Goal: Task Accomplishment & Management: Use online tool/utility

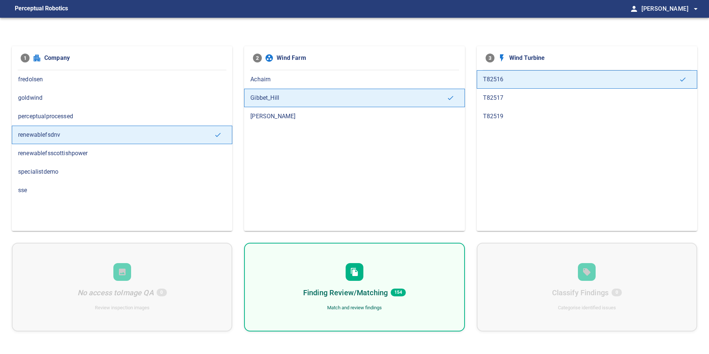
click at [354, 301] on div "Finding Review/Matching 154 Match and review findings" at bounding box center [354, 287] width 220 height 89
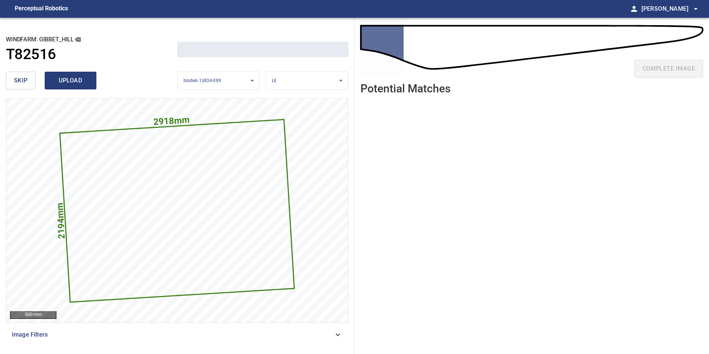
click at [65, 78] on span "upload" at bounding box center [70, 80] width 35 height 10
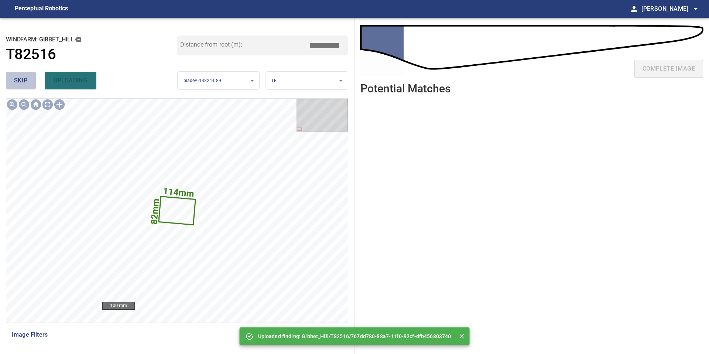
click at [24, 73] on button "skip" at bounding box center [21, 81] width 30 height 18
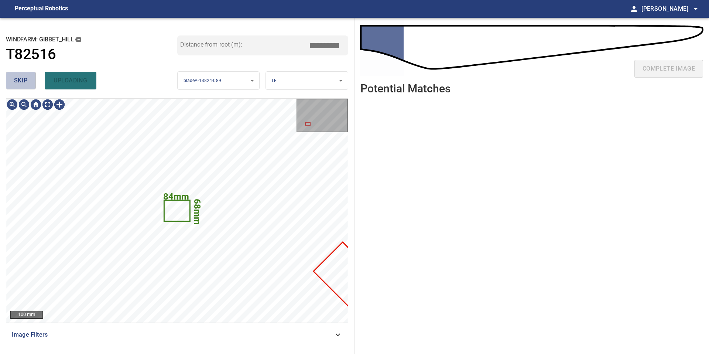
click at [24, 73] on button "skip" at bounding box center [21, 81] width 30 height 18
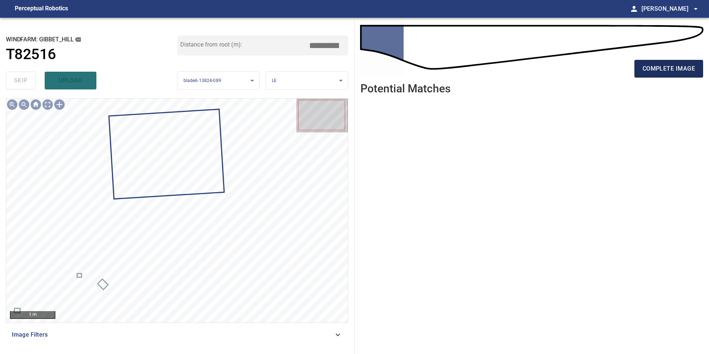
click at [659, 66] on span "complete image" at bounding box center [668, 69] width 52 height 10
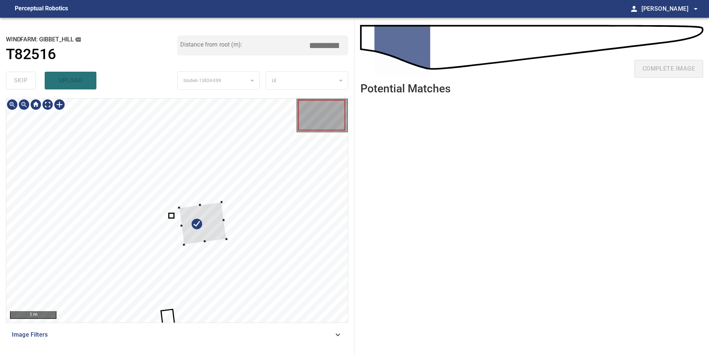
click at [192, 233] on div at bounding box center [202, 223] width 47 height 42
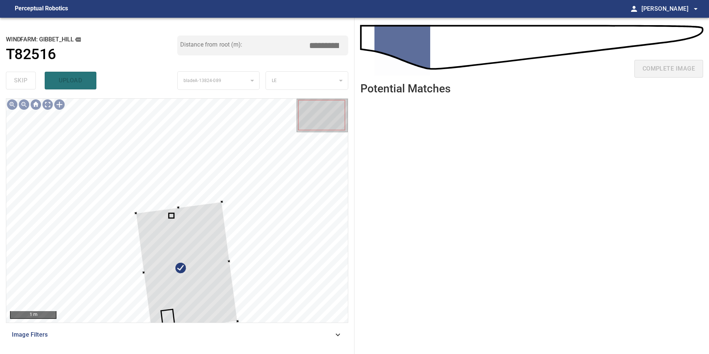
click at [151, 336] on div "1 m Image Filters" at bounding box center [177, 223] width 342 height 250
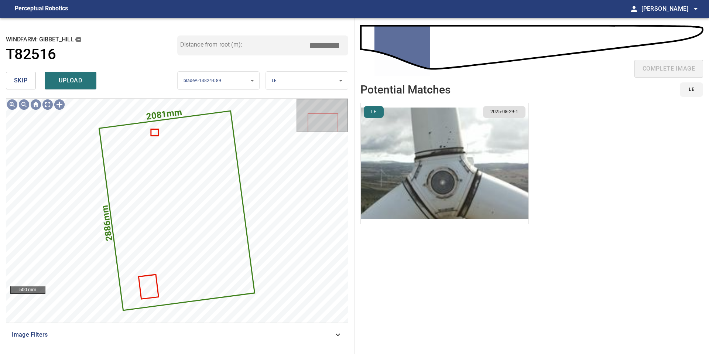
click at [421, 170] on img "button" at bounding box center [445, 163] width 168 height 121
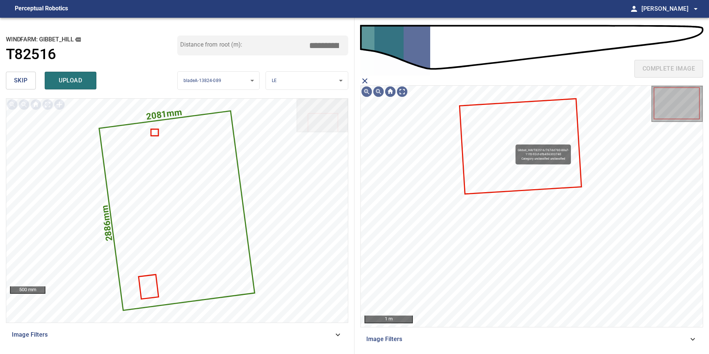
click at [512, 141] on icon at bounding box center [520, 146] width 121 height 94
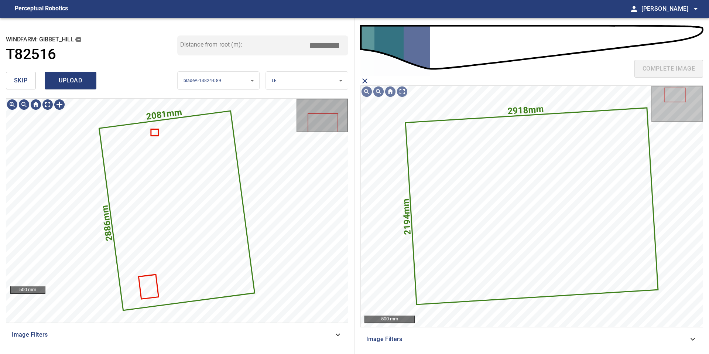
click at [82, 88] on button "upload" at bounding box center [71, 81] width 52 height 18
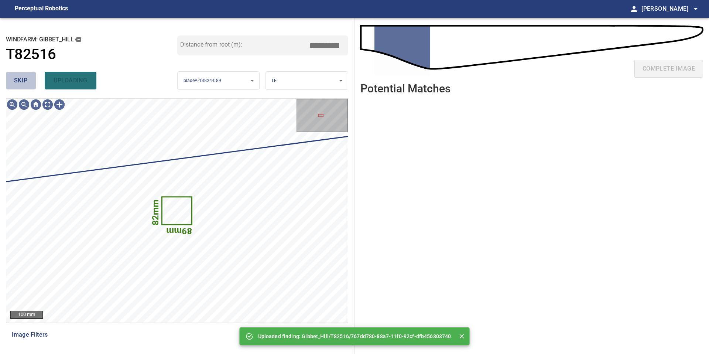
click at [30, 82] on button "skip" at bounding box center [21, 81] width 30 height 18
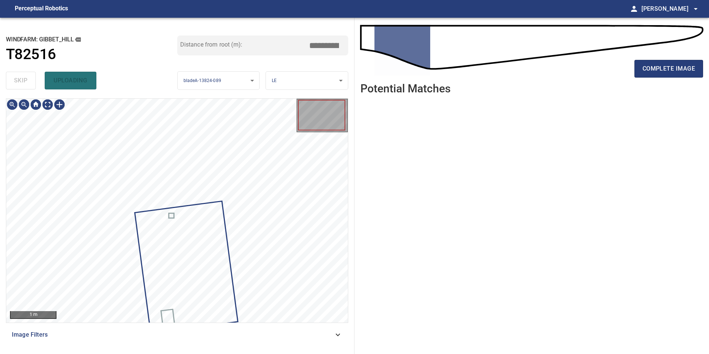
click at [30, 82] on div "skip uploading" at bounding box center [91, 81] width 171 height 24
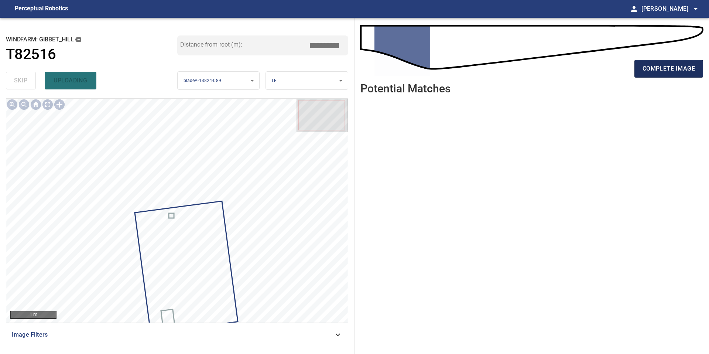
click at [659, 68] on span "complete image" at bounding box center [668, 69] width 52 height 10
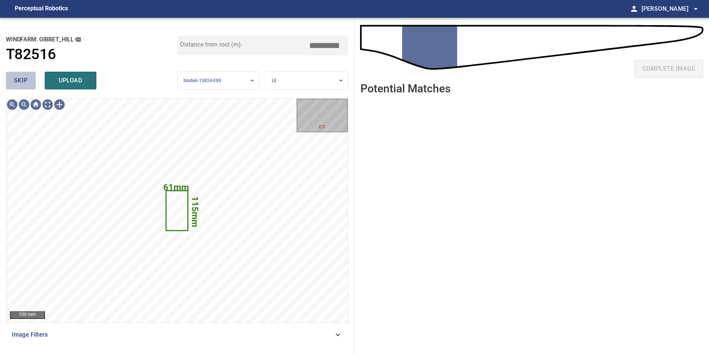
click at [27, 78] on span "skip" at bounding box center [21, 80] width 14 height 10
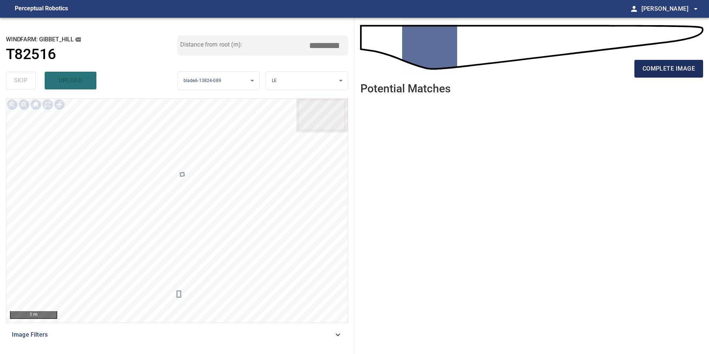
click at [650, 61] on button "complete image" at bounding box center [668, 69] width 69 height 18
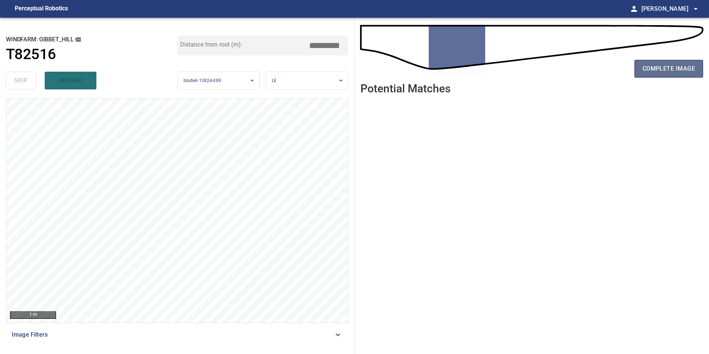
click at [652, 65] on span "complete image" at bounding box center [668, 69] width 52 height 10
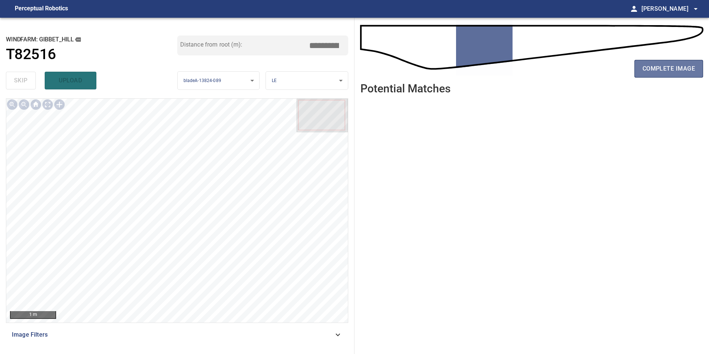
click at [652, 65] on span "complete image" at bounding box center [668, 69] width 52 height 10
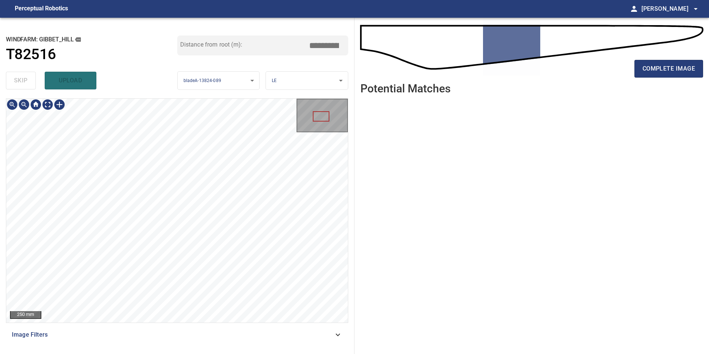
click at [195, 330] on div "250 mm Image Filters" at bounding box center [177, 223] width 342 height 250
click at [645, 67] on span "complete image" at bounding box center [668, 69] width 52 height 10
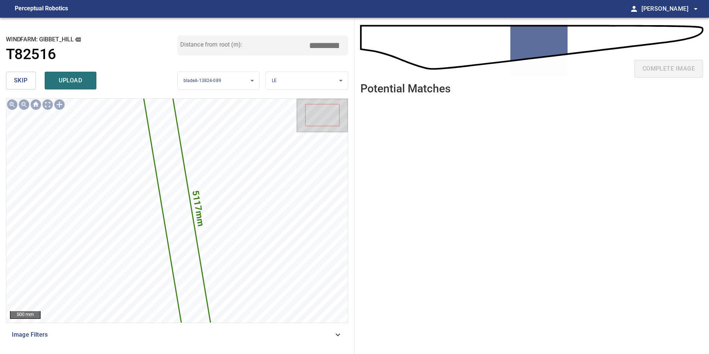
click at [22, 72] on button "skip" at bounding box center [21, 81] width 30 height 18
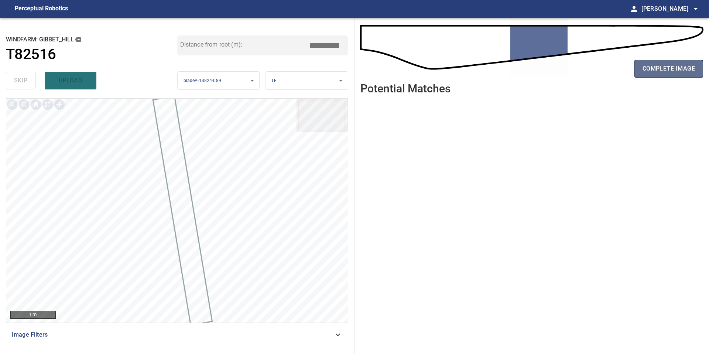
click at [658, 71] on span "complete image" at bounding box center [668, 69] width 52 height 10
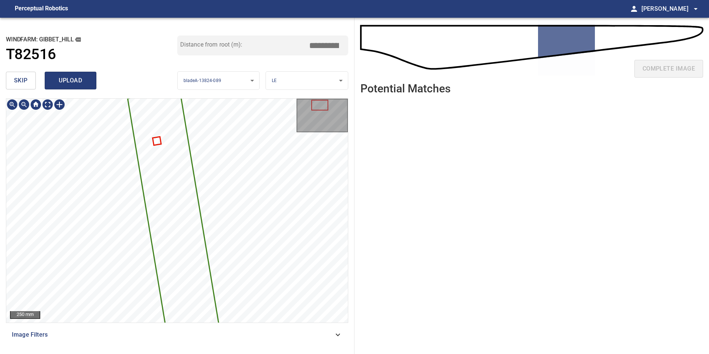
click at [78, 83] on span "upload" at bounding box center [70, 80] width 35 height 10
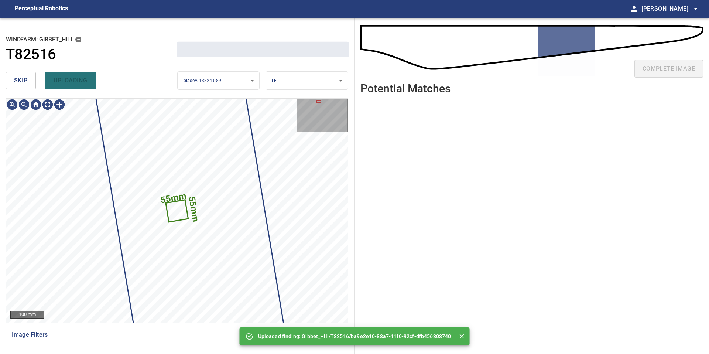
click at [34, 78] on button "skip" at bounding box center [21, 81] width 30 height 18
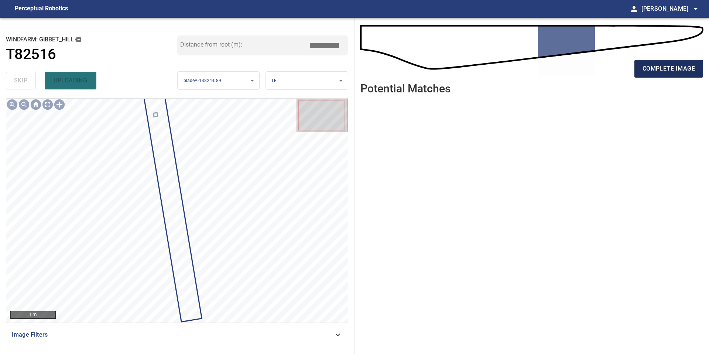
click at [640, 69] on button "complete image" at bounding box center [668, 69] width 69 height 18
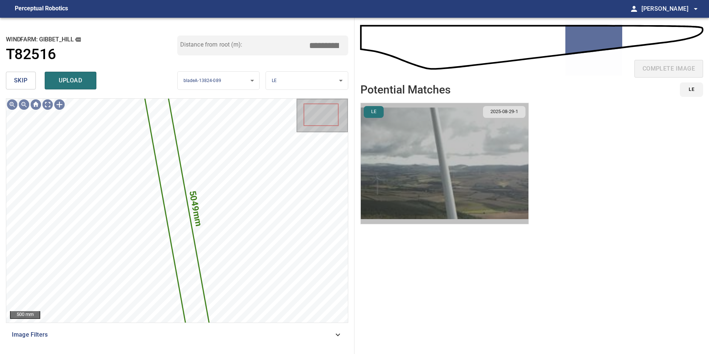
click at [455, 155] on img "button" at bounding box center [445, 163] width 168 height 121
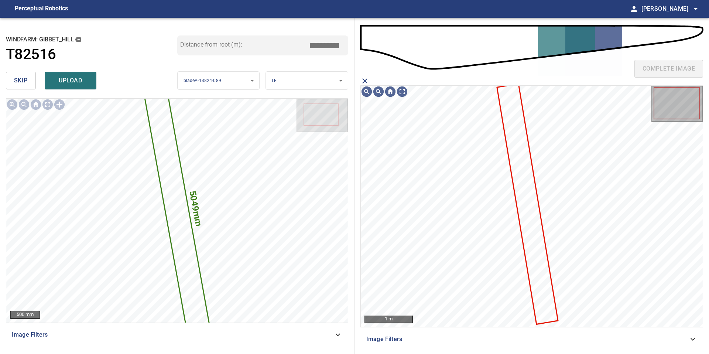
click at [510, 132] on icon at bounding box center [528, 203] width 60 height 239
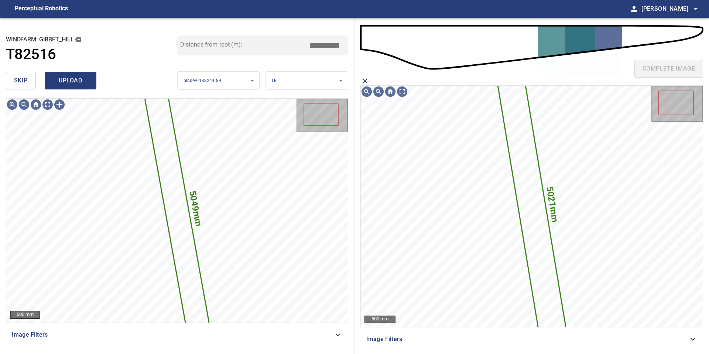
click at [71, 78] on span "upload" at bounding box center [70, 80] width 35 height 10
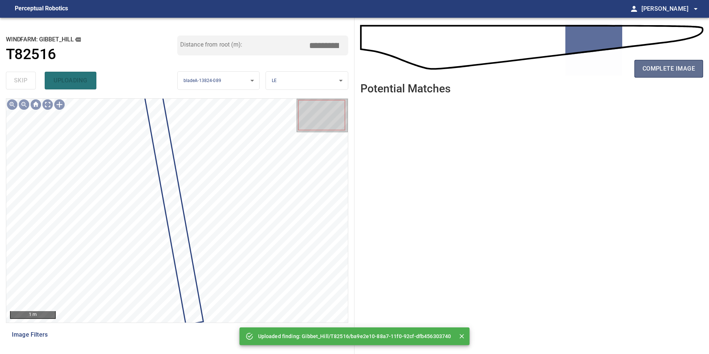
click at [660, 68] on span "complete image" at bounding box center [668, 69] width 52 height 10
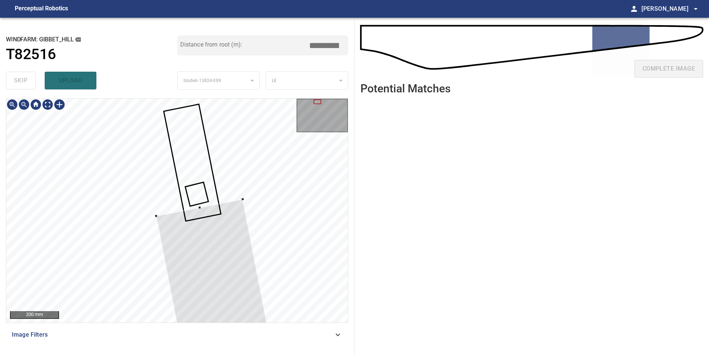
click at [25, 106] on div at bounding box center [24, 105] width 12 height 12
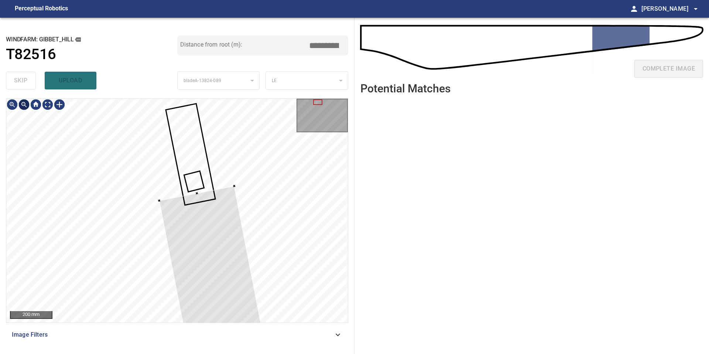
click at [25, 106] on div at bounding box center [24, 105] width 12 height 12
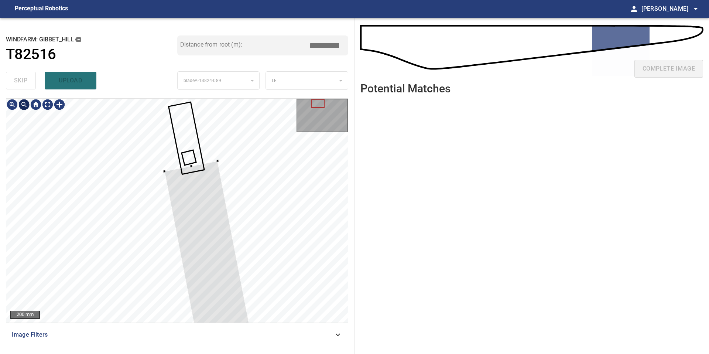
click at [25, 106] on div at bounding box center [24, 105] width 12 height 12
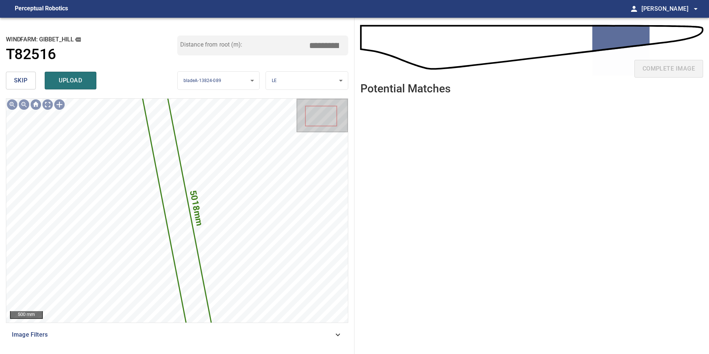
click at [326, 47] on input "*****" at bounding box center [326, 45] width 37 height 14
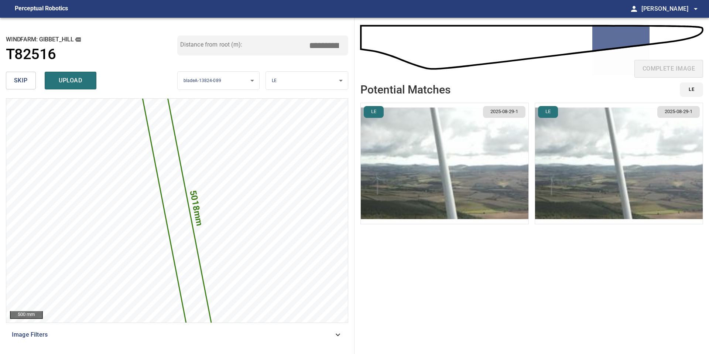
type input "*****"
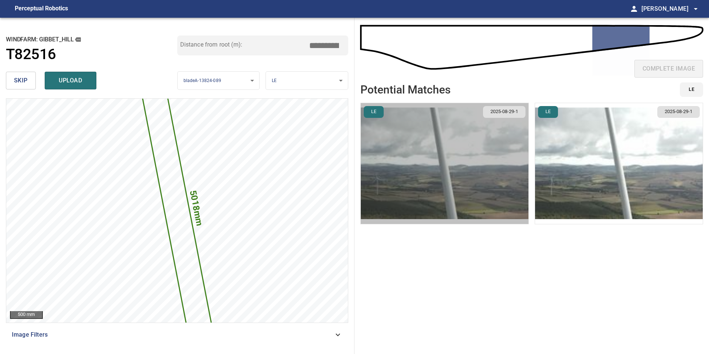
click at [429, 141] on img "button" at bounding box center [445, 163] width 168 height 121
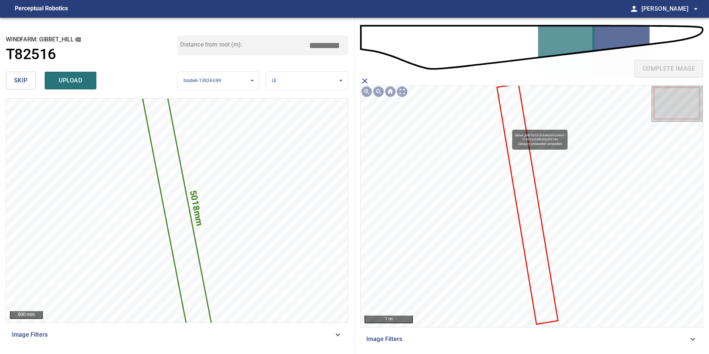
click at [509, 126] on icon at bounding box center [528, 203] width 60 height 239
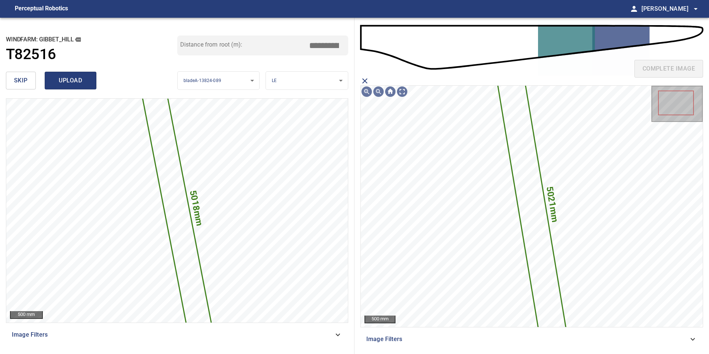
click at [82, 77] on span "upload" at bounding box center [70, 80] width 35 height 10
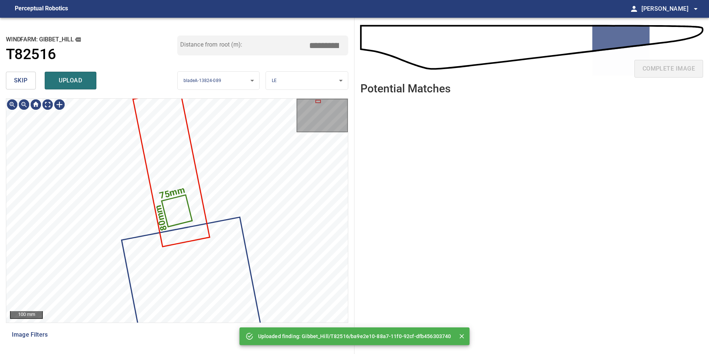
click at [29, 77] on button "skip" at bounding box center [21, 81] width 30 height 18
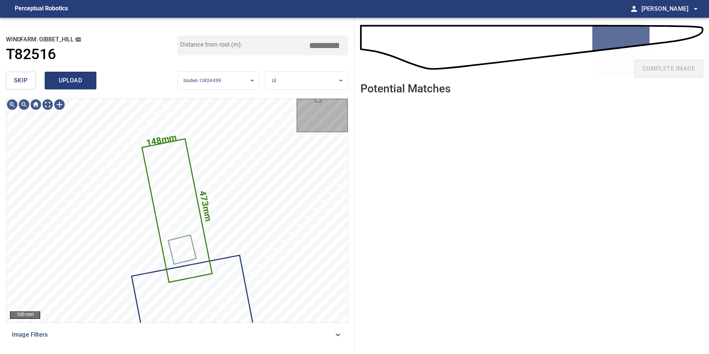
click at [58, 85] on span "upload" at bounding box center [70, 80] width 35 height 10
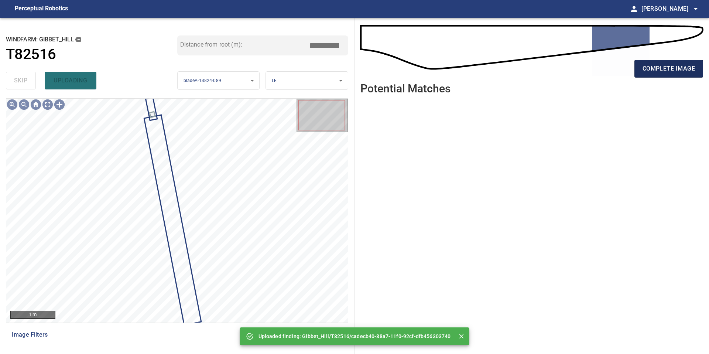
click at [685, 74] on button "complete image" at bounding box center [668, 69] width 69 height 18
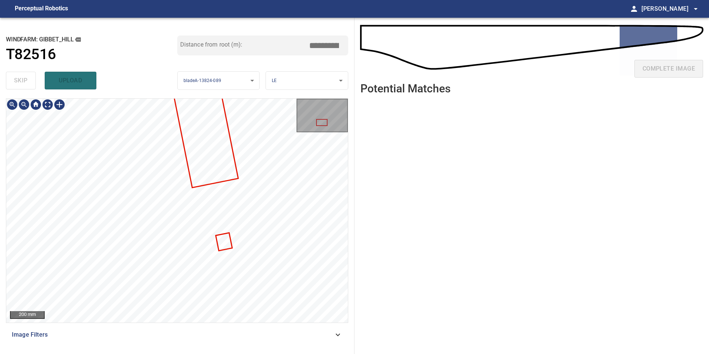
click at [190, 340] on div "200 mm Image Filters" at bounding box center [177, 223] width 342 height 250
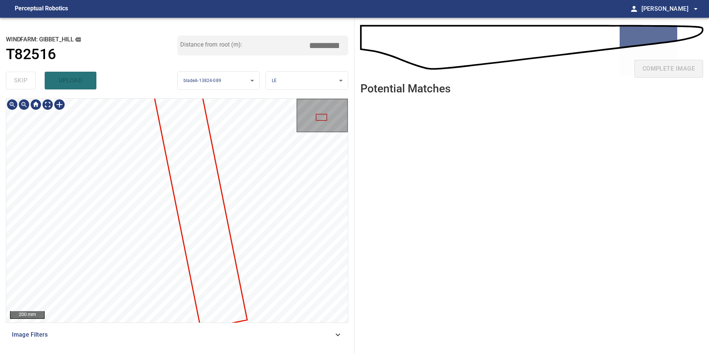
click at [142, 330] on div "200 mm Image Filters" at bounding box center [177, 223] width 342 height 250
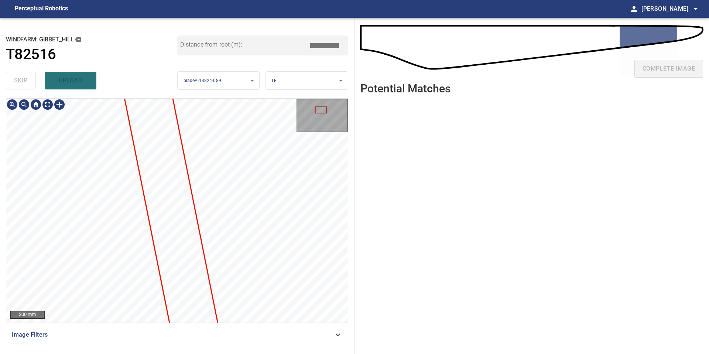
click at [113, 325] on div "200 mm Image Filters" at bounding box center [177, 223] width 342 height 250
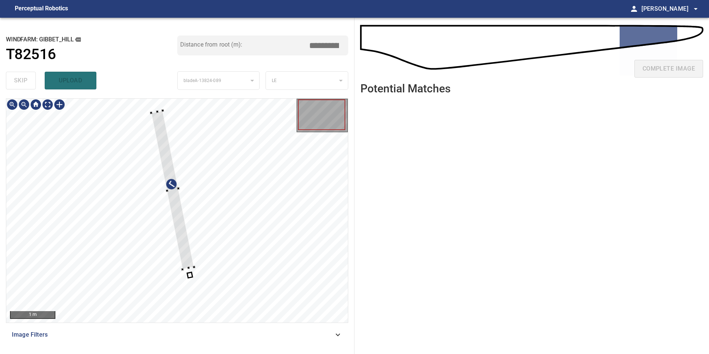
click at [176, 210] on div at bounding box center [172, 189] width 43 height 159
click at [192, 279] on div at bounding box center [177, 211] width 342 height 224
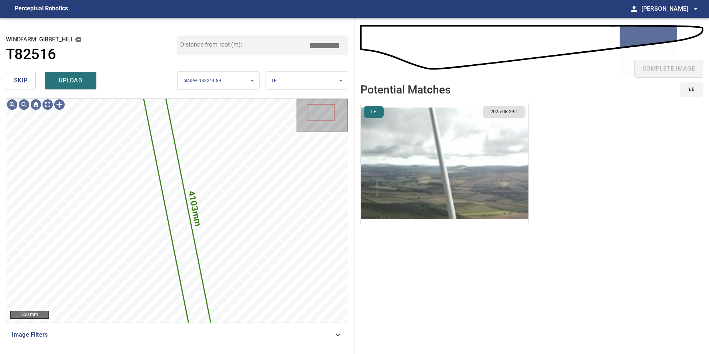
click at [463, 157] on img "button" at bounding box center [445, 163] width 168 height 121
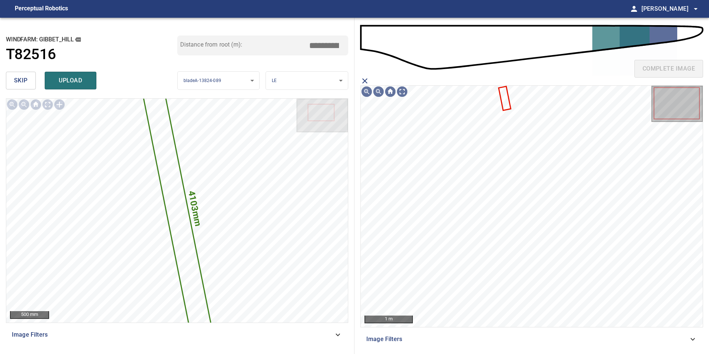
click at [507, 104] on icon at bounding box center [504, 98] width 11 height 23
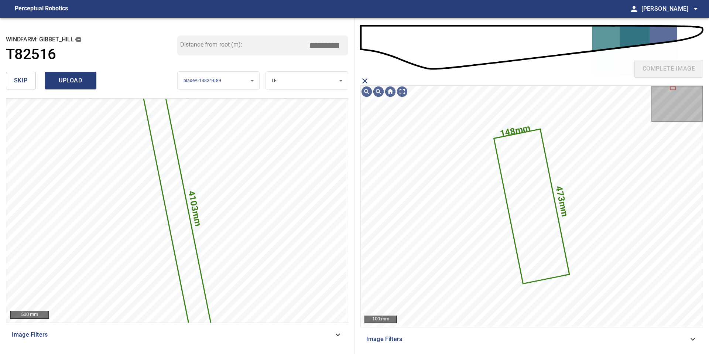
click at [79, 75] on button "upload" at bounding box center [71, 81] width 52 height 18
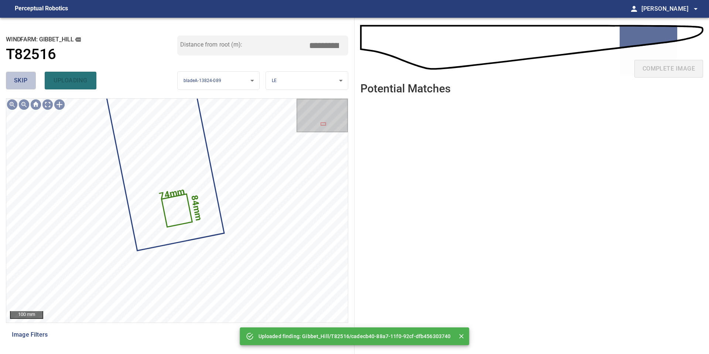
click at [24, 85] on span "skip" at bounding box center [21, 80] width 14 height 10
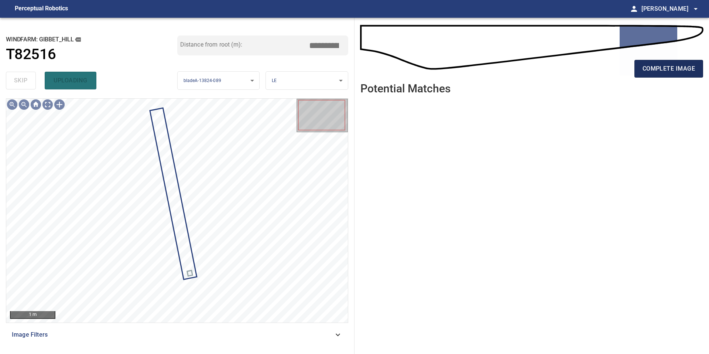
click at [679, 73] on span "complete image" at bounding box center [668, 69] width 52 height 10
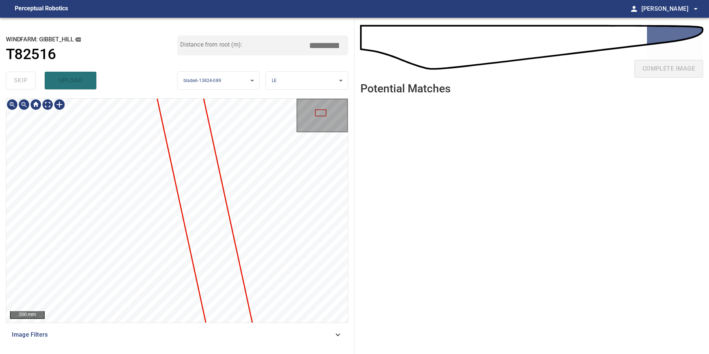
click at [167, 337] on div "200 mm Image Filters" at bounding box center [177, 223] width 342 height 250
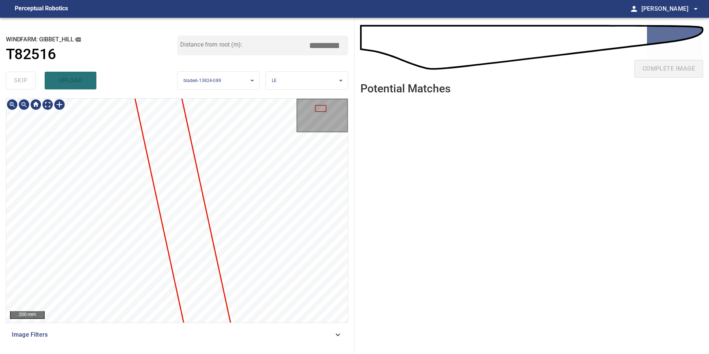
click at [141, 353] on div "**********" at bounding box center [177, 186] width 354 height 336
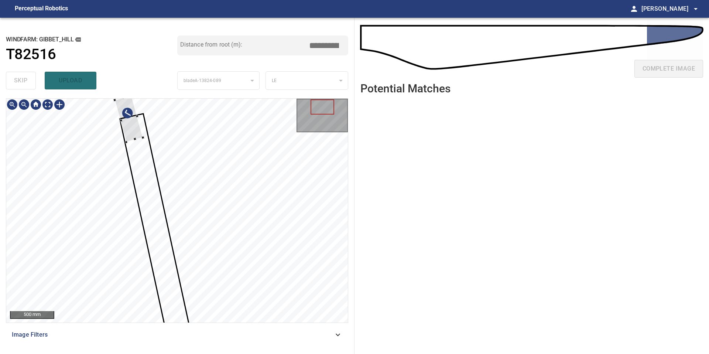
click at [134, 140] on div at bounding box center [135, 139] width 3 height 3
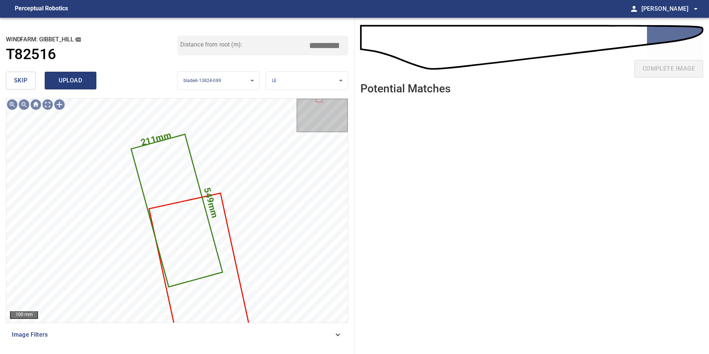
click at [65, 79] on span "upload" at bounding box center [70, 80] width 35 height 10
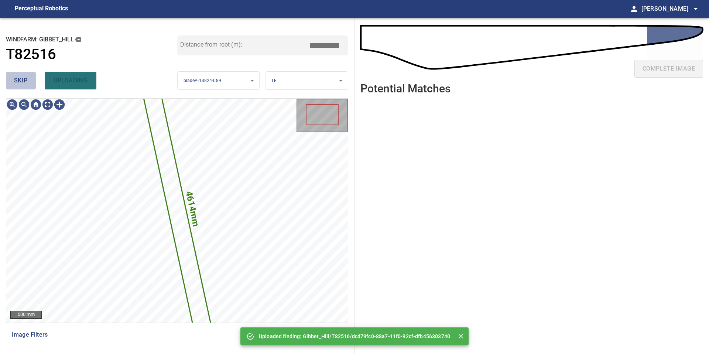
click at [24, 78] on span "skip" at bounding box center [21, 80] width 14 height 10
click at [24, 78] on div "skip uploading" at bounding box center [91, 81] width 171 height 24
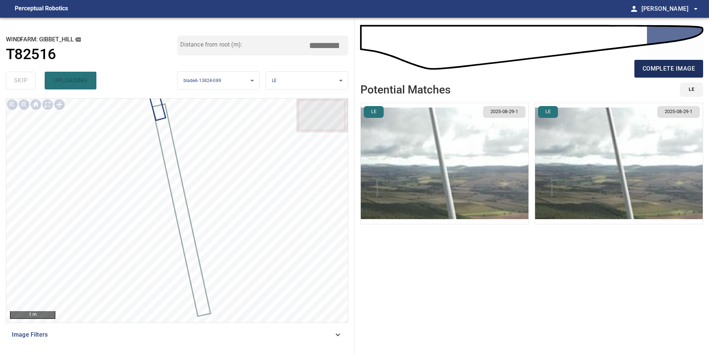
click at [649, 69] on span "complete image" at bounding box center [668, 69] width 52 height 10
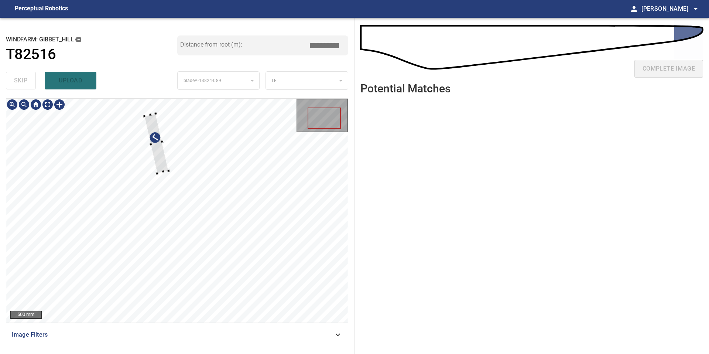
click at [159, 167] on div at bounding box center [156, 143] width 24 height 60
click at [196, 279] on div at bounding box center [177, 211] width 342 height 224
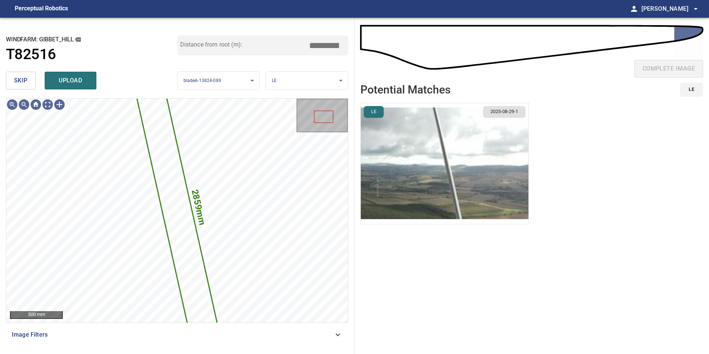
click at [438, 152] on img "button" at bounding box center [445, 163] width 168 height 121
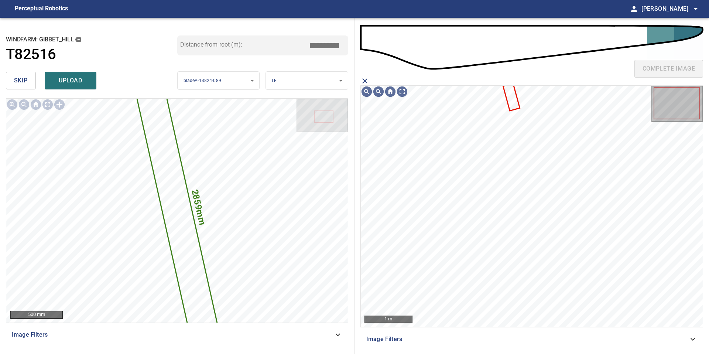
click at [507, 94] on icon at bounding box center [512, 97] width 16 height 26
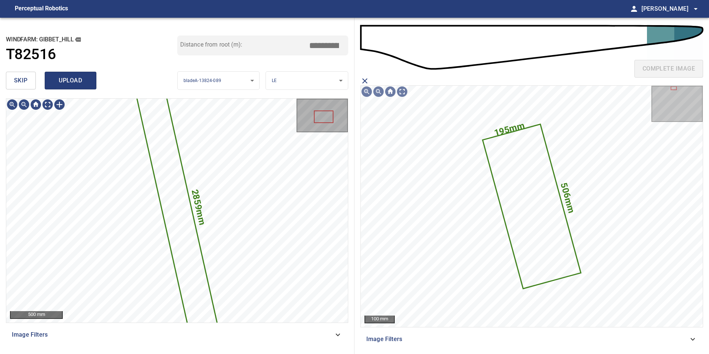
click at [71, 78] on span "upload" at bounding box center [70, 80] width 35 height 10
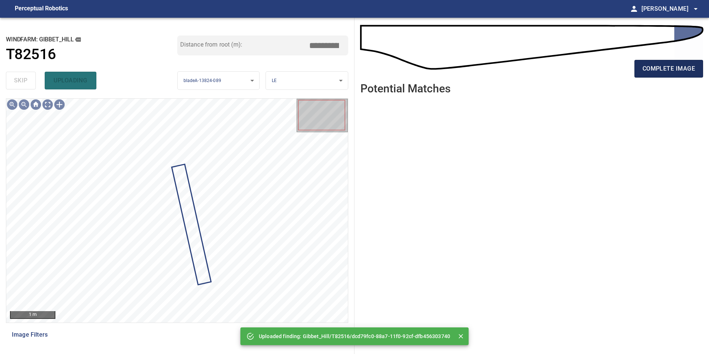
click at [668, 68] on span "complete image" at bounding box center [668, 69] width 52 height 10
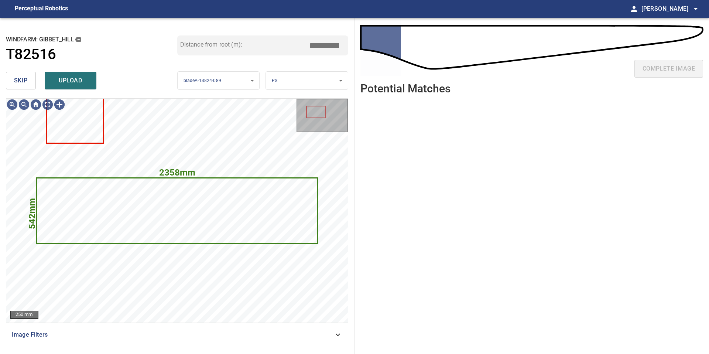
click at [21, 78] on span "skip" at bounding box center [21, 80] width 14 height 10
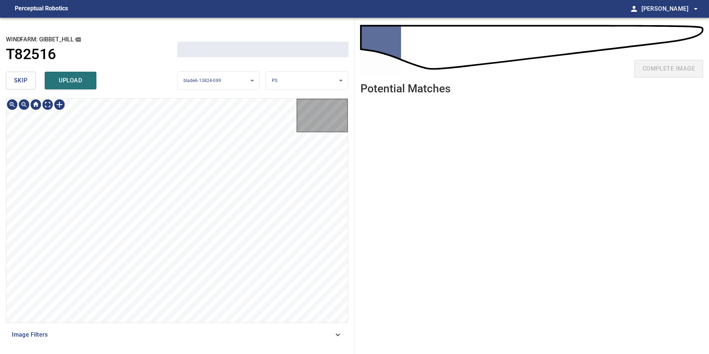
click at [21, 78] on span "skip" at bounding box center [21, 80] width 14 height 10
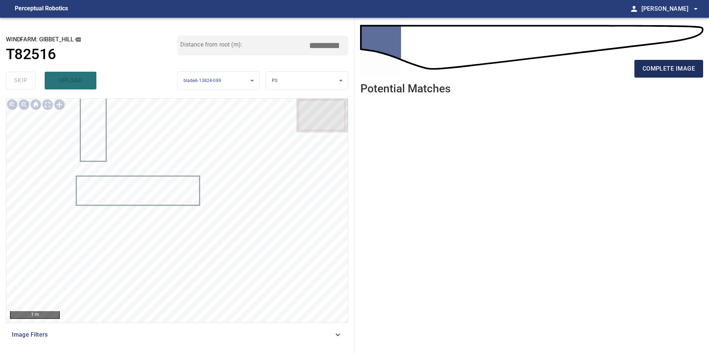
click at [674, 67] on span "complete image" at bounding box center [668, 69] width 52 height 10
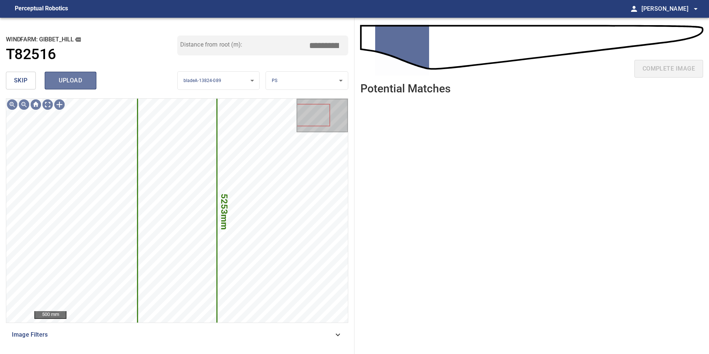
click at [63, 83] on span "upload" at bounding box center [70, 80] width 35 height 10
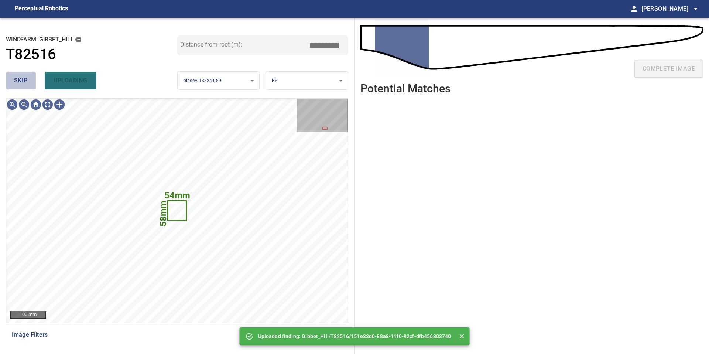
click at [14, 82] on button "skip" at bounding box center [21, 81] width 30 height 18
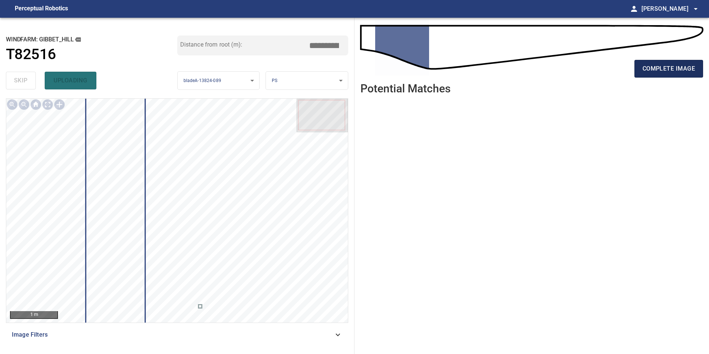
click at [675, 66] on span "complete image" at bounding box center [668, 69] width 52 height 10
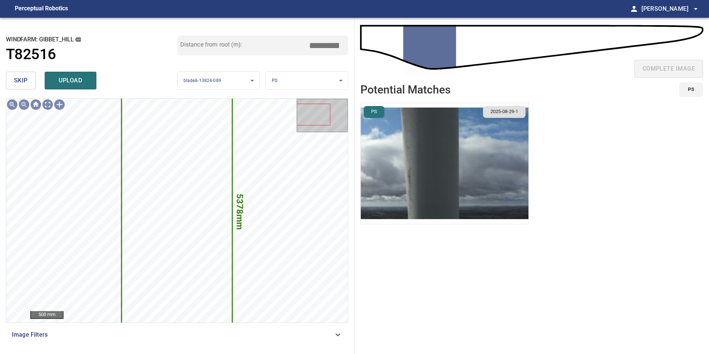
click at [464, 151] on img "button" at bounding box center [445, 163] width 168 height 121
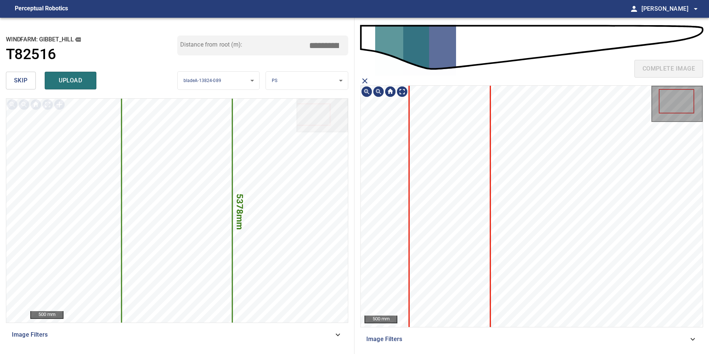
click at [461, 141] on icon at bounding box center [449, 225] width 80 height 312
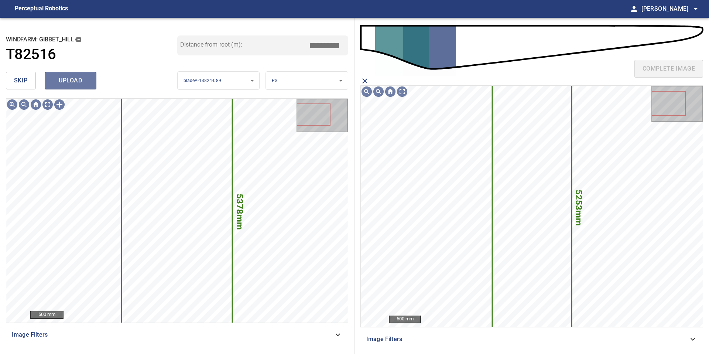
click at [69, 82] on span "upload" at bounding box center [70, 80] width 35 height 10
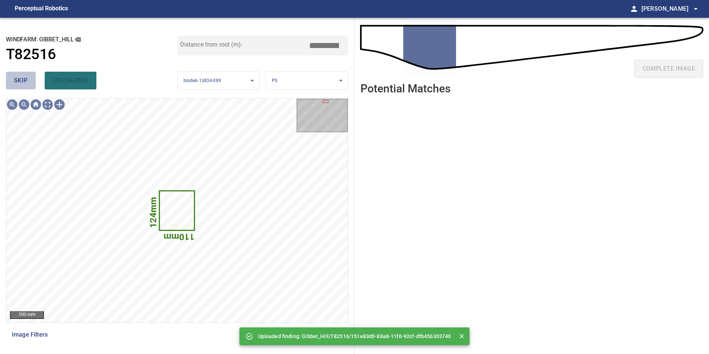
click at [10, 83] on button "skip" at bounding box center [21, 81] width 30 height 18
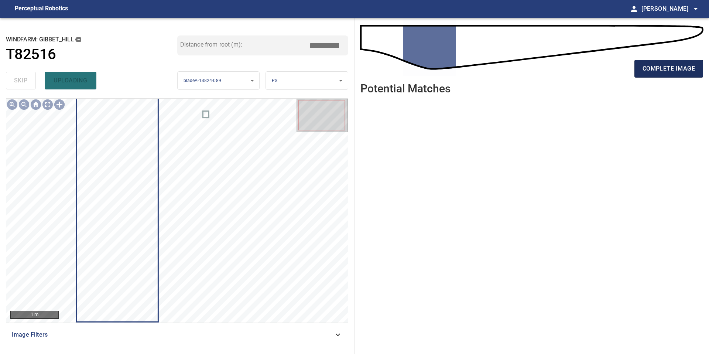
click at [664, 69] on span "complete image" at bounding box center [668, 69] width 52 height 10
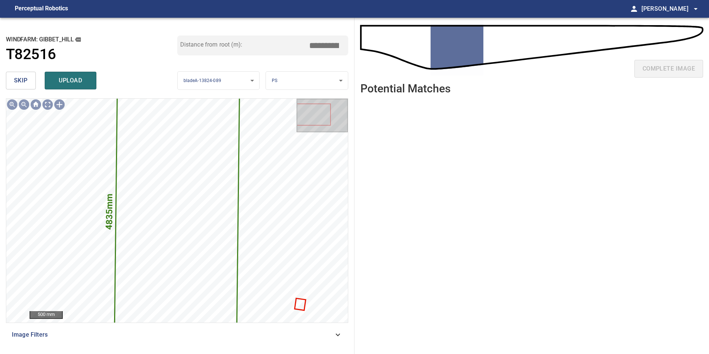
click at [326, 47] on input "*****" at bounding box center [326, 45] width 37 height 14
drag, startPoint x: 328, startPoint y: 45, endPoint x: 257, endPoint y: 34, distance: 71.3
click at [258, 34] on div "**********" at bounding box center [177, 186] width 354 height 336
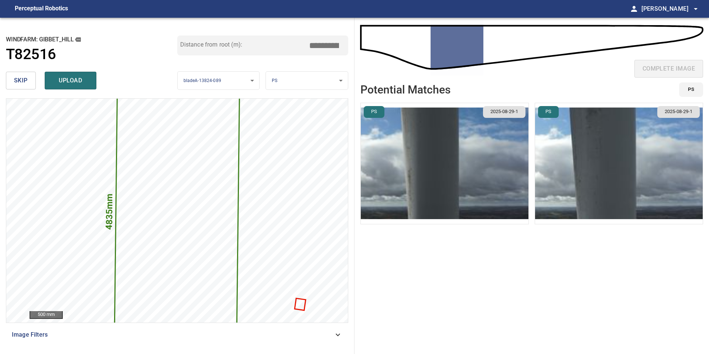
type input "****"
click at [456, 161] on img "button" at bounding box center [445, 163] width 168 height 121
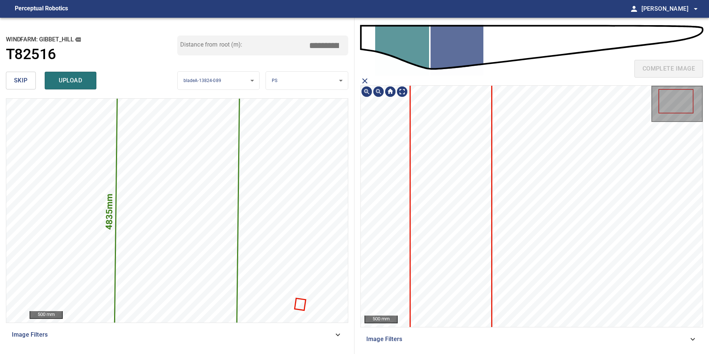
click at [456, 141] on icon at bounding box center [451, 223] width 80 height 313
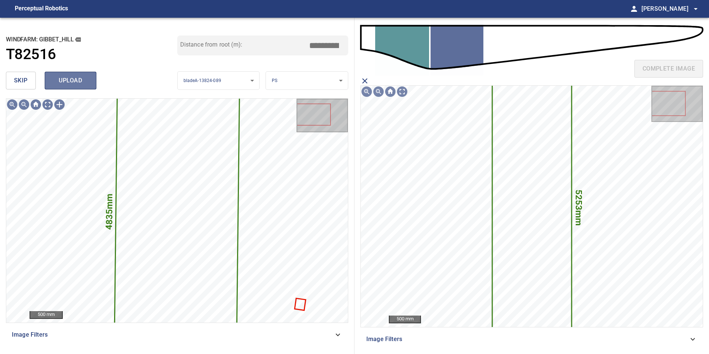
click at [73, 82] on span "upload" at bounding box center [70, 80] width 35 height 10
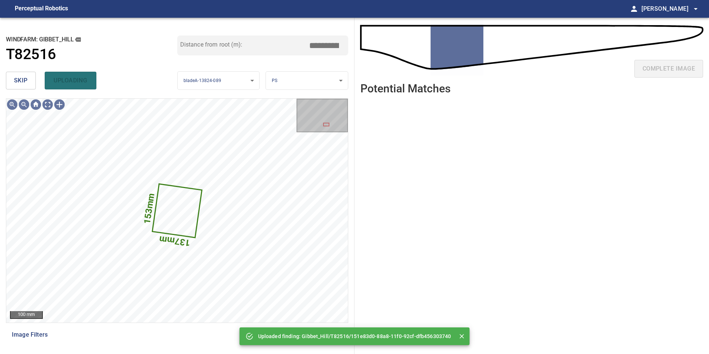
click at [11, 75] on button "skip" at bounding box center [21, 81] width 30 height 18
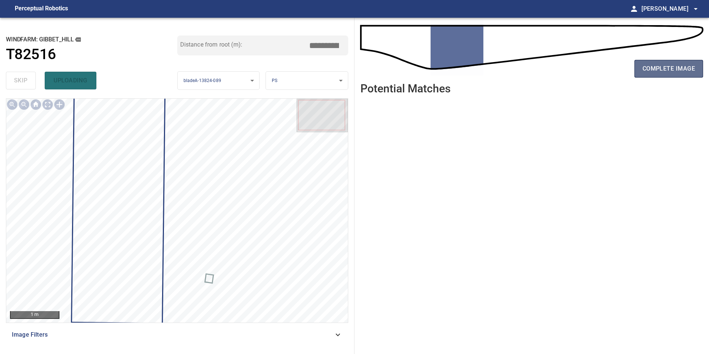
click at [669, 66] on span "complete image" at bounding box center [668, 69] width 52 height 10
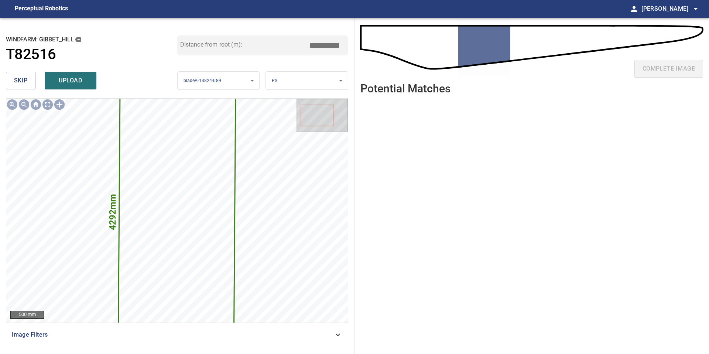
drag, startPoint x: 326, startPoint y: 47, endPoint x: 275, endPoint y: 44, distance: 51.0
click at [275, 44] on div "Distance from root (m): *****" at bounding box center [262, 45] width 171 height 20
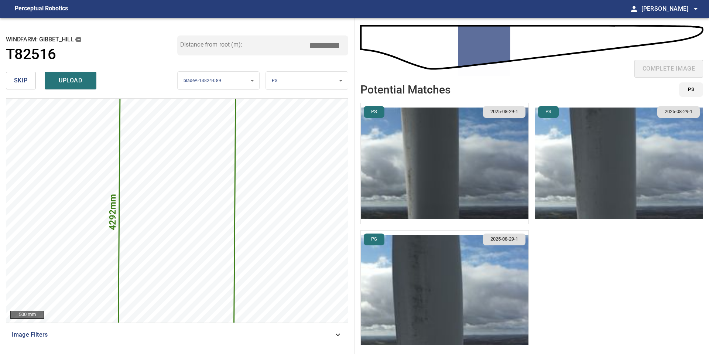
type input "****"
click at [466, 155] on img "button" at bounding box center [445, 163] width 168 height 121
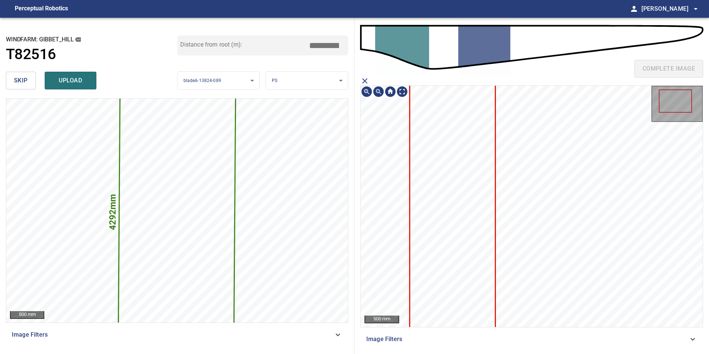
click at [459, 141] on icon at bounding box center [452, 229] width 85 height 329
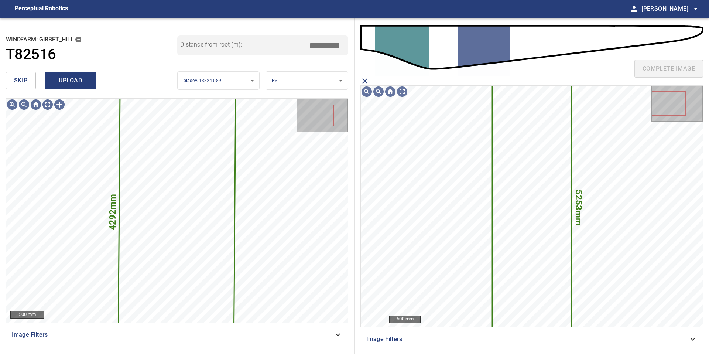
click at [77, 79] on span "upload" at bounding box center [70, 80] width 35 height 10
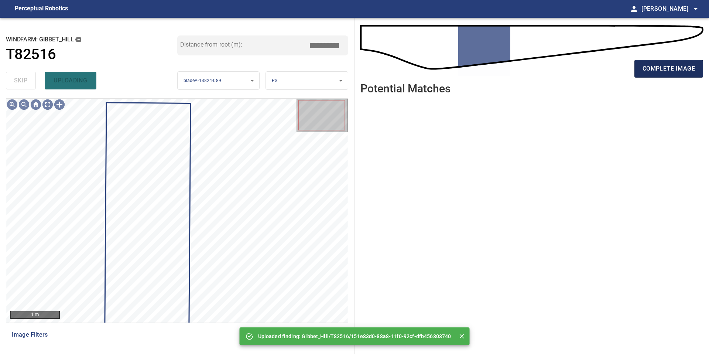
click at [673, 76] on button "complete image" at bounding box center [668, 69] width 69 height 18
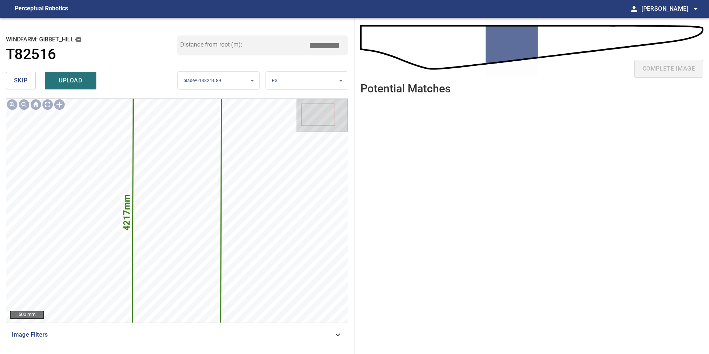
drag, startPoint x: 321, startPoint y: 46, endPoint x: 270, endPoint y: 46, distance: 51.7
click at [275, 46] on div "Distance from root (m): *****" at bounding box center [262, 45] width 171 height 20
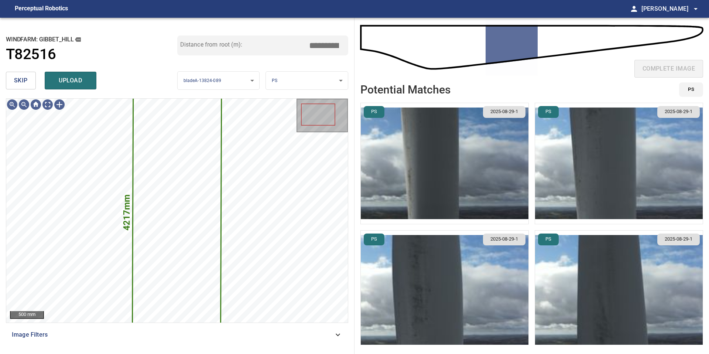
type input "****"
click at [438, 144] on img "button" at bounding box center [445, 163] width 168 height 121
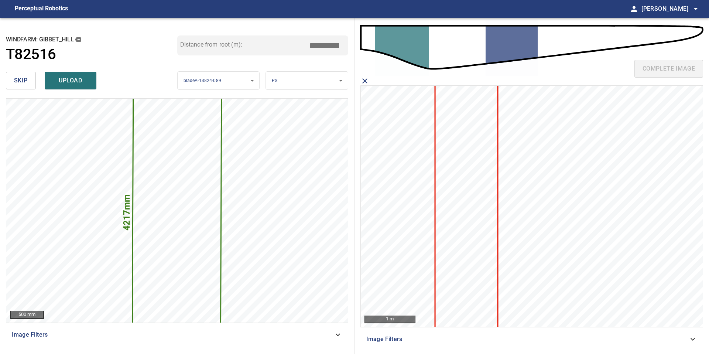
click at [472, 145] on icon at bounding box center [466, 206] width 62 height 241
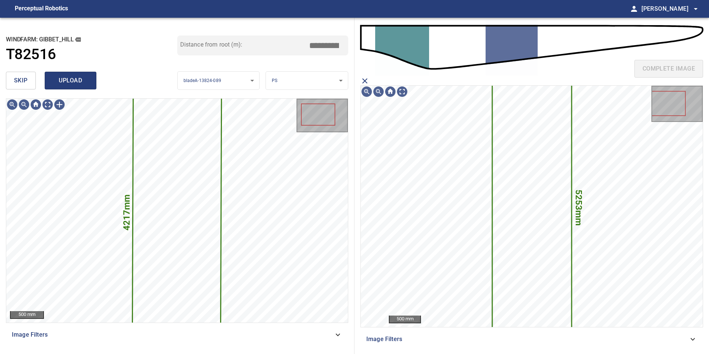
click at [72, 82] on span "upload" at bounding box center [70, 80] width 35 height 10
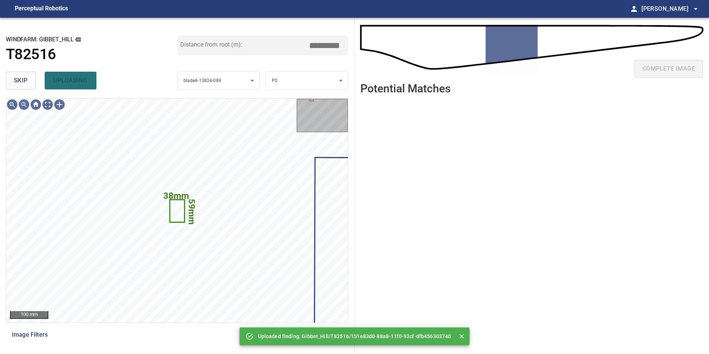
click at [22, 79] on span "skip" at bounding box center [21, 80] width 14 height 10
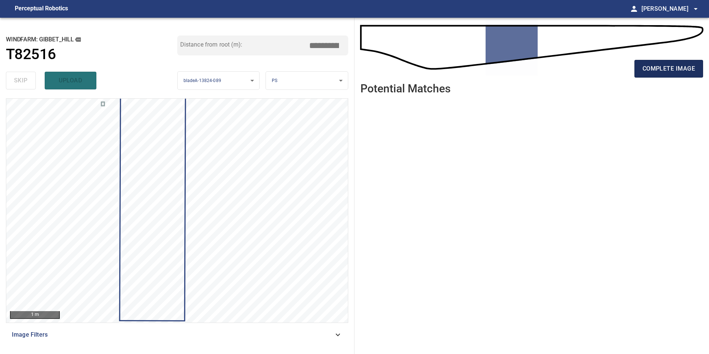
click at [657, 72] on span "complete image" at bounding box center [668, 69] width 52 height 10
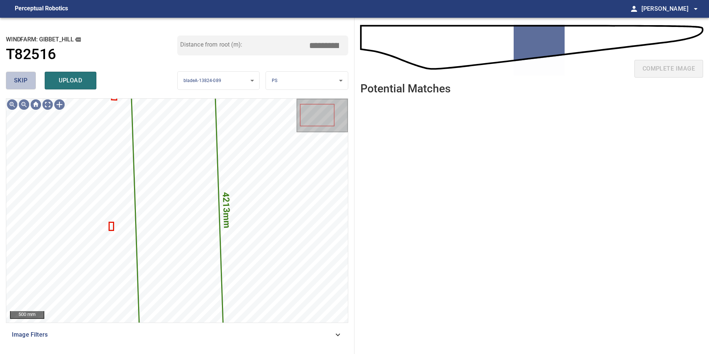
click at [30, 82] on button "skip" at bounding box center [21, 81] width 30 height 18
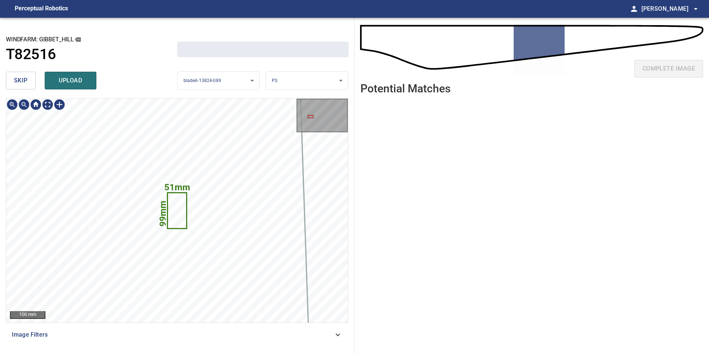
click at [30, 82] on button "skip" at bounding box center [21, 81] width 30 height 18
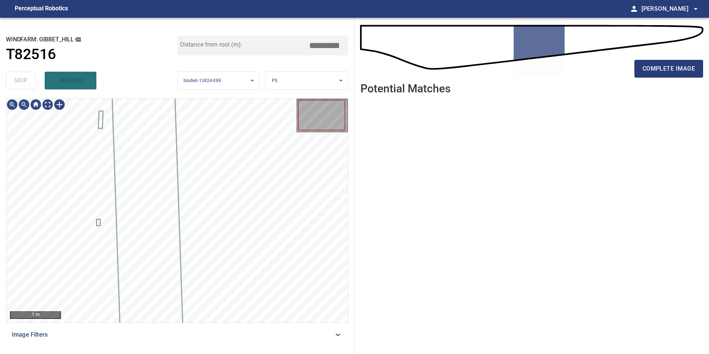
click at [30, 82] on div "skip upload" at bounding box center [91, 81] width 171 height 24
click at [651, 78] on div "complete image" at bounding box center [531, 72] width 343 height 30
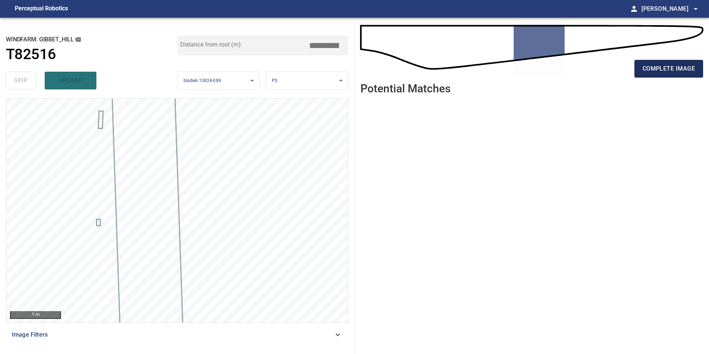
click at [653, 73] on span "complete image" at bounding box center [668, 69] width 52 height 10
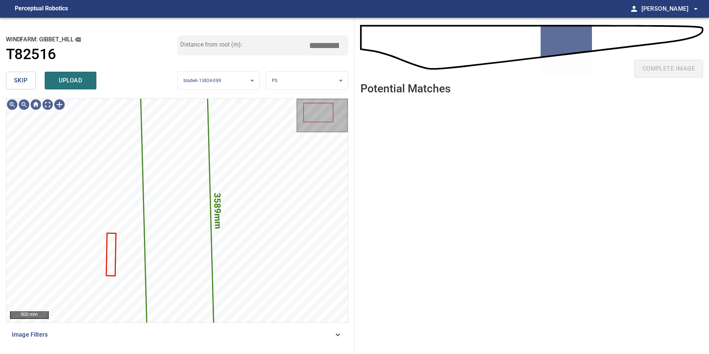
click at [30, 83] on button "skip" at bounding box center [21, 81] width 30 height 18
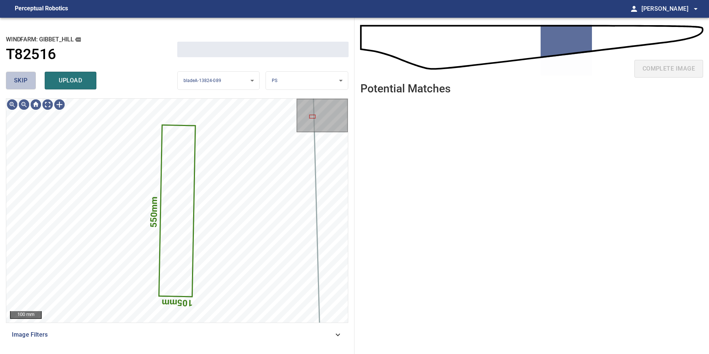
click at [30, 83] on button "skip" at bounding box center [21, 81] width 30 height 18
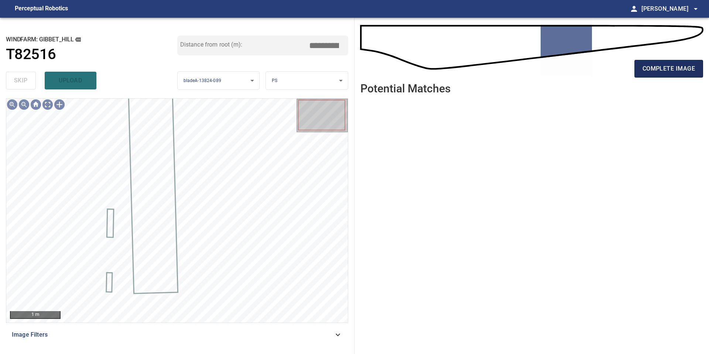
click at [678, 71] on span "complete image" at bounding box center [668, 69] width 52 height 10
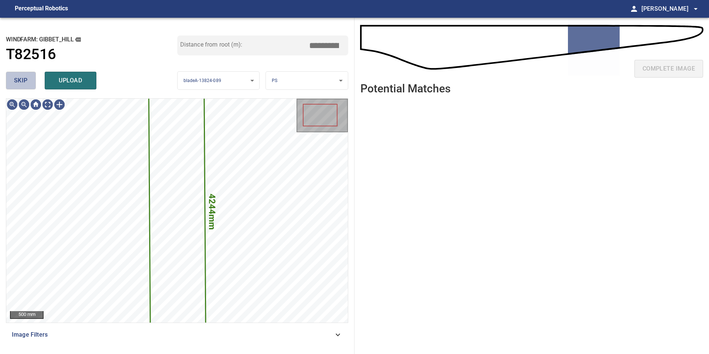
click at [30, 87] on button "skip" at bounding box center [21, 81] width 30 height 18
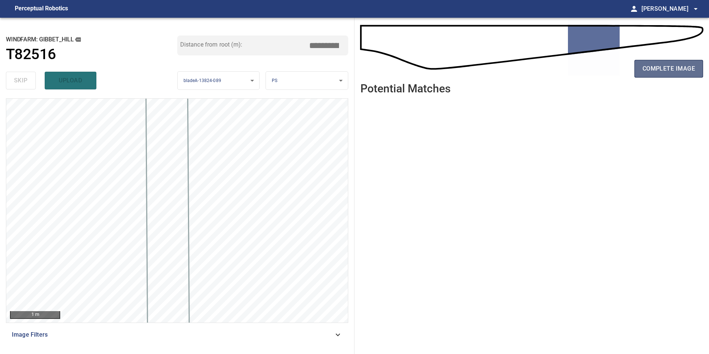
click at [641, 68] on button "complete image" at bounding box center [668, 69] width 69 height 18
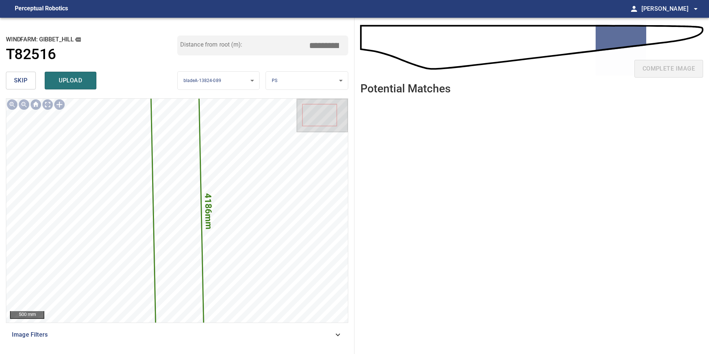
drag, startPoint x: 326, startPoint y: 44, endPoint x: 247, endPoint y: 44, distance: 79.4
click at [249, 44] on div "Distance from root (m): *****" at bounding box center [262, 45] width 171 height 20
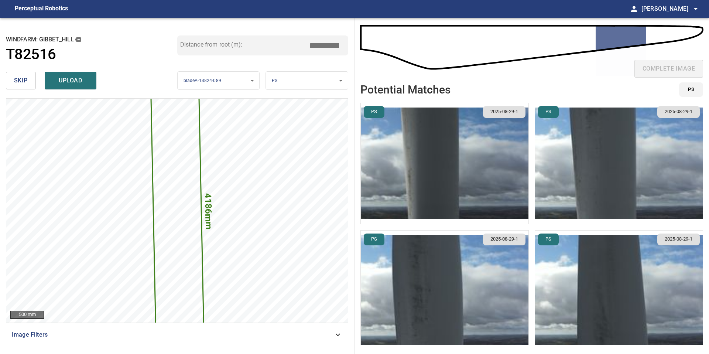
type input "****"
click at [450, 160] on img "button" at bounding box center [445, 163] width 168 height 121
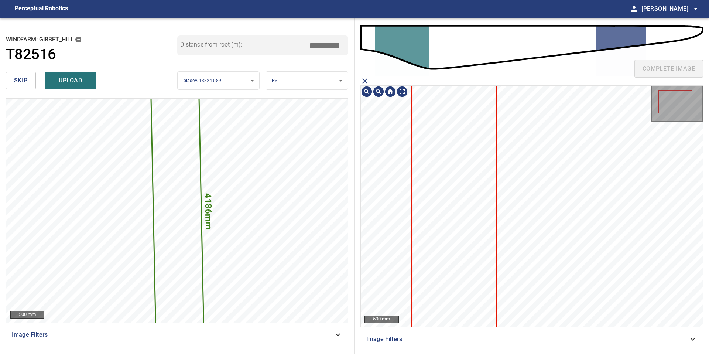
click at [480, 154] on icon at bounding box center [454, 224] width 83 height 324
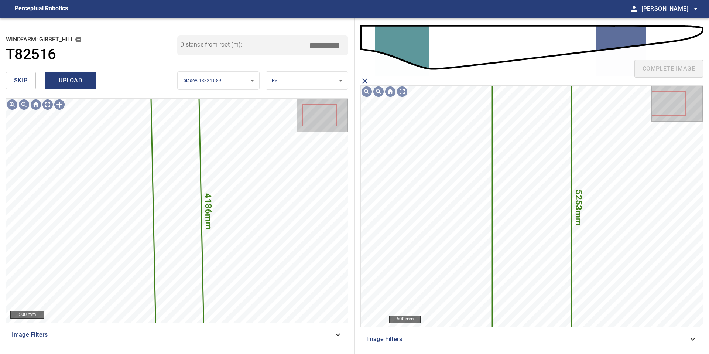
click at [75, 74] on button "upload" at bounding box center [71, 81] width 52 height 18
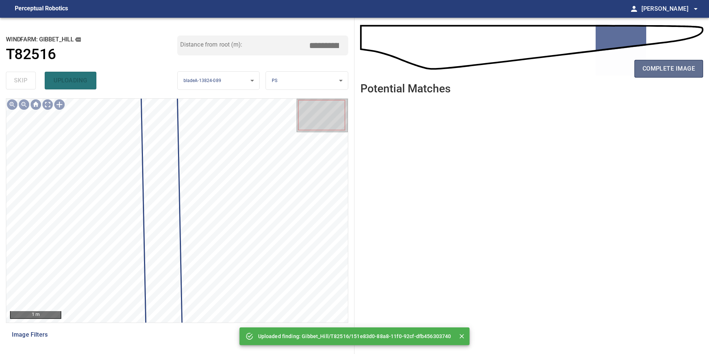
click at [648, 63] on button "complete image" at bounding box center [668, 69] width 69 height 18
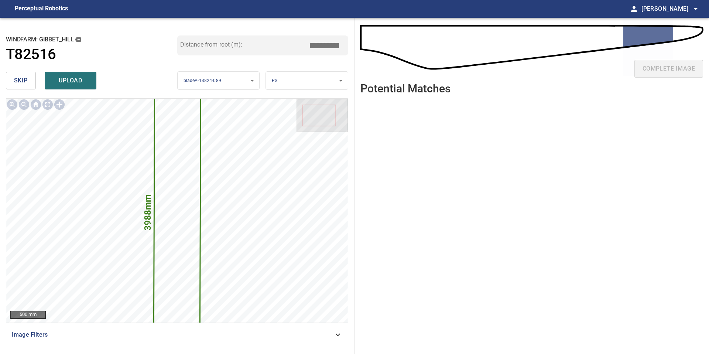
drag, startPoint x: 327, startPoint y: 45, endPoint x: 276, endPoint y: 45, distance: 51.3
click at [279, 45] on div "Distance from root (m): *****" at bounding box center [262, 45] width 171 height 20
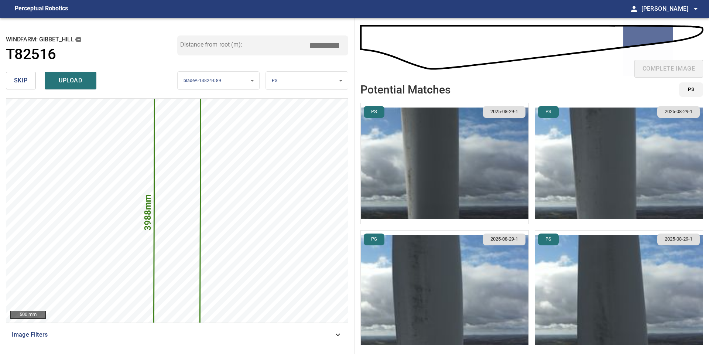
type input "****"
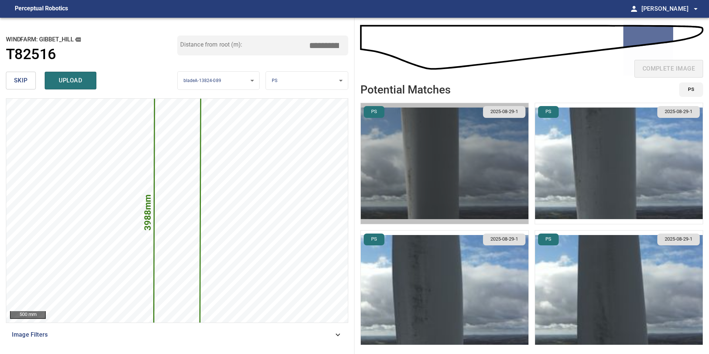
click at [432, 151] on img "button" at bounding box center [445, 163] width 168 height 121
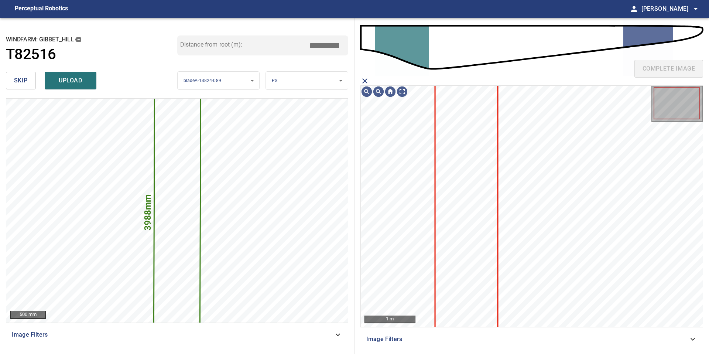
click at [479, 145] on icon at bounding box center [466, 206] width 62 height 241
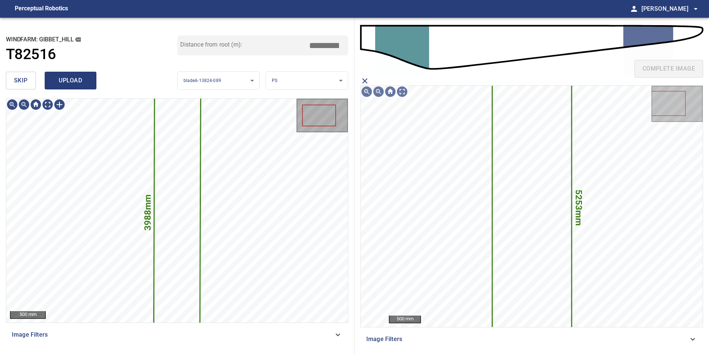
click at [79, 86] on button "upload" at bounding box center [71, 81] width 52 height 18
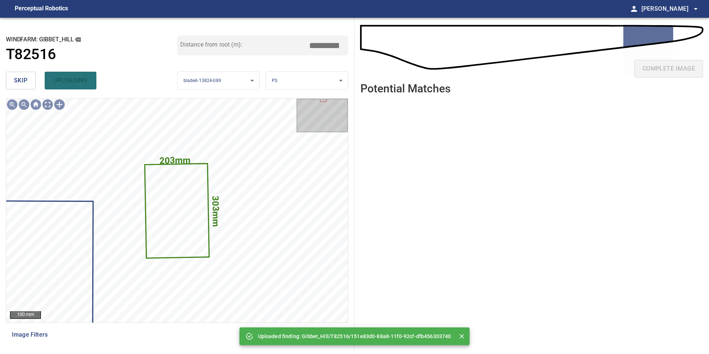
click at [32, 81] on button "skip" at bounding box center [21, 81] width 30 height 18
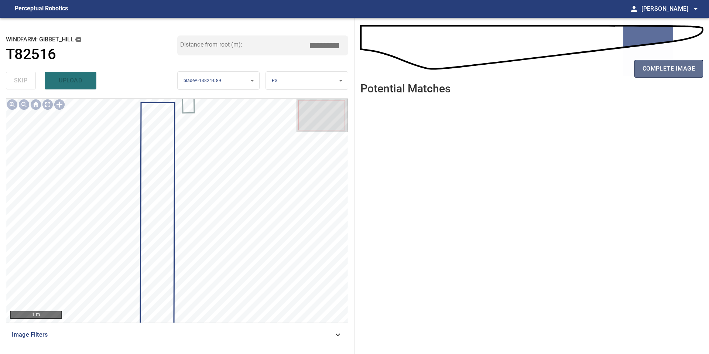
click at [674, 66] on span "complete image" at bounding box center [668, 69] width 52 height 10
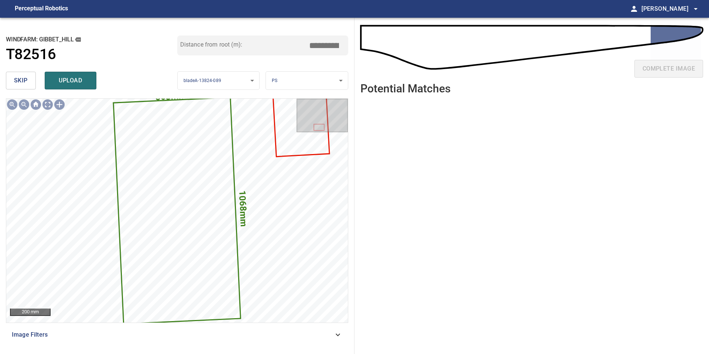
drag, startPoint x: 323, startPoint y: 46, endPoint x: 246, endPoint y: 46, distance: 77.2
click at [250, 46] on div "Distance from root (m): *****" at bounding box center [262, 45] width 171 height 20
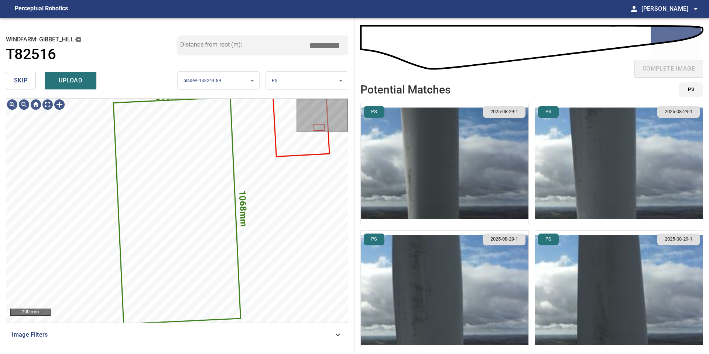
type input "****"
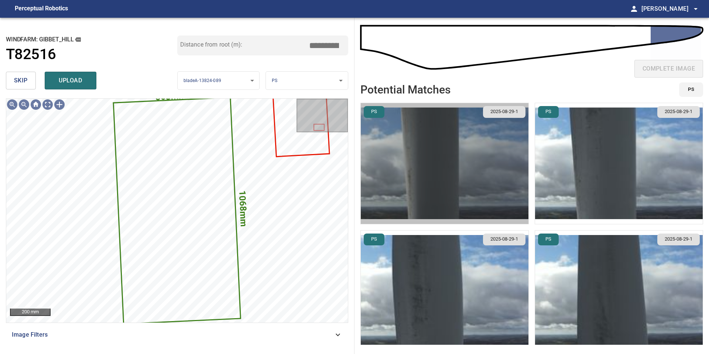
click at [443, 160] on img "button" at bounding box center [445, 163] width 168 height 121
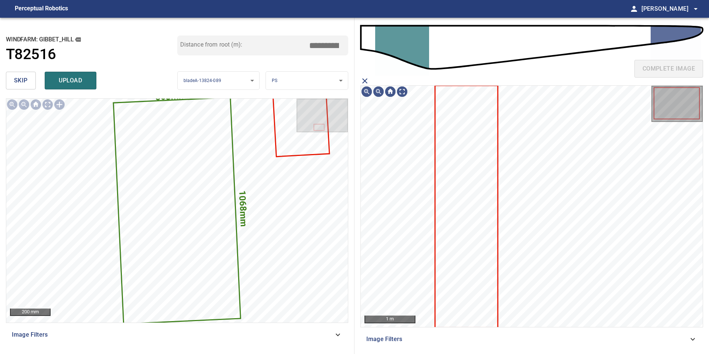
click at [490, 152] on icon at bounding box center [466, 206] width 62 height 241
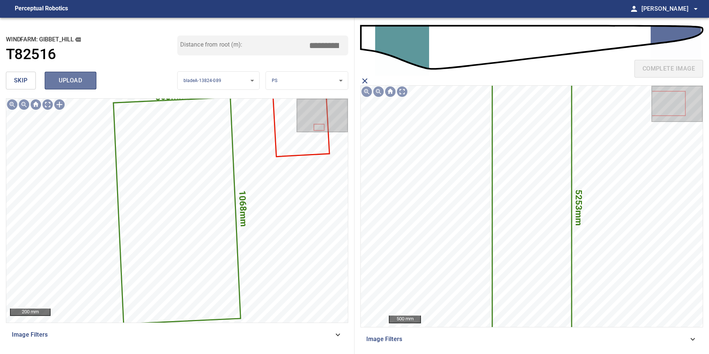
click at [80, 78] on span "upload" at bounding box center [70, 80] width 35 height 10
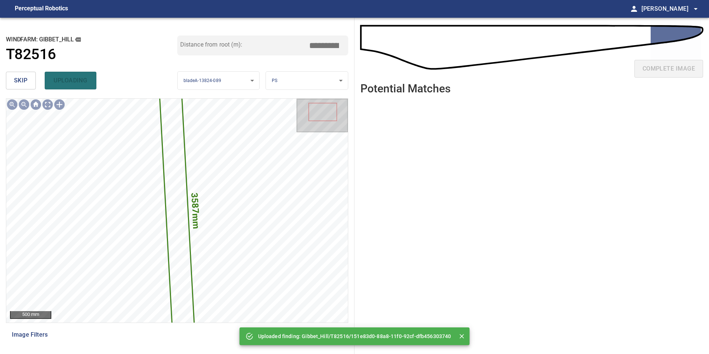
click at [20, 79] on span "skip" at bounding box center [21, 80] width 14 height 10
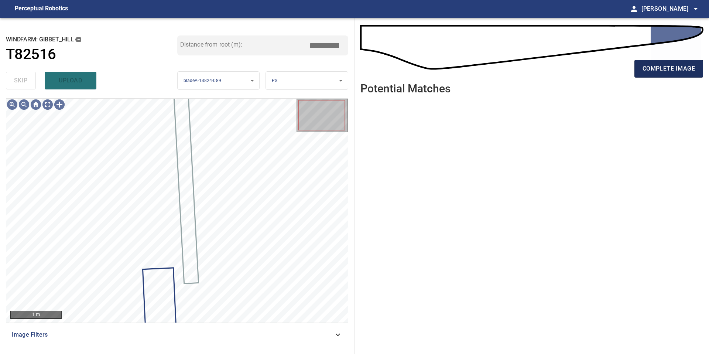
click at [652, 64] on span "complete image" at bounding box center [668, 69] width 52 height 10
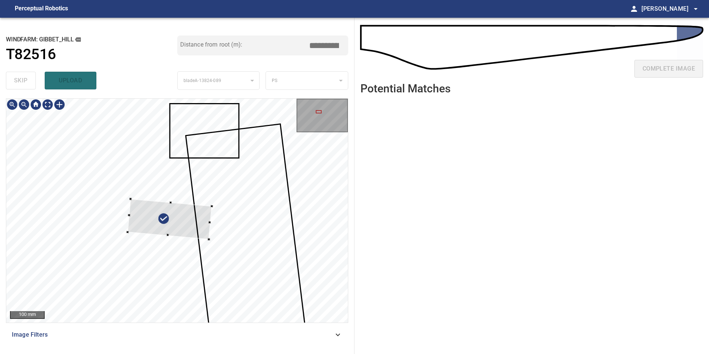
click at [155, 222] on div at bounding box center [169, 219] width 84 height 40
click at [193, 226] on div at bounding box center [177, 211] width 342 height 224
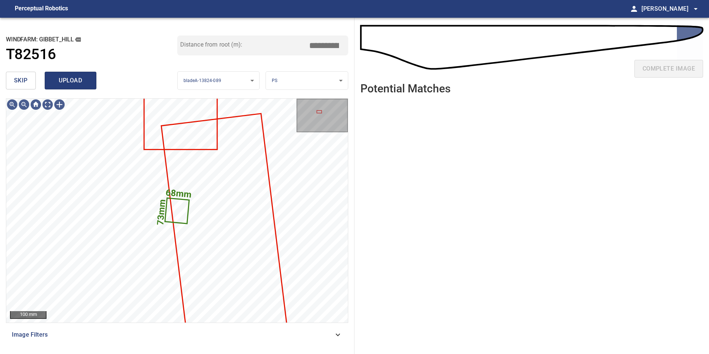
click at [72, 76] on span "upload" at bounding box center [70, 80] width 35 height 10
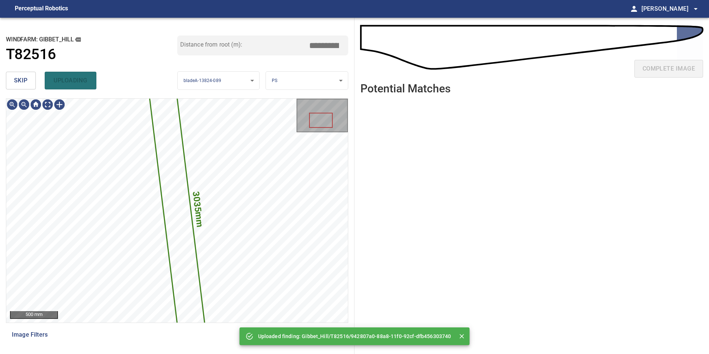
click at [30, 82] on button "skip" at bounding box center [21, 81] width 30 height 18
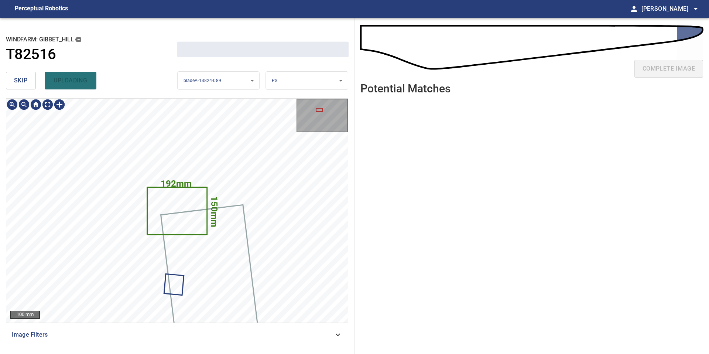
click at [30, 82] on button "skip" at bounding box center [21, 81] width 30 height 18
click at [30, 82] on div "skip uploading" at bounding box center [91, 81] width 171 height 24
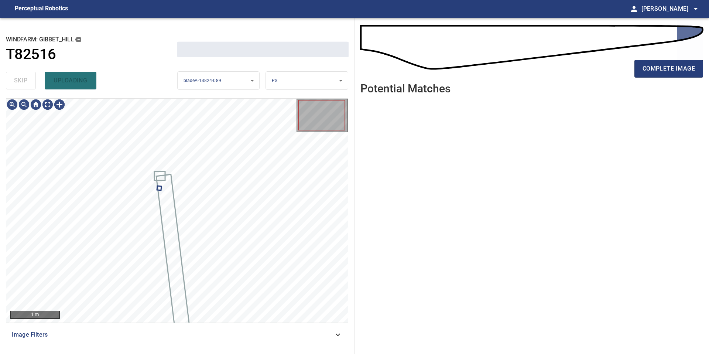
click at [30, 82] on div "skip uploading" at bounding box center [91, 81] width 171 height 24
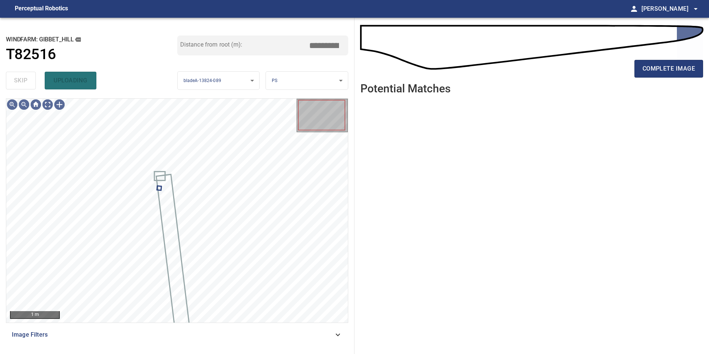
click at [30, 82] on div "skip uploading" at bounding box center [91, 81] width 171 height 24
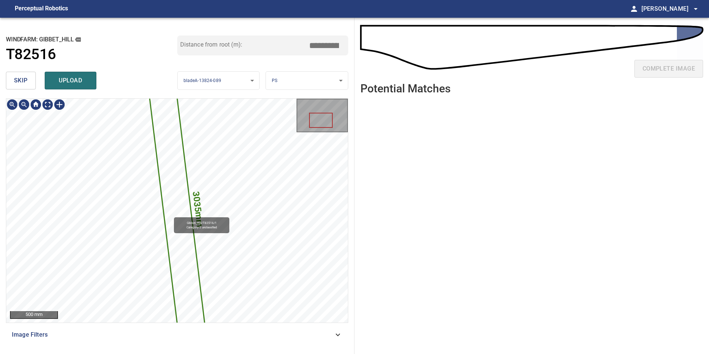
click at [171, 213] on icon at bounding box center [177, 211] width 61 height 290
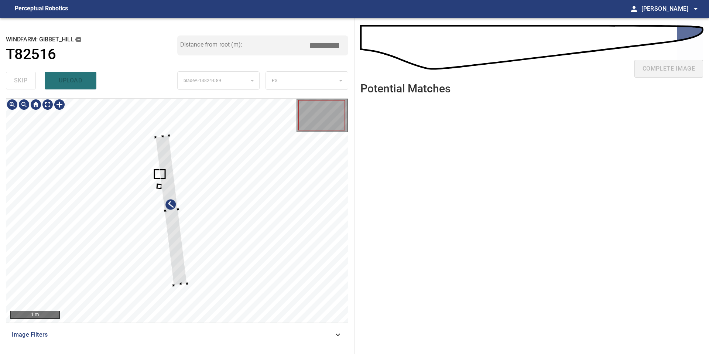
click at [169, 177] on div at bounding box center [171, 211] width 31 height 150
click at [178, 232] on div at bounding box center [177, 211] width 342 height 224
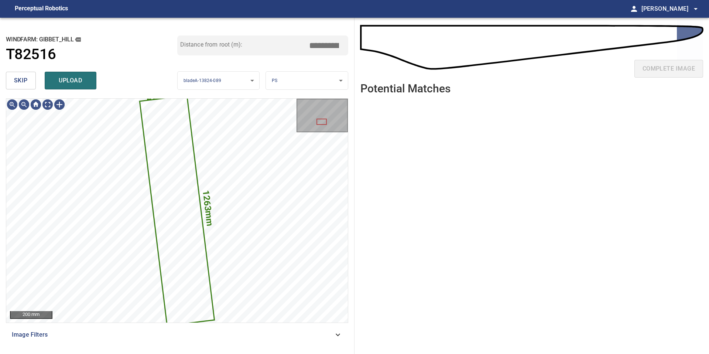
click at [317, 77] on body "**********" at bounding box center [354, 177] width 709 height 354
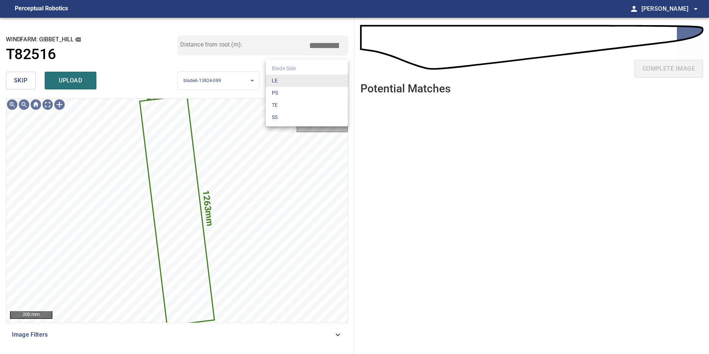
click at [317, 77] on li "LE" at bounding box center [307, 81] width 82 height 12
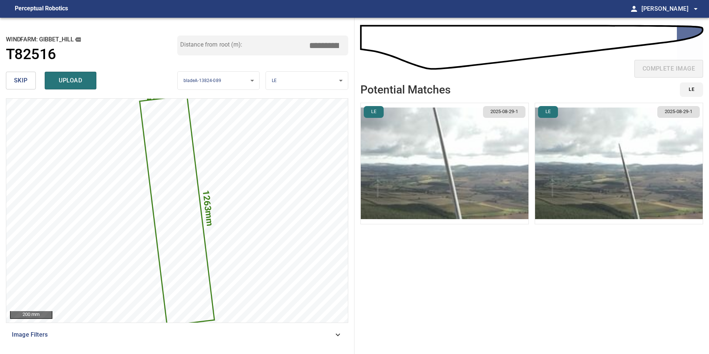
click at [620, 180] on img "button" at bounding box center [619, 163] width 168 height 121
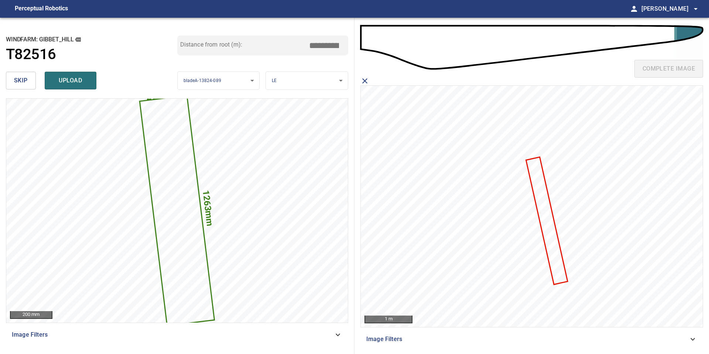
click at [551, 228] on icon at bounding box center [547, 221] width 40 height 126
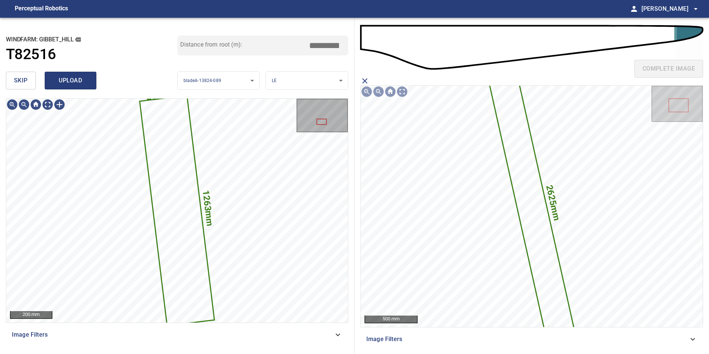
click at [83, 77] on span "upload" at bounding box center [70, 80] width 35 height 10
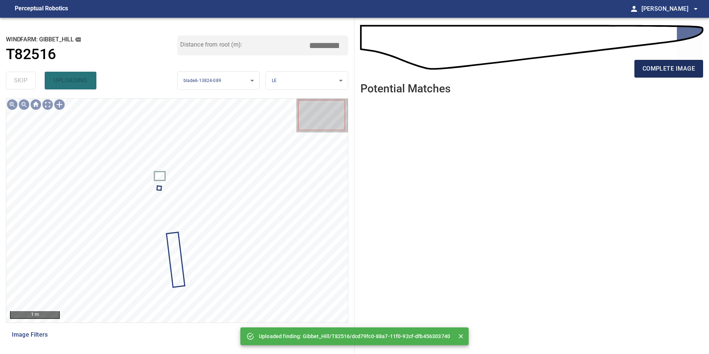
click at [659, 77] on button "complete image" at bounding box center [668, 69] width 69 height 18
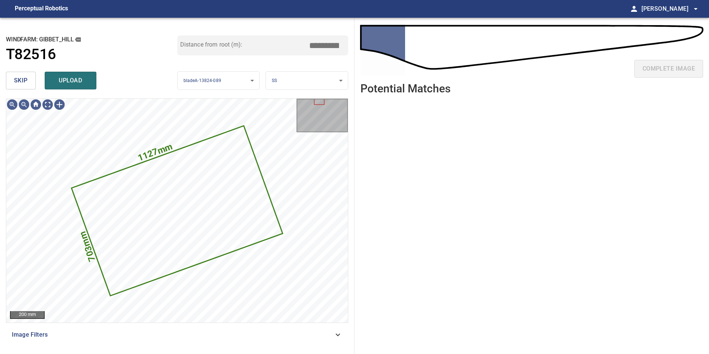
click at [28, 83] on button "skip" at bounding box center [21, 81] width 30 height 18
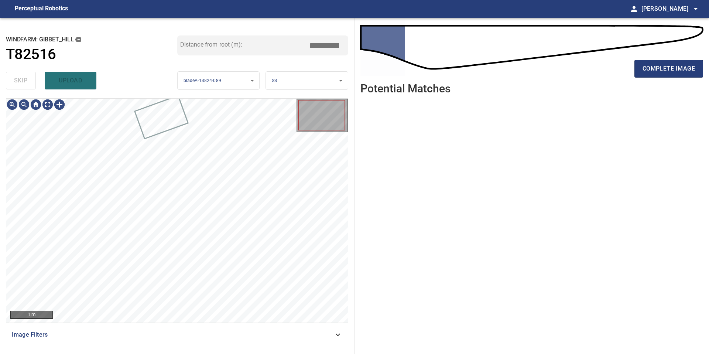
click at [28, 83] on div "skip upload" at bounding box center [91, 81] width 171 height 24
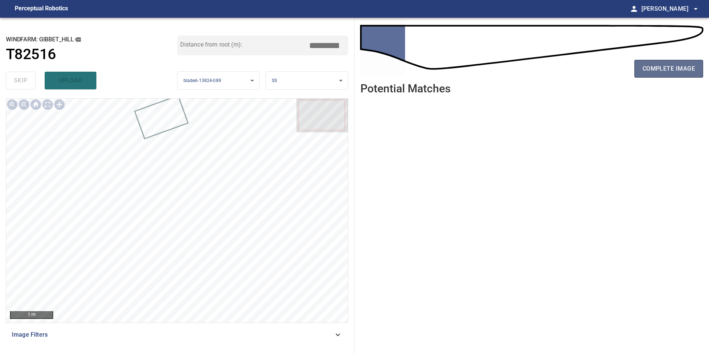
click at [671, 64] on span "complete image" at bounding box center [668, 69] width 52 height 10
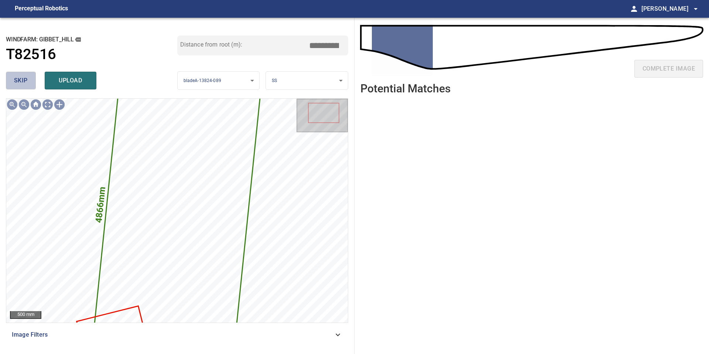
click at [25, 76] on span "skip" at bounding box center [21, 80] width 14 height 10
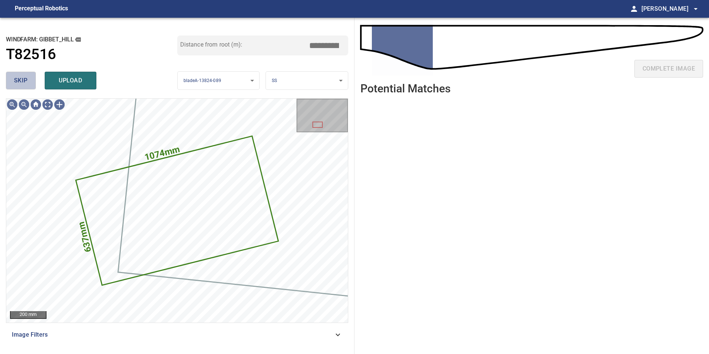
click at [25, 76] on span "skip" at bounding box center [21, 80] width 14 height 10
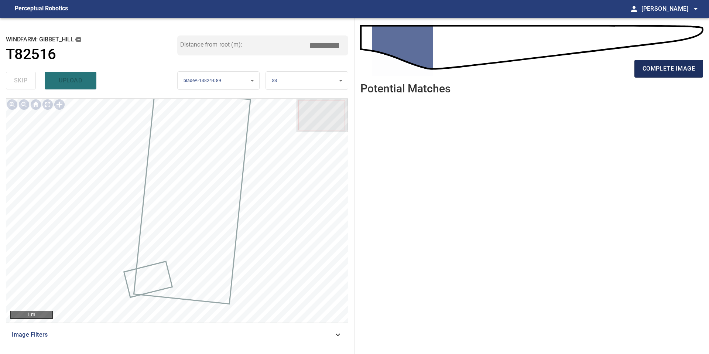
click at [674, 69] on span "complete image" at bounding box center [668, 69] width 52 height 10
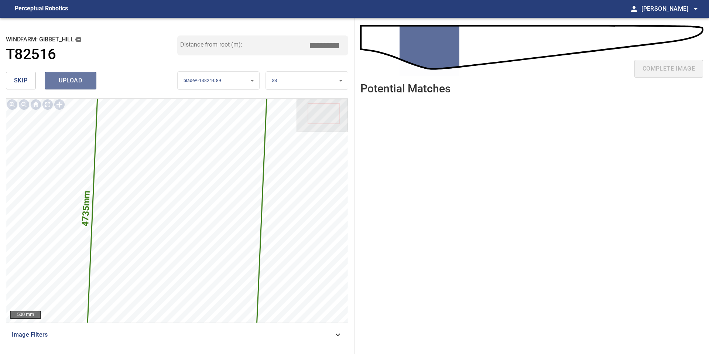
click at [78, 80] on span "upload" at bounding box center [70, 80] width 35 height 10
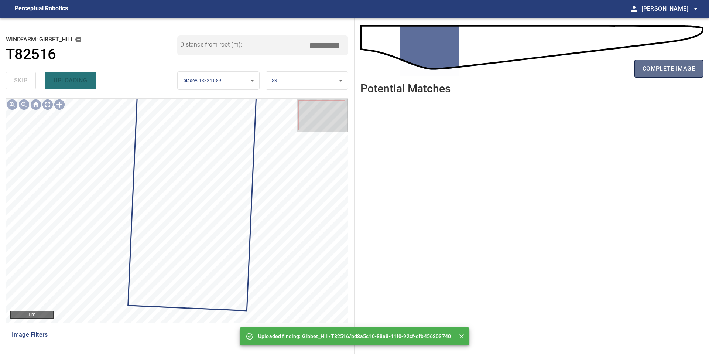
click at [668, 69] on span "complete image" at bounding box center [668, 69] width 52 height 10
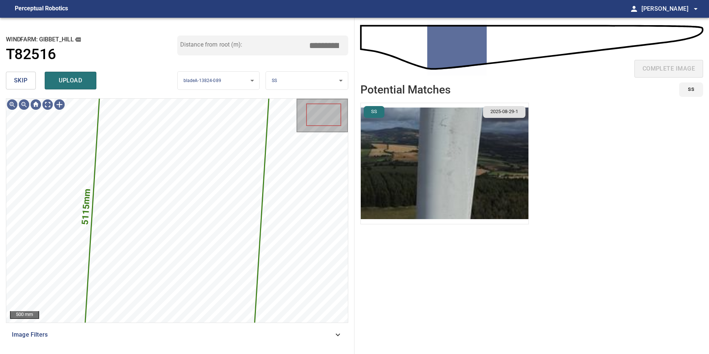
click at [449, 147] on img "button" at bounding box center [445, 163] width 168 height 121
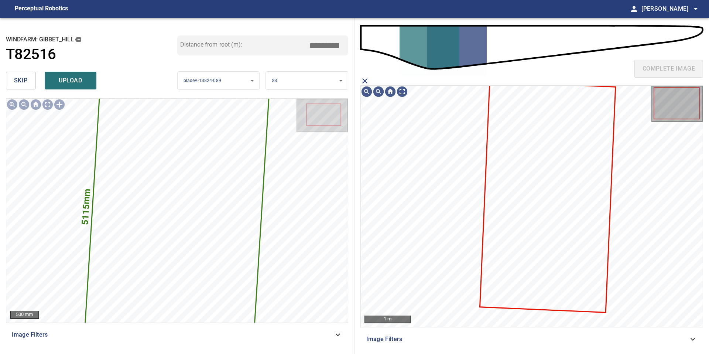
click at [534, 165] on icon at bounding box center [547, 197] width 134 height 230
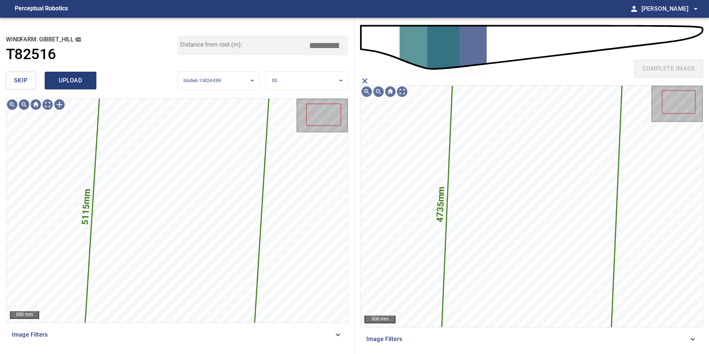
click at [58, 76] on span "upload" at bounding box center [70, 80] width 35 height 10
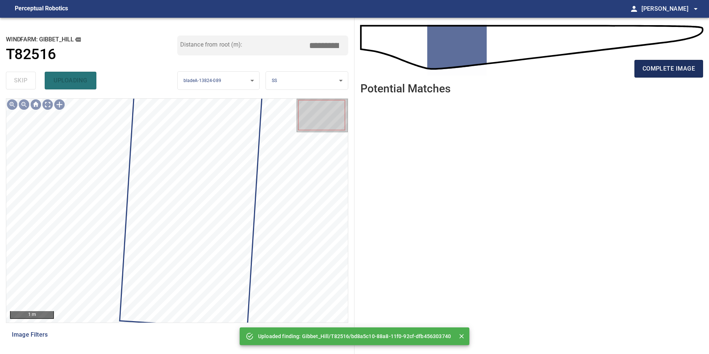
click at [672, 71] on span "complete image" at bounding box center [668, 69] width 52 height 10
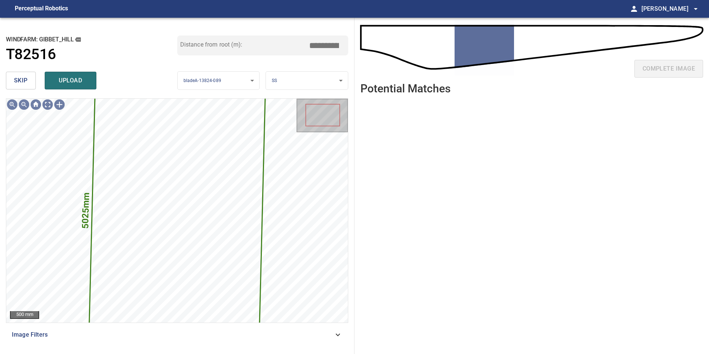
click at [327, 45] on input "*****" at bounding box center [326, 45] width 37 height 14
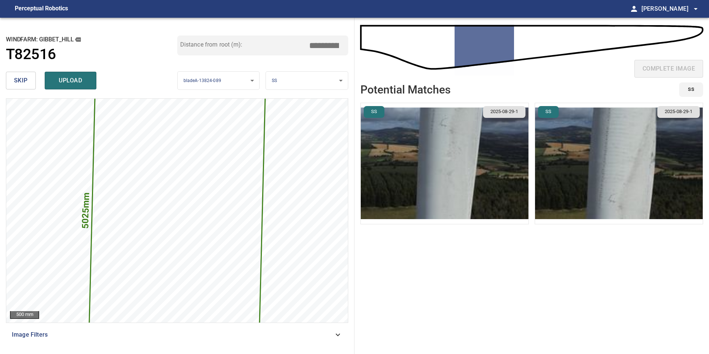
type input "*****"
click at [477, 141] on img "button" at bounding box center [445, 163] width 168 height 121
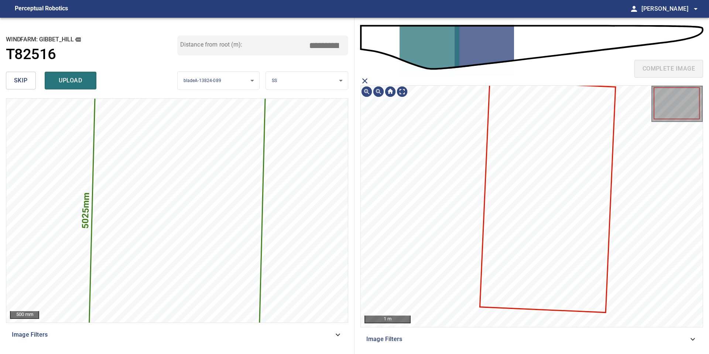
click at [524, 160] on icon at bounding box center [547, 197] width 134 height 230
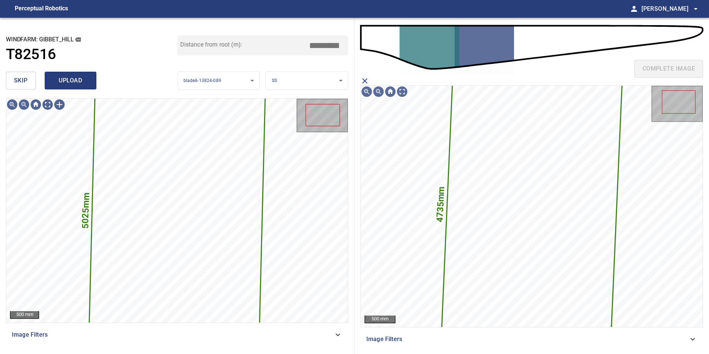
click at [68, 78] on span "upload" at bounding box center [70, 80] width 35 height 10
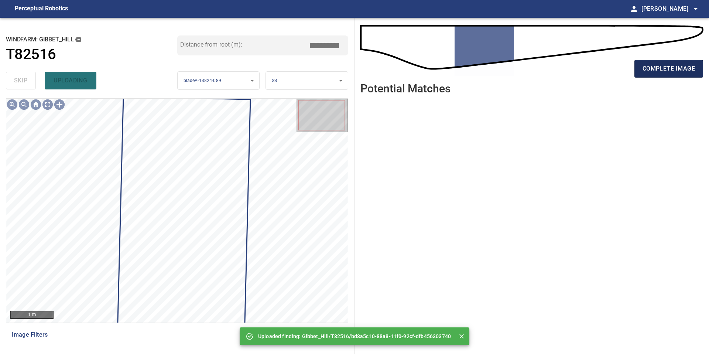
click at [662, 72] on span "complete image" at bounding box center [668, 69] width 52 height 10
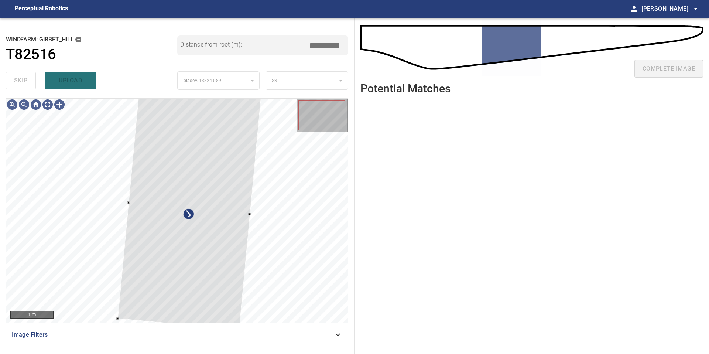
click at [262, 96] on div "**********" at bounding box center [177, 186] width 354 height 336
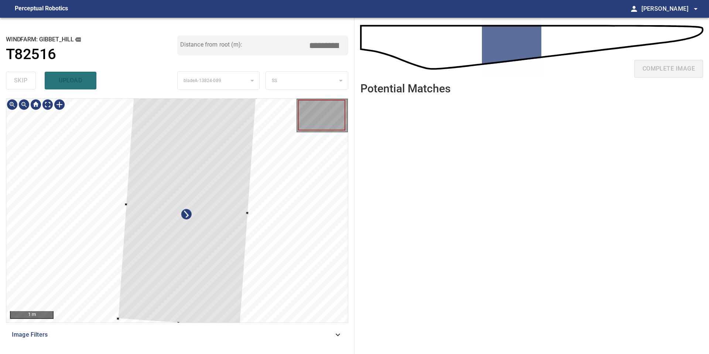
click at [229, 115] on div at bounding box center [187, 208] width 138 height 238
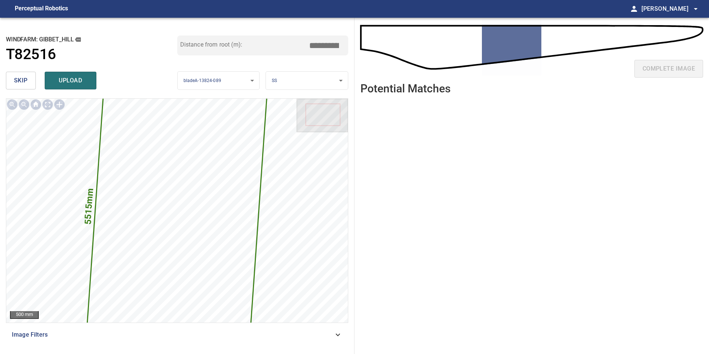
click at [323, 43] on input "*****" at bounding box center [326, 45] width 37 height 14
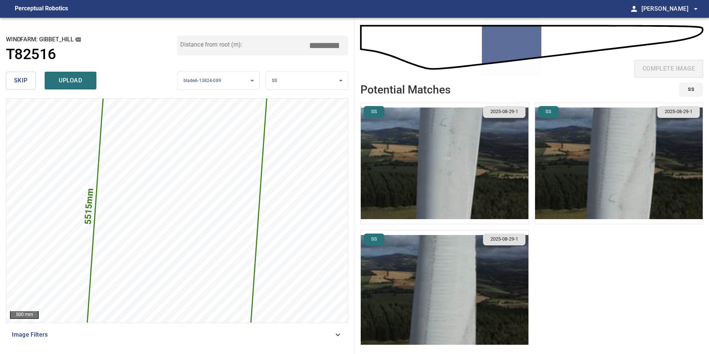
type input "*****"
click at [491, 188] on img "button" at bounding box center [445, 163] width 168 height 121
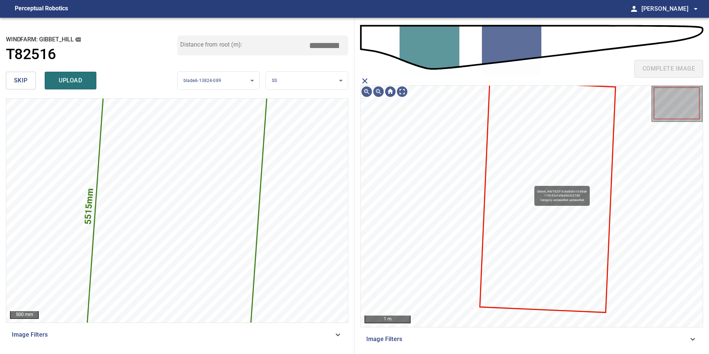
click at [531, 182] on icon at bounding box center [547, 197] width 134 height 230
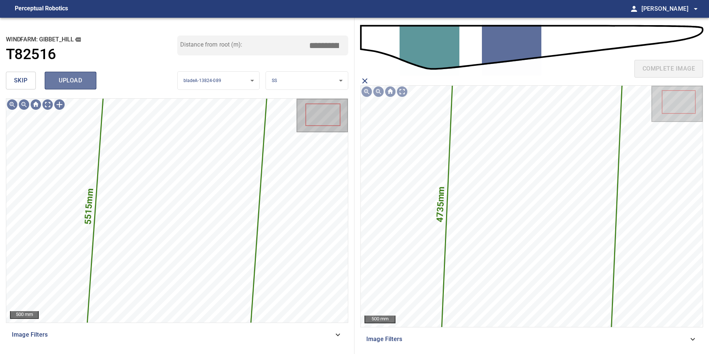
click at [74, 82] on span "upload" at bounding box center [70, 80] width 35 height 10
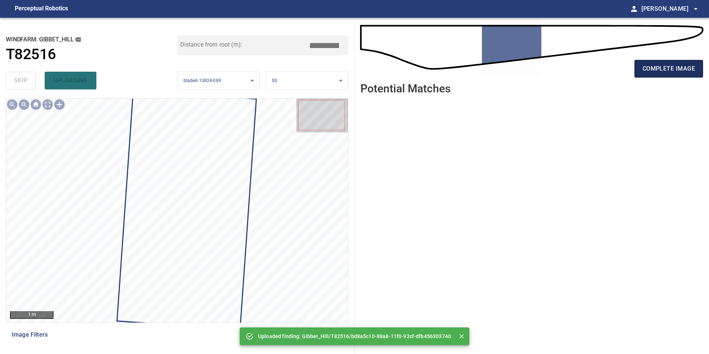
click at [652, 71] on span "complete image" at bounding box center [668, 69] width 52 height 10
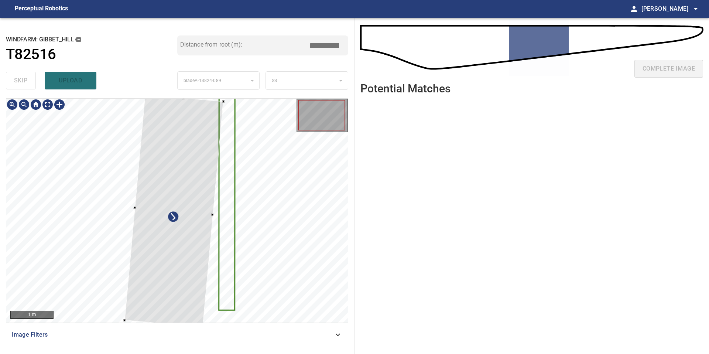
click at [241, 98] on div "**********" at bounding box center [177, 186] width 354 height 336
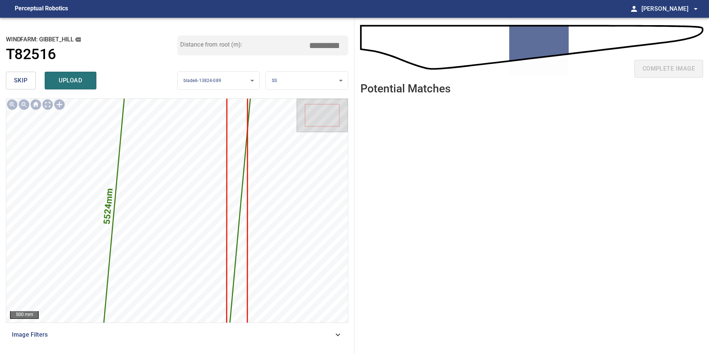
drag, startPoint x: 326, startPoint y: 43, endPoint x: 268, endPoint y: 43, distance: 58.0
click at [288, 43] on div "Distance from root (m): *****" at bounding box center [262, 45] width 171 height 20
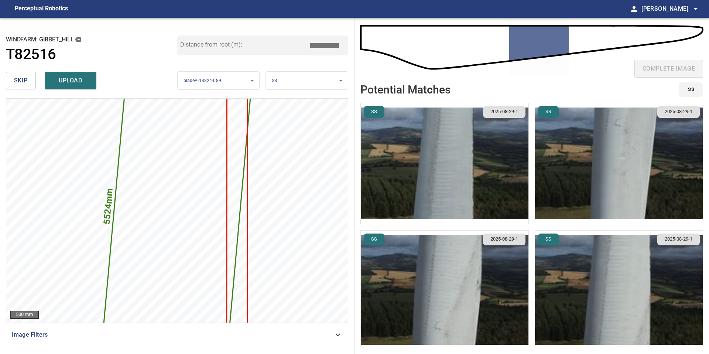
type input "*****"
click at [451, 157] on img "button" at bounding box center [445, 163] width 168 height 121
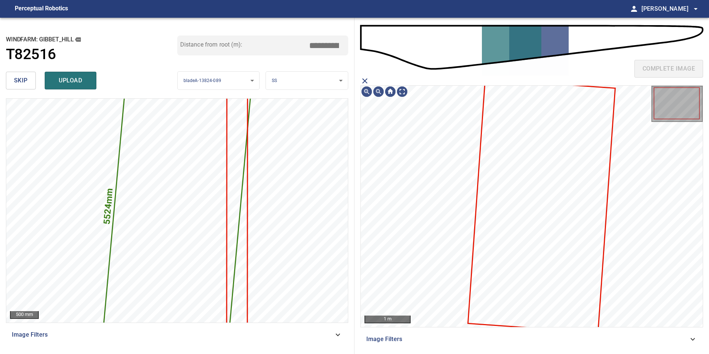
click at [516, 154] on icon at bounding box center [542, 206] width 146 height 252
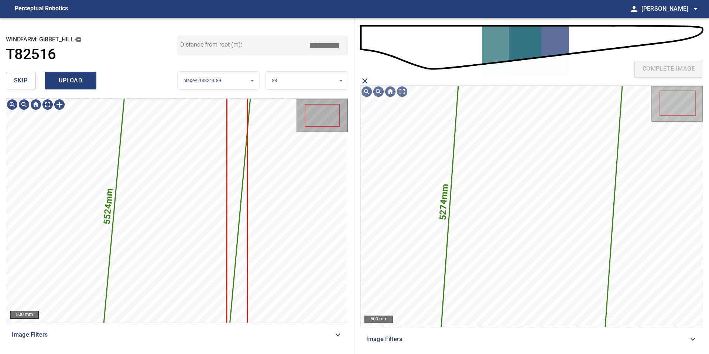
click at [49, 76] on button "upload" at bounding box center [71, 81] width 52 height 18
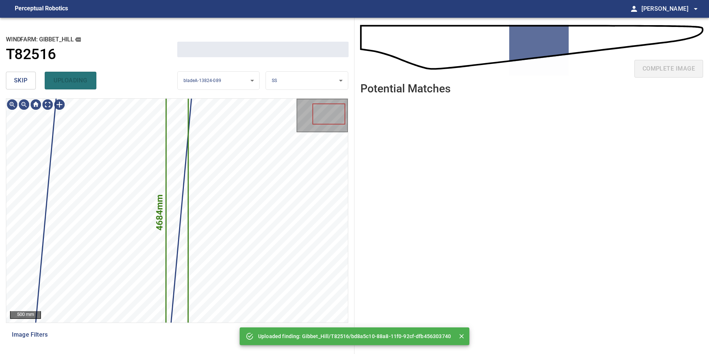
click at [12, 83] on button "skip" at bounding box center [21, 81] width 30 height 18
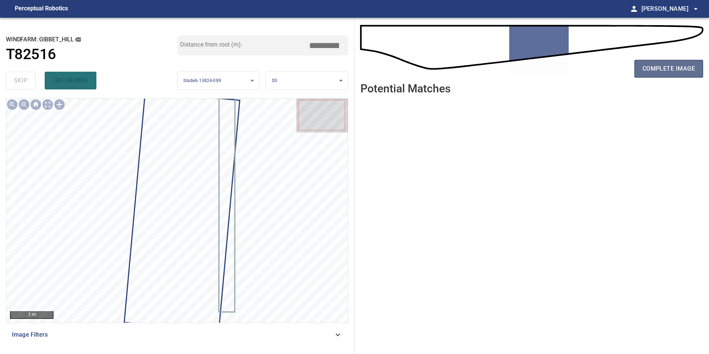
click at [675, 67] on span "complete image" at bounding box center [668, 69] width 52 height 10
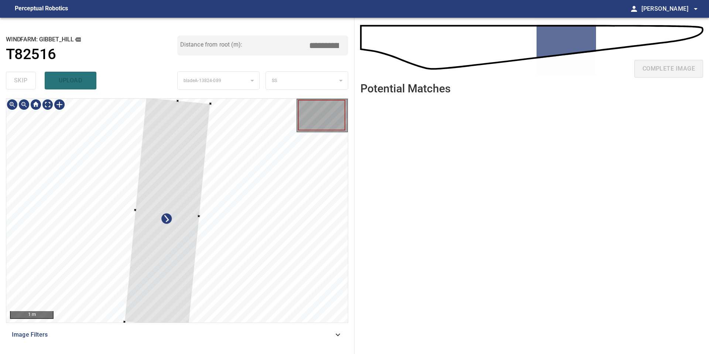
click at [187, 160] on div at bounding box center [167, 212] width 86 height 230
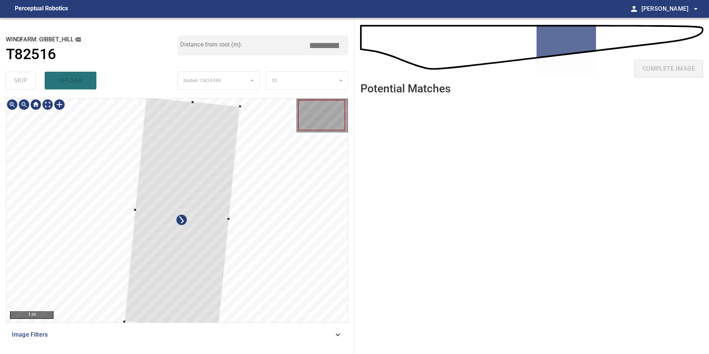
click at [229, 219] on div at bounding box center [228, 218] width 3 height 3
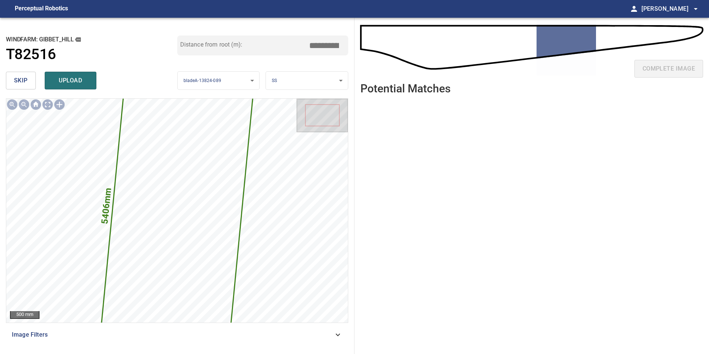
drag, startPoint x: 326, startPoint y: 45, endPoint x: 260, endPoint y: 45, distance: 66.8
click at [263, 45] on div "Distance from root (m): *****" at bounding box center [262, 45] width 171 height 20
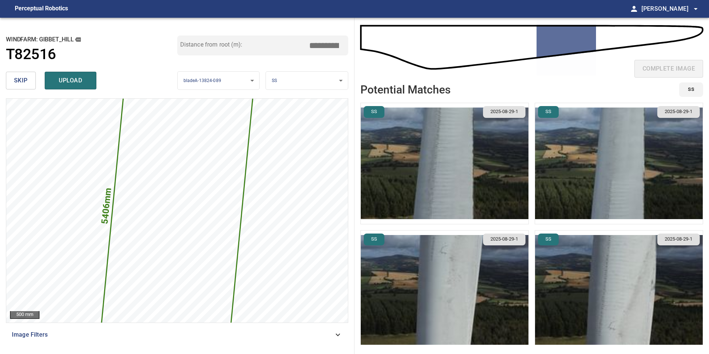
type input "*****"
click at [496, 191] on img "button" at bounding box center [445, 163] width 168 height 121
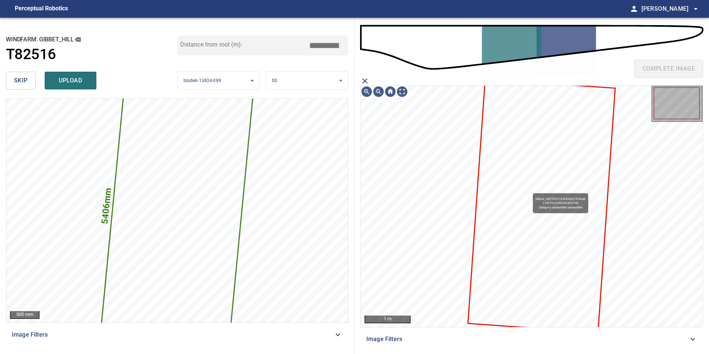
click at [529, 190] on icon at bounding box center [542, 206] width 146 height 252
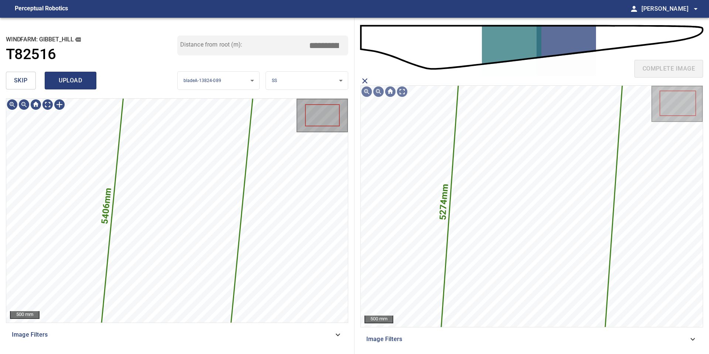
click at [79, 83] on span "upload" at bounding box center [70, 80] width 35 height 10
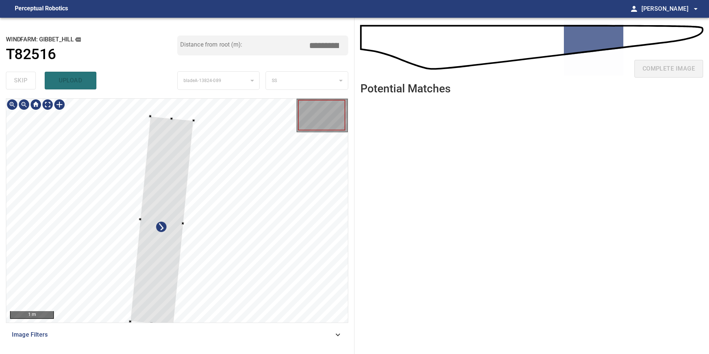
click at [184, 155] on div at bounding box center [161, 220] width 63 height 209
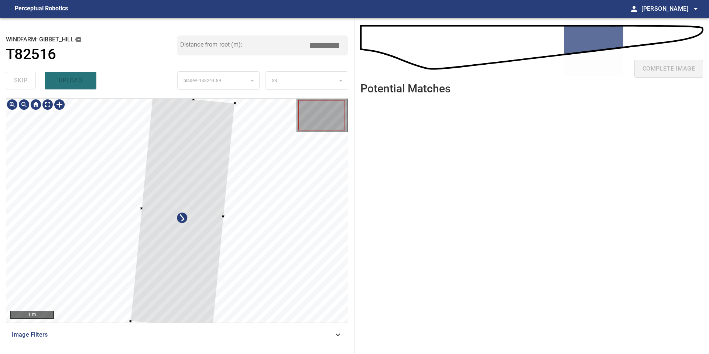
click at [236, 102] on div at bounding box center [177, 211] width 342 height 224
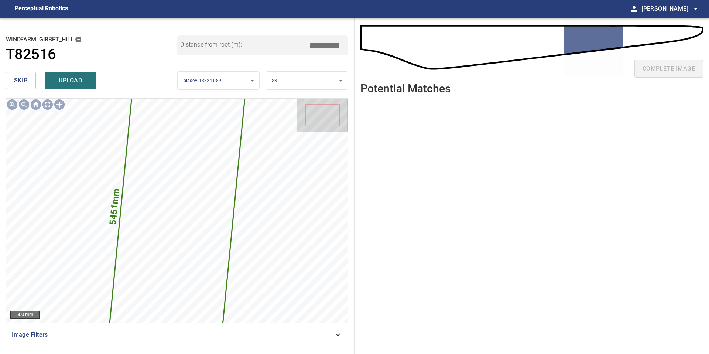
drag, startPoint x: 327, startPoint y: 45, endPoint x: 281, endPoint y: 45, distance: 46.2
click at [307, 45] on div "Distance from root (m): *****" at bounding box center [262, 45] width 171 height 20
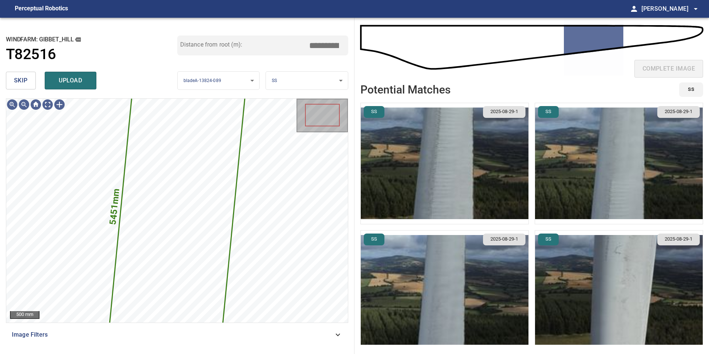
type input "*****"
click at [443, 183] on img "button" at bounding box center [445, 163] width 168 height 121
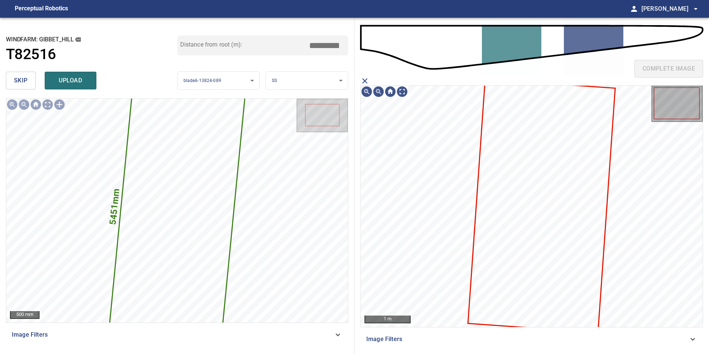
click at [517, 188] on icon at bounding box center [542, 206] width 146 height 252
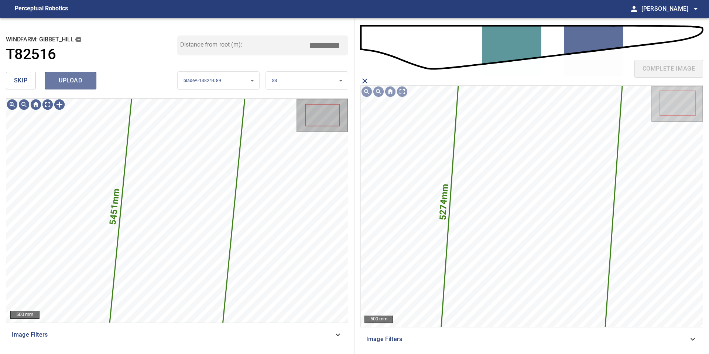
click at [60, 72] on button "upload" at bounding box center [71, 81] width 52 height 18
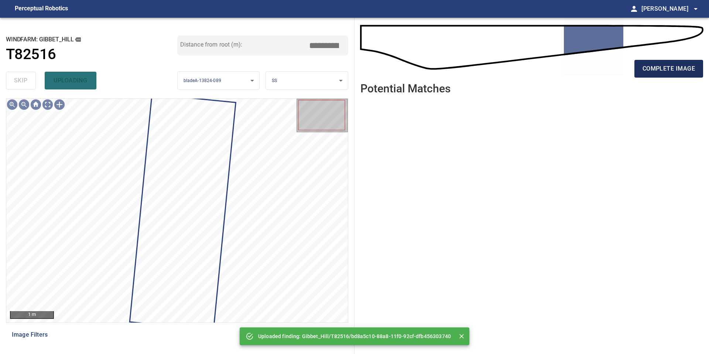
click at [673, 71] on span "complete image" at bounding box center [668, 69] width 52 height 10
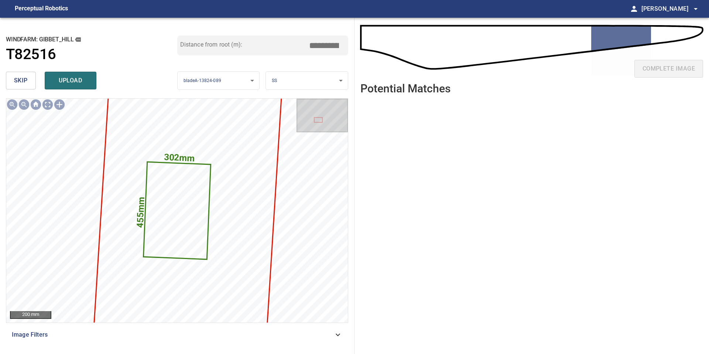
click at [27, 79] on button "skip" at bounding box center [21, 81] width 30 height 18
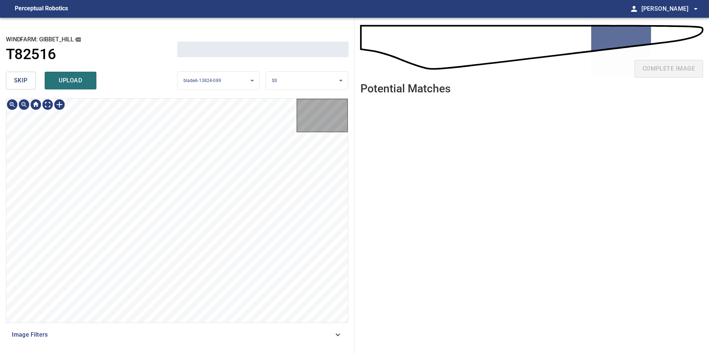
click at [27, 79] on button "skip" at bounding box center [21, 81] width 30 height 18
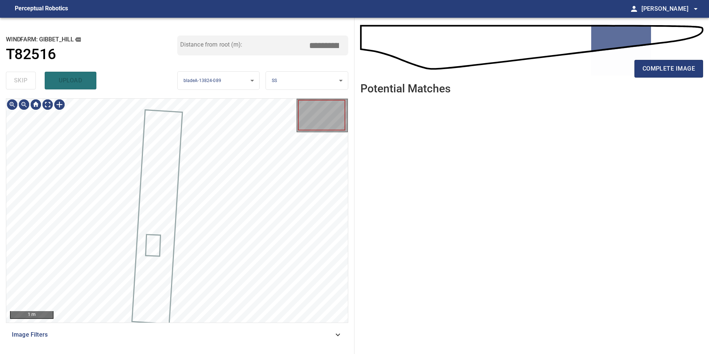
click at [27, 79] on div "skip upload" at bounding box center [91, 81] width 171 height 24
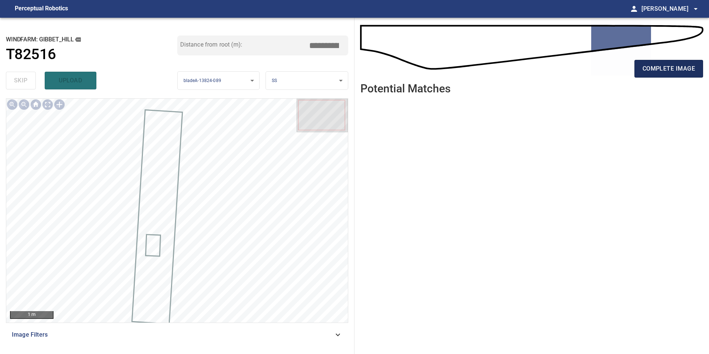
click at [671, 68] on span "complete image" at bounding box center [668, 69] width 52 height 10
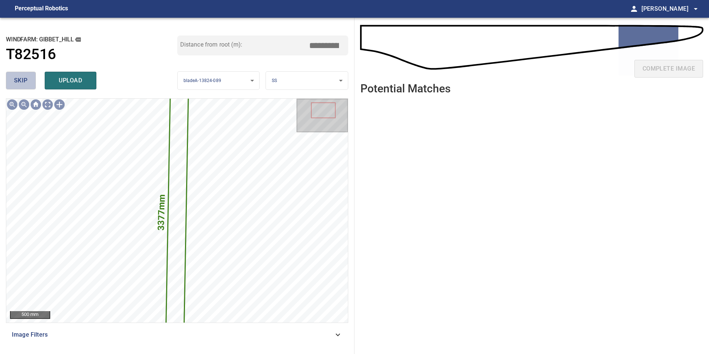
click at [24, 75] on span "skip" at bounding box center [21, 80] width 14 height 10
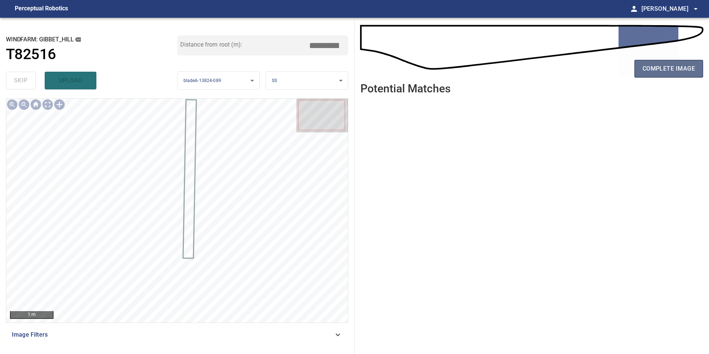
click at [669, 71] on span "complete image" at bounding box center [668, 69] width 52 height 10
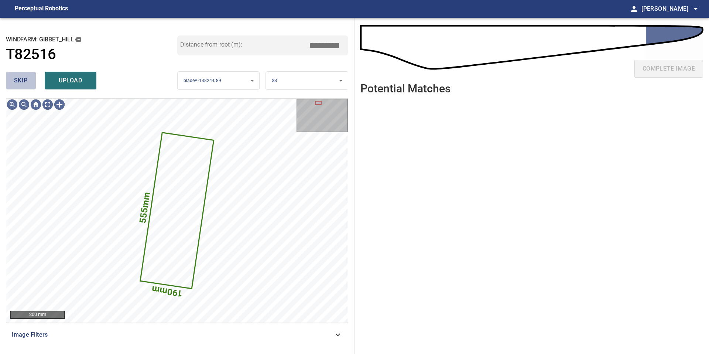
click at [30, 83] on button "skip" at bounding box center [21, 81] width 30 height 18
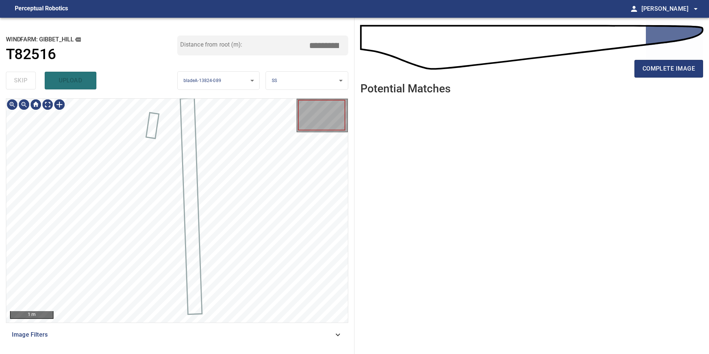
click at [30, 83] on div "skip upload" at bounding box center [91, 81] width 171 height 24
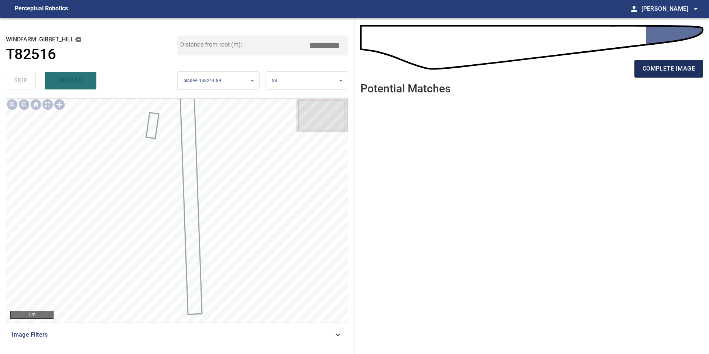
click at [666, 61] on button "complete image" at bounding box center [668, 69] width 69 height 18
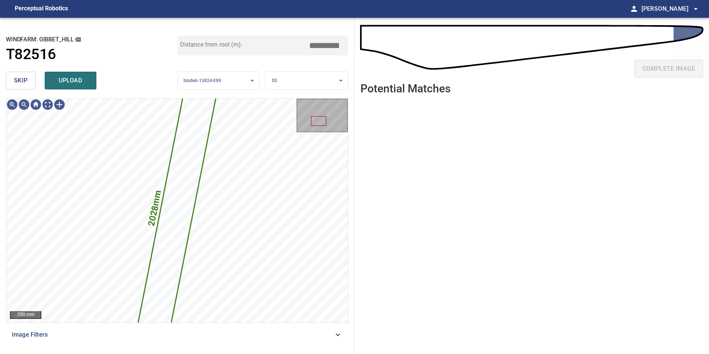
click at [40, 85] on div "skip upload" at bounding box center [91, 81] width 171 height 24
click at [31, 85] on button "skip" at bounding box center [21, 81] width 30 height 18
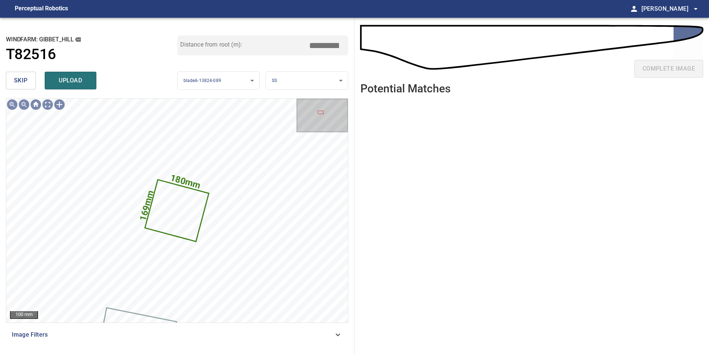
click at [31, 85] on button "skip" at bounding box center [21, 81] width 30 height 18
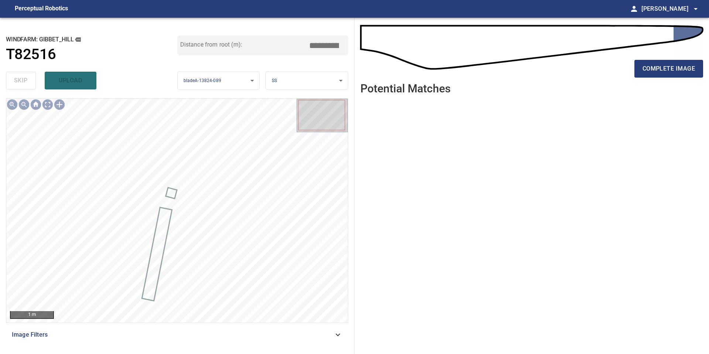
click at [696, 54] on div "complete image" at bounding box center [531, 50] width 343 height 53
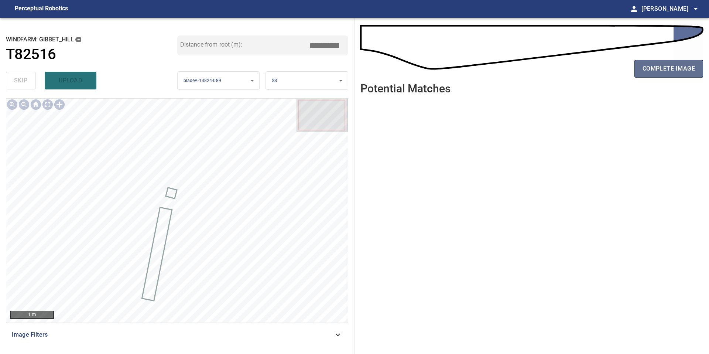
click at [688, 62] on button "complete image" at bounding box center [668, 69] width 69 height 18
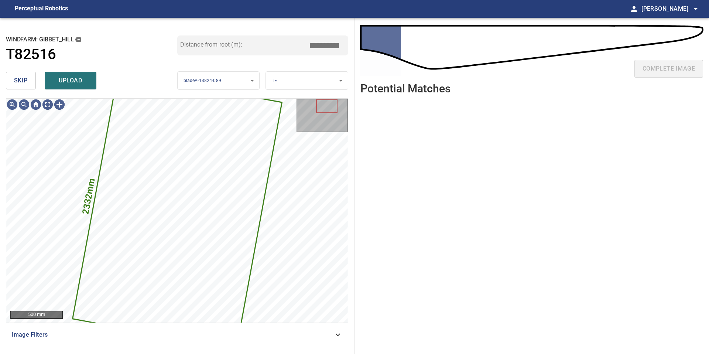
click at [33, 83] on button "skip" at bounding box center [21, 81] width 30 height 18
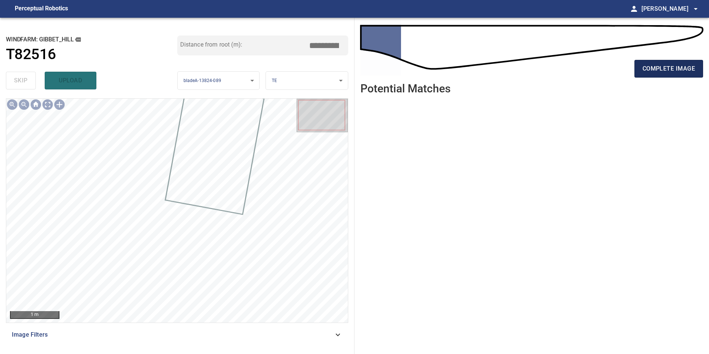
click at [662, 65] on span "complete image" at bounding box center [668, 69] width 52 height 10
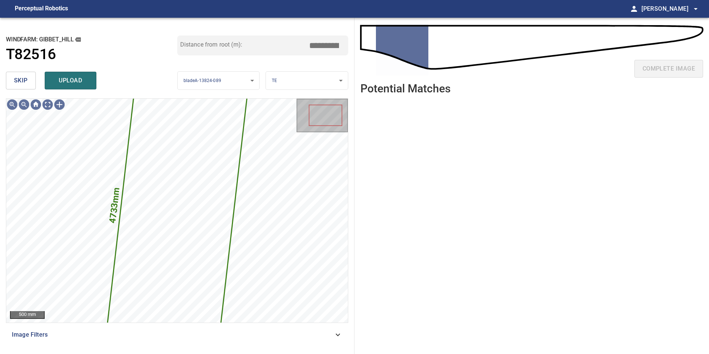
click at [27, 77] on span "skip" at bounding box center [21, 80] width 14 height 10
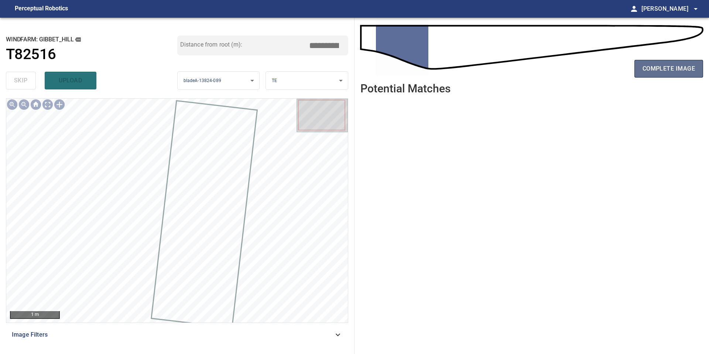
click at [669, 66] on span "complete image" at bounding box center [668, 69] width 52 height 10
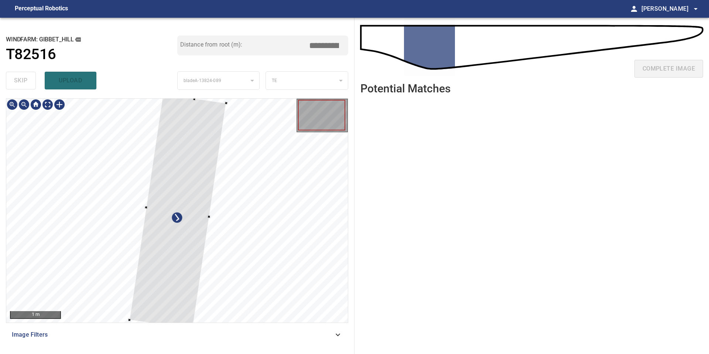
click at [184, 177] on div at bounding box center [177, 212] width 97 height 236
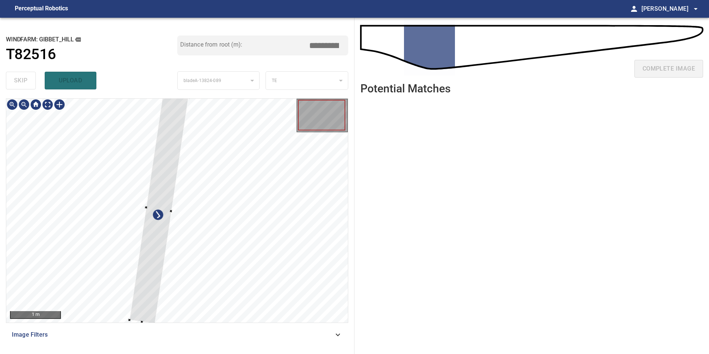
click at [168, 209] on div at bounding box center [158, 209] width 59 height 230
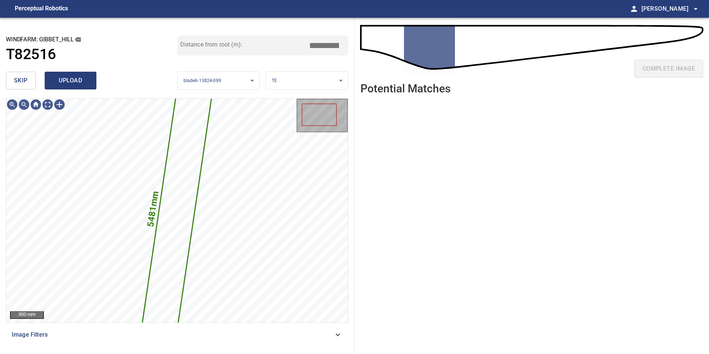
click at [76, 80] on span "upload" at bounding box center [70, 80] width 35 height 10
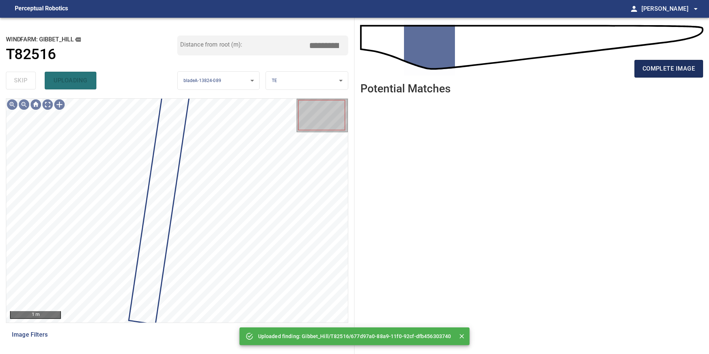
click at [657, 68] on span "complete image" at bounding box center [668, 69] width 52 height 10
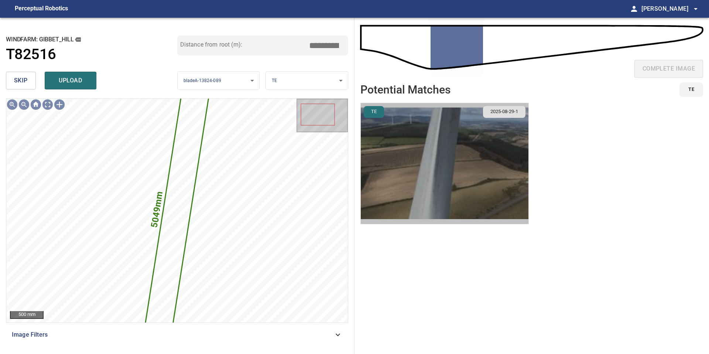
click at [416, 176] on img "button" at bounding box center [445, 163] width 168 height 121
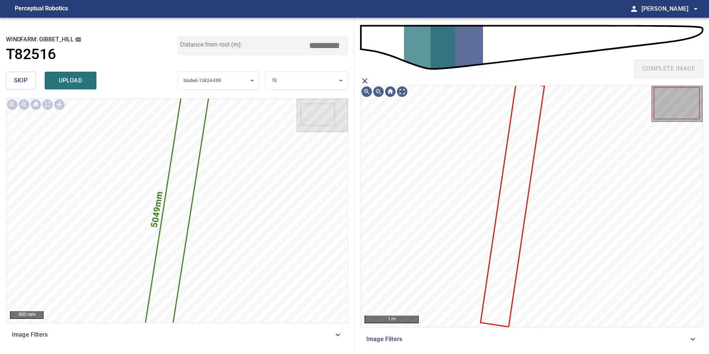
click at [522, 167] on icon at bounding box center [512, 203] width 63 height 243
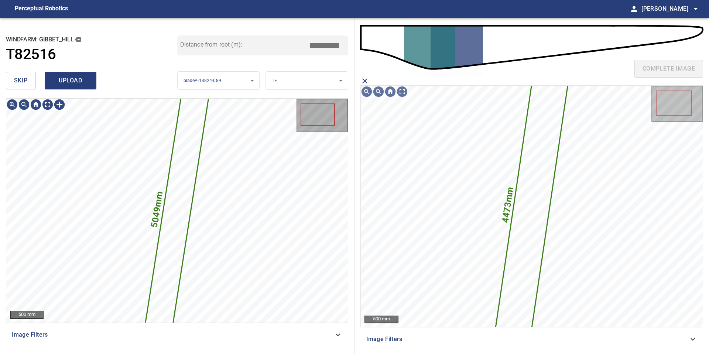
click at [68, 78] on span "upload" at bounding box center [70, 80] width 35 height 10
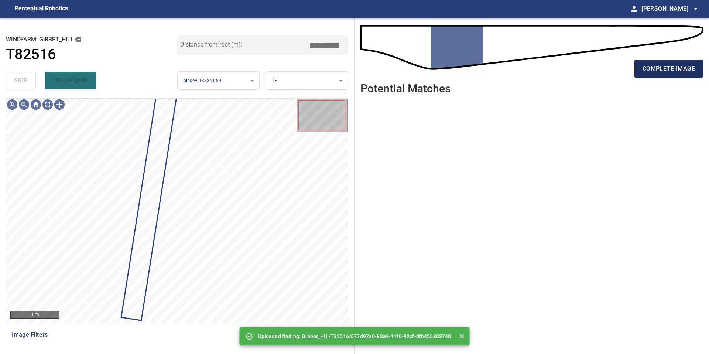
click at [678, 60] on button "complete image" at bounding box center [668, 69] width 69 height 18
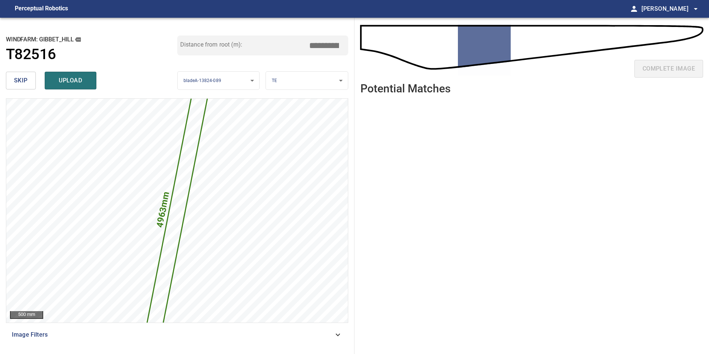
click at [326, 46] on input "*****" at bounding box center [326, 45] width 37 height 14
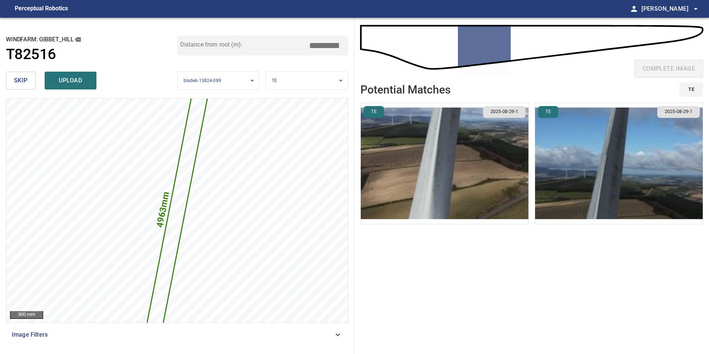
type input "*****"
click at [522, 226] on ul "TE 2025-08-29-1 TE 2025-08-29-1" at bounding box center [531, 224] width 343 height 242
click at [505, 198] on img "button" at bounding box center [445, 163] width 168 height 121
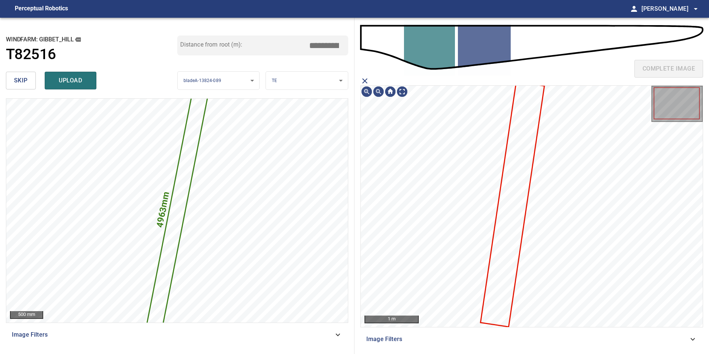
click at [524, 190] on icon at bounding box center [512, 203] width 63 height 243
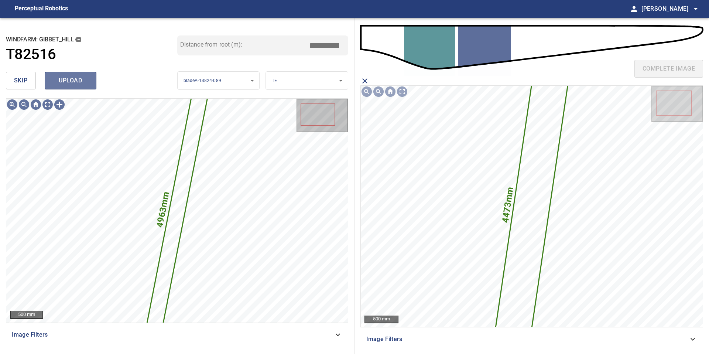
click at [89, 78] on button "upload" at bounding box center [71, 81] width 52 height 18
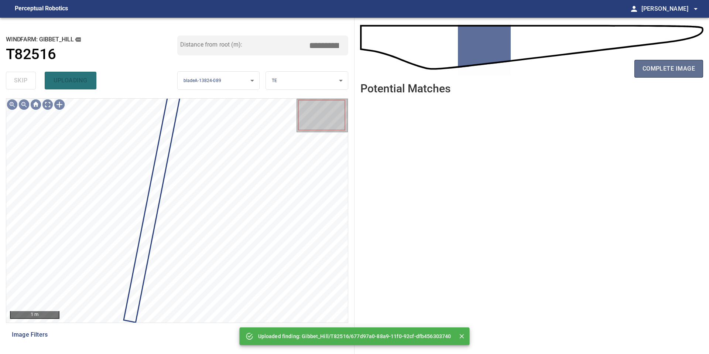
click at [656, 69] on span "complete image" at bounding box center [668, 69] width 52 height 10
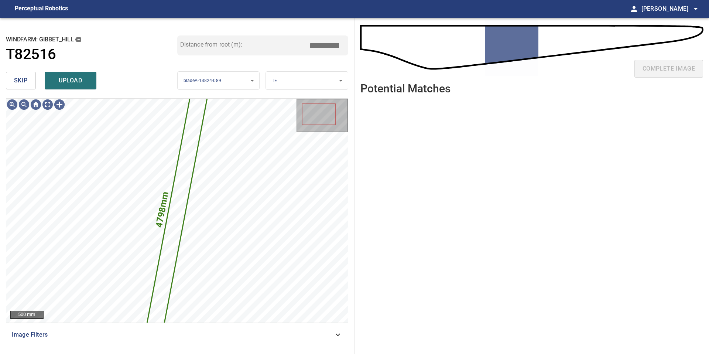
click at [30, 79] on button "skip" at bounding box center [21, 81] width 30 height 18
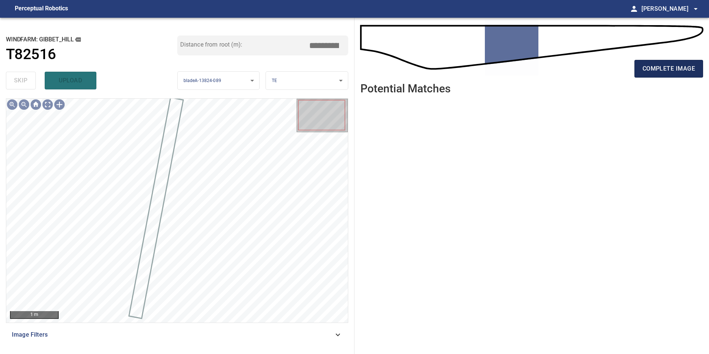
click at [666, 69] on span "complete image" at bounding box center [668, 69] width 52 height 10
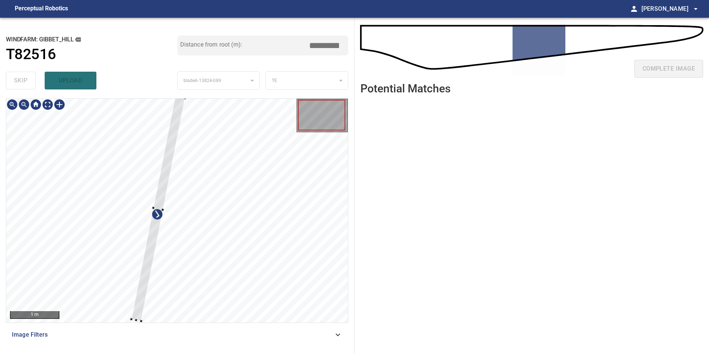
click at [136, 323] on div "1 m Image Filters" at bounding box center [177, 223] width 342 height 250
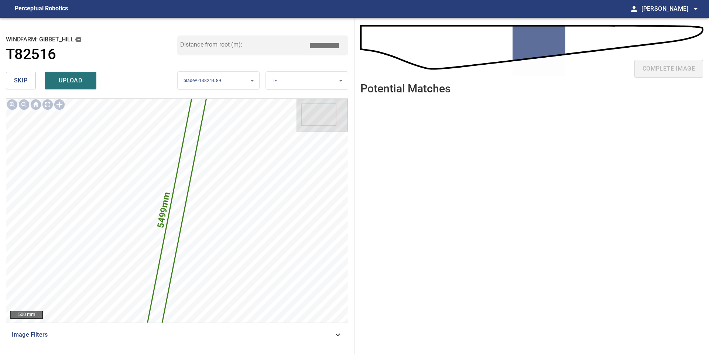
drag, startPoint x: 325, startPoint y: 47, endPoint x: 294, endPoint y: 47, distance: 30.6
click at [294, 47] on div "Distance from root (m): *****" at bounding box center [262, 45] width 171 height 20
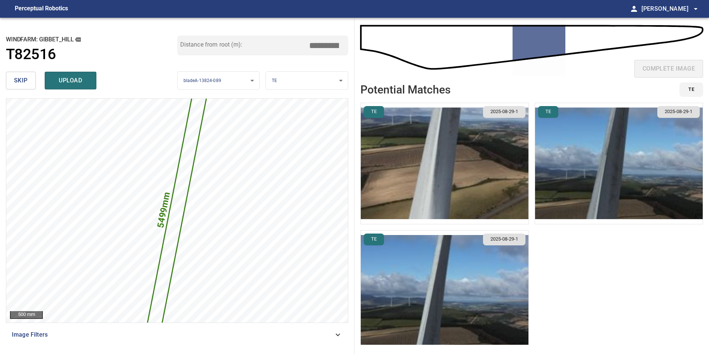
type input "*****"
click at [415, 139] on img "button" at bounding box center [445, 163] width 168 height 121
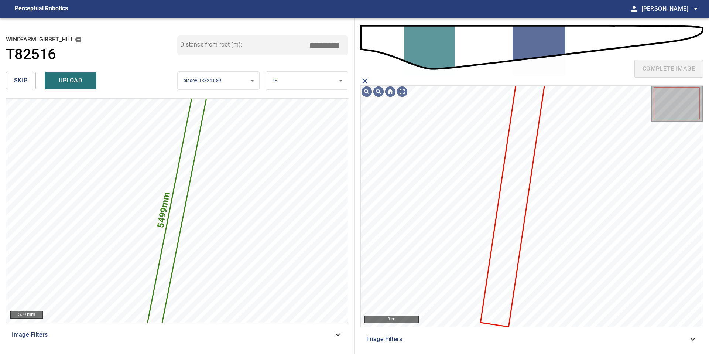
click at [509, 159] on icon at bounding box center [512, 203] width 63 height 243
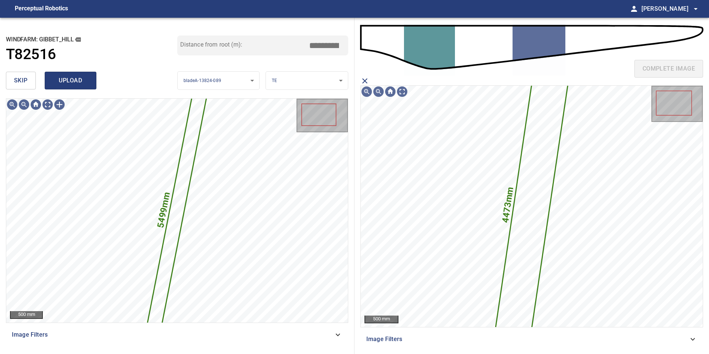
click at [64, 83] on span "upload" at bounding box center [70, 80] width 35 height 10
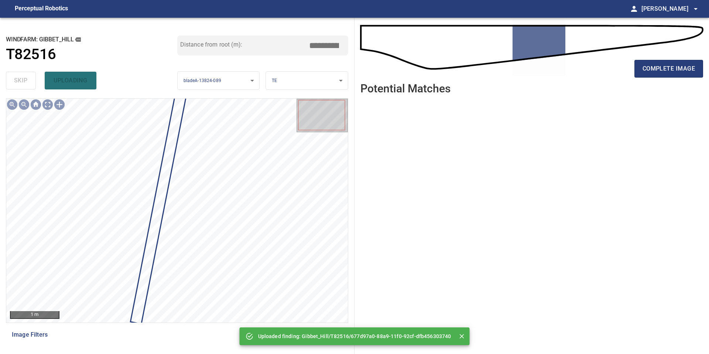
click at [668, 79] on div "complete image" at bounding box center [531, 72] width 343 height 30
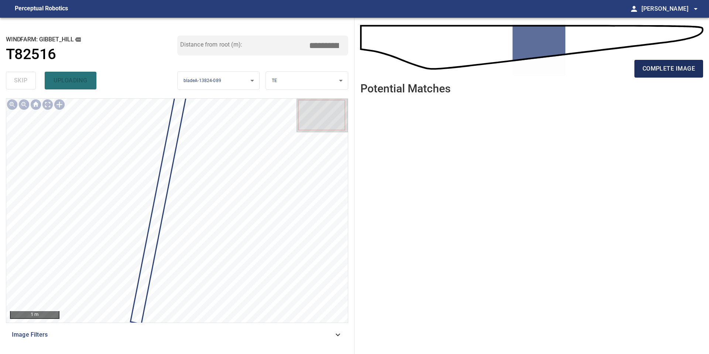
click at [674, 72] on span "complete image" at bounding box center [668, 69] width 52 height 10
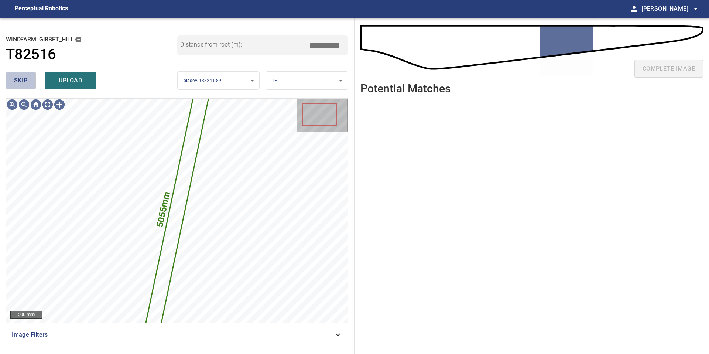
click at [24, 82] on span "skip" at bounding box center [21, 80] width 14 height 10
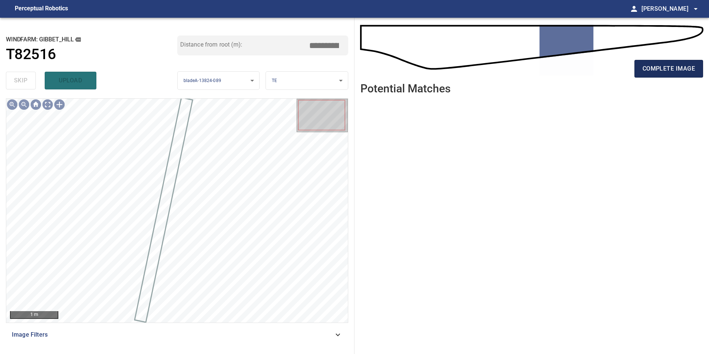
click at [666, 65] on span "complete image" at bounding box center [668, 69] width 52 height 10
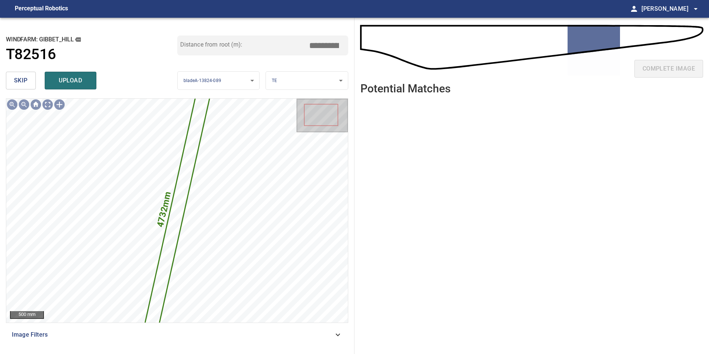
drag, startPoint x: 327, startPoint y: 47, endPoint x: 242, endPoint y: 41, distance: 84.7
click at [247, 42] on div "Distance from root (m): *****" at bounding box center [262, 45] width 171 height 20
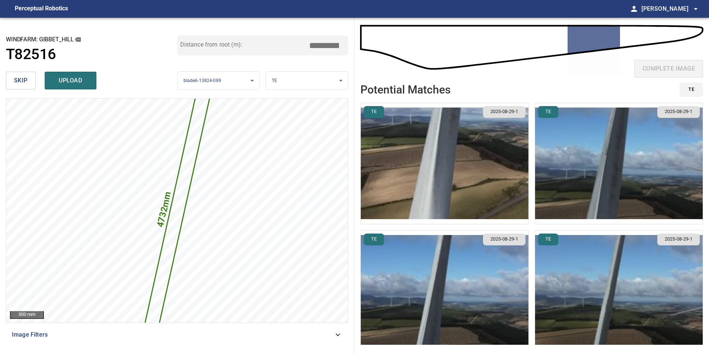
type input "*****"
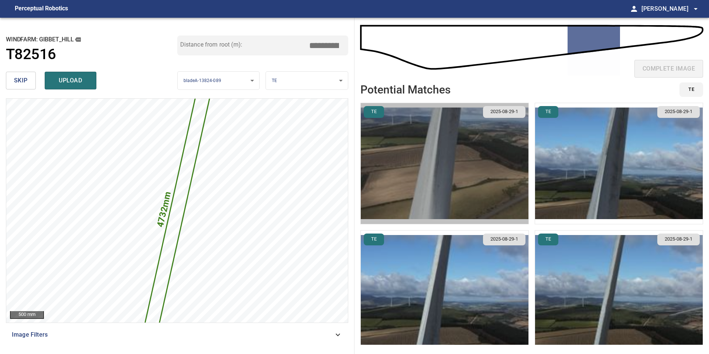
click at [470, 155] on img "button" at bounding box center [445, 163] width 168 height 121
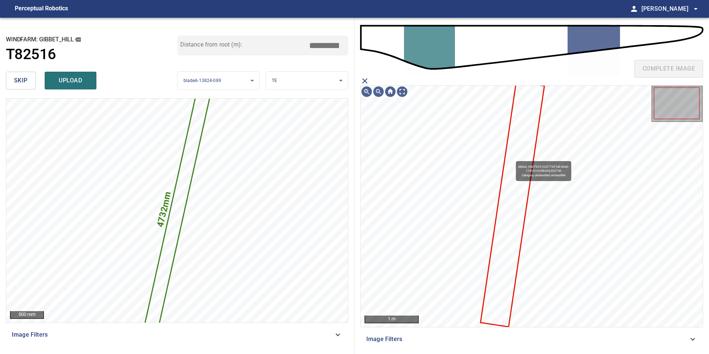
click at [512, 157] on icon at bounding box center [512, 203] width 63 height 243
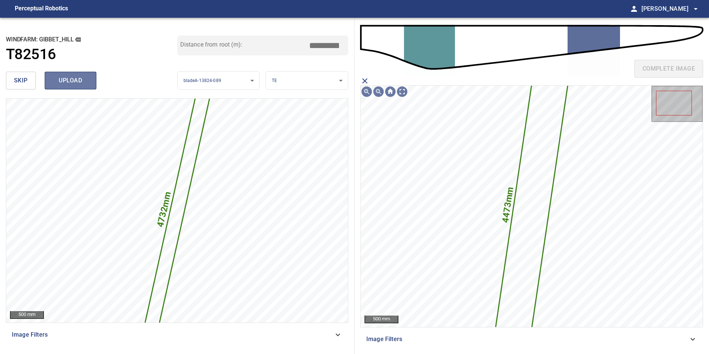
click at [75, 88] on button "upload" at bounding box center [71, 81] width 52 height 18
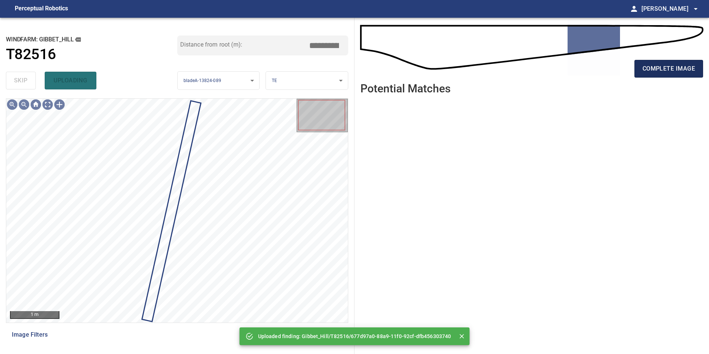
click at [656, 67] on span "complete image" at bounding box center [668, 69] width 52 height 10
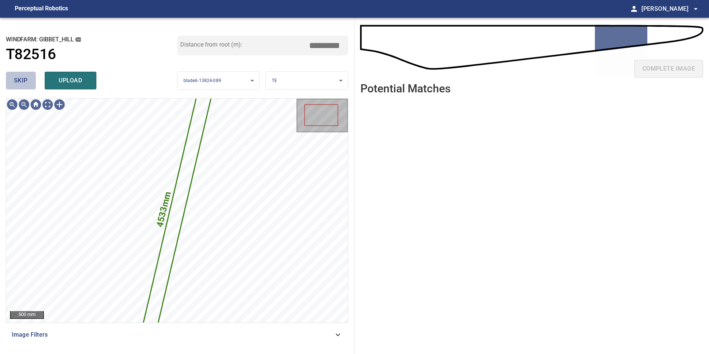
click at [24, 77] on span "skip" at bounding box center [21, 80] width 14 height 10
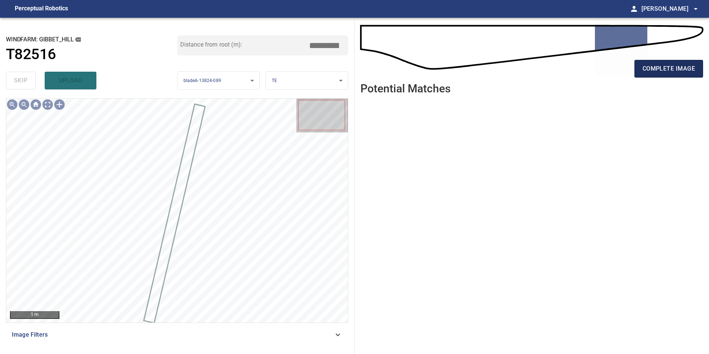
click at [672, 69] on span "complete image" at bounding box center [668, 69] width 52 height 10
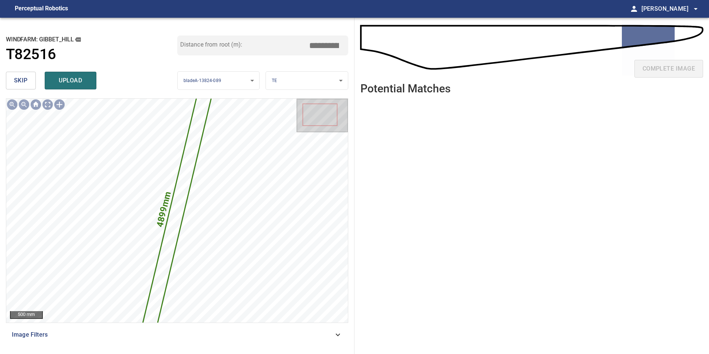
drag, startPoint x: 328, startPoint y: 45, endPoint x: 264, endPoint y: 44, distance: 63.9
click at [266, 44] on div "Distance from root (m): *****" at bounding box center [262, 45] width 171 height 20
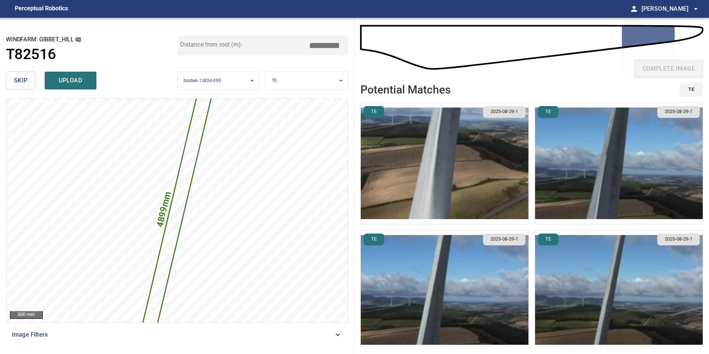
type input "*****"
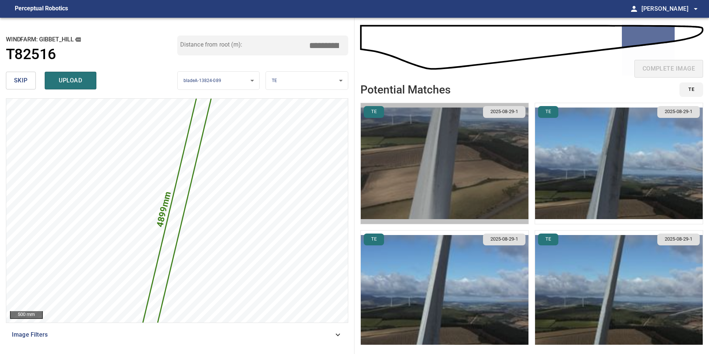
click at [472, 162] on img "button" at bounding box center [445, 163] width 168 height 121
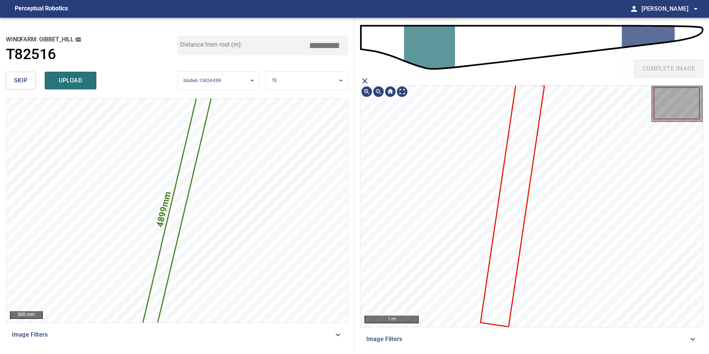
click at [520, 160] on icon at bounding box center [512, 203] width 63 height 243
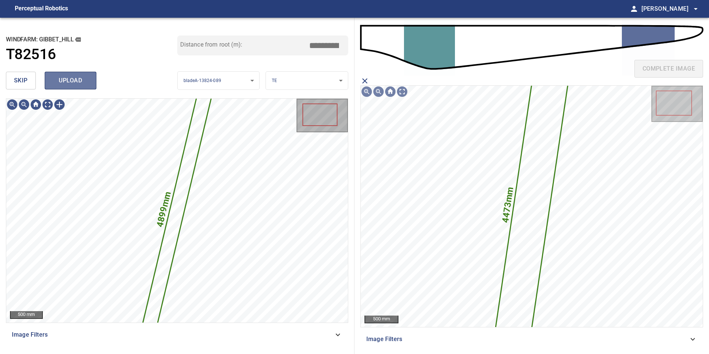
click at [83, 76] on span "upload" at bounding box center [70, 80] width 35 height 10
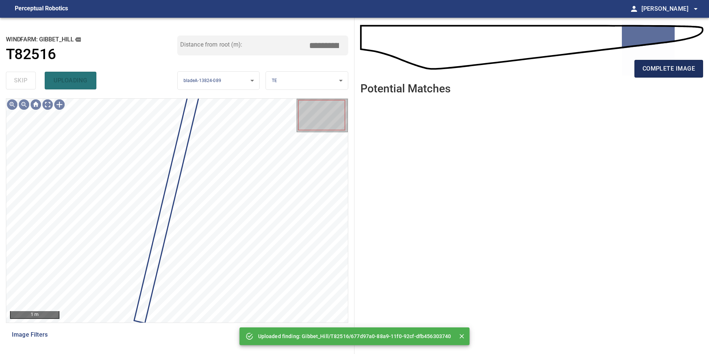
click at [679, 67] on span "complete image" at bounding box center [668, 69] width 52 height 10
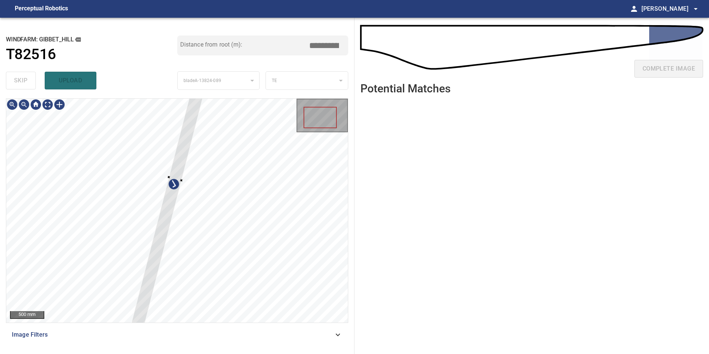
click at [136, 335] on div "500 mm Image Filters" at bounding box center [177, 223] width 342 height 250
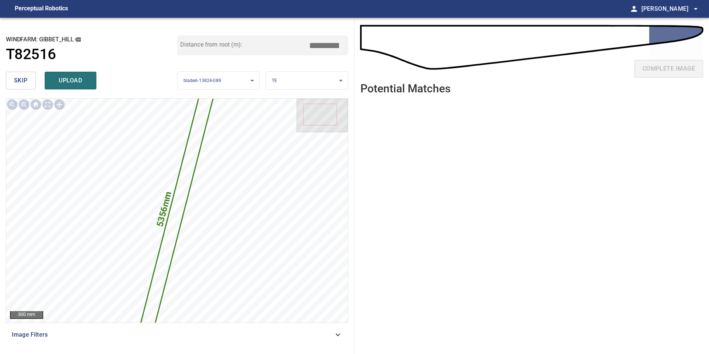
drag, startPoint x: 326, startPoint y: 45, endPoint x: 274, endPoint y: 45, distance: 51.7
click at [274, 45] on div "Distance from root (m): *****" at bounding box center [262, 45] width 171 height 20
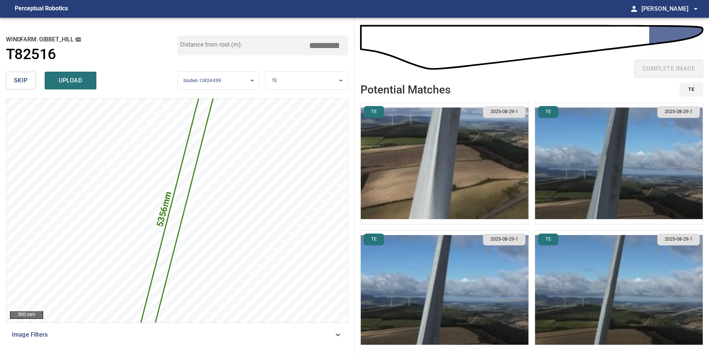
type input "*****"
click at [432, 144] on li "TE 2025-08-29-1" at bounding box center [444, 163] width 168 height 121
click at [435, 144] on img "button" at bounding box center [445, 163] width 168 height 121
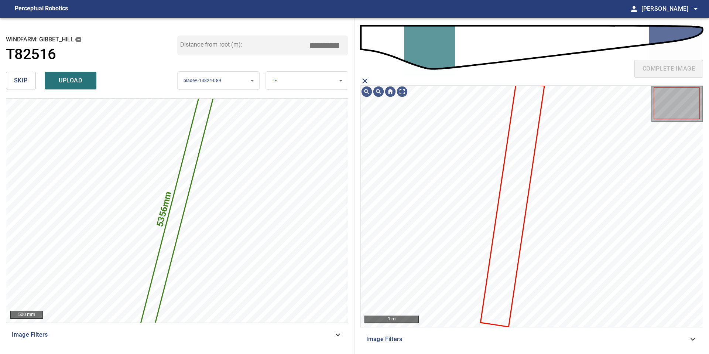
click at [509, 161] on icon at bounding box center [512, 203] width 63 height 243
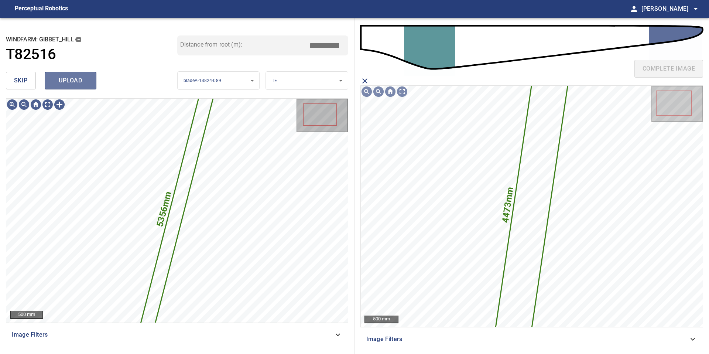
click at [70, 75] on span "upload" at bounding box center [70, 80] width 35 height 10
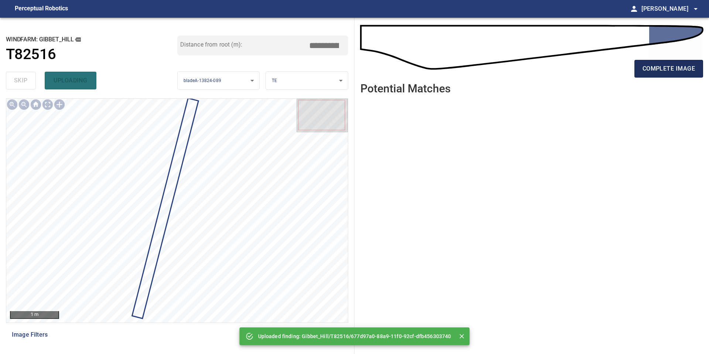
click at [659, 69] on span "complete image" at bounding box center [668, 69] width 52 height 10
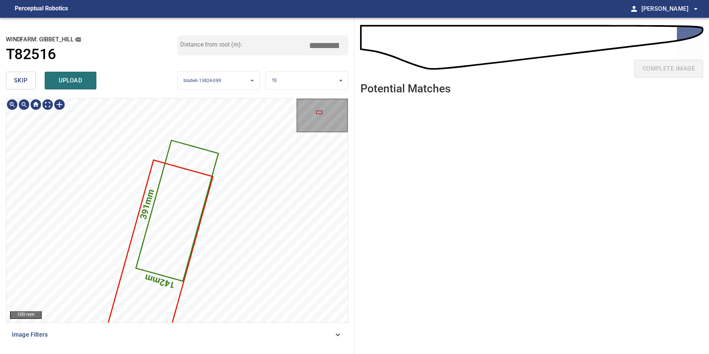
click at [26, 82] on span "skip" at bounding box center [21, 80] width 14 height 10
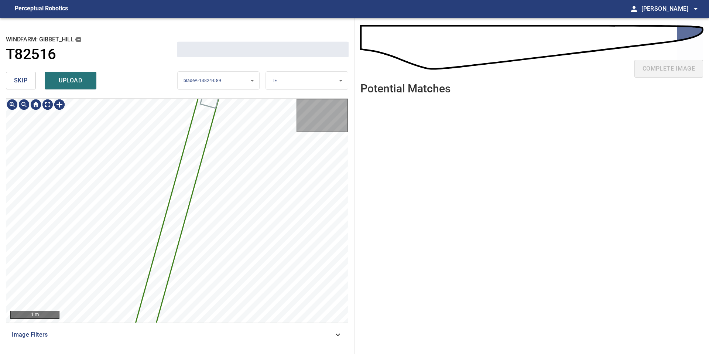
click at [26, 82] on span "skip" at bounding box center [21, 80] width 14 height 10
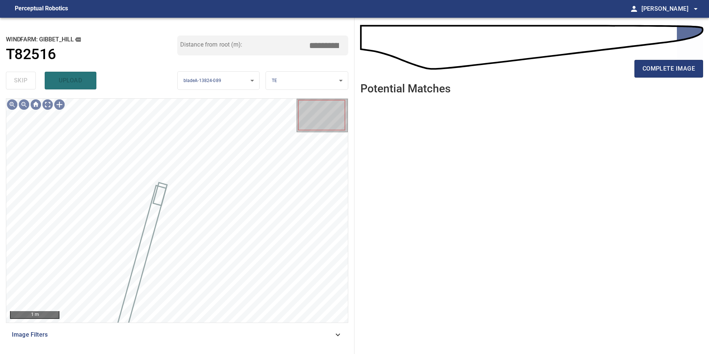
click at [669, 84] on div "complete image" at bounding box center [531, 72] width 343 height 30
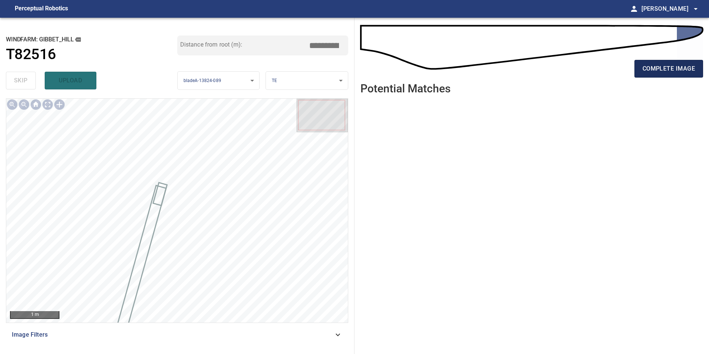
click at [669, 66] on span "complete image" at bounding box center [668, 69] width 52 height 10
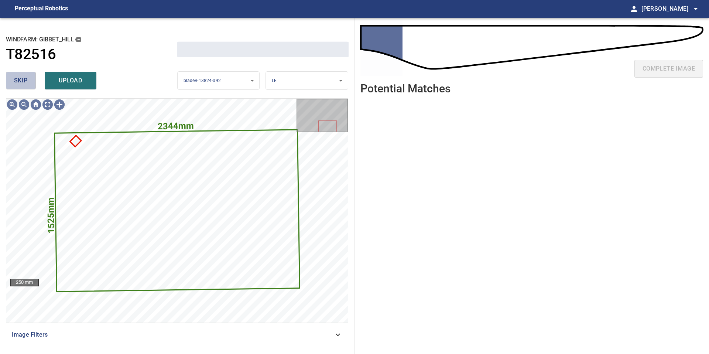
click at [27, 84] on span "skip" at bounding box center [21, 80] width 14 height 10
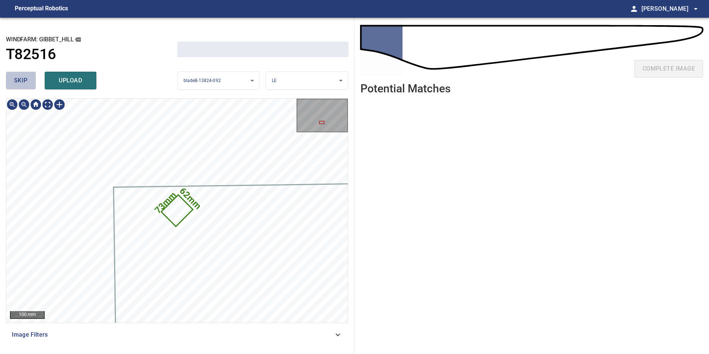
click at [27, 84] on span "skip" at bounding box center [21, 80] width 14 height 10
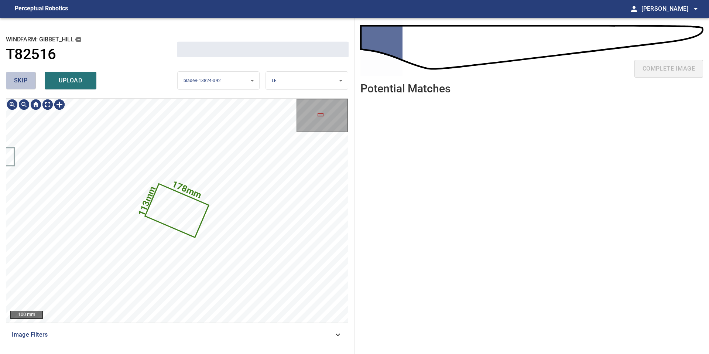
click at [27, 84] on span "skip" at bounding box center [21, 80] width 14 height 10
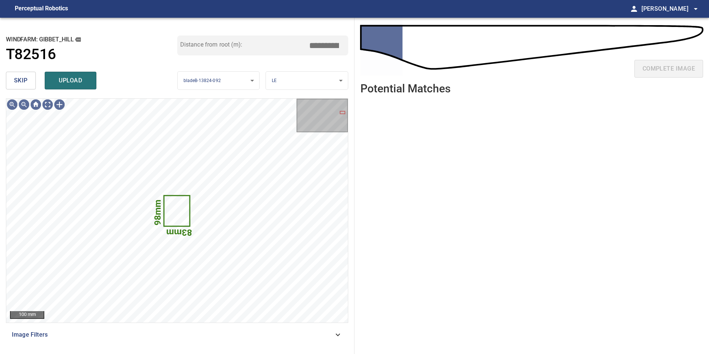
type input "****"
click at [16, 81] on span "skip" at bounding box center [21, 80] width 14 height 10
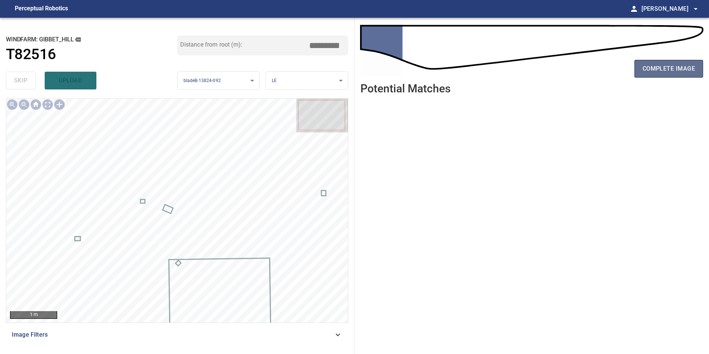
click at [679, 71] on span "complete image" at bounding box center [668, 69] width 52 height 10
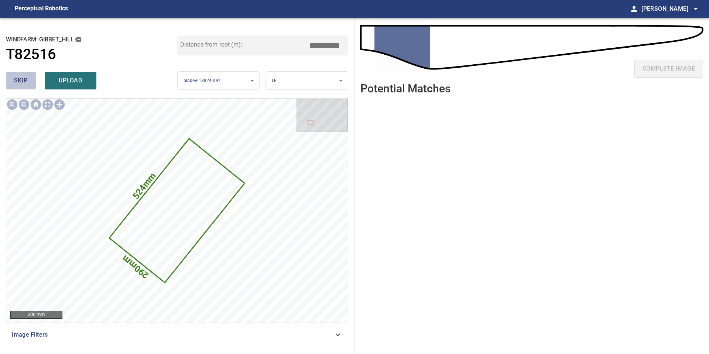
click at [28, 79] on button "skip" at bounding box center [21, 81] width 30 height 18
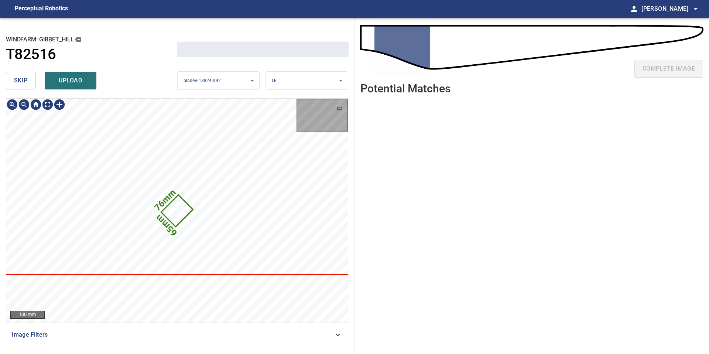
click at [28, 79] on button "skip" at bounding box center [21, 81] width 30 height 18
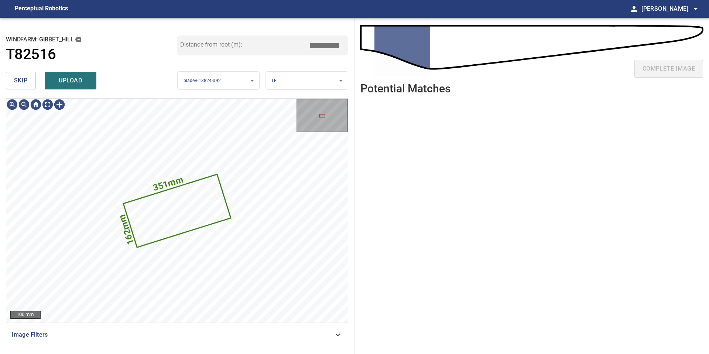
click at [28, 79] on button "skip" at bounding box center [21, 81] width 30 height 18
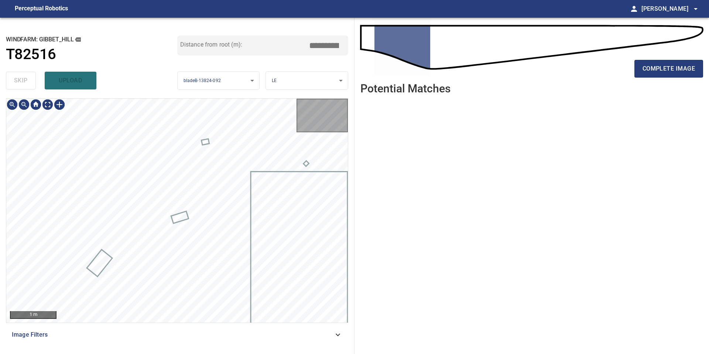
type input "****"
click at [28, 79] on div "skip upload" at bounding box center [91, 81] width 171 height 24
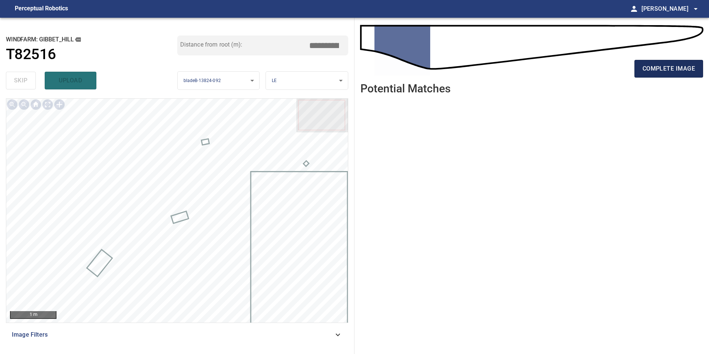
click at [648, 73] on span "complete image" at bounding box center [668, 69] width 52 height 10
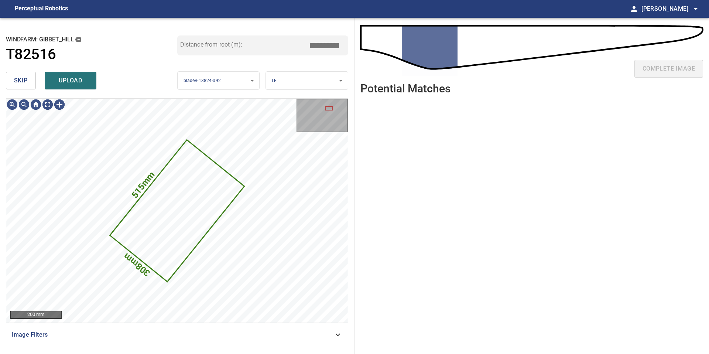
click at [22, 82] on span "skip" at bounding box center [21, 80] width 14 height 10
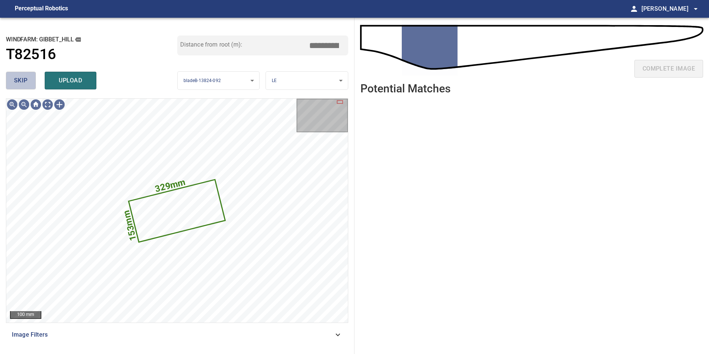
click at [11, 84] on button "skip" at bounding box center [21, 81] width 30 height 18
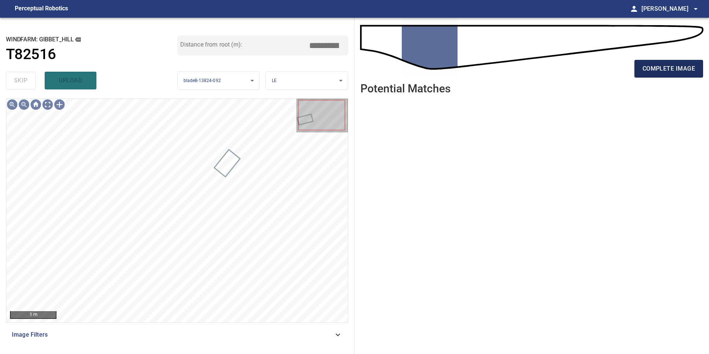
click at [683, 66] on span "complete image" at bounding box center [668, 69] width 52 height 10
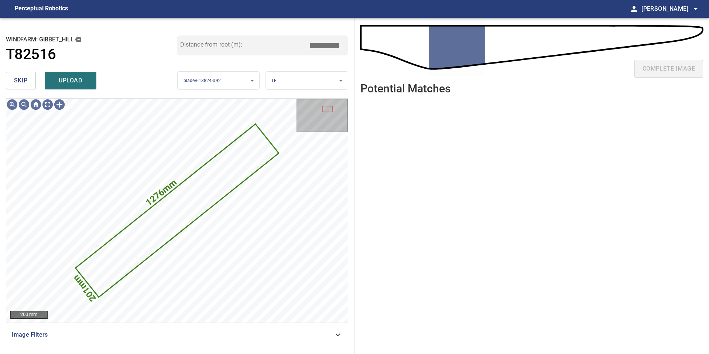
click at [17, 79] on span "skip" at bounding box center [21, 80] width 14 height 10
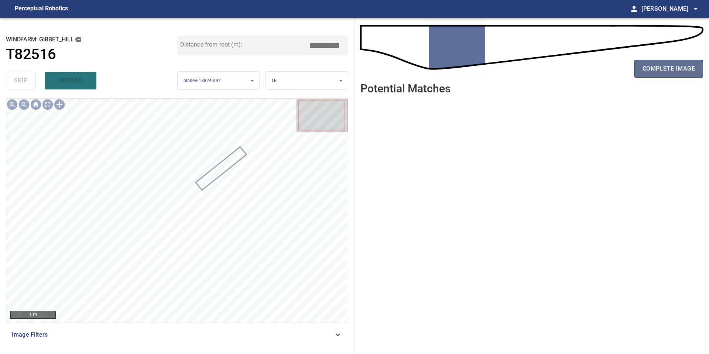
click at [667, 72] on span "complete image" at bounding box center [668, 69] width 52 height 10
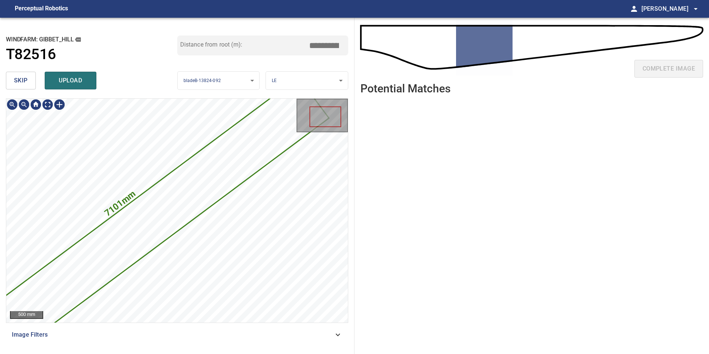
click at [20, 89] on button "skip" at bounding box center [21, 81] width 30 height 18
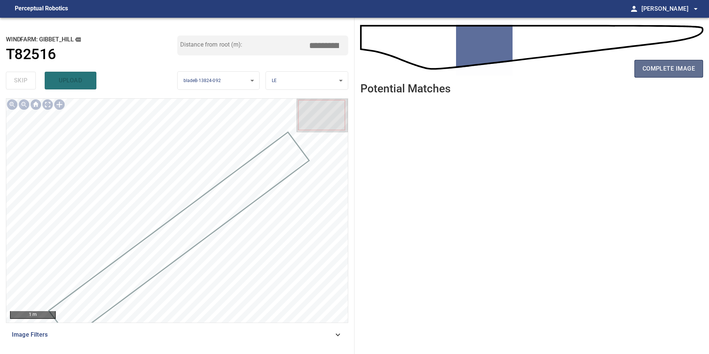
click at [663, 68] on span "complete image" at bounding box center [668, 69] width 52 height 10
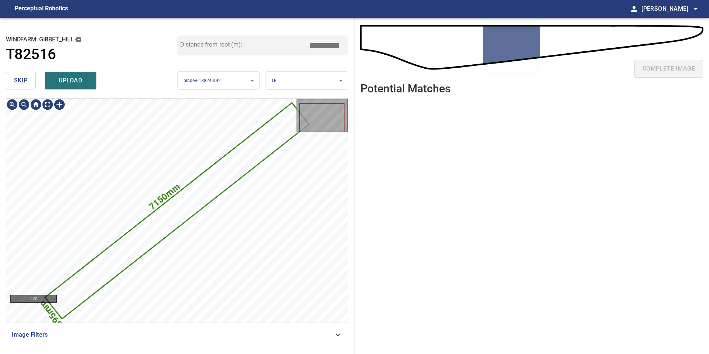
click at [20, 80] on span "skip" at bounding box center [21, 80] width 14 height 10
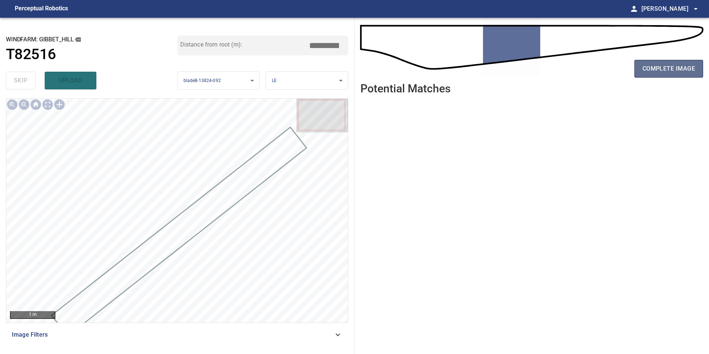
click at [645, 74] on button "complete image" at bounding box center [668, 69] width 69 height 18
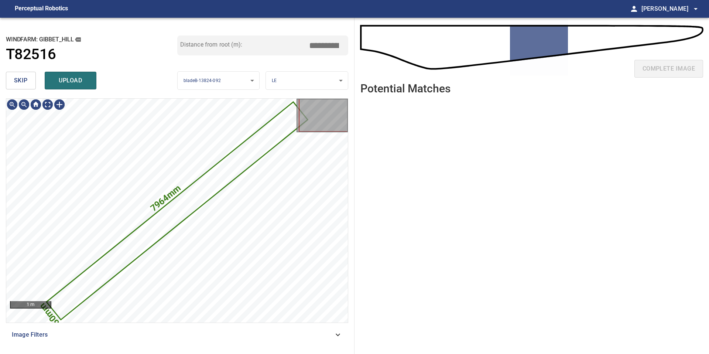
click at [27, 83] on span "skip" at bounding box center [21, 80] width 14 height 10
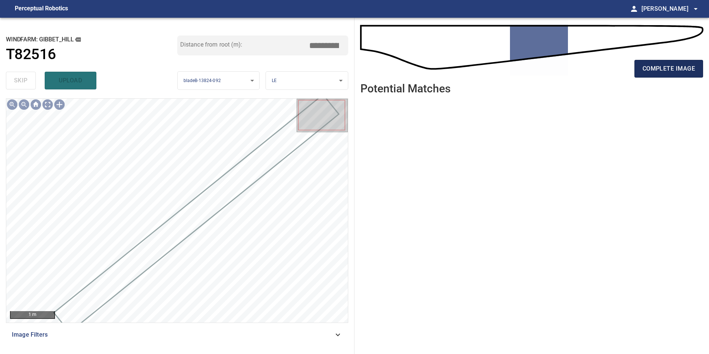
click at [671, 64] on span "complete image" at bounding box center [668, 69] width 52 height 10
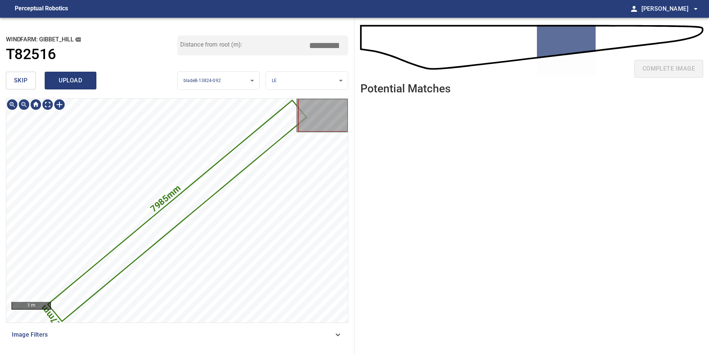
click at [64, 85] on span "upload" at bounding box center [70, 80] width 35 height 10
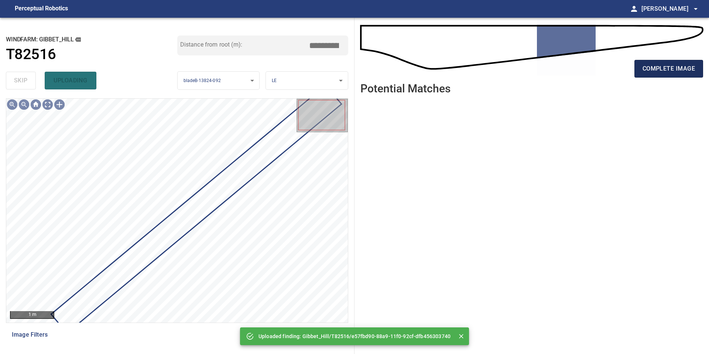
click at [693, 65] on span "complete image" at bounding box center [668, 69] width 52 height 10
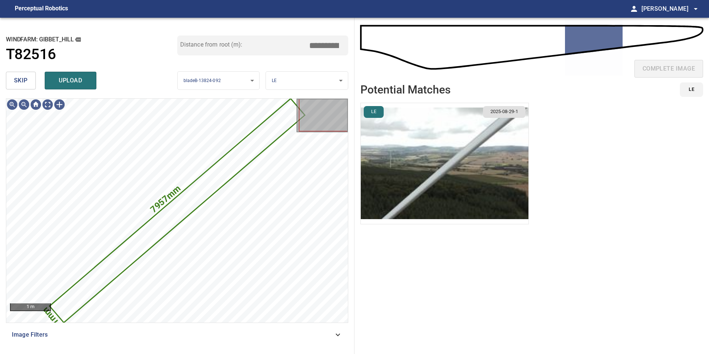
click at [507, 174] on img "button" at bounding box center [445, 163] width 168 height 121
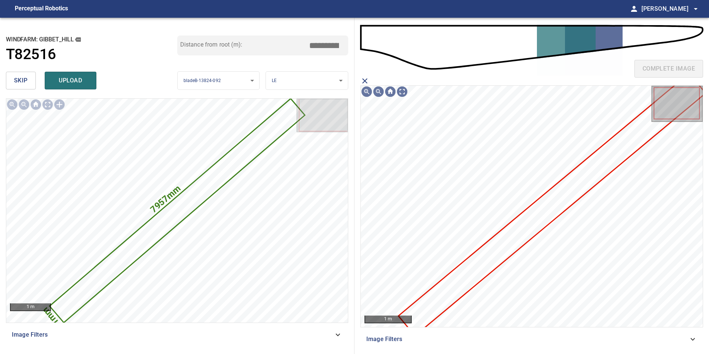
click at [479, 262] on icon at bounding box center [552, 204] width 306 height 261
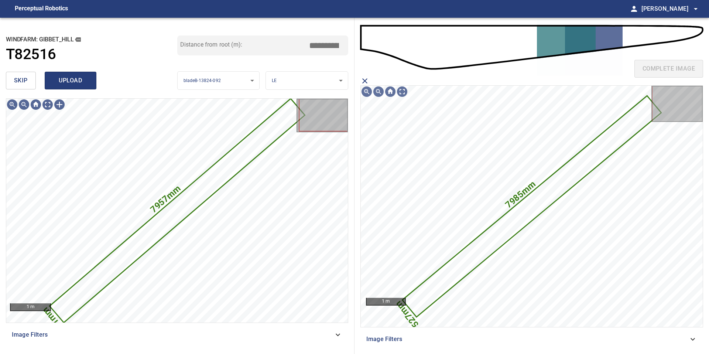
click at [75, 83] on span "upload" at bounding box center [70, 80] width 35 height 10
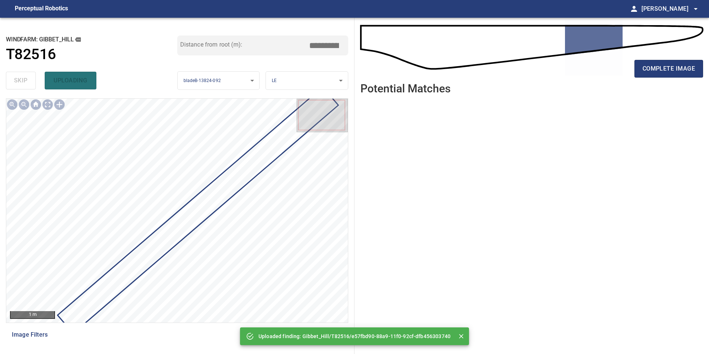
click at [647, 57] on div "complete image" at bounding box center [531, 72] width 343 height 30
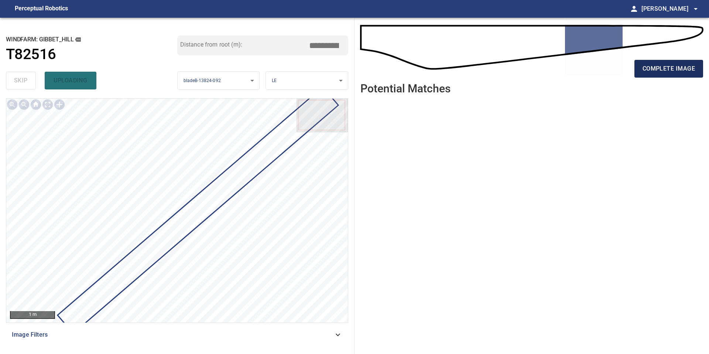
click at [647, 63] on button "complete image" at bounding box center [668, 69] width 69 height 18
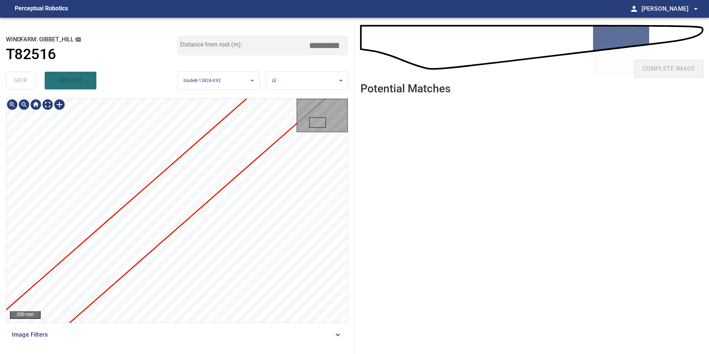
click at [222, 188] on div at bounding box center [177, 211] width 342 height 224
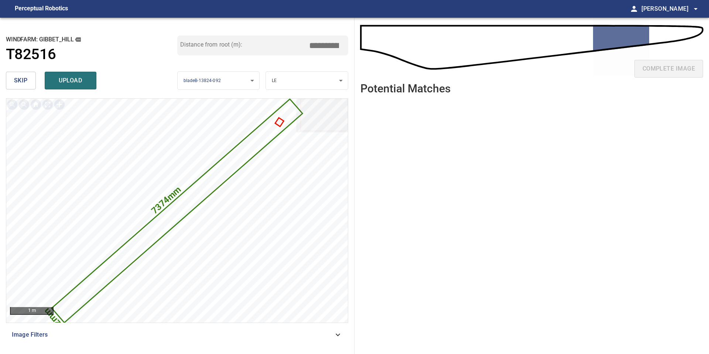
click at [324, 46] on input "*****" at bounding box center [326, 45] width 37 height 14
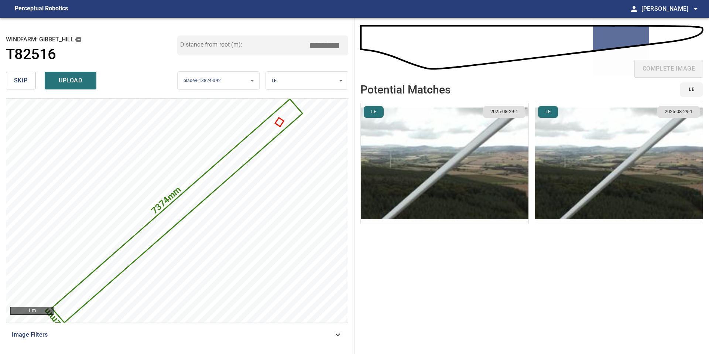
type input "*****"
click at [402, 133] on img "button" at bounding box center [445, 163] width 168 height 121
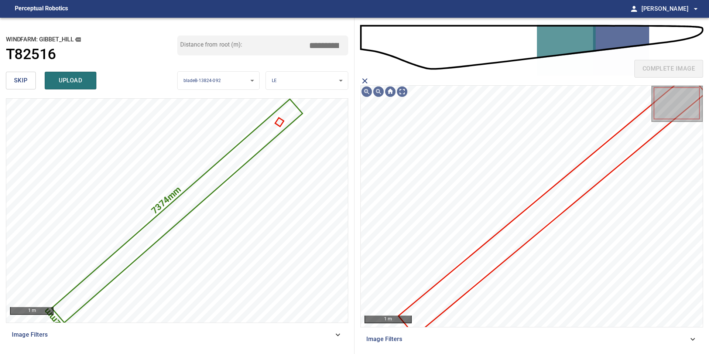
click at [515, 246] on icon at bounding box center [552, 204] width 306 height 261
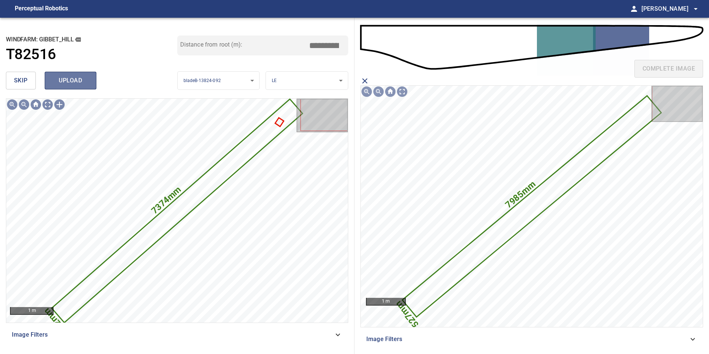
click at [64, 77] on span "upload" at bounding box center [70, 80] width 35 height 10
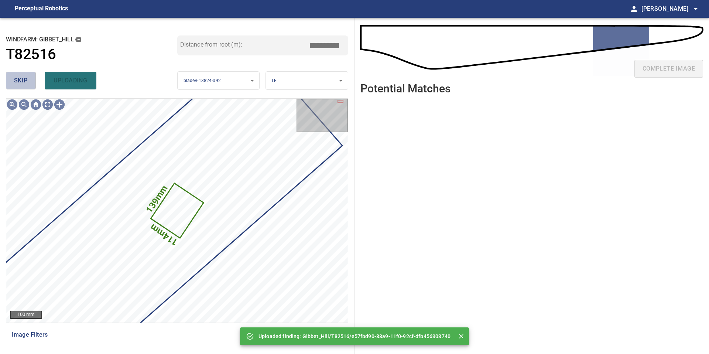
click at [15, 83] on span "skip" at bounding box center [21, 80] width 14 height 10
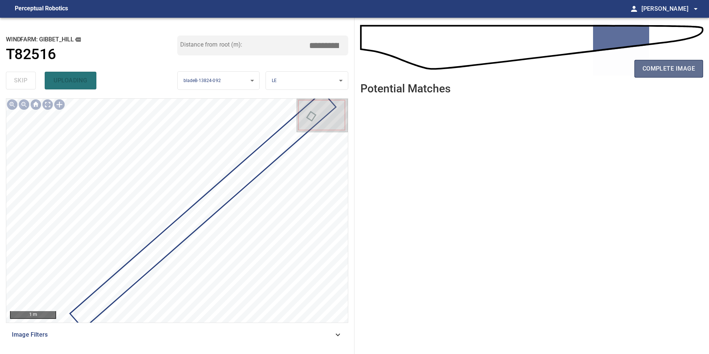
click at [660, 67] on span "complete image" at bounding box center [668, 69] width 52 height 10
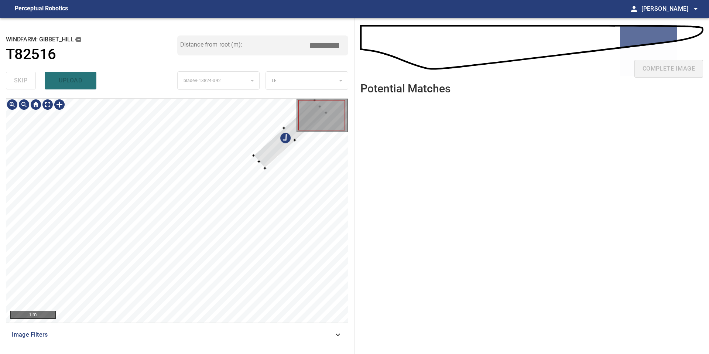
click at [287, 185] on div at bounding box center [177, 211] width 342 height 224
click at [131, 299] on div at bounding box center [177, 211] width 342 height 224
click at [215, 209] on div at bounding box center [177, 211] width 342 height 224
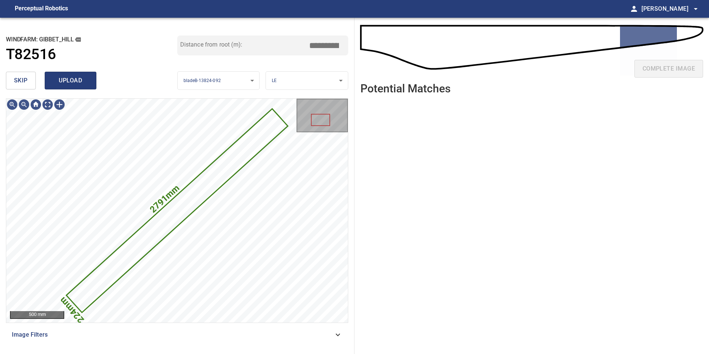
click at [78, 77] on span "upload" at bounding box center [70, 80] width 35 height 10
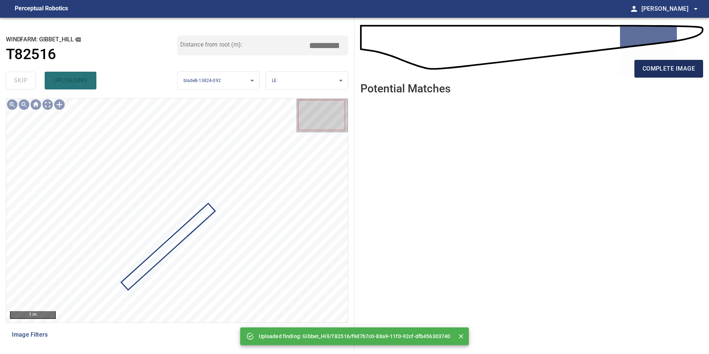
click at [650, 68] on span "complete image" at bounding box center [668, 69] width 52 height 10
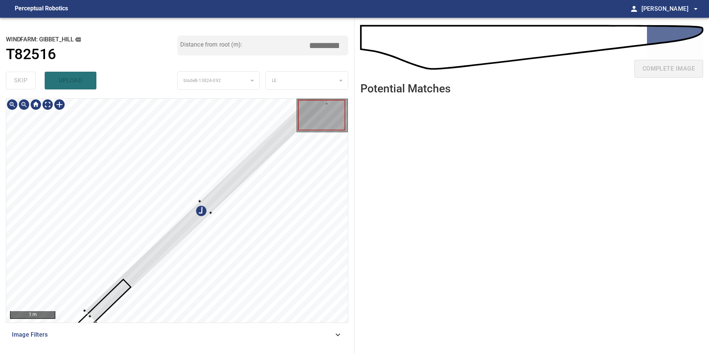
click at [194, 228] on div at bounding box center [211, 212] width 231 height 219
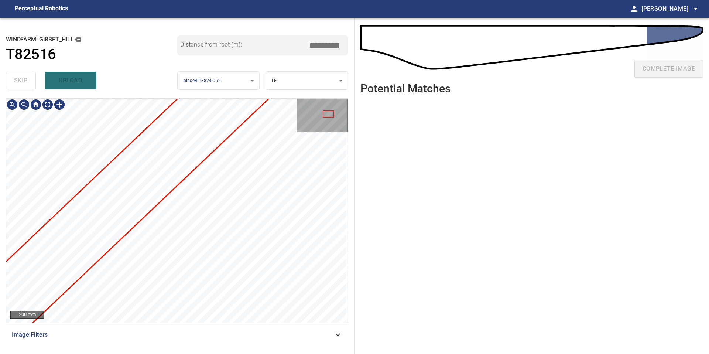
click at [366, 123] on div "**********" at bounding box center [354, 186] width 709 height 336
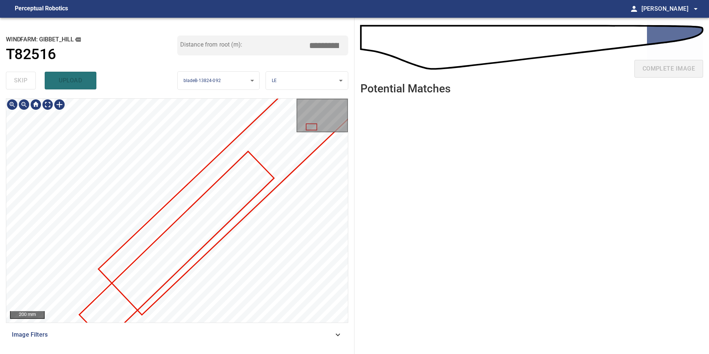
click at [224, 200] on div at bounding box center [177, 211] width 342 height 224
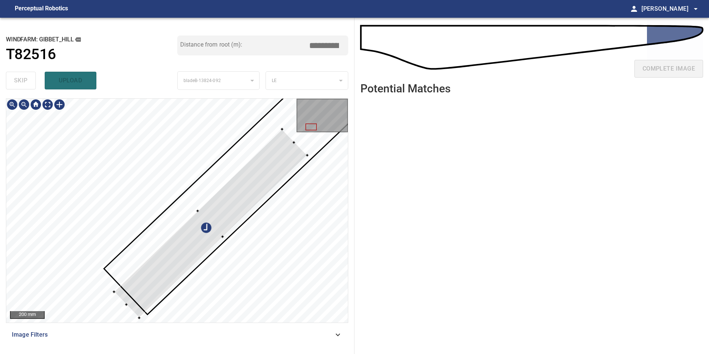
click at [147, 290] on div at bounding box center [210, 223] width 193 height 188
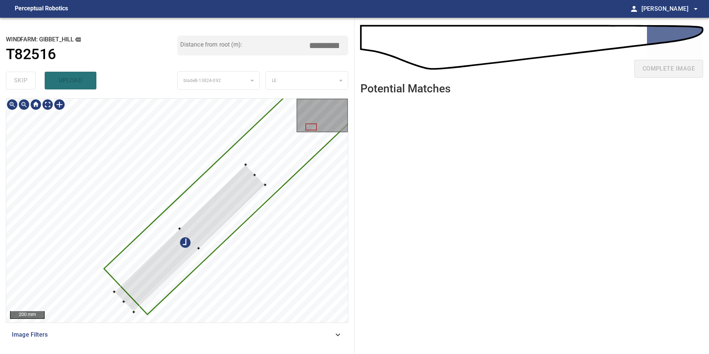
click at [264, 186] on div at bounding box center [177, 211] width 342 height 224
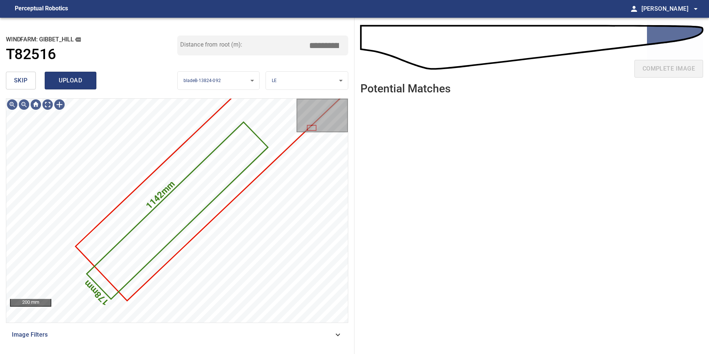
click at [77, 80] on span "upload" at bounding box center [70, 80] width 35 height 10
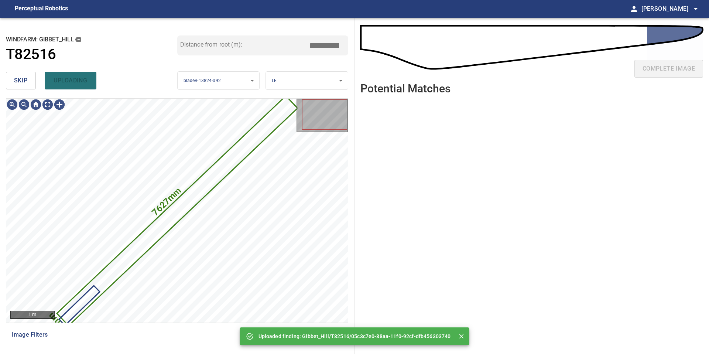
click at [37, 85] on div "skip uploading" at bounding box center [91, 81] width 171 height 24
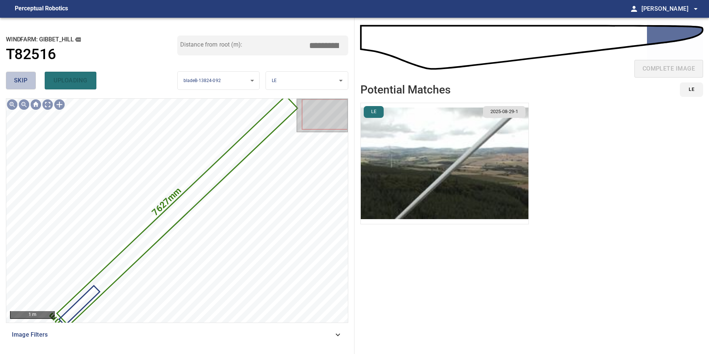
click at [25, 85] on span "skip" at bounding box center [21, 80] width 14 height 10
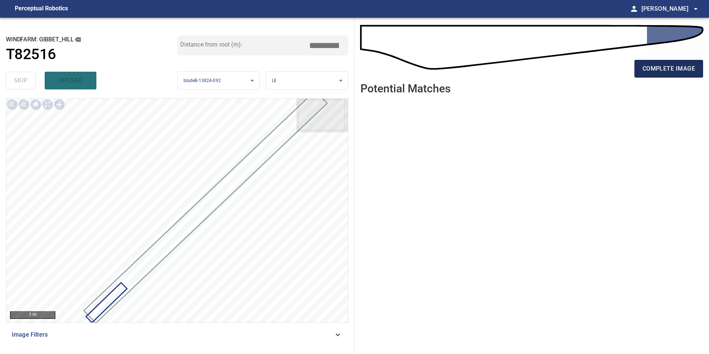
click at [683, 68] on span "complete image" at bounding box center [668, 69] width 52 height 10
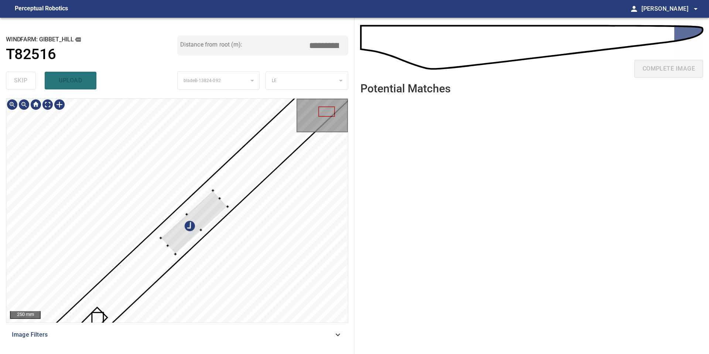
click at [213, 209] on div at bounding box center [194, 222] width 67 height 64
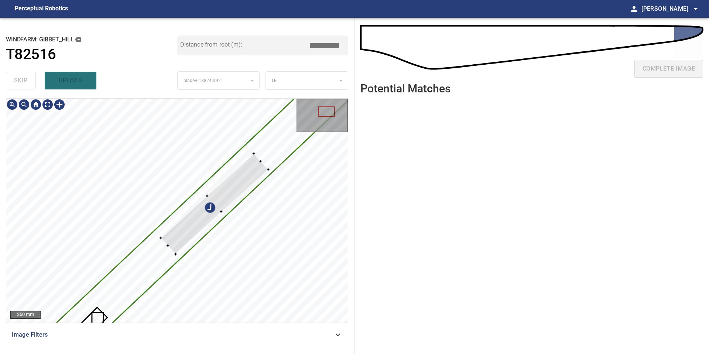
click at [265, 165] on div at bounding box center [177, 211] width 342 height 224
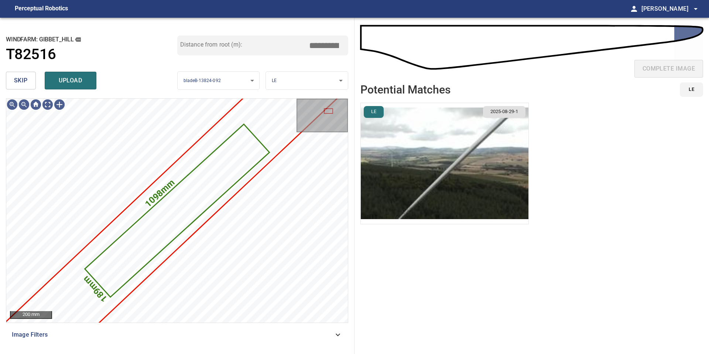
click at [459, 187] on img "button" at bounding box center [445, 163] width 168 height 121
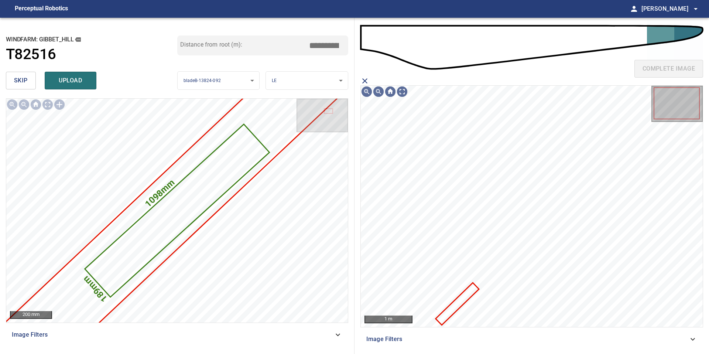
click at [471, 295] on icon at bounding box center [457, 303] width 42 height 41
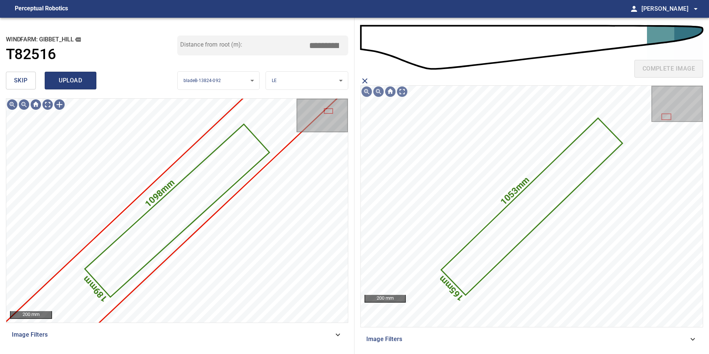
click at [72, 84] on span "upload" at bounding box center [70, 80] width 35 height 10
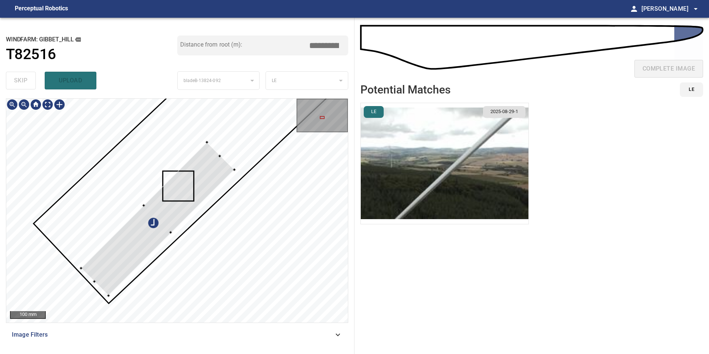
click at [176, 215] on div at bounding box center [157, 218] width 153 height 153
click at [203, 171] on div at bounding box center [155, 216] width 153 height 153
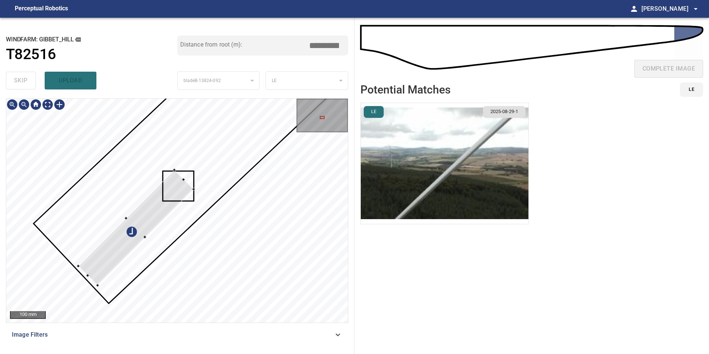
click at [191, 191] on div at bounding box center [135, 226] width 115 height 115
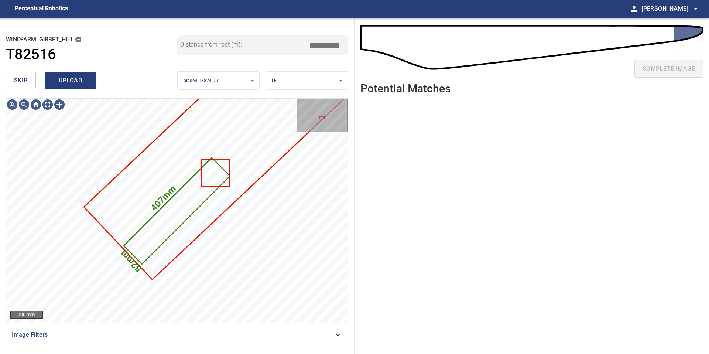
click at [72, 78] on span "upload" at bounding box center [70, 80] width 35 height 10
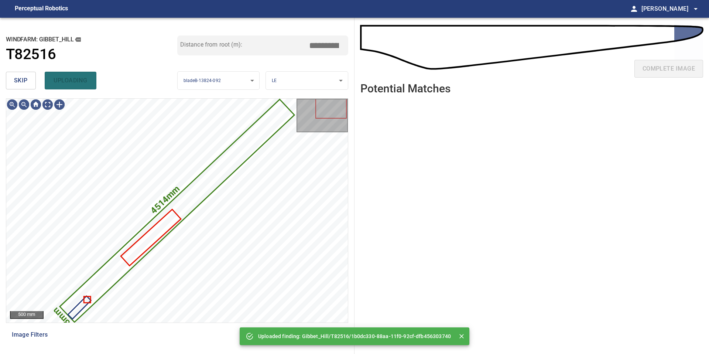
click at [22, 84] on span "skip" at bounding box center [21, 80] width 14 height 10
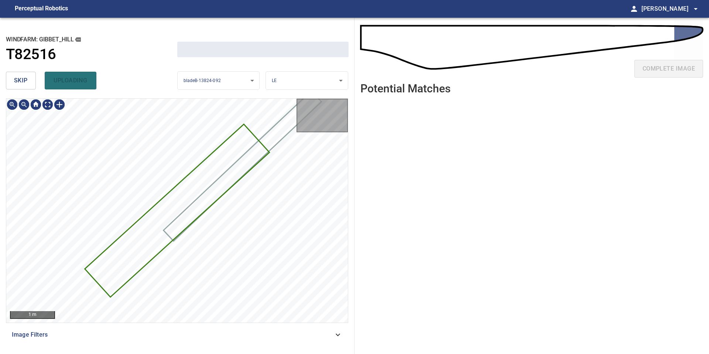
click at [22, 84] on span "skip" at bounding box center [21, 80] width 14 height 10
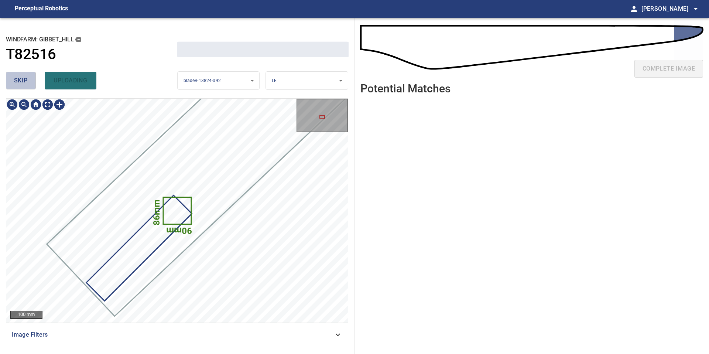
click at [22, 84] on span "skip" at bounding box center [21, 80] width 14 height 10
click at [22, 84] on div "skip uploading" at bounding box center [91, 81] width 171 height 24
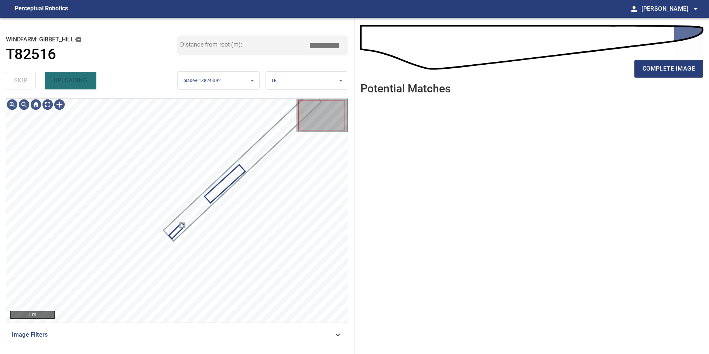
click at [22, 84] on div "skip uploading" at bounding box center [91, 81] width 171 height 24
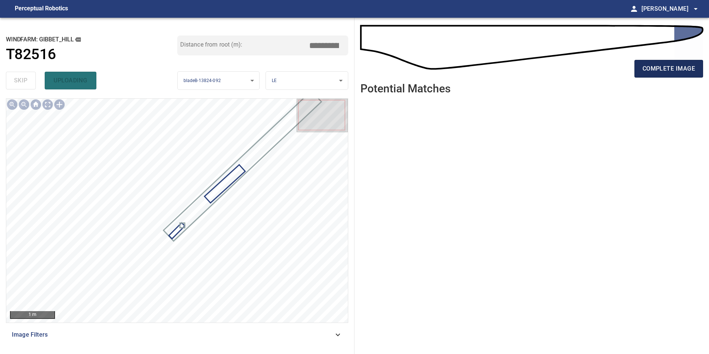
click at [654, 68] on span "complete image" at bounding box center [668, 69] width 52 height 10
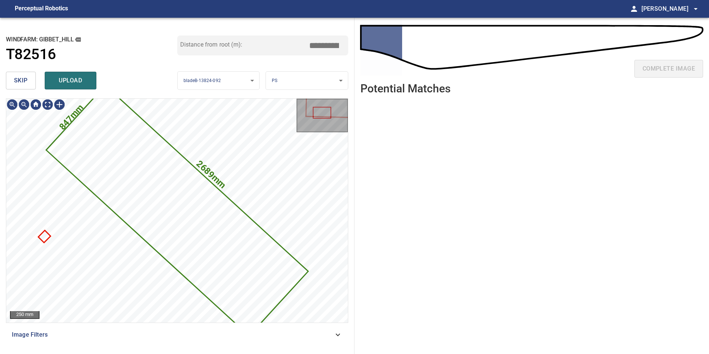
click at [25, 83] on span "skip" at bounding box center [21, 80] width 14 height 10
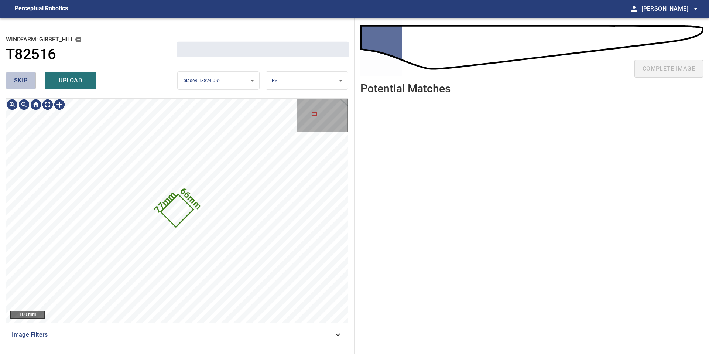
click at [25, 83] on span "skip" at bounding box center [21, 80] width 14 height 10
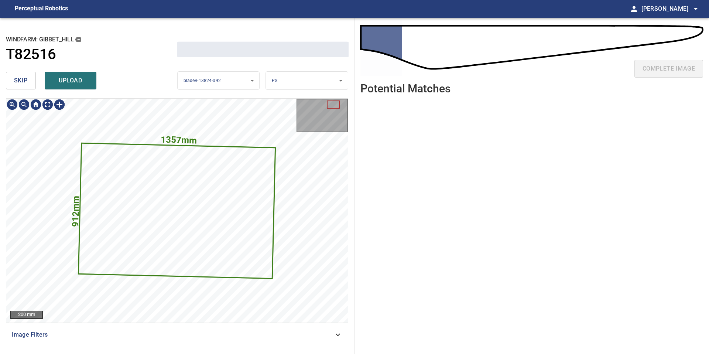
click at [25, 83] on span "skip" at bounding box center [21, 80] width 14 height 10
click at [25, 83] on div "skip upload" at bounding box center [91, 81] width 171 height 24
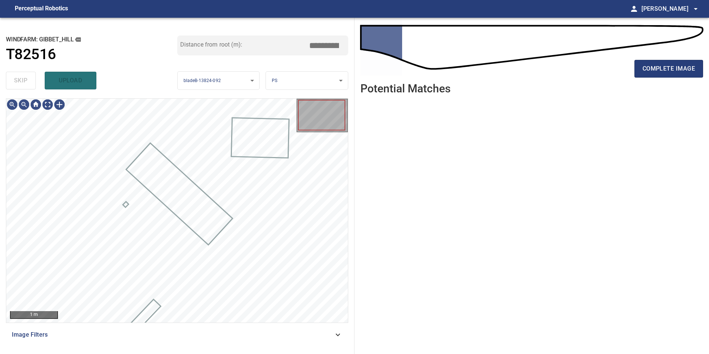
click at [25, 83] on div "skip upload" at bounding box center [91, 81] width 171 height 24
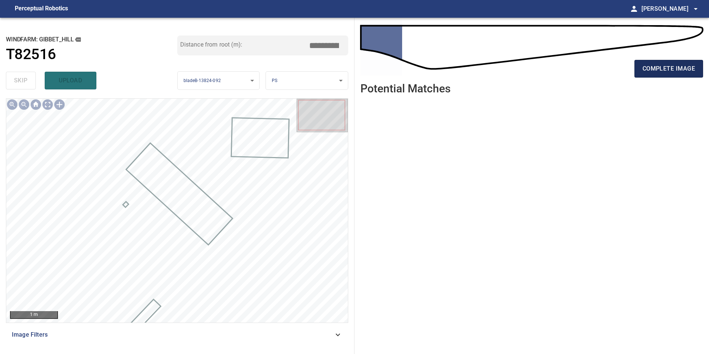
click at [666, 74] on button "complete image" at bounding box center [668, 69] width 69 height 18
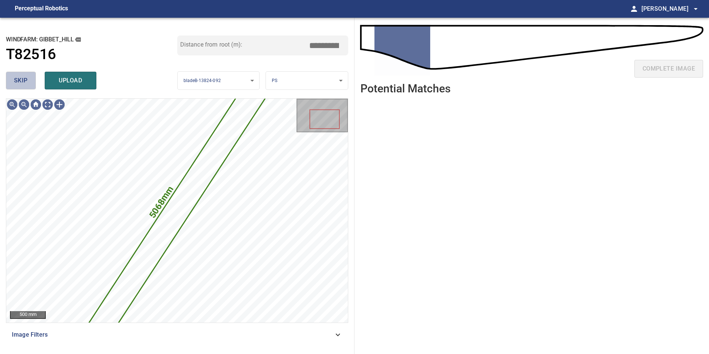
click at [27, 76] on span "skip" at bounding box center [21, 80] width 14 height 10
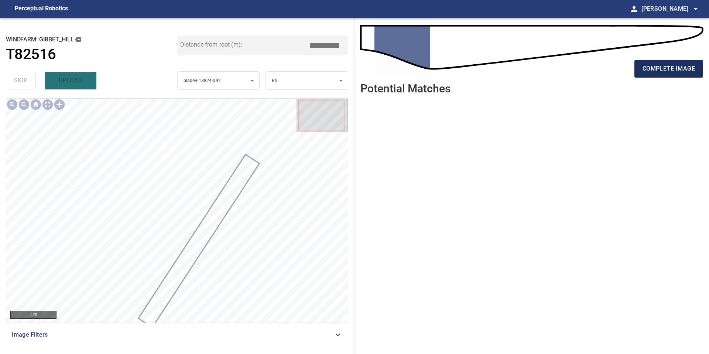
click at [651, 65] on span "complete image" at bounding box center [668, 69] width 52 height 10
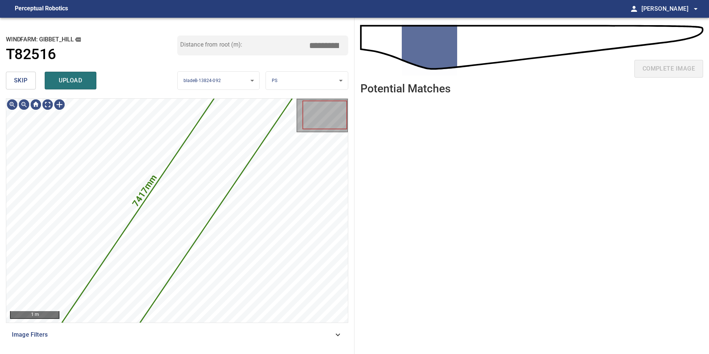
click at [25, 80] on span "skip" at bounding box center [21, 80] width 14 height 10
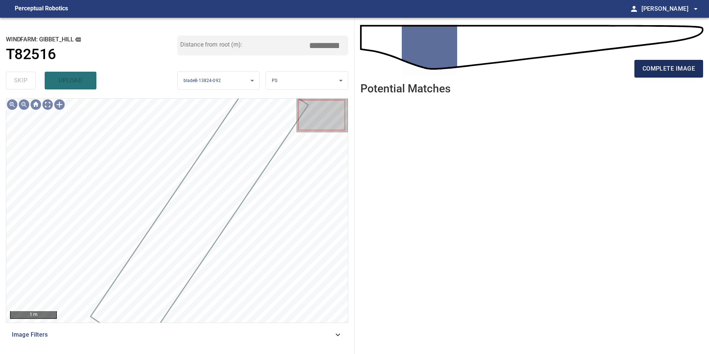
click at [663, 72] on span "complete image" at bounding box center [668, 69] width 52 height 10
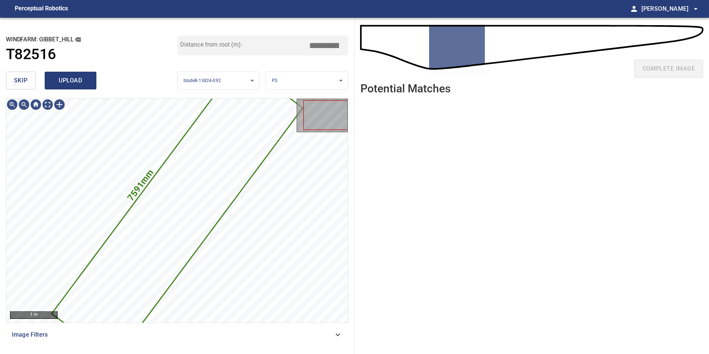
click at [69, 79] on span "upload" at bounding box center [70, 80] width 35 height 10
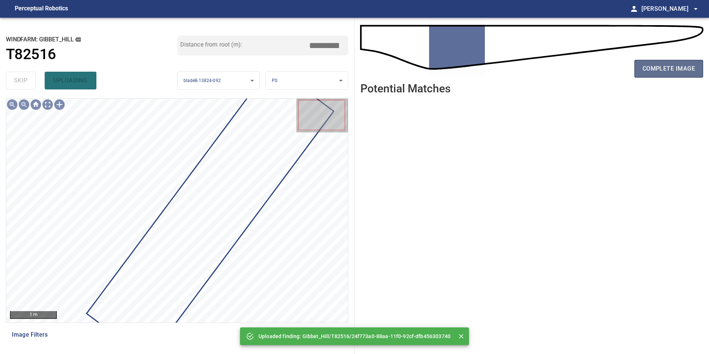
click at [678, 71] on span "complete image" at bounding box center [668, 69] width 52 height 10
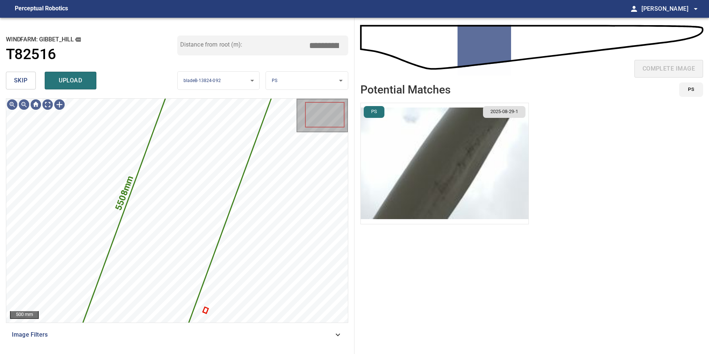
click at [487, 178] on img "button" at bounding box center [445, 163] width 168 height 121
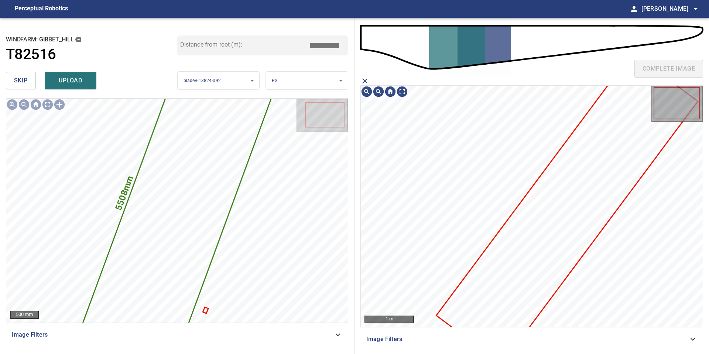
click at [527, 202] on icon at bounding box center [567, 208] width 260 height 310
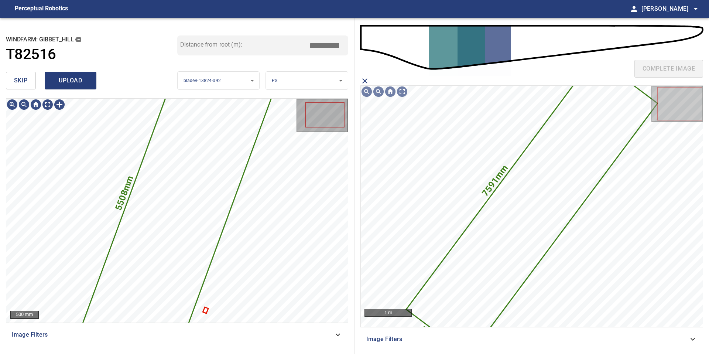
click at [75, 79] on span "upload" at bounding box center [70, 80] width 35 height 10
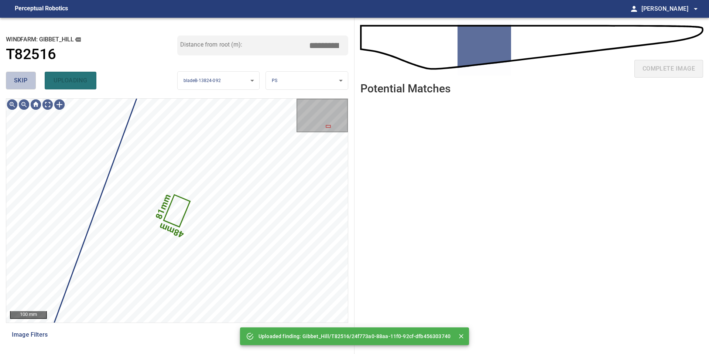
click at [32, 89] on button "skip" at bounding box center [21, 81] width 30 height 18
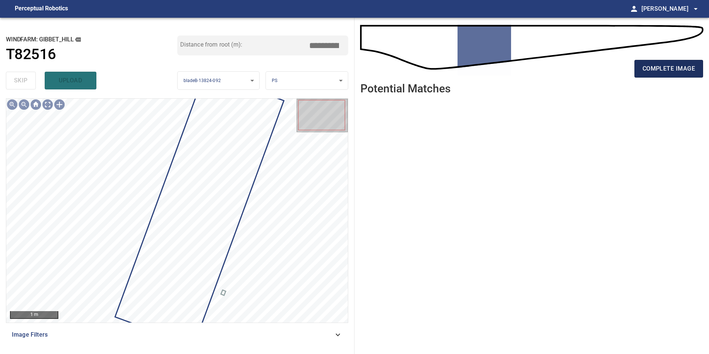
click at [679, 64] on span "complete image" at bounding box center [668, 69] width 52 height 10
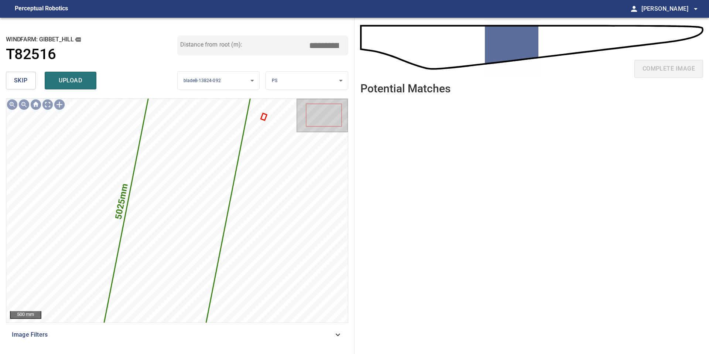
click at [325, 46] on input "*****" at bounding box center [326, 45] width 37 height 14
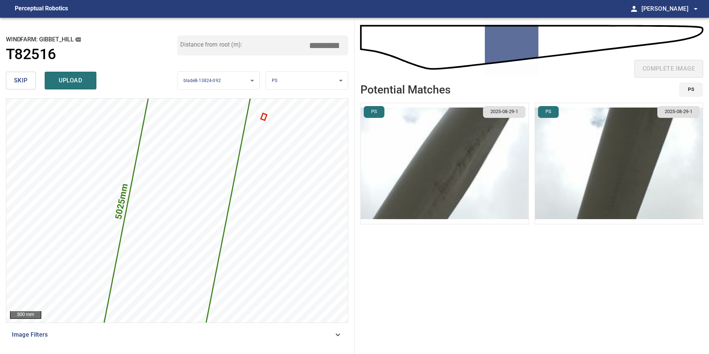
type input "*****"
click at [437, 126] on img "button" at bounding box center [445, 163] width 168 height 121
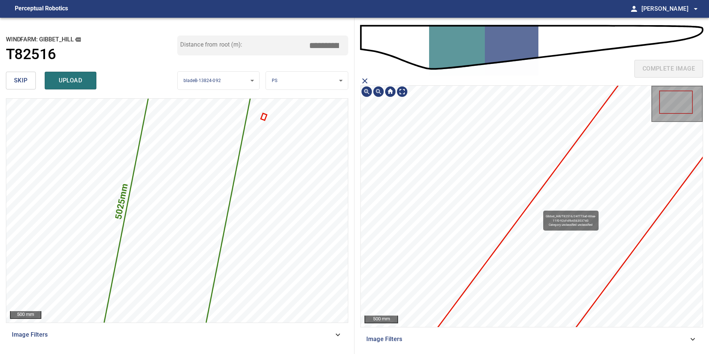
click at [539, 207] on icon at bounding box center [586, 221] width 354 height 422
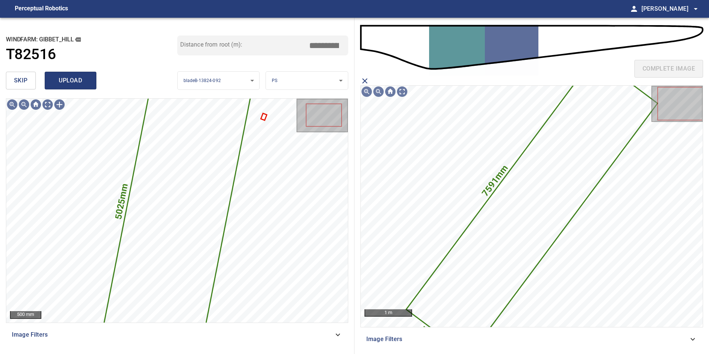
click at [66, 79] on span "upload" at bounding box center [70, 80] width 35 height 10
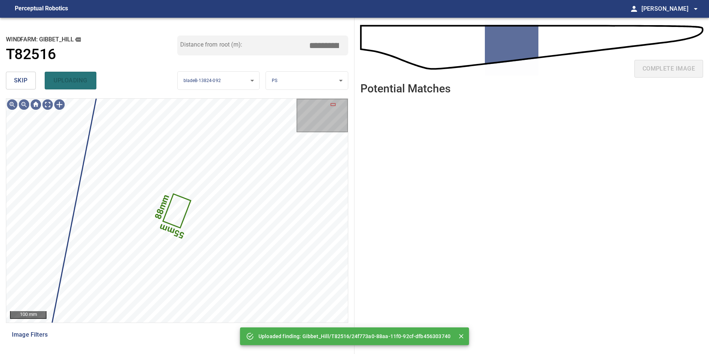
click at [18, 80] on span "skip" at bounding box center [21, 80] width 14 height 10
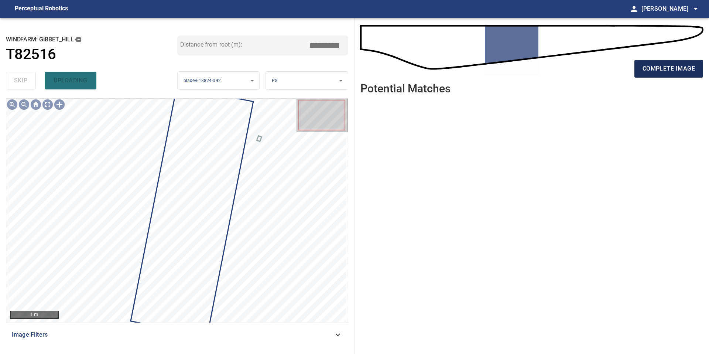
click at [678, 68] on span "complete image" at bounding box center [668, 69] width 52 height 10
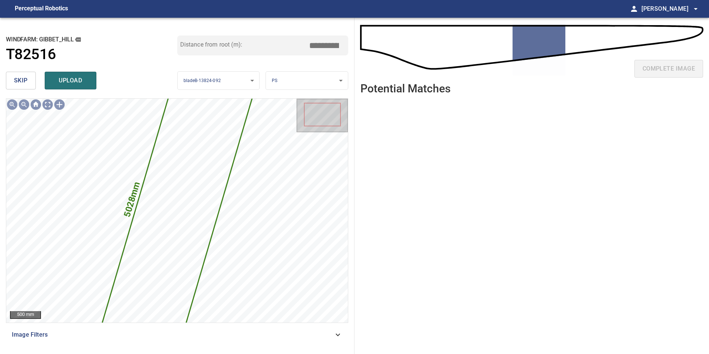
drag, startPoint x: 328, startPoint y: 44, endPoint x: 274, endPoint y: 44, distance: 53.9
click at [276, 44] on div "Distance from root (m): *****" at bounding box center [262, 45] width 171 height 20
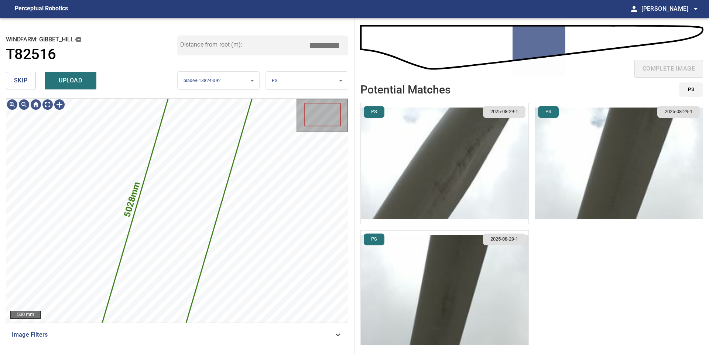
type input "*****"
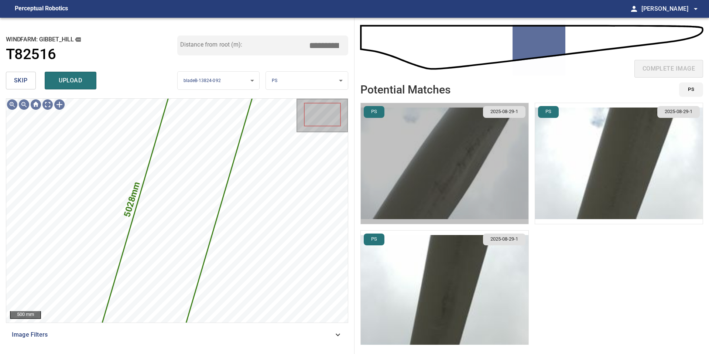
click at [438, 171] on img "button" at bounding box center [445, 163] width 168 height 121
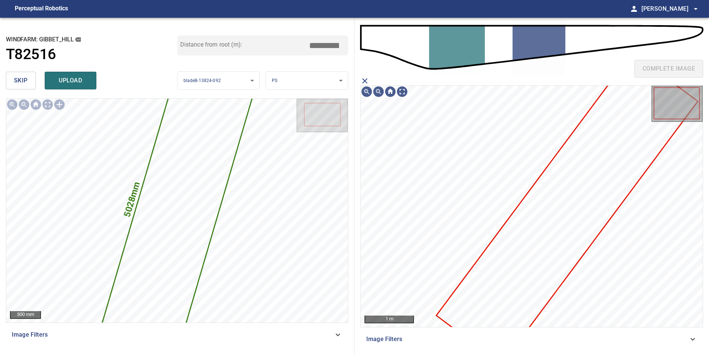
click at [530, 210] on icon at bounding box center [567, 208] width 260 height 310
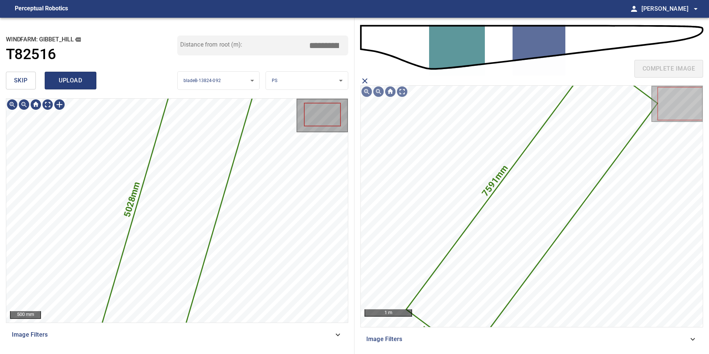
click at [68, 73] on button "upload" at bounding box center [71, 81] width 52 height 18
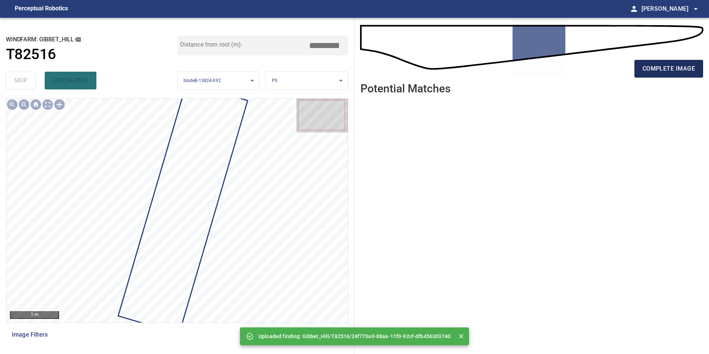
click at [644, 62] on button "complete image" at bounding box center [668, 69] width 69 height 18
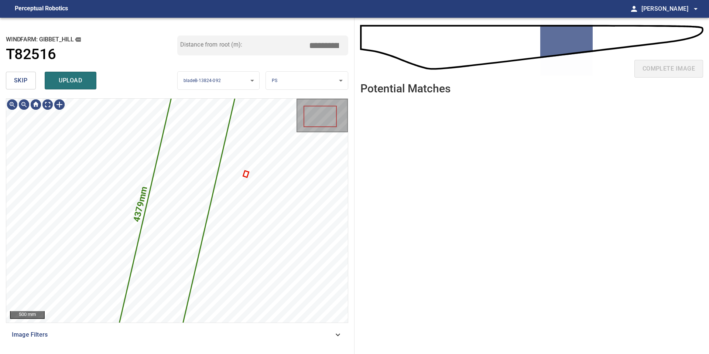
click at [29, 82] on button "skip" at bounding box center [21, 81] width 30 height 18
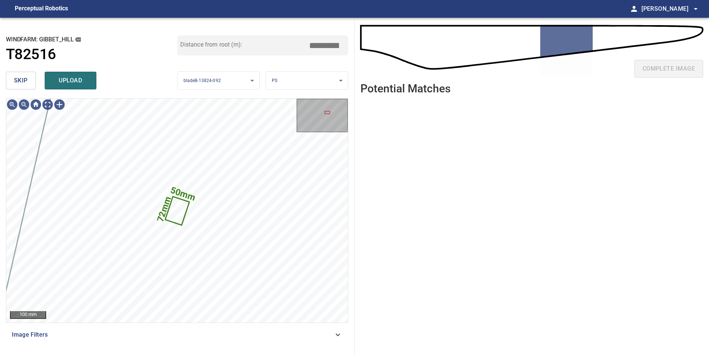
click at [29, 82] on button "skip" at bounding box center [21, 81] width 30 height 18
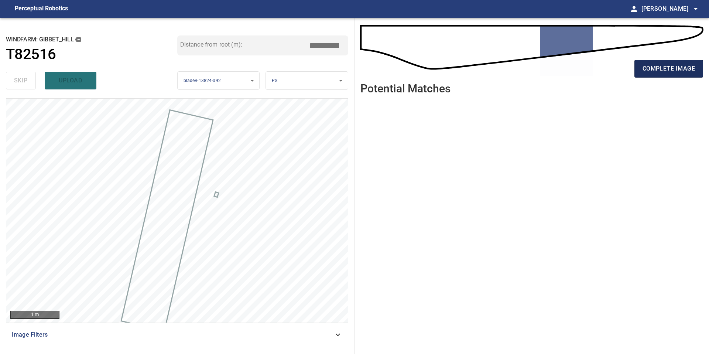
click at [660, 69] on span "complete image" at bounding box center [668, 69] width 52 height 10
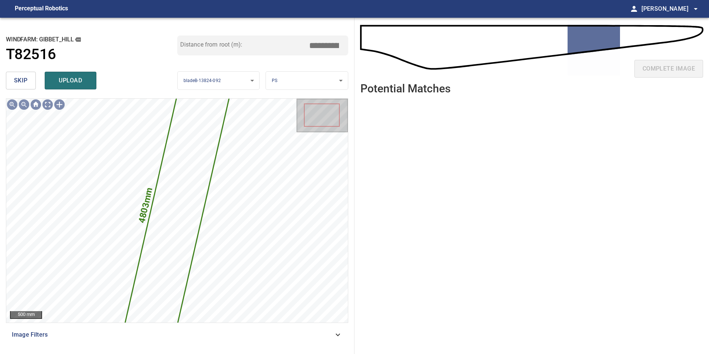
drag, startPoint x: 326, startPoint y: 43, endPoint x: 257, endPoint y: 44, distance: 69.8
click at [260, 44] on div "Distance from root (m): *****" at bounding box center [262, 45] width 171 height 20
drag, startPoint x: 328, startPoint y: 44, endPoint x: 227, endPoint y: 44, distance: 100.1
click at [232, 44] on div "Distance from root (m): *****" at bounding box center [262, 45] width 171 height 20
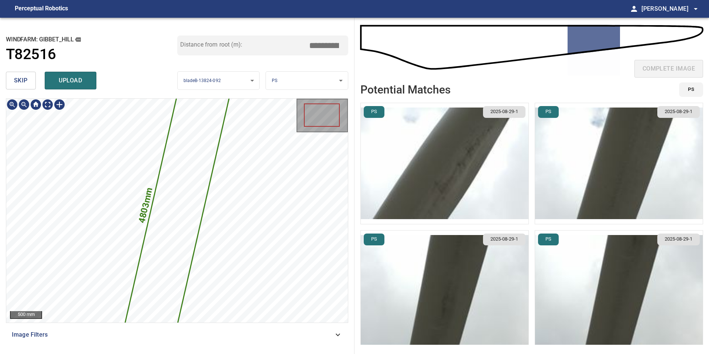
type input "*****"
click at [350, 154] on div "**********" at bounding box center [177, 186] width 354 height 336
click at [433, 166] on img "button" at bounding box center [445, 163] width 168 height 121
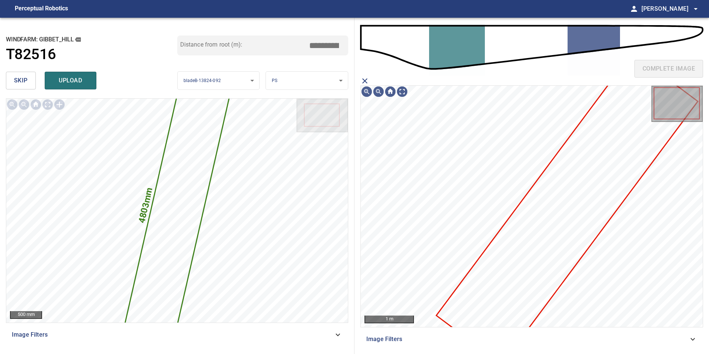
click at [545, 212] on icon at bounding box center [567, 208] width 260 height 310
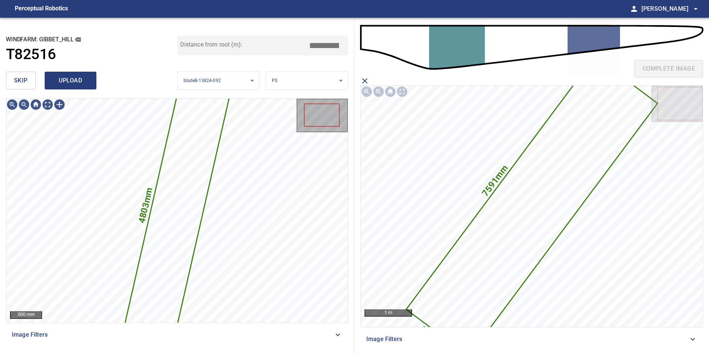
click at [75, 83] on span "upload" at bounding box center [70, 80] width 35 height 10
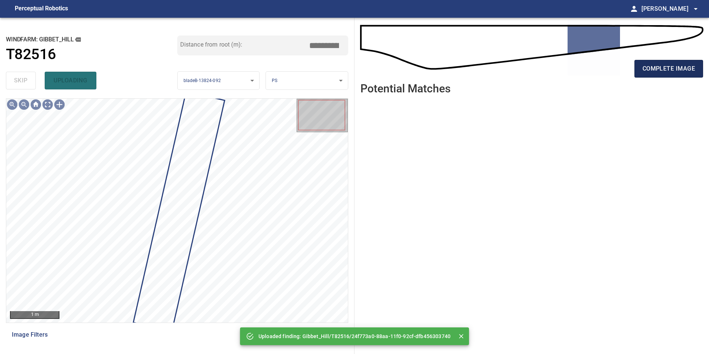
click at [661, 67] on span "complete image" at bounding box center [668, 69] width 52 height 10
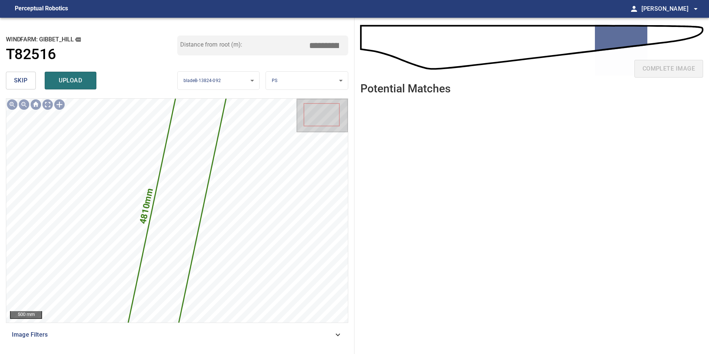
drag, startPoint x: 327, startPoint y: 44, endPoint x: 237, endPoint y: 48, distance: 90.2
click at [244, 47] on div "Distance from root (m): *****" at bounding box center [262, 45] width 171 height 20
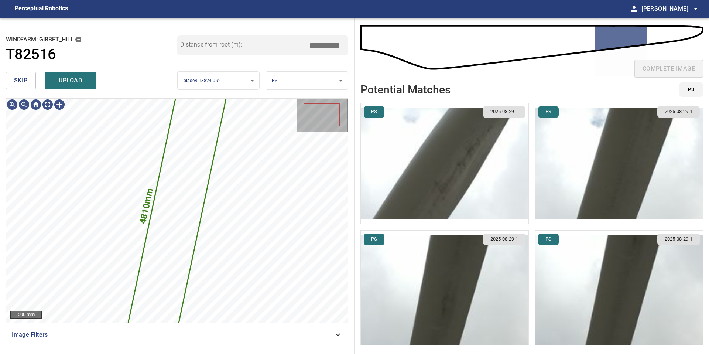
type input "*****"
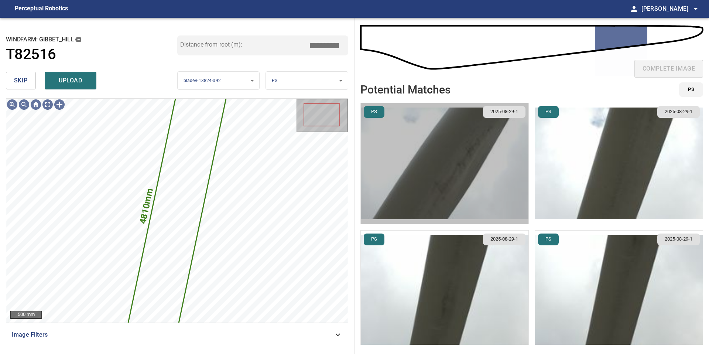
click at [447, 156] on img "button" at bounding box center [445, 163] width 168 height 121
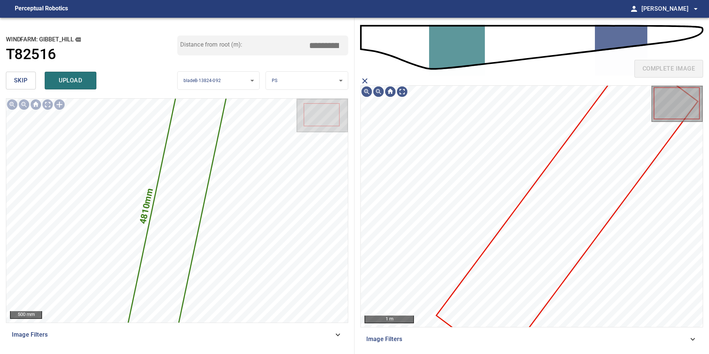
click at [558, 222] on icon at bounding box center [567, 208] width 260 height 310
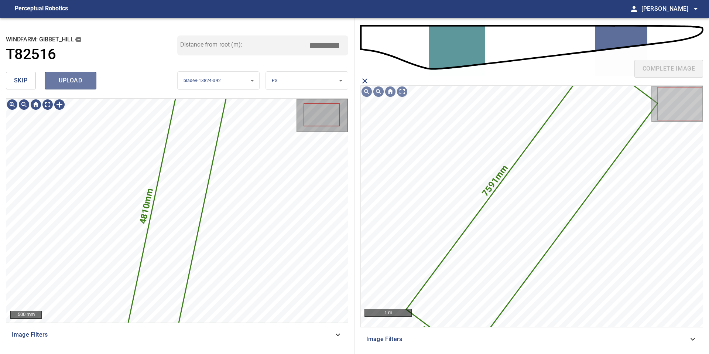
click at [77, 84] on span "upload" at bounding box center [70, 80] width 35 height 10
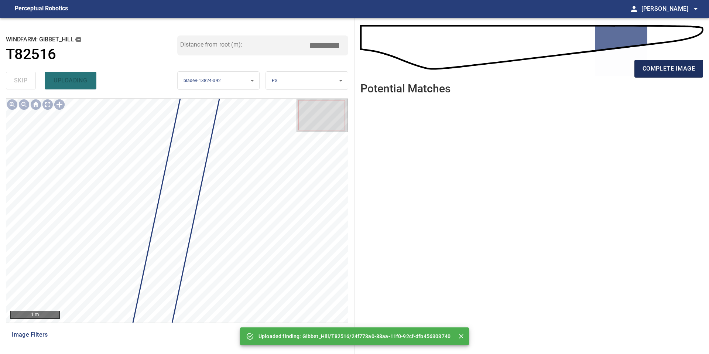
click at [684, 63] on button "complete image" at bounding box center [668, 69] width 69 height 18
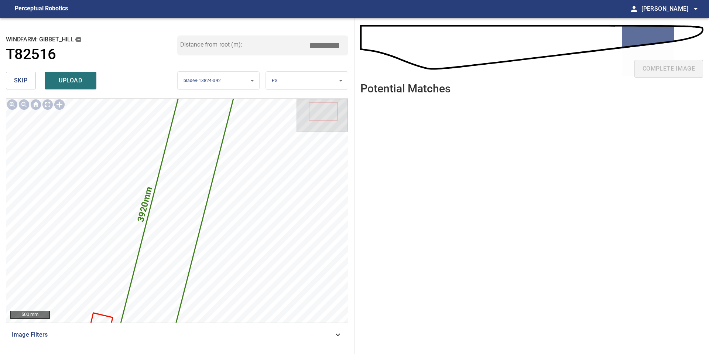
drag, startPoint x: 327, startPoint y: 45, endPoint x: 252, endPoint y: 45, distance: 75.3
click at [258, 45] on div "Distance from root (m): *****" at bounding box center [262, 45] width 171 height 20
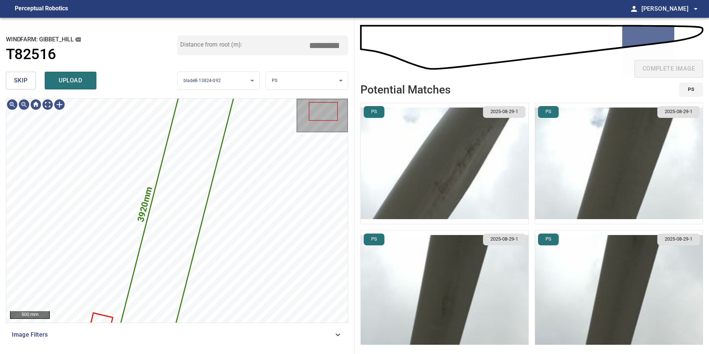
type input "*****"
click at [426, 172] on img "button" at bounding box center [445, 163] width 168 height 121
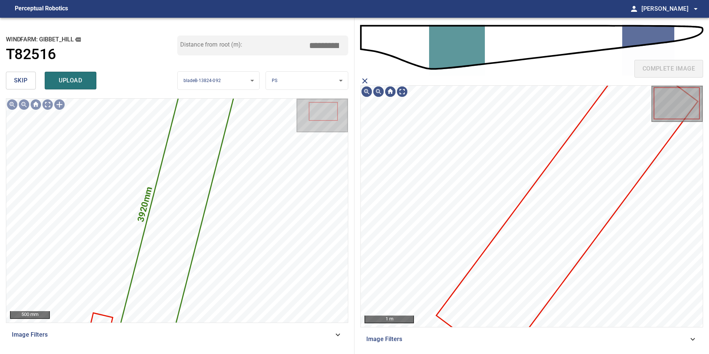
click at [531, 229] on icon at bounding box center [567, 208] width 260 height 310
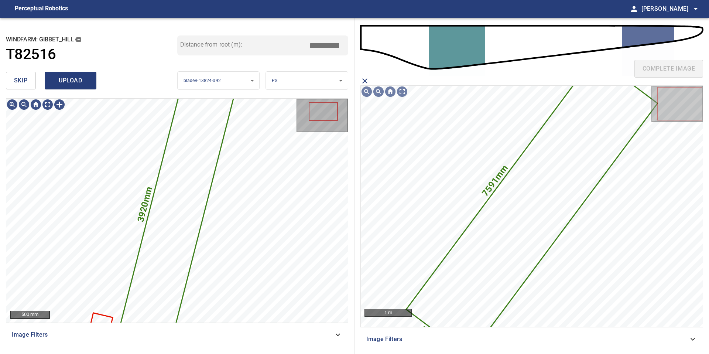
click at [72, 78] on span "upload" at bounding box center [70, 80] width 35 height 10
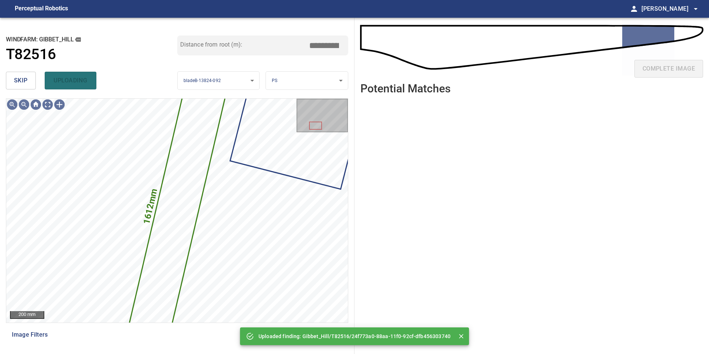
click at [28, 83] on button "skip" at bounding box center [21, 81] width 30 height 18
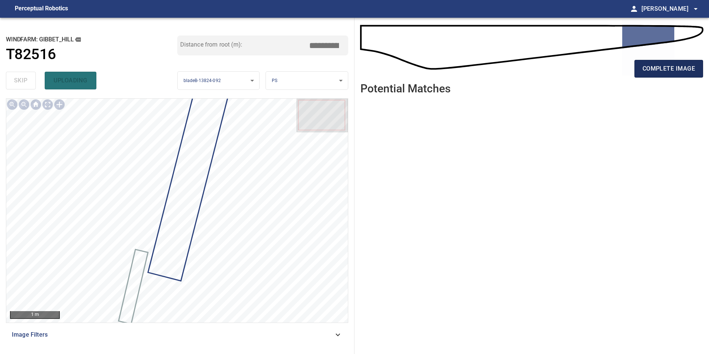
click at [651, 68] on span "complete image" at bounding box center [668, 69] width 52 height 10
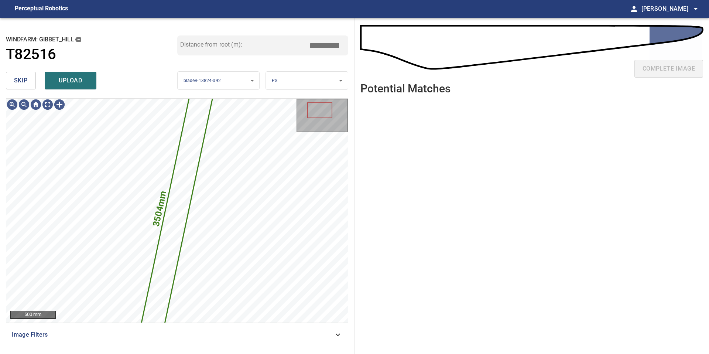
click at [27, 78] on span "skip" at bounding box center [21, 80] width 14 height 10
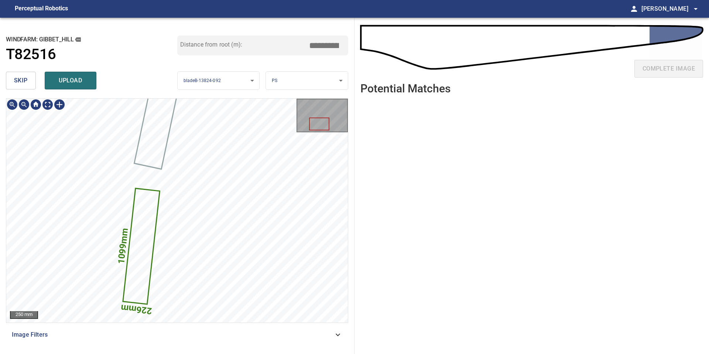
click at [280, 82] on body "**********" at bounding box center [354, 177] width 709 height 354
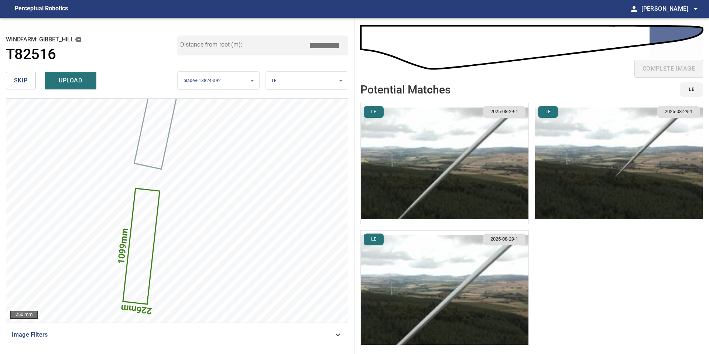
click at [602, 183] on img "button" at bounding box center [619, 163] width 168 height 121
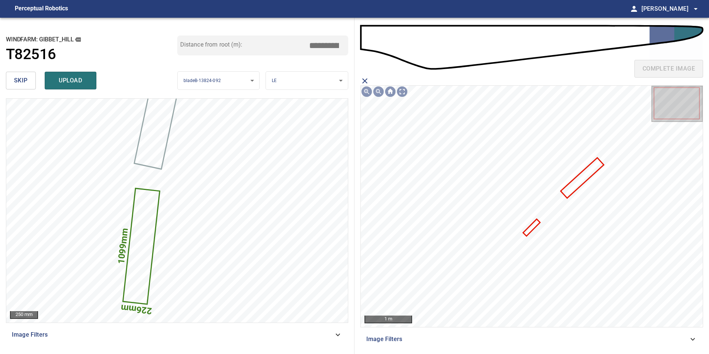
click at [580, 174] on icon at bounding box center [582, 177] width 41 height 39
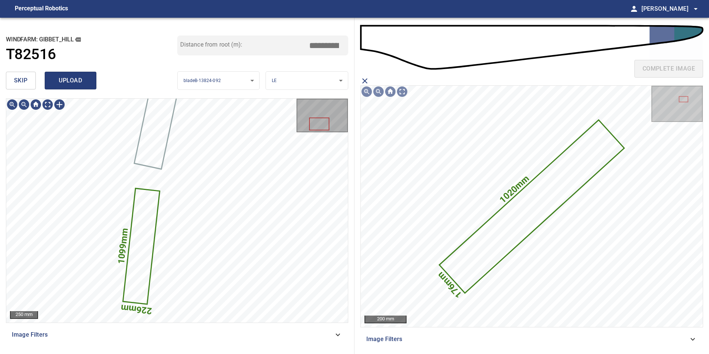
click at [77, 82] on span "upload" at bounding box center [70, 80] width 35 height 10
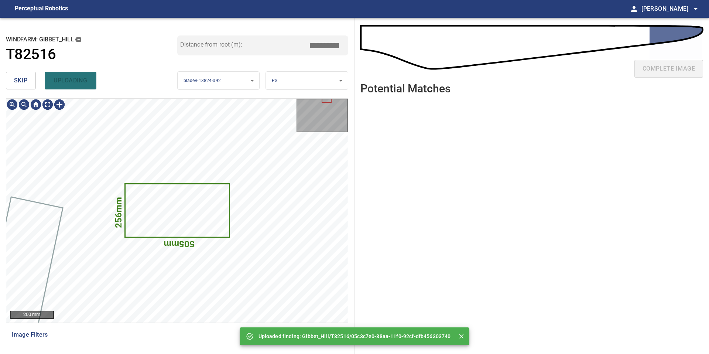
click at [28, 82] on button "skip" at bounding box center [21, 81] width 30 height 18
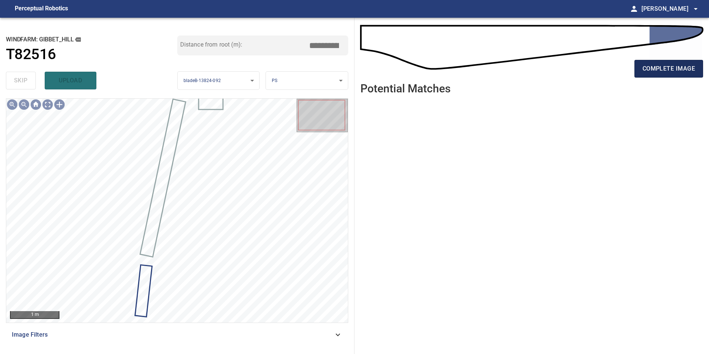
click at [695, 65] on button "complete image" at bounding box center [668, 69] width 69 height 18
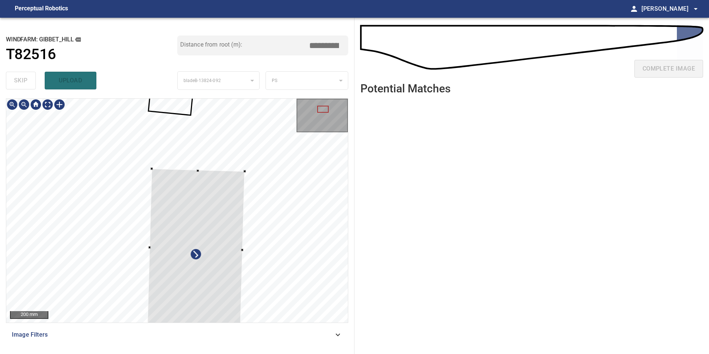
click at [246, 169] on div at bounding box center [177, 211] width 342 height 224
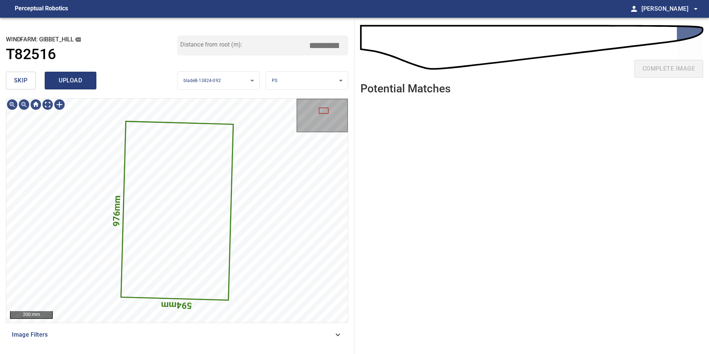
click at [71, 86] on button "upload" at bounding box center [71, 81] width 52 height 18
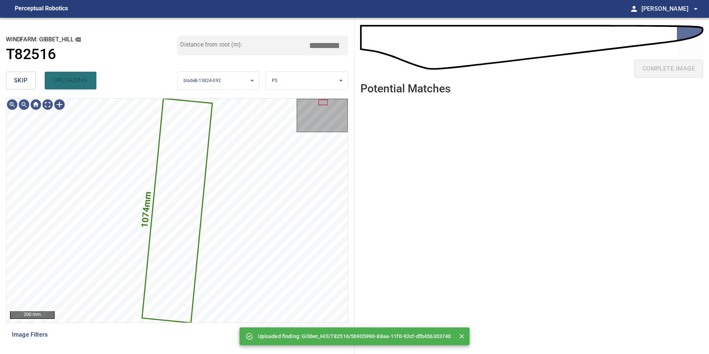
click at [15, 81] on span "skip" at bounding box center [21, 80] width 14 height 10
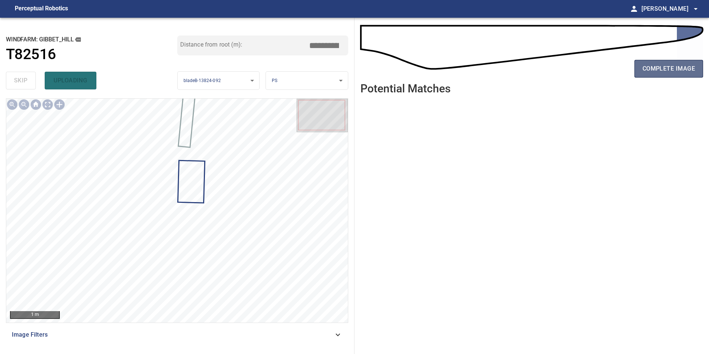
click at [659, 71] on span "complete image" at bounding box center [668, 69] width 52 height 10
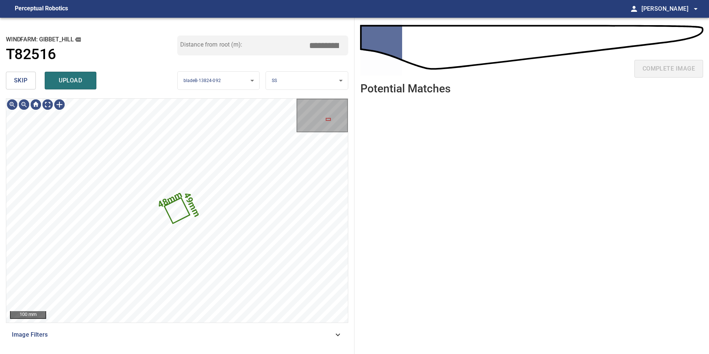
click at [24, 82] on span "skip" at bounding box center [21, 80] width 14 height 10
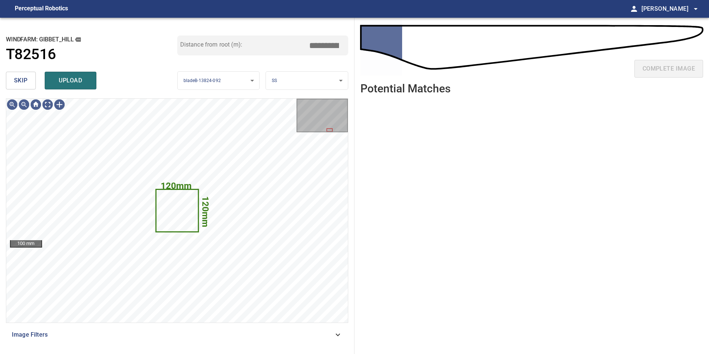
click at [24, 82] on span "skip" at bounding box center [21, 80] width 14 height 10
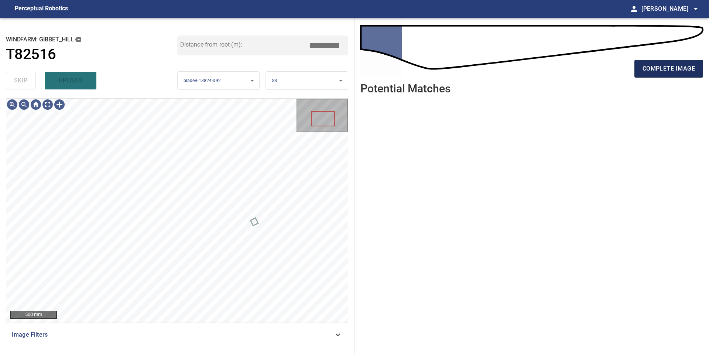
click at [655, 72] on span "complete image" at bounding box center [668, 69] width 52 height 10
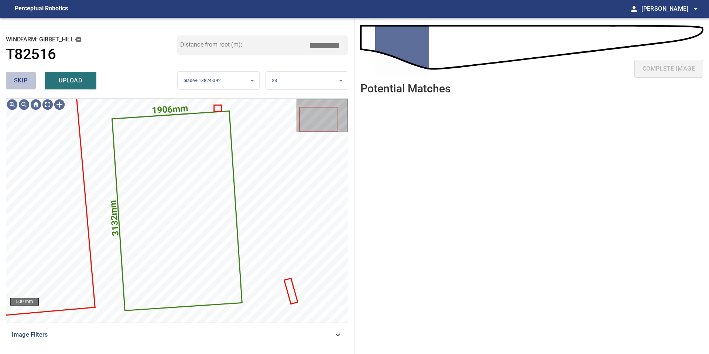
click at [20, 79] on span "skip" at bounding box center [21, 80] width 14 height 10
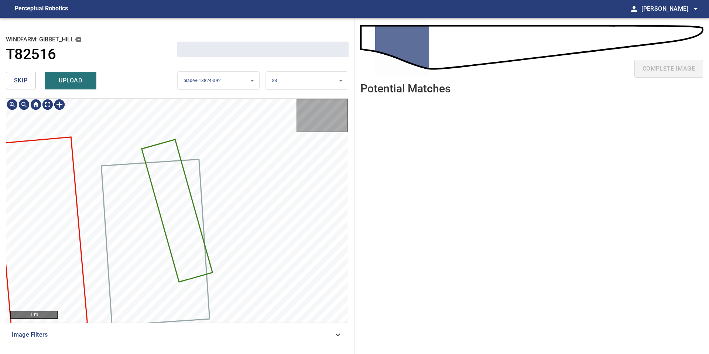
click at [20, 79] on span "skip" at bounding box center [21, 80] width 14 height 10
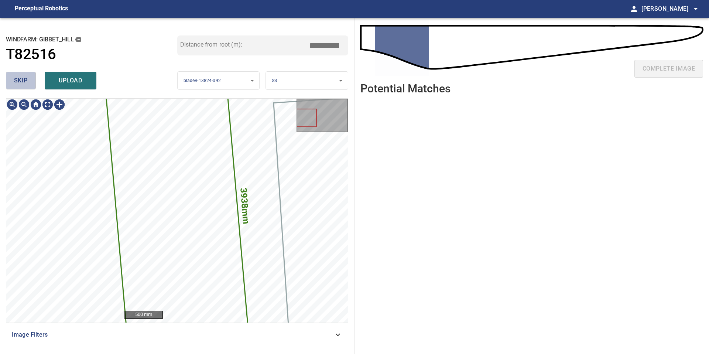
click at [20, 79] on span "skip" at bounding box center [21, 80] width 14 height 10
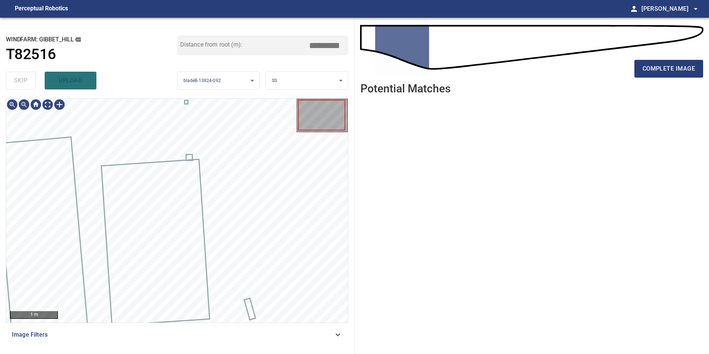
type input "****"
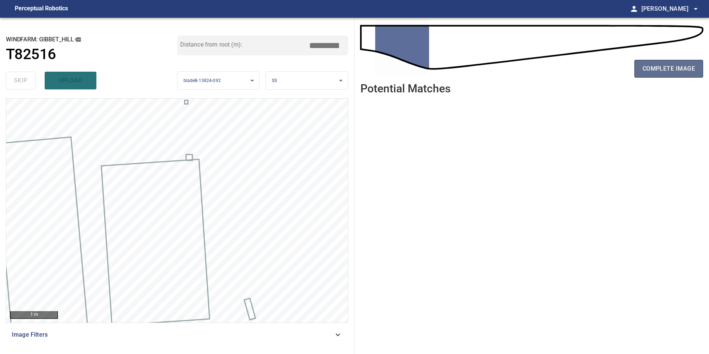
click at [648, 65] on span "complete image" at bounding box center [668, 69] width 52 height 10
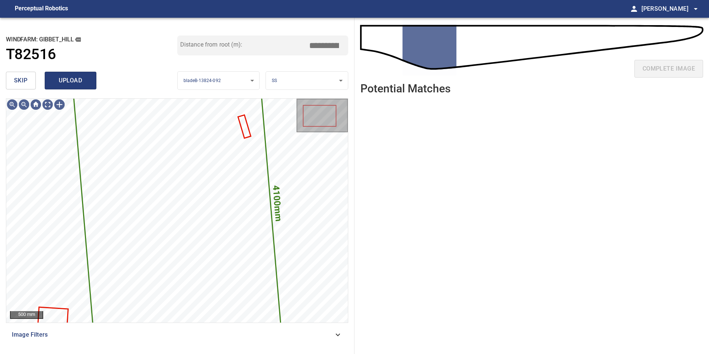
click at [79, 75] on button "upload" at bounding box center [71, 81] width 52 height 18
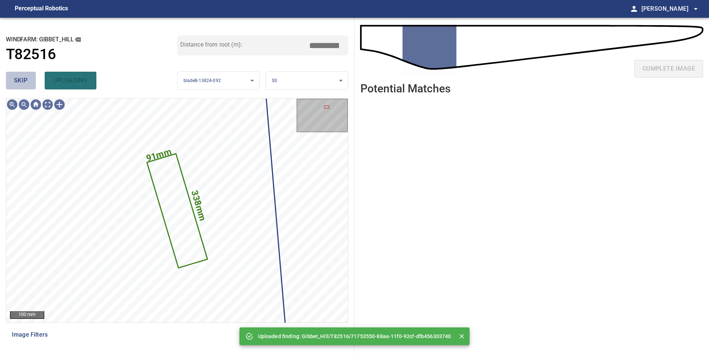
click at [18, 80] on span "skip" at bounding box center [21, 80] width 14 height 10
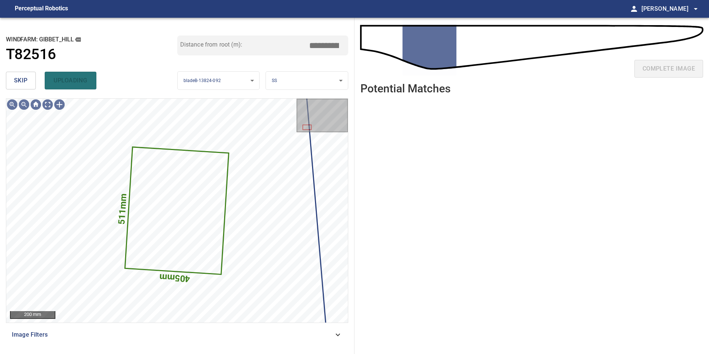
click at [18, 80] on span "skip" at bounding box center [21, 80] width 14 height 10
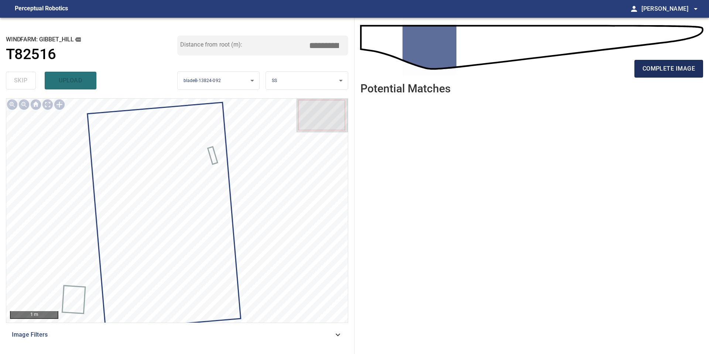
click at [668, 65] on span "complete image" at bounding box center [668, 69] width 52 height 10
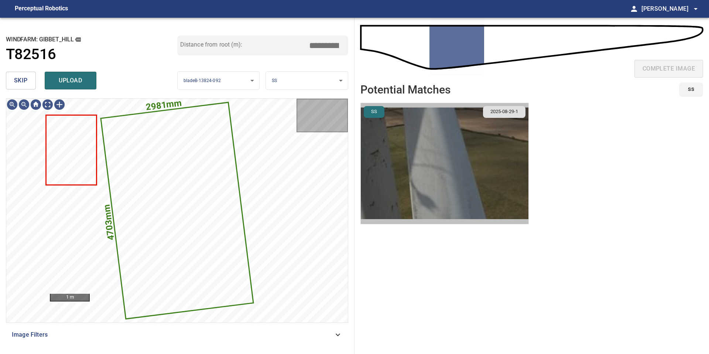
click at [457, 179] on img "button" at bounding box center [445, 163] width 168 height 121
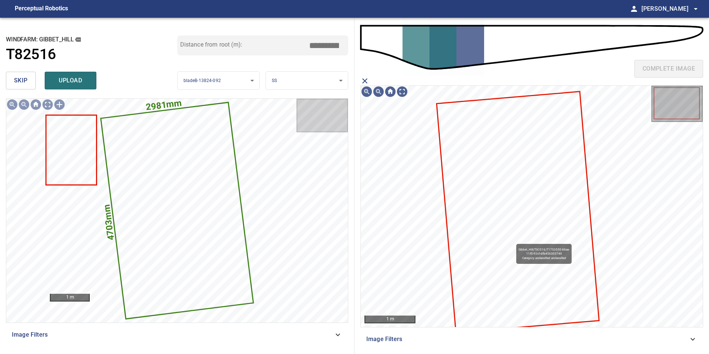
click at [513, 240] on icon at bounding box center [517, 212] width 161 height 240
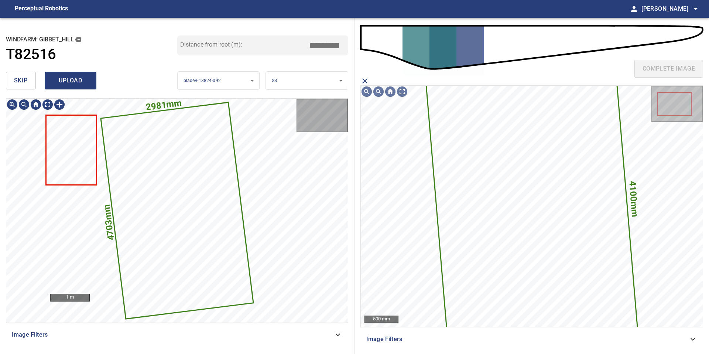
click at [72, 83] on span "upload" at bounding box center [70, 80] width 35 height 10
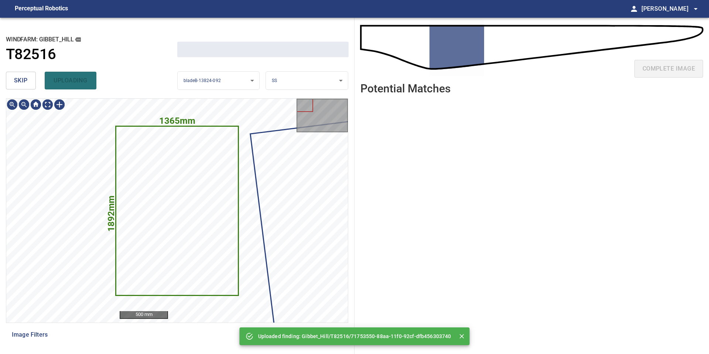
click at [22, 85] on span "skip" at bounding box center [21, 80] width 14 height 10
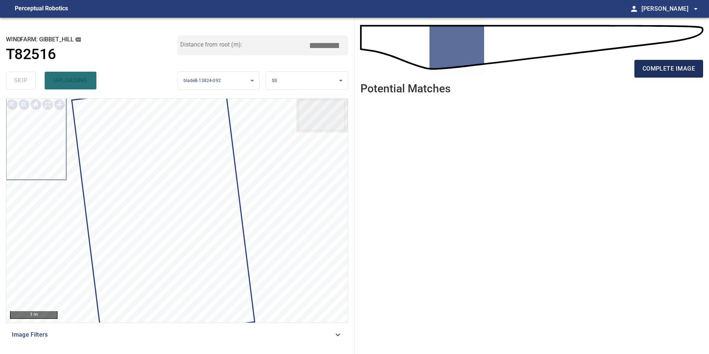
click at [651, 70] on span "complete image" at bounding box center [668, 69] width 52 height 10
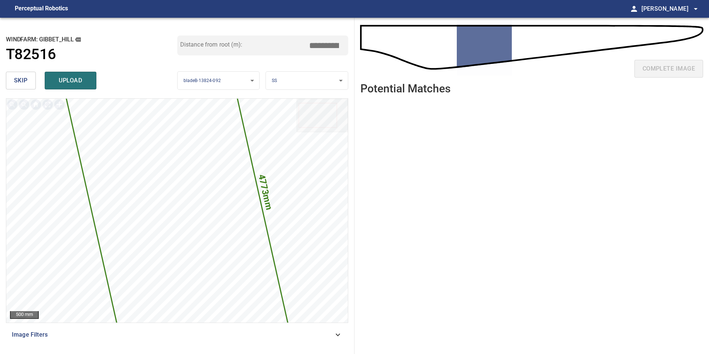
click at [323, 45] on input "*****" at bounding box center [326, 45] width 37 height 14
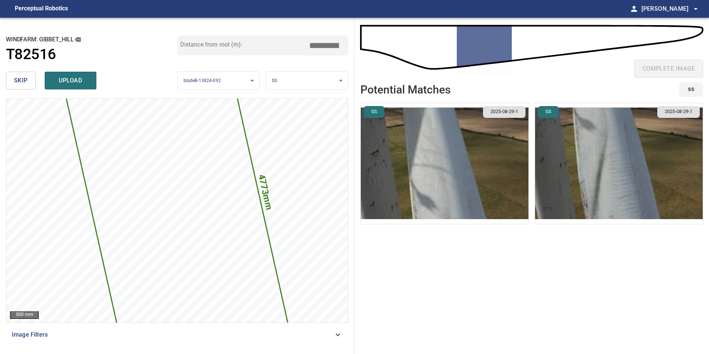
type input "*****"
click at [459, 179] on img "button" at bounding box center [445, 163] width 168 height 121
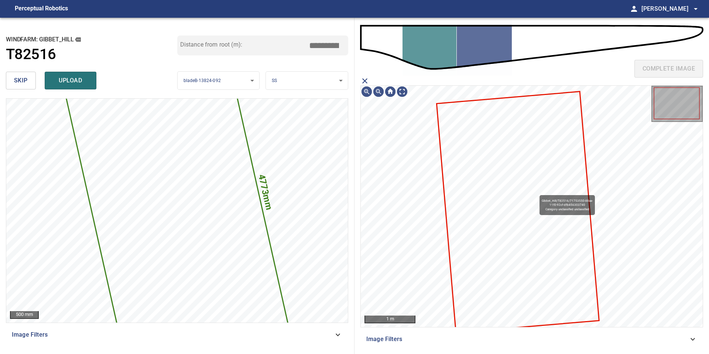
click at [536, 191] on icon at bounding box center [517, 212] width 161 height 240
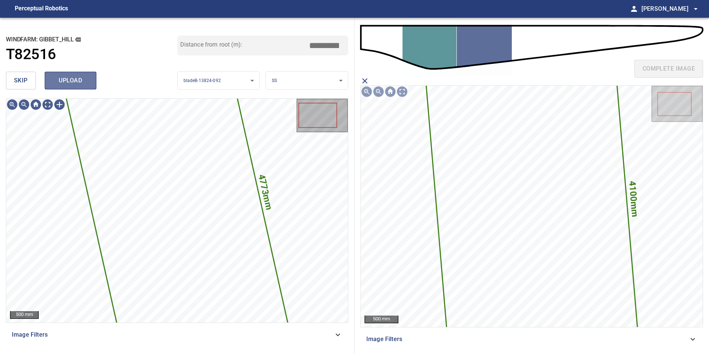
click at [82, 83] on span "upload" at bounding box center [70, 80] width 35 height 10
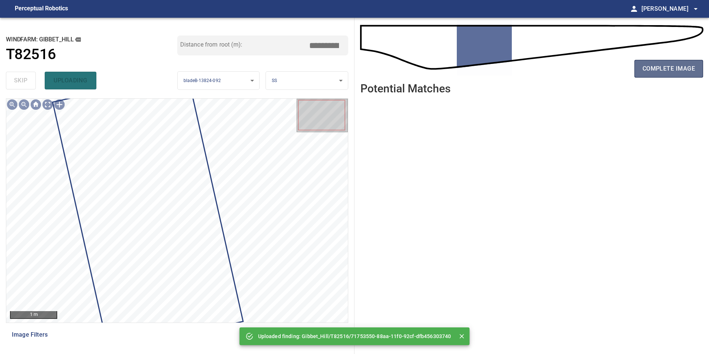
click at [642, 67] on button "complete image" at bounding box center [668, 69] width 69 height 18
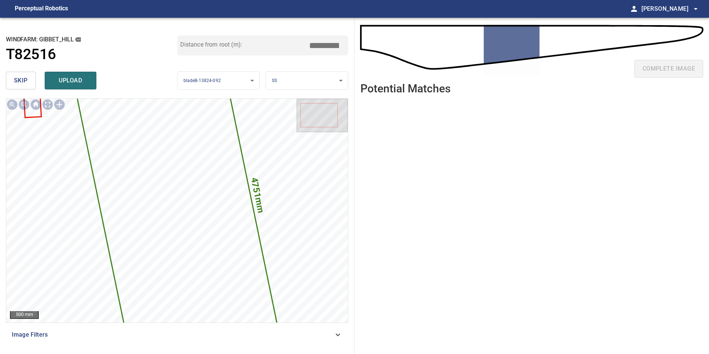
drag, startPoint x: 326, startPoint y: 45, endPoint x: 322, endPoint y: 45, distance: 4.8
click at [322, 45] on input "*****" at bounding box center [326, 45] width 37 height 14
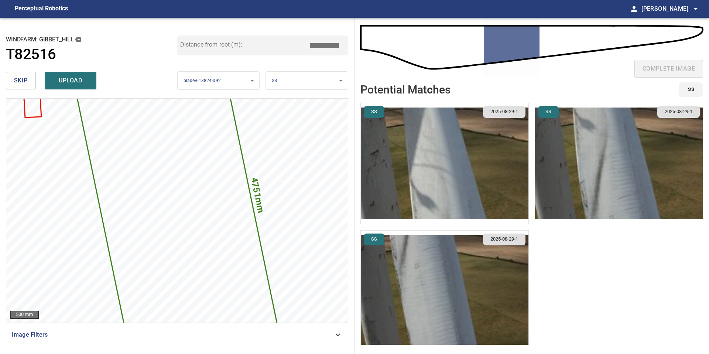
type input "*****"
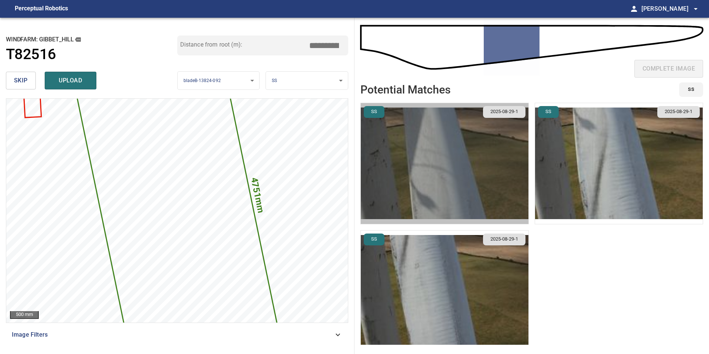
click at [484, 178] on img "button" at bounding box center [445, 163] width 168 height 121
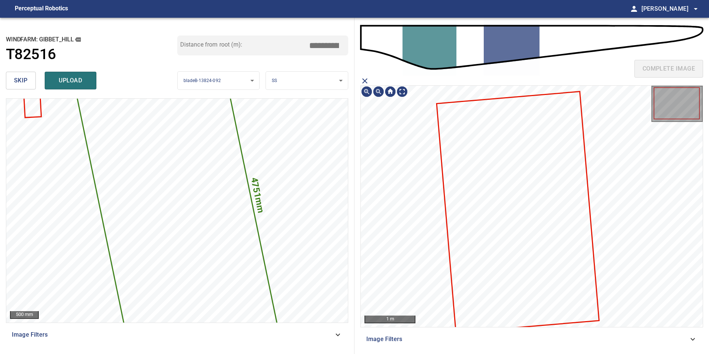
click at [536, 193] on icon at bounding box center [517, 212] width 161 height 240
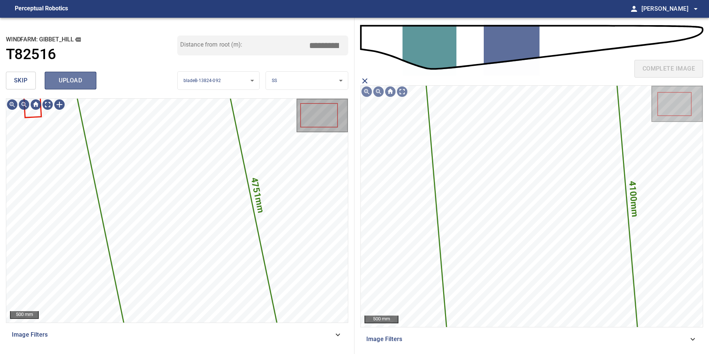
click at [68, 80] on span "upload" at bounding box center [70, 80] width 35 height 10
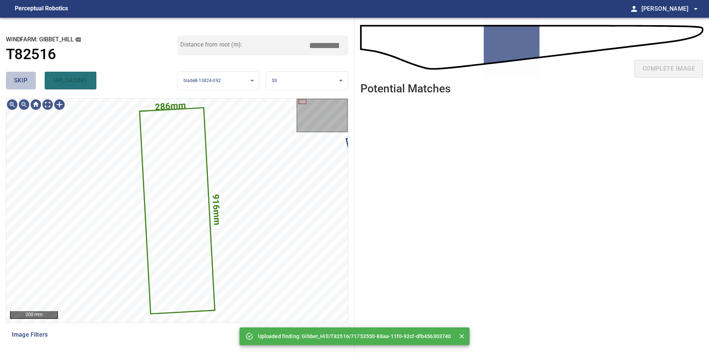
click at [23, 85] on span "skip" at bounding box center [21, 80] width 14 height 10
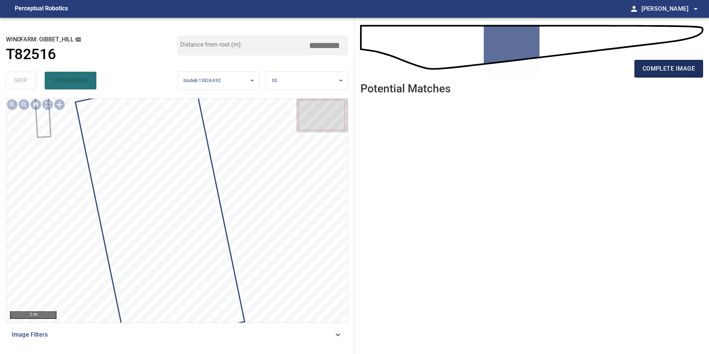
click at [670, 66] on span "complete image" at bounding box center [668, 69] width 52 height 10
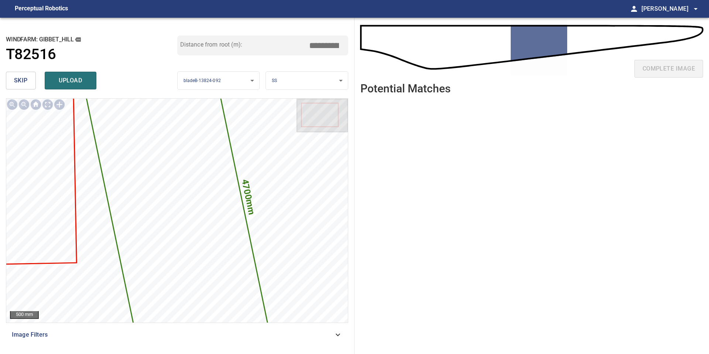
drag, startPoint x: 328, startPoint y: 45, endPoint x: 258, endPoint y: 45, distance: 69.4
click at [262, 45] on div "Distance from root (m): *****" at bounding box center [262, 45] width 171 height 20
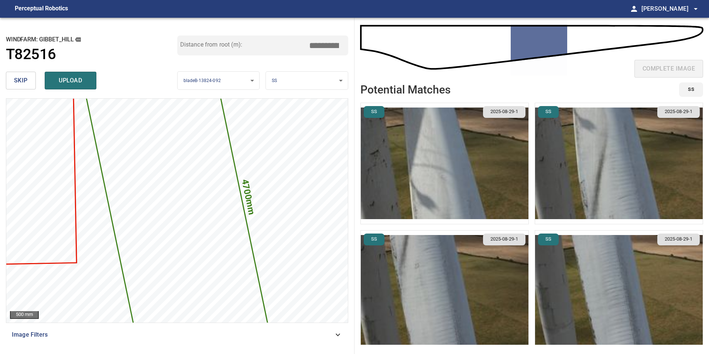
type input "*****"
click at [472, 160] on img "button" at bounding box center [445, 163] width 168 height 121
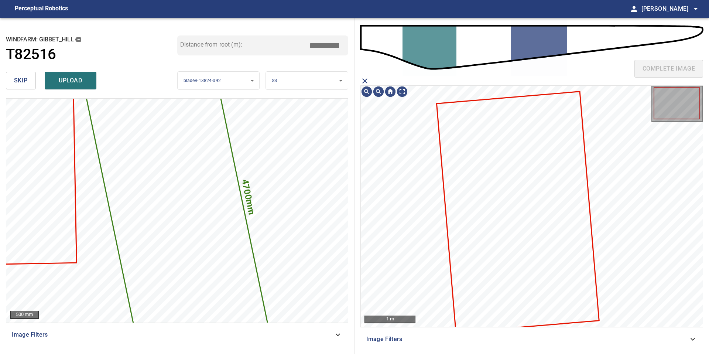
click at [527, 177] on icon at bounding box center [517, 212] width 161 height 240
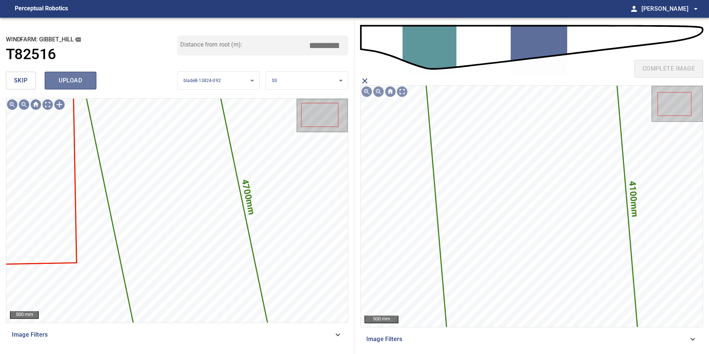
click at [69, 77] on span "upload" at bounding box center [70, 80] width 35 height 10
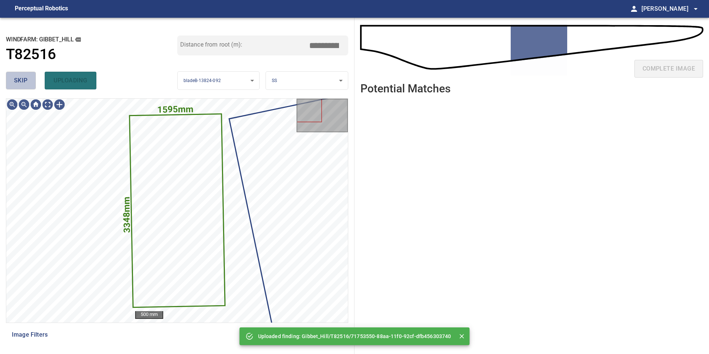
click at [33, 80] on button "skip" at bounding box center [21, 81] width 30 height 18
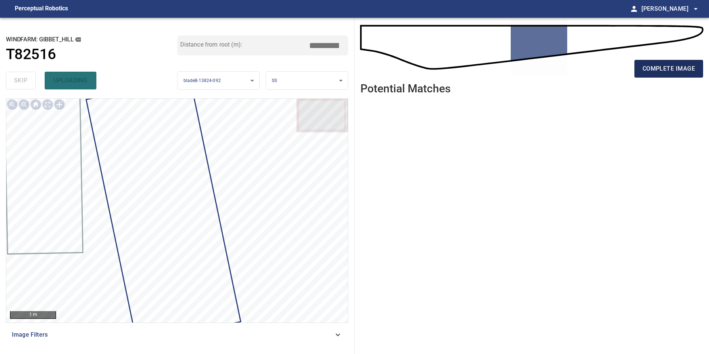
click at [663, 65] on span "complete image" at bounding box center [668, 69] width 52 height 10
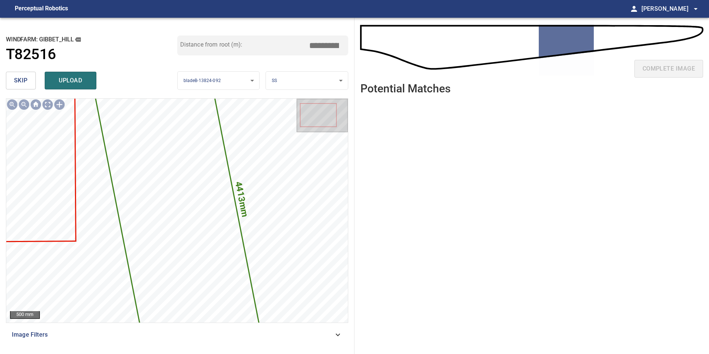
drag, startPoint x: 326, startPoint y: 43, endPoint x: 261, endPoint y: 43, distance: 65.4
click at [301, 43] on div "Distance from root (m): *****" at bounding box center [262, 45] width 171 height 20
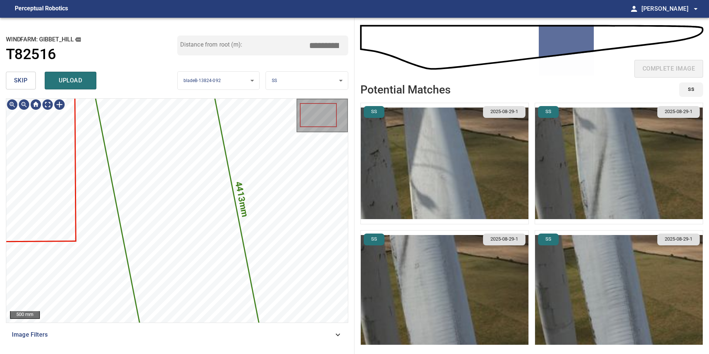
type input "*****"
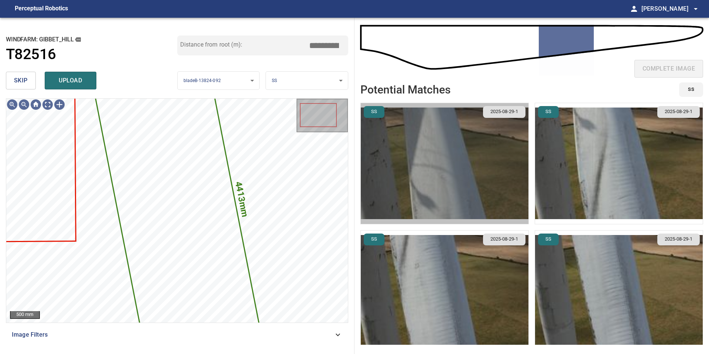
click at [468, 157] on img "button" at bounding box center [445, 163] width 168 height 121
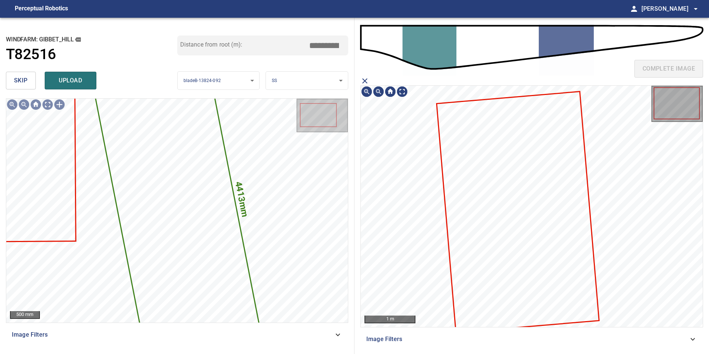
click at [488, 167] on icon at bounding box center [517, 212] width 161 height 240
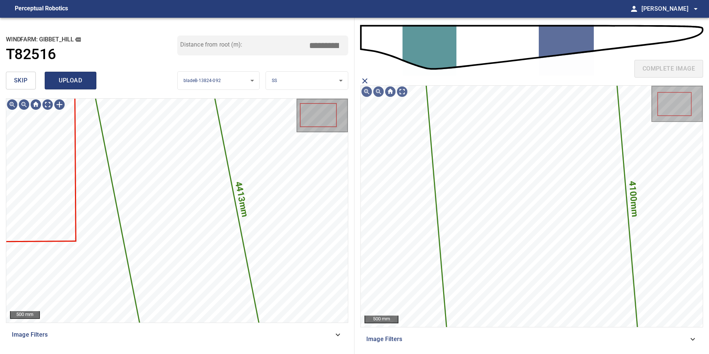
click at [61, 82] on span "upload" at bounding box center [70, 80] width 35 height 10
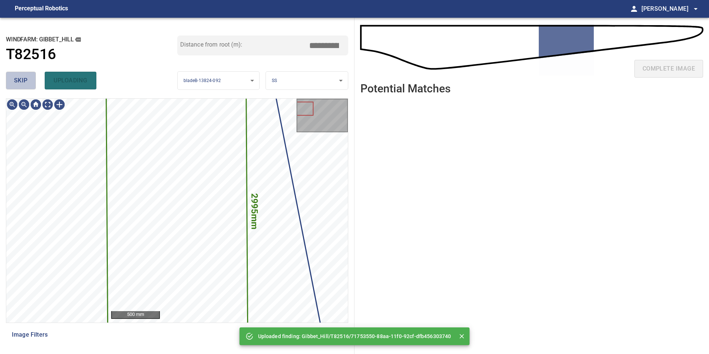
click at [13, 82] on button "skip" at bounding box center [21, 81] width 30 height 18
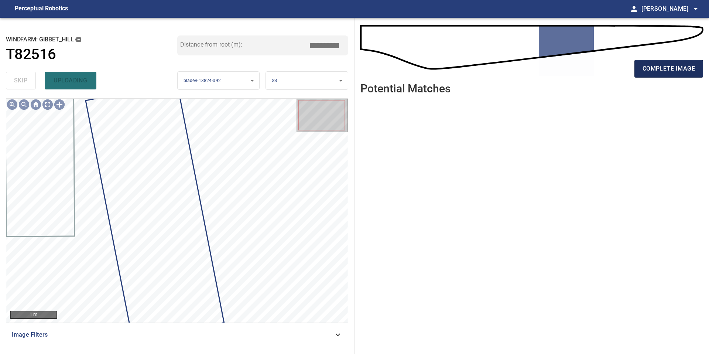
click at [679, 61] on button "complete image" at bounding box center [668, 69] width 69 height 18
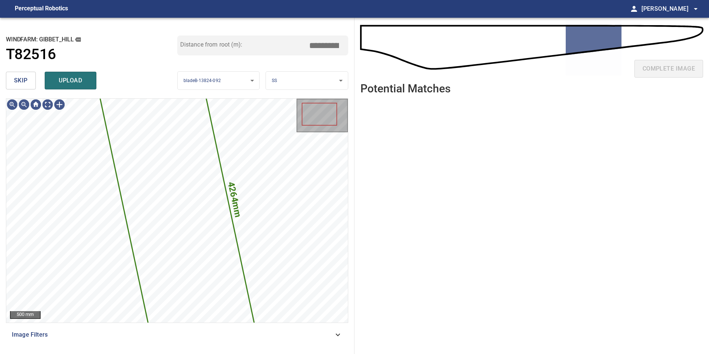
click at [28, 79] on button "skip" at bounding box center [21, 81] width 30 height 18
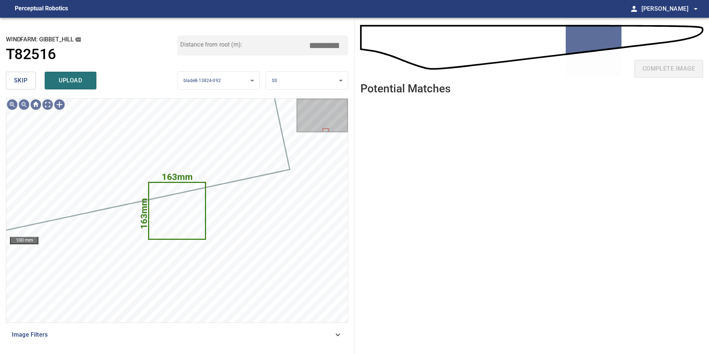
click at [28, 79] on button "skip" at bounding box center [21, 81] width 30 height 18
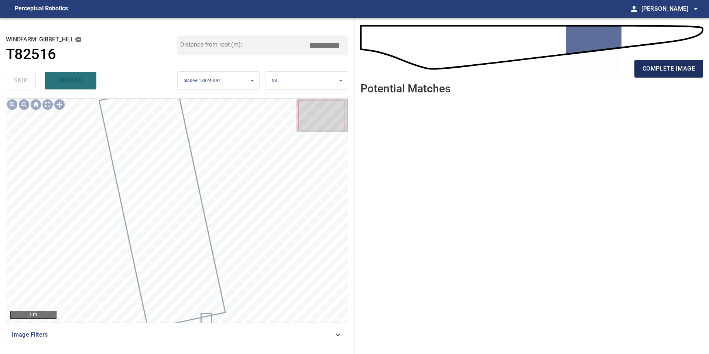
click at [659, 67] on span "complete image" at bounding box center [668, 69] width 52 height 10
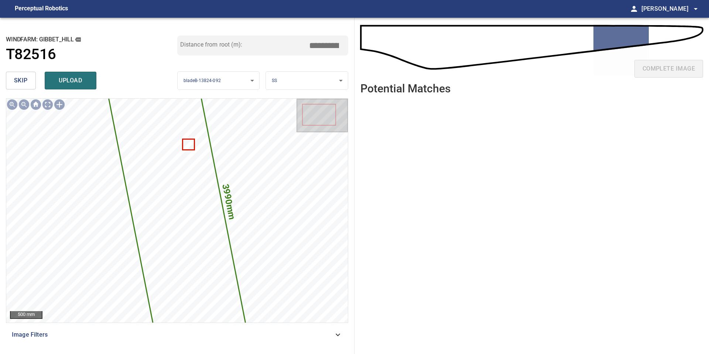
drag, startPoint x: 326, startPoint y: 45, endPoint x: 265, endPoint y: 45, distance: 60.2
click at [311, 45] on input "*****" at bounding box center [326, 45] width 37 height 14
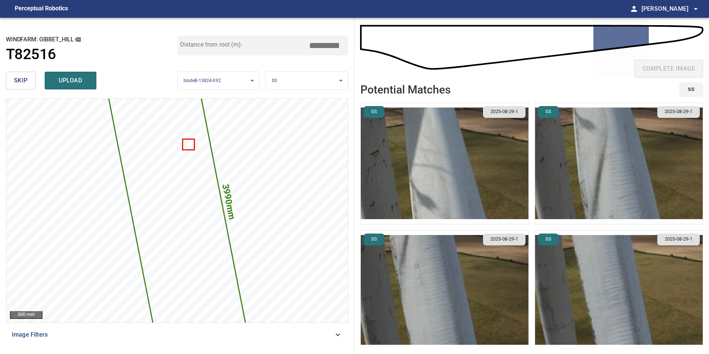
type input "*****"
click at [465, 162] on img "button" at bounding box center [445, 163] width 168 height 121
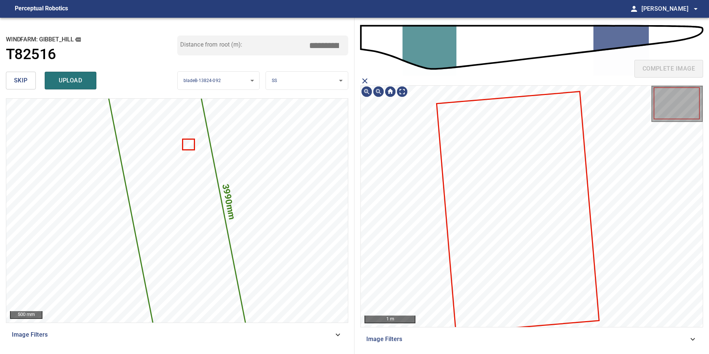
click at [524, 169] on icon at bounding box center [517, 212] width 161 height 240
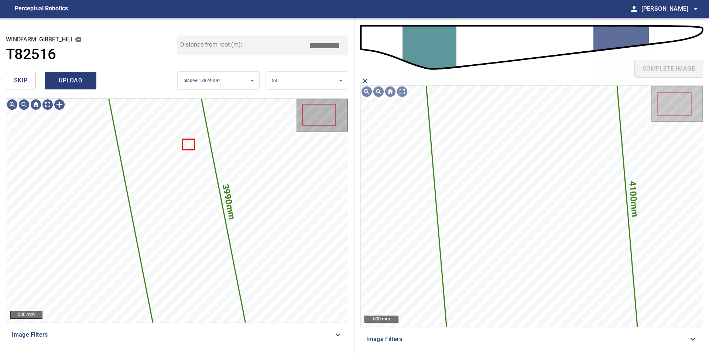
click at [71, 73] on button "upload" at bounding box center [71, 81] width 52 height 18
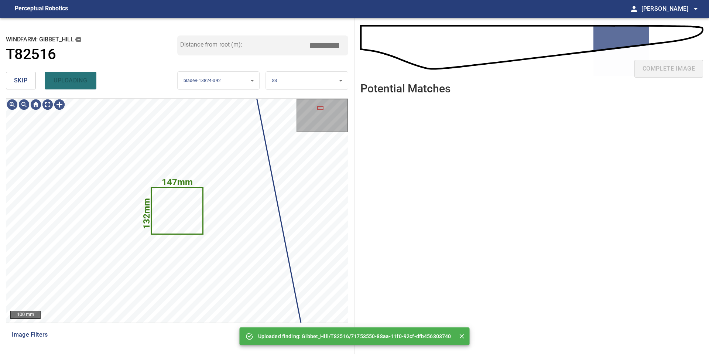
click at [7, 81] on button "skip" at bounding box center [21, 81] width 30 height 18
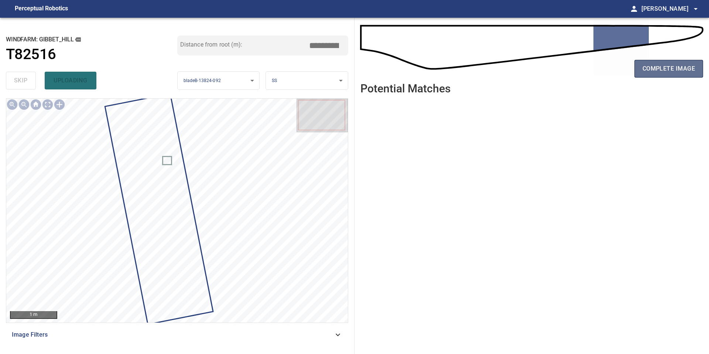
click at [654, 68] on span "complete image" at bounding box center [668, 69] width 52 height 10
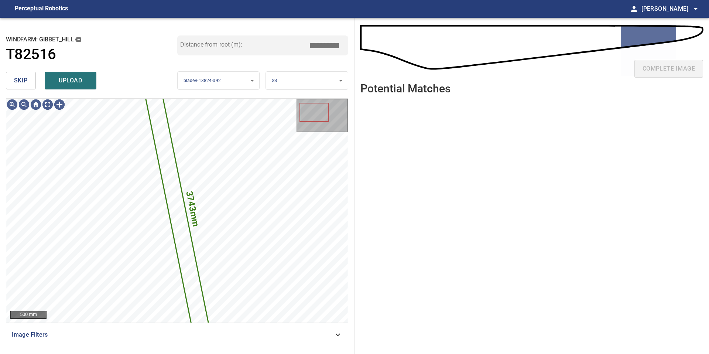
click at [34, 86] on button "skip" at bounding box center [21, 81] width 30 height 18
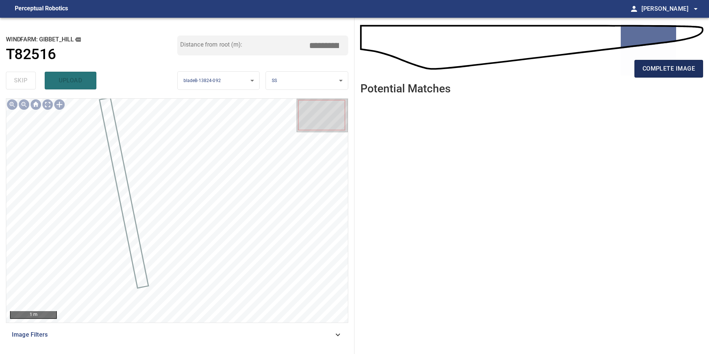
click at [661, 73] on span "complete image" at bounding box center [668, 69] width 52 height 10
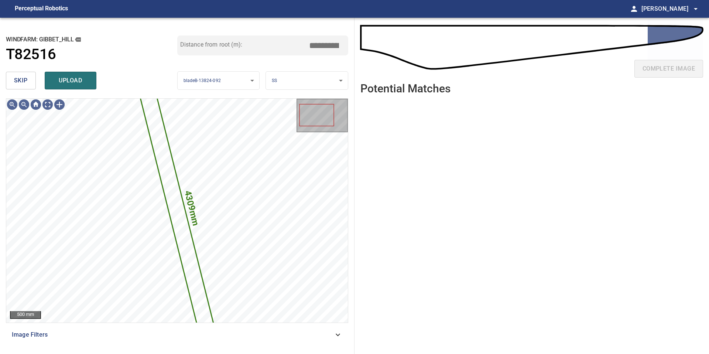
click at [30, 82] on button "skip" at bounding box center [21, 81] width 30 height 18
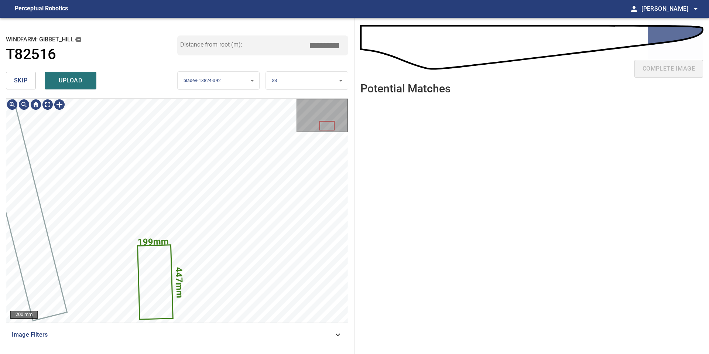
click at [285, 82] on body "**********" at bounding box center [354, 177] width 709 height 354
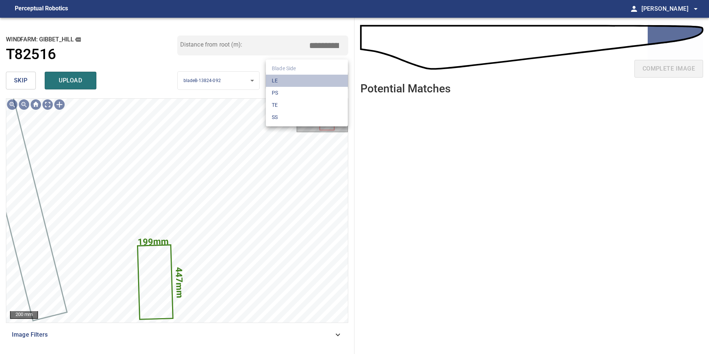
click at [285, 86] on li "LE" at bounding box center [307, 81] width 82 height 12
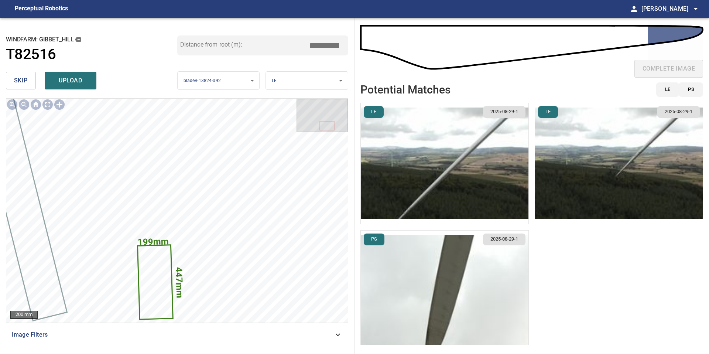
click at [640, 163] on img "button" at bounding box center [619, 163] width 168 height 121
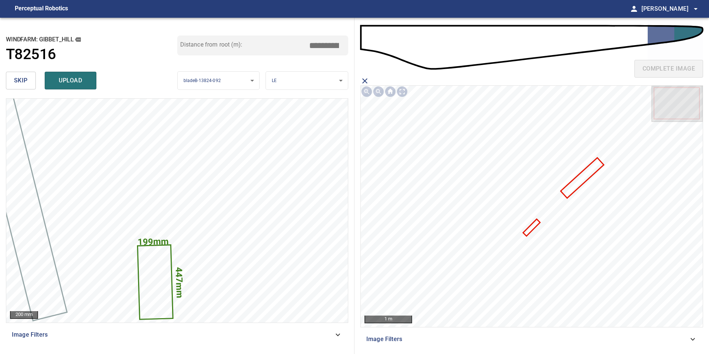
click at [573, 189] on icon at bounding box center [582, 177] width 41 height 39
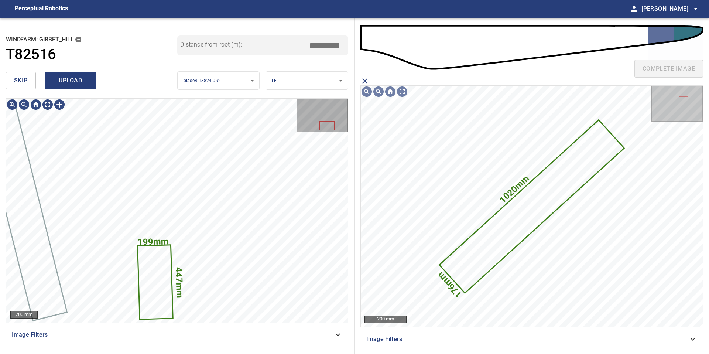
click at [75, 73] on button "upload" at bounding box center [71, 81] width 52 height 18
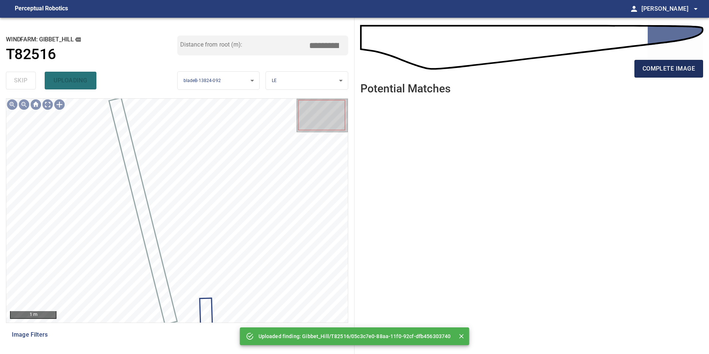
click at [651, 71] on span "complete image" at bounding box center [668, 69] width 52 height 10
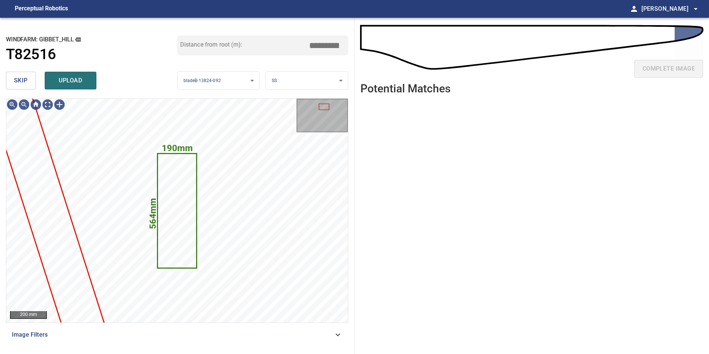
click at [285, 76] on body "**********" at bounding box center [354, 177] width 709 height 354
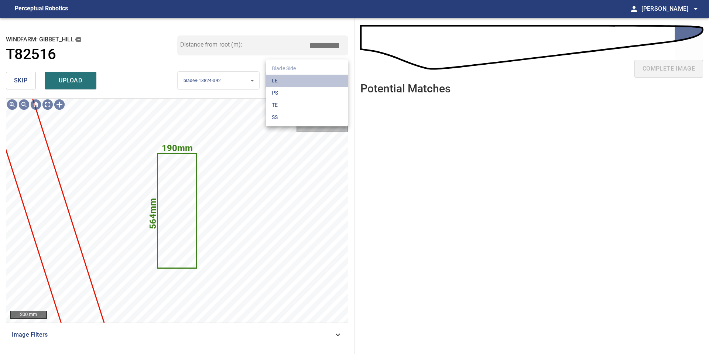
click at [285, 76] on li "LE" at bounding box center [307, 81] width 82 height 12
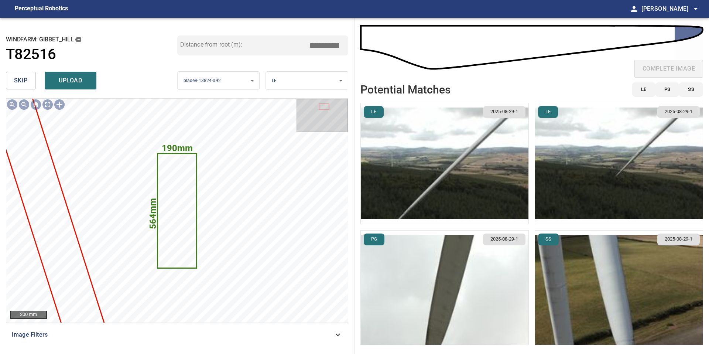
click at [625, 175] on img "button" at bounding box center [619, 163] width 168 height 121
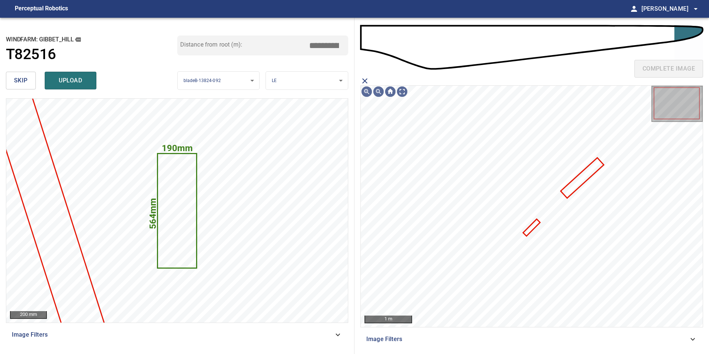
click at [585, 175] on icon at bounding box center [582, 177] width 41 height 39
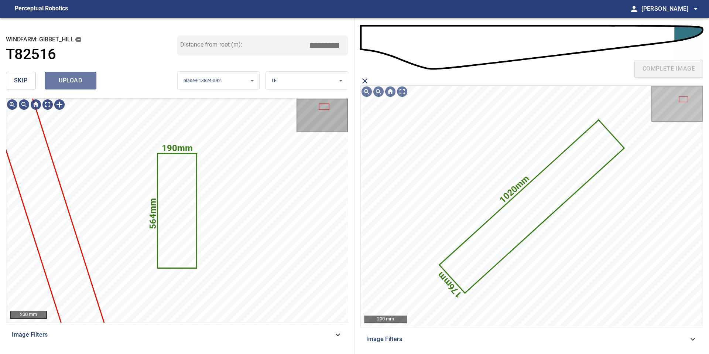
click at [79, 83] on span "upload" at bounding box center [70, 80] width 35 height 10
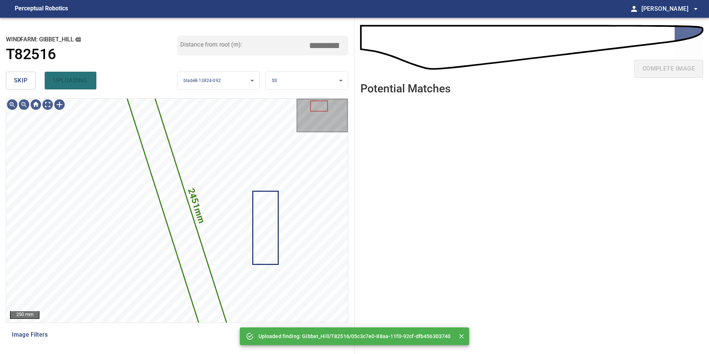
click at [25, 79] on span "skip" at bounding box center [21, 80] width 14 height 10
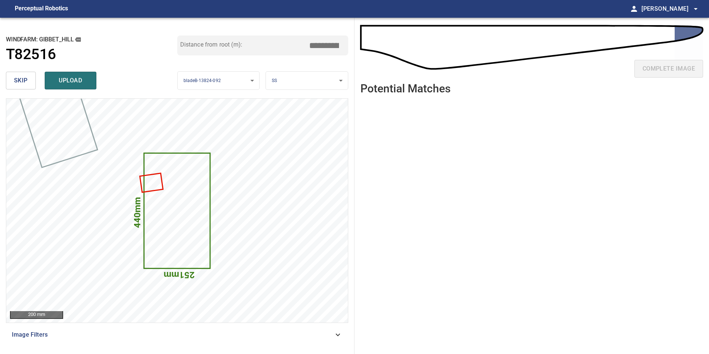
click at [25, 79] on span "skip" at bounding box center [21, 80] width 14 height 10
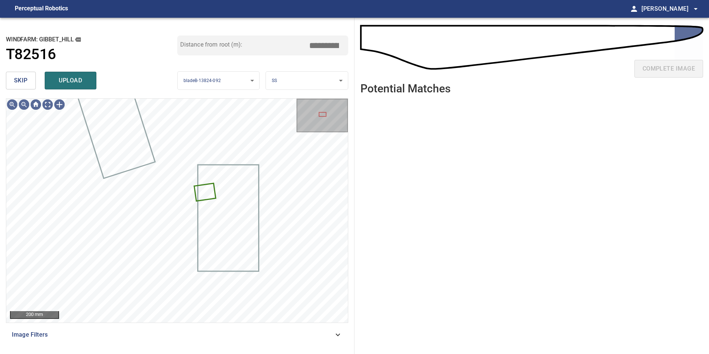
click at [21, 83] on span "skip" at bounding box center [21, 80] width 14 height 10
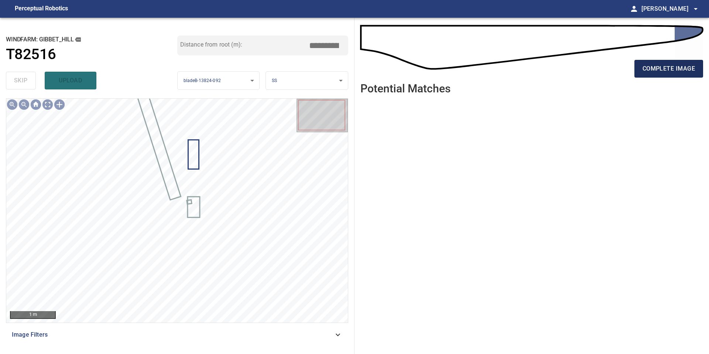
click at [661, 65] on span "complete image" at bounding box center [668, 69] width 52 height 10
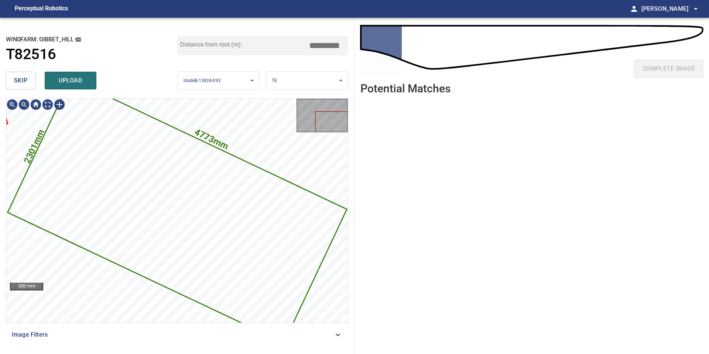
click at [27, 79] on span "skip" at bounding box center [21, 80] width 14 height 10
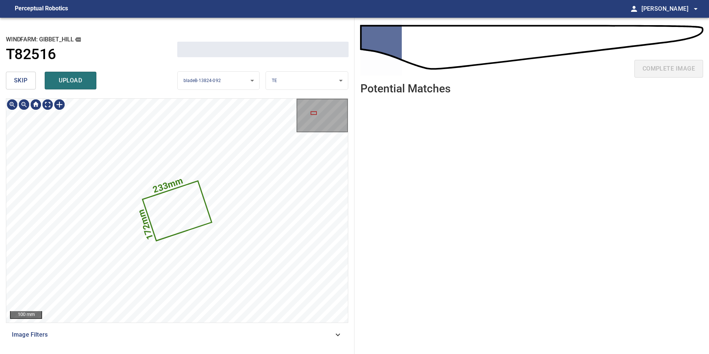
click at [27, 79] on span "skip" at bounding box center [21, 80] width 14 height 10
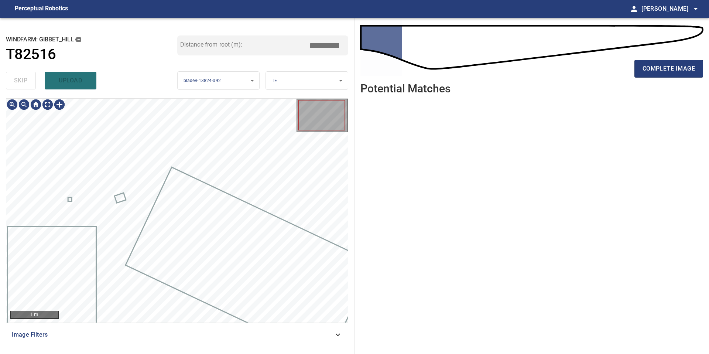
click at [27, 79] on div "skip upload" at bounding box center [91, 81] width 171 height 24
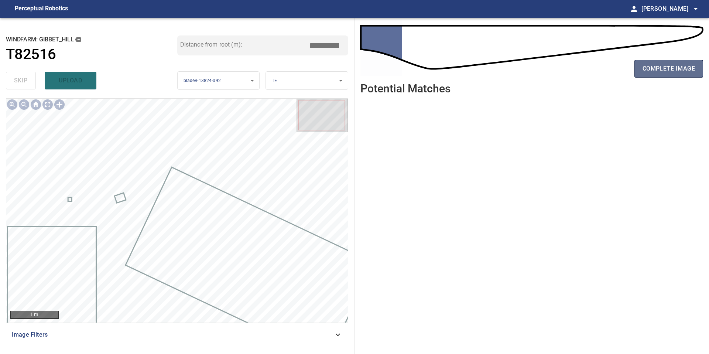
click at [678, 70] on span "complete image" at bounding box center [668, 69] width 52 height 10
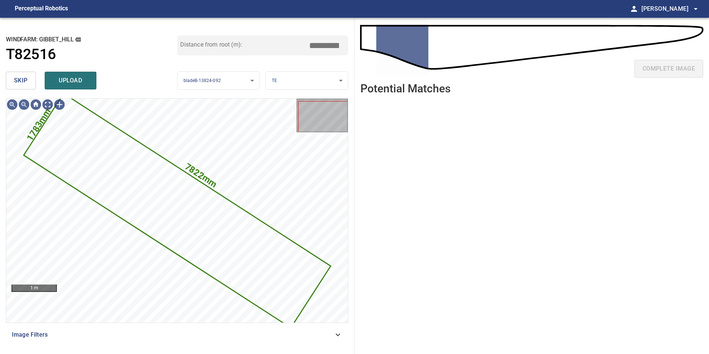
click at [26, 78] on span "skip" at bounding box center [21, 80] width 14 height 10
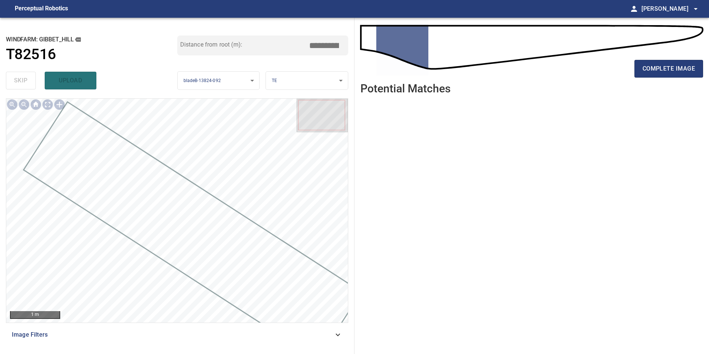
click at [689, 58] on div "complete image" at bounding box center [531, 72] width 343 height 30
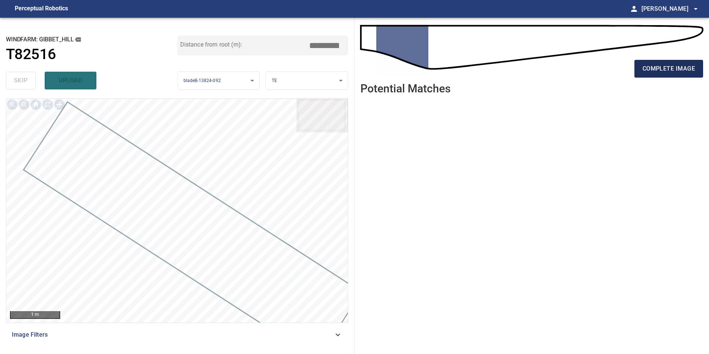
click at [688, 68] on span "complete image" at bounding box center [668, 69] width 52 height 10
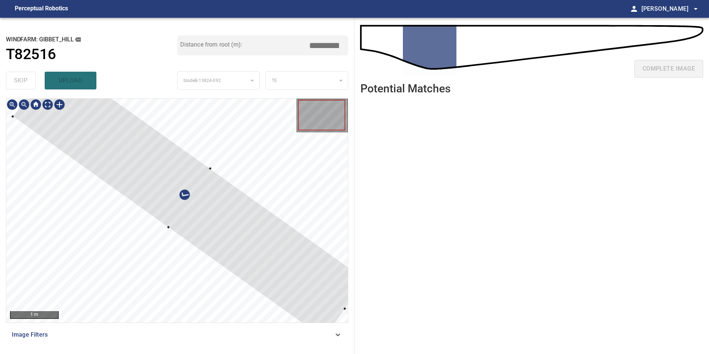
click at [264, 229] on div at bounding box center [189, 198] width 353 height 281
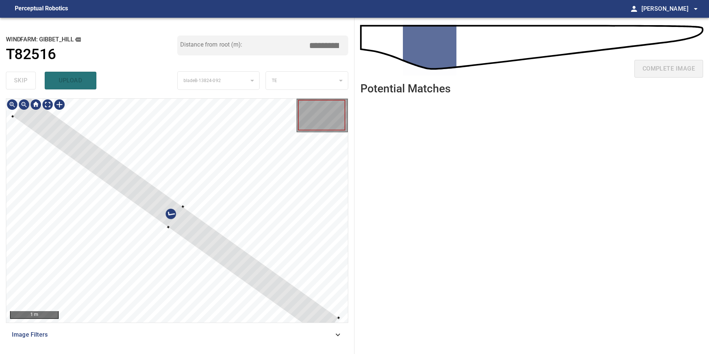
click at [192, 217] on div at bounding box center [176, 217] width 326 height 243
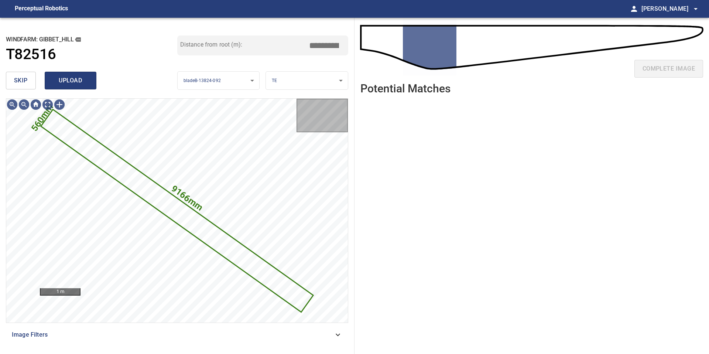
click at [82, 79] on span "upload" at bounding box center [70, 80] width 35 height 10
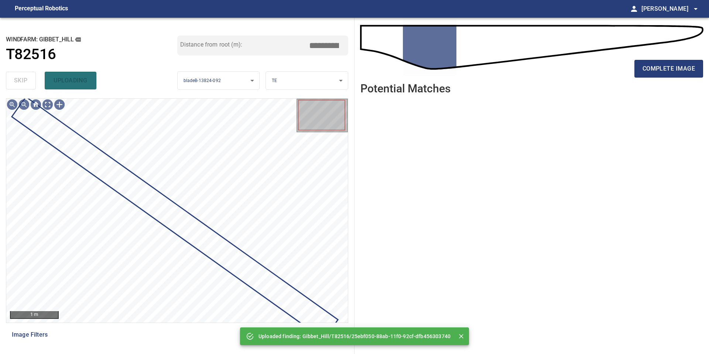
click at [680, 80] on div "complete image" at bounding box center [531, 72] width 343 height 30
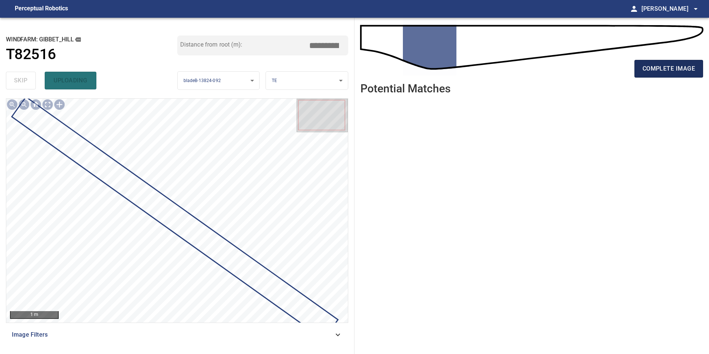
click at [676, 72] on span "complete image" at bounding box center [668, 69] width 52 height 10
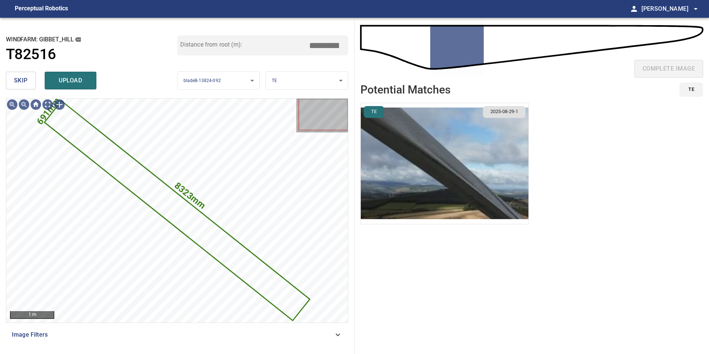
click at [479, 179] on img "button" at bounding box center [445, 163] width 168 height 121
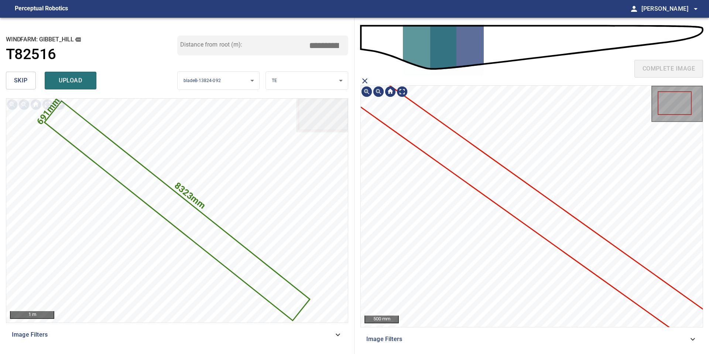
click at [474, 179] on icon at bounding box center [547, 218] width 460 height 341
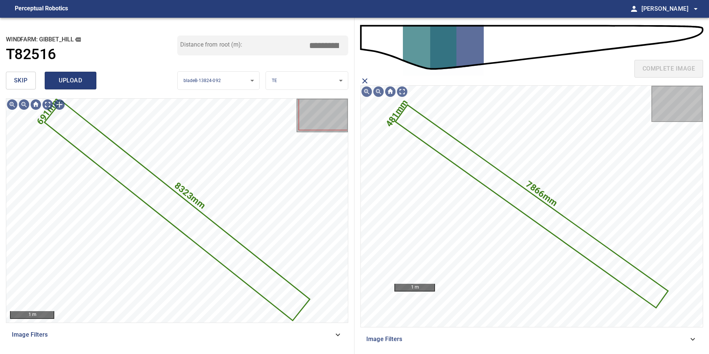
click at [77, 80] on span "upload" at bounding box center [70, 80] width 35 height 10
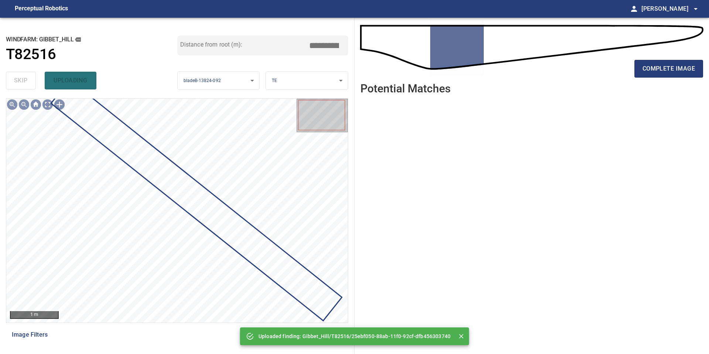
click at [656, 59] on div "complete image" at bounding box center [531, 72] width 343 height 30
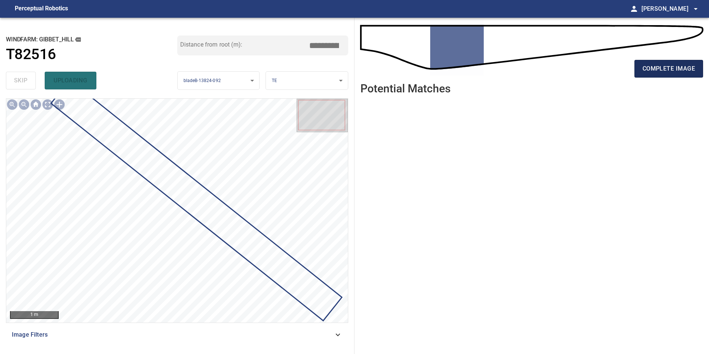
click at [656, 66] on span "complete image" at bounding box center [668, 69] width 52 height 10
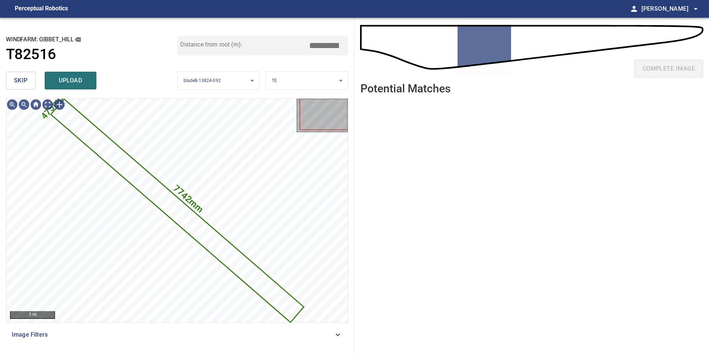
click at [28, 82] on button "skip" at bounding box center [21, 81] width 30 height 18
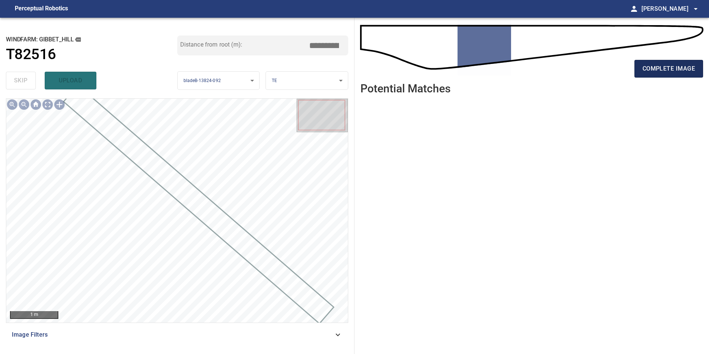
click at [648, 71] on span "complete image" at bounding box center [668, 69] width 52 height 10
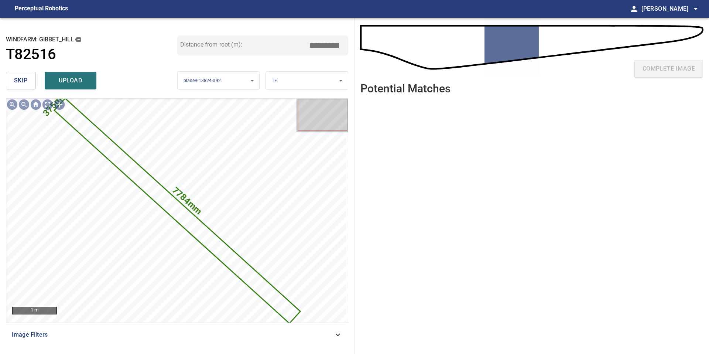
drag, startPoint x: 325, startPoint y: 44, endPoint x: 287, endPoint y: 44, distance: 38.4
click at [299, 44] on div "Distance from root (m): *****" at bounding box center [262, 45] width 171 height 20
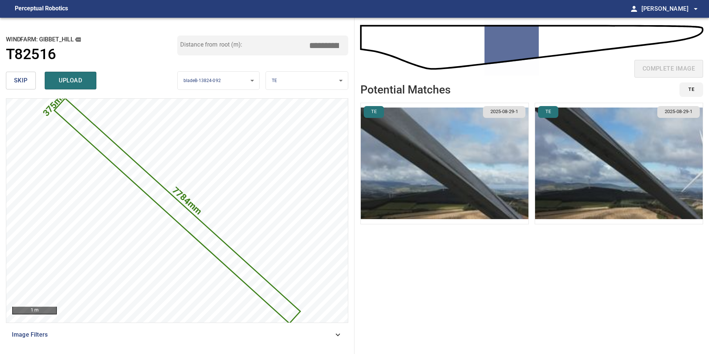
type input "*****"
click at [470, 185] on img "button" at bounding box center [445, 163] width 168 height 121
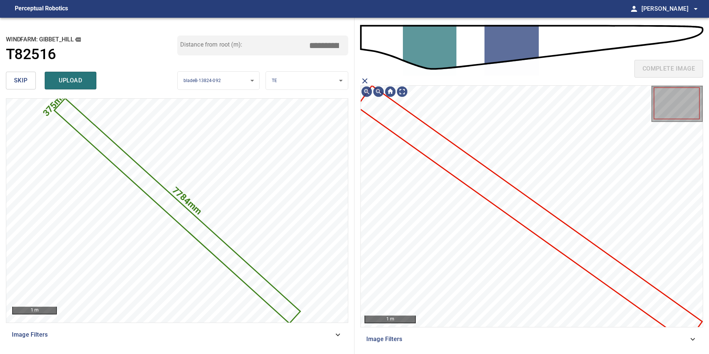
click at [501, 185] on icon at bounding box center [530, 213] width 344 height 255
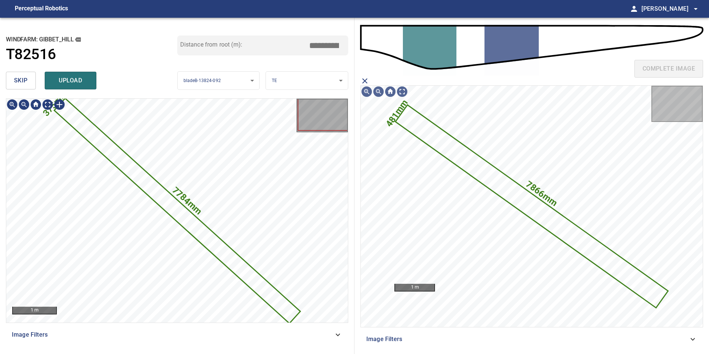
click at [60, 70] on div "skip upload" at bounding box center [91, 81] width 171 height 24
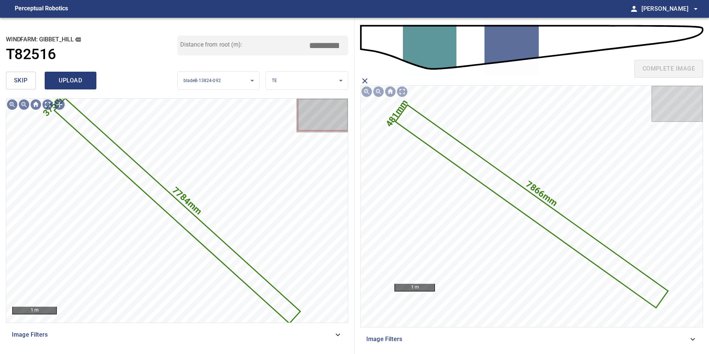
click at [73, 80] on span "upload" at bounding box center [70, 80] width 35 height 10
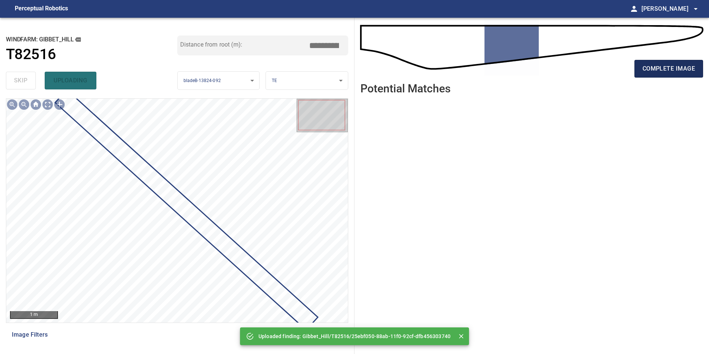
click at [668, 71] on span "complete image" at bounding box center [668, 69] width 52 height 10
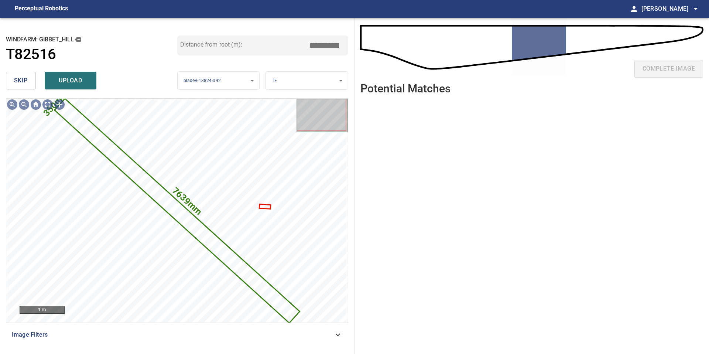
drag, startPoint x: 326, startPoint y: 43, endPoint x: 285, endPoint y: 43, distance: 40.6
click at [303, 43] on div "Distance from root (m): *****" at bounding box center [262, 45] width 171 height 20
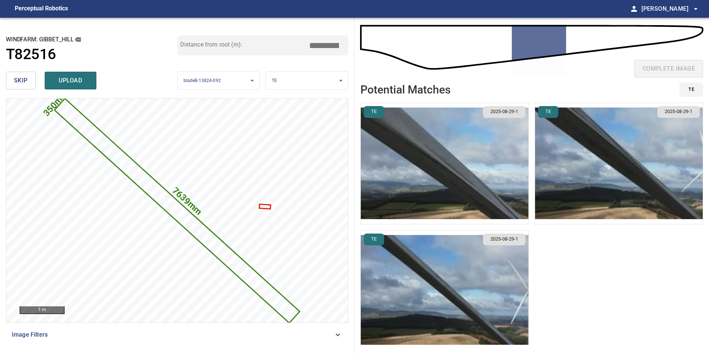
type input "*****"
click at [479, 173] on img "button" at bounding box center [445, 163] width 168 height 121
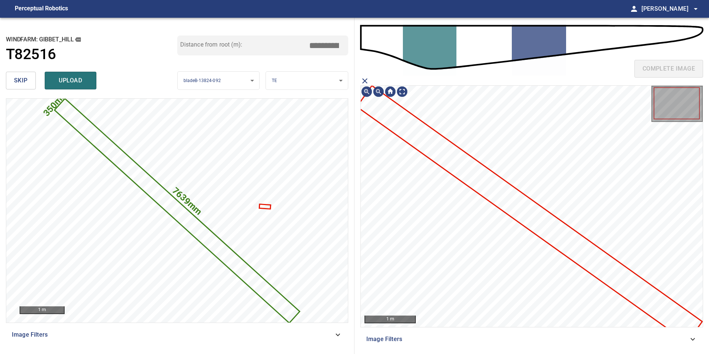
click at [480, 180] on icon at bounding box center [530, 213] width 344 height 255
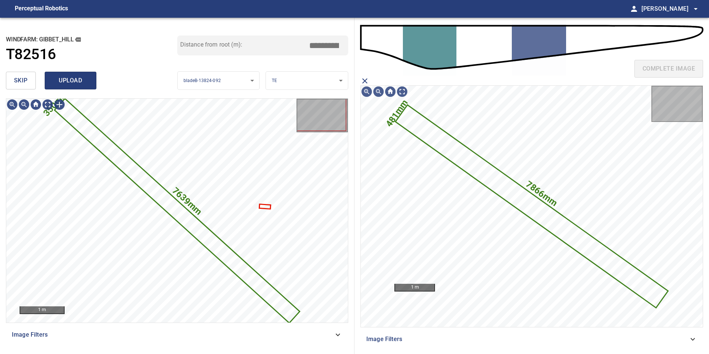
click at [72, 77] on span "upload" at bounding box center [70, 80] width 35 height 10
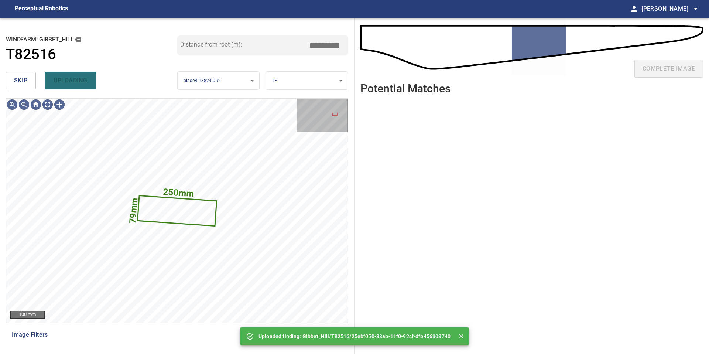
click at [29, 79] on button "skip" at bounding box center [21, 81] width 30 height 18
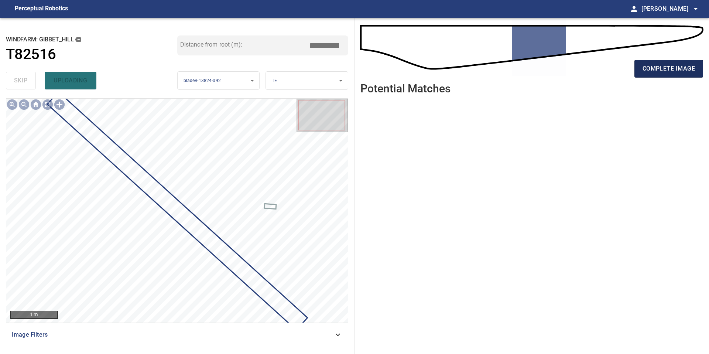
click at [659, 64] on span "complete image" at bounding box center [668, 69] width 52 height 10
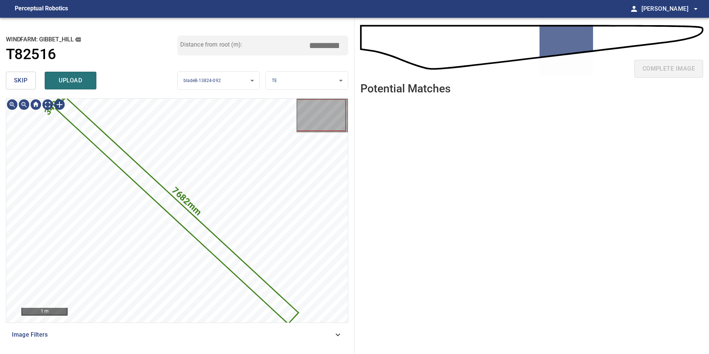
click at [24, 81] on span "skip" at bounding box center [21, 80] width 14 height 10
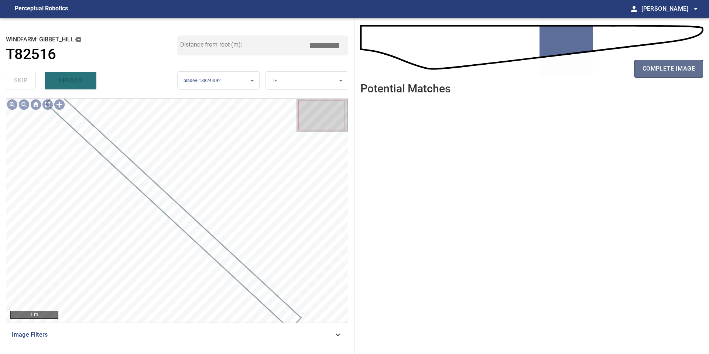
click at [657, 72] on span "complete image" at bounding box center [668, 69] width 52 height 10
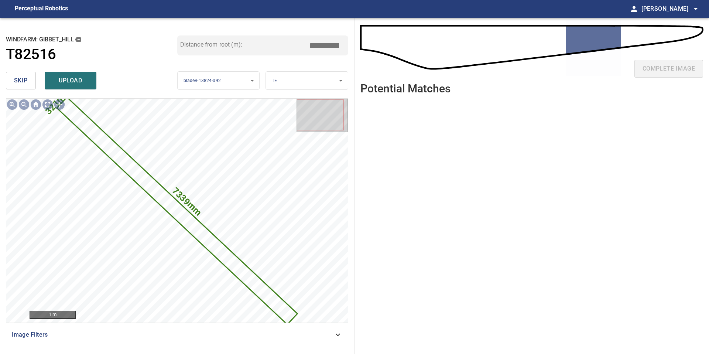
drag, startPoint x: 327, startPoint y: 44, endPoint x: 214, endPoint y: 45, distance: 113.0
click at [221, 44] on div "Distance from root (m): *****" at bounding box center [262, 45] width 171 height 20
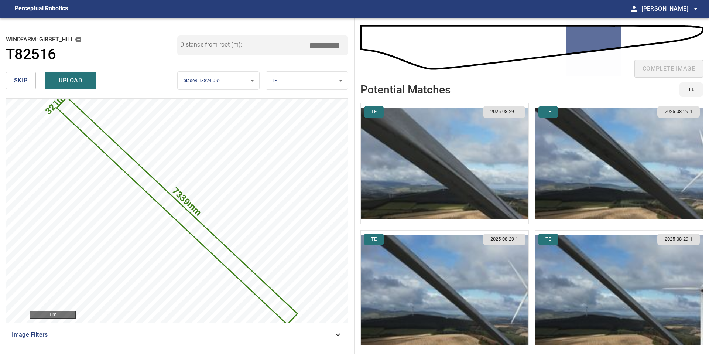
type input "*****"
click at [450, 158] on img "button" at bounding box center [445, 163] width 168 height 121
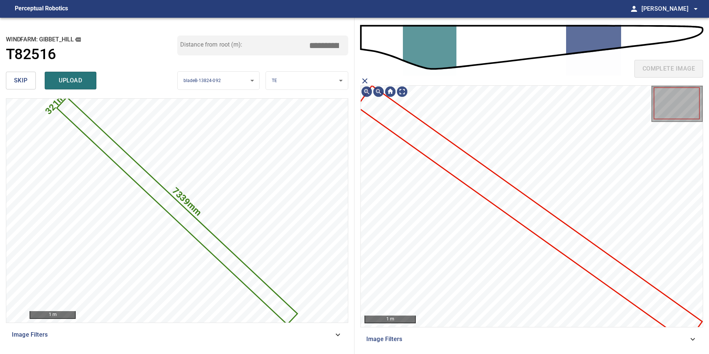
click at [488, 181] on icon at bounding box center [530, 213] width 344 height 255
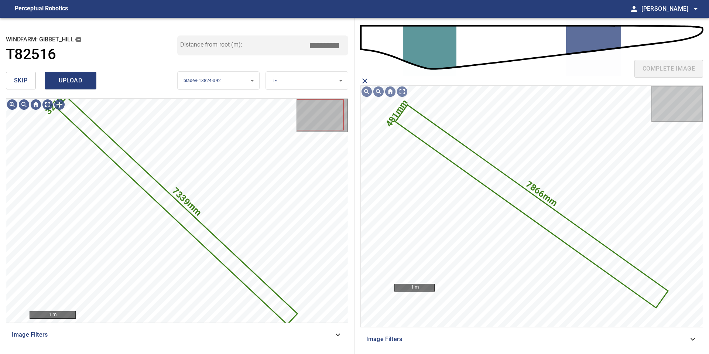
click at [77, 78] on span "upload" at bounding box center [70, 80] width 35 height 10
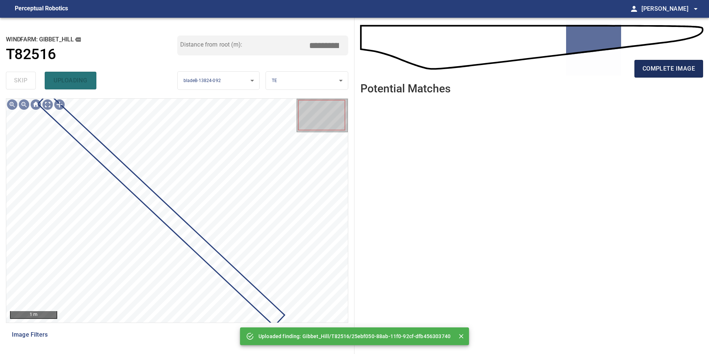
click at [674, 71] on span "complete image" at bounding box center [668, 69] width 52 height 10
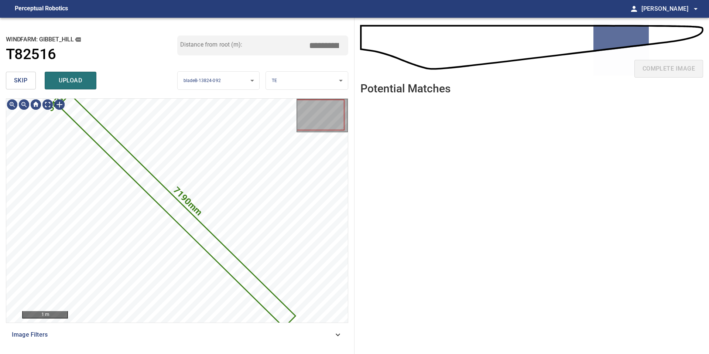
click at [29, 80] on button "skip" at bounding box center [21, 81] width 30 height 18
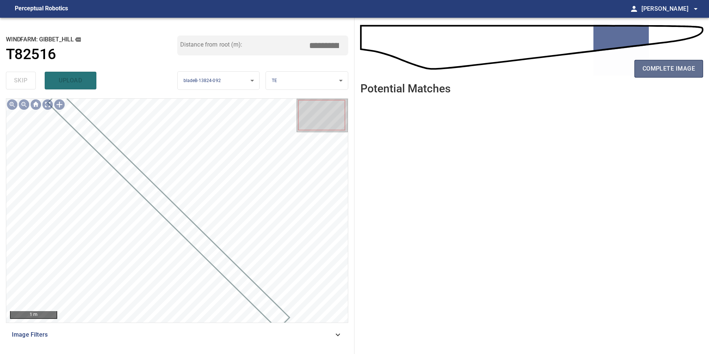
click at [672, 77] on button "complete image" at bounding box center [668, 69] width 69 height 18
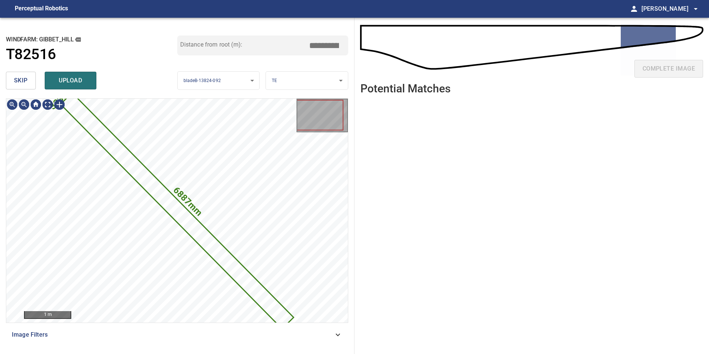
click at [22, 79] on span "skip" at bounding box center [21, 80] width 14 height 10
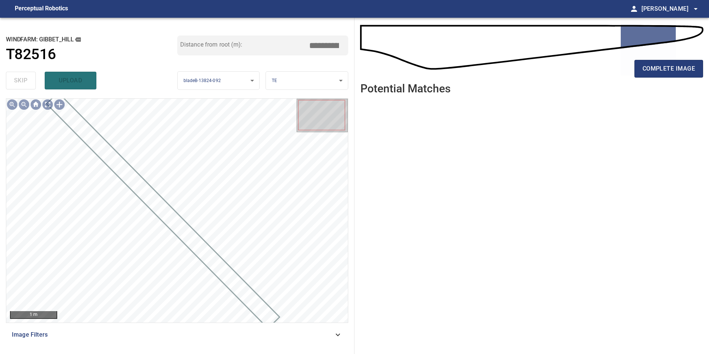
click at [659, 82] on div "complete image" at bounding box center [531, 72] width 343 height 30
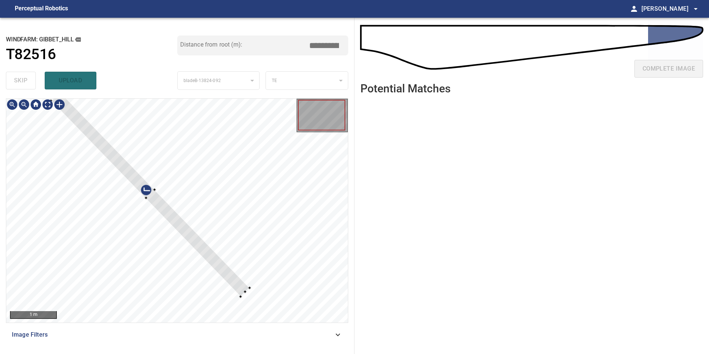
click at [235, 278] on div at bounding box center [150, 194] width 199 height 205
click at [268, 311] on div at bounding box center [177, 211] width 342 height 224
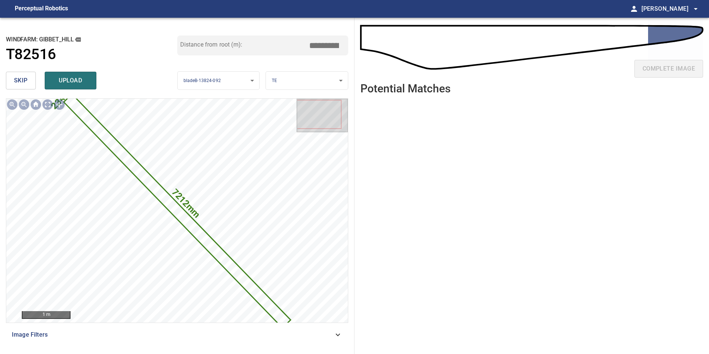
drag, startPoint x: 326, startPoint y: 45, endPoint x: 259, endPoint y: 45, distance: 67.6
click at [300, 45] on div "Distance from root (m): *****" at bounding box center [262, 45] width 171 height 20
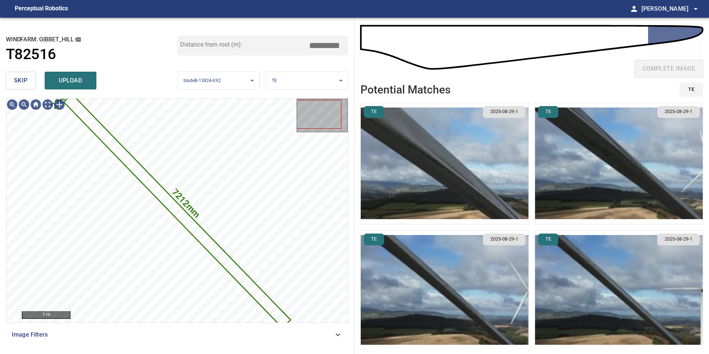
type input "*****"
click at [384, 149] on li "TE 2025-08-29-1" at bounding box center [444, 163] width 168 height 121
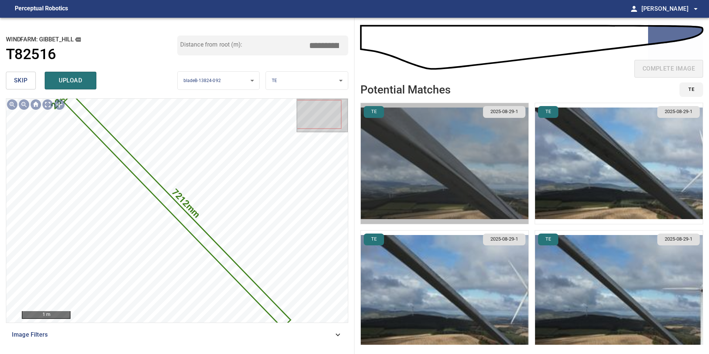
click at [384, 149] on img "button" at bounding box center [445, 163] width 168 height 121
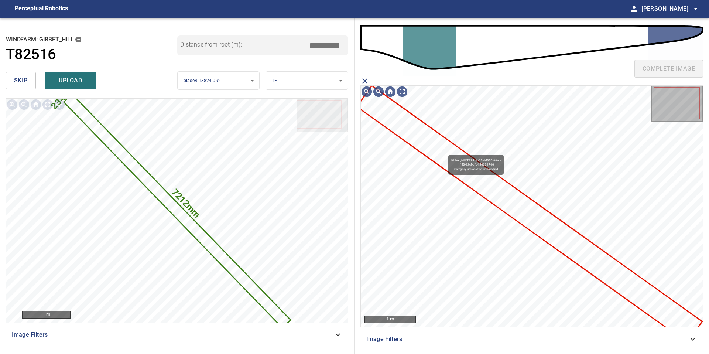
click at [444, 151] on icon at bounding box center [530, 213] width 344 height 255
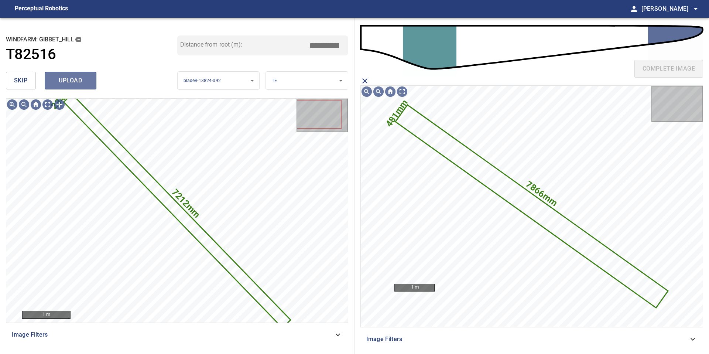
click at [79, 80] on span "upload" at bounding box center [70, 80] width 35 height 10
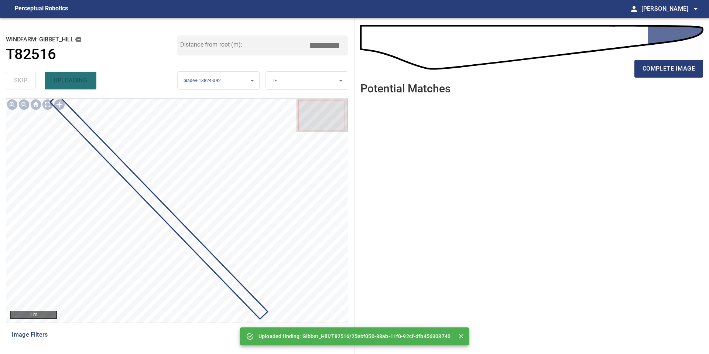
click at [669, 51] on div "complete image" at bounding box center [531, 50] width 343 height 53
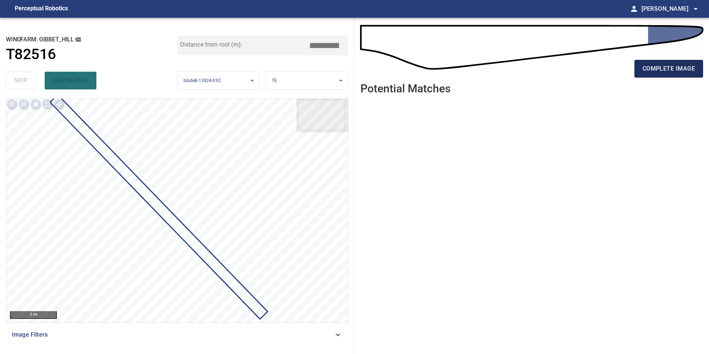
click at [678, 70] on span "complete image" at bounding box center [668, 69] width 52 height 10
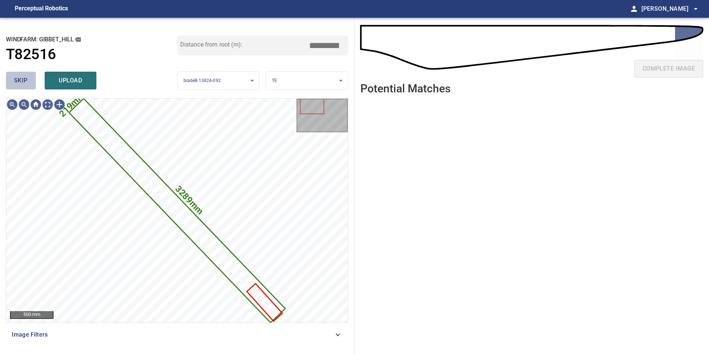
click at [19, 81] on span "skip" at bounding box center [21, 80] width 14 height 10
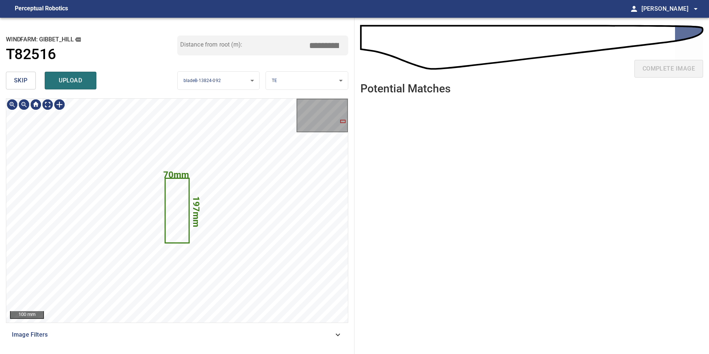
type input "*****"
click at [32, 84] on button "skip" at bounding box center [21, 81] width 30 height 18
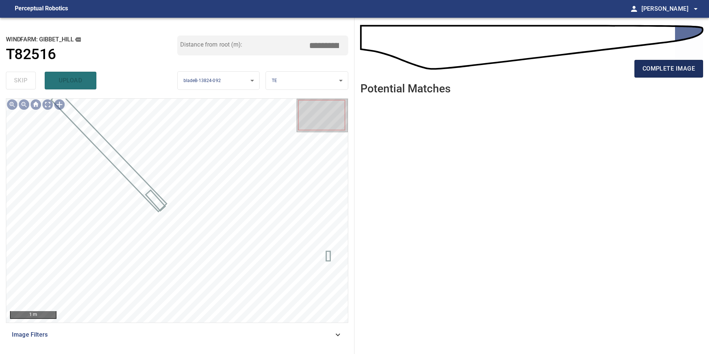
click at [655, 61] on button "complete image" at bounding box center [668, 69] width 69 height 18
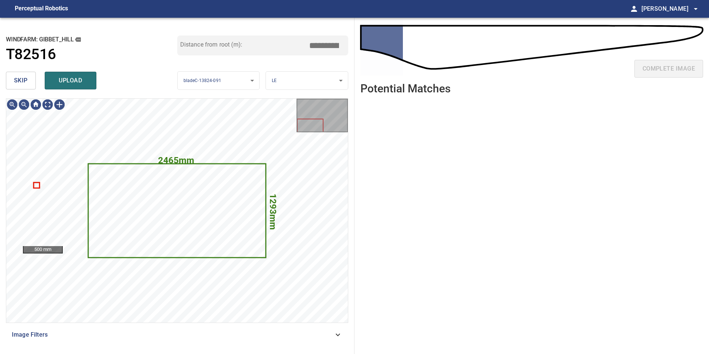
click at [26, 82] on span "skip" at bounding box center [21, 80] width 14 height 10
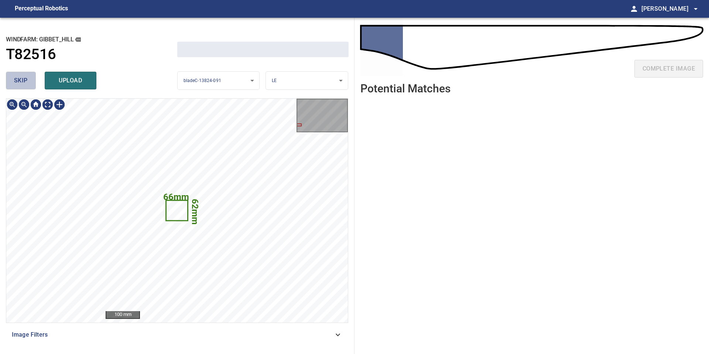
click at [26, 82] on span "skip" at bounding box center [21, 80] width 14 height 10
click at [26, 82] on div "skip upload" at bounding box center [91, 81] width 171 height 24
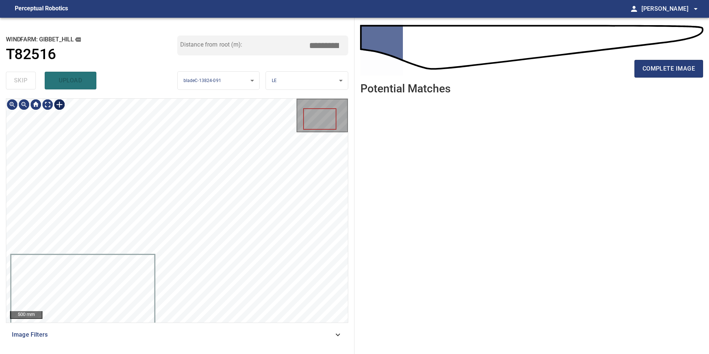
click at [61, 106] on div at bounding box center [60, 105] width 12 height 12
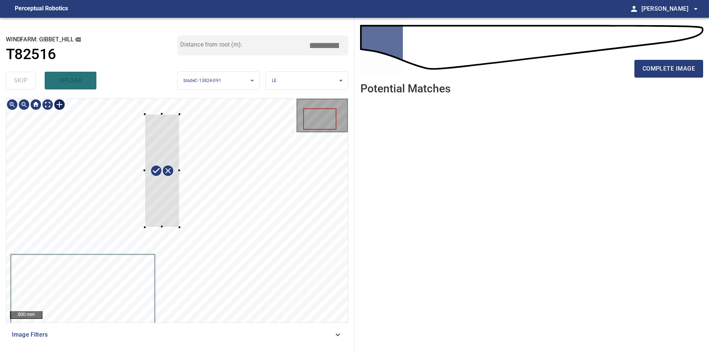
click at [181, 230] on div at bounding box center [177, 211] width 342 height 224
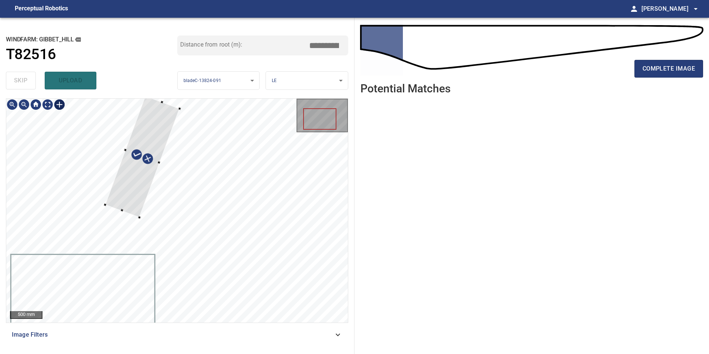
click at [125, 185] on div at bounding box center [142, 156] width 75 height 121
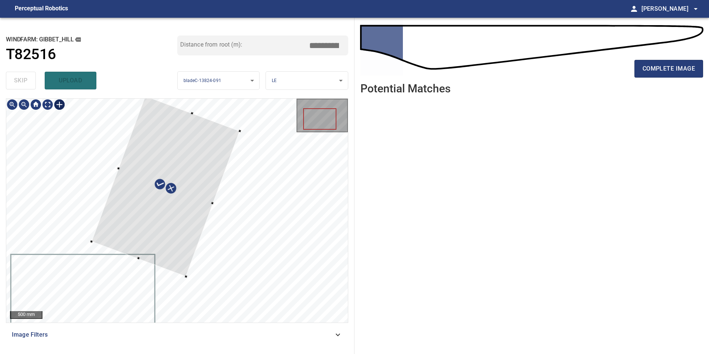
click at [187, 280] on div at bounding box center [177, 211] width 342 height 224
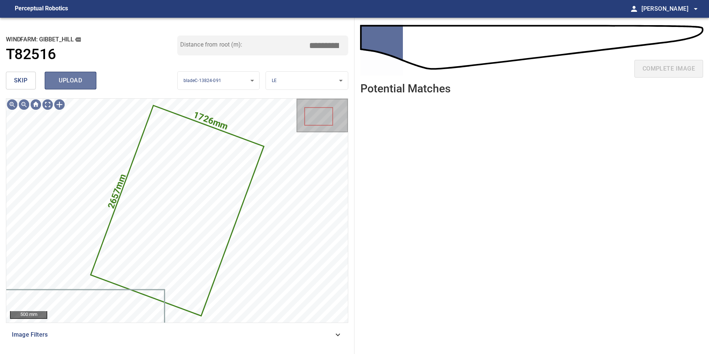
click at [62, 83] on span "upload" at bounding box center [70, 80] width 35 height 10
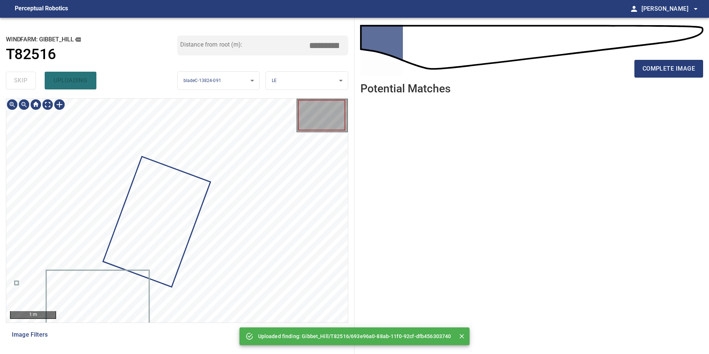
click at [18, 76] on div "skip uploading" at bounding box center [91, 81] width 171 height 24
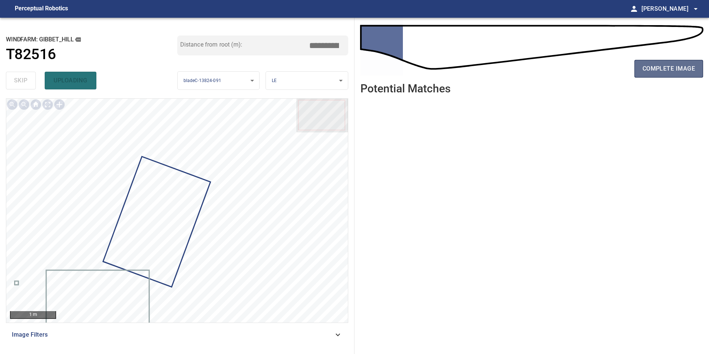
click at [658, 72] on span "complete image" at bounding box center [668, 69] width 52 height 10
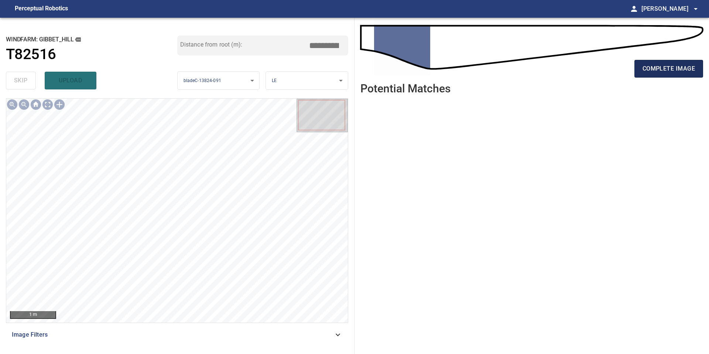
click at [661, 76] on button "complete image" at bounding box center [668, 69] width 69 height 18
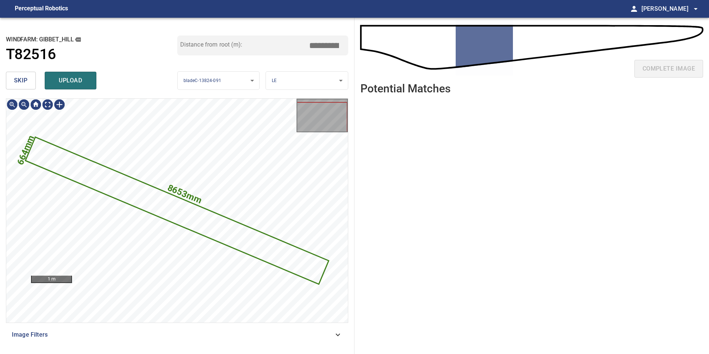
click at [23, 84] on span "skip" at bounding box center [21, 80] width 14 height 10
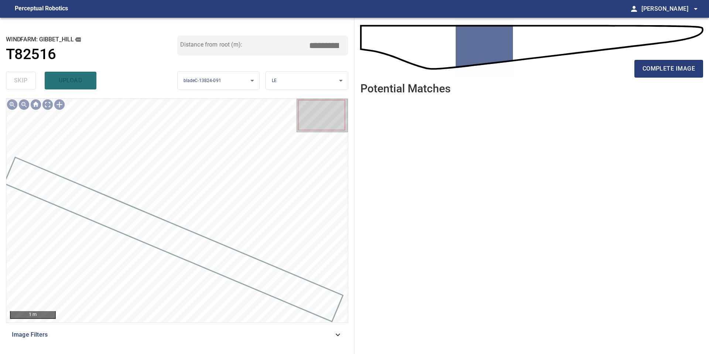
click at [659, 78] on div "complete image" at bounding box center [531, 72] width 343 height 30
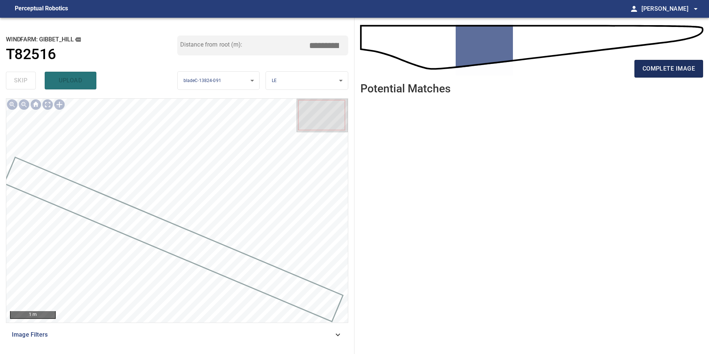
click at [659, 70] on span "complete image" at bounding box center [668, 69] width 52 height 10
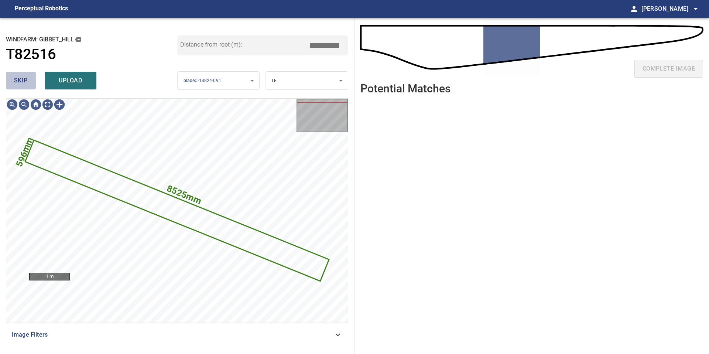
click at [22, 86] on button "skip" at bounding box center [21, 81] width 30 height 18
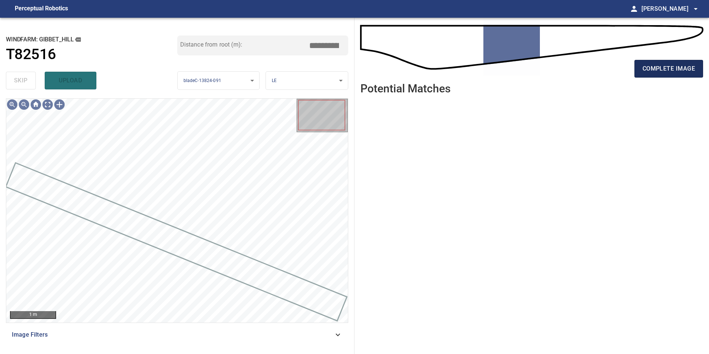
click at [676, 65] on span "complete image" at bounding box center [668, 69] width 52 height 10
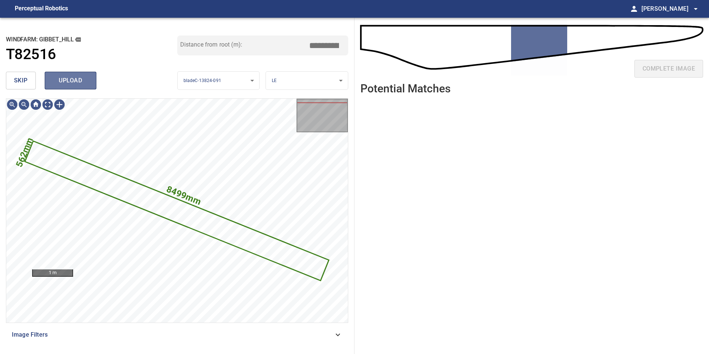
click at [76, 75] on span "upload" at bounding box center [70, 80] width 35 height 10
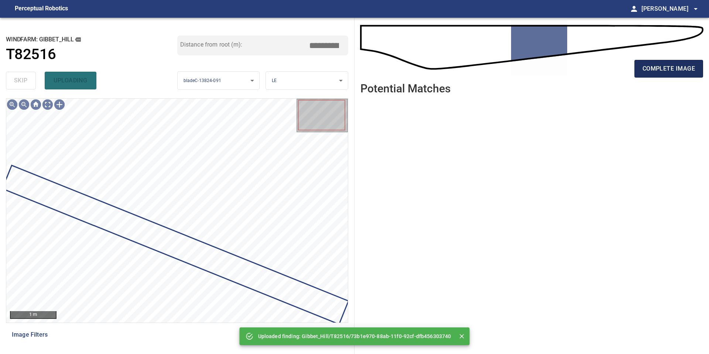
click at [653, 64] on span "complete image" at bounding box center [668, 69] width 52 height 10
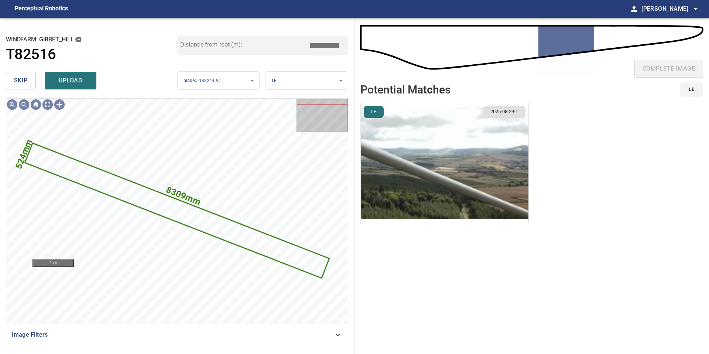
click at [442, 145] on img "button" at bounding box center [445, 163] width 168 height 121
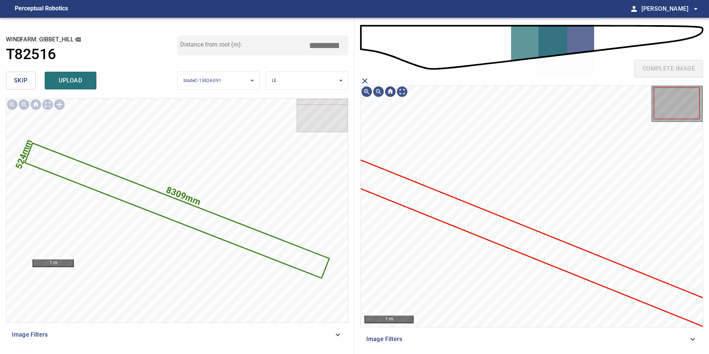
click at [464, 223] on icon at bounding box center [529, 242] width 365 height 167
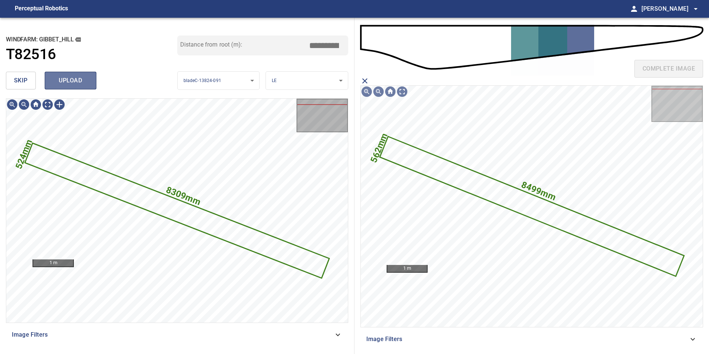
click at [80, 84] on span "upload" at bounding box center [70, 80] width 35 height 10
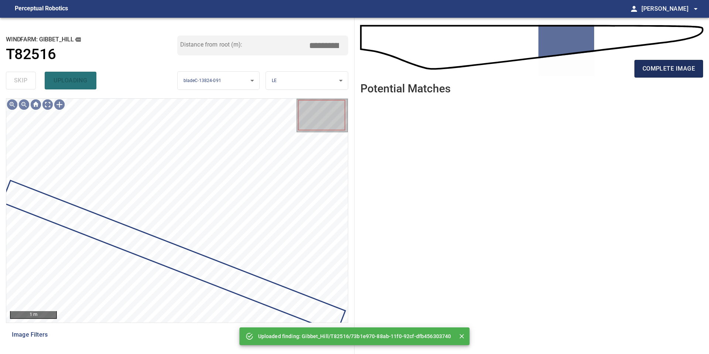
click at [658, 66] on span "complete image" at bounding box center [668, 69] width 52 height 10
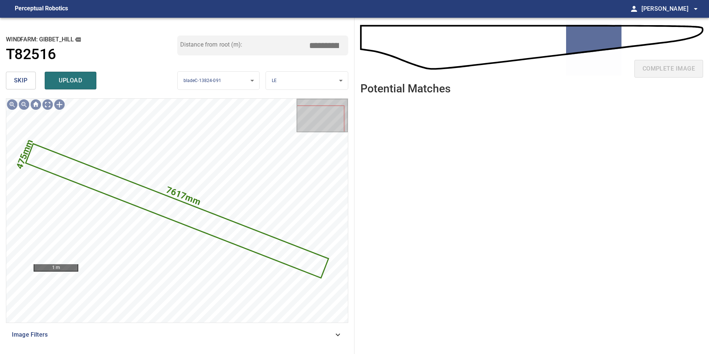
drag, startPoint x: 326, startPoint y: 43, endPoint x: 260, endPoint y: 43, distance: 66.1
click at [262, 43] on div "Distance from root (m): *****" at bounding box center [262, 45] width 171 height 20
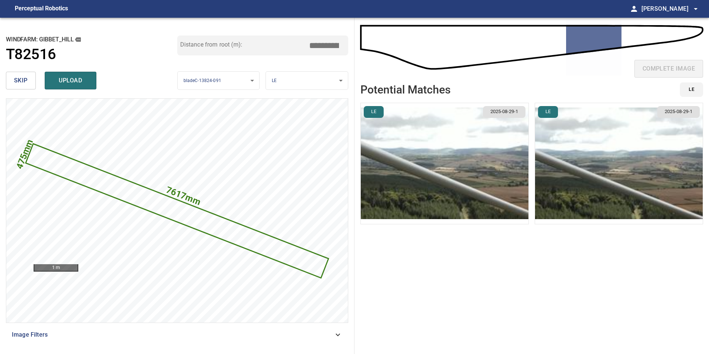
type input "*****"
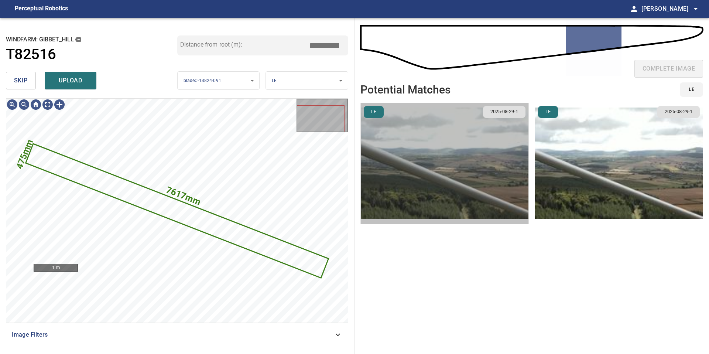
click at [390, 136] on img "button" at bounding box center [445, 163] width 168 height 121
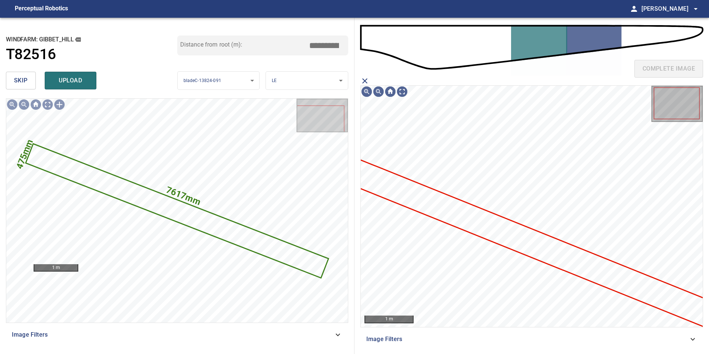
click at [434, 192] on icon at bounding box center [529, 242] width 365 height 167
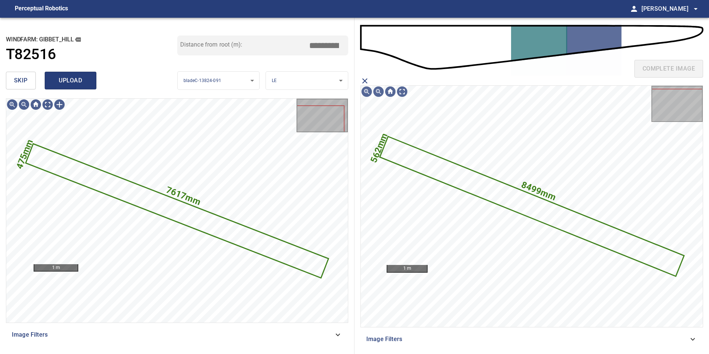
click at [72, 77] on span "upload" at bounding box center [70, 80] width 35 height 10
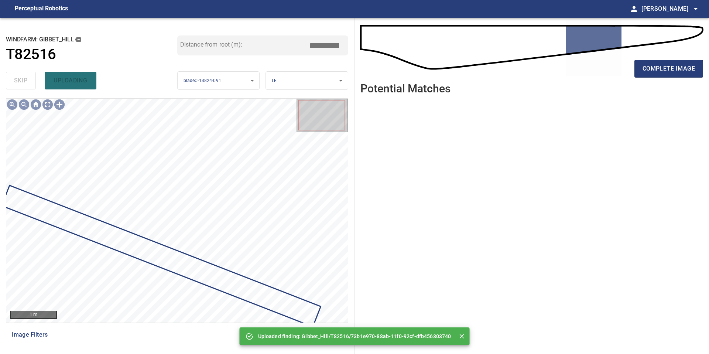
click at [662, 50] on div "complete image" at bounding box center [531, 50] width 343 height 53
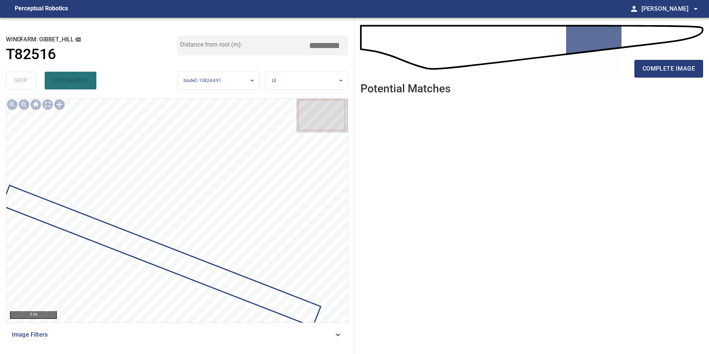
click at [662, 81] on div "complete image" at bounding box center [531, 72] width 343 height 30
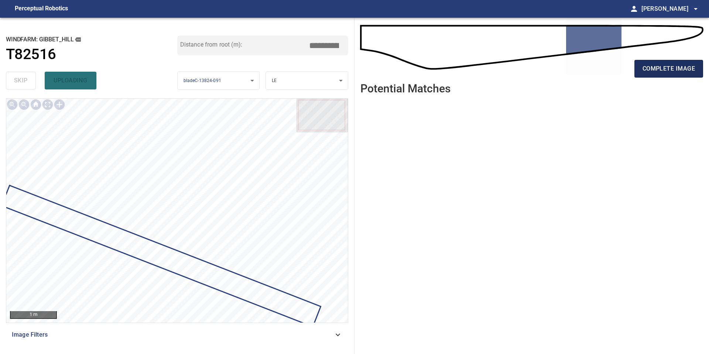
click at [662, 69] on span "complete image" at bounding box center [668, 69] width 52 height 10
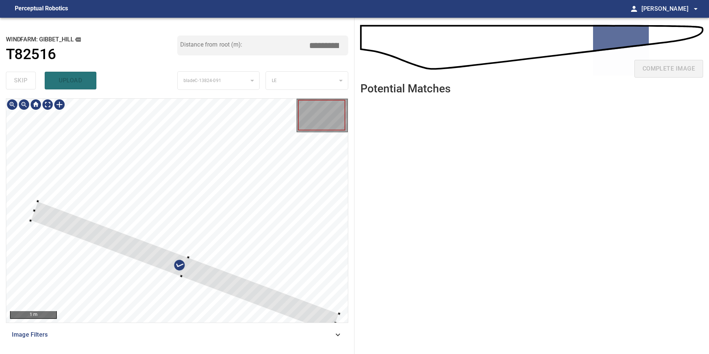
click at [148, 248] on div at bounding box center [184, 267] width 309 height 132
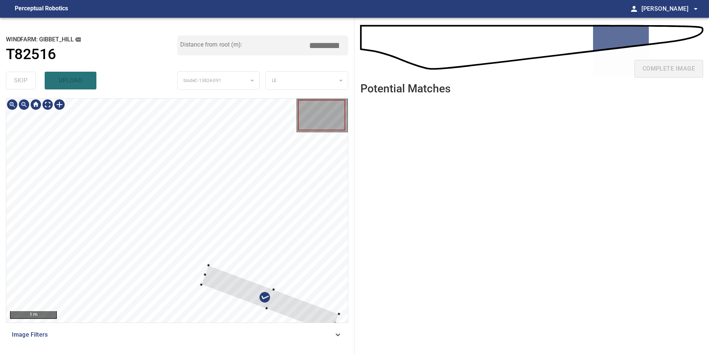
click at [210, 264] on div at bounding box center [177, 211] width 342 height 224
click at [271, 298] on div at bounding box center [270, 299] width 138 height 68
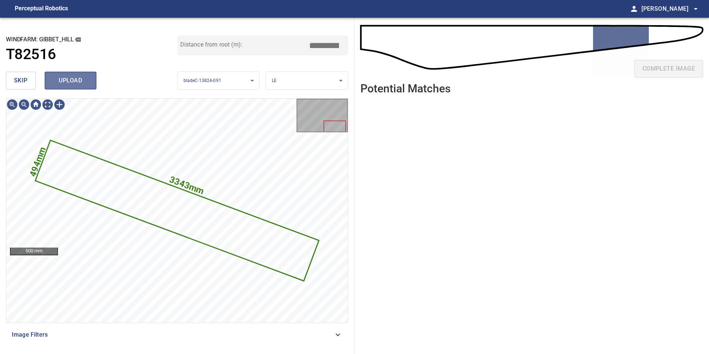
click at [73, 83] on span "upload" at bounding box center [70, 80] width 35 height 10
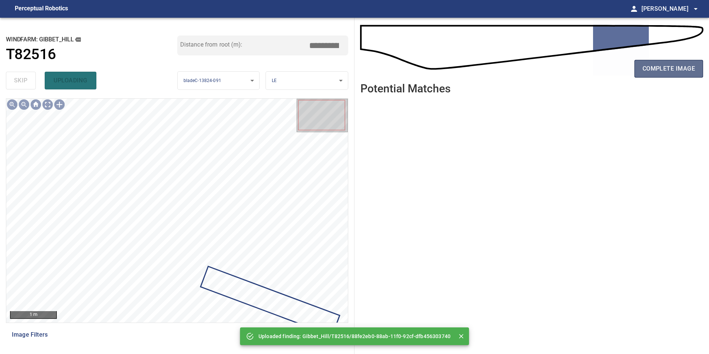
click at [671, 74] on button "complete image" at bounding box center [668, 69] width 69 height 18
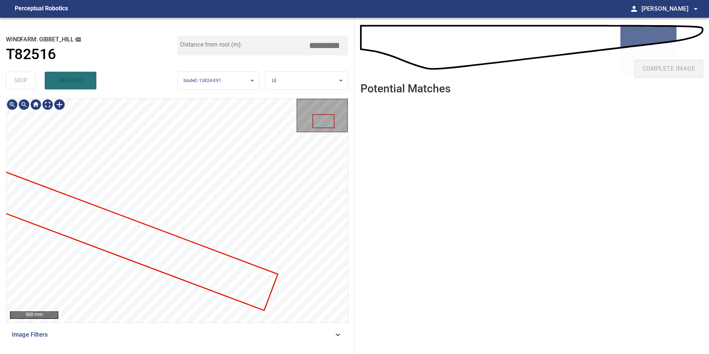
click at [272, 268] on div at bounding box center [177, 211] width 342 height 224
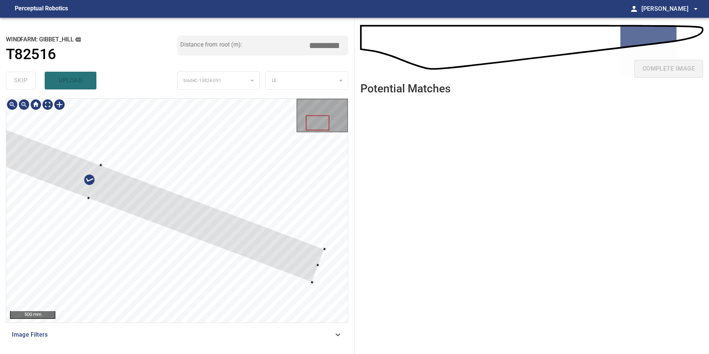
click at [274, 252] on div at bounding box center [95, 182] width 459 height 201
click at [131, 226] on div at bounding box center [177, 211] width 342 height 224
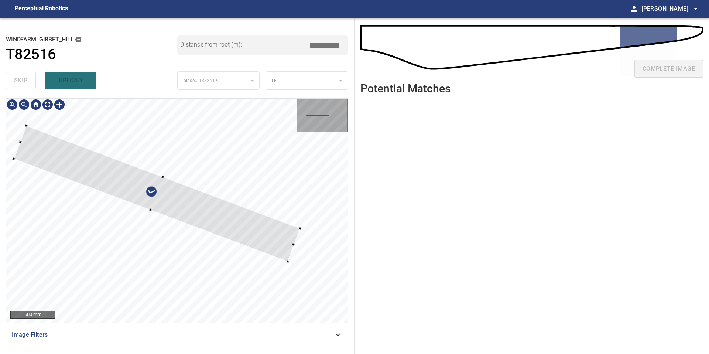
click at [248, 220] on div at bounding box center [157, 194] width 286 height 136
click at [23, 108] on div at bounding box center [24, 105] width 12 height 12
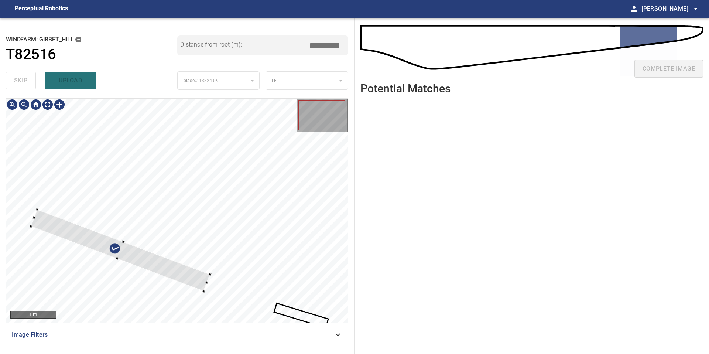
click at [28, 229] on div at bounding box center [177, 211] width 342 height 224
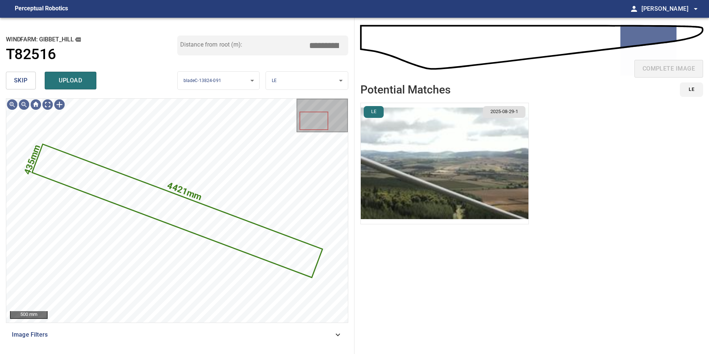
click at [470, 162] on img "button" at bounding box center [445, 163] width 168 height 121
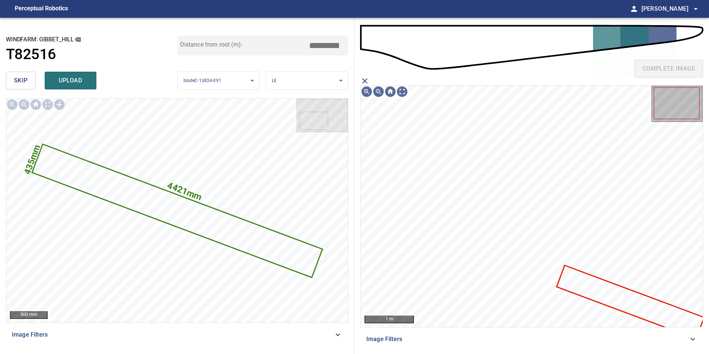
click at [589, 282] on icon at bounding box center [630, 302] width 146 height 72
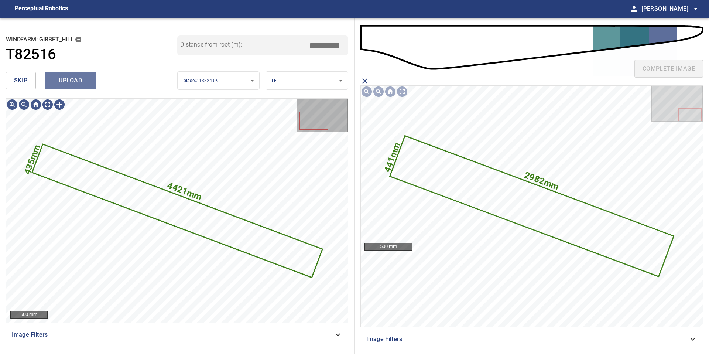
click at [86, 89] on button "upload" at bounding box center [71, 81] width 52 height 18
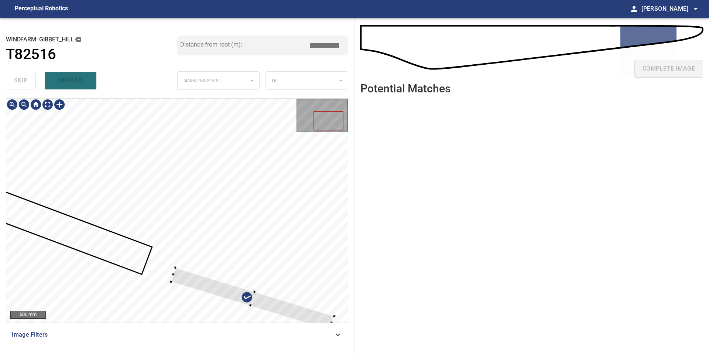
click at [172, 268] on div at bounding box center [177, 211] width 342 height 224
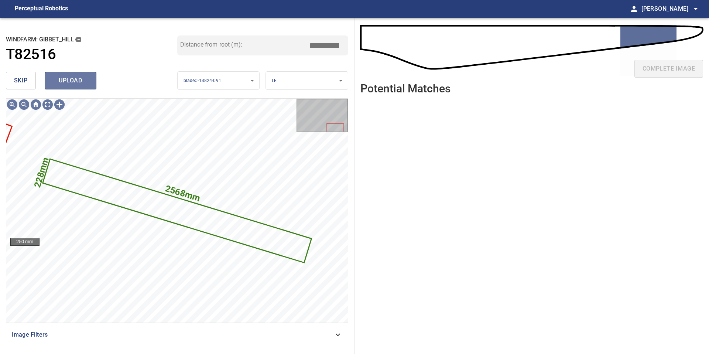
click at [68, 75] on button "upload" at bounding box center [71, 81] width 52 height 18
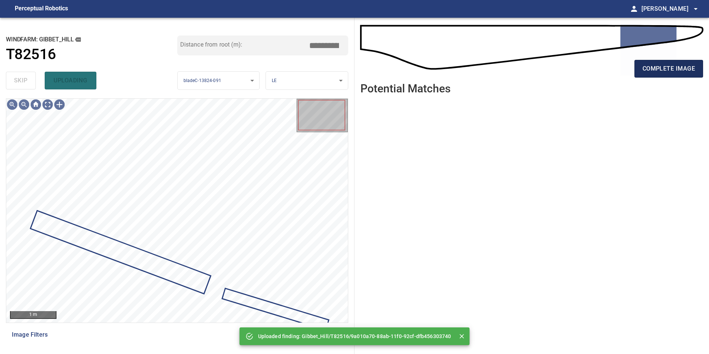
click at [672, 60] on button "complete image" at bounding box center [668, 69] width 69 height 18
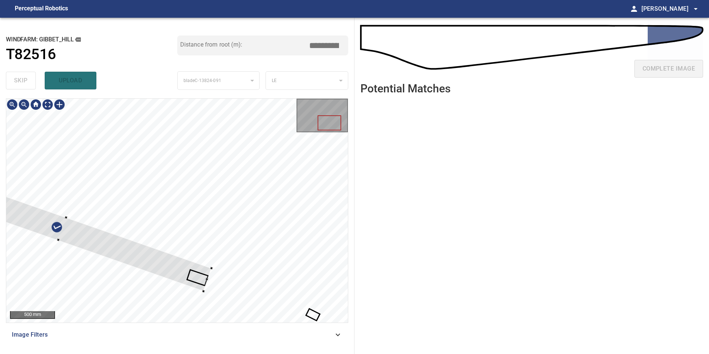
click at [202, 289] on div at bounding box center [63, 229] width 298 height 124
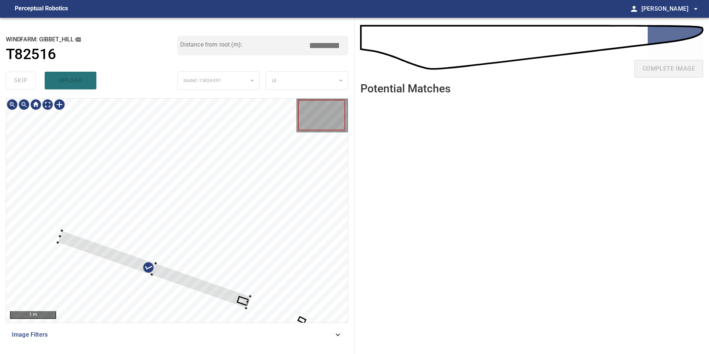
click at [56, 239] on div at bounding box center [177, 211] width 342 height 224
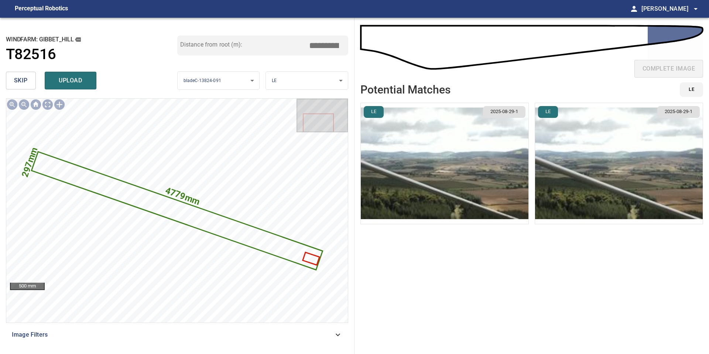
click at [646, 186] on img "button" at bounding box center [619, 163] width 168 height 121
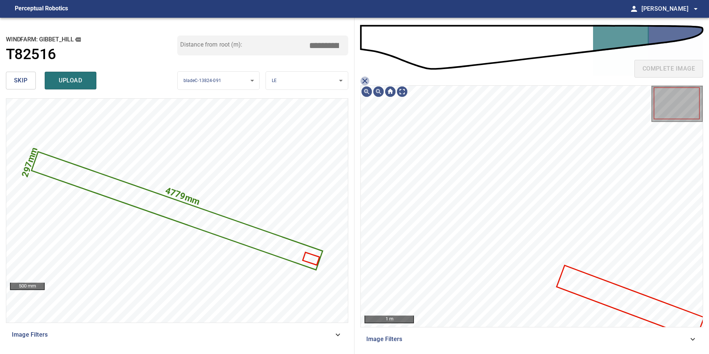
click at [364, 78] on icon "close matching imageResolution:" at bounding box center [364, 80] width 9 height 9
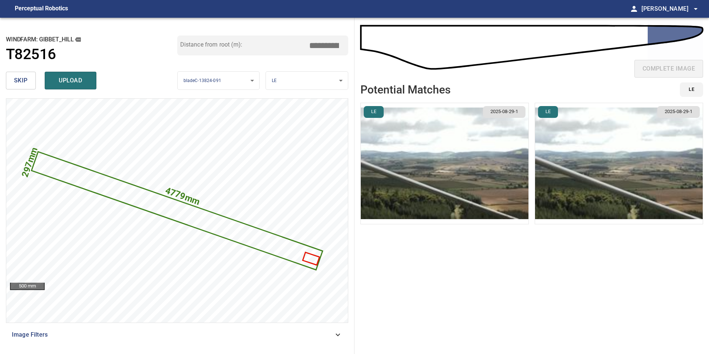
click at [436, 164] on img "button" at bounding box center [445, 163] width 168 height 121
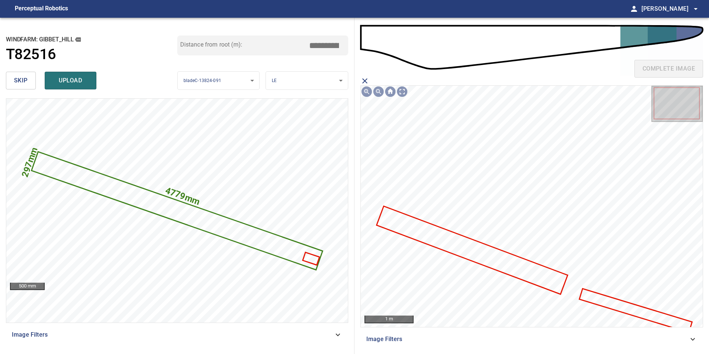
click at [602, 298] on icon at bounding box center [636, 310] width 112 height 42
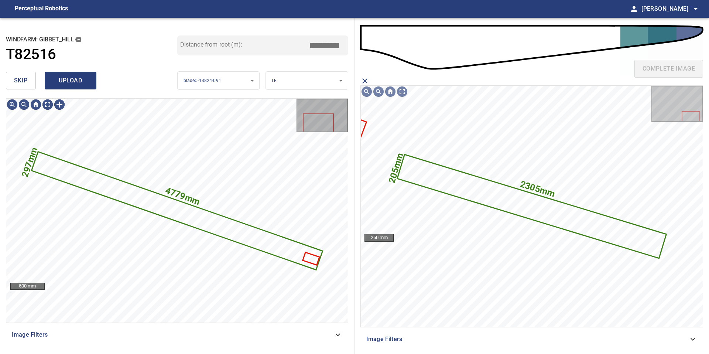
click at [59, 80] on span "upload" at bounding box center [70, 80] width 35 height 10
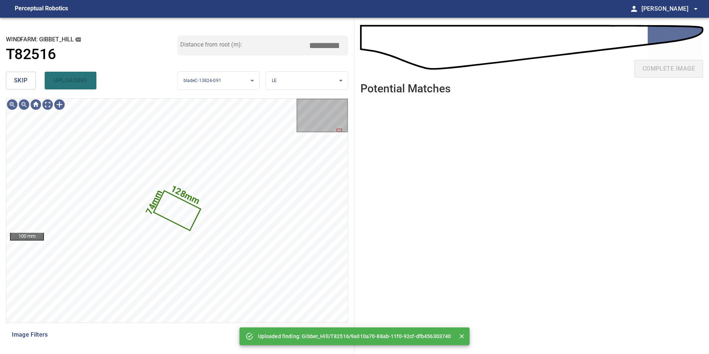
click at [18, 88] on button "skip" at bounding box center [21, 81] width 30 height 18
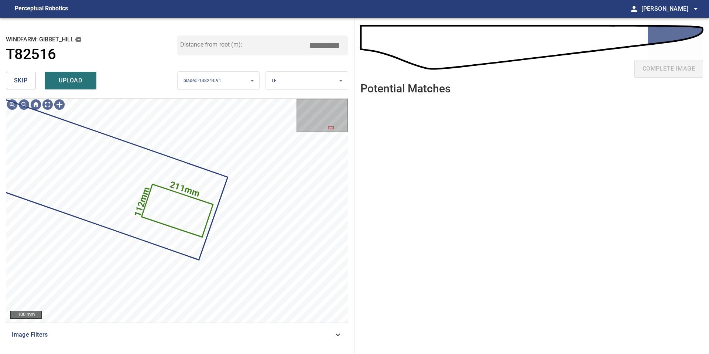
click at [24, 77] on span "skip" at bounding box center [21, 80] width 14 height 10
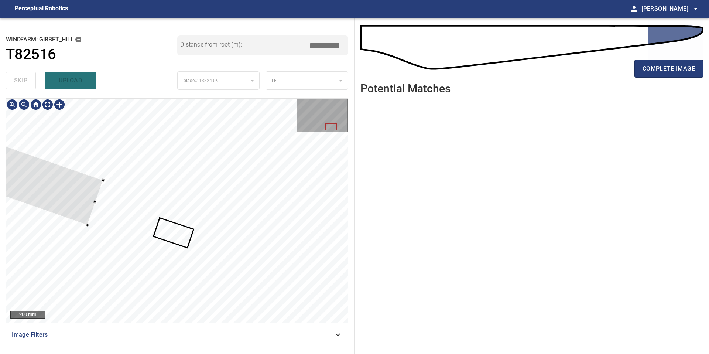
click at [61, 104] on div at bounding box center [60, 105] width 12 height 12
click at [150, 248] on div at bounding box center [177, 211] width 342 height 224
click at [25, 104] on div at bounding box center [24, 105] width 12 height 12
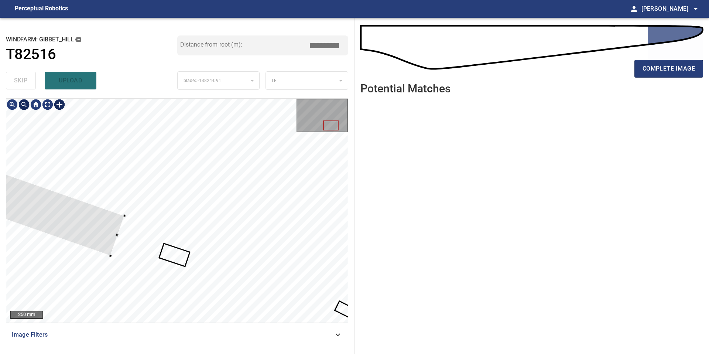
click at [25, 104] on div at bounding box center [24, 105] width 12 height 12
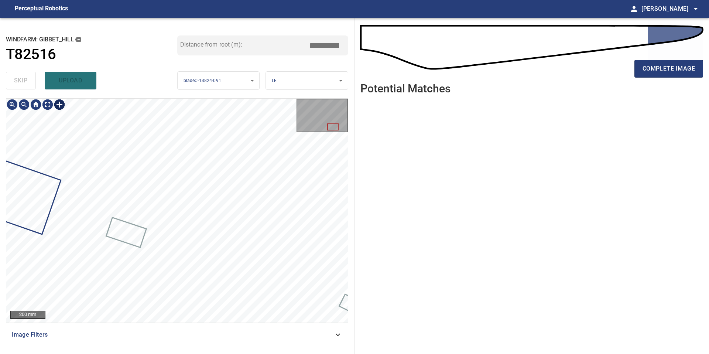
click at [60, 104] on div at bounding box center [60, 105] width 12 height 12
click at [244, 288] on div at bounding box center [177, 211] width 342 height 224
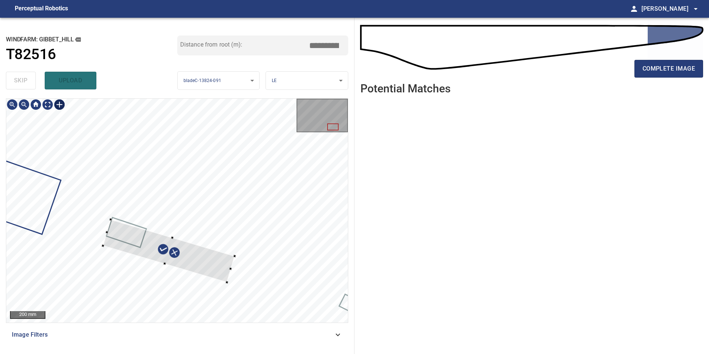
click at [208, 256] on div at bounding box center [169, 250] width 132 height 63
click at [267, 279] on div at bounding box center [177, 211] width 342 height 224
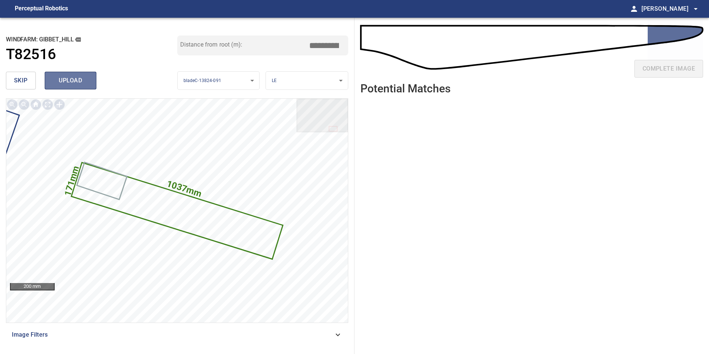
click at [72, 80] on span "upload" at bounding box center [70, 80] width 35 height 10
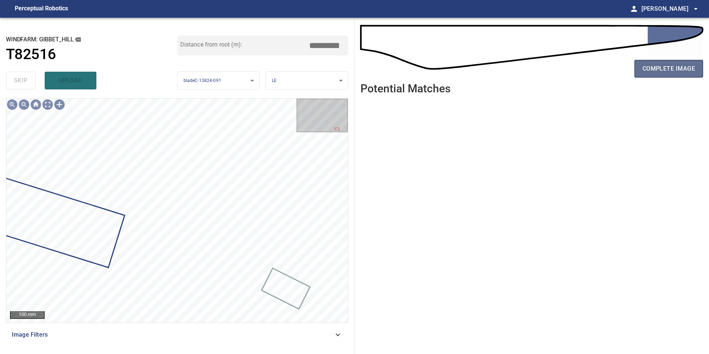
click at [675, 68] on span "complete image" at bounding box center [668, 69] width 52 height 10
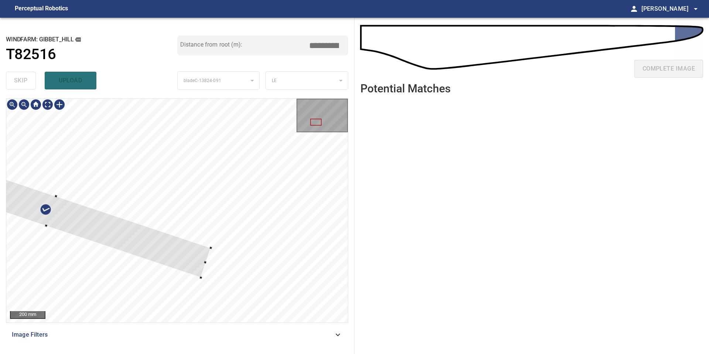
click at [210, 266] on div at bounding box center [51, 210] width 319 height 133
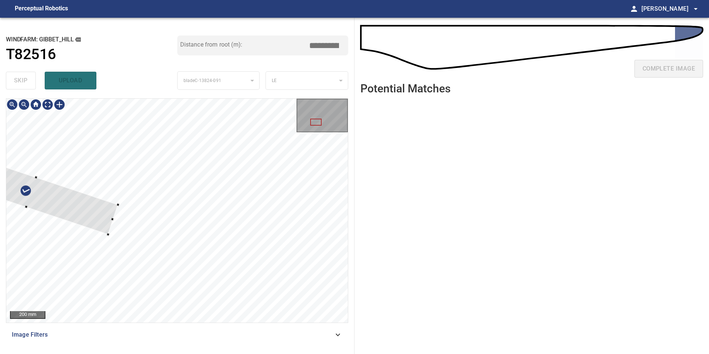
click at [85, 226] on div at bounding box center [31, 192] width 173 height 84
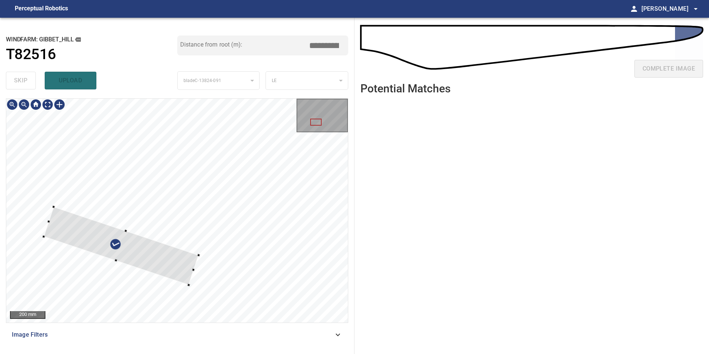
click at [157, 260] on div at bounding box center [121, 246] width 155 height 78
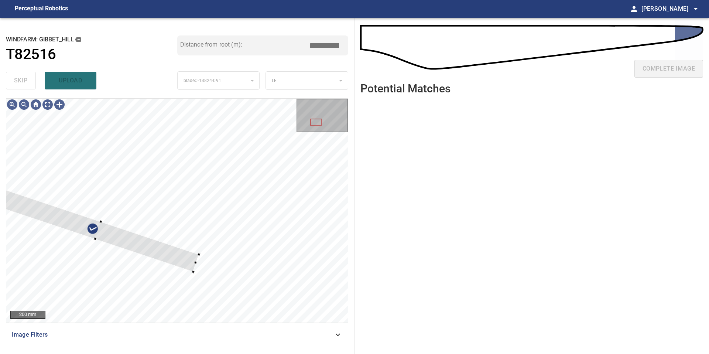
click at [0, 206] on html "**********" at bounding box center [354, 177] width 709 height 354
click at [24, 106] on div at bounding box center [24, 105] width 12 height 12
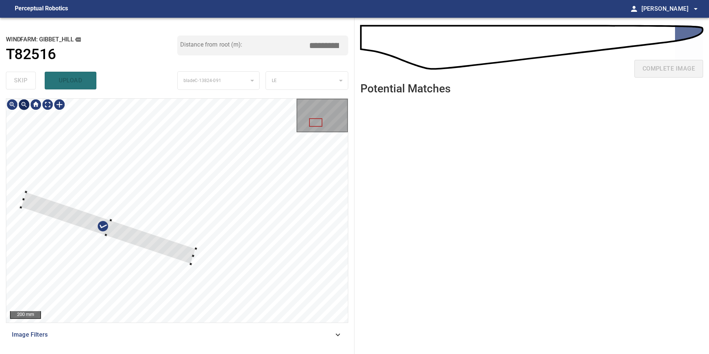
click at [24, 106] on div at bounding box center [24, 105] width 12 height 12
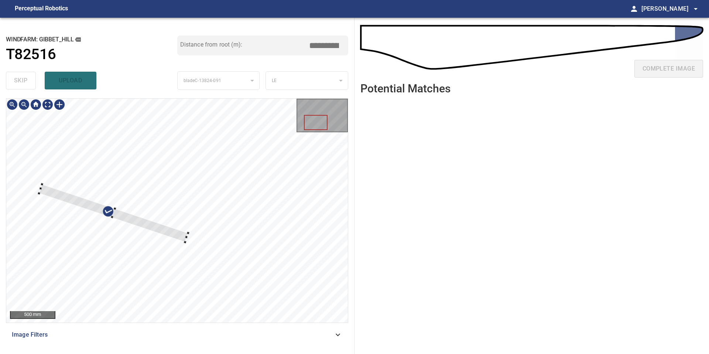
click at [34, 199] on div at bounding box center [177, 211] width 342 height 224
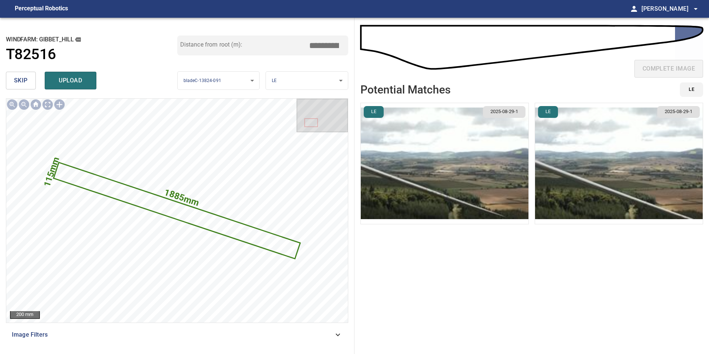
click at [576, 191] on img "button" at bounding box center [619, 163] width 168 height 121
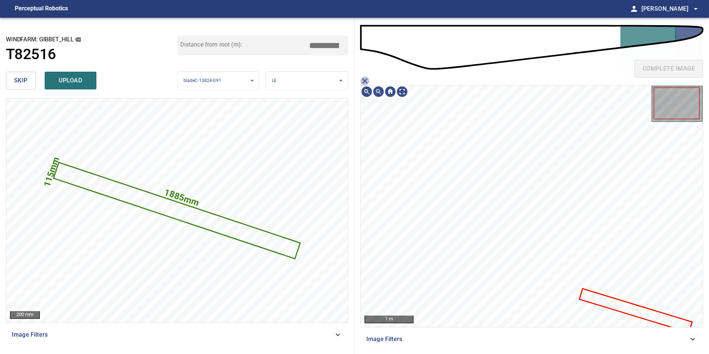
click at [365, 80] on icon "close matching imageResolution:" at bounding box center [364, 80] width 5 height 5
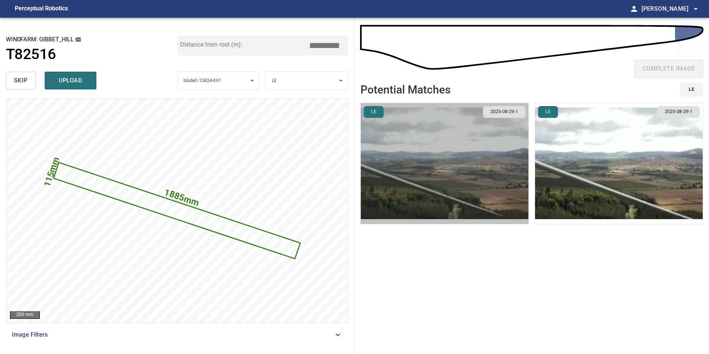
click at [458, 195] on img "button" at bounding box center [445, 163] width 168 height 121
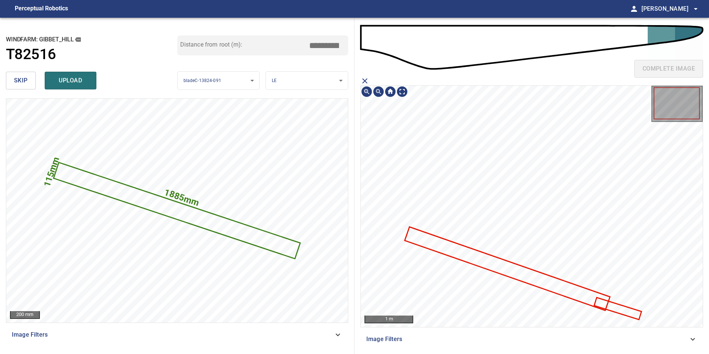
click at [631, 309] on icon at bounding box center [618, 308] width 46 height 21
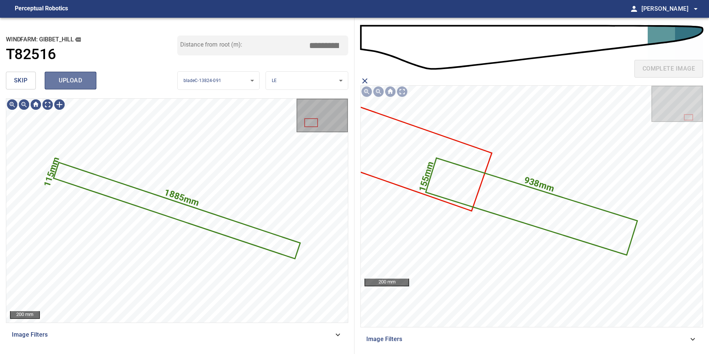
click at [51, 81] on button "upload" at bounding box center [71, 81] width 52 height 18
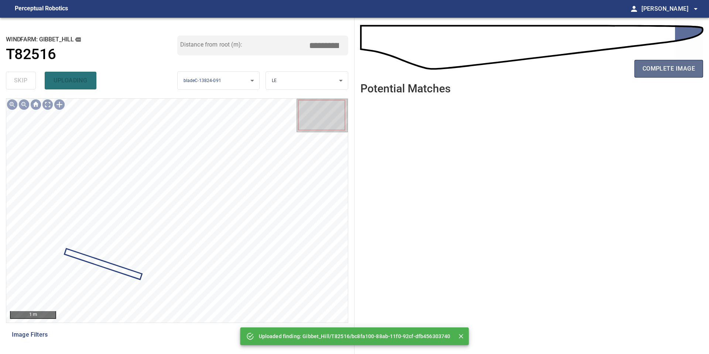
click at [651, 68] on span "complete image" at bounding box center [668, 69] width 52 height 10
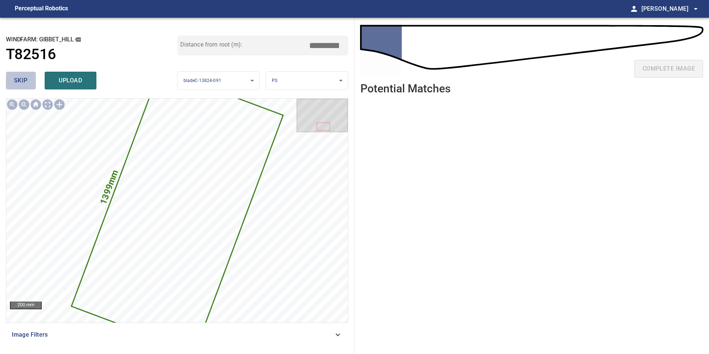
click at [16, 89] on button "skip" at bounding box center [21, 81] width 30 height 18
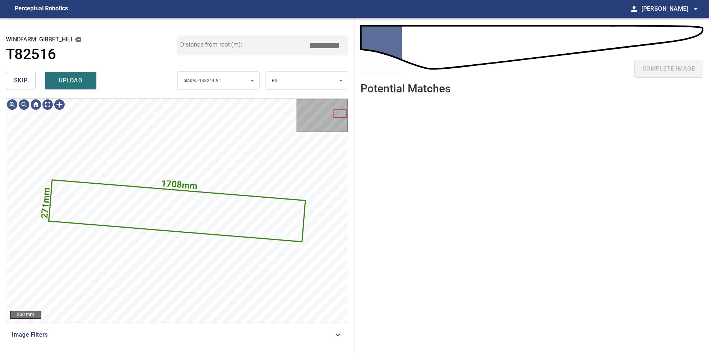
click at [28, 76] on button "skip" at bounding box center [21, 81] width 30 height 18
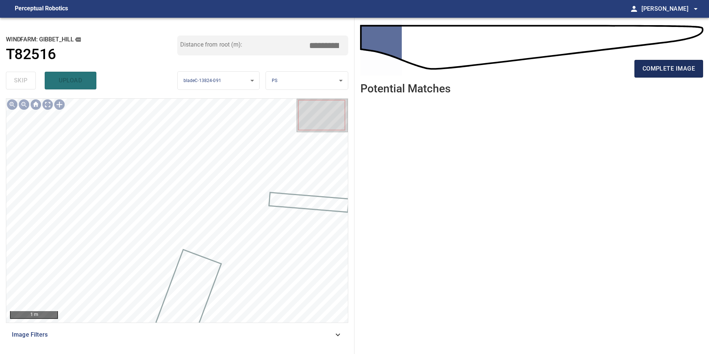
click at [675, 64] on span "complete image" at bounding box center [668, 69] width 52 height 10
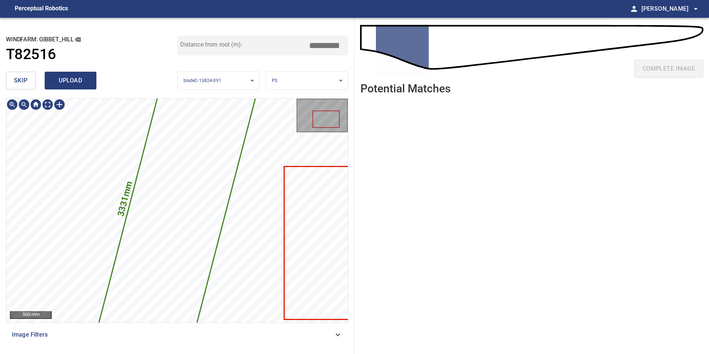
click at [59, 79] on span "upload" at bounding box center [70, 80] width 35 height 10
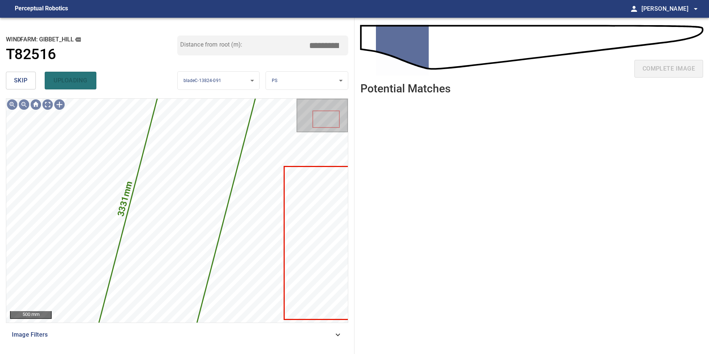
click at [16, 73] on button "skip" at bounding box center [21, 81] width 30 height 18
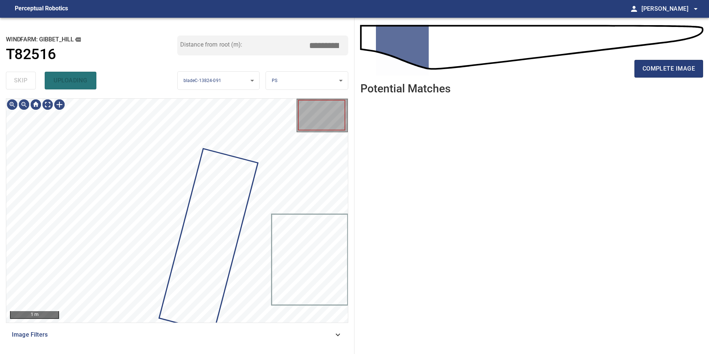
click at [16, 73] on div "skip uploading" at bounding box center [91, 81] width 171 height 24
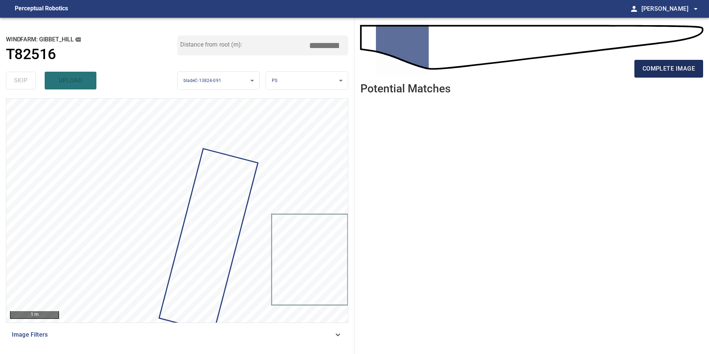
click at [659, 74] on button "complete image" at bounding box center [668, 69] width 69 height 18
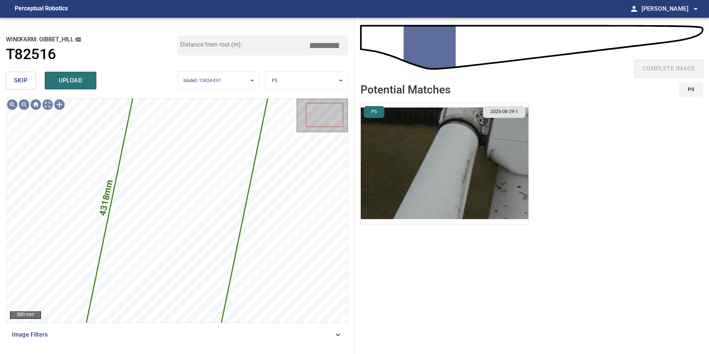
click at [457, 154] on li "PS 2025-08-29-1" at bounding box center [444, 163] width 168 height 121
click at [472, 175] on img "button" at bounding box center [445, 163] width 168 height 121
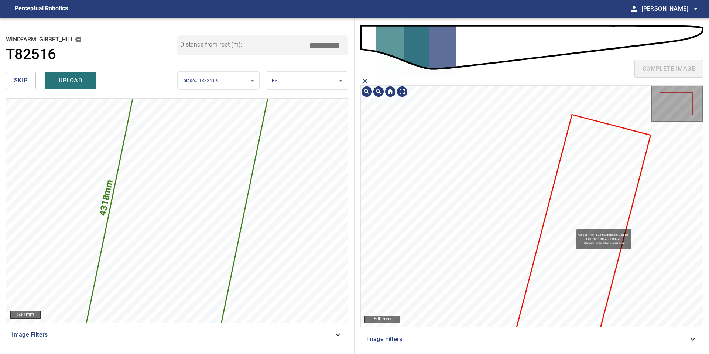
click at [572, 225] on icon at bounding box center [579, 247] width 141 height 264
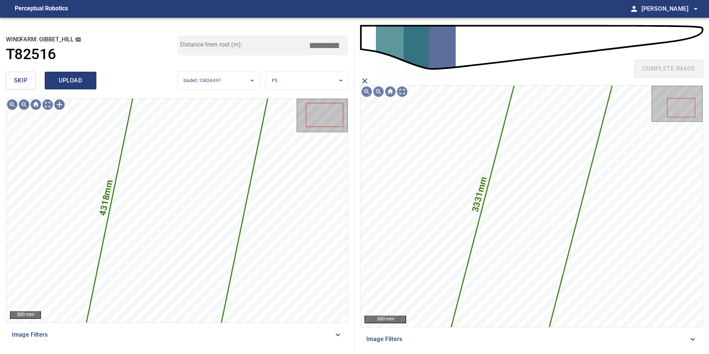
click at [82, 78] on span "upload" at bounding box center [70, 80] width 35 height 10
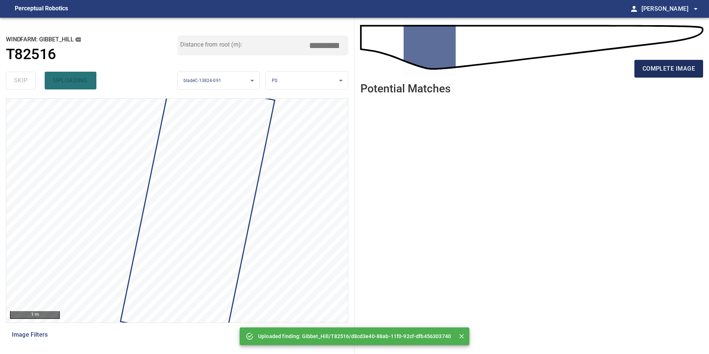
click at [654, 66] on span "complete image" at bounding box center [668, 69] width 52 height 10
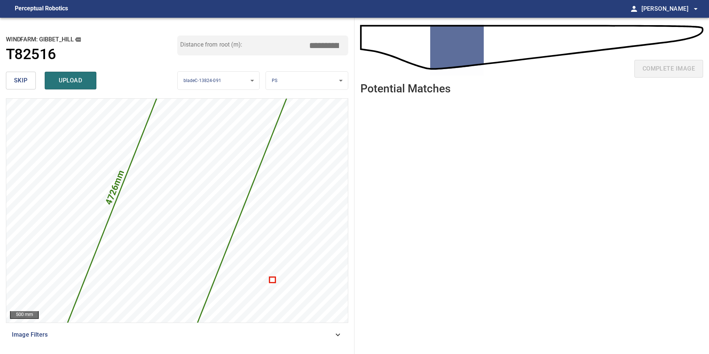
drag, startPoint x: 326, startPoint y: 44, endPoint x: 320, endPoint y: 45, distance: 5.2
click at [320, 45] on input "*****" at bounding box center [326, 45] width 37 height 14
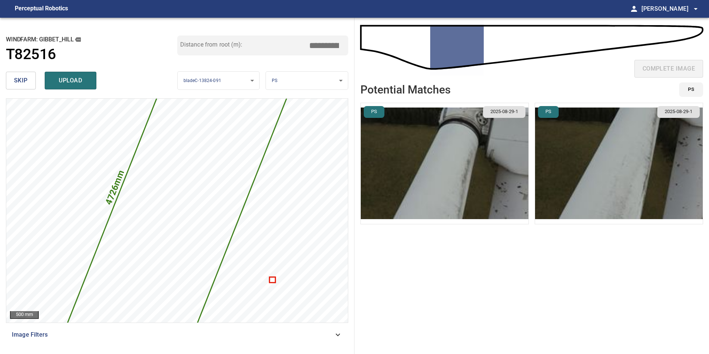
type input "*****"
click at [438, 136] on img "button" at bounding box center [445, 163] width 168 height 121
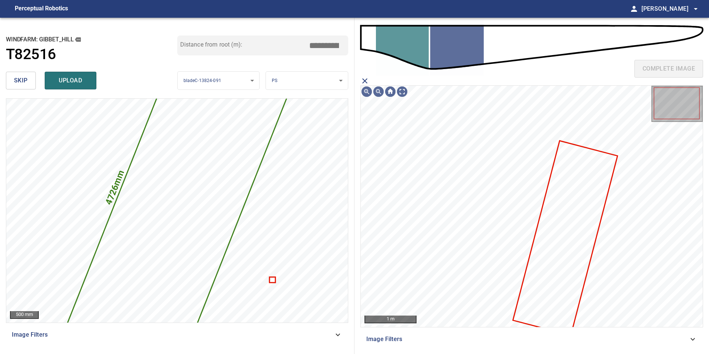
click at [571, 246] on icon at bounding box center [565, 237] width 103 height 193
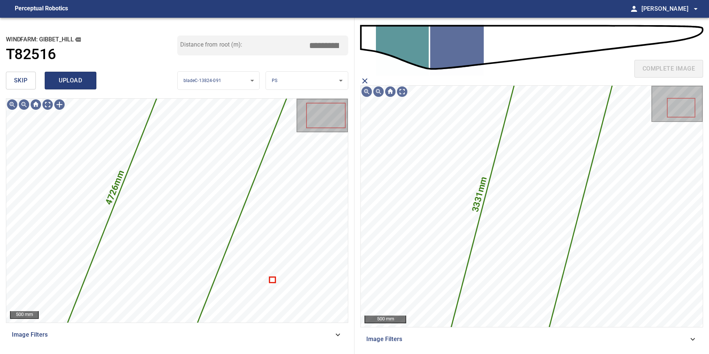
click at [74, 87] on button "upload" at bounding box center [71, 81] width 52 height 18
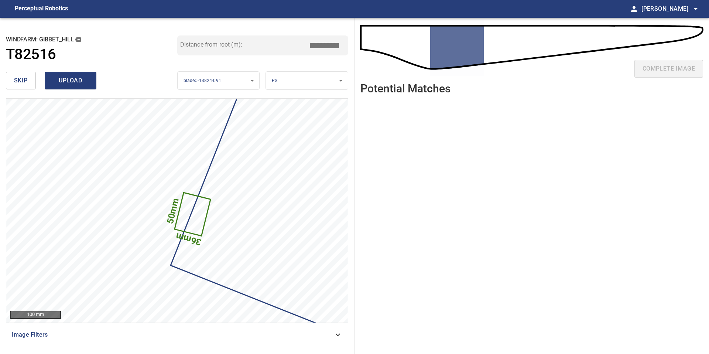
click at [74, 79] on span "upload" at bounding box center [70, 80] width 35 height 10
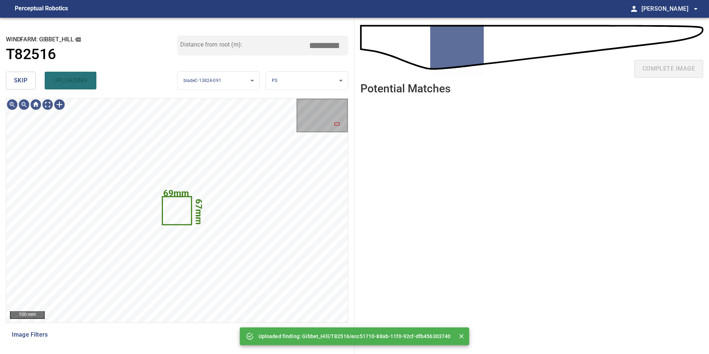
click at [25, 81] on span "skip" at bounding box center [21, 80] width 14 height 10
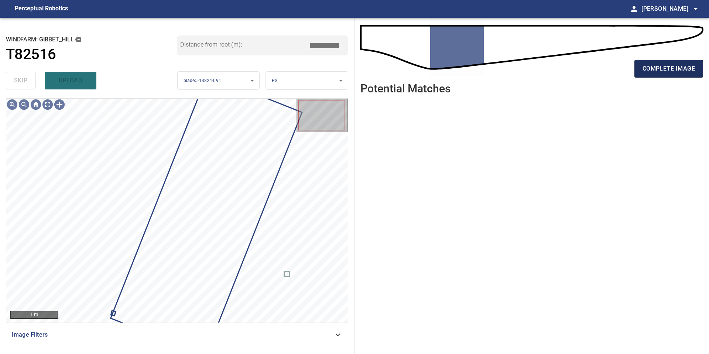
click at [648, 72] on span "complete image" at bounding box center [668, 69] width 52 height 10
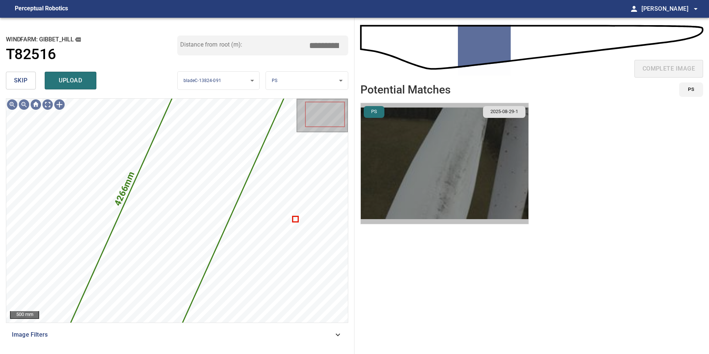
click at [474, 146] on img "button" at bounding box center [445, 163] width 168 height 121
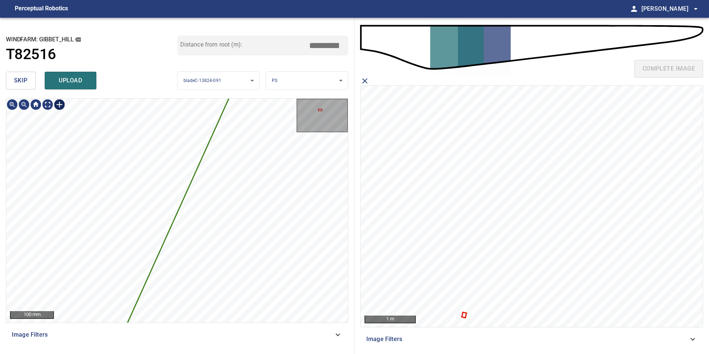
click at [59, 102] on div at bounding box center [60, 105] width 12 height 12
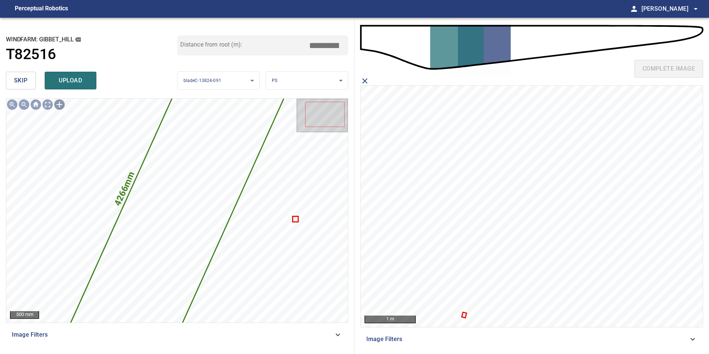
click at [327, 44] on input "*****" at bounding box center [326, 45] width 37 height 14
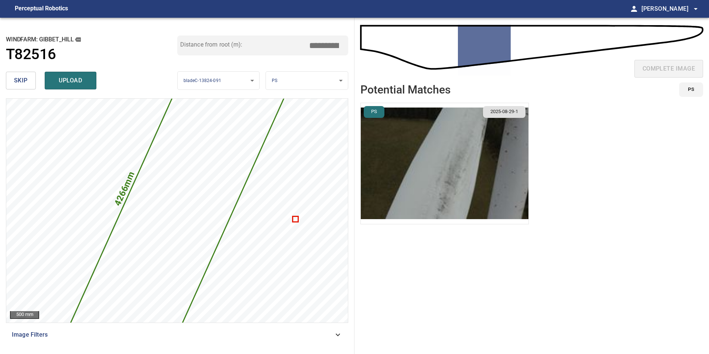
click at [500, 174] on img "button" at bounding box center [445, 163] width 168 height 121
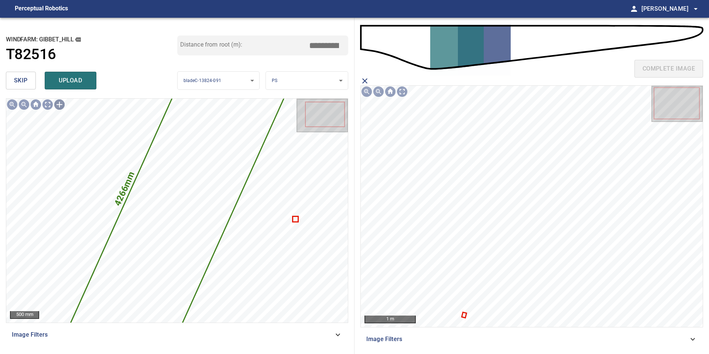
click at [326, 44] on input "*****" at bounding box center [326, 45] width 37 height 14
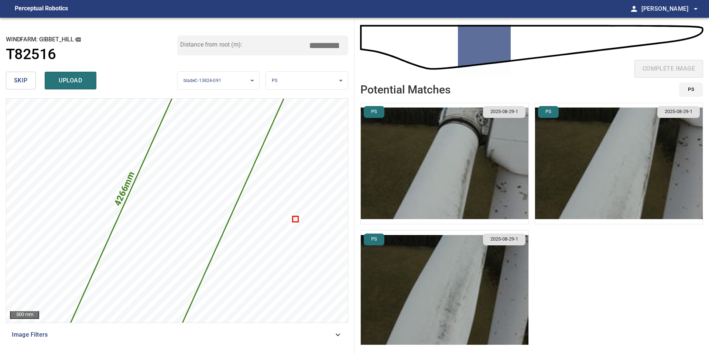
type input "*****"
click at [477, 143] on img "button" at bounding box center [445, 163] width 168 height 121
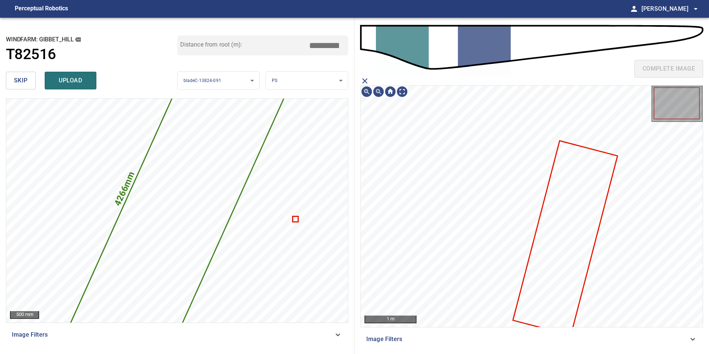
click at [545, 238] on icon at bounding box center [565, 237] width 103 height 193
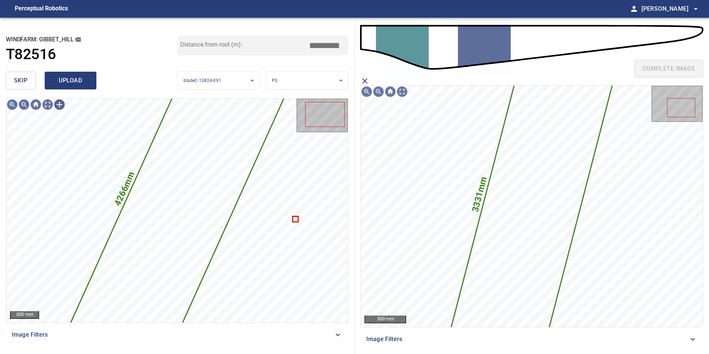
click at [75, 82] on span "upload" at bounding box center [70, 80] width 35 height 10
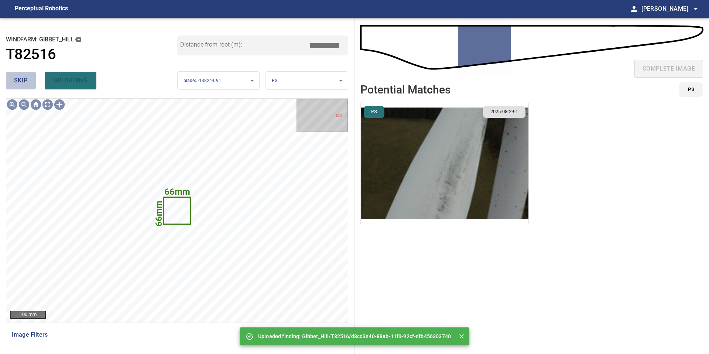
click at [32, 85] on button "skip" at bounding box center [21, 81] width 30 height 18
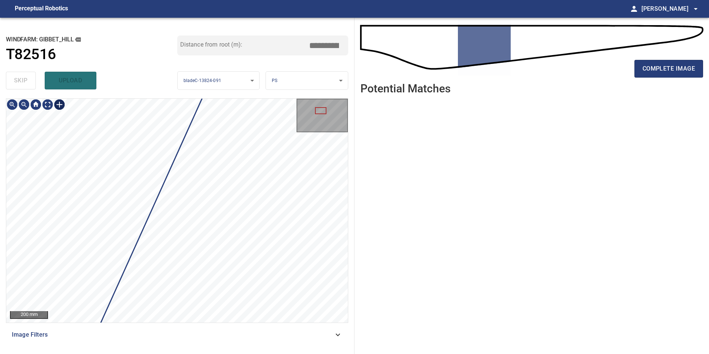
click at [56, 104] on div at bounding box center [60, 105] width 12 height 12
click at [151, 191] on div at bounding box center [177, 211] width 342 height 224
click at [199, 198] on div at bounding box center [177, 211] width 342 height 224
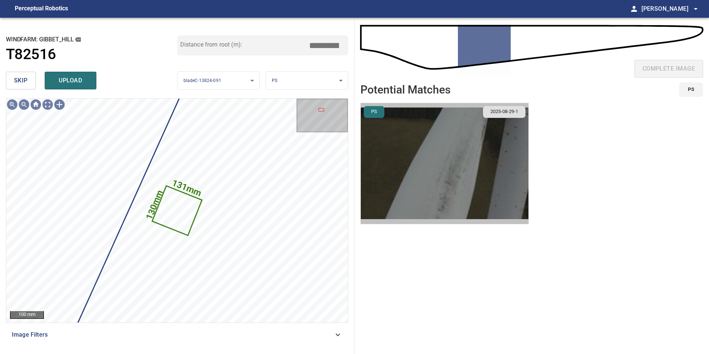
click at [435, 172] on img "button" at bounding box center [445, 163] width 168 height 121
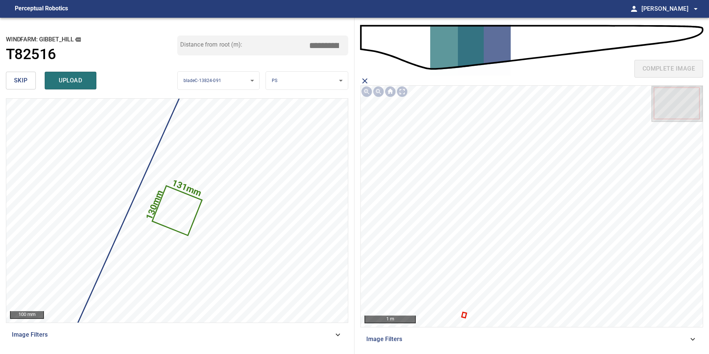
click at [464, 314] on icon at bounding box center [464, 314] width 3 height 4
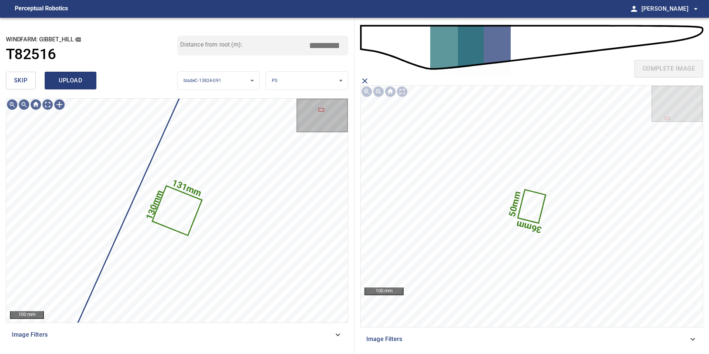
click at [64, 83] on span "upload" at bounding box center [70, 80] width 35 height 10
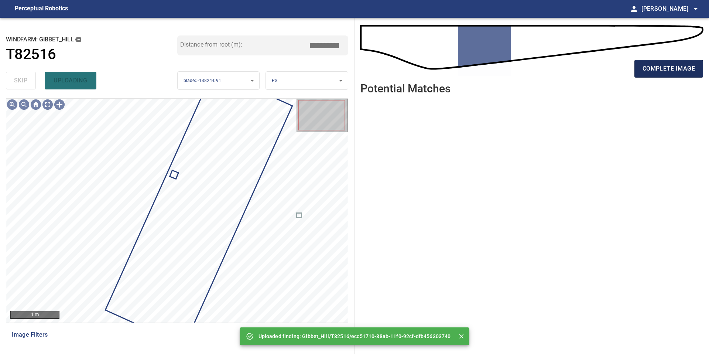
click at [654, 72] on span "complete image" at bounding box center [668, 69] width 52 height 10
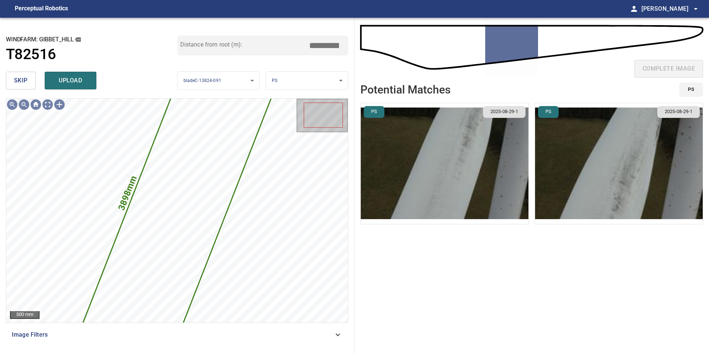
click at [326, 45] on input "*****" at bounding box center [326, 45] width 37 height 14
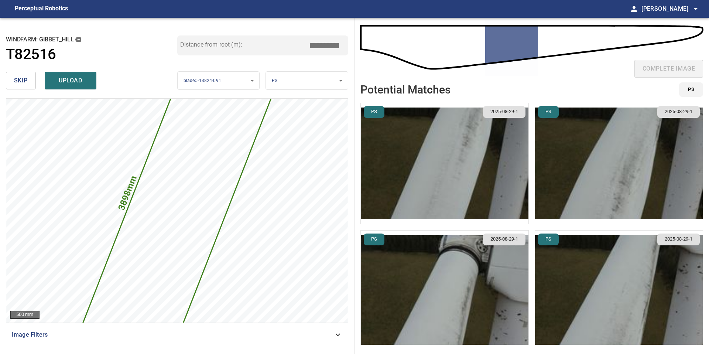
type input "*****"
click at [442, 112] on img "button" at bounding box center [445, 163] width 168 height 121
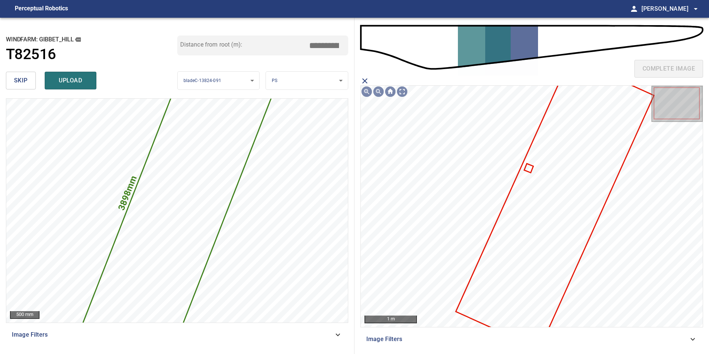
click at [568, 198] on icon at bounding box center [554, 203] width 197 height 290
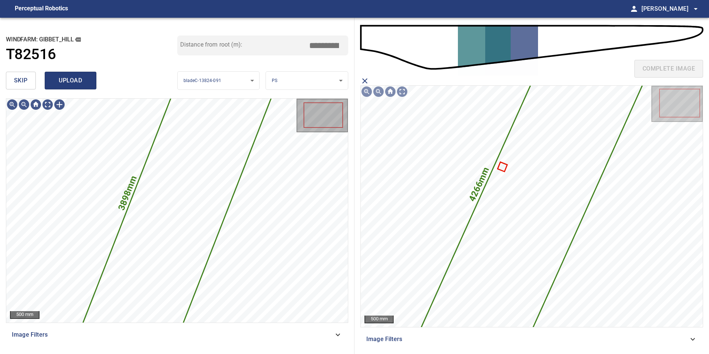
click at [84, 85] on span "upload" at bounding box center [70, 80] width 35 height 10
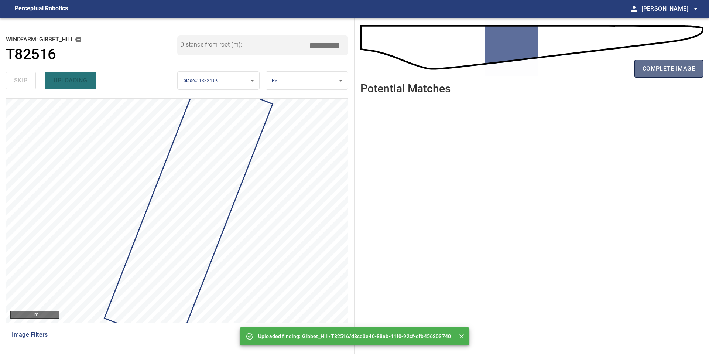
click at [673, 68] on span "complete image" at bounding box center [668, 69] width 52 height 10
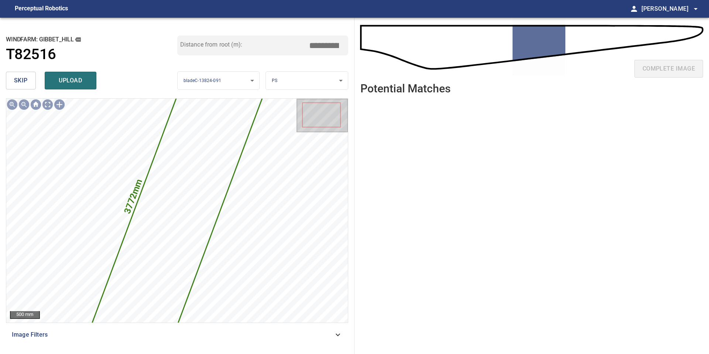
drag, startPoint x: 328, startPoint y: 45, endPoint x: 278, endPoint y: 44, distance: 50.2
click at [278, 45] on div "Distance from root (m): *****" at bounding box center [262, 45] width 171 height 20
click at [28, 83] on button "skip" at bounding box center [21, 81] width 30 height 18
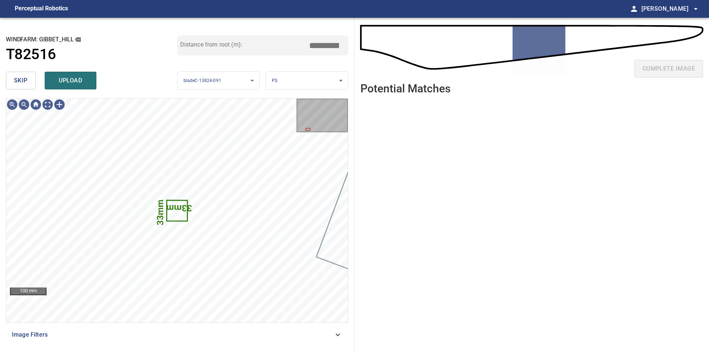
click at [24, 81] on span "skip" at bounding box center [21, 80] width 14 height 10
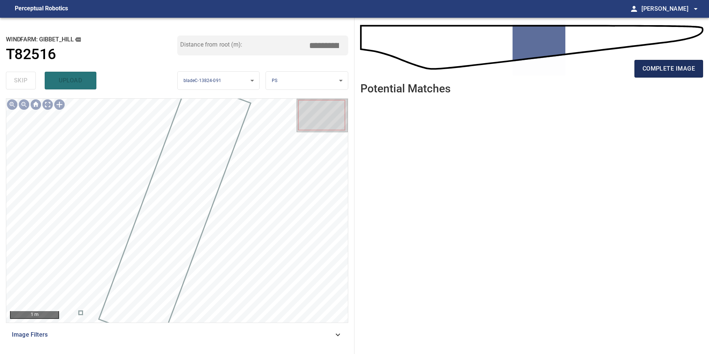
click at [653, 70] on span "complete image" at bounding box center [668, 69] width 52 height 10
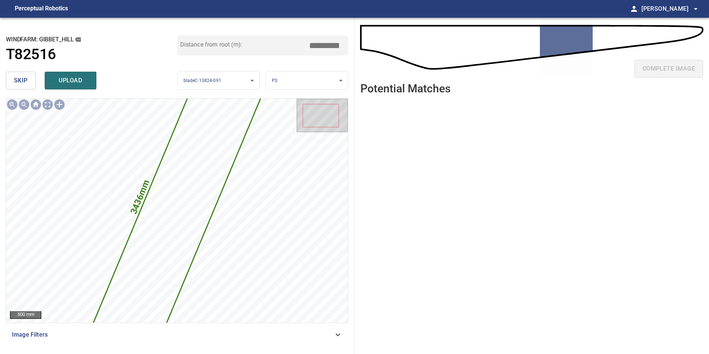
drag, startPoint x: 325, startPoint y: 47, endPoint x: 257, endPoint y: 45, distance: 68.3
click at [263, 47] on div "Distance from root (m): *****" at bounding box center [262, 45] width 171 height 20
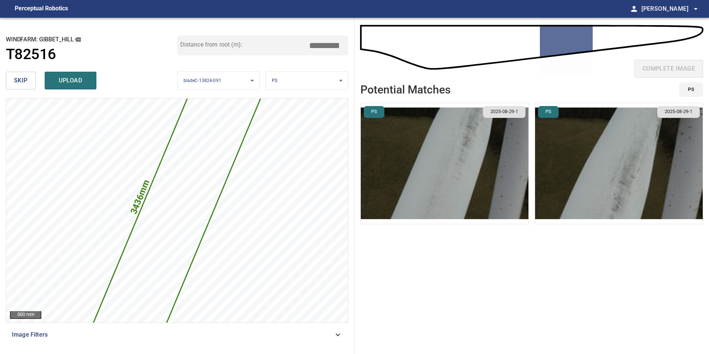
click at [424, 161] on img "button" at bounding box center [445, 163] width 168 height 121
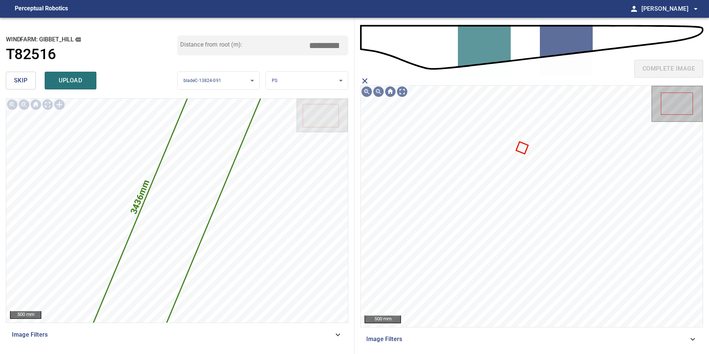
click at [323, 44] on input "*****" at bounding box center [326, 45] width 37 height 14
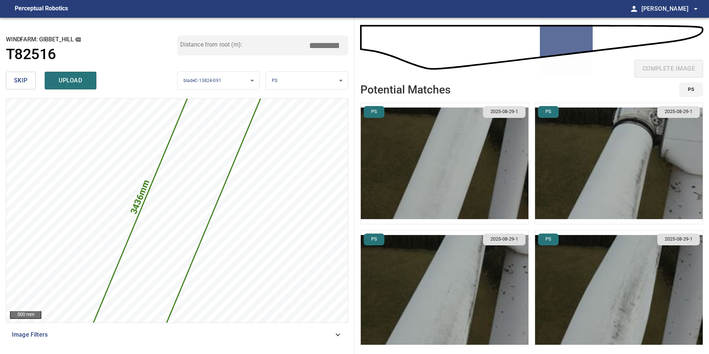
type input "*****"
click at [505, 200] on img "button" at bounding box center [445, 163] width 168 height 121
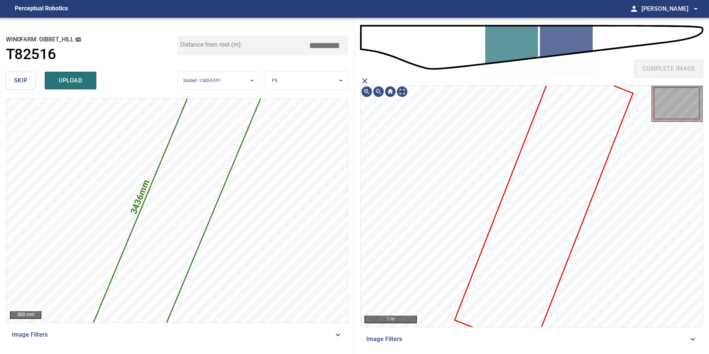
click at [522, 208] on icon at bounding box center [543, 207] width 177 height 286
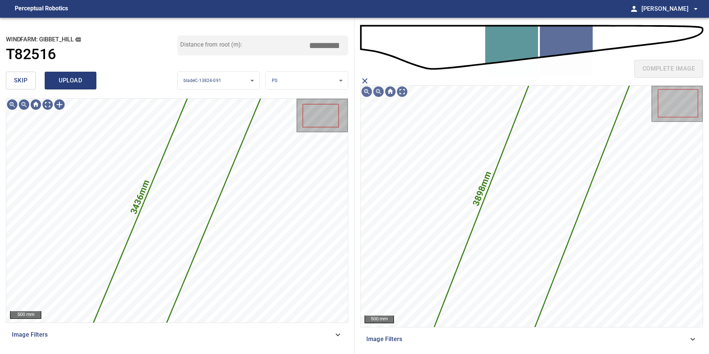
click at [74, 82] on span "upload" at bounding box center [70, 80] width 35 height 10
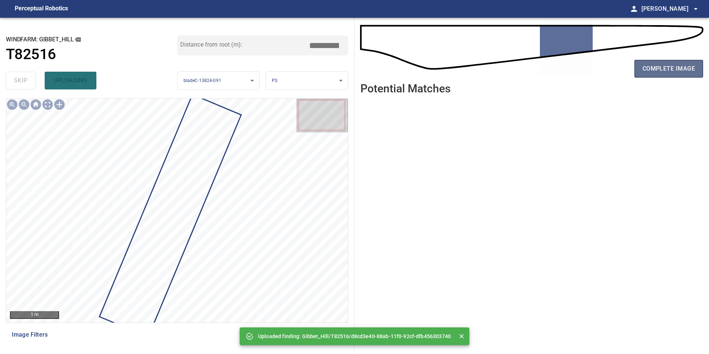
click at [656, 72] on span "complete image" at bounding box center [668, 69] width 52 height 10
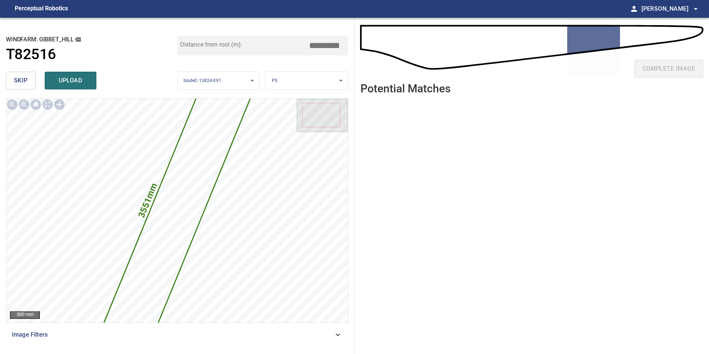
drag, startPoint x: 323, startPoint y: 44, endPoint x: 301, endPoint y: 44, distance: 22.5
click at [304, 44] on div "Distance from root (m): *****" at bounding box center [262, 45] width 171 height 20
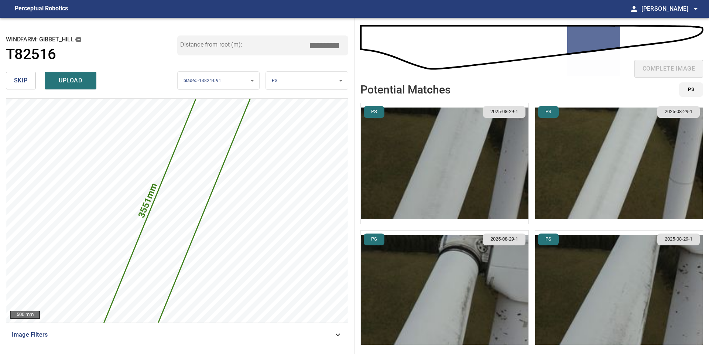
type input "*****"
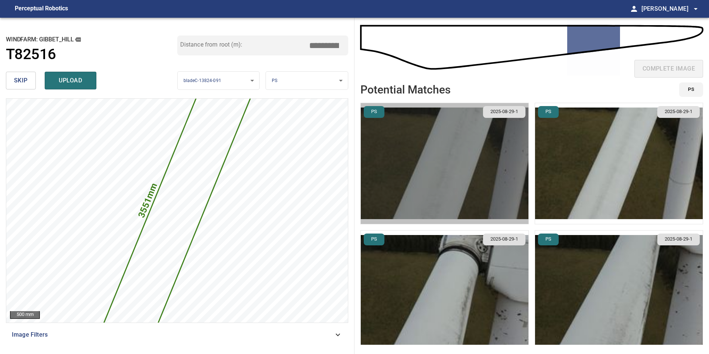
click at [485, 163] on img "button" at bounding box center [445, 163] width 168 height 121
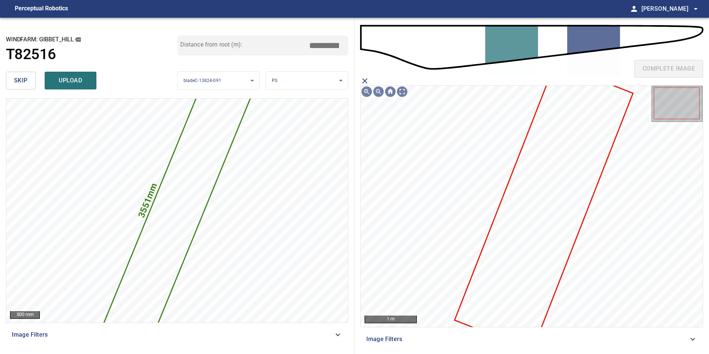
click at [532, 212] on icon at bounding box center [543, 207] width 177 height 286
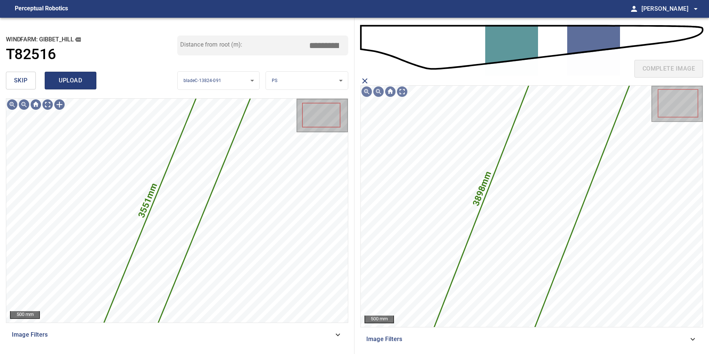
click at [78, 81] on span "upload" at bounding box center [70, 80] width 35 height 10
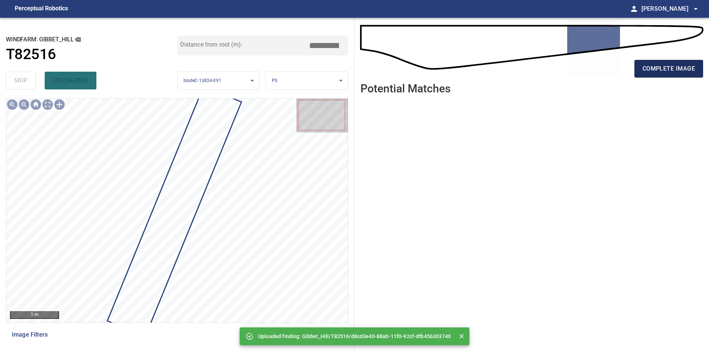
click at [672, 74] on button "complete image" at bounding box center [668, 69] width 69 height 18
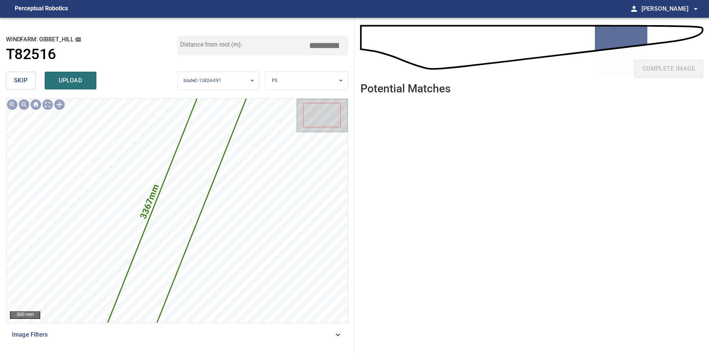
drag, startPoint x: 313, startPoint y: 44, endPoint x: 244, endPoint y: 32, distance: 70.8
click at [256, 34] on div "**********" at bounding box center [177, 186] width 354 height 336
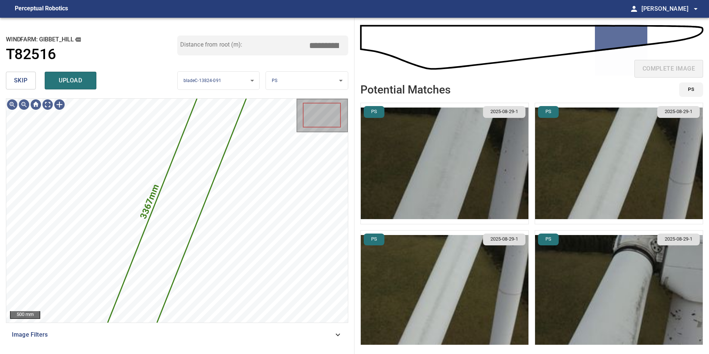
type input "*****"
click at [467, 169] on img "button" at bounding box center [445, 163] width 168 height 121
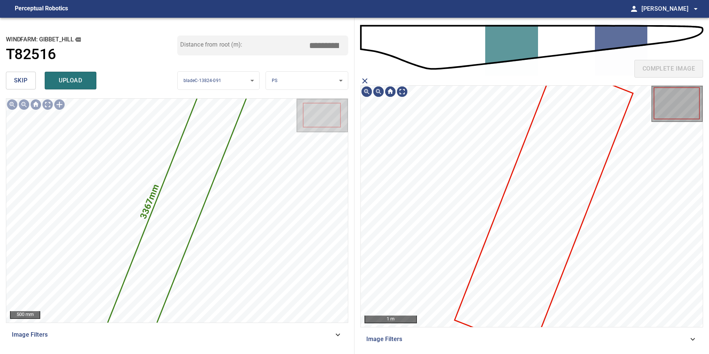
click at [555, 210] on icon at bounding box center [543, 207] width 177 height 286
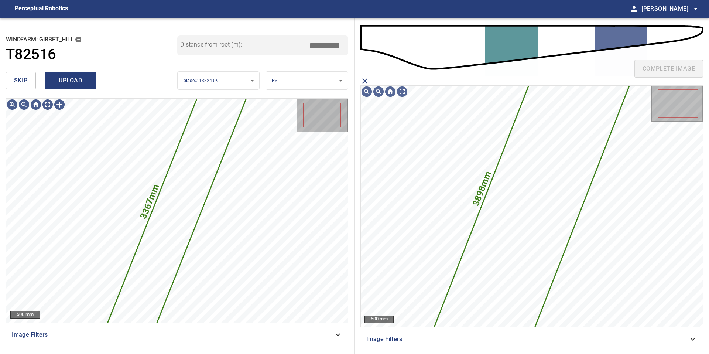
click at [71, 76] on span "upload" at bounding box center [70, 80] width 35 height 10
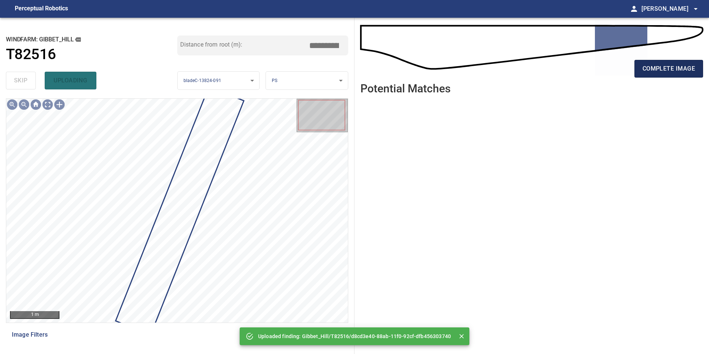
click at [683, 67] on span "complete image" at bounding box center [668, 69] width 52 height 10
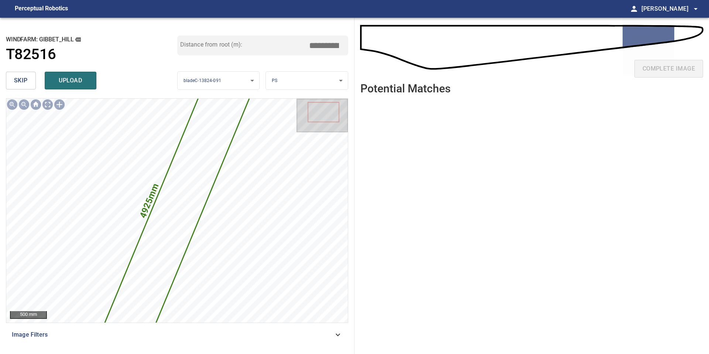
drag, startPoint x: 326, startPoint y: 42, endPoint x: 237, endPoint y: 42, distance: 88.2
click at [308, 42] on input "*****" at bounding box center [326, 45] width 37 height 14
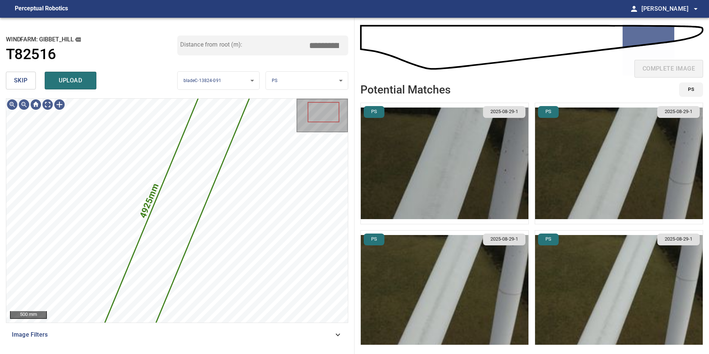
type input "*****"
click at [413, 149] on img "button" at bounding box center [445, 163] width 168 height 121
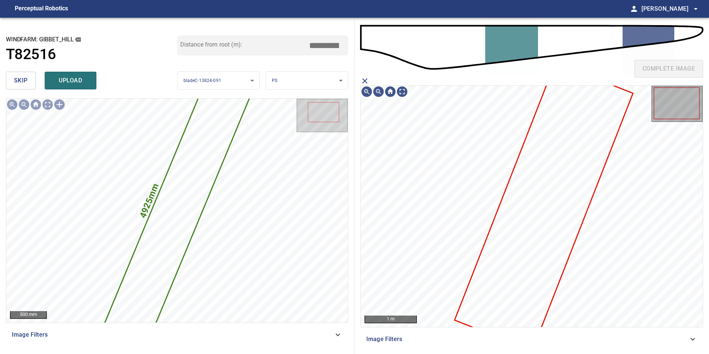
click at [552, 193] on icon at bounding box center [543, 207] width 177 height 286
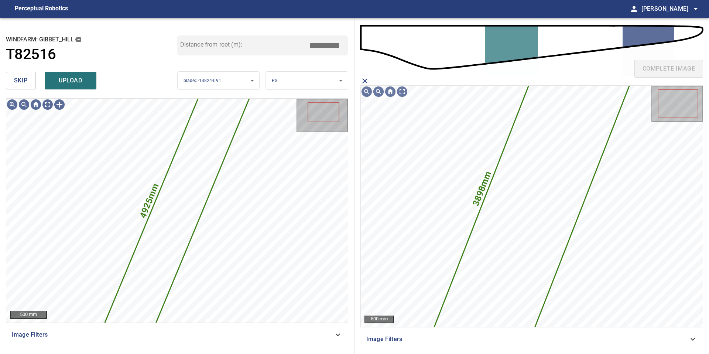
click at [87, 90] on div "skip upload" at bounding box center [91, 81] width 171 height 24
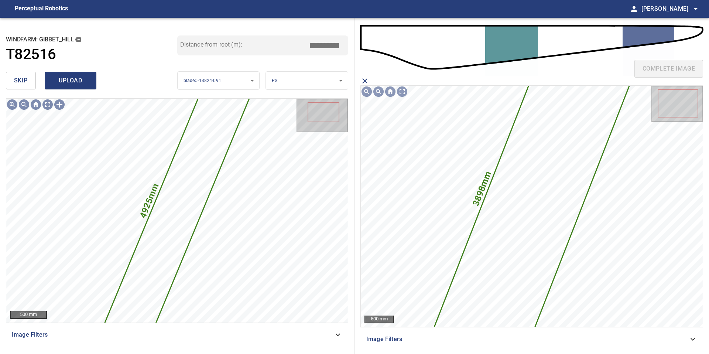
click at [81, 82] on span "upload" at bounding box center [70, 80] width 35 height 10
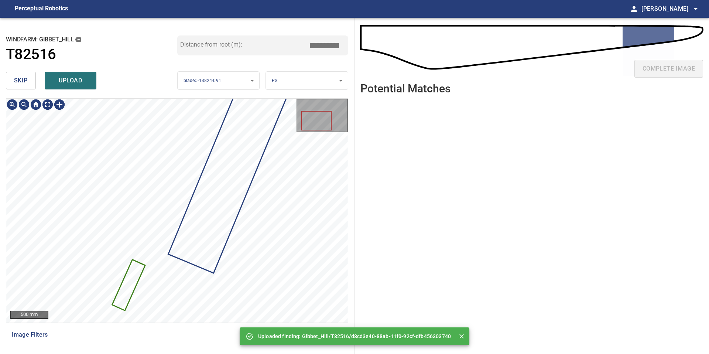
click at [21, 76] on span "skip" at bounding box center [21, 80] width 14 height 10
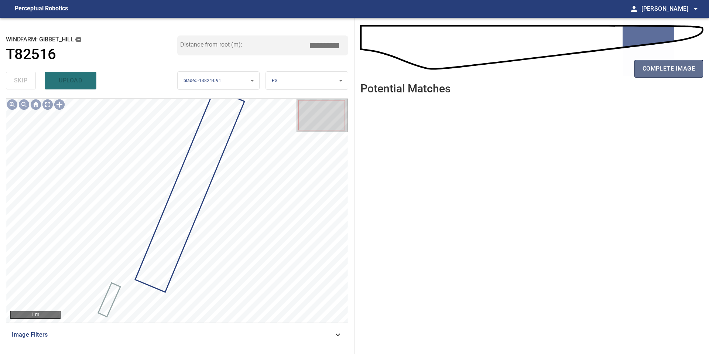
click at [672, 62] on button "complete image" at bounding box center [668, 69] width 69 height 18
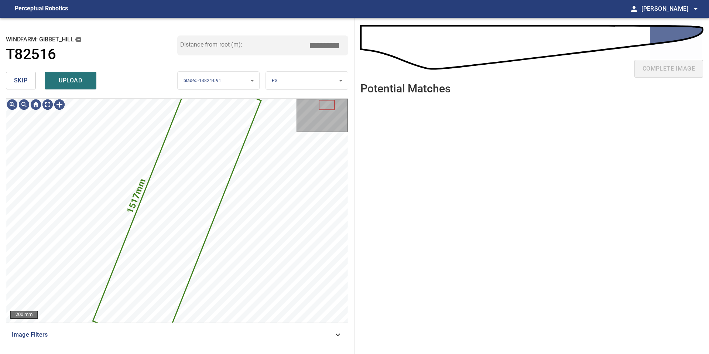
click at [14, 81] on button "skip" at bounding box center [21, 81] width 30 height 18
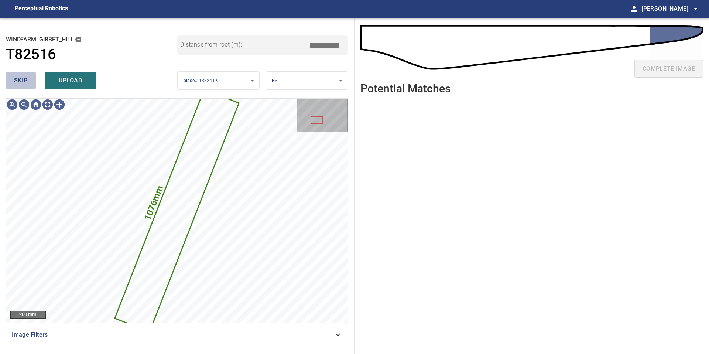
click at [14, 81] on button "skip" at bounding box center [21, 81] width 30 height 18
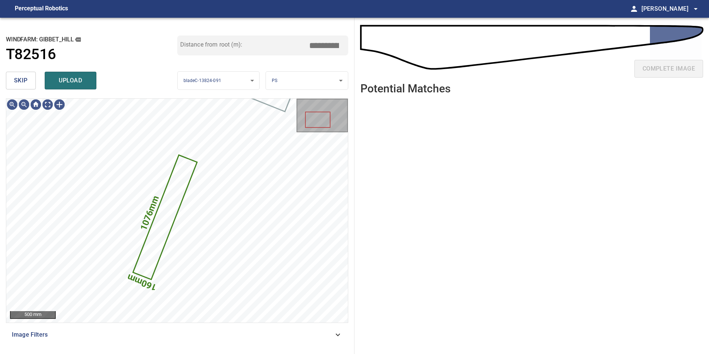
click at [20, 80] on span "skip" at bounding box center [21, 80] width 14 height 10
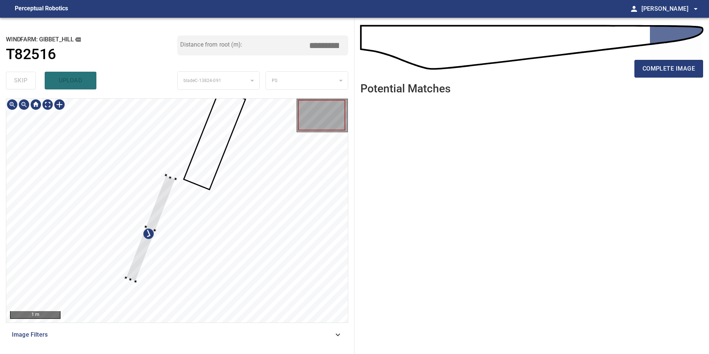
click at [178, 179] on div at bounding box center [177, 211] width 342 height 224
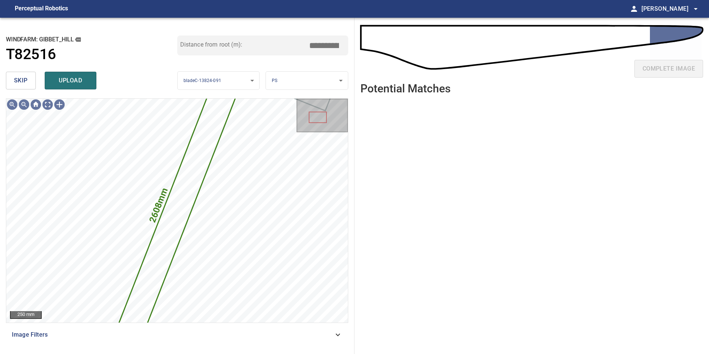
click at [294, 80] on body "**********" at bounding box center [354, 177] width 709 height 354
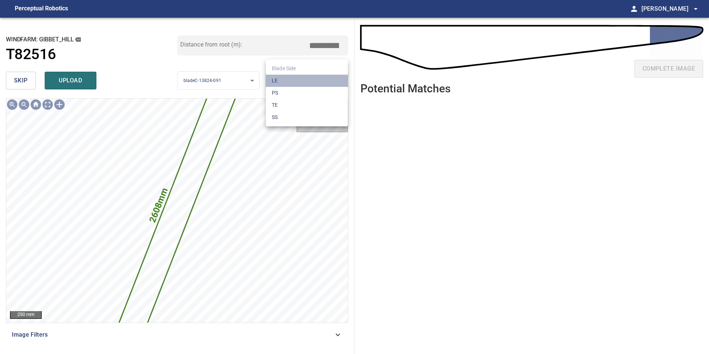
click at [294, 80] on li "LE" at bounding box center [307, 81] width 82 height 12
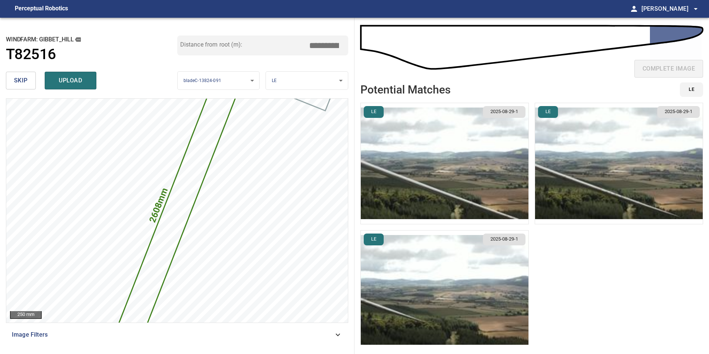
click at [600, 215] on img "button" at bounding box center [619, 163] width 168 height 121
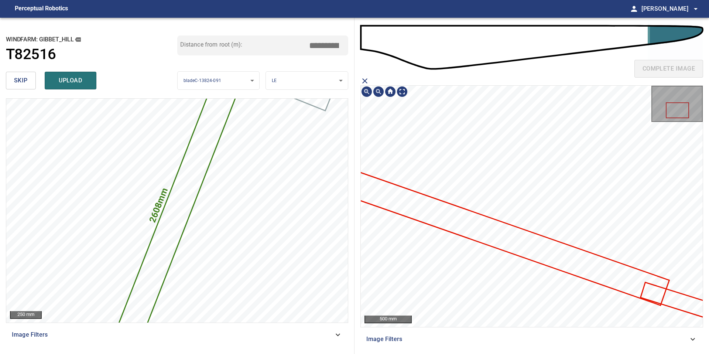
click at [509, 243] on icon at bounding box center [471, 225] width 395 height 159
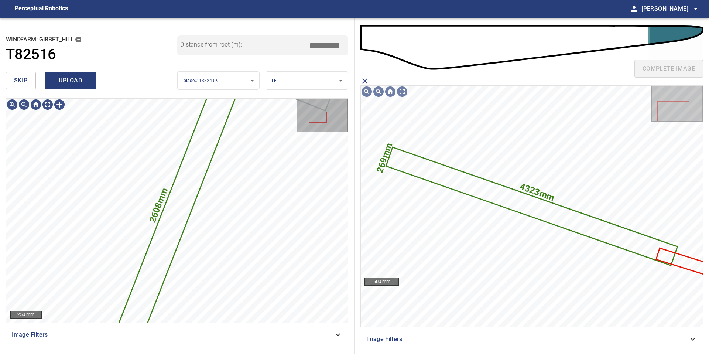
click at [85, 79] on span "upload" at bounding box center [70, 80] width 35 height 10
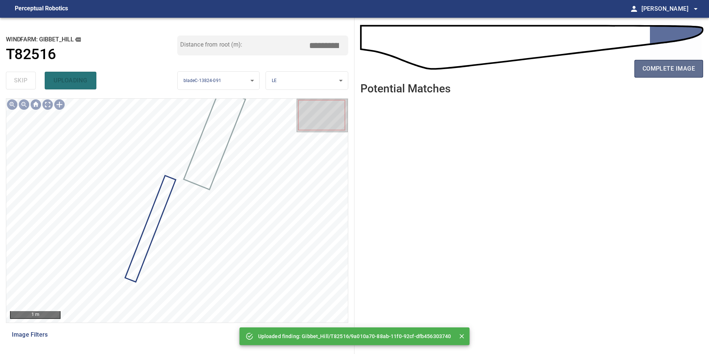
click at [647, 70] on span "complete image" at bounding box center [668, 69] width 52 height 10
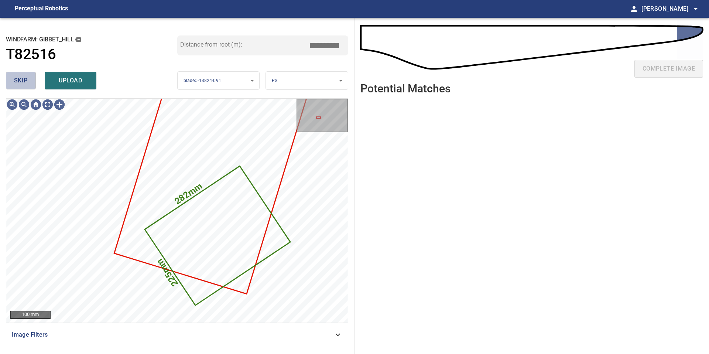
click at [30, 79] on button "skip" at bounding box center [21, 81] width 30 height 18
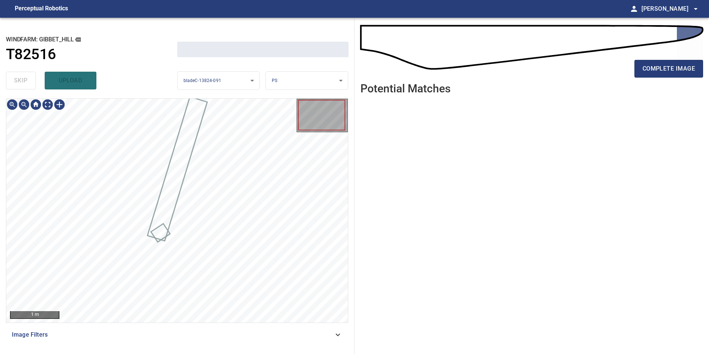
click at [30, 79] on div "skip upload" at bounding box center [91, 81] width 171 height 24
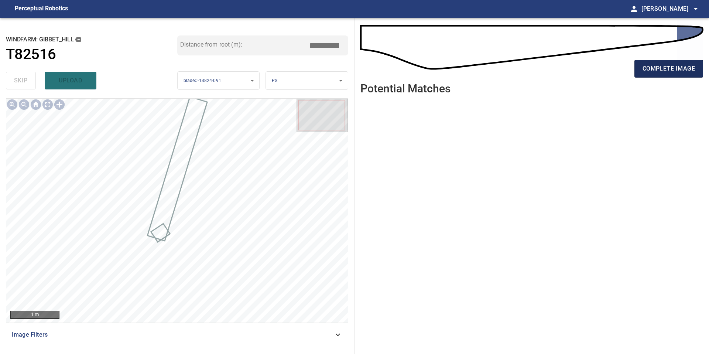
click at [664, 67] on span "complete image" at bounding box center [668, 69] width 52 height 10
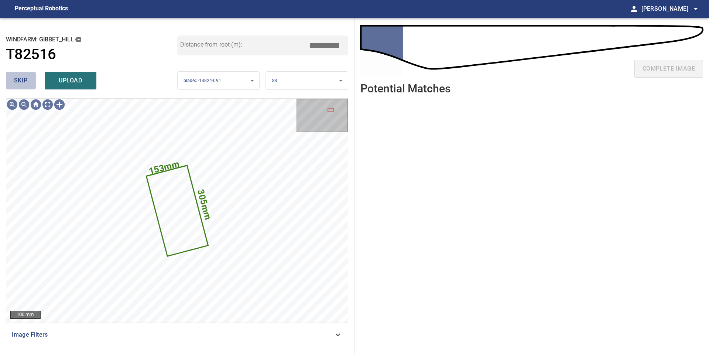
click at [29, 80] on button "skip" at bounding box center [21, 81] width 30 height 18
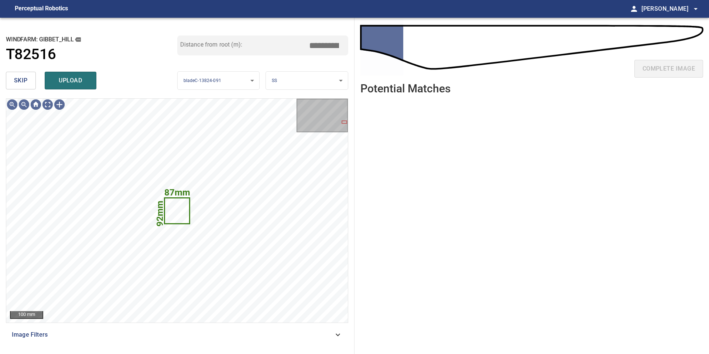
click at [29, 80] on button "skip" at bounding box center [21, 81] width 30 height 18
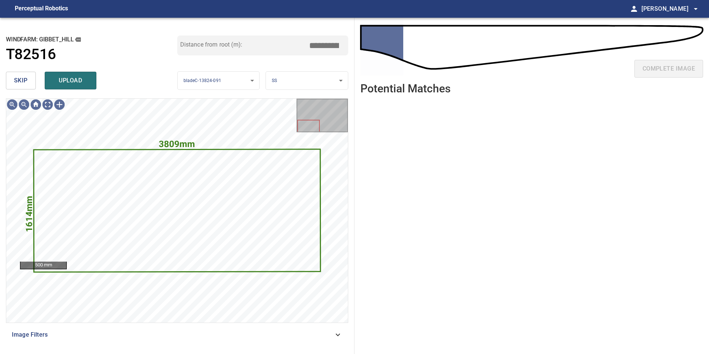
click at [29, 80] on button "skip" at bounding box center [21, 81] width 30 height 18
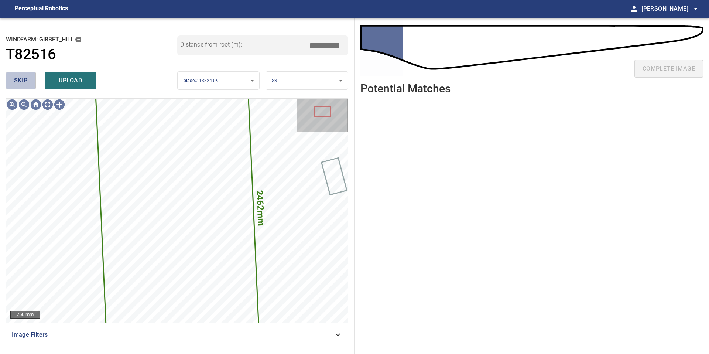
click at [29, 80] on button "skip" at bounding box center [21, 81] width 30 height 18
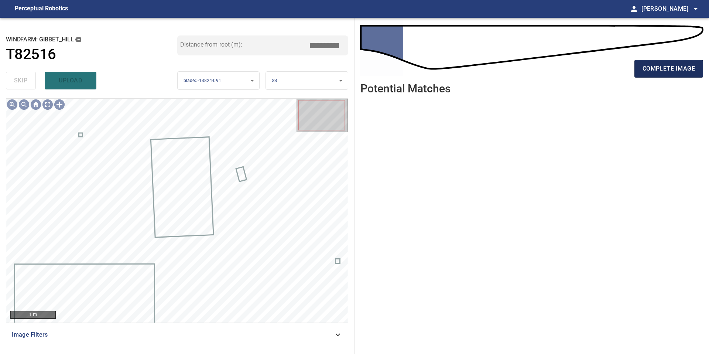
click at [674, 62] on button "complete image" at bounding box center [668, 69] width 69 height 18
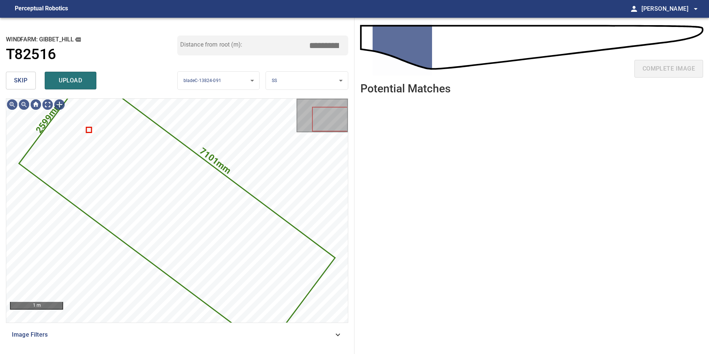
click at [38, 89] on div "skip upload" at bounding box center [91, 81] width 171 height 24
click at [32, 88] on button "skip" at bounding box center [21, 81] width 30 height 18
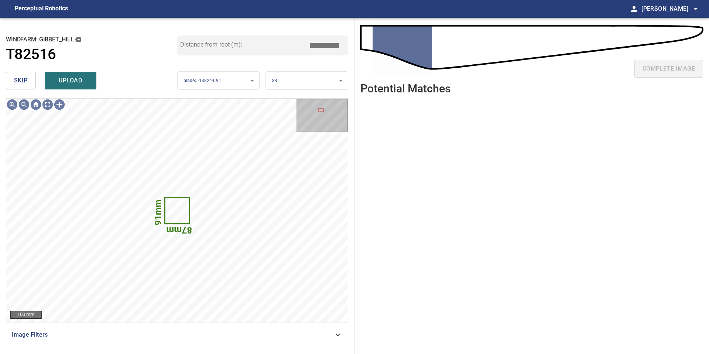
click at [32, 88] on button "skip" at bounding box center [21, 81] width 30 height 18
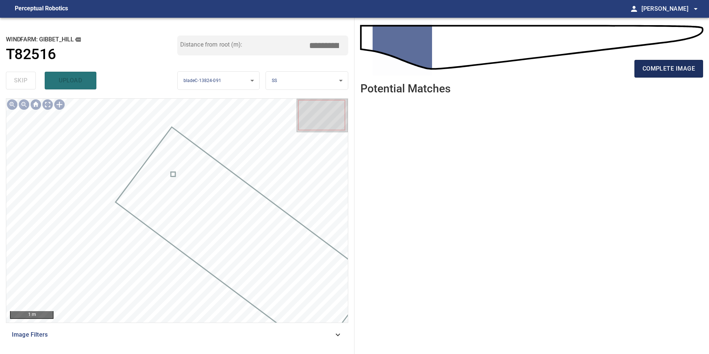
click at [674, 67] on span "complete image" at bounding box center [668, 69] width 52 height 10
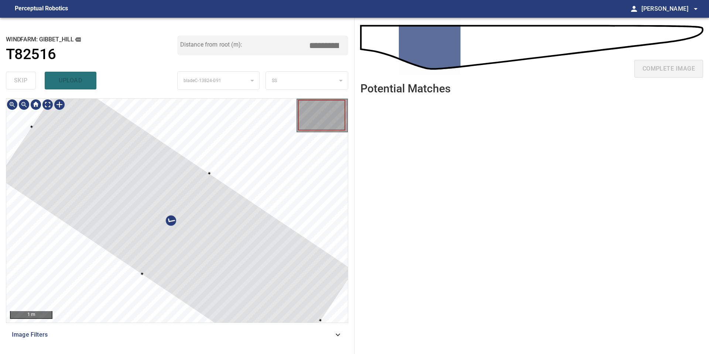
click at [226, 226] on div at bounding box center [175, 224] width 357 height 295
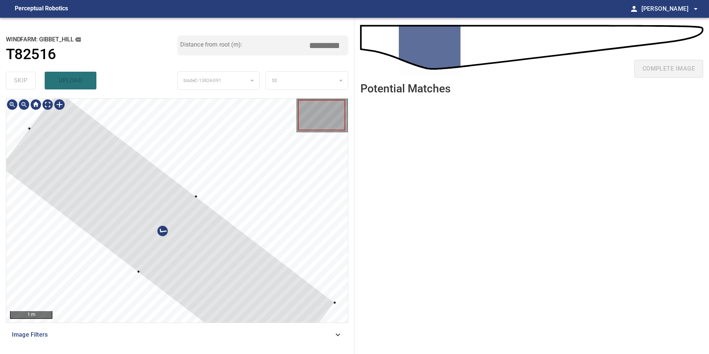
click at [194, 197] on div at bounding box center [167, 234] width 335 height 287
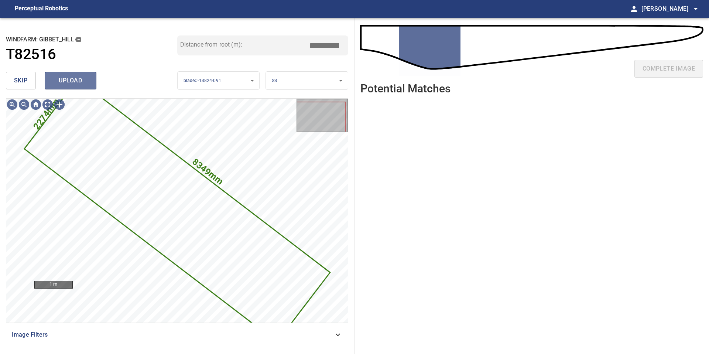
click at [78, 78] on span "upload" at bounding box center [70, 80] width 35 height 10
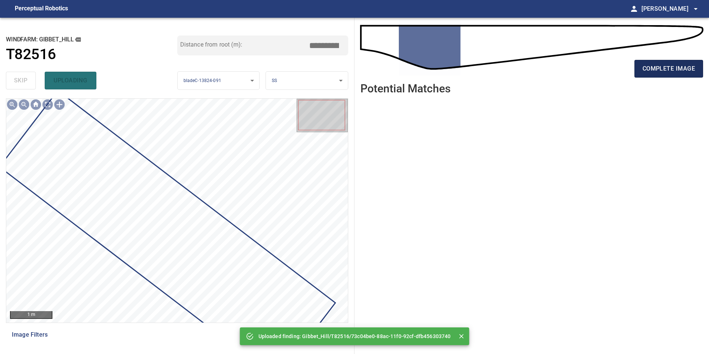
click at [674, 71] on span "complete image" at bounding box center [668, 69] width 52 height 10
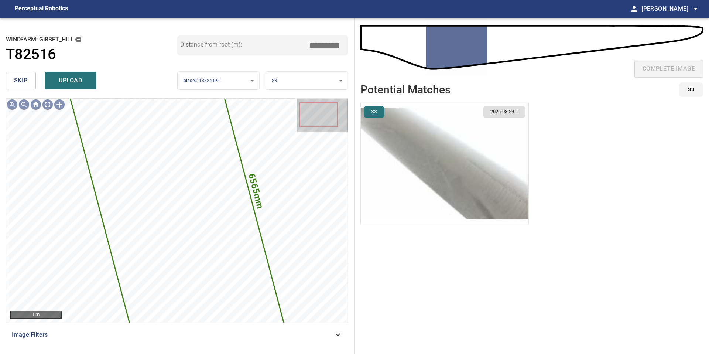
click at [449, 153] on img "button" at bounding box center [445, 163] width 168 height 121
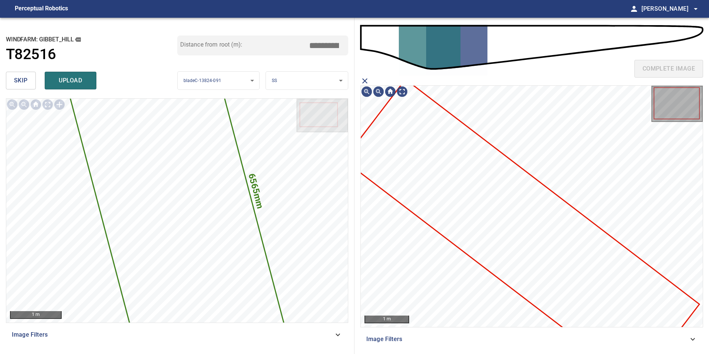
click at [488, 229] on icon at bounding box center [521, 232] width 354 height 304
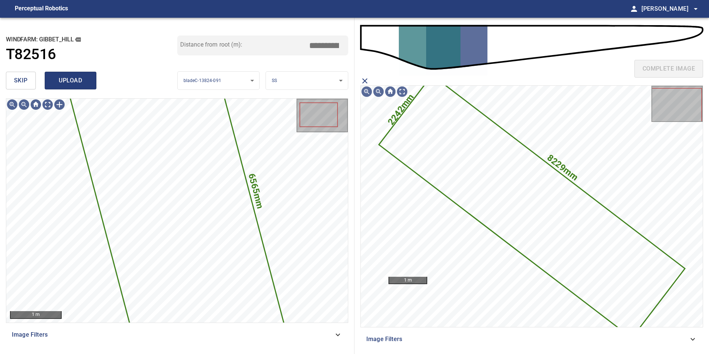
click at [72, 83] on span "upload" at bounding box center [70, 80] width 35 height 10
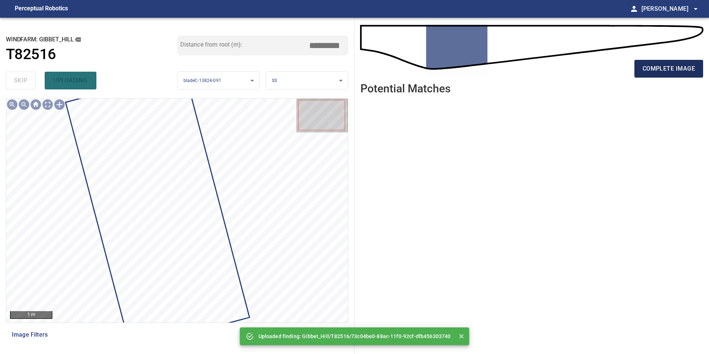
click at [671, 65] on span "complete image" at bounding box center [668, 69] width 52 height 10
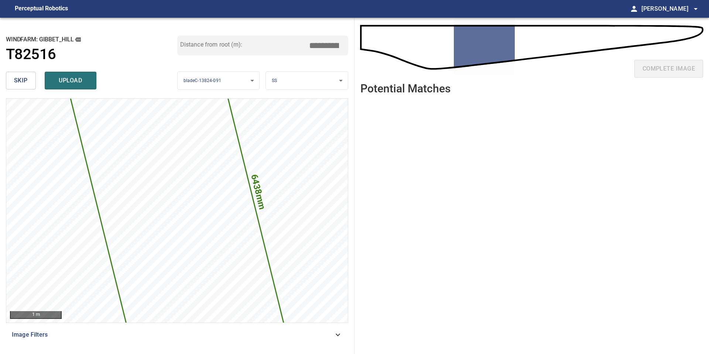
click at [324, 45] on input "*****" at bounding box center [326, 45] width 37 height 14
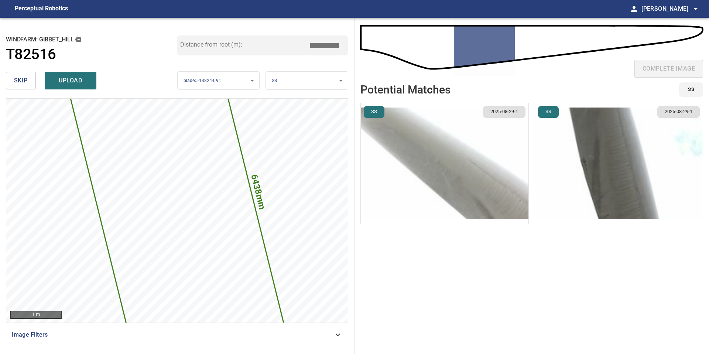
type input "*****"
click at [462, 162] on img "button" at bounding box center [445, 163] width 168 height 121
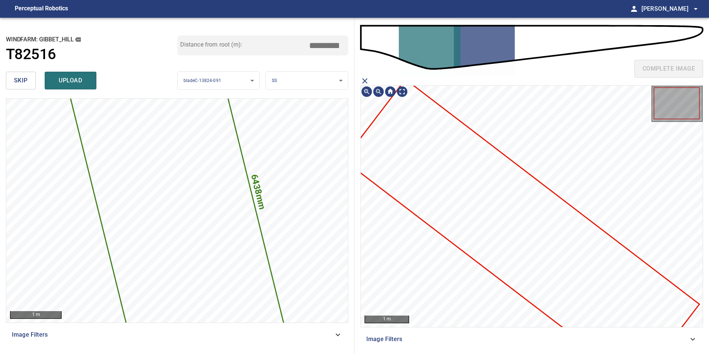
click at [518, 191] on icon at bounding box center [521, 232] width 354 height 304
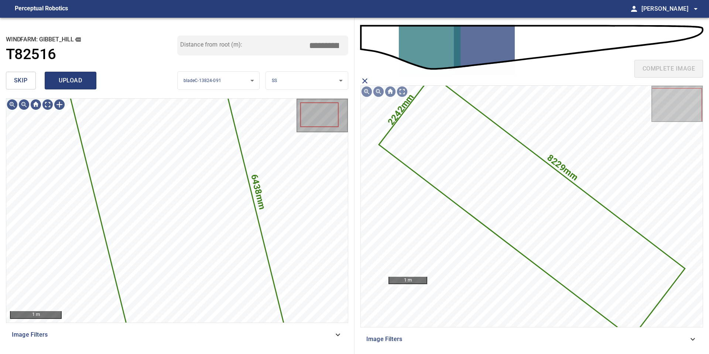
click at [66, 83] on span "upload" at bounding box center [70, 80] width 35 height 10
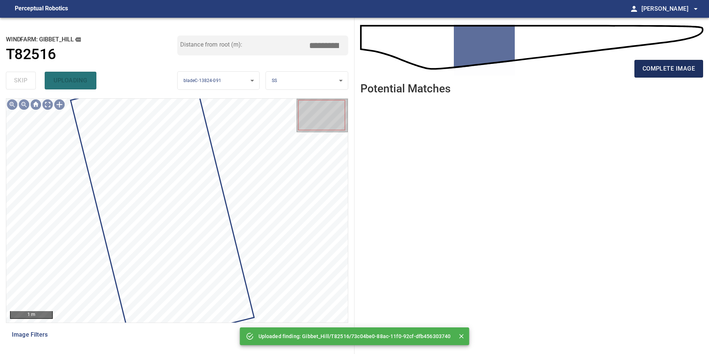
click at [665, 73] on span "complete image" at bounding box center [668, 69] width 52 height 10
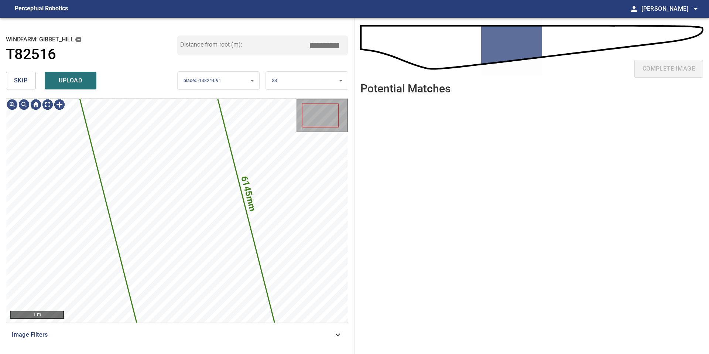
click at [18, 76] on span "skip" at bounding box center [21, 80] width 14 height 10
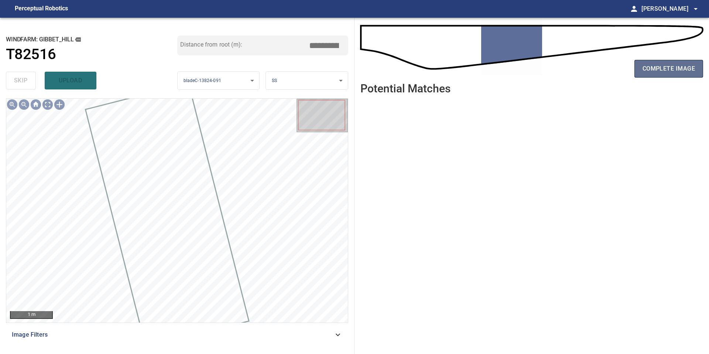
click at [662, 66] on span "complete image" at bounding box center [668, 69] width 52 height 10
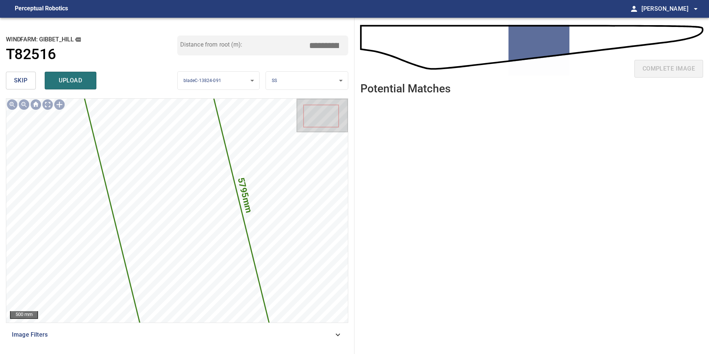
drag, startPoint x: 327, startPoint y: 44, endPoint x: 252, endPoint y: 44, distance: 75.0
click at [299, 44] on div "Distance from root (m): *****" at bounding box center [262, 45] width 171 height 20
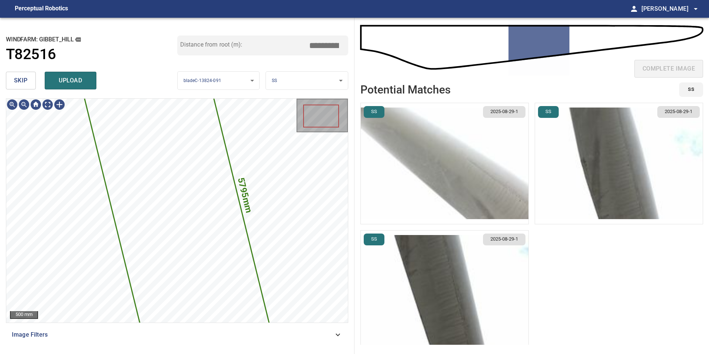
type input "*****"
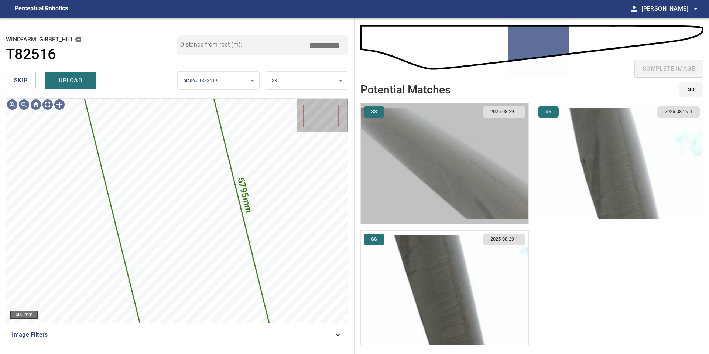
click at [392, 176] on img "button" at bounding box center [445, 163] width 168 height 121
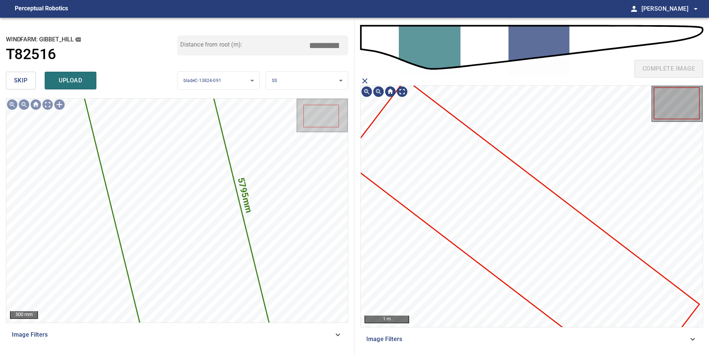
click at [486, 164] on icon at bounding box center [521, 232] width 354 height 304
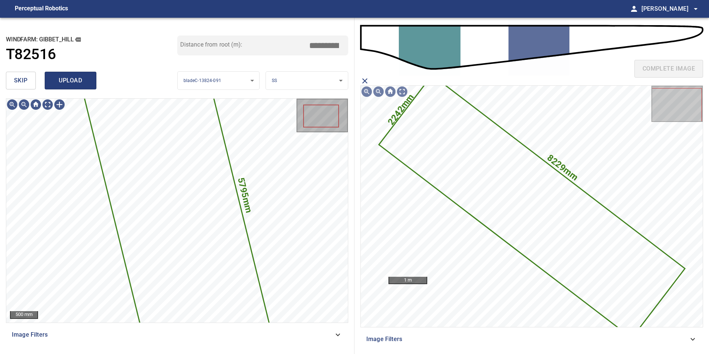
click at [84, 83] on span "upload" at bounding box center [70, 80] width 35 height 10
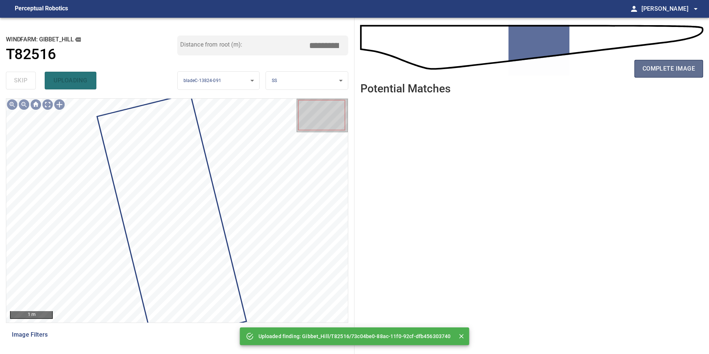
click at [660, 70] on span "complete image" at bounding box center [668, 69] width 52 height 10
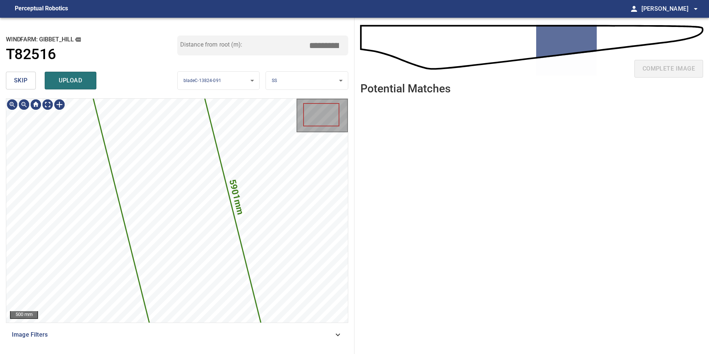
click at [23, 84] on span "skip" at bounding box center [21, 80] width 14 height 10
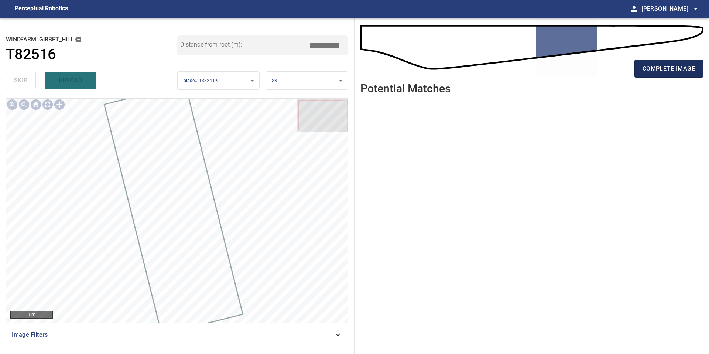
click at [653, 65] on span "complete image" at bounding box center [668, 69] width 52 height 10
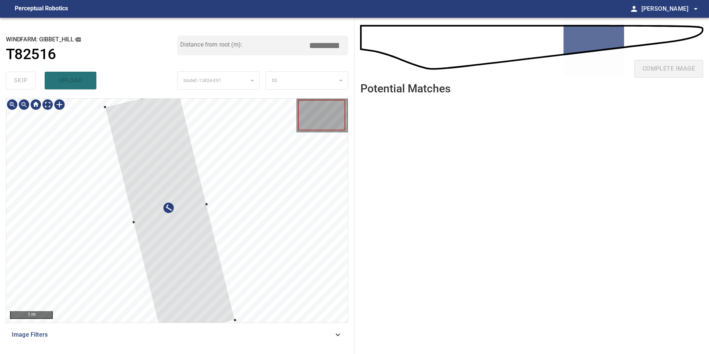
click at [131, 220] on div at bounding box center [177, 211] width 342 height 224
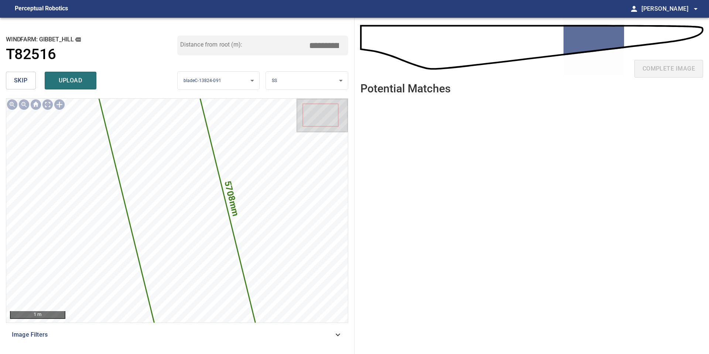
drag, startPoint x: 328, startPoint y: 42, endPoint x: 267, endPoint y: 42, distance: 60.9
click at [267, 42] on div "Distance from root (m): *****" at bounding box center [262, 45] width 171 height 20
click at [319, 44] on input "*****" at bounding box center [326, 45] width 37 height 14
drag, startPoint x: 326, startPoint y: 44, endPoint x: 265, endPoint y: 44, distance: 60.9
click at [270, 44] on div "Distance from root (m): *****" at bounding box center [262, 45] width 171 height 20
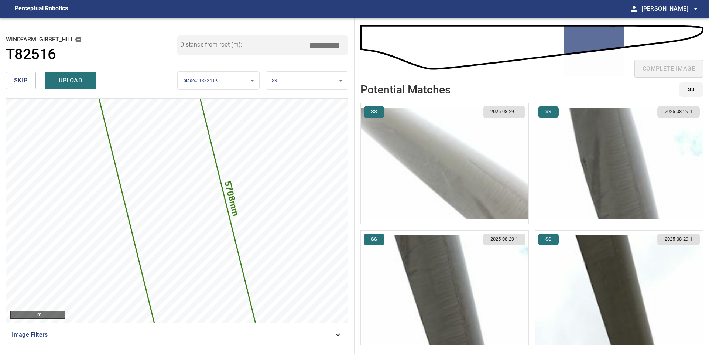
type input "*****"
click at [459, 172] on img "button" at bounding box center [445, 163] width 168 height 121
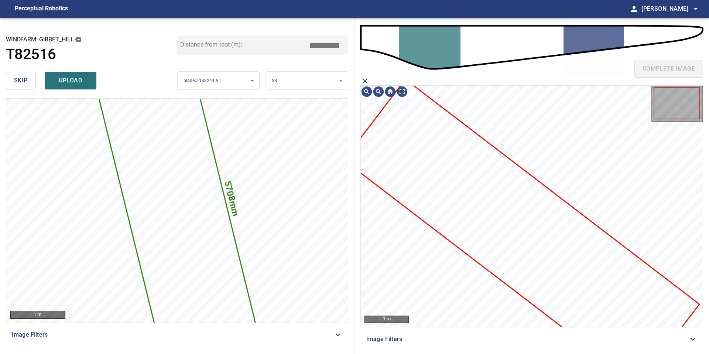
click at [526, 215] on icon at bounding box center [521, 232] width 354 height 304
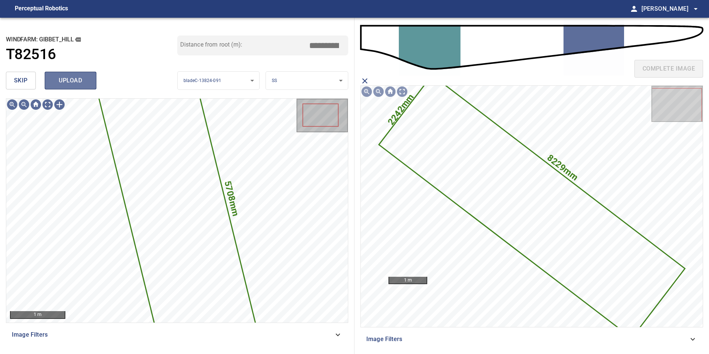
click at [77, 81] on span "upload" at bounding box center [70, 80] width 35 height 10
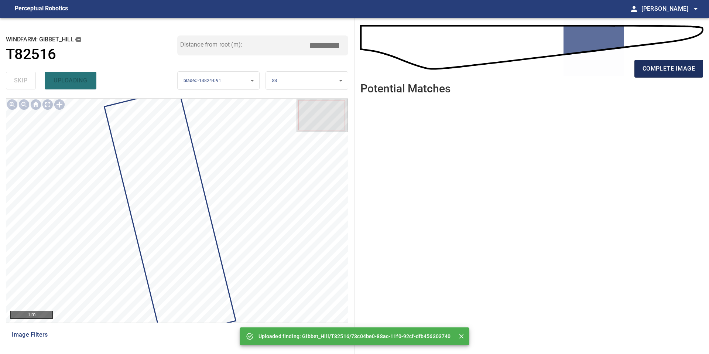
click at [667, 76] on button "complete image" at bounding box center [668, 69] width 69 height 18
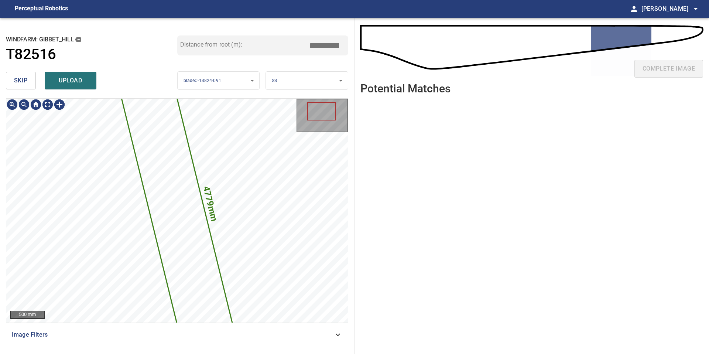
click at [28, 85] on button "skip" at bounding box center [21, 81] width 30 height 18
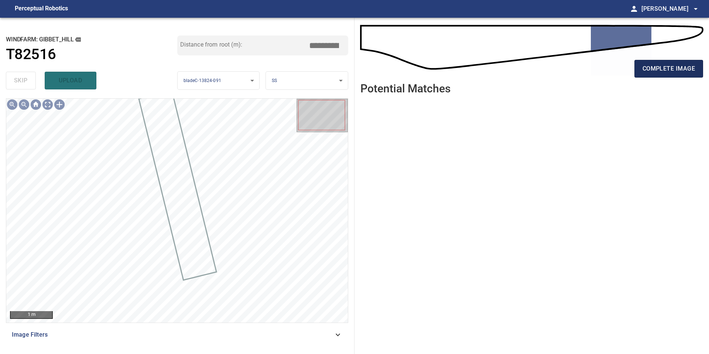
click at [684, 68] on span "complete image" at bounding box center [668, 69] width 52 height 10
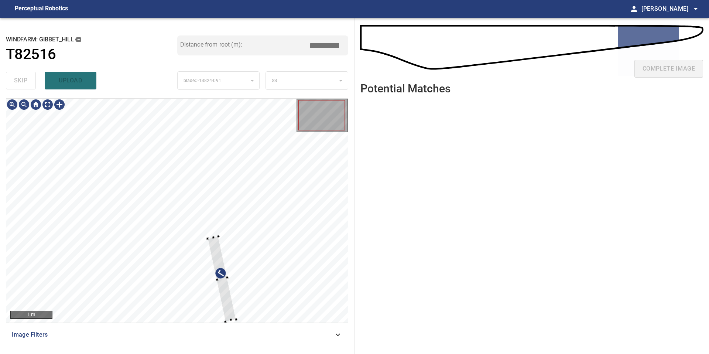
click at [236, 328] on div "1 m Image Filters" at bounding box center [177, 223] width 342 height 250
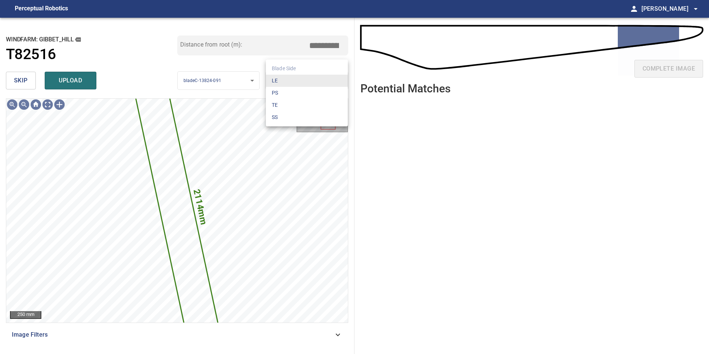
click at [290, 79] on body "**********" at bounding box center [354, 177] width 709 height 354
click at [290, 79] on li "LE" at bounding box center [307, 81] width 82 height 12
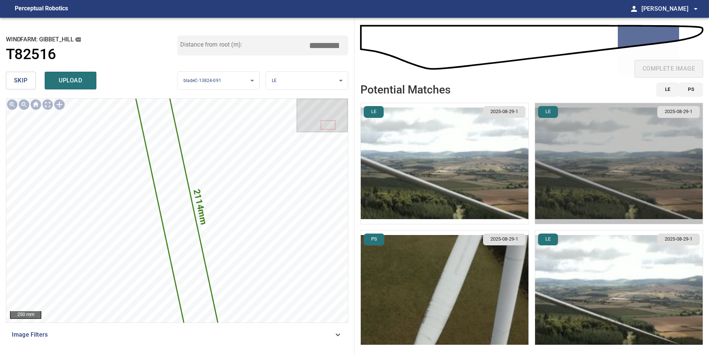
click at [597, 219] on img "button" at bounding box center [619, 163] width 168 height 121
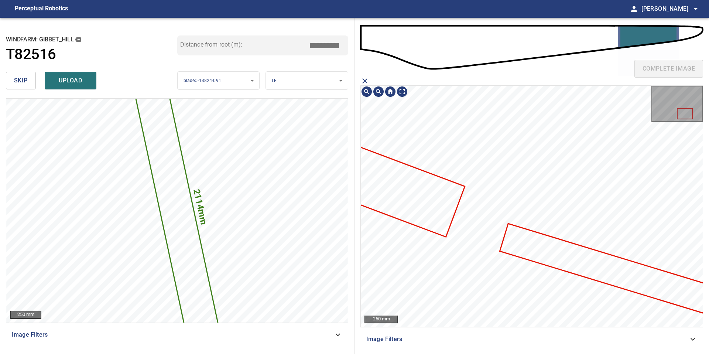
click at [549, 253] on icon at bounding box center [654, 282] width 306 height 117
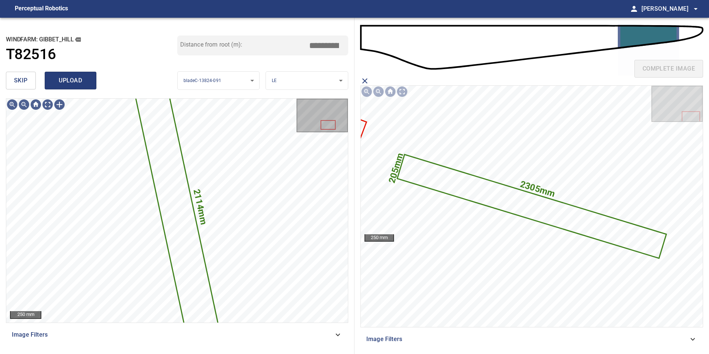
click at [59, 79] on span "upload" at bounding box center [70, 80] width 35 height 10
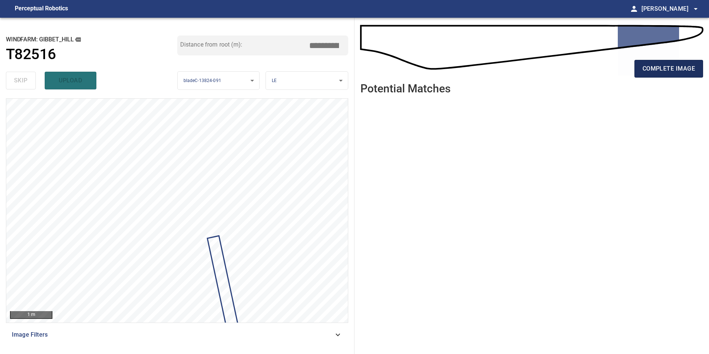
click at [676, 66] on span "complete image" at bounding box center [668, 69] width 52 height 10
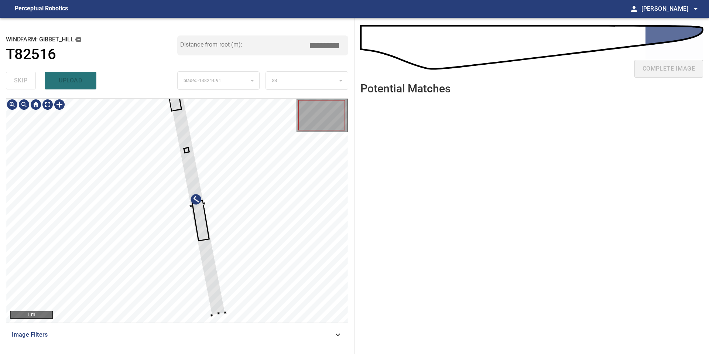
click at [188, 169] on div at bounding box center [196, 205] width 55 height 220
click at [212, 240] on div at bounding box center [191, 170] width 45 height 151
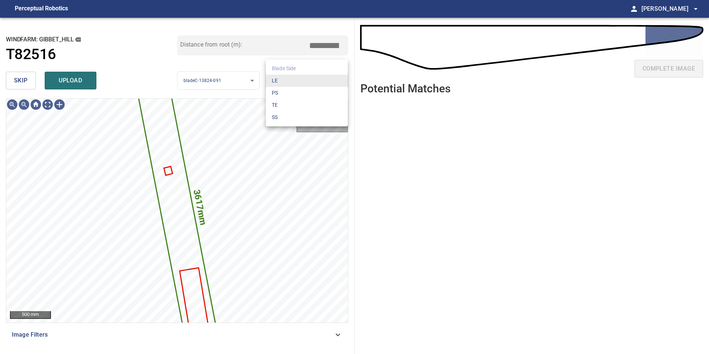
click at [294, 82] on body "**********" at bounding box center [354, 177] width 709 height 354
click at [294, 88] on li "PS" at bounding box center [307, 93] width 82 height 12
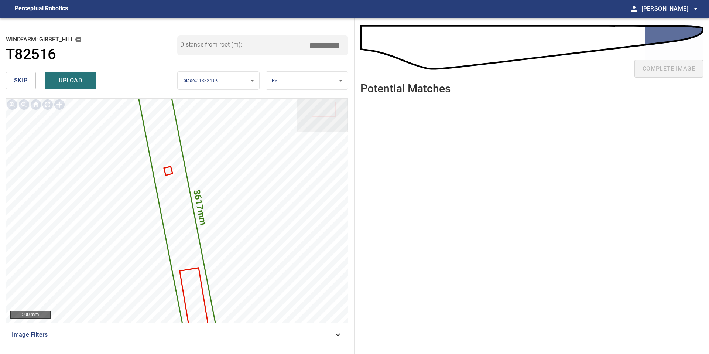
click at [290, 79] on body "**********" at bounding box center [354, 177] width 709 height 354
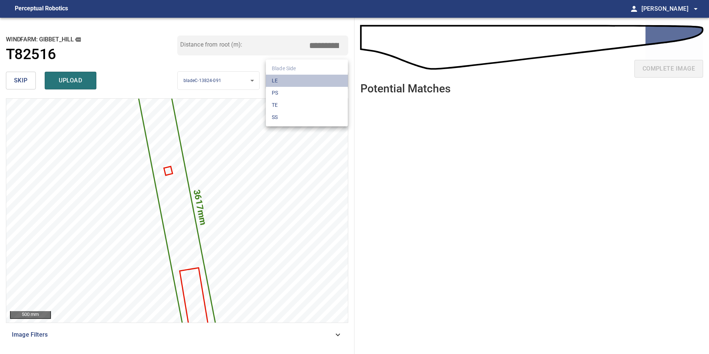
click at [290, 77] on li "LE" at bounding box center [307, 81] width 82 height 12
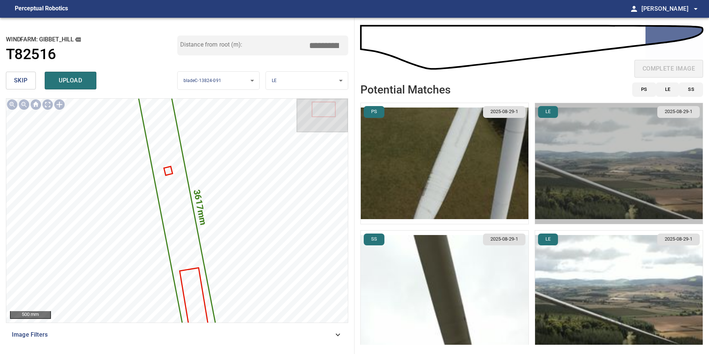
click at [585, 199] on img "button" at bounding box center [619, 163] width 168 height 121
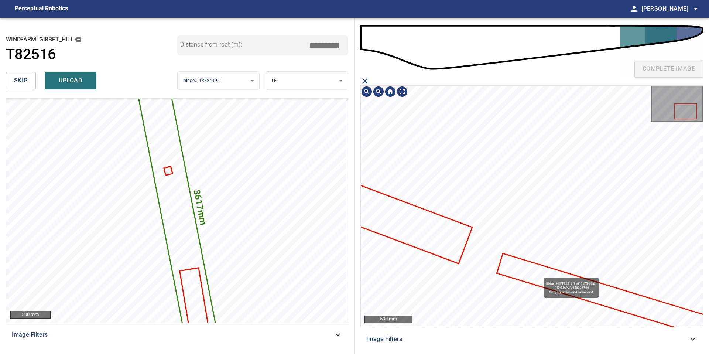
click at [540, 274] on icon at bounding box center [606, 295] width 218 height 83
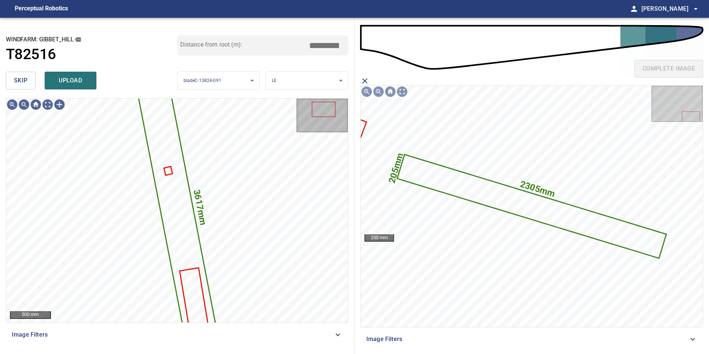
click at [67, 68] on div "windfarm: Gibbet_Hill T82516 Distance from root (m): *****" at bounding box center [177, 51] width 342 height 33
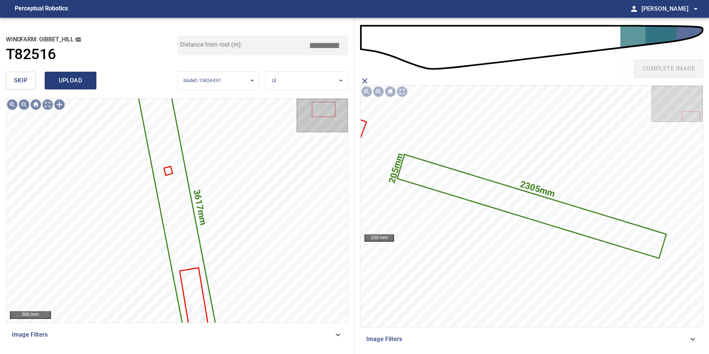
click at [68, 76] on span "upload" at bounding box center [70, 80] width 35 height 10
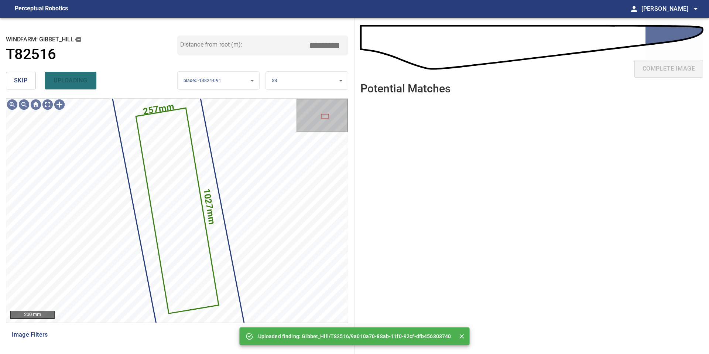
click at [21, 79] on span "skip" at bounding box center [21, 80] width 14 height 10
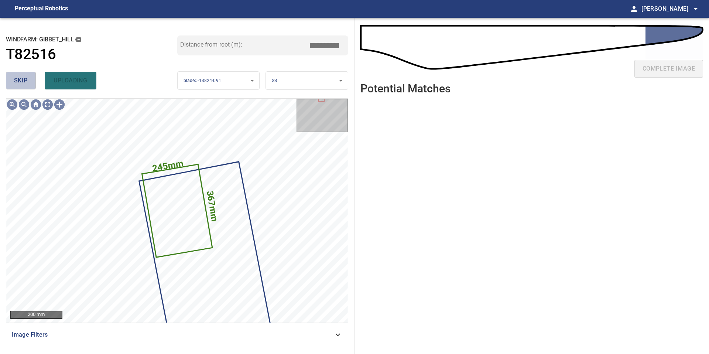
click at [21, 79] on span "skip" at bounding box center [21, 80] width 14 height 10
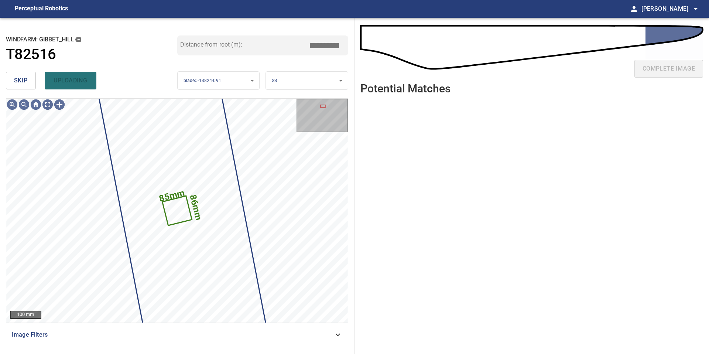
click at [21, 79] on span "skip" at bounding box center [21, 80] width 14 height 10
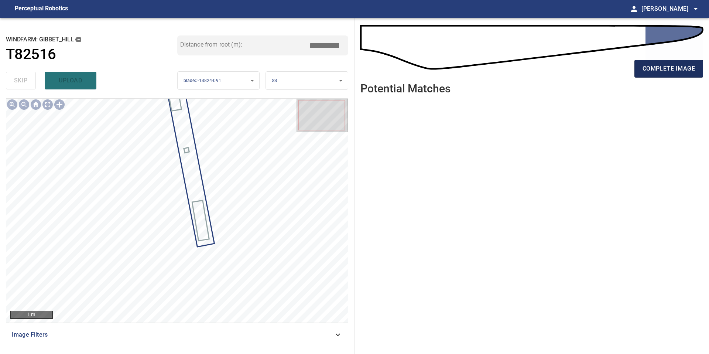
click at [672, 69] on span "complete image" at bounding box center [668, 69] width 52 height 10
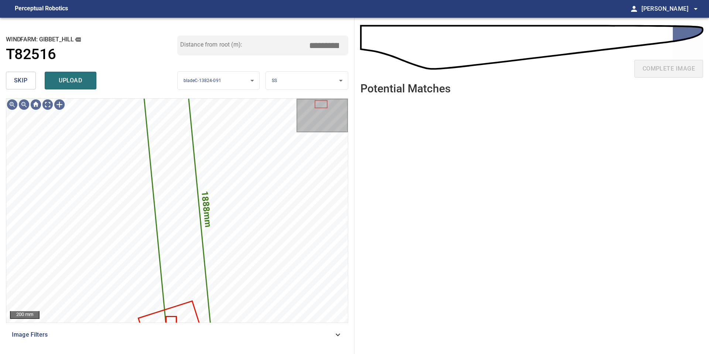
click at [29, 83] on button "skip" at bounding box center [21, 81] width 30 height 18
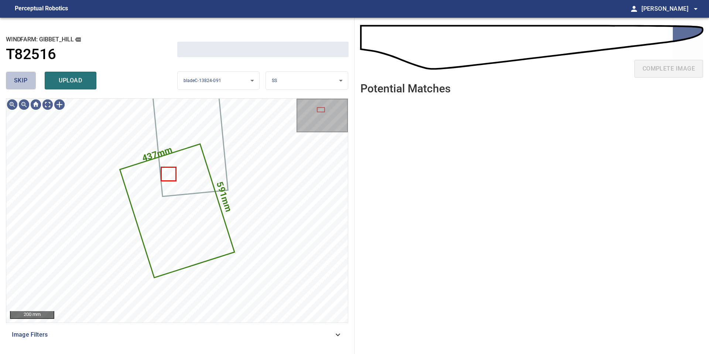
click at [29, 83] on button "skip" at bounding box center [21, 81] width 30 height 18
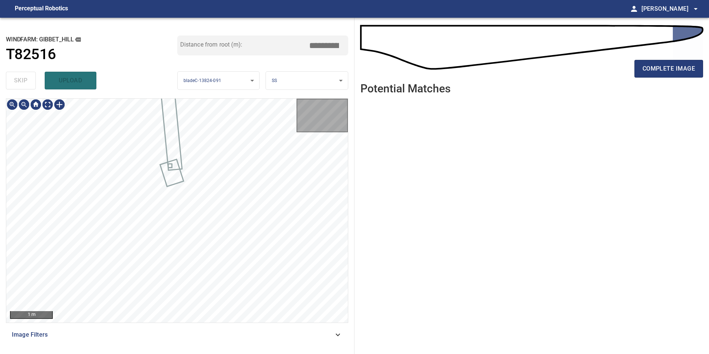
type input "*****"
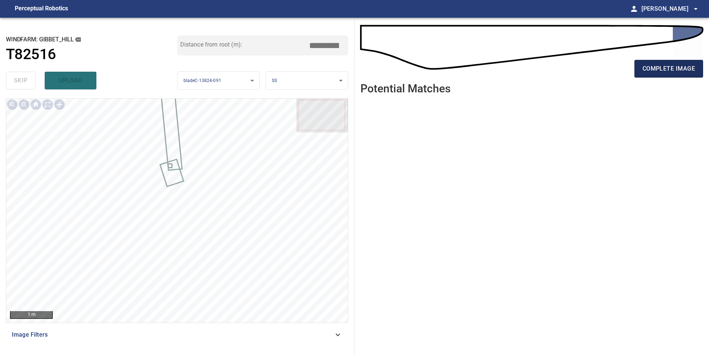
click at [670, 70] on span "complete image" at bounding box center [668, 69] width 52 height 10
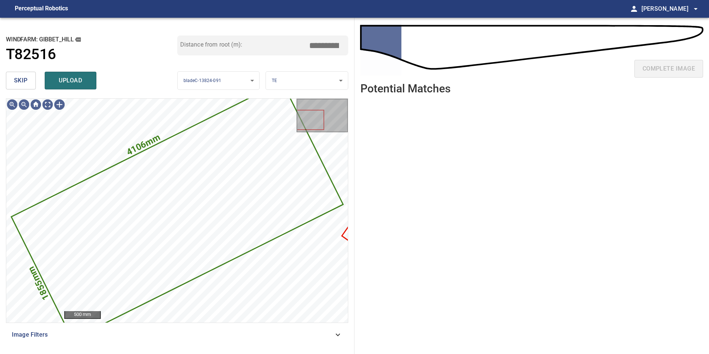
click at [23, 79] on span "skip" at bounding box center [21, 80] width 14 height 10
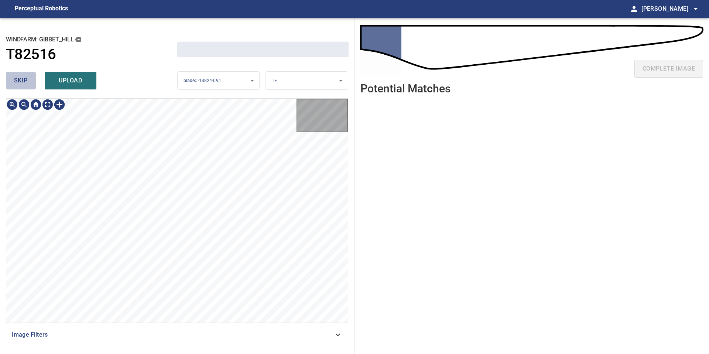
click at [23, 79] on span "skip" at bounding box center [21, 80] width 14 height 10
click at [23, 79] on div "skip upload" at bounding box center [91, 81] width 171 height 24
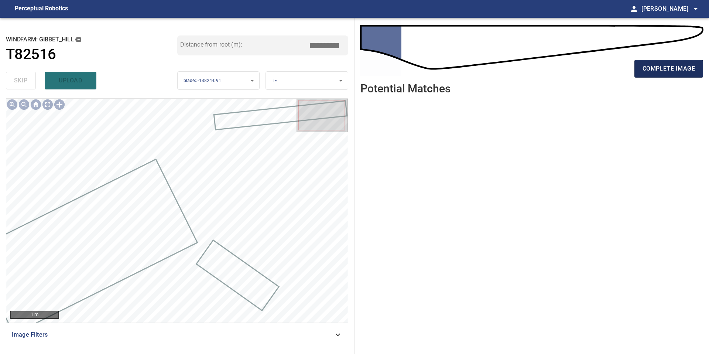
click at [675, 68] on span "complete image" at bounding box center [668, 69] width 52 height 10
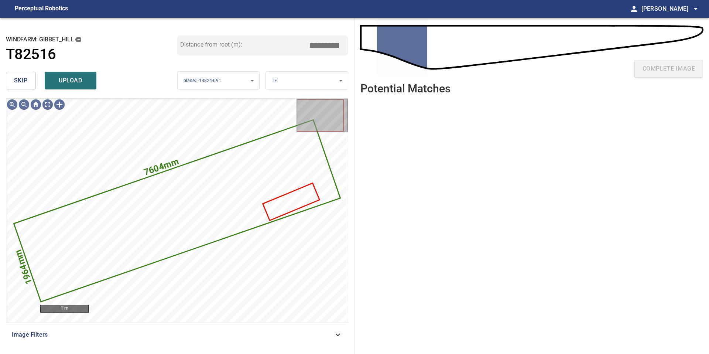
click at [21, 78] on span "skip" at bounding box center [21, 80] width 14 height 10
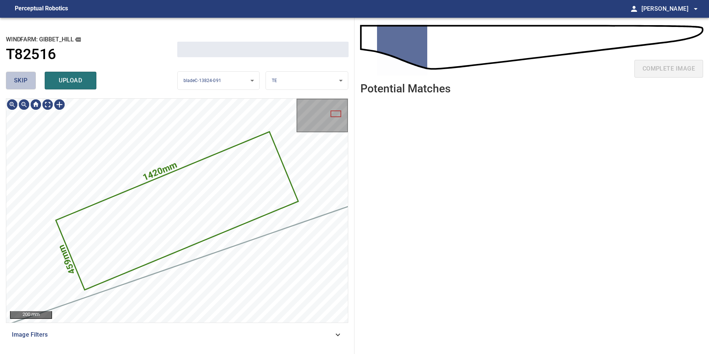
click at [21, 78] on span "skip" at bounding box center [21, 80] width 14 height 10
click at [21, 78] on div "skip upload" at bounding box center [91, 81] width 171 height 24
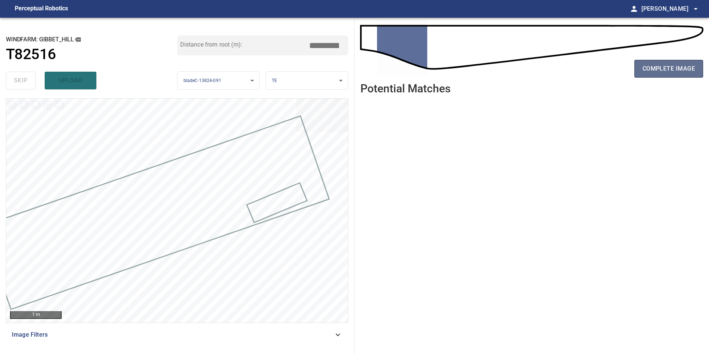
click at [678, 72] on span "complete image" at bounding box center [668, 69] width 52 height 10
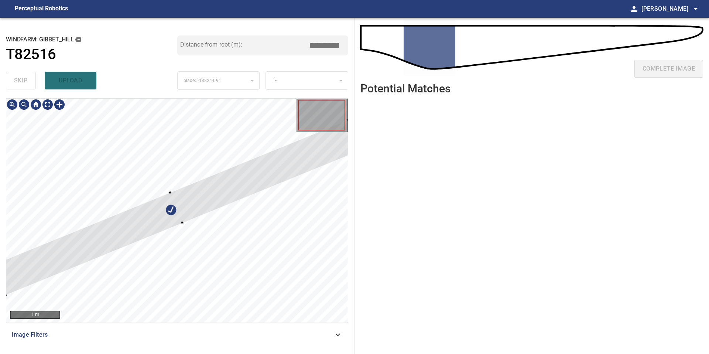
click at [170, 219] on div at bounding box center [176, 207] width 367 height 175
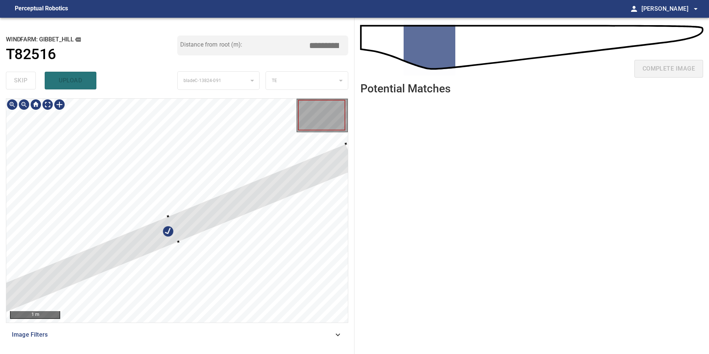
click at [198, 219] on div at bounding box center [174, 229] width 365 height 170
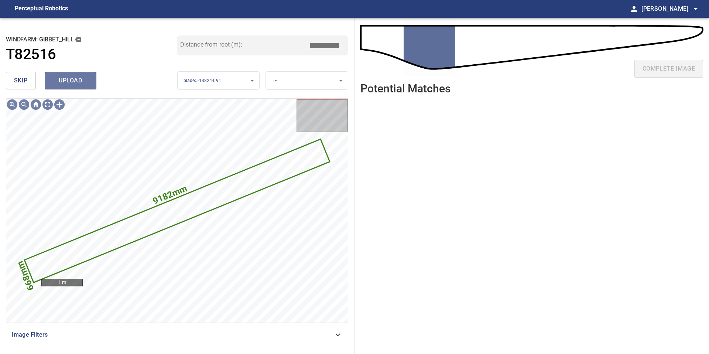
click at [75, 80] on span "upload" at bounding box center [70, 80] width 35 height 10
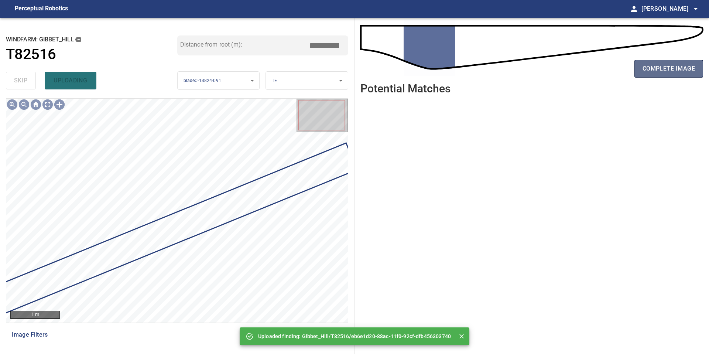
click at [672, 69] on span "complete image" at bounding box center [668, 69] width 52 height 10
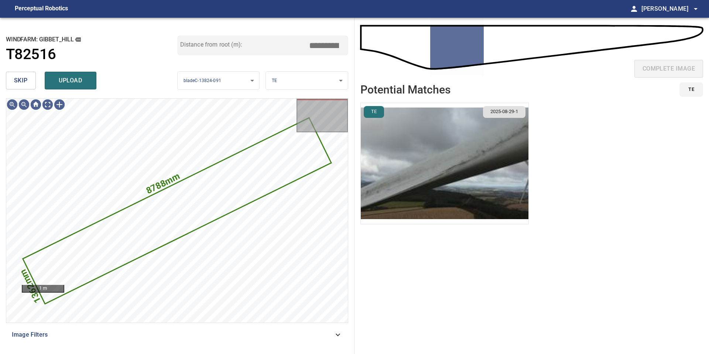
click at [17, 82] on span "skip" at bounding box center [21, 80] width 14 height 10
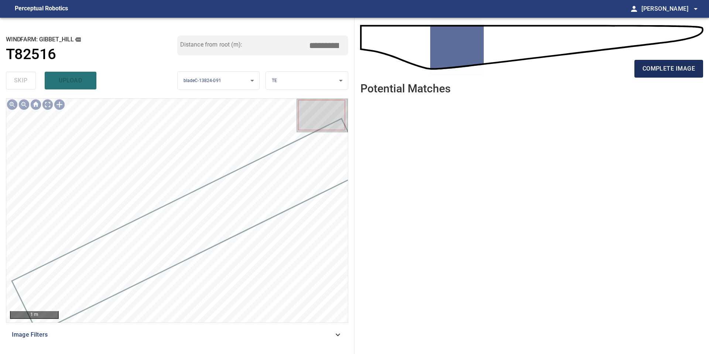
click at [672, 67] on span "complete image" at bounding box center [668, 69] width 52 height 10
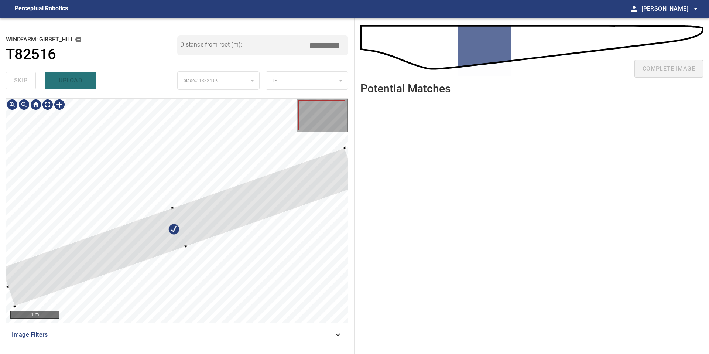
click at [161, 249] on div at bounding box center [179, 227] width 357 height 158
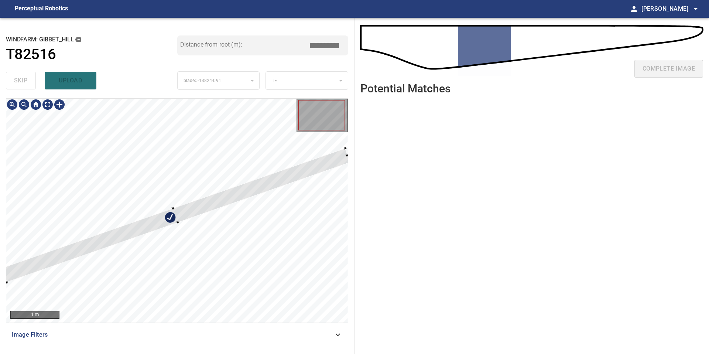
click at [169, 223] on div at bounding box center [176, 215] width 348 height 134
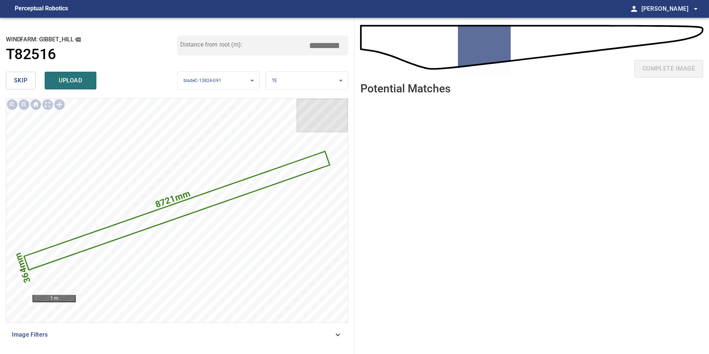
drag, startPoint x: 326, startPoint y: 42, endPoint x: 320, endPoint y: 42, distance: 6.6
click at [320, 42] on input "*****" at bounding box center [326, 45] width 37 height 14
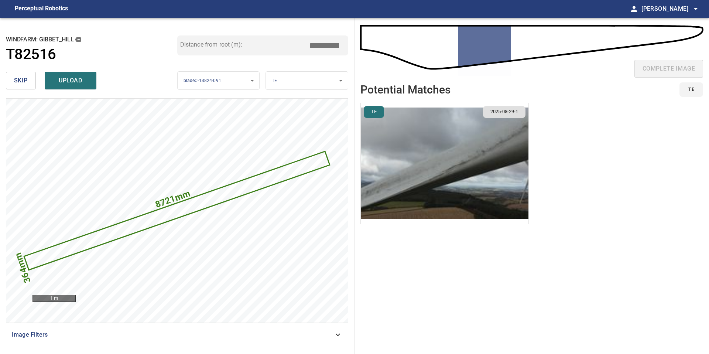
type input "*****"
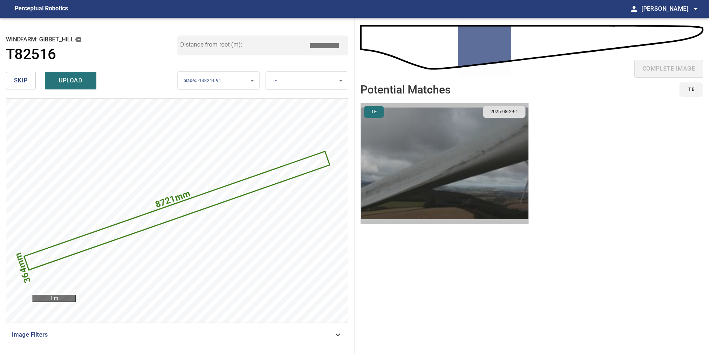
click at [441, 147] on img "button" at bounding box center [445, 163] width 168 height 121
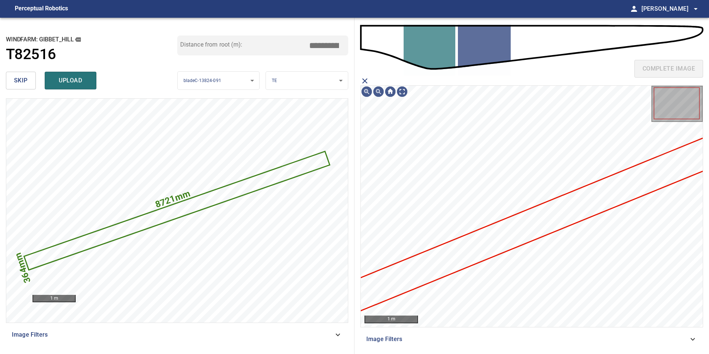
click at [481, 248] on icon at bounding box center [528, 225] width 387 height 181
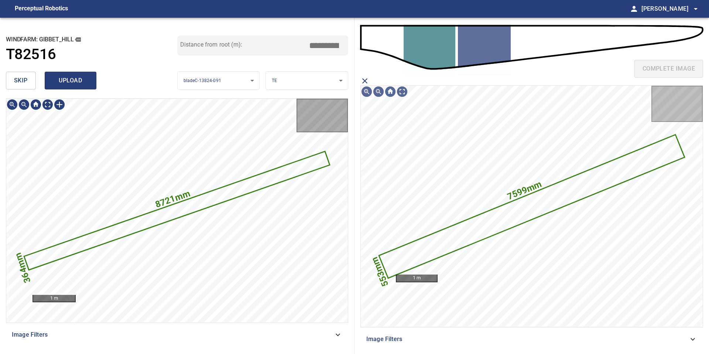
click at [82, 89] on button "upload" at bounding box center [71, 81] width 52 height 18
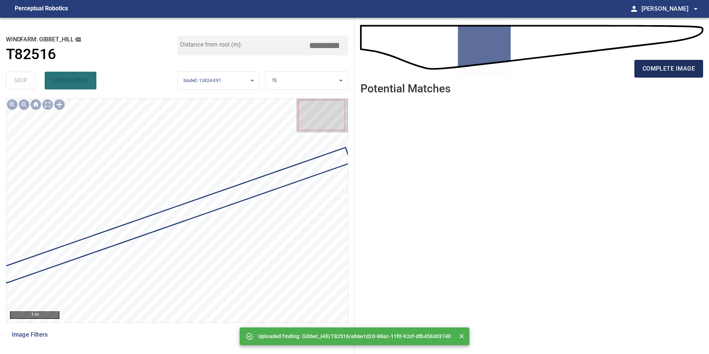
click at [668, 68] on span "complete image" at bounding box center [668, 69] width 52 height 10
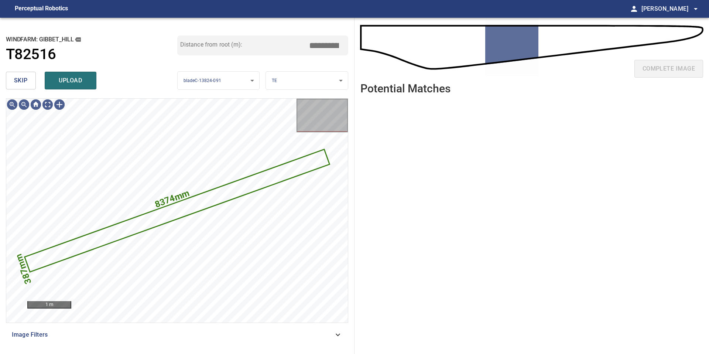
click at [23, 85] on span "skip" at bounding box center [21, 80] width 14 height 10
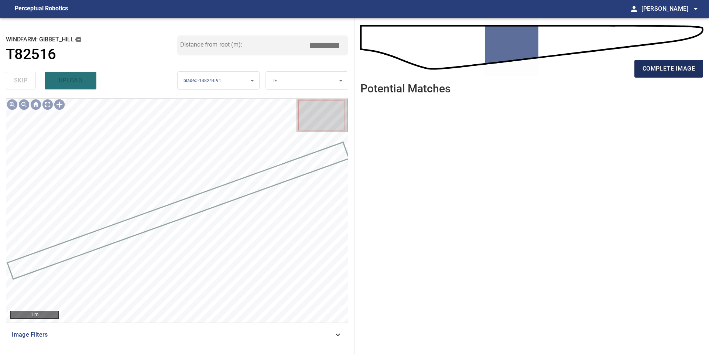
click at [665, 72] on span "complete image" at bounding box center [668, 69] width 52 height 10
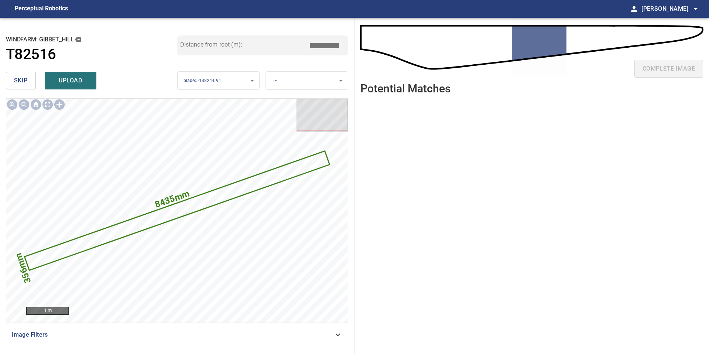
drag, startPoint x: 327, startPoint y: 45, endPoint x: 253, endPoint y: 45, distance: 73.8
click at [257, 45] on div "Distance from root (m): *****" at bounding box center [262, 45] width 171 height 20
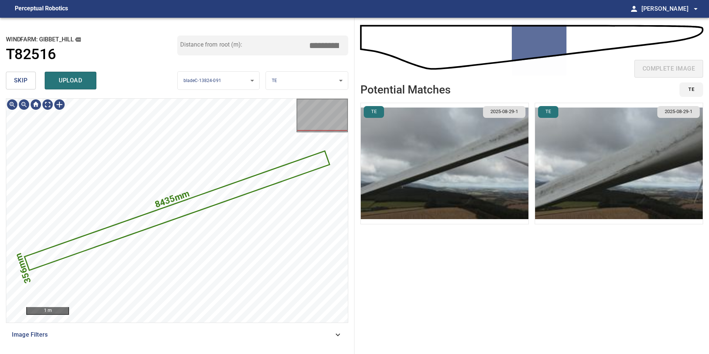
type input "*****"
click at [375, 149] on img "button" at bounding box center [445, 163] width 168 height 121
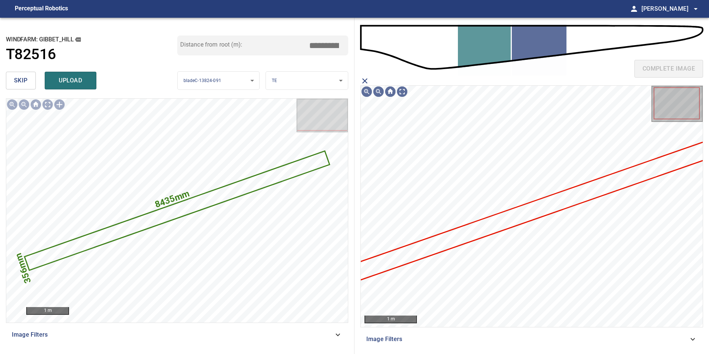
click at [475, 232] on icon at bounding box center [530, 211] width 369 height 142
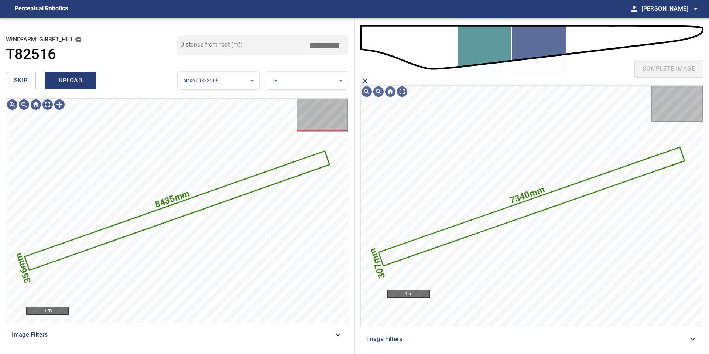
click at [71, 79] on span "upload" at bounding box center [70, 80] width 35 height 10
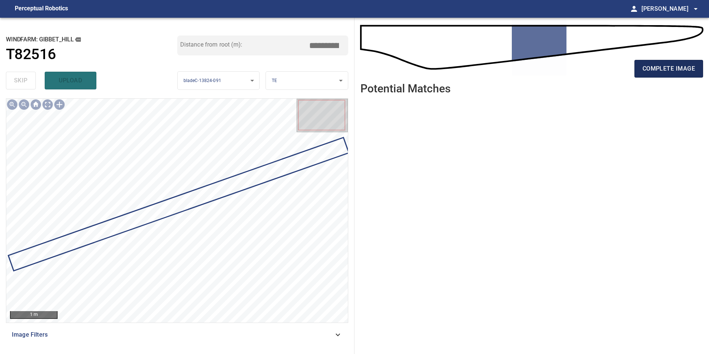
click at [671, 69] on span "complete image" at bounding box center [668, 69] width 52 height 10
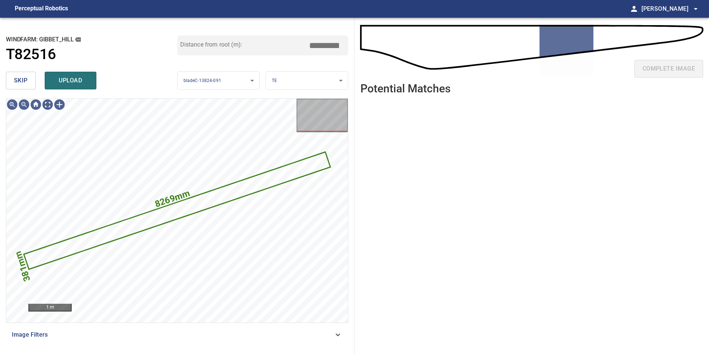
click at [26, 79] on span "skip" at bounding box center [21, 80] width 14 height 10
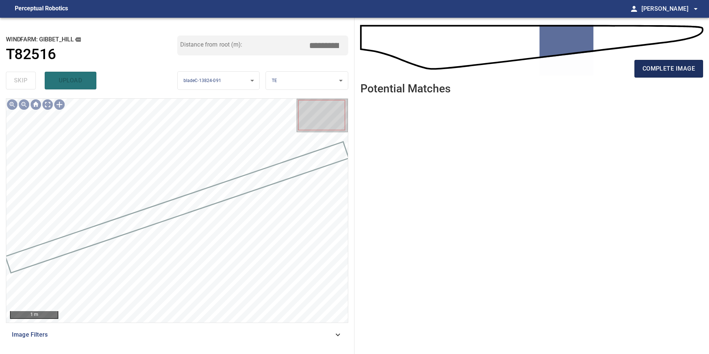
click at [660, 65] on span "complete image" at bounding box center [668, 69] width 52 height 10
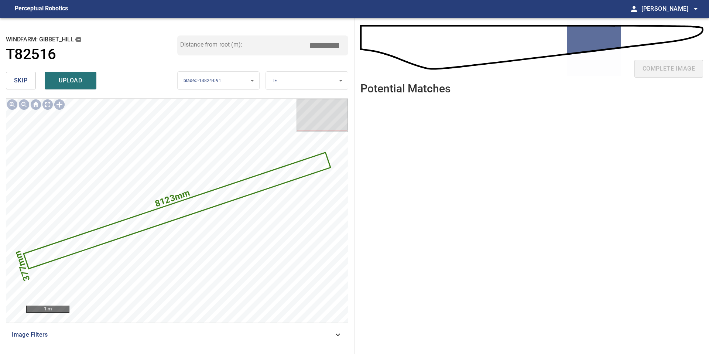
drag, startPoint x: 328, startPoint y: 42, endPoint x: 270, endPoint y: 42, distance: 58.0
click at [271, 42] on div "Distance from root (m): *****" at bounding box center [262, 45] width 171 height 20
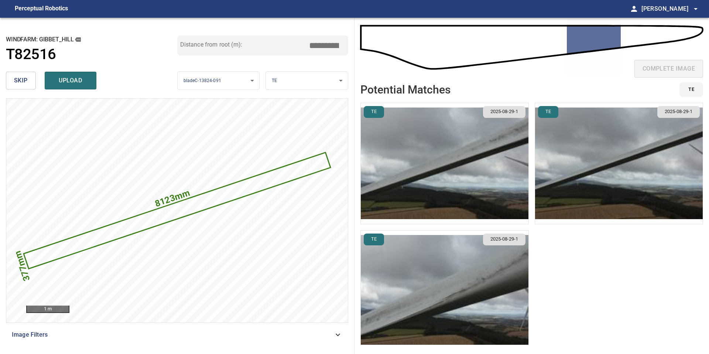
type input "*****"
click at [469, 173] on img "button" at bounding box center [445, 163] width 168 height 121
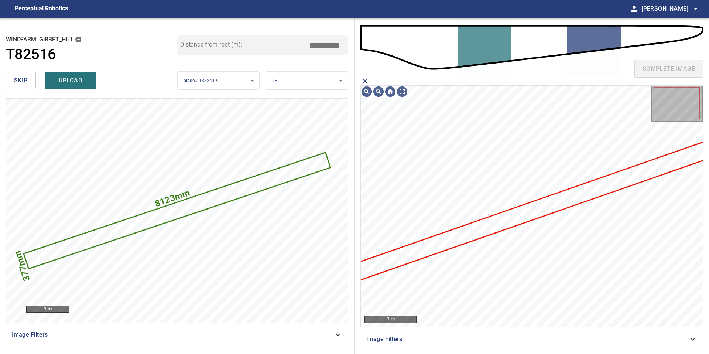
click at [493, 224] on icon at bounding box center [530, 211] width 369 height 142
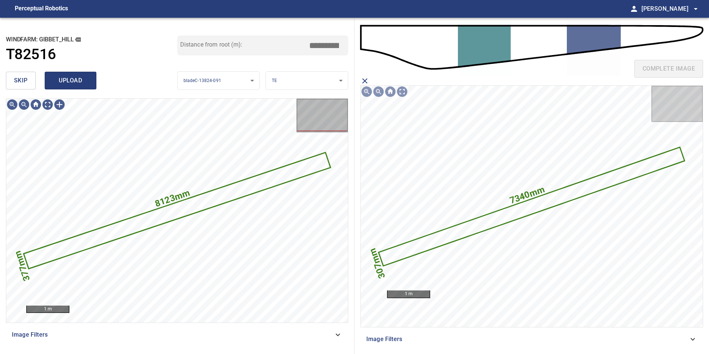
click at [67, 82] on span "upload" at bounding box center [70, 80] width 35 height 10
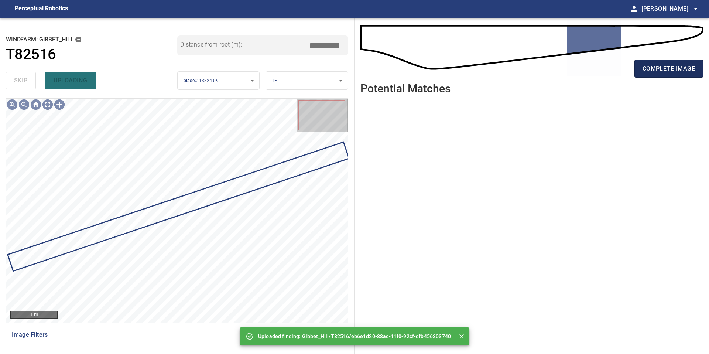
click at [679, 71] on span "complete image" at bounding box center [668, 69] width 52 height 10
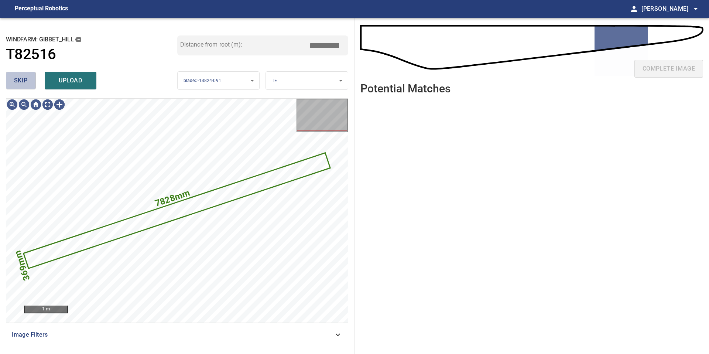
click at [19, 83] on span "skip" at bounding box center [21, 80] width 14 height 10
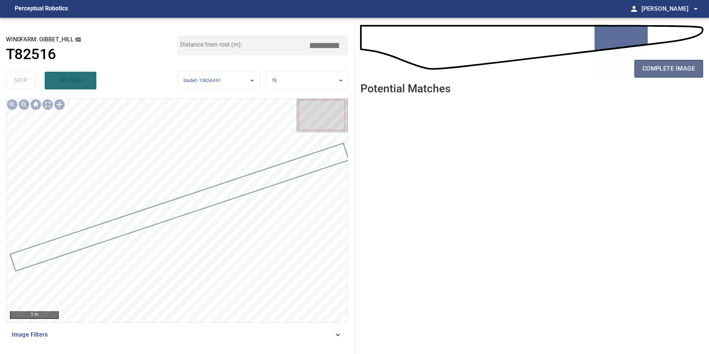
click at [655, 62] on button "complete image" at bounding box center [668, 69] width 69 height 18
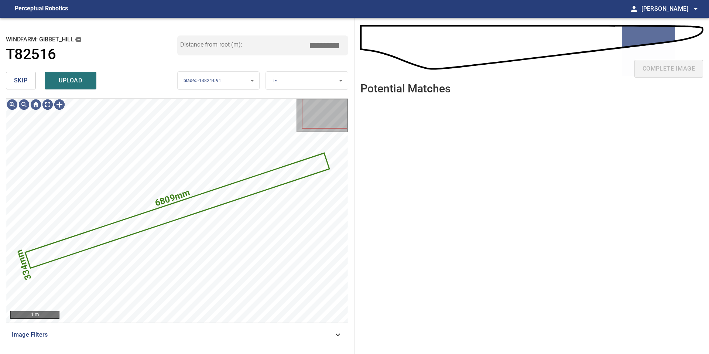
click at [28, 82] on button "skip" at bounding box center [21, 81] width 30 height 18
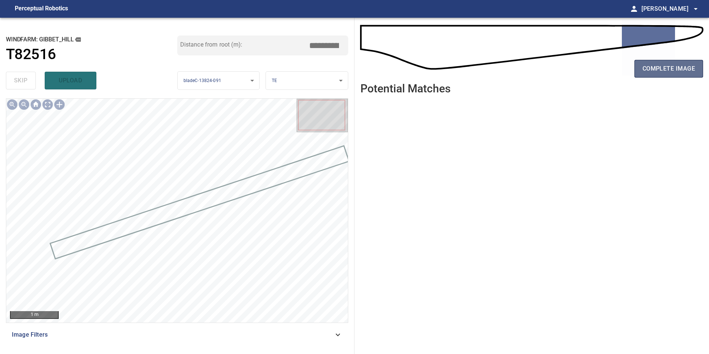
click at [652, 73] on span "complete image" at bounding box center [668, 69] width 52 height 10
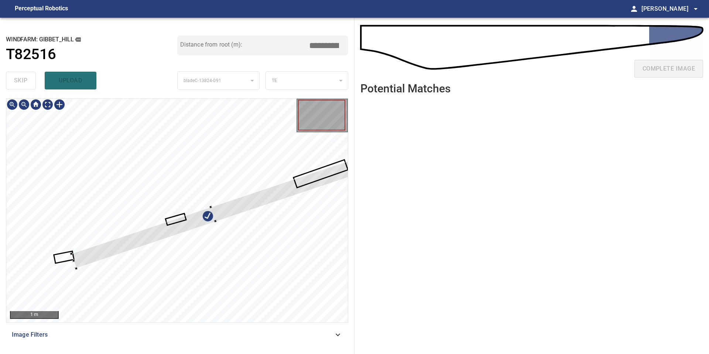
click at [278, 194] on div at bounding box center [213, 214] width 284 height 108
click at [54, 268] on div at bounding box center [177, 211] width 342 height 224
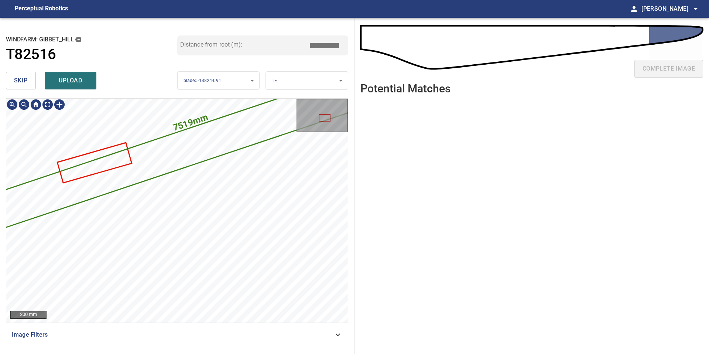
click at [402, 205] on div "**********" at bounding box center [354, 186] width 709 height 336
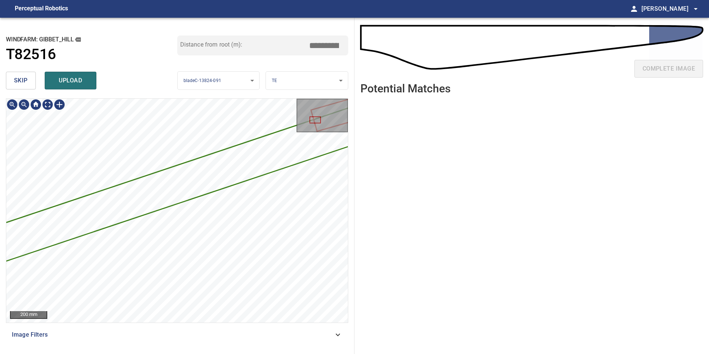
click at [402, 200] on div "**********" at bounding box center [354, 186] width 709 height 336
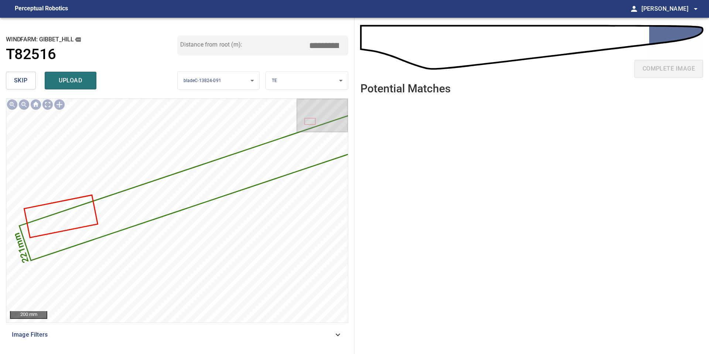
drag, startPoint x: 326, startPoint y: 41, endPoint x: 278, endPoint y: 41, distance: 48.7
click at [299, 41] on div "Distance from root (m): *****" at bounding box center [262, 45] width 171 height 20
drag, startPoint x: 327, startPoint y: 44, endPoint x: 266, endPoint y: 37, distance: 61.0
click at [267, 38] on div "Distance from root (m): *****" at bounding box center [262, 45] width 171 height 20
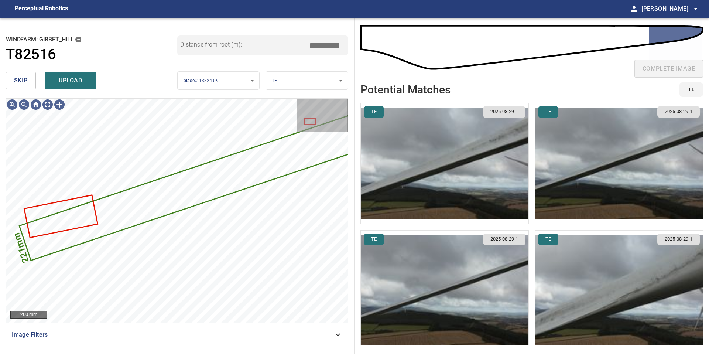
type input "*****"
click at [503, 202] on img "button" at bounding box center [445, 163] width 168 height 121
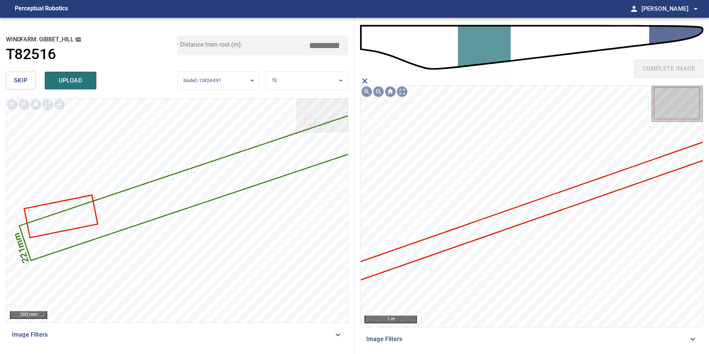
click at [512, 224] on icon at bounding box center [530, 211] width 369 height 142
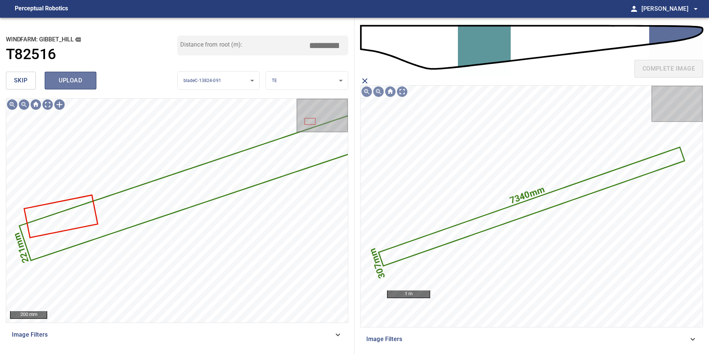
click at [72, 75] on span "upload" at bounding box center [70, 80] width 35 height 10
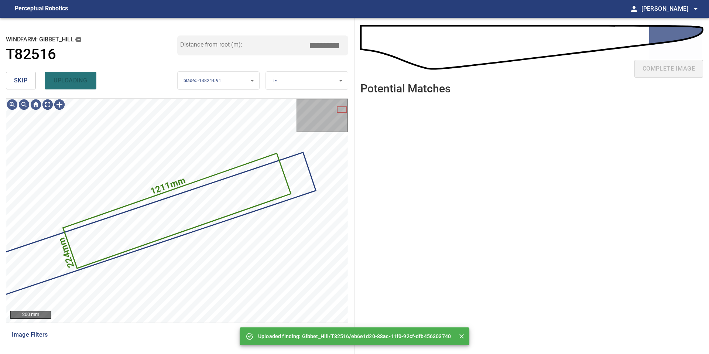
click at [21, 80] on span "skip" at bounding box center [21, 80] width 14 height 10
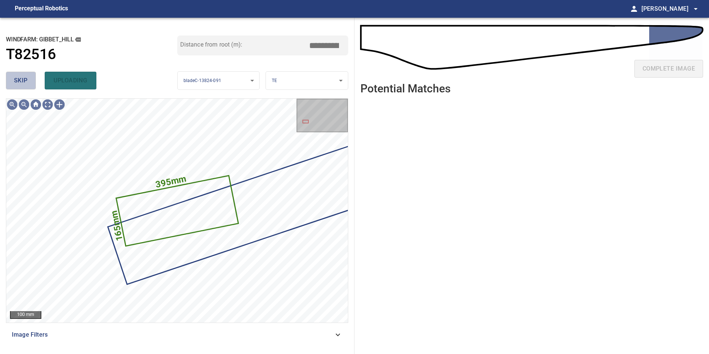
click at [21, 80] on span "skip" at bounding box center [21, 80] width 14 height 10
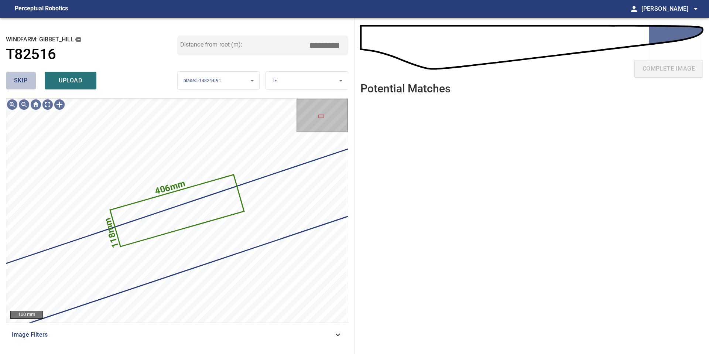
click at [15, 80] on span "skip" at bounding box center [21, 80] width 14 height 10
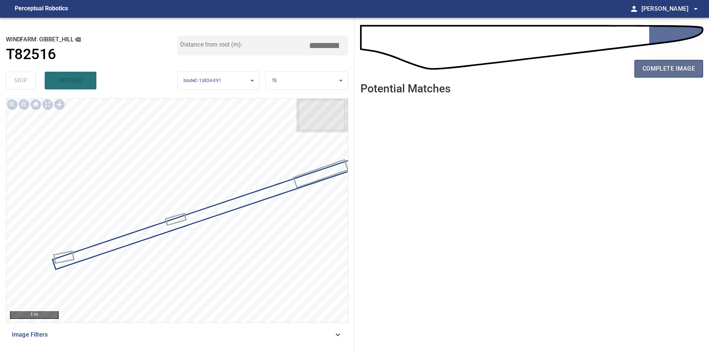
click at [675, 70] on span "complete image" at bounding box center [668, 69] width 52 height 10
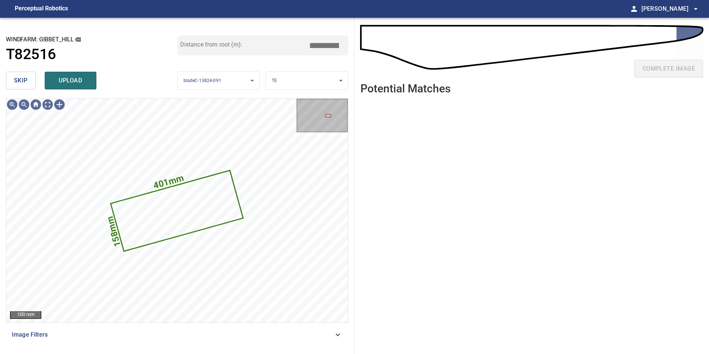
click at [20, 81] on span "skip" at bounding box center [21, 80] width 14 height 10
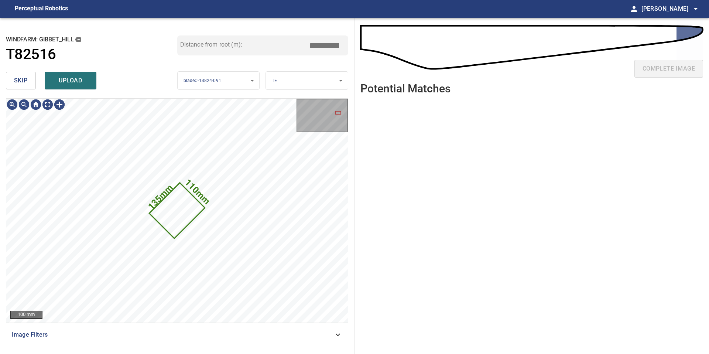
click at [20, 81] on span "skip" at bounding box center [21, 80] width 14 height 10
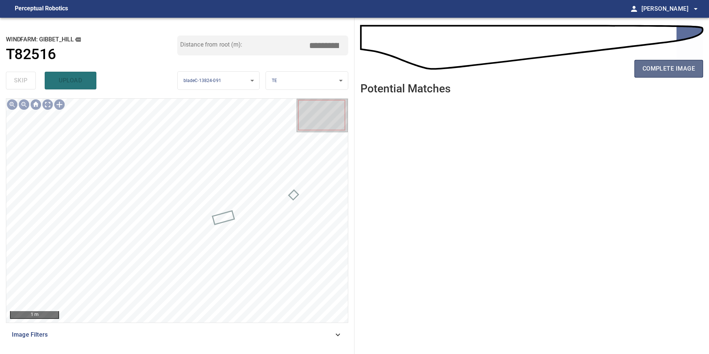
click at [675, 65] on span "complete image" at bounding box center [668, 69] width 52 height 10
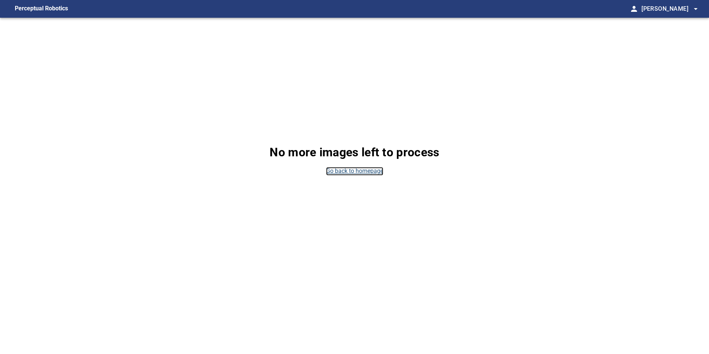
click at [363, 168] on link "Go back to homepage" at bounding box center [354, 171] width 57 height 8
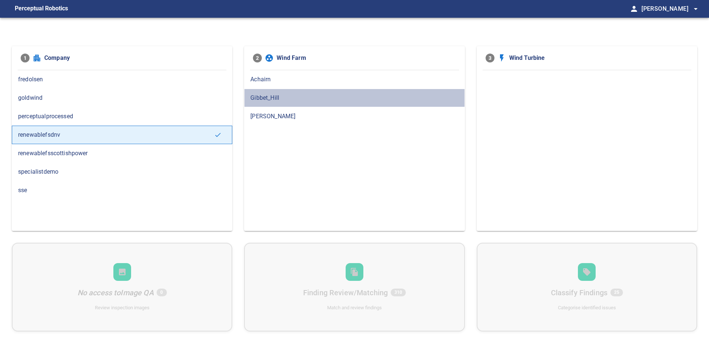
click at [267, 93] on span "Gibbet_Hill" at bounding box center [354, 97] width 208 height 9
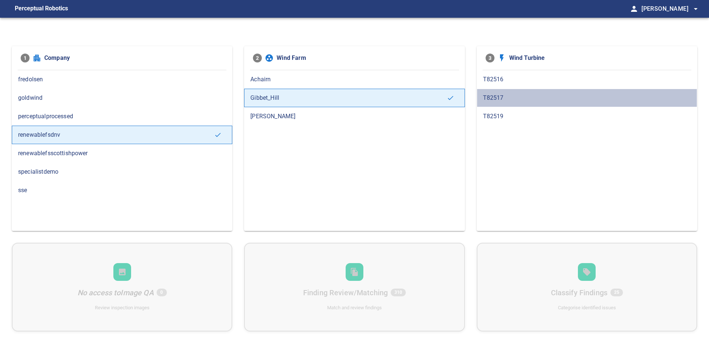
click at [502, 97] on span "T82517" at bounding box center [587, 97] width 208 height 9
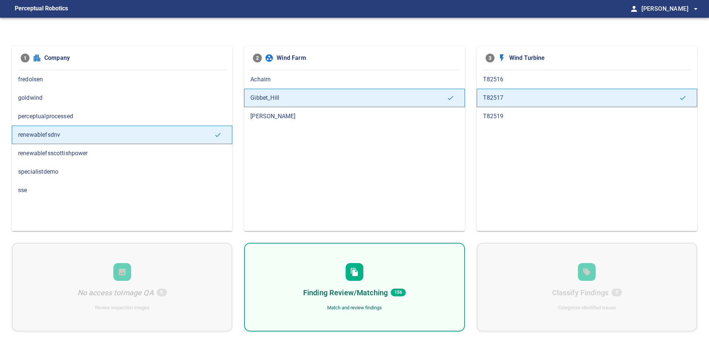
click at [419, 270] on div "Finding Review/Matching 156 Match and review findings" at bounding box center [354, 287] width 220 height 89
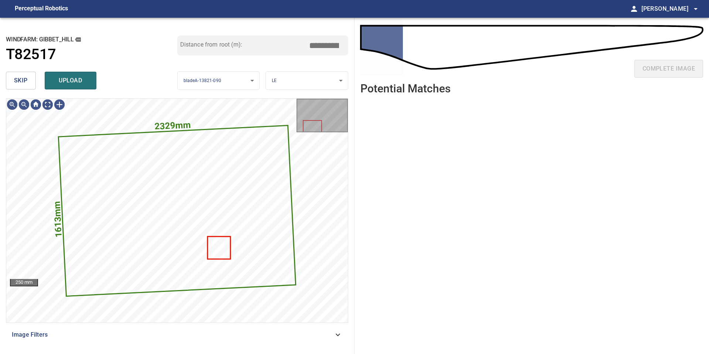
click at [31, 81] on button "skip" at bounding box center [21, 81] width 30 height 18
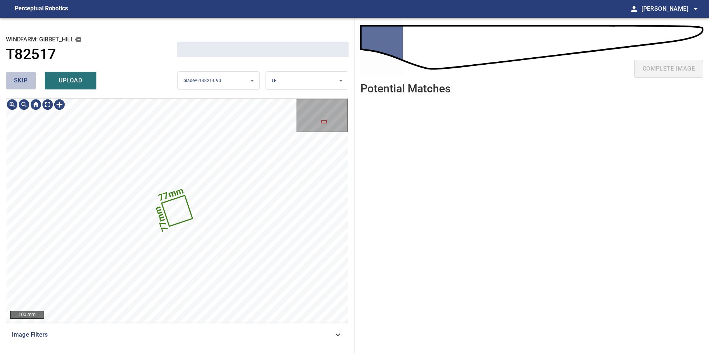
click at [31, 81] on button "skip" at bounding box center [21, 81] width 30 height 18
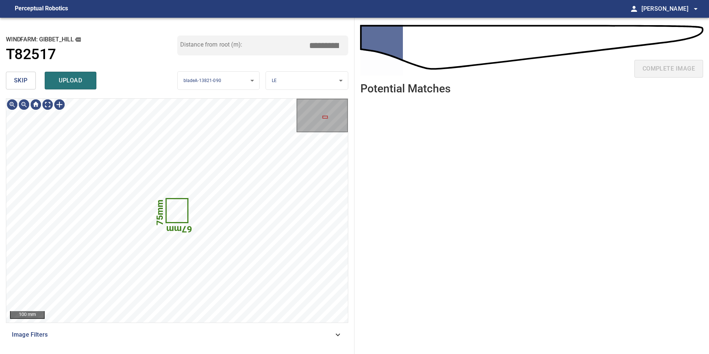
type input "****"
click at [31, 81] on button "skip" at bounding box center [21, 81] width 30 height 18
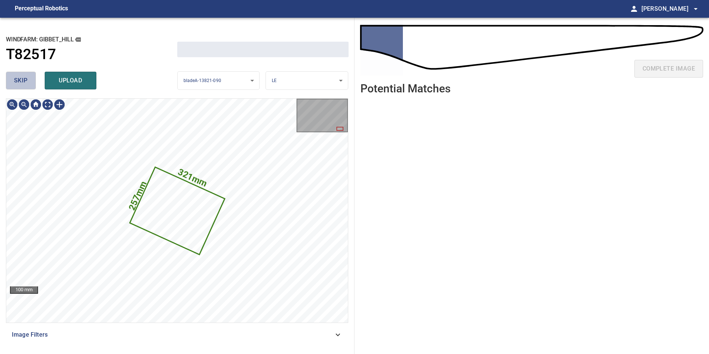
click at [31, 81] on button "skip" at bounding box center [21, 81] width 30 height 18
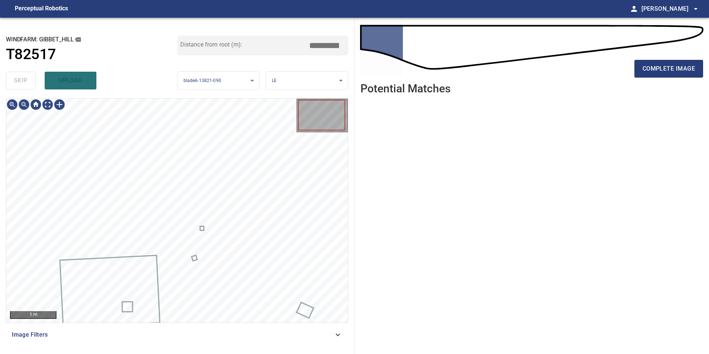
click at [31, 81] on div "skip upload" at bounding box center [91, 81] width 171 height 24
type input "****"
click at [31, 81] on div "skip upload" at bounding box center [91, 81] width 171 height 24
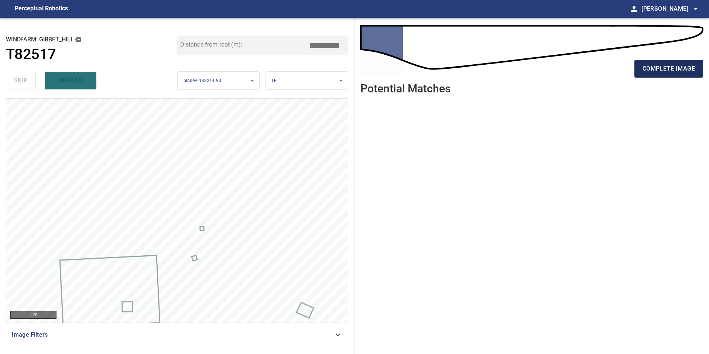
click at [667, 64] on span "complete image" at bounding box center [668, 69] width 52 height 10
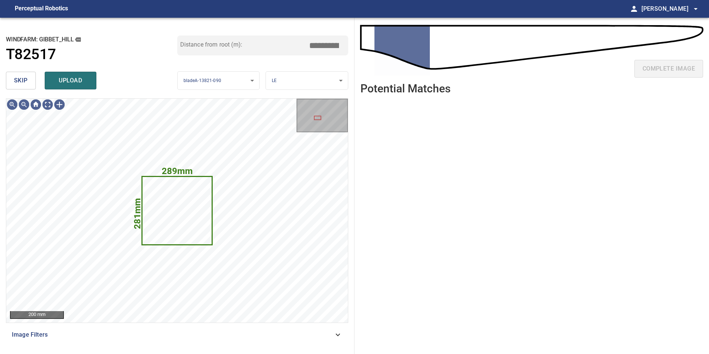
click at [23, 78] on span "skip" at bounding box center [21, 80] width 14 height 10
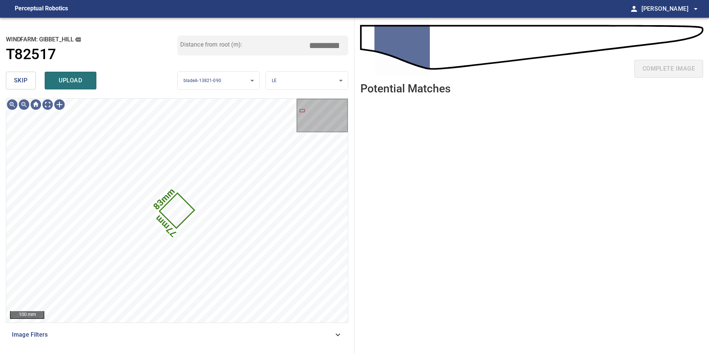
click at [23, 78] on span "skip" at bounding box center [21, 80] width 14 height 10
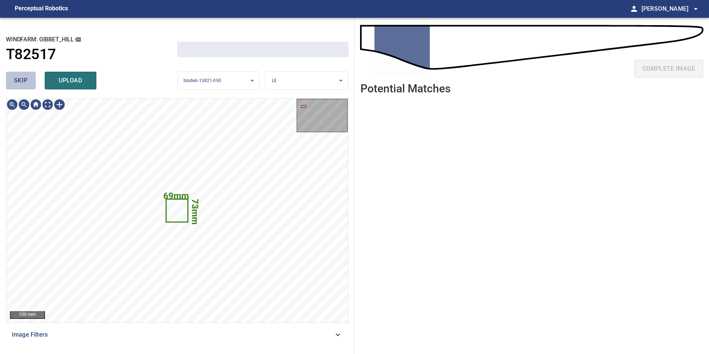
click at [23, 78] on span "skip" at bounding box center [21, 80] width 14 height 10
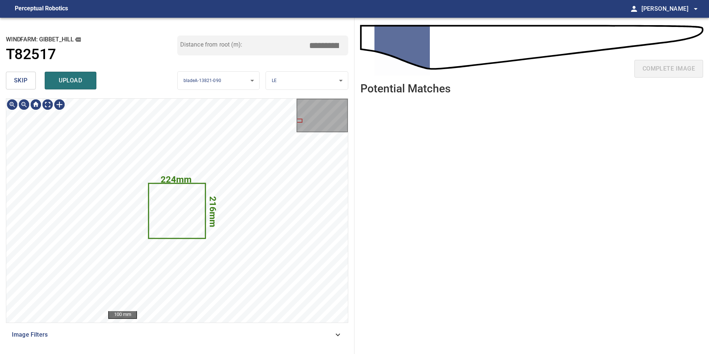
type input "****"
click at [23, 78] on span "skip" at bounding box center [21, 80] width 14 height 10
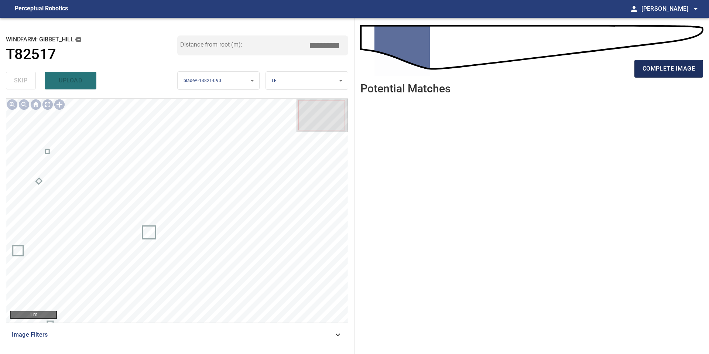
click at [676, 69] on span "complete image" at bounding box center [668, 69] width 52 height 10
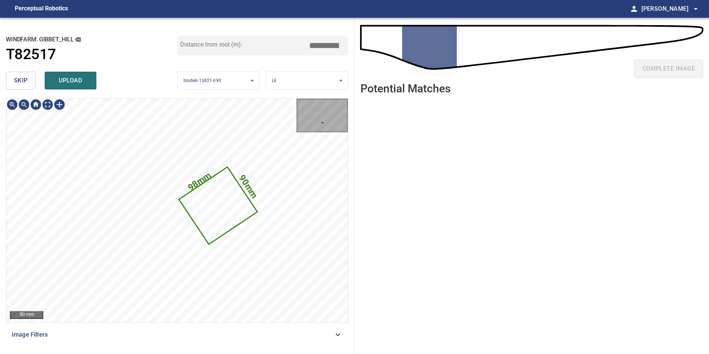
click at [25, 79] on span "skip" at bounding box center [21, 80] width 14 height 10
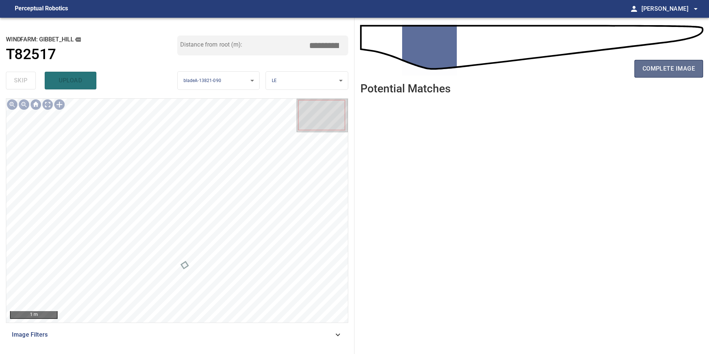
click at [671, 66] on span "complete image" at bounding box center [668, 69] width 52 height 10
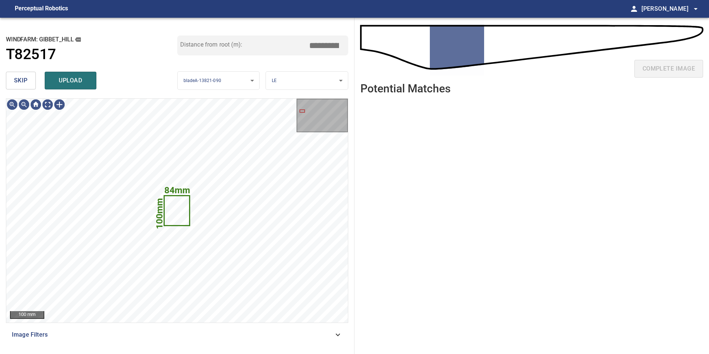
click at [20, 85] on span "skip" at bounding box center [21, 80] width 14 height 10
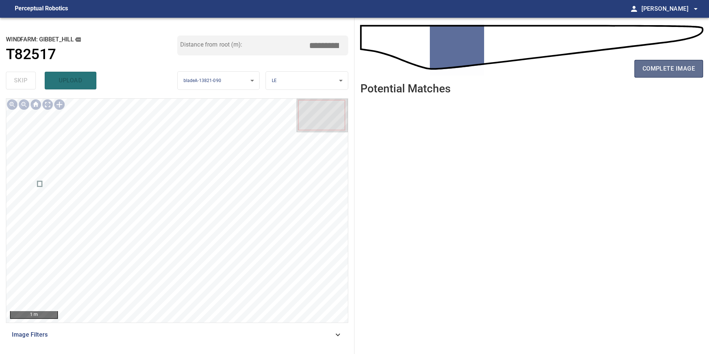
click at [665, 75] on button "complete image" at bounding box center [668, 69] width 69 height 18
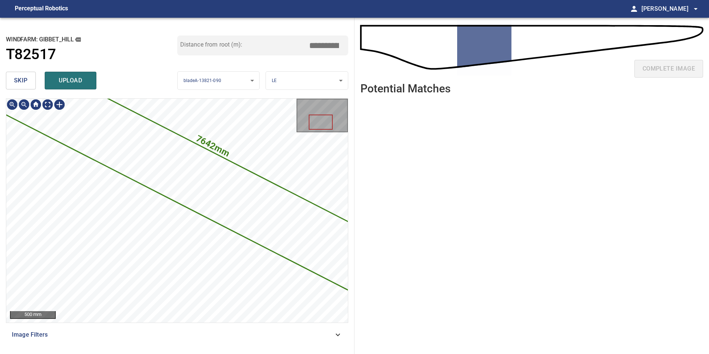
click at [37, 86] on div "skip upload" at bounding box center [91, 81] width 171 height 24
click at [30, 82] on button "skip" at bounding box center [21, 81] width 30 height 18
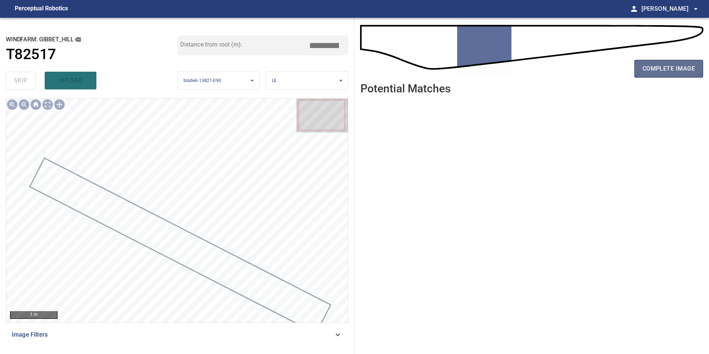
click at [654, 72] on span "complete image" at bounding box center [668, 69] width 52 height 10
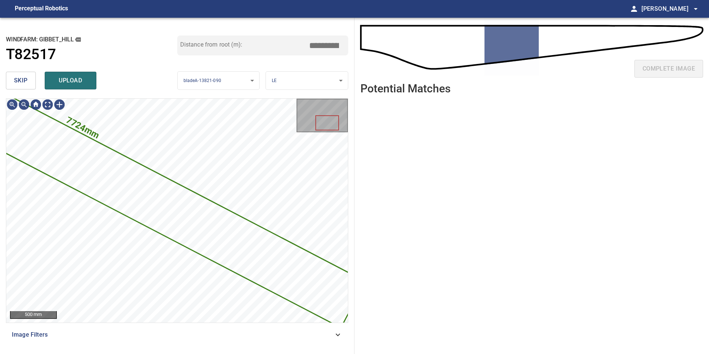
click at [24, 78] on span "skip" at bounding box center [21, 80] width 14 height 10
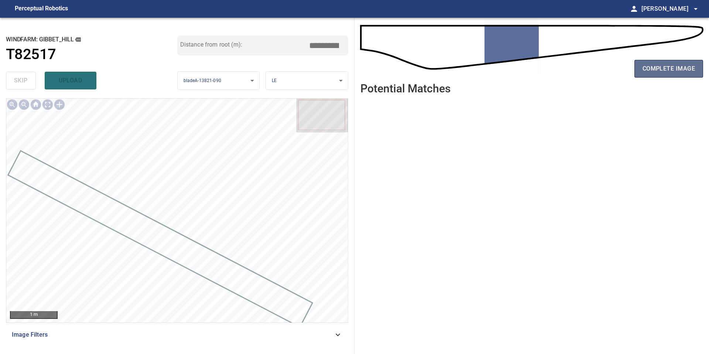
click at [678, 71] on span "complete image" at bounding box center [668, 69] width 52 height 10
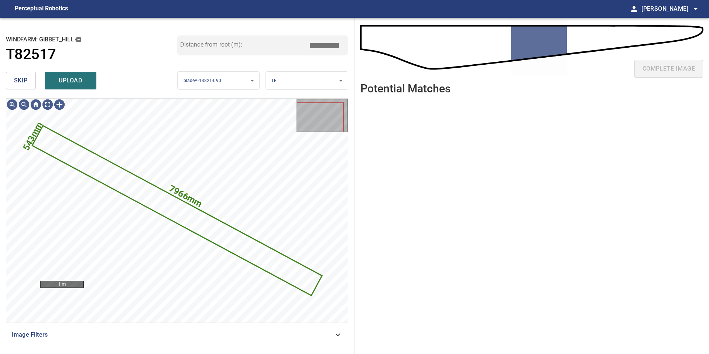
click at [21, 78] on span "skip" at bounding box center [21, 80] width 14 height 10
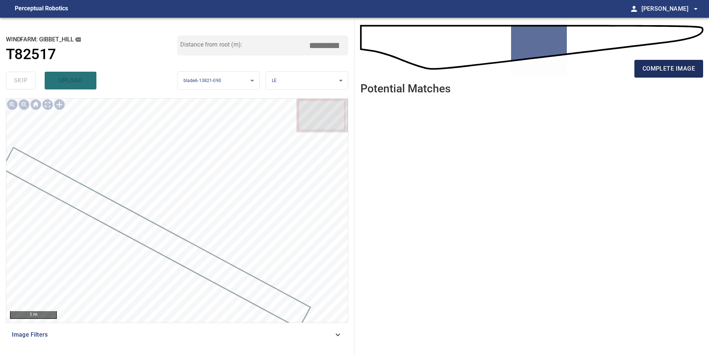
click at [684, 73] on span "complete image" at bounding box center [668, 69] width 52 height 10
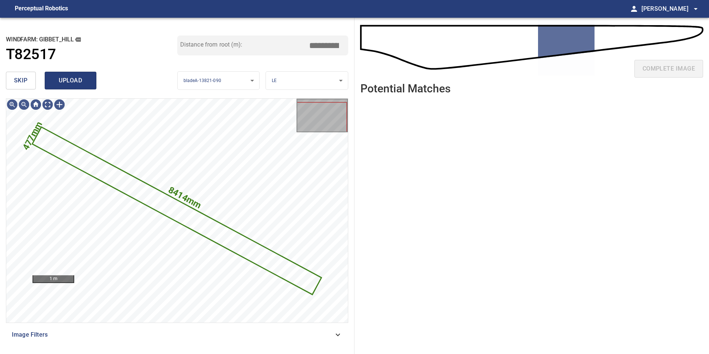
click at [81, 79] on span "upload" at bounding box center [70, 80] width 35 height 10
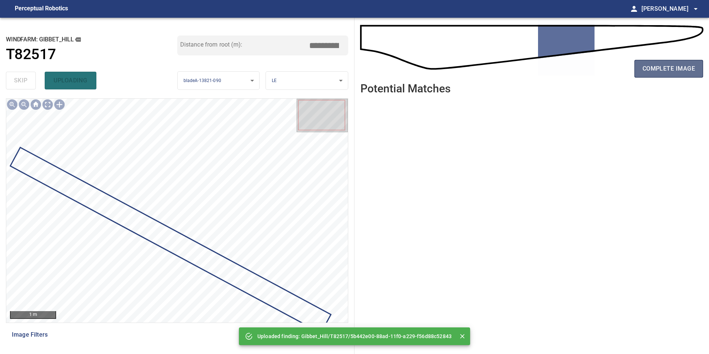
click at [673, 68] on span "complete image" at bounding box center [668, 69] width 52 height 10
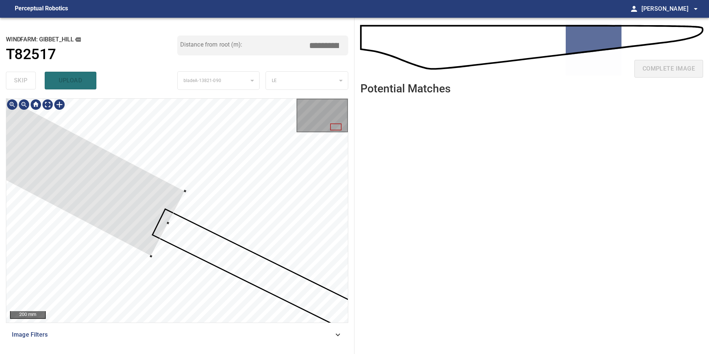
click at [27, 105] on div at bounding box center [24, 105] width 12 height 12
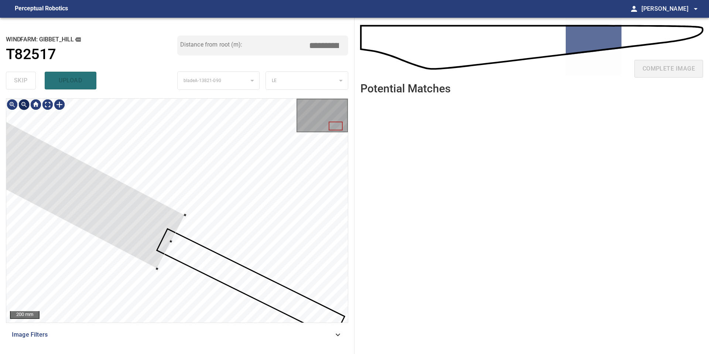
click at [27, 105] on div at bounding box center [24, 105] width 12 height 12
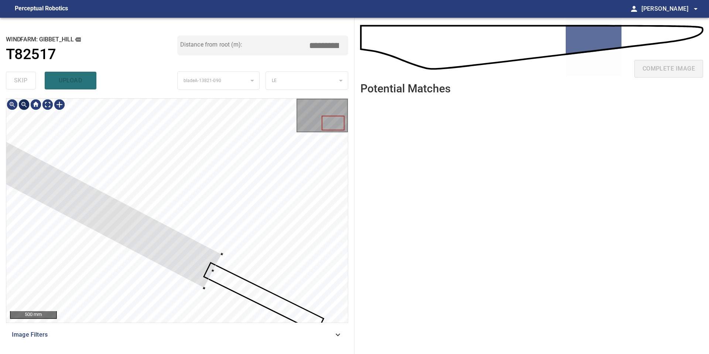
click at [27, 105] on div at bounding box center [24, 105] width 12 height 12
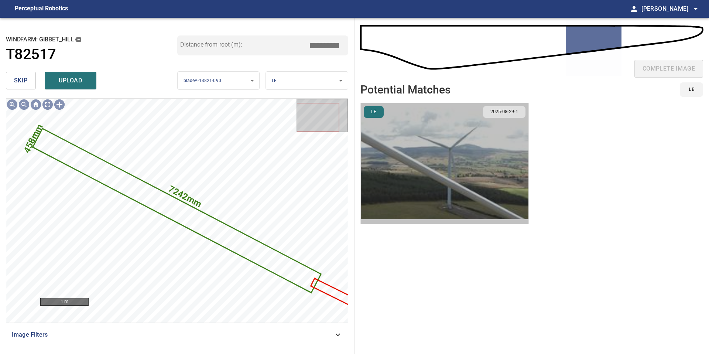
click at [456, 146] on img "button" at bounding box center [445, 163] width 168 height 121
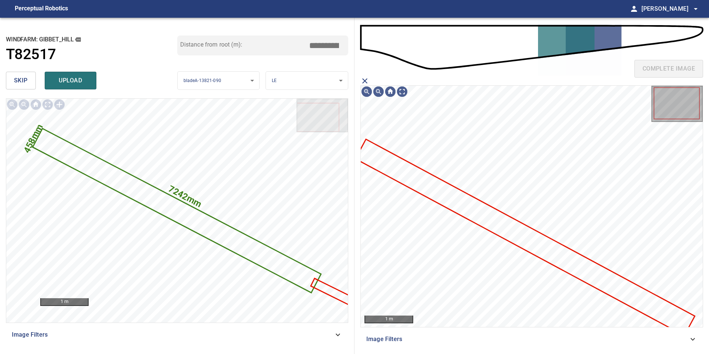
click at [478, 218] on icon at bounding box center [525, 237] width 338 height 195
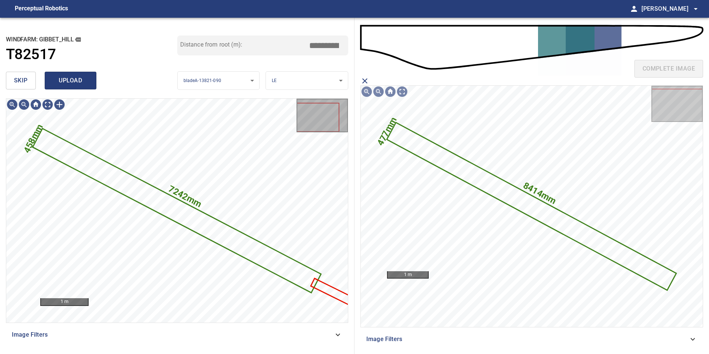
click at [81, 83] on span "upload" at bounding box center [70, 80] width 35 height 10
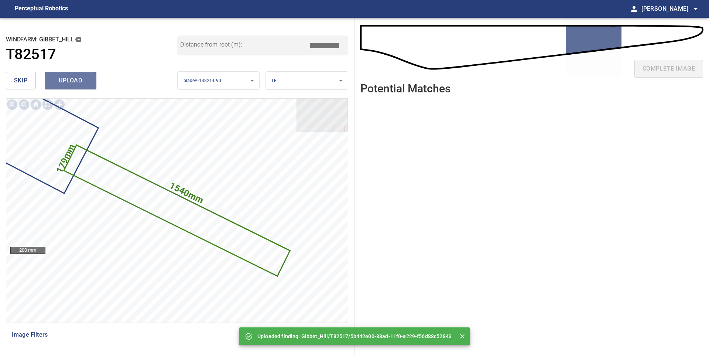
click at [67, 82] on span "upload" at bounding box center [70, 80] width 35 height 10
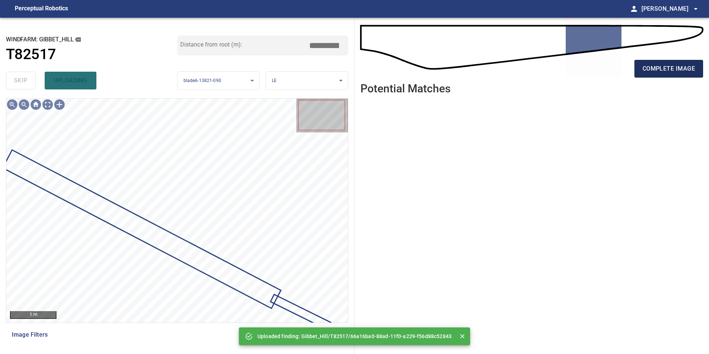
click at [675, 76] on button "complete image" at bounding box center [668, 69] width 69 height 18
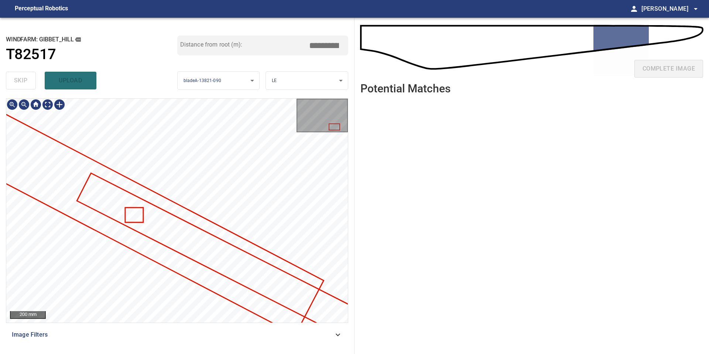
click at [114, 239] on div at bounding box center [177, 211] width 342 height 224
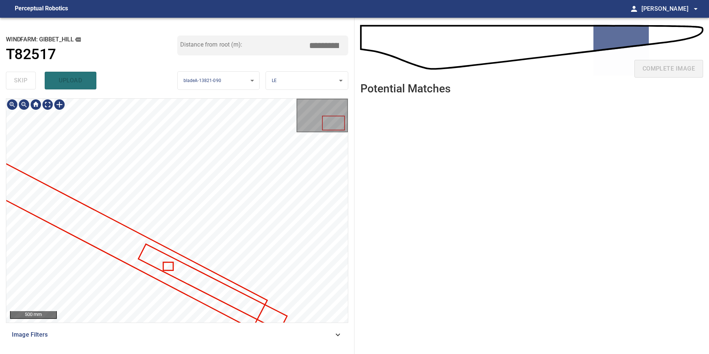
click at [291, 307] on div at bounding box center [177, 211] width 342 height 224
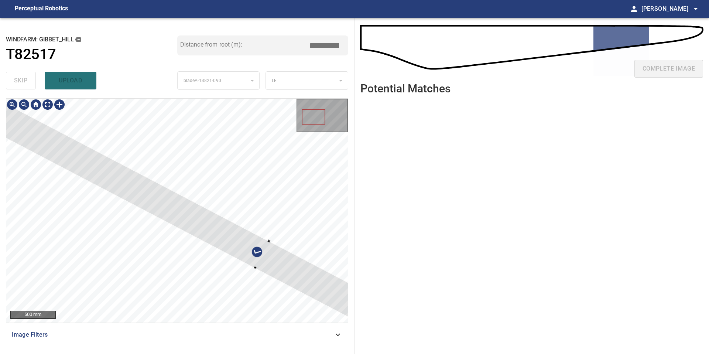
click at [137, 188] on div at bounding box center [262, 254] width 561 height 313
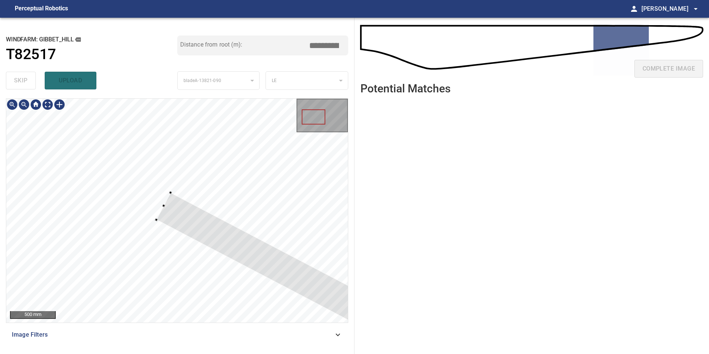
click at [171, 193] on div at bounding box center [377, 317] width 443 height 251
click at [24, 104] on div at bounding box center [24, 105] width 12 height 12
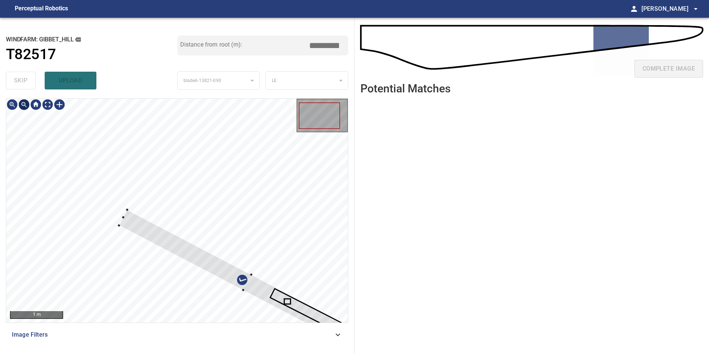
click at [24, 104] on div at bounding box center [24, 105] width 12 height 12
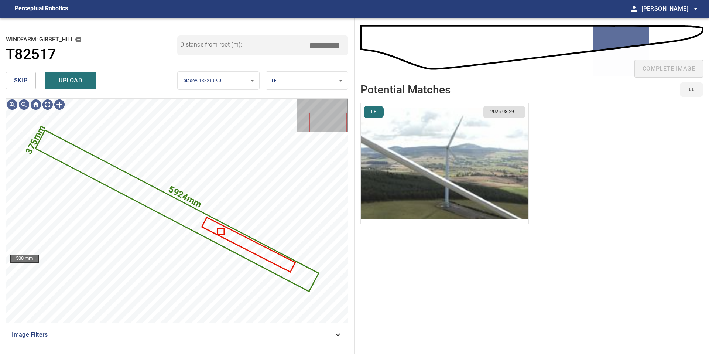
click at [443, 184] on li "LE 2025-08-29-1" at bounding box center [444, 163] width 168 height 121
click at [443, 184] on img "button" at bounding box center [445, 163] width 168 height 121
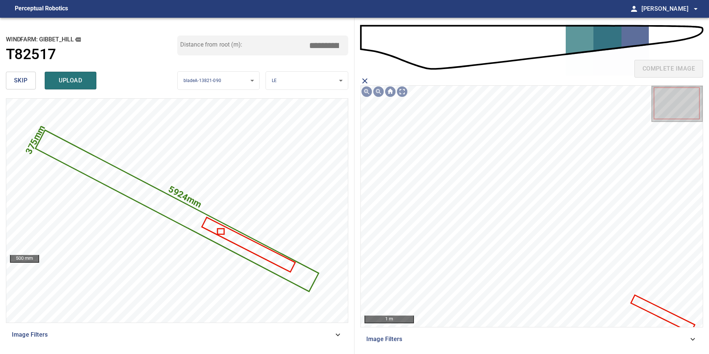
click at [661, 312] on icon at bounding box center [662, 314] width 62 height 36
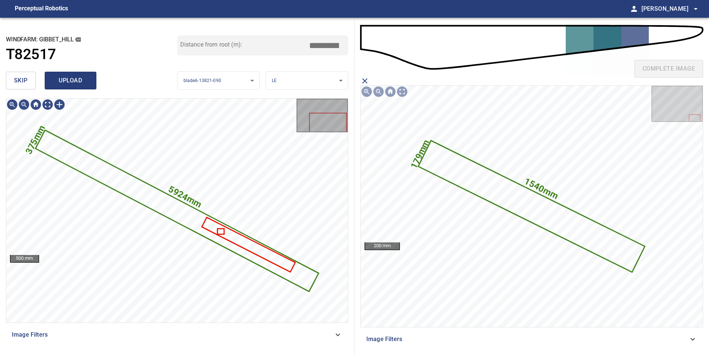
click at [64, 79] on span "upload" at bounding box center [70, 80] width 35 height 10
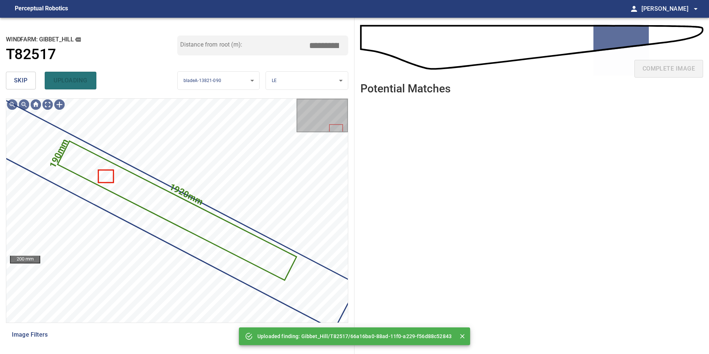
click at [29, 78] on button "skip" at bounding box center [21, 81] width 30 height 18
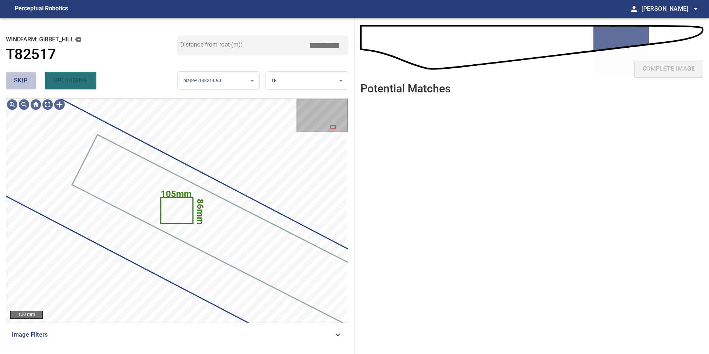
click at [29, 78] on button "skip" at bounding box center [21, 81] width 30 height 18
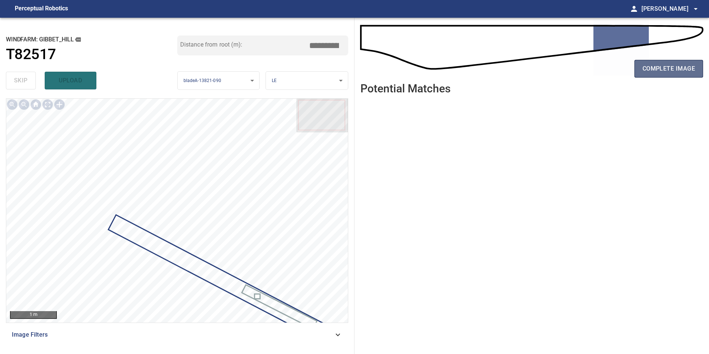
click at [659, 70] on span "complete image" at bounding box center [668, 69] width 52 height 10
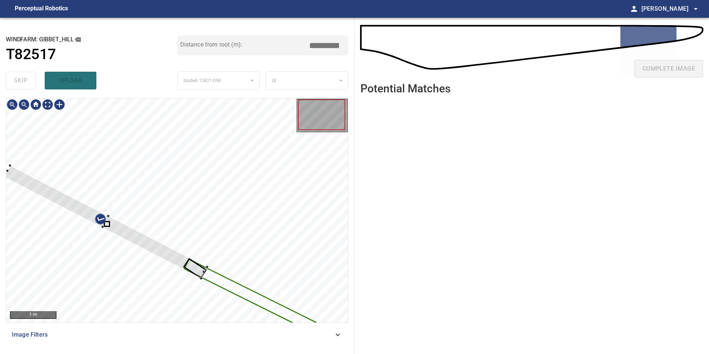
click at [207, 271] on div at bounding box center [177, 211] width 342 height 224
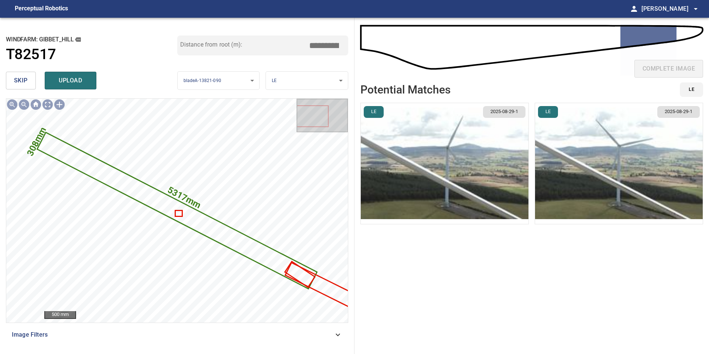
click at [611, 192] on img "button" at bounding box center [619, 163] width 168 height 121
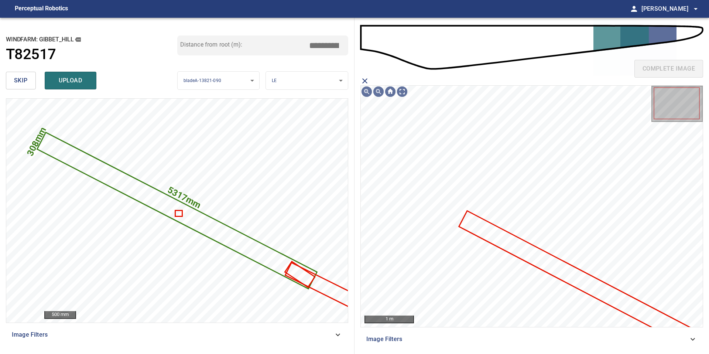
click at [580, 276] on icon at bounding box center [580, 279] width 240 height 136
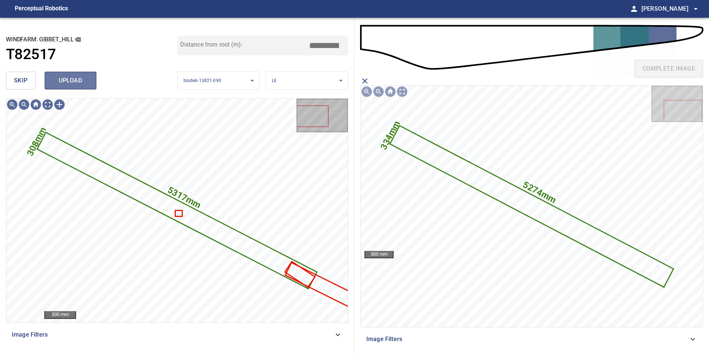
click at [79, 83] on span "upload" at bounding box center [70, 80] width 35 height 10
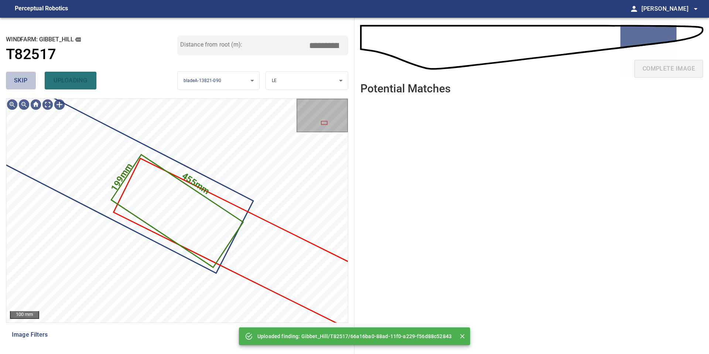
click at [31, 82] on button "skip" at bounding box center [21, 81] width 30 height 18
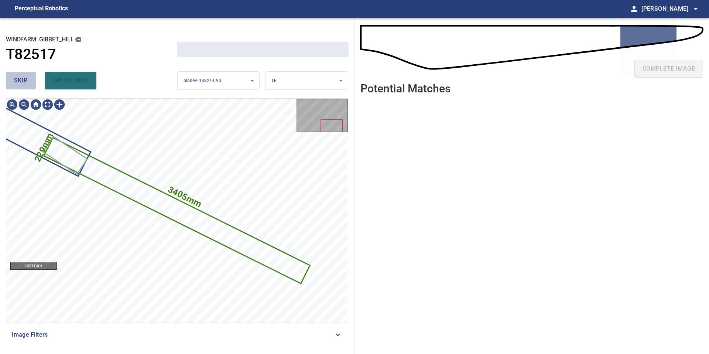
click at [31, 82] on button "skip" at bounding box center [21, 81] width 30 height 18
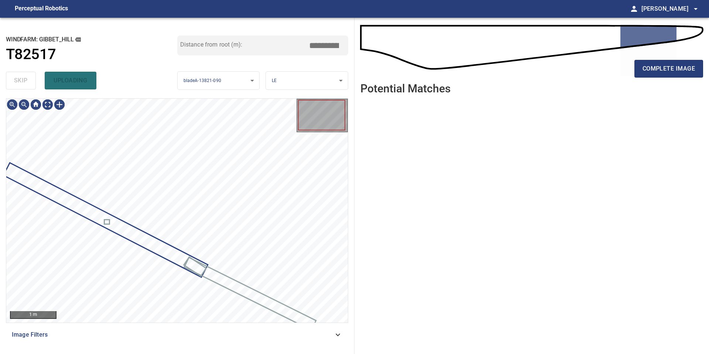
click at [31, 82] on div "skip uploading" at bounding box center [91, 81] width 171 height 24
type input "*****"
click at [31, 82] on div "skip uploading" at bounding box center [91, 81] width 171 height 24
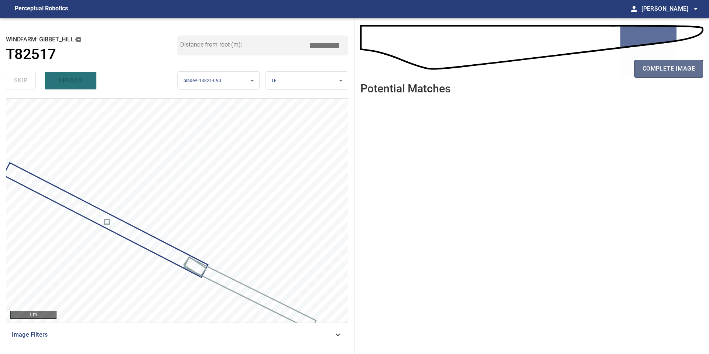
click at [659, 67] on span "complete image" at bounding box center [668, 69] width 52 height 10
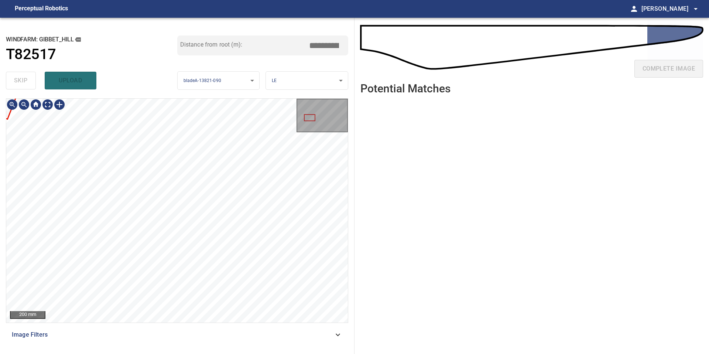
click at [0, 122] on html "**********" at bounding box center [354, 177] width 709 height 354
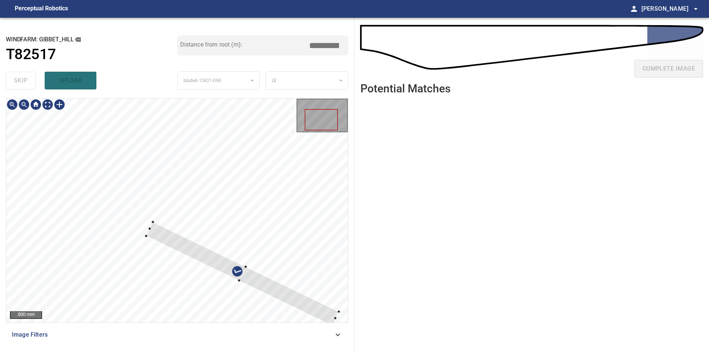
click at [152, 230] on div at bounding box center [242, 274] width 193 height 104
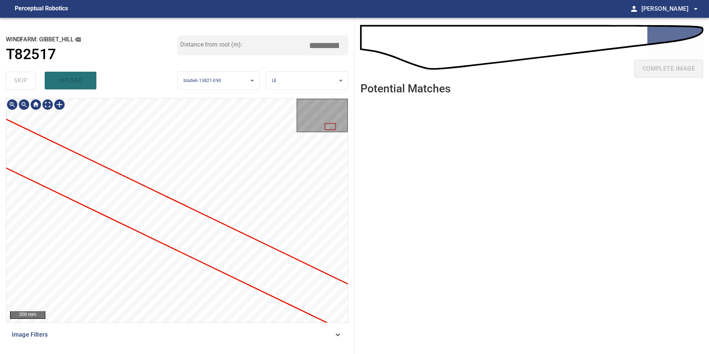
click at [296, 335] on div "200 mm Image Filters" at bounding box center [177, 223] width 342 height 250
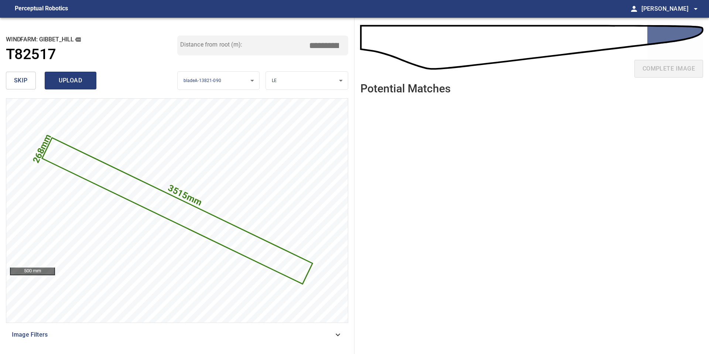
click at [79, 79] on span "upload" at bounding box center [70, 80] width 35 height 10
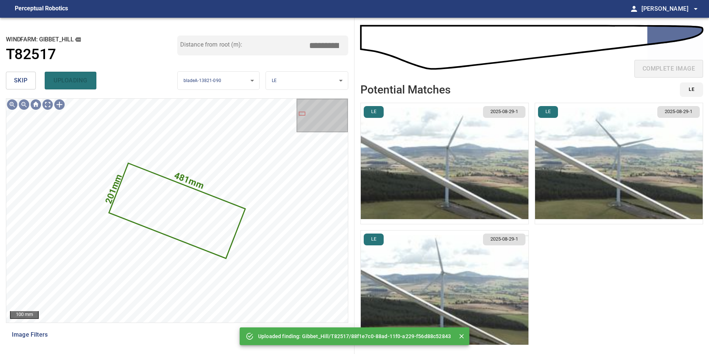
click at [30, 78] on button "skip" at bounding box center [21, 81] width 30 height 18
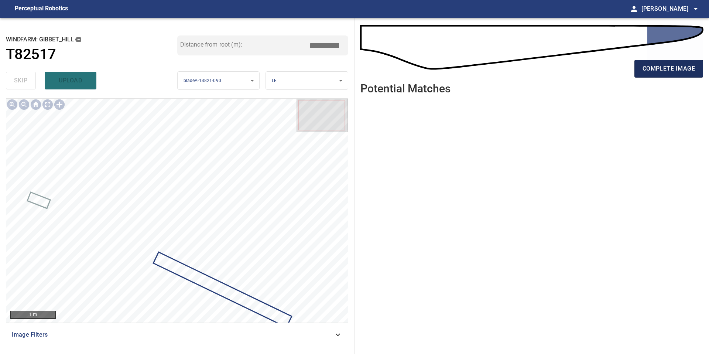
click at [678, 61] on button "complete image" at bounding box center [668, 69] width 69 height 18
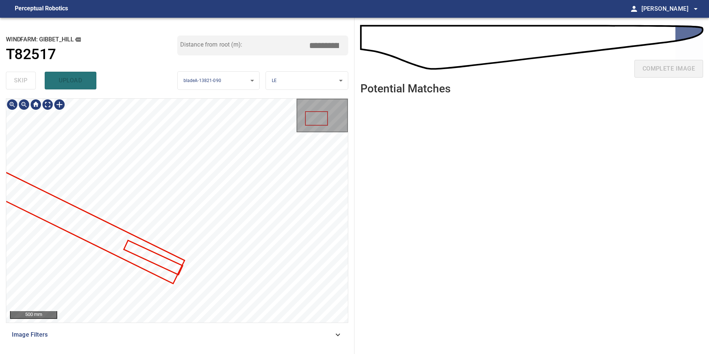
click at [211, 264] on div at bounding box center [177, 211] width 342 height 224
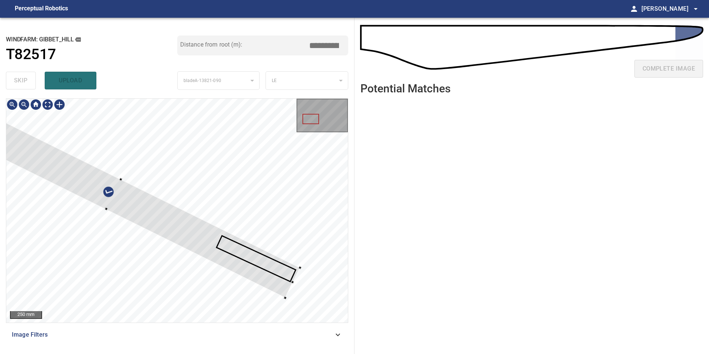
click at [193, 243] on div at bounding box center [113, 194] width 373 height 206
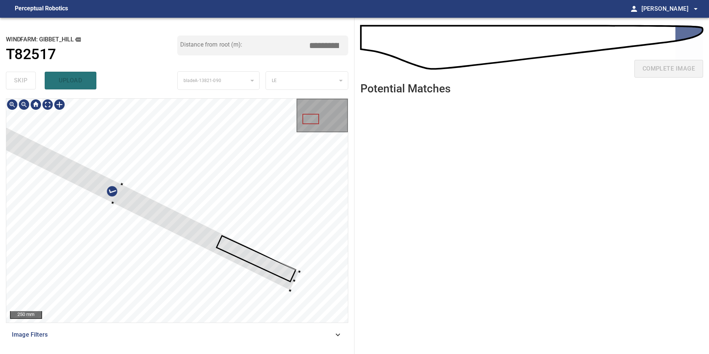
click at [289, 291] on div at bounding box center [289, 290] width 3 height 3
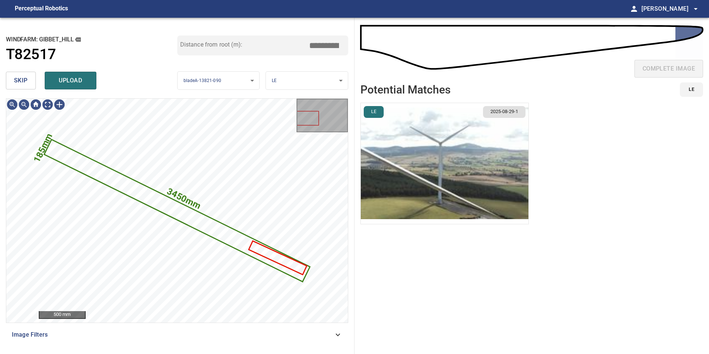
click at [405, 170] on img "button" at bounding box center [445, 163] width 168 height 121
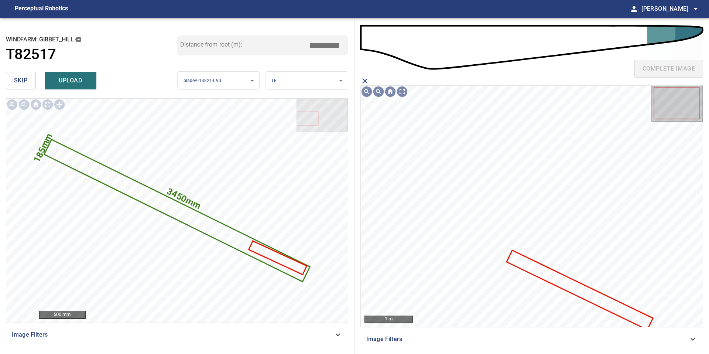
click at [597, 301] on icon at bounding box center [579, 290] width 145 height 78
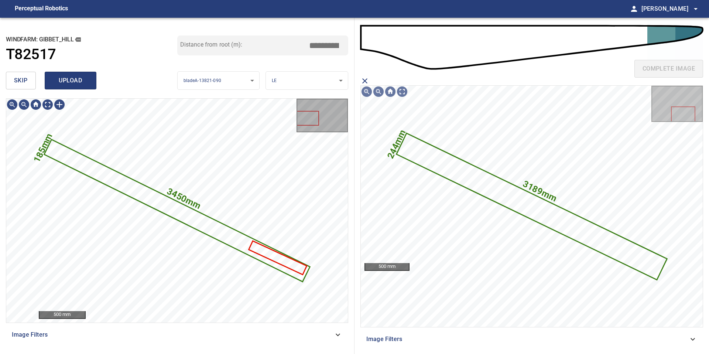
click at [75, 79] on span "upload" at bounding box center [70, 80] width 35 height 10
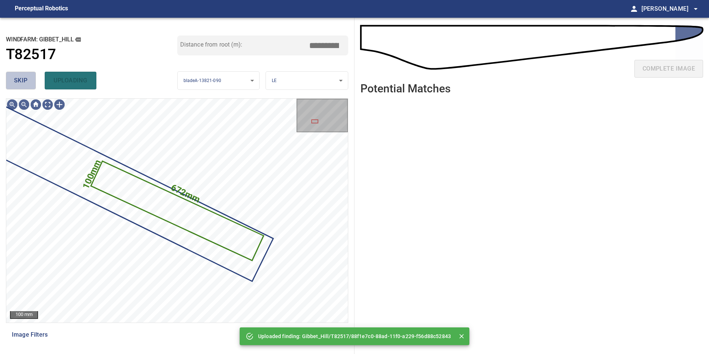
click at [21, 83] on span "skip" at bounding box center [21, 80] width 14 height 10
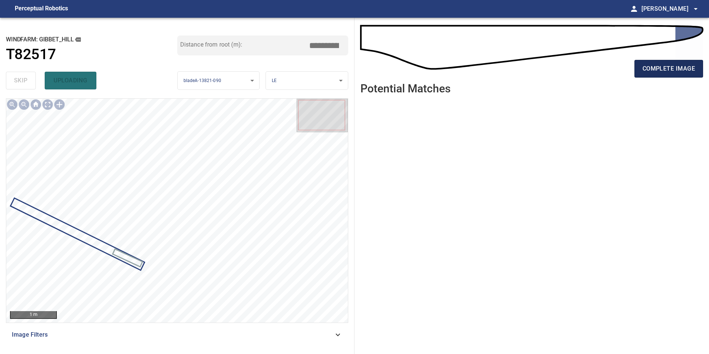
click at [663, 69] on span "complete image" at bounding box center [668, 69] width 52 height 10
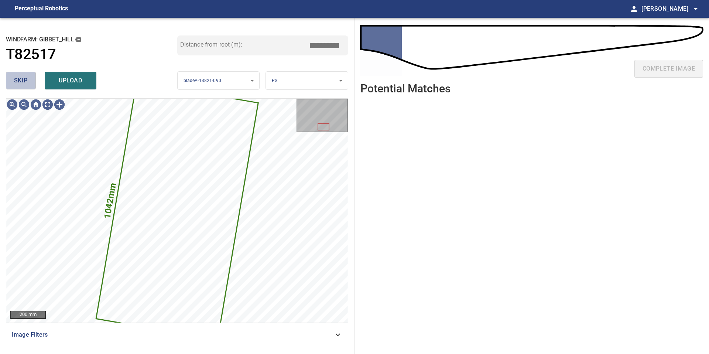
click at [25, 72] on button "skip" at bounding box center [21, 81] width 30 height 18
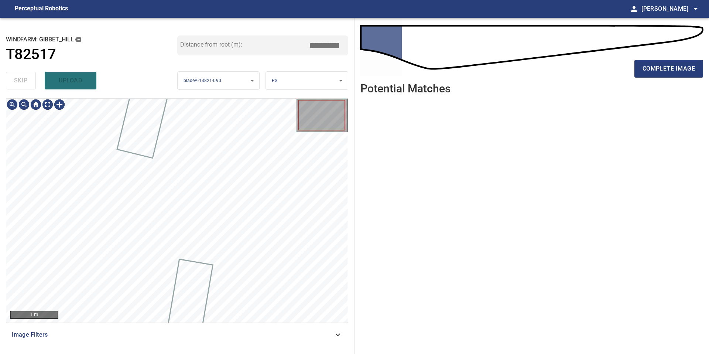
click at [25, 72] on div "skip upload" at bounding box center [91, 81] width 171 height 24
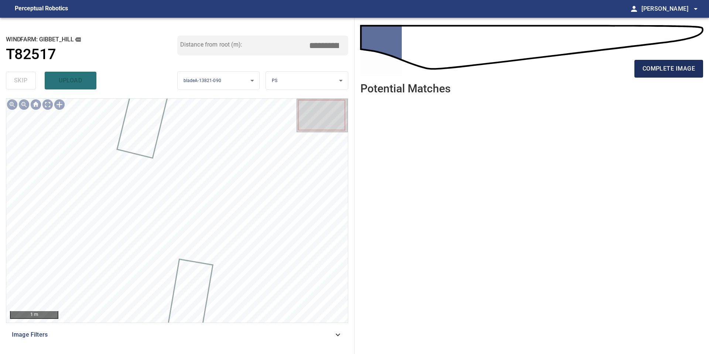
click at [641, 73] on button "complete image" at bounding box center [668, 69] width 69 height 18
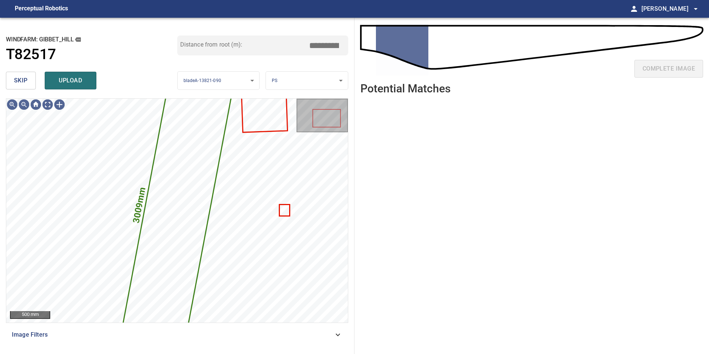
click at [29, 85] on button "skip" at bounding box center [21, 81] width 30 height 18
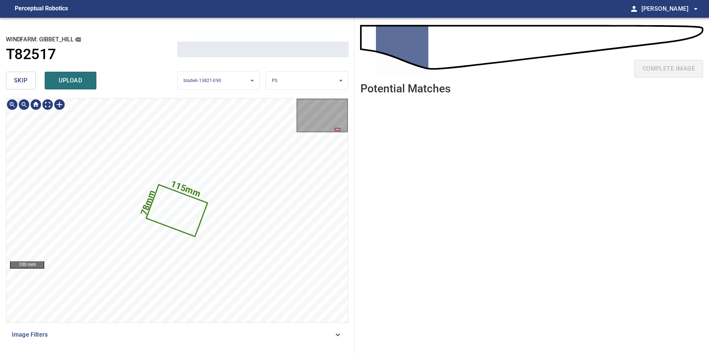
click at [29, 85] on button "skip" at bounding box center [21, 81] width 30 height 18
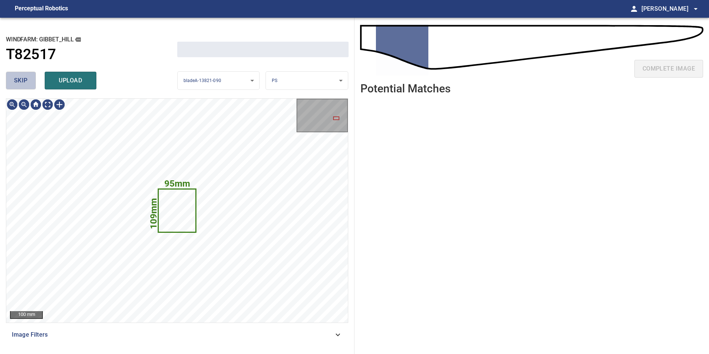
click at [29, 85] on button "skip" at bounding box center [21, 81] width 30 height 18
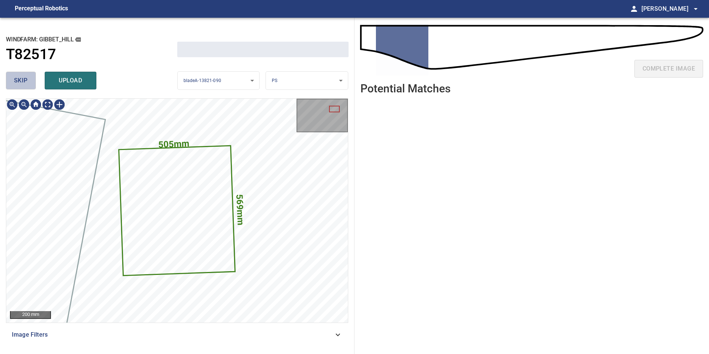
click at [29, 85] on button "skip" at bounding box center [21, 81] width 30 height 18
click at [29, 85] on div "skip upload" at bounding box center [91, 81] width 171 height 24
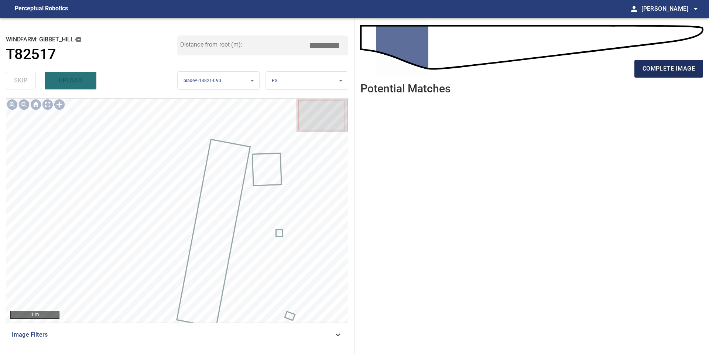
click at [657, 67] on span "complete image" at bounding box center [668, 69] width 52 height 10
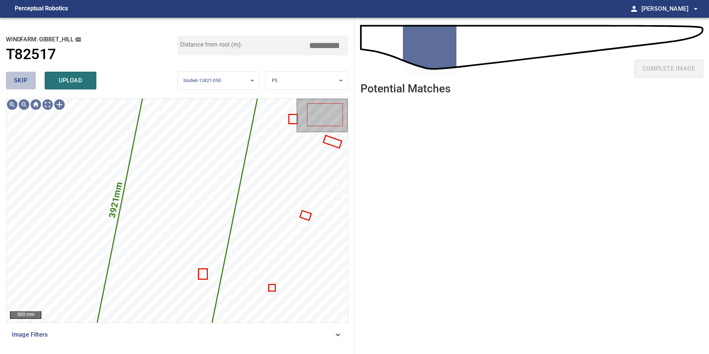
click at [18, 81] on span "skip" at bounding box center [21, 80] width 14 height 10
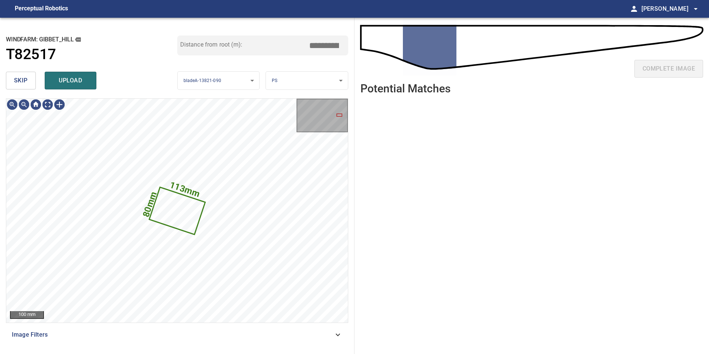
click at [18, 81] on span "skip" at bounding box center [21, 80] width 14 height 10
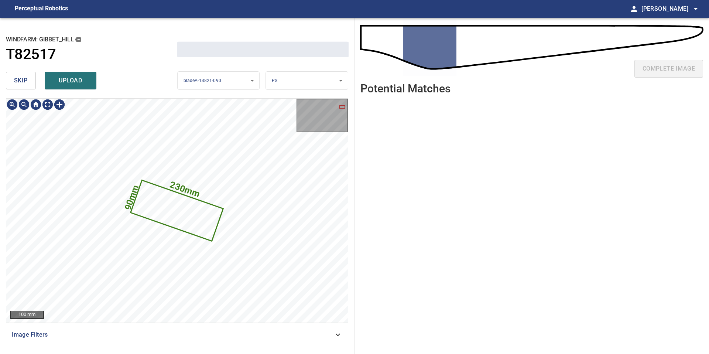
click at [18, 81] on span "skip" at bounding box center [21, 80] width 14 height 10
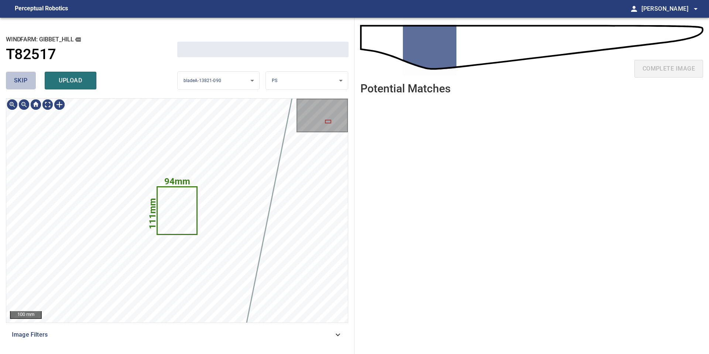
click at [18, 81] on span "skip" at bounding box center [21, 80] width 14 height 10
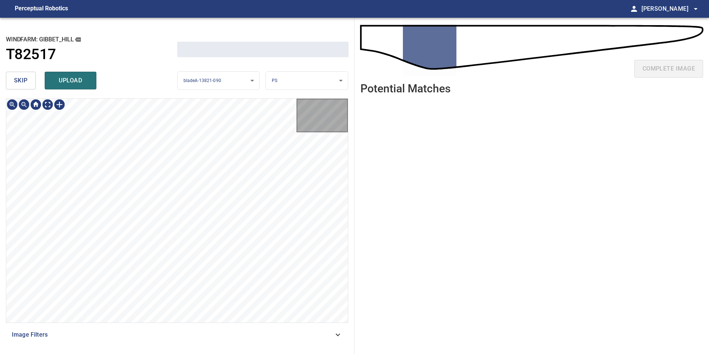
click at [18, 81] on span "skip" at bounding box center [21, 80] width 14 height 10
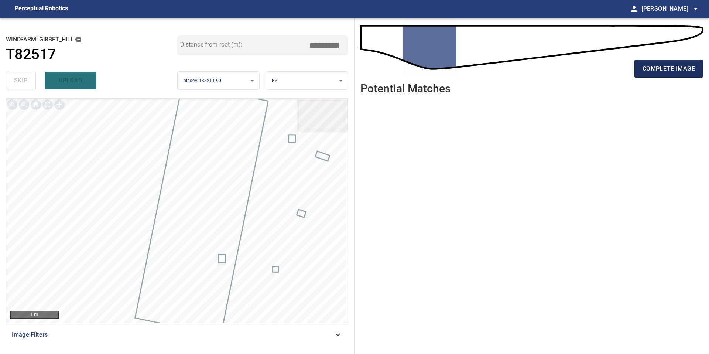
click at [652, 60] on button "complete image" at bounding box center [668, 69] width 69 height 18
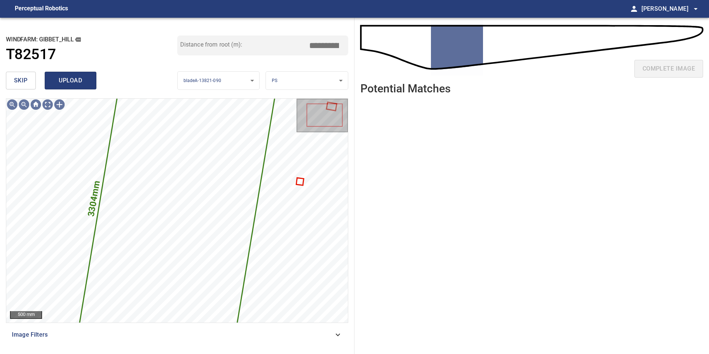
click at [63, 76] on span "upload" at bounding box center [70, 80] width 35 height 10
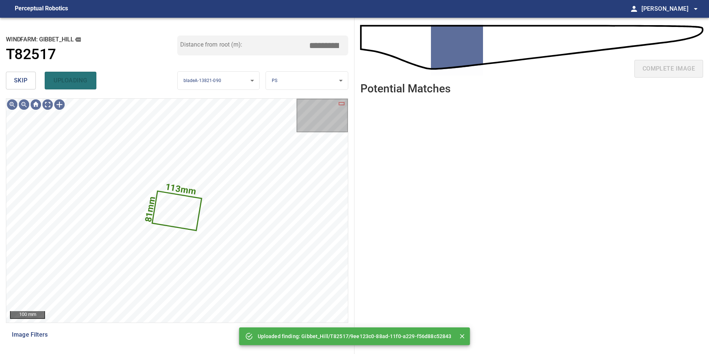
click at [21, 77] on span "skip" at bounding box center [21, 80] width 14 height 10
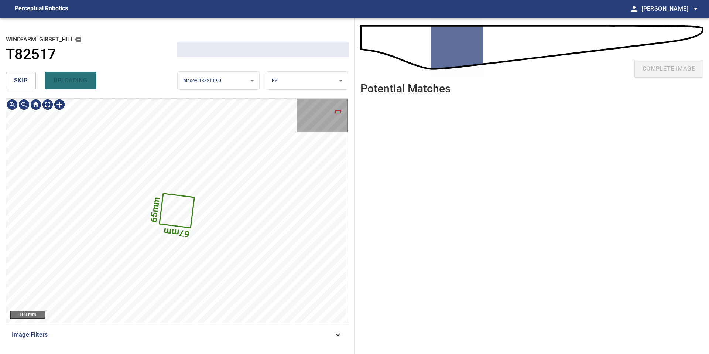
click at [21, 77] on span "skip" at bounding box center [21, 80] width 14 height 10
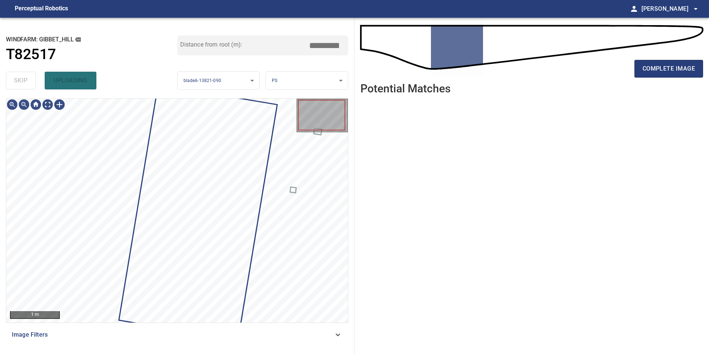
click at [21, 77] on div "skip uploading" at bounding box center [91, 81] width 171 height 24
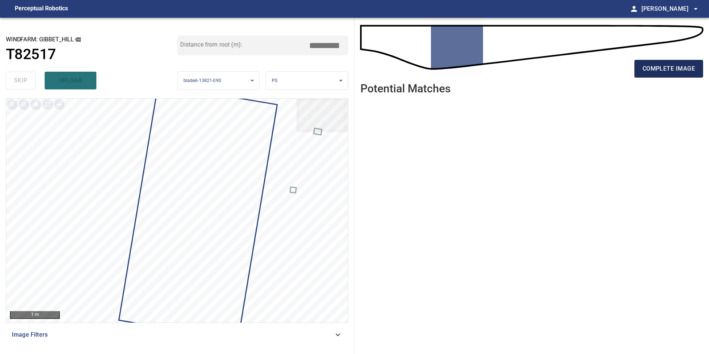
click at [642, 65] on button "complete image" at bounding box center [668, 69] width 69 height 18
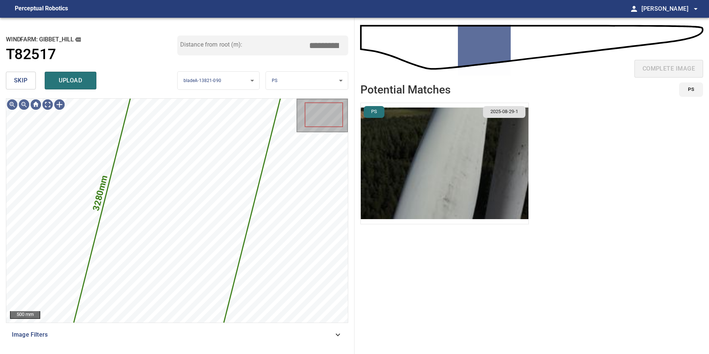
click at [391, 146] on li "PS 2025-08-29-1" at bounding box center [444, 163] width 168 height 121
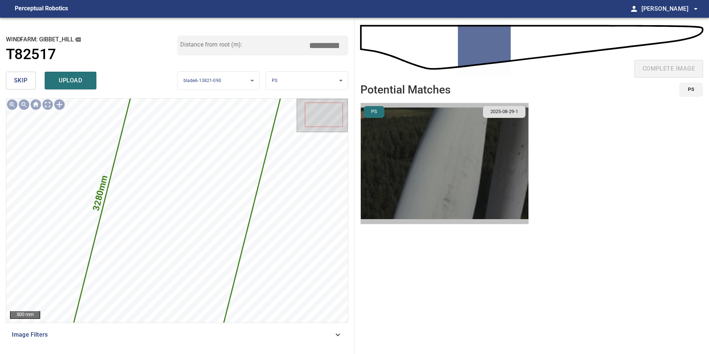
click at [391, 146] on img "button" at bounding box center [445, 163] width 168 height 121
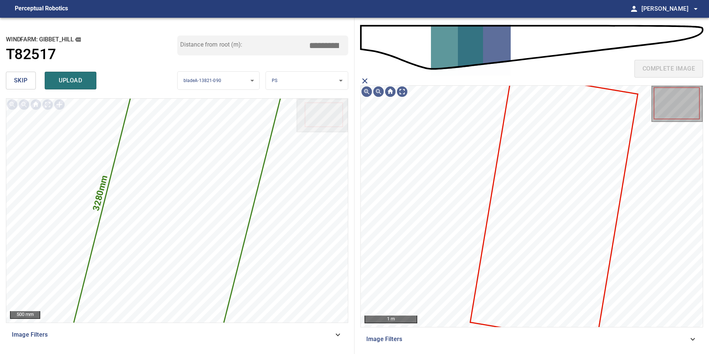
click at [535, 197] on icon at bounding box center [554, 208] width 166 height 269
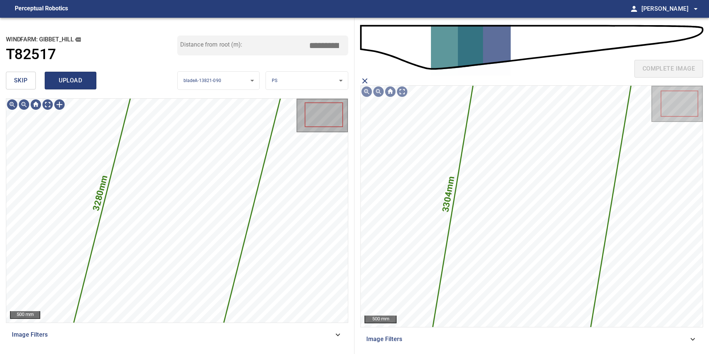
click at [84, 82] on span "upload" at bounding box center [70, 80] width 35 height 10
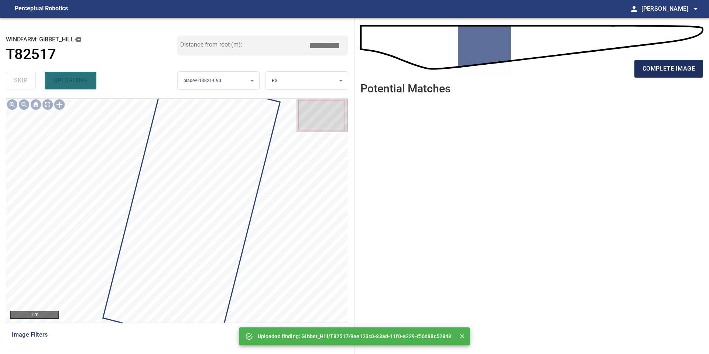
click at [648, 68] on span "complete image" at bounding box center [668, 69] width 52 height 10
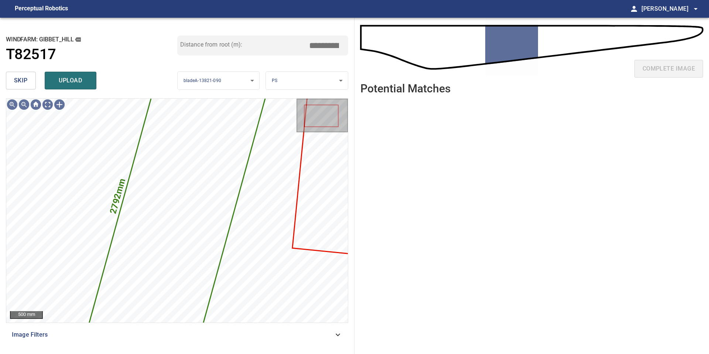
click at [18, 77] on span "skip" at bounding box center [21, 80] width 14 height 10
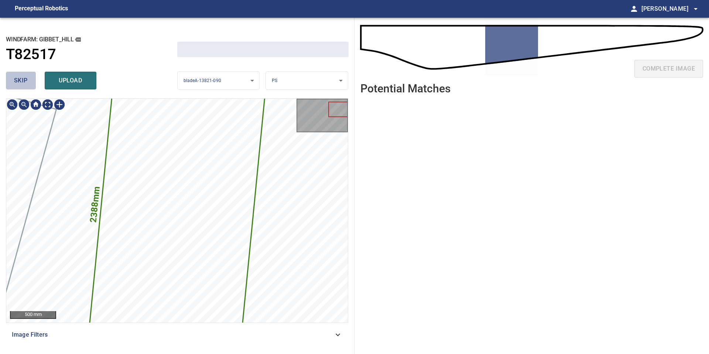
click at [18, 77] on span "skip" at bounding box center [21, 80] width 14 height 10
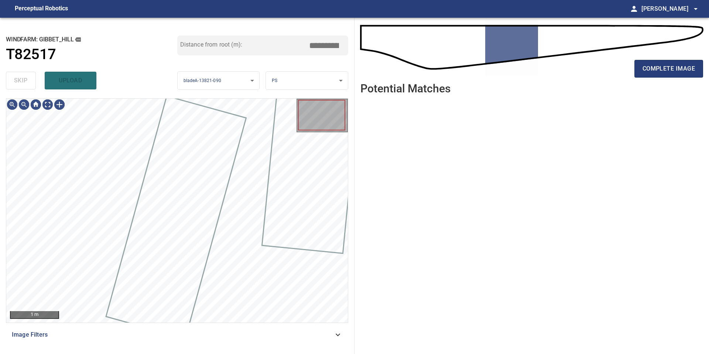
click at [18, 77] on div "skip upload" at bounding box center [91, 81] width 171 height 24
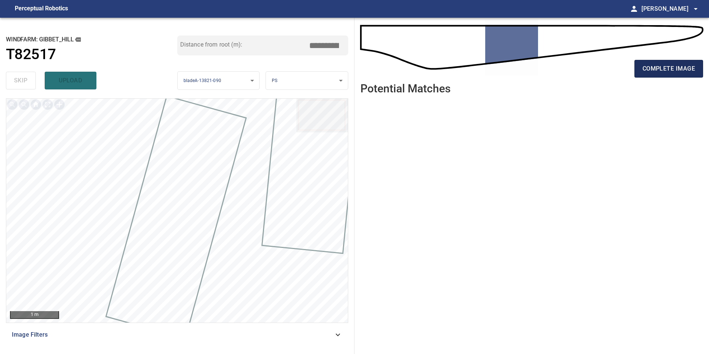
click at [668, 66] on span "complete image" at bounding box center [668, 69] width 52 height 10
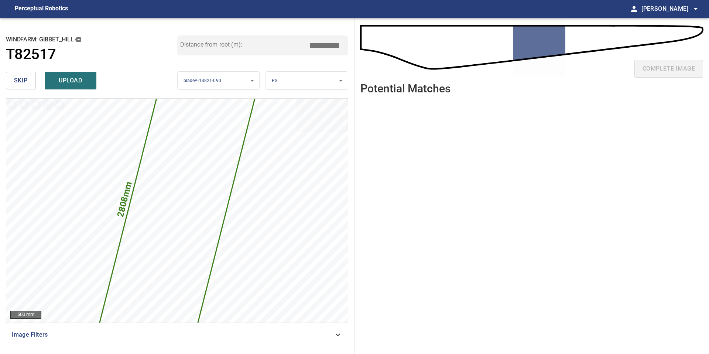
click at [324, 45] on input "*****" at bounding box center [326, 45] width 37 height 14
drag, startPoint x: 326, startPoint y: 45, endPoint x: 304, endPoint y: 45, distance: 21.8
click at [308, 45] on div "Distance from root (m): *****" at bounding box center [262, 45] width 171 height 20
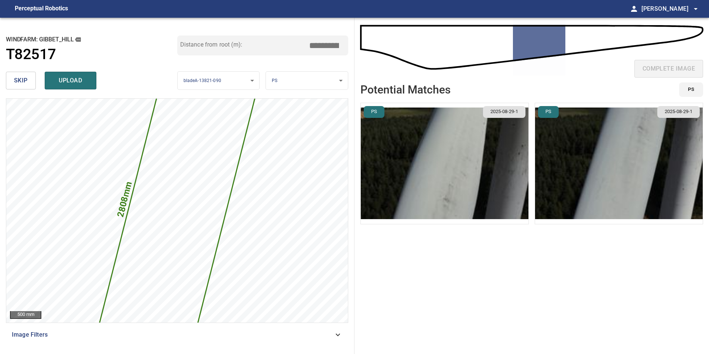
type input "*****"
click at [410, 154] on img "button" at bounding box center [445, 163] width 168 height 121
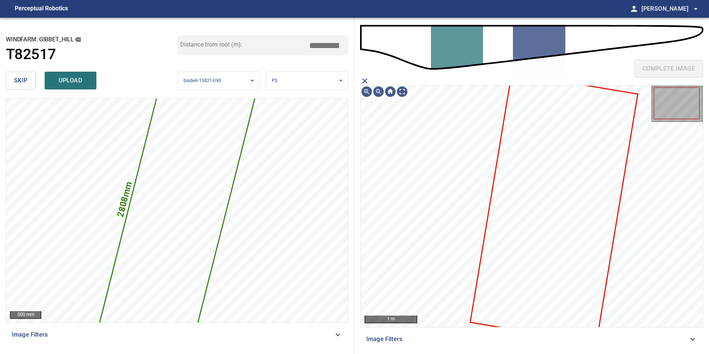
click at [517, 193] on icon at bounding box center [554, 208] width 166 height 269
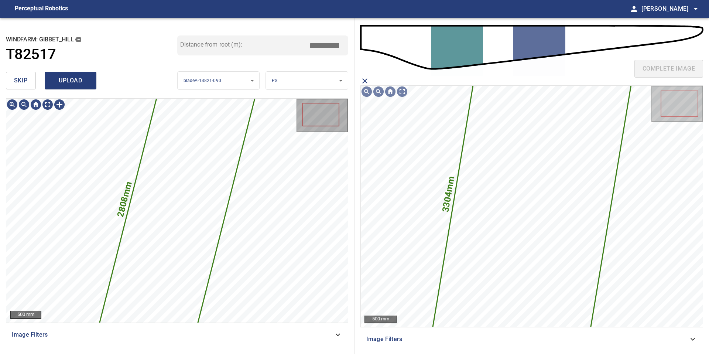
click at [69, 81] on span "upload" at bounding box center [70, 80] width 35 height 10
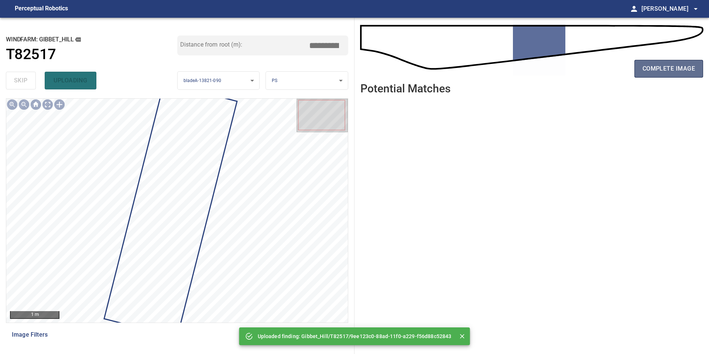
click at [673, 68] on span "complete image" at bounding box center [668, 69] width 52 height 10
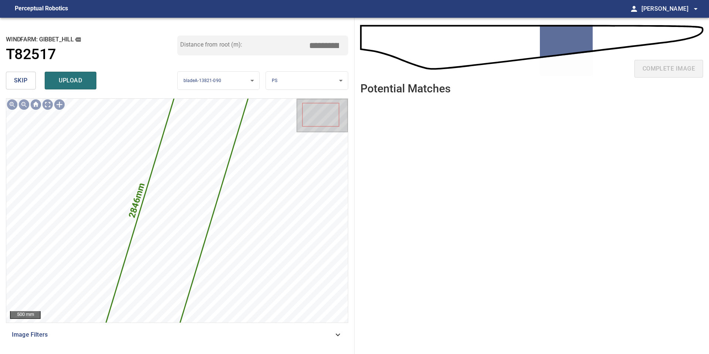
drag, startPoint x: 327, startPoint y: 44, endPoint x: 245, endPoint y: 43, distance: 82.3
click at [250, 44] on div "Distance from root (m): *****" at bounding box center [262, 45] width 171 height 20
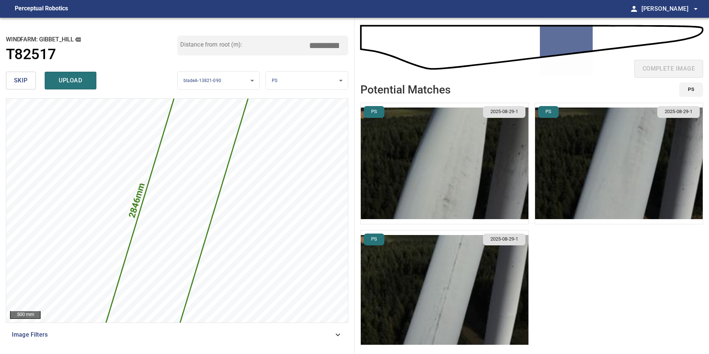
type input "*****"
click at [432, 140] on img "button" at bounding box center [445, 163] width 168 height 121
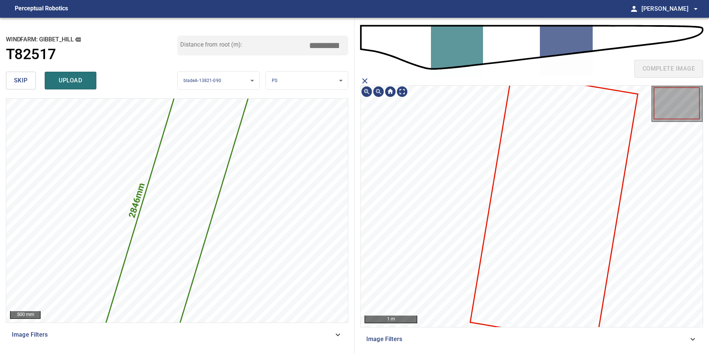
click at [553, 181] on icon at bounding box center [554, 208] width 166 height 269
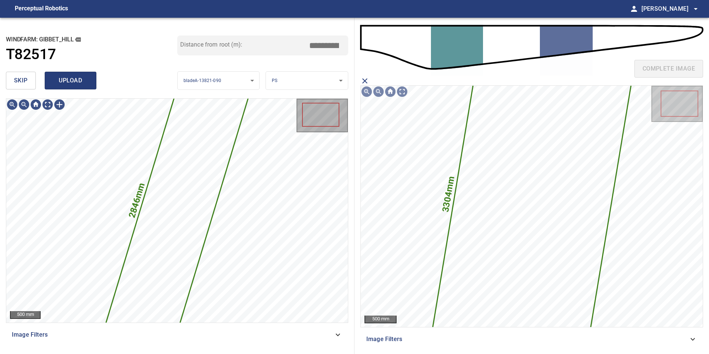
click at [57, 75] on span "upload" at bounding box center [70, 80] width 35 height 10
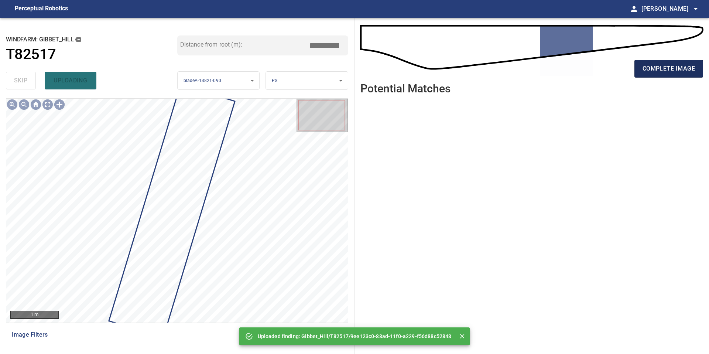
click at [679, 71] on span "complete image" at bounding box center [668, 69] width 52 height 10
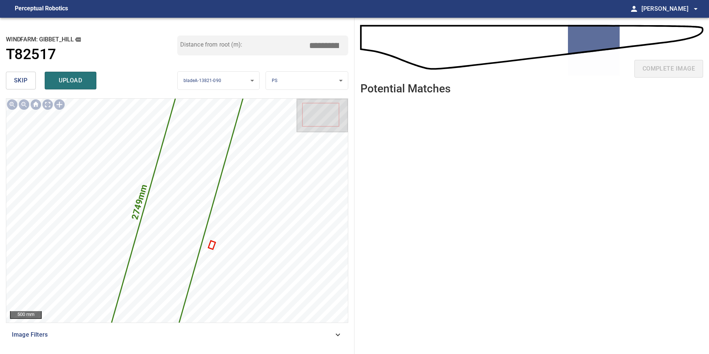
drag, startPoint x: 327, startPoint y: 46, endPoint x: 283, endPoint y: 46, distance: 44.3
click at [285, 46] on div "Distance from root (m): *****" at bounding box center [262, 45] width 171 height 20
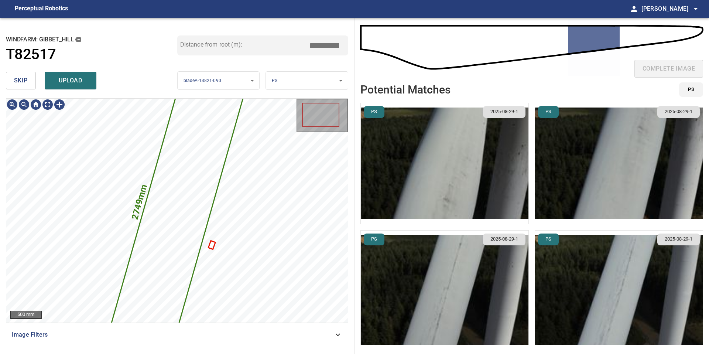
type input "*****"
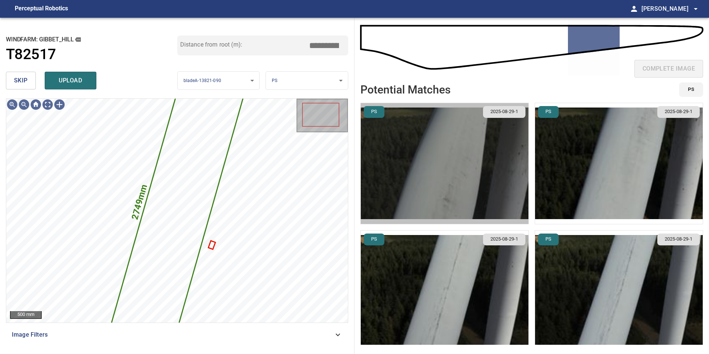
click at [466, 173] on img "button" at bounding box center [445, 163] width 168 height 121
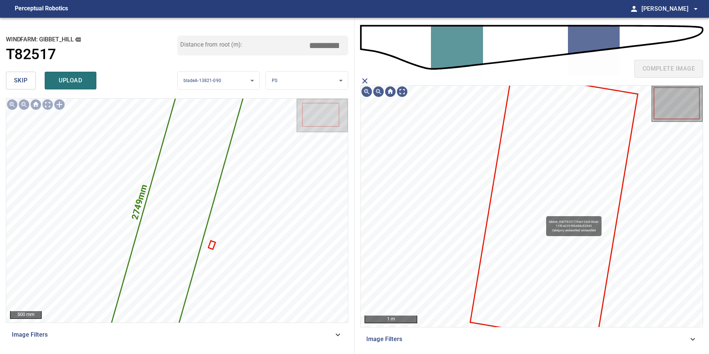
click at [543, 213] on icon at bounding box center [554, 208] width 166 height 269
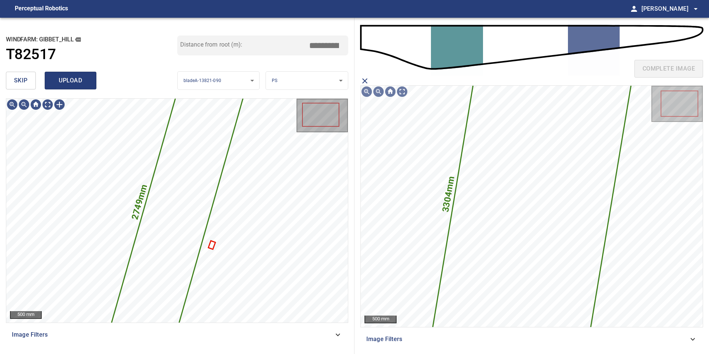
click at [70, 81] on span "upload" at bounding box center [70, 80] width 35 height 10
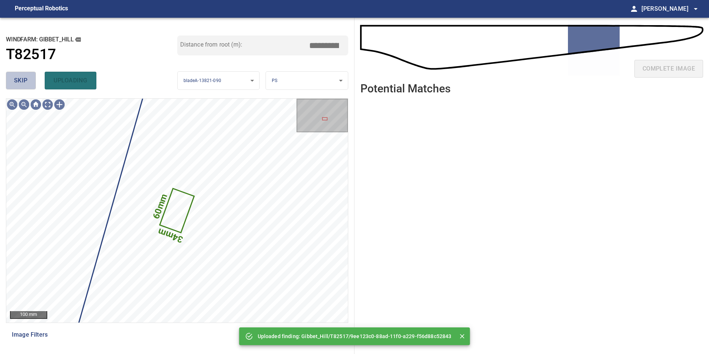
click at [24, 80] on span "skip" at bounding box center [21, 80] width 14 height 10
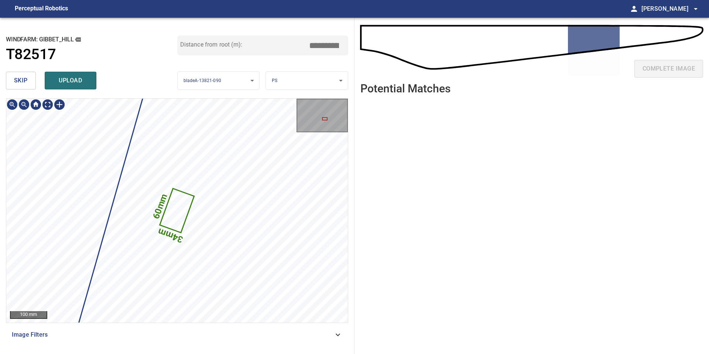
click at [169, 240] on text "34mm" at bounding box center [171, 235] width 28 height 18
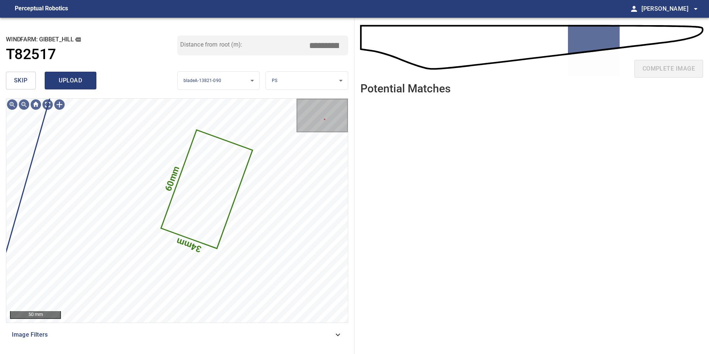
click at [79, 81] on span "upload" at bounding box center [70, 80] width 35 height 10
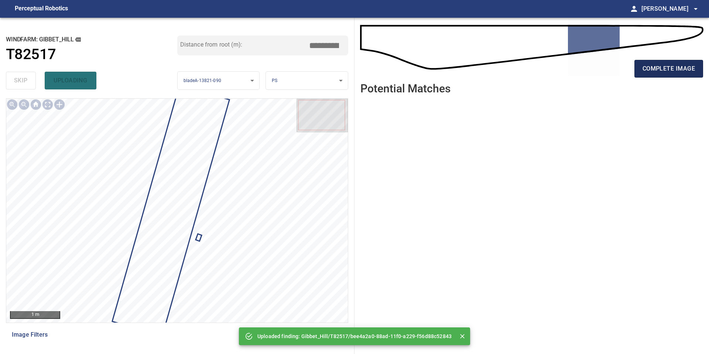
click at [666, 61] on button "complete image" at bounding box center [668, 69] width 69 height 18
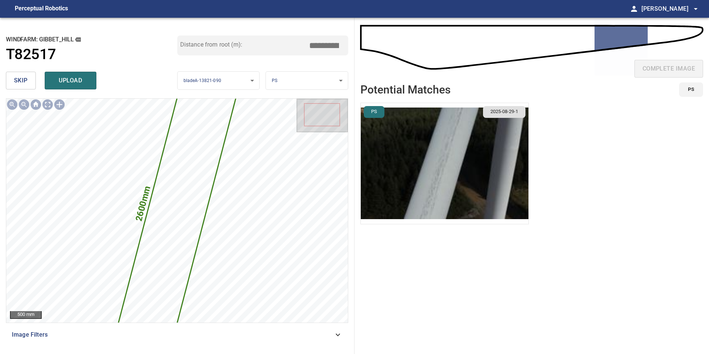
drag, startPoint x: 327, startPoint y: 45, endPoint x: 237, endPoint y: 45, distance: 90.1
click at [243, 45] on div "Distance from root (m): *****" at bounding box center [262, 45] width 171 height 20
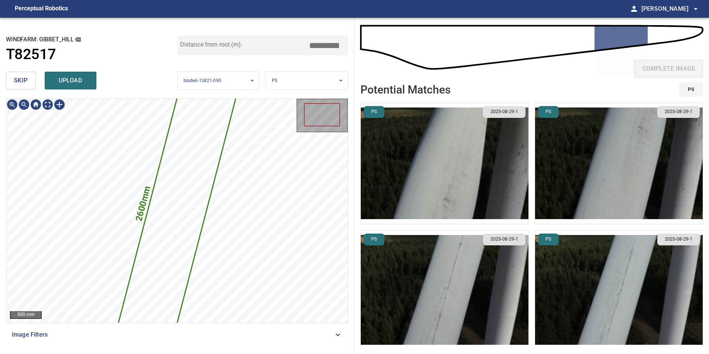
type input "*****"
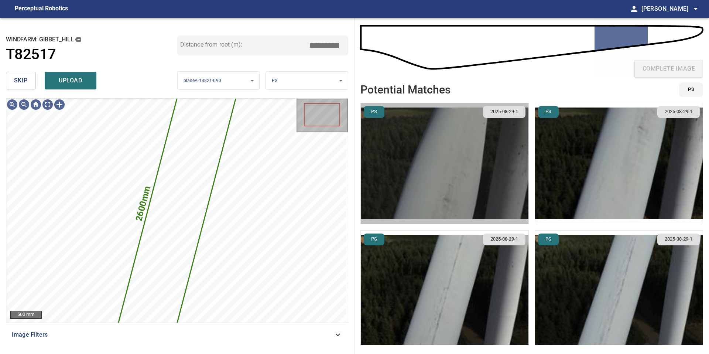
click at [401, 168] on img "button" at bounding box center [445, 163] width 168 height 121
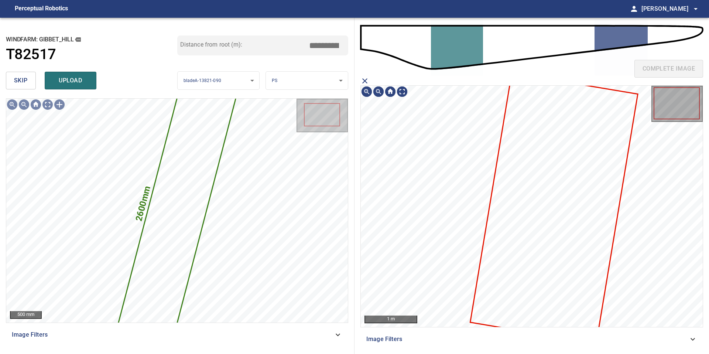
click at [541, 224] on icon at bounding box center [554, 208] width 166 height 269
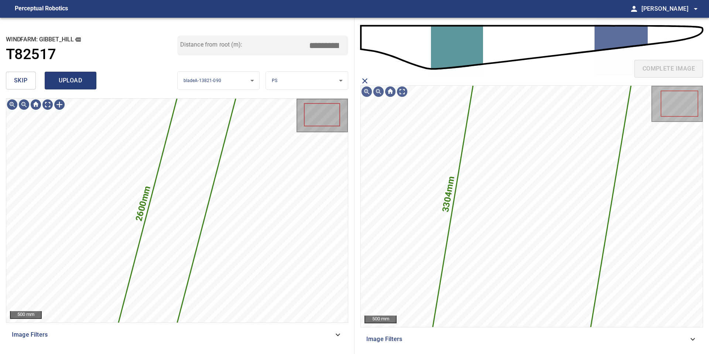
click at [66, 77] on span "upload" at bounding box center [70, 80] width 35 height 10
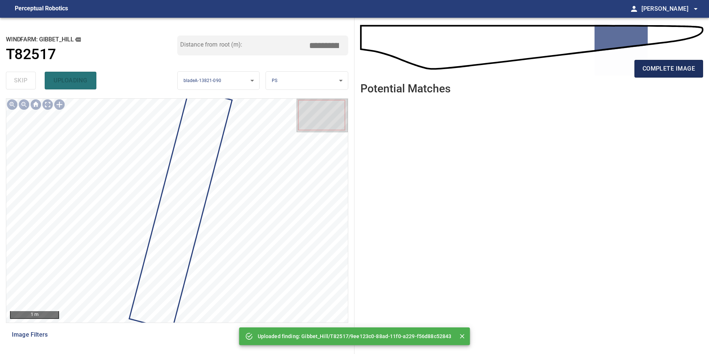
click at [655, 73] on span "complete image" at bounding box center [668, 69] width 52 height 10
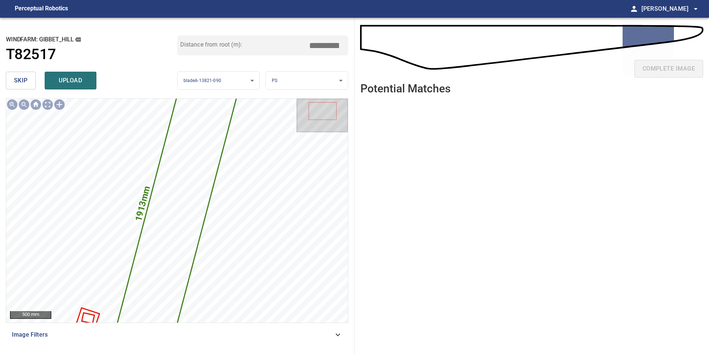
drag, startPoint x: 327, startPoint y: 44, endPoint x: 223, endPoint y: 44, distance: 104.1
click at [233, 44] on div "Distance from root (m): *****" at bounding box center [262, 45] width 171 height 20
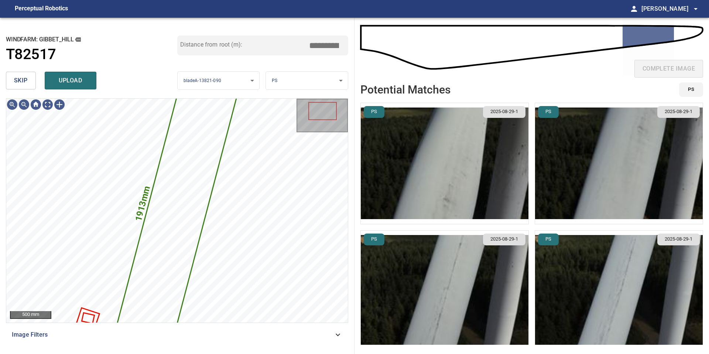
type input "*****"
click at [428, 183] on img "button" at bounding box center [445, 163] width 168 height 121
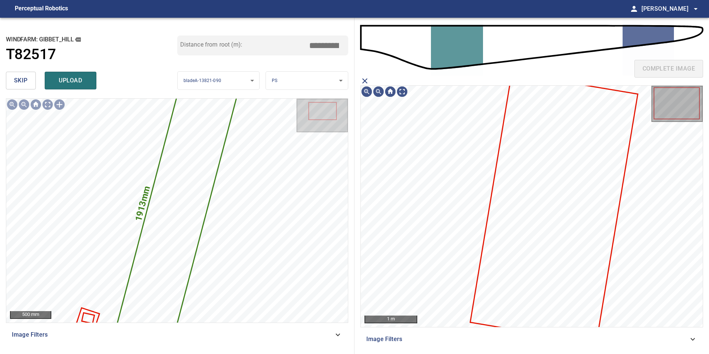
click at [544, 214] on icon at bounding box center [554, 208] width 166 height 269
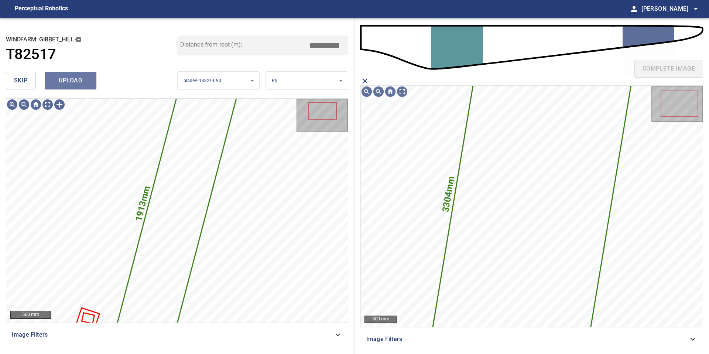
click at [79, 82] on span "upload" at bounding box center [70, 80] width 35 height 10
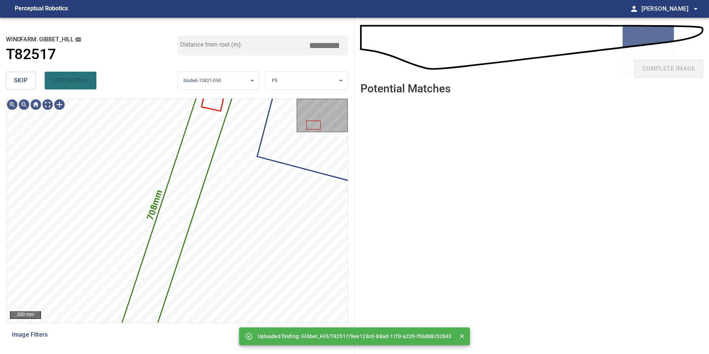
click at [16, 83] on span "skip" at bounding box center [21, 80] width 14 height 10
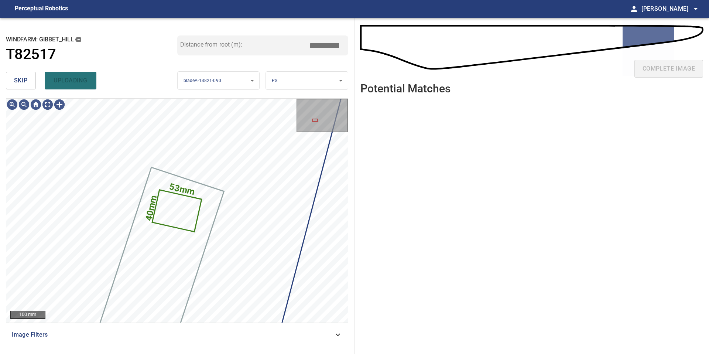
click at [16, 83] on span "skip" at bounding box center [21, 80] width 14 height 10
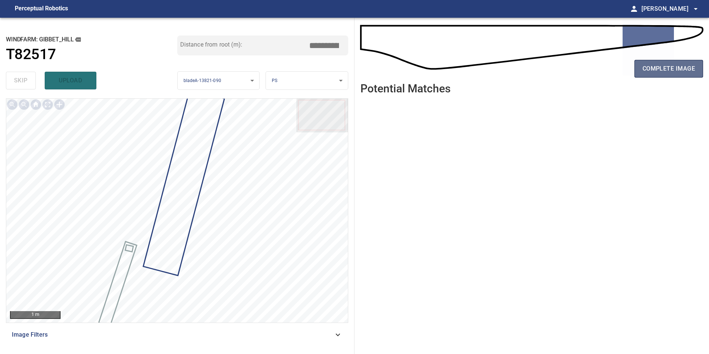
click at [681, 71] on span "complete image" at bounding box center [668, 69] width 52 height 10
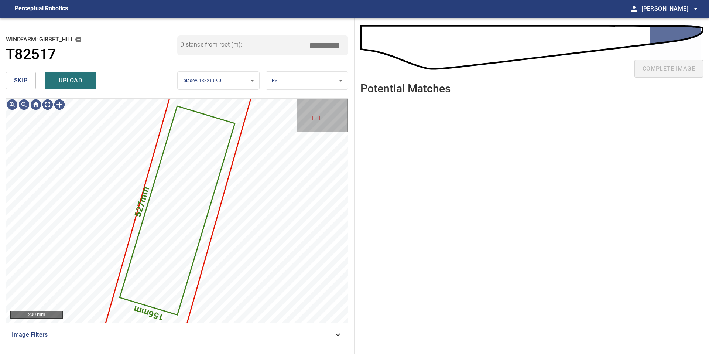
click at [27, 76] on span "skip" at bounding box center [21, 80] width 14 height 10
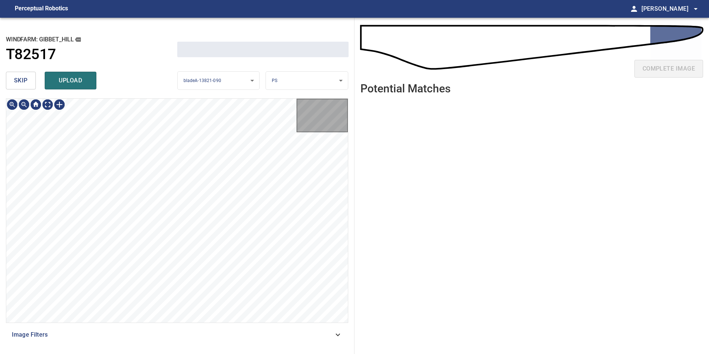
click at [27, 76] on span "skip" at bounding box center [21, 80] width 14 height 10
click at [27, 76] on div "skip upload" at bounding box center [91, 81] width 171 height 24
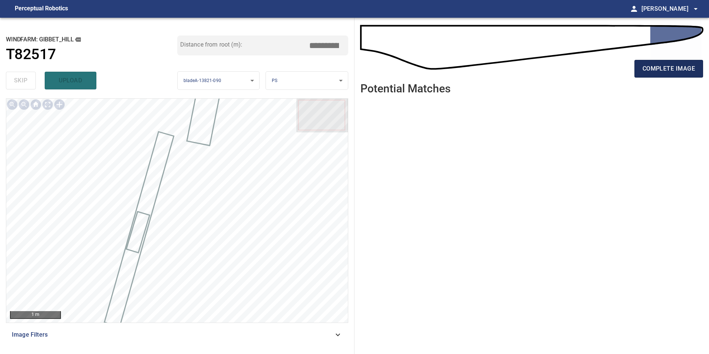
click at [675, 65] on span "complete image" at bounding box center [668, 69] width 52 height 10
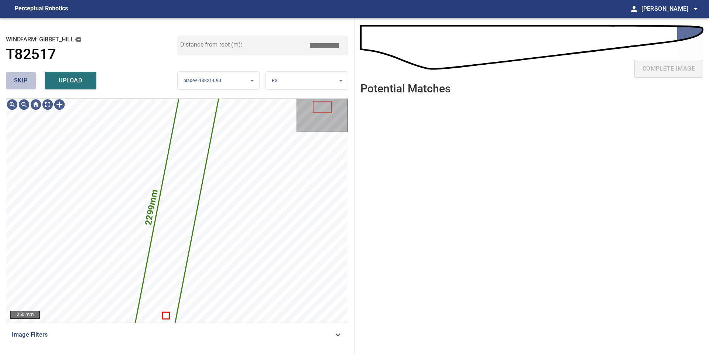
click at [27, 80] on button "skip" at bounding box center [21, 81] width 30 height 18
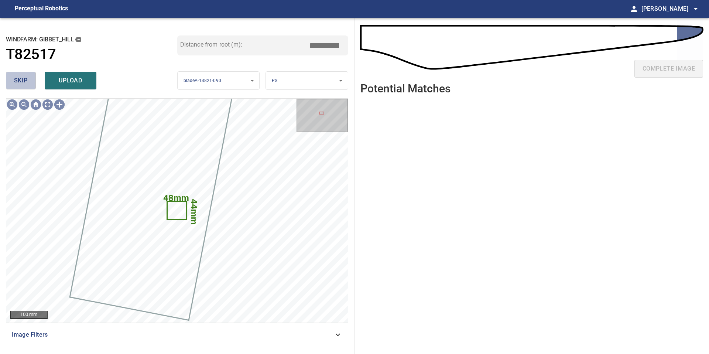
click at [27, 80] on button "skip" at bounding box center [21, 81] width 30 height 18
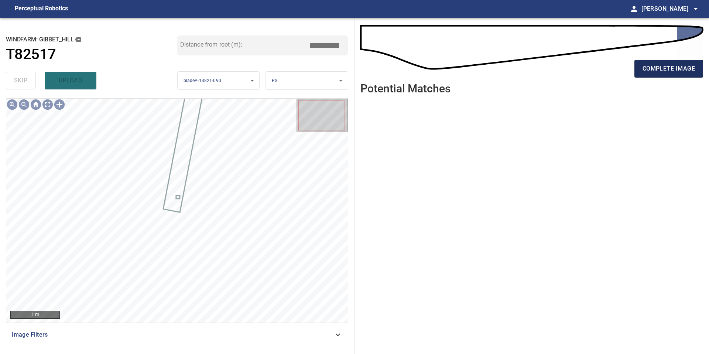
click at [658, 67] on span "complete image" at bounding box center [668, 69] width 52 height 10
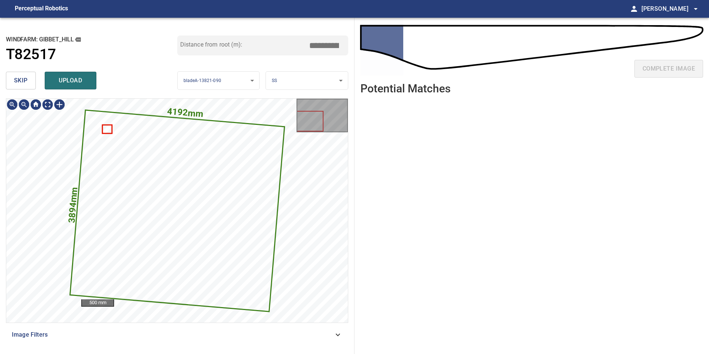
click at [28, 82] on button "skip" at bounding box center [21, 81] width 30 height 18
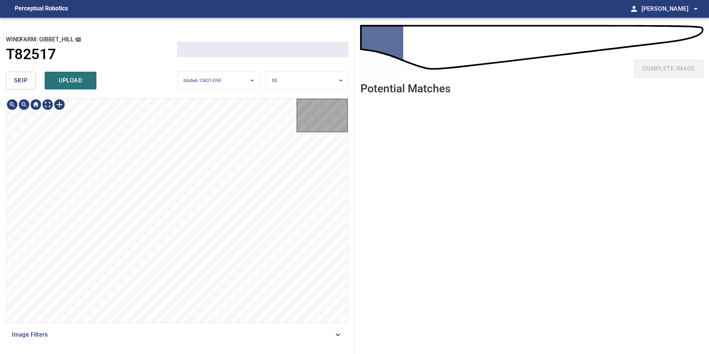
click at [28, 82] on button "skip" at bounding box center [21, 81] width 30 height 18
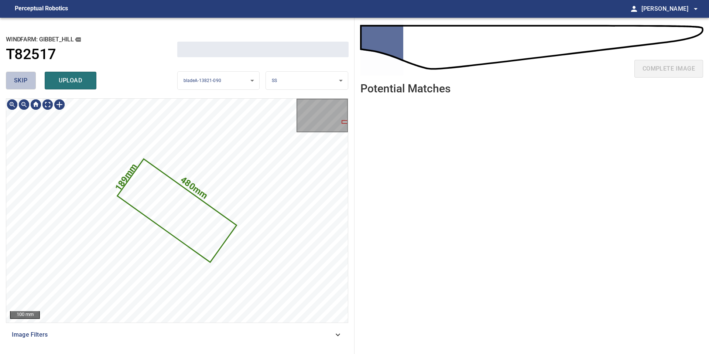
click at [28, 82] on button "skip" at bounding box center [21, 81] width 30 height 18
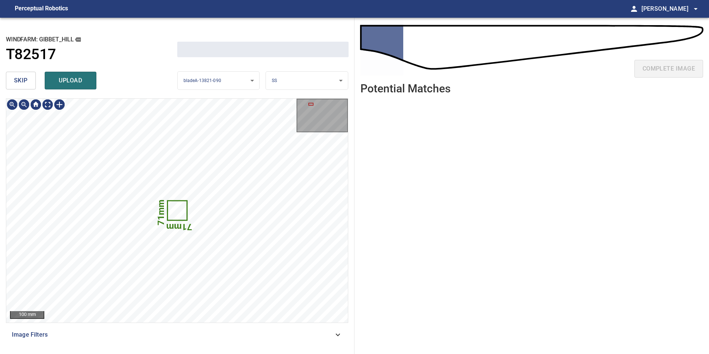
click at [28, 82] on button "skip" at bounding box center [21, 81] width 30 height 18
click at [28, 82] on div "skip upload" at bounding box center [91, 81] width 171 height 24
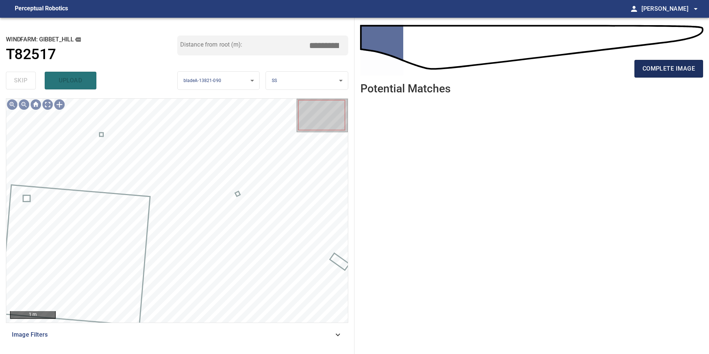
click at [669, 69] on span "complete image" at bounding box center [668, 69] width 52 height 10
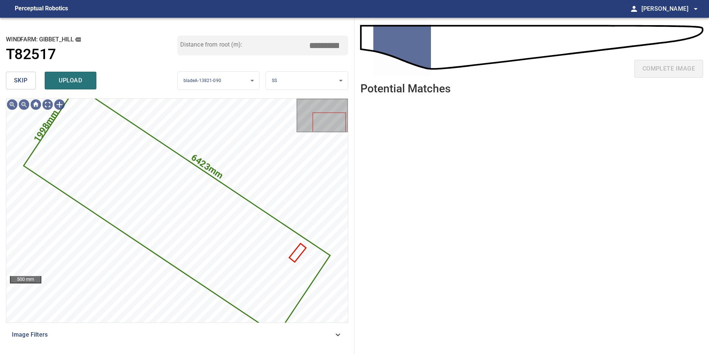
click at [22, 74] on button "skip" at bounding box center [21, 81] width 30 height 18
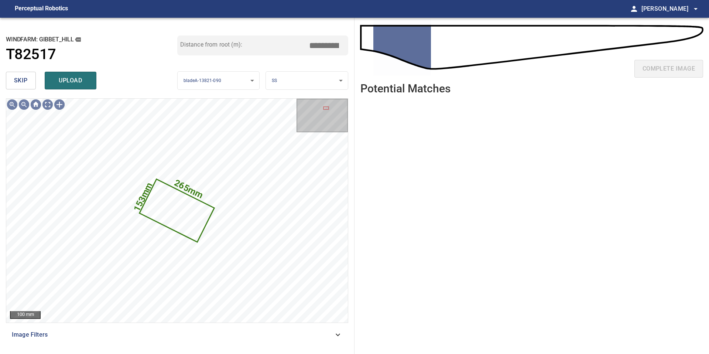
click at [26, 77] on span "skip" at bounding box center [21, 80] width 14 height 10
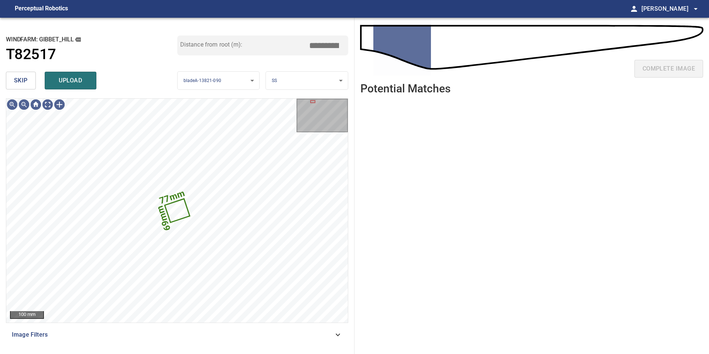
click at [26, 77] on span "skip" at bounding box center [21, 80] width 14 height 10
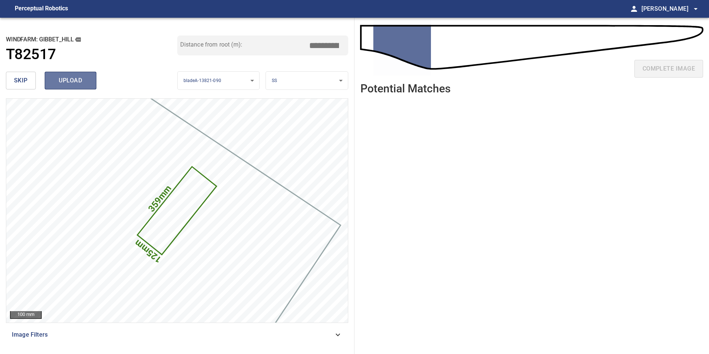
click at [70, 82] on span "upload" at bounding box center [70, 80] width 35 height 10
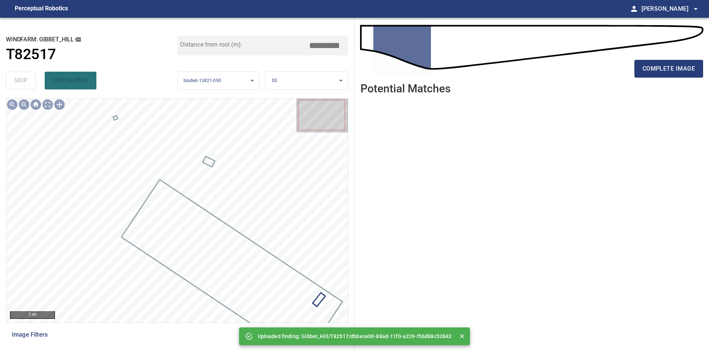
click at [673, 59] on div "complete image" at bounding box center [531, 72] width 343 height 30
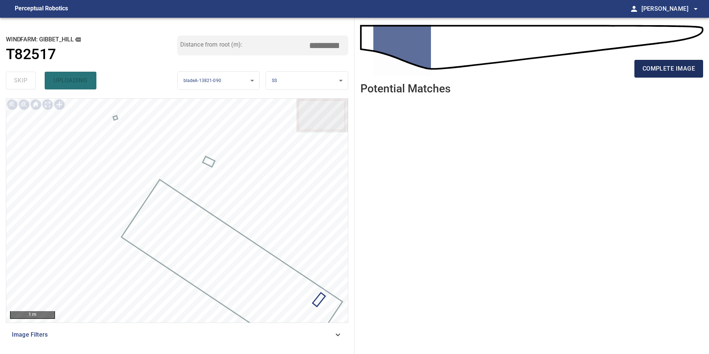
click at [668, 73] on span "complete image" at bounding box center [668, 69] width 52 height 10
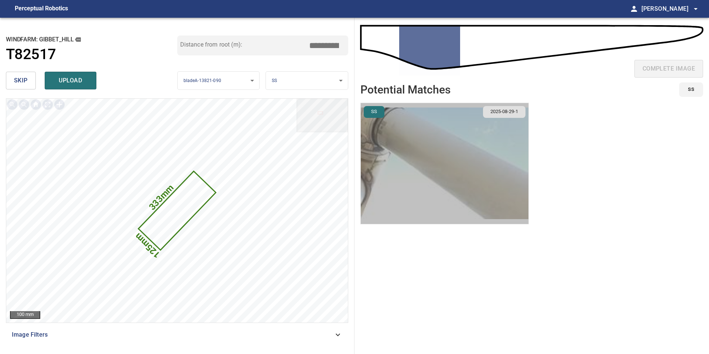
click at [490, 174] on img "button" at bounding box center [445, 163] width 168 height 121
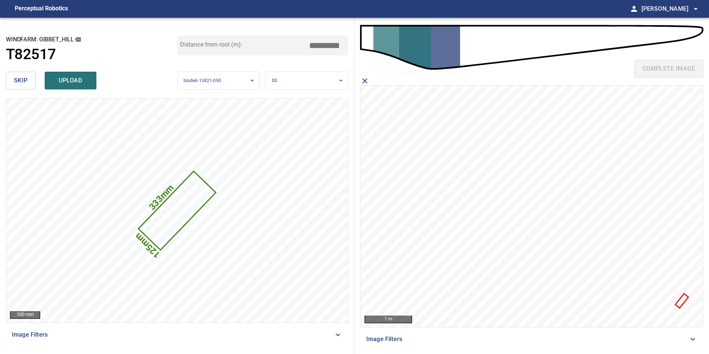
click at [684, 299] on icon at bounding box center [681, 300] width 11 height 13
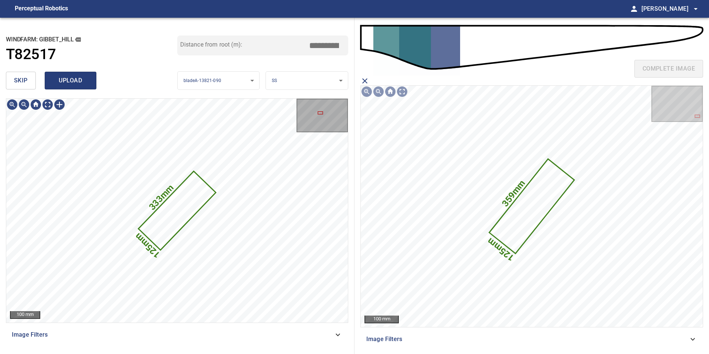
click at [65, 80] on span "upload" at bounding box center [70, 80] width 35 height 10
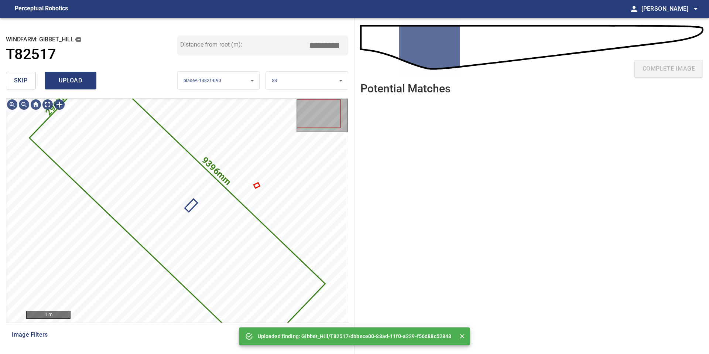
click at [71, 78] on span "upload" at bounding box center [70, 80] width 35 height 10
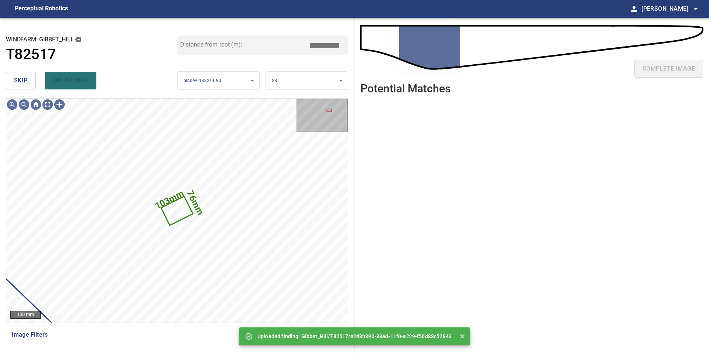
click at [13, 77] on button "skip" at bounding box center [21, 81] width 30 height 18
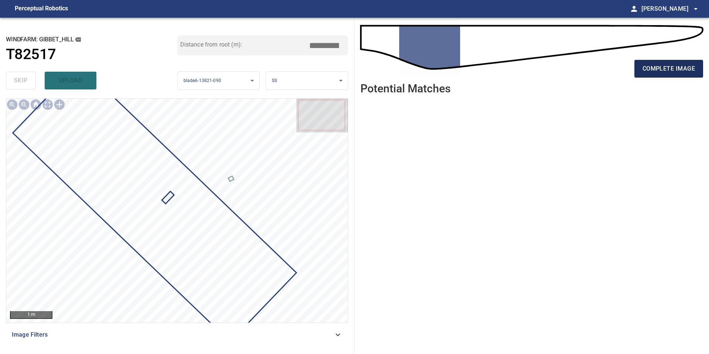
click at [668, 67] on span "complete image" at bounding box center [668, 69] width 52 height 10
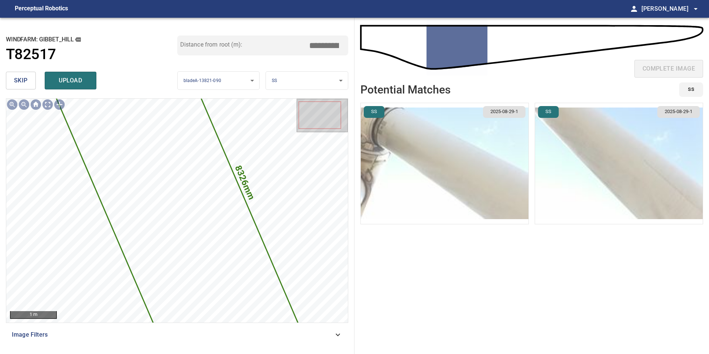
click at [477, 206] on img "button" at bounding box center [445, 163] width 168 height 121
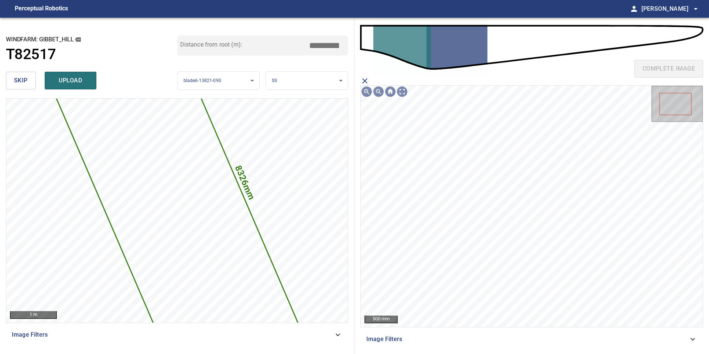
click at [323, 47] on input "*****" at bounding box center [326, 45] width 37 height 14
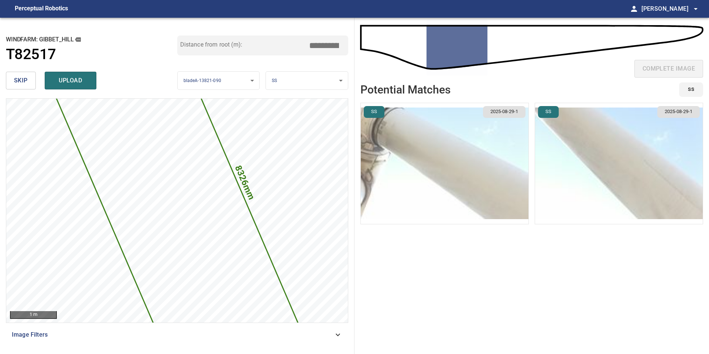
click at [510, 168] on img "button" at bounding box center [445, 163] width 168 height 121
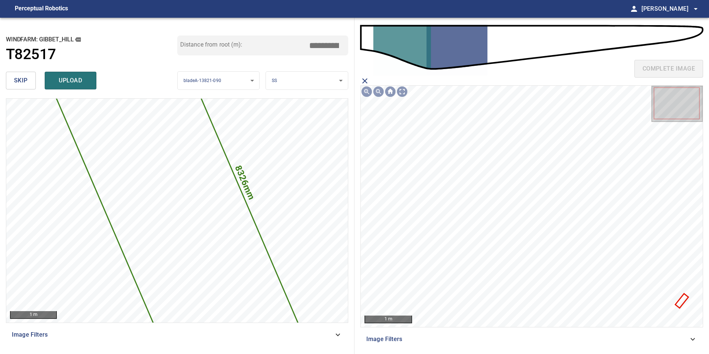
drag, startPoint x: 326, startPoint y: 44, endPoint x: 299, endPoint y: 41, distance: 27.2
click at [300, 41] on div "Distance from root (m): *****" at bounding box center [262, 45] width 171 height 20
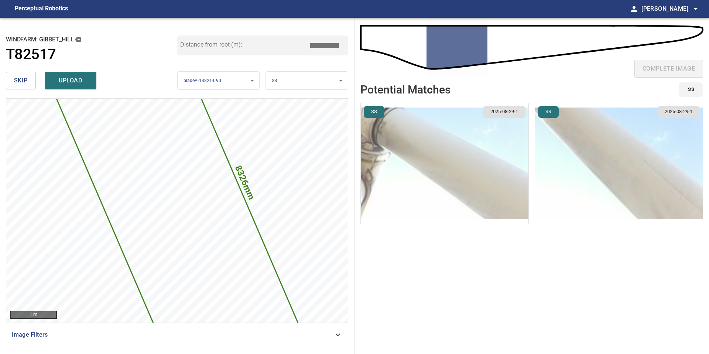
click at [498, 172] on img "button" at bounding box center [445, 163] width 168 height 121
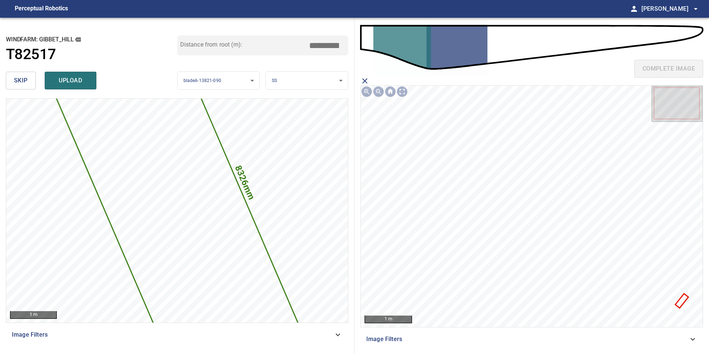
drag, startPoint x: 328, startPoint y: 44, endPoint x: 276, endPoint y: 42, distance: 52.1
click at [297, 42] on div "Distance from root (m): ****" at bounding box center [262, 45] width 171 height 20
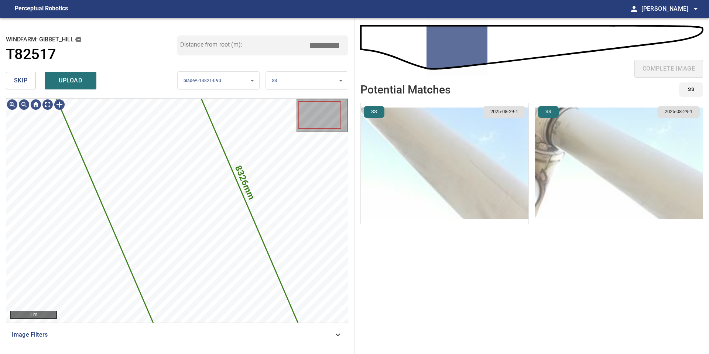
type input "****"
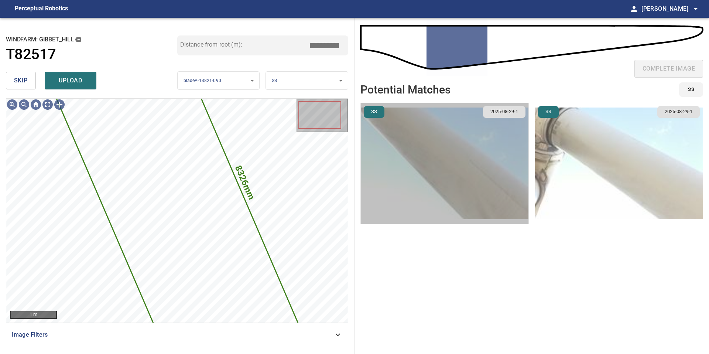
click at [465, 180] on img "button" at bounding box center [445, 163] width 168 height 121
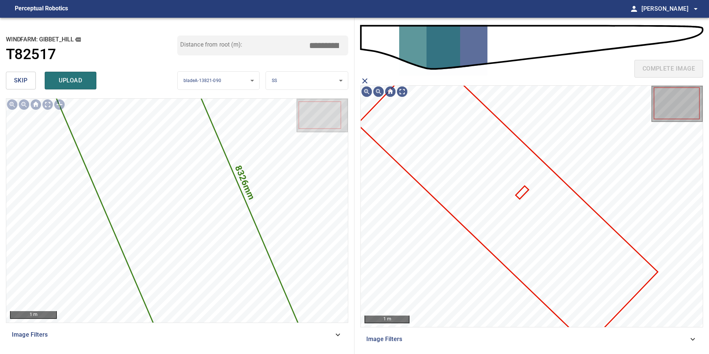
click at [475, 192] on icon at bounding box center [507, 197] width 299 height 293
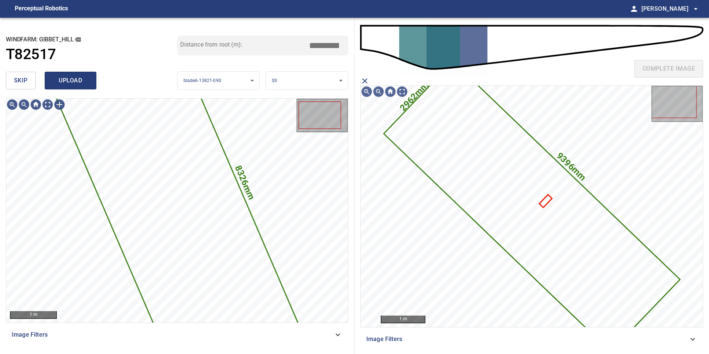
click at [72, 80] on span "upload" at bounding box center [70, 80] width 35 height 10
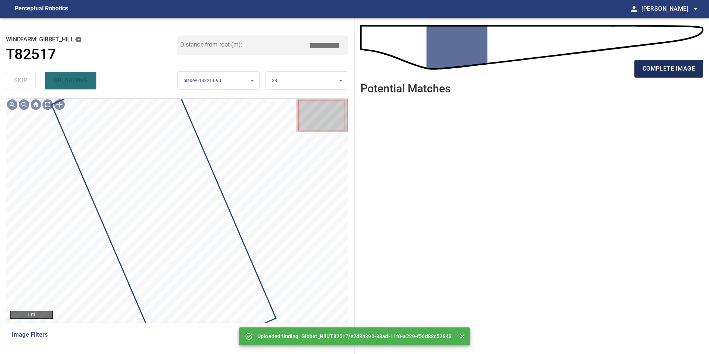
click at [664, 69] on span "complete image" at bounding box center [668, 69] width 52 height 10
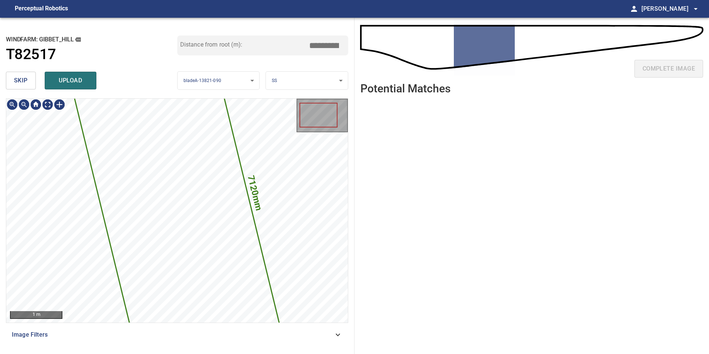
click at [25, 75] on button "skip" at bounding box center [21, 81] width 30 height 18
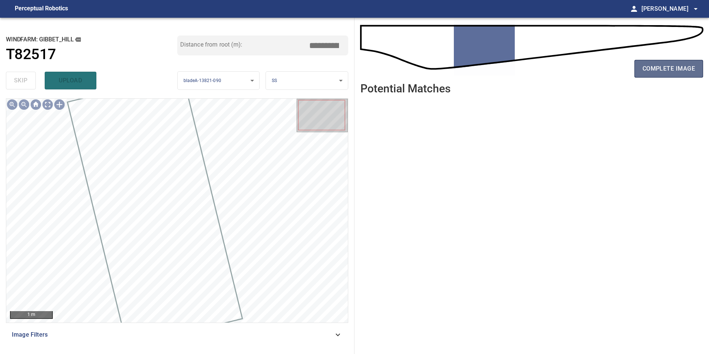
click at [649, 73] on span "complete image" at bounding box center [668, 69] width 52 height 10
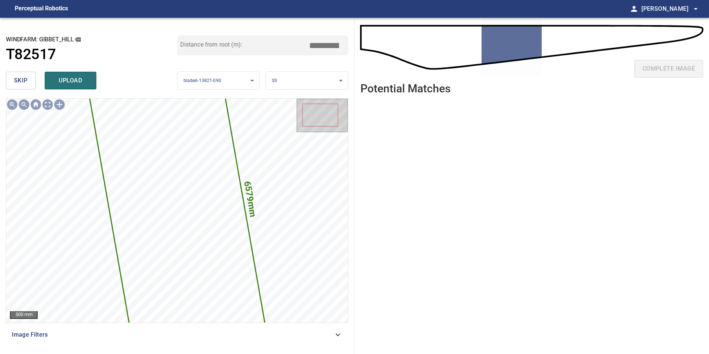
drag, startPoint x: 326, startPoint y: 45, endPoint x: 245, endPoint y: 45, distance: 81.2
click at [246, 45] on div "Distance from root (m): *****" at bounding box center [262, 45] width 171 height 20
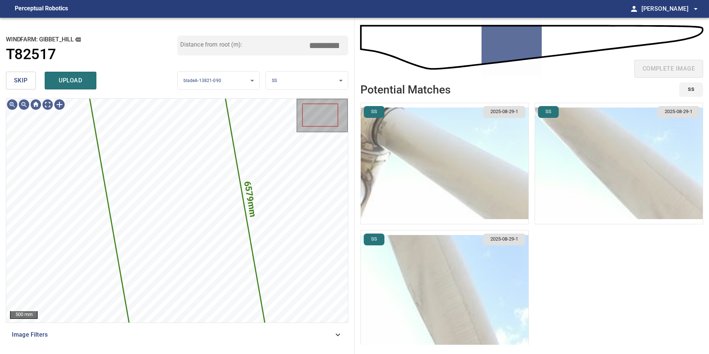
click at [426, 178] on li "SS 2025-08-29-1" at bounding box center [444, 163] width 168 height 121
click at [426, 178] on img "button" at bounding box center [445, 163] width 168 height 121
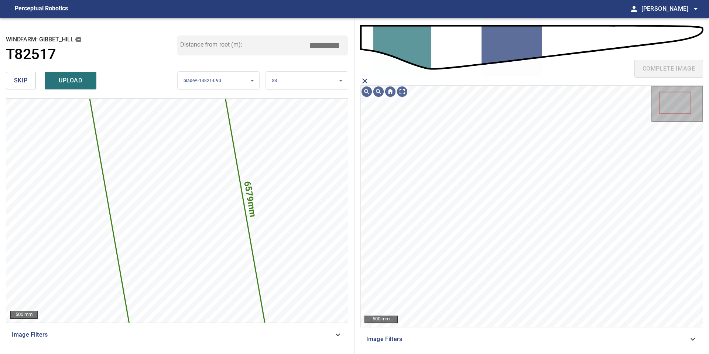
drag, startPoint x: 327, startPoint y: 47, endPoint x: 311, endPoint y: 46, distance: 15.5
click at [312, 46] on input "****" at bounding box center [326, 45] width 37 height 14
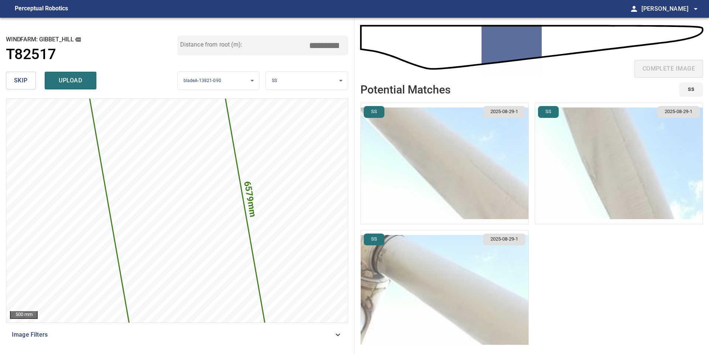
type input "****"
click at [488, 163] on img "button" at bounding box center [445, 163] width 168 height 121
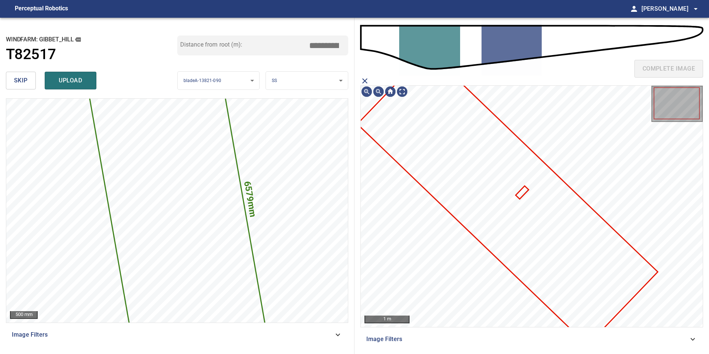
click at [494, 170] on icon at bounding box center [507, 197] width 299 height 293
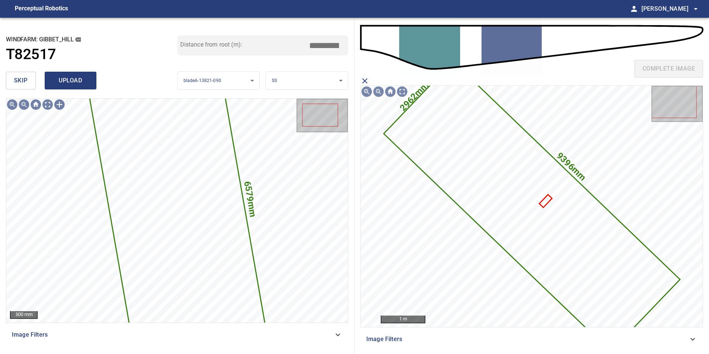
click at [76, 79] on span "upload" at bounding box center [70, 80] width 35 height 10
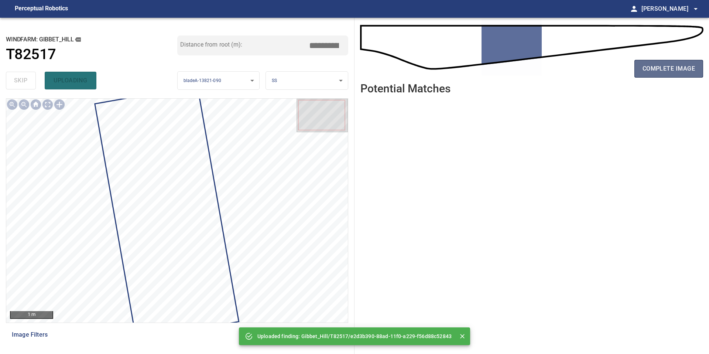
click at [658, 66] on span "complete image" at bounding box center [668, 69] width 52 height 10
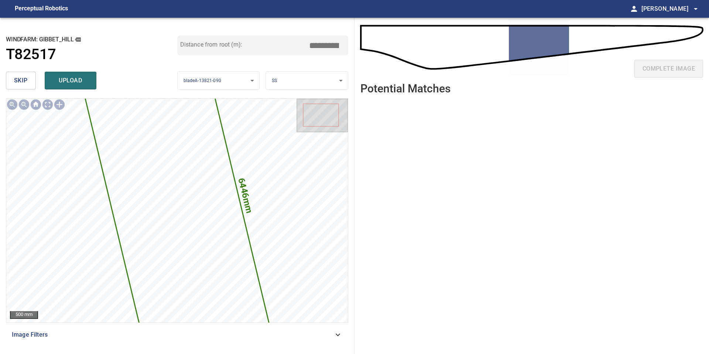
drag, startPoint x: 328, startPoint y: 45, endPoint x: 241, endPoint y: 45, distance: 86.0
click at [241, 45] on div "Distance from root (m): *****" at bounding box center [262, 45] width 171 height 20
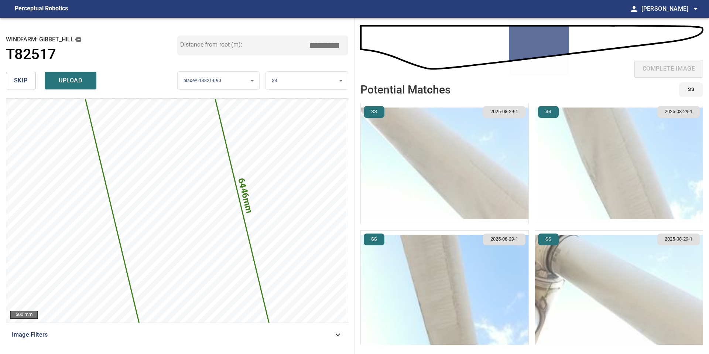
type input "****"
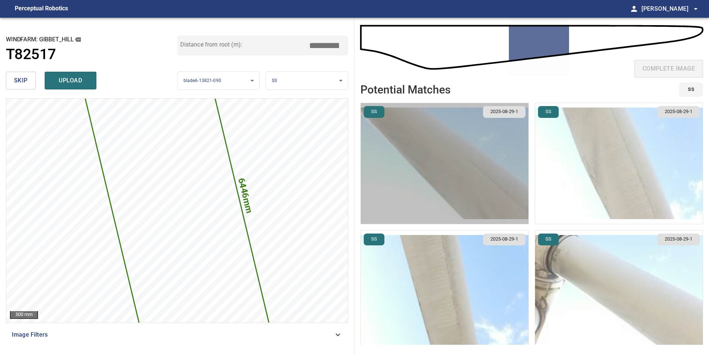
click at [448, 164] on img "button" at bounding box center [445, 163] width 168 height 121
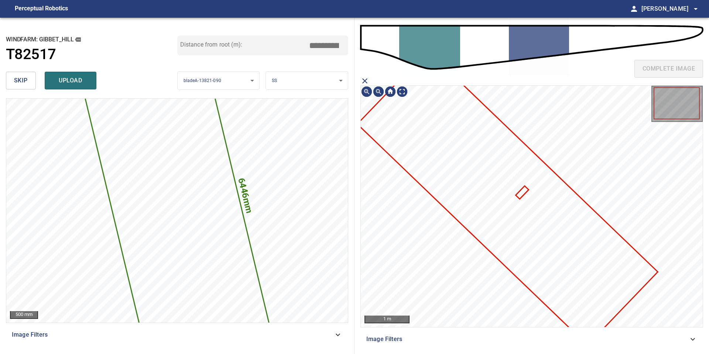
click at [527, 198] on icon at bounding box center [507, 197] width 299 height 293
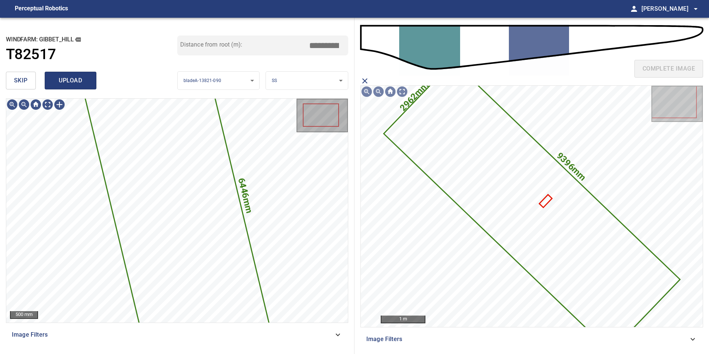
click at [66, 80] on span "upload" at bounding box center [70, 80] width 35 height 10
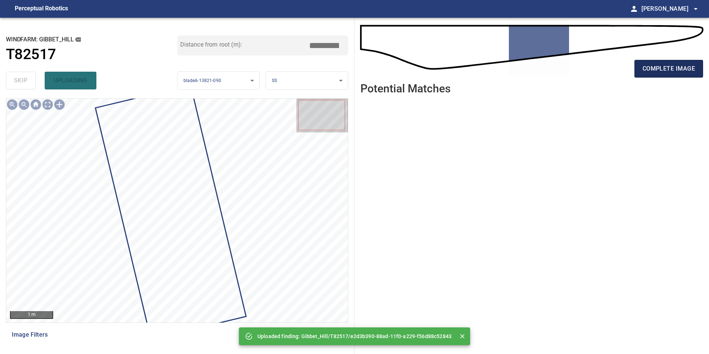
click at [669, 68] on span "complete image" at bounding box center [668, 69] width 52 height 10
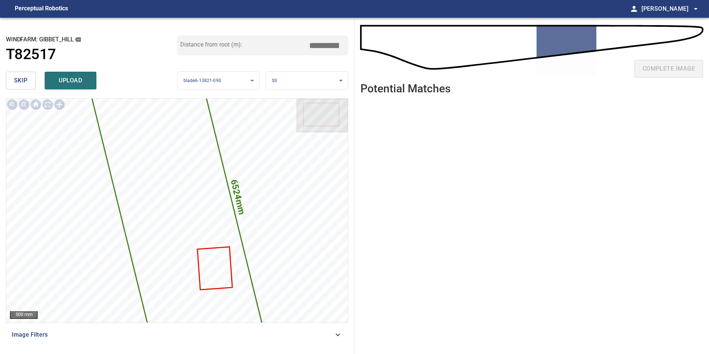
drag, startPoint x: 326, startPoint y: 44, endPoint x: 254, endPoint y: 58, distance: 74.1
click at [255, 58] on div "Distance from root (m): *****" at bounding box center [262, 51] width 171 height 33
click at [311, 42] on input "*****" at bounding box center [326, 45] width 37 height 14
drag, startPoint x: 326, startPoint y: 44, endPoint x: 253, endPoint y: 44, distance: 73.8
click at [257, 44] on div "Distance from root (m): *****" at bounding box center [262, 45] width 171 height 20
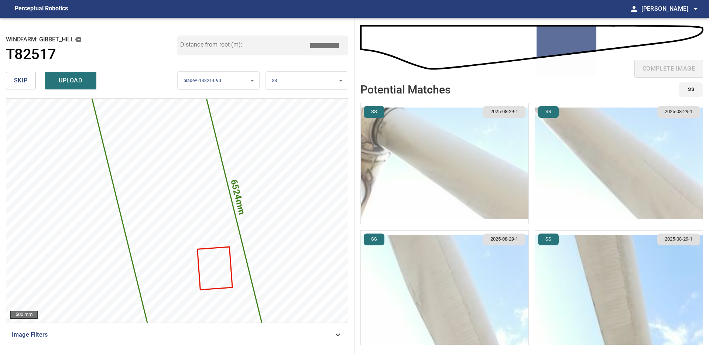
click at [448, 167] on img "button" at bounding box center [445, 163] width 168 height 121
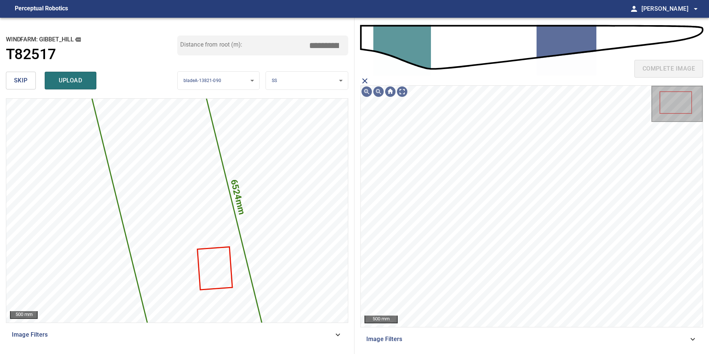
click at [334, 47] on input "****" at bounding box center [326, 45] width 37 height 14
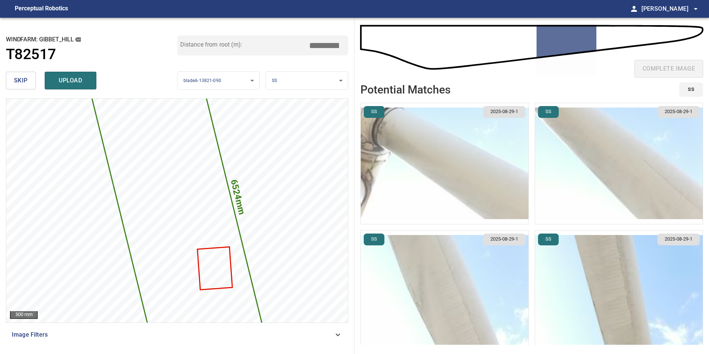
type input "****"
click at [439, 152] on img "button" at bounding box center [445, 163] width 168 height 121
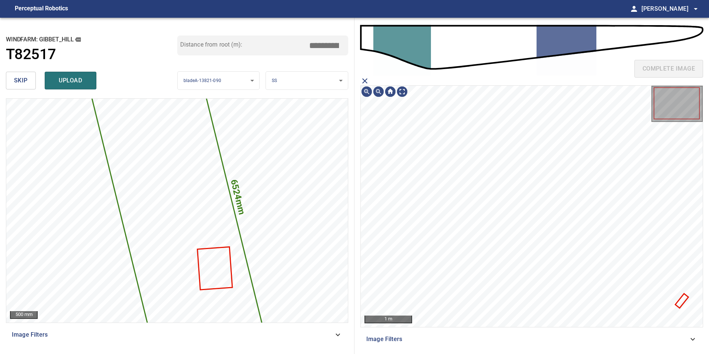
click at [367, 80] on icon "close matching imageResolution:" at bounding box center [364, 80] width 9 height 9
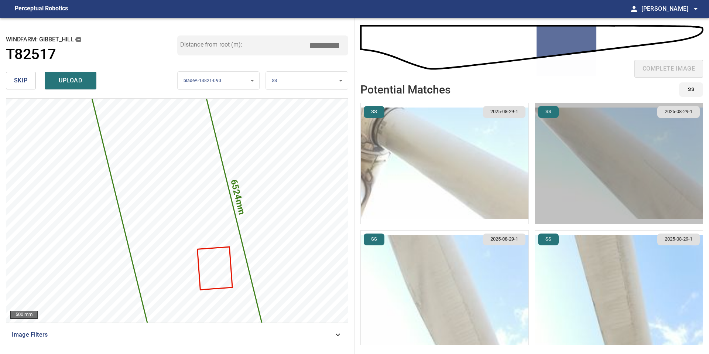
click at [590, 188] on img "button" at bounding box center [619, 163] width 168 height 121
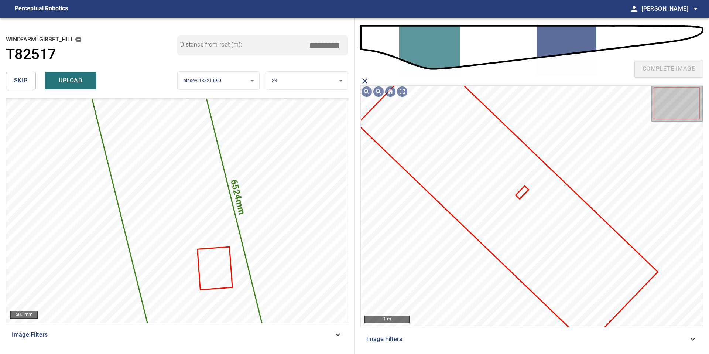
click at [417, 158] on icon at bounding box center [507, 197] width 299 height 293
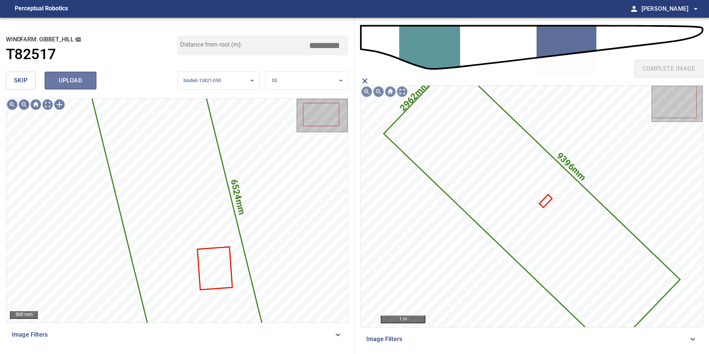
click at [78, 83] on span "upload" at bounding box center [70, 80] width 35 height 10
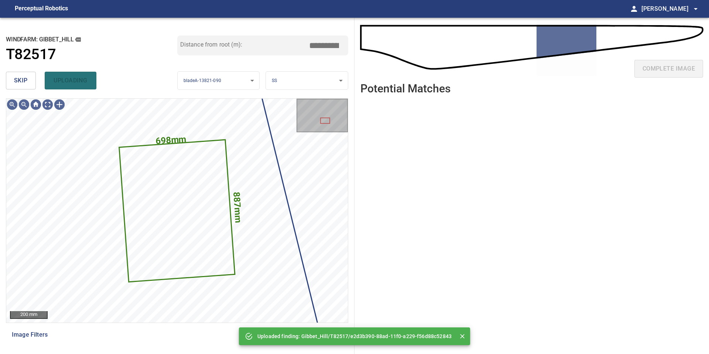
click at [16, 83] on span "skip" at bounding box center [21, 80] width 14 height 10
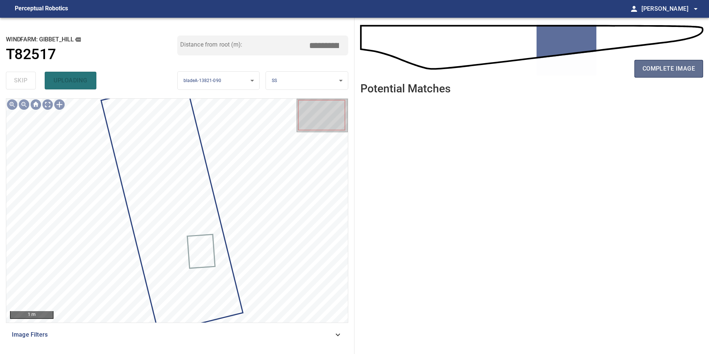
click at [659, 68] on span "complete image" at bounding box center [668, 69] width 52 height 10
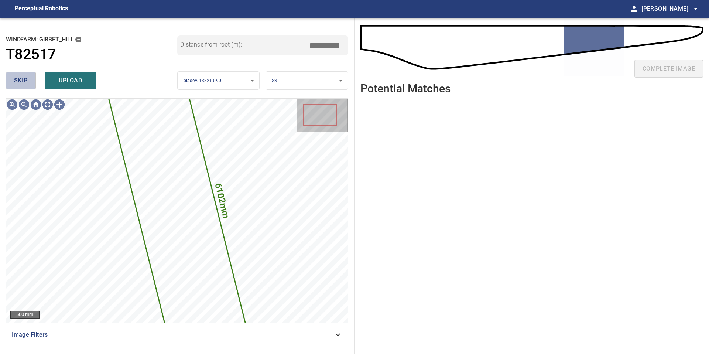
click at [24, 75] on span "skip" at bounding box center [21, 80] width 14 height 10
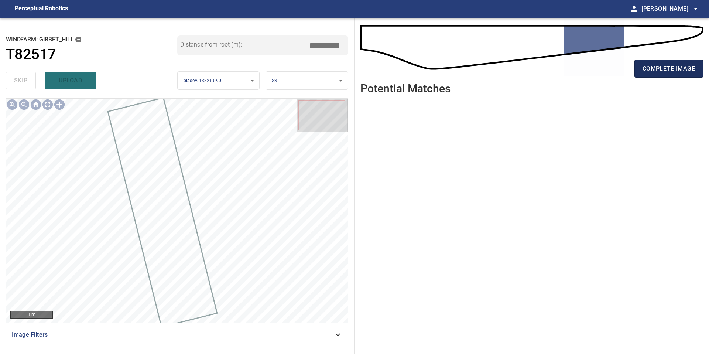
click at [654, 74] on button "complete image" at bounding box center [668, 69] width 69 height 18
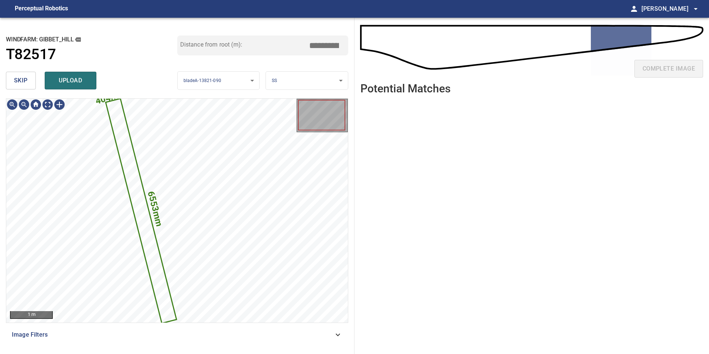
click at [302, 77] on body "**********" at bounding box center [354, 177] width 709 height 354
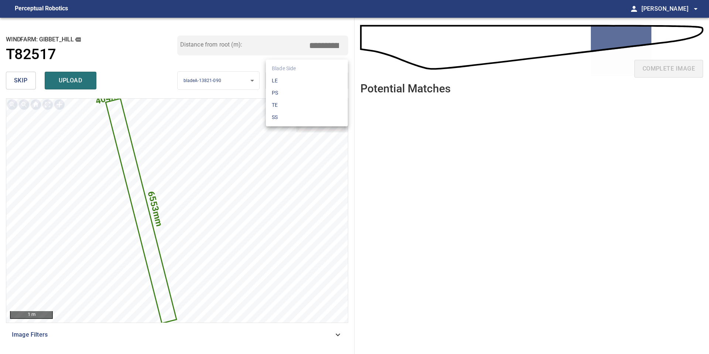
click at [290, 102] on li "TE" at bounding box center [307, 105] width 82 height 12
drag, startPoint x: 327, startPoint y: 43, endPoint x: 275, endPoint y: 43, distance: 52.4
click at [297, 43] on div "Distance from root (m): *****" at bounding box center [262, 45] width 171 height 20
type input "*****"
click at [65, 80] on span "upload" at bounding box center [70, 80] width 35 height 10
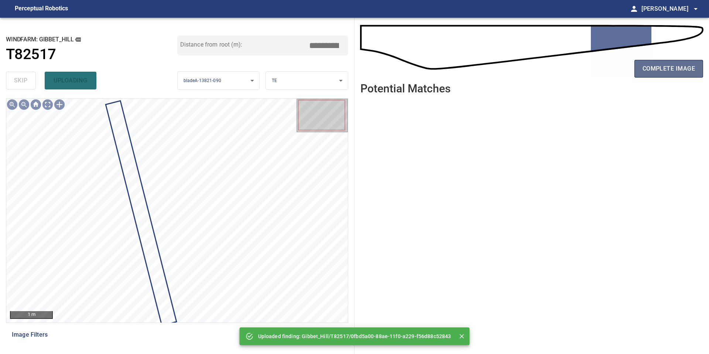
click at [652, 69] on span "complete image" at bounding box center [668, 69] width 52 height 10
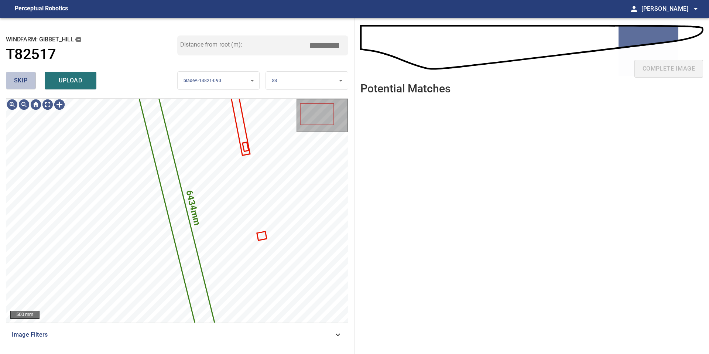
click at [28, 76] on button "skip" at bounding box center [21, 81] width 30 height 18
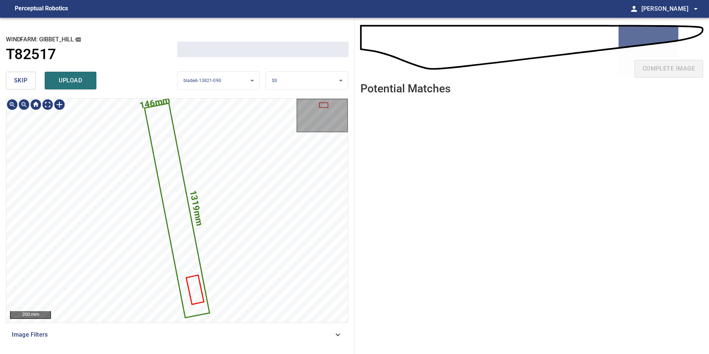
click at [28, 76] on button "skip" at bounding box center [21, 81] width 30 height 18
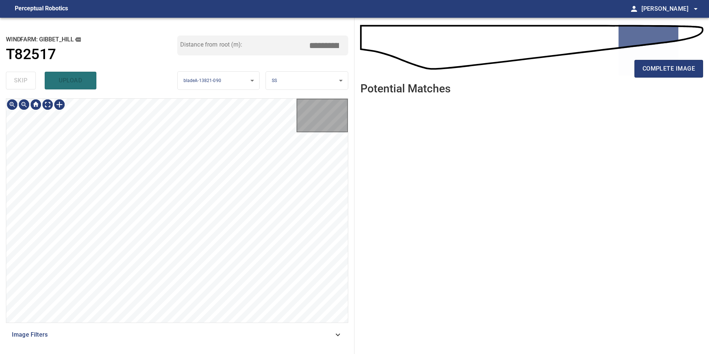
click at [28, 76] on div "skip upload" at bounding box center [91, 81] width 171 height 24
type input "*****"
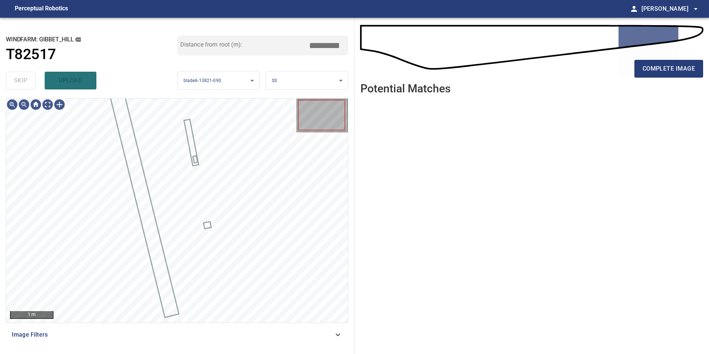
click at [28, 76] on div "skip upload" at bounding box center [91, 81] width 171 height 24
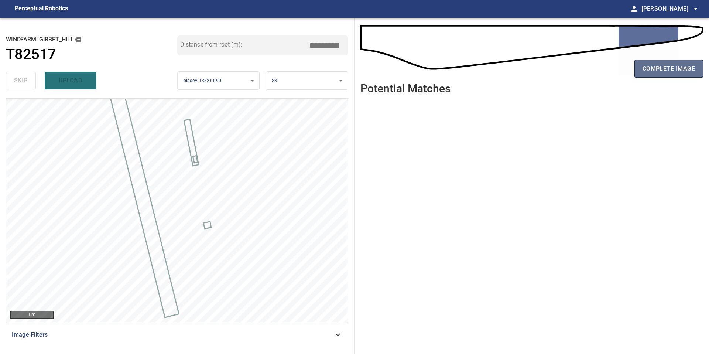
click at [667, 76] on button "complete image" at bounding box center [668, 69] width 69 height 18
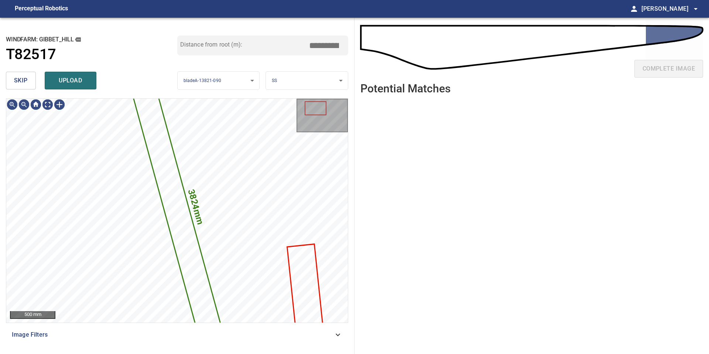
click at [27, 77] on span "skip" at bounding box center [21, 80] width 14 height 10
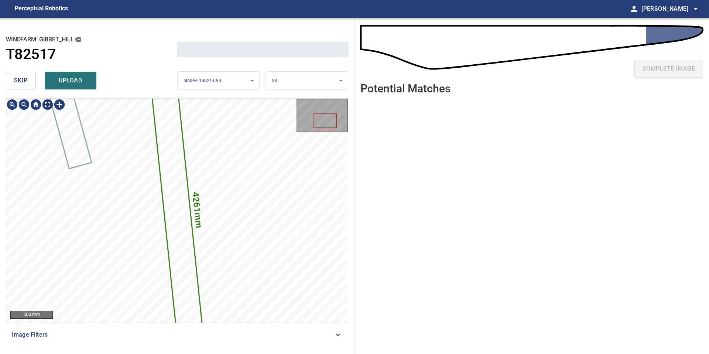
click at [27, 77] on span "skip" at bounding box center [21, 80] width 14 height 10
click at [27, 77] on div "skip upload" at bounding box center [91, 81] width 171 height 24
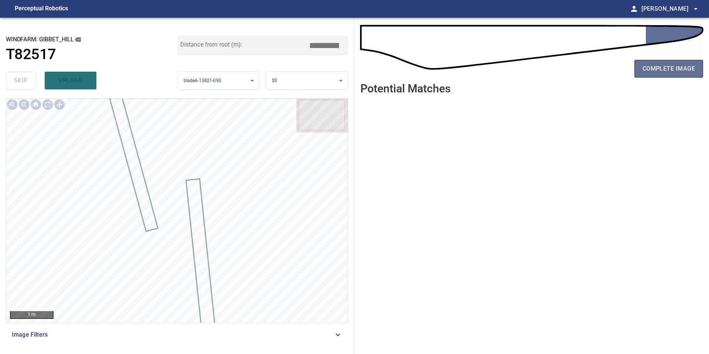
click at [655, 73] on span "complete image" at bounding box center [668, 69] width 52 height 10
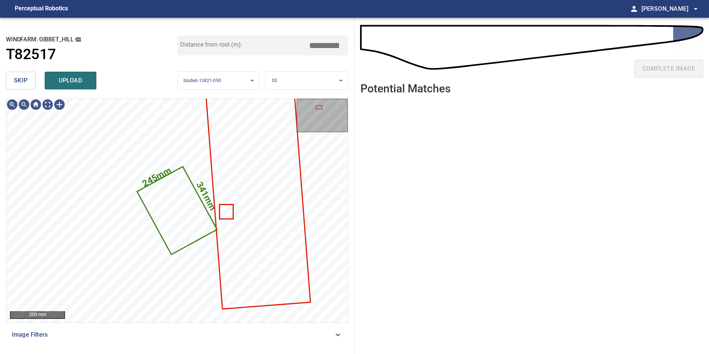
click at [24, 75] on span "skip" at bounding box center [21, 80] width 14 height 10
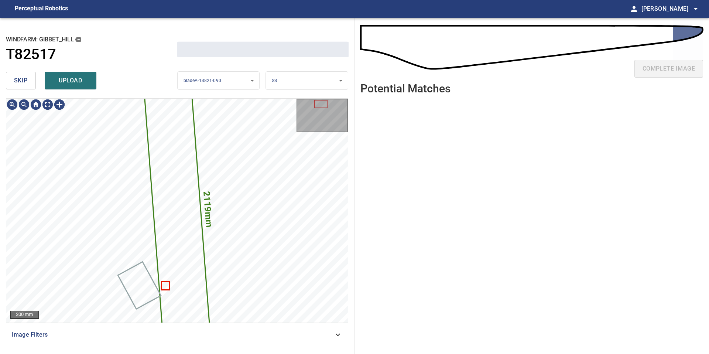
click at [24, 75] on span "skip" at bounding box center [21, 80] width 14 height 10
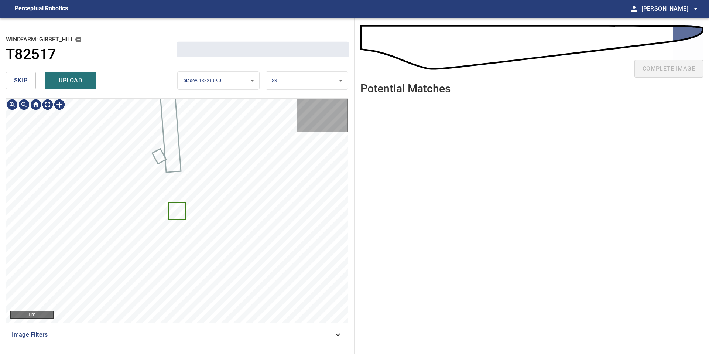
click at [24, 75] on span "skip" at bounding box center [21, 80] width 14 height 10
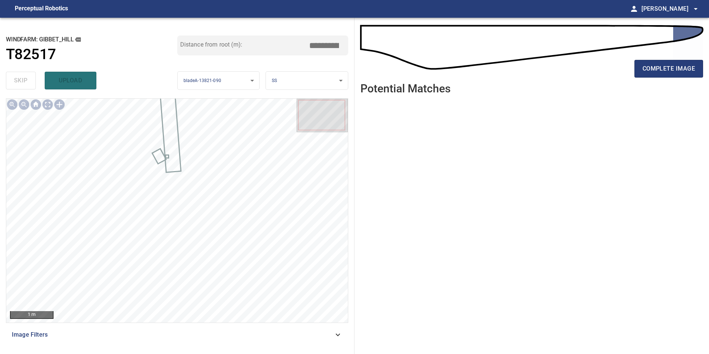
click at [666, 83] on div "complete image" at bounding box center [531, 72] width 343 height 30
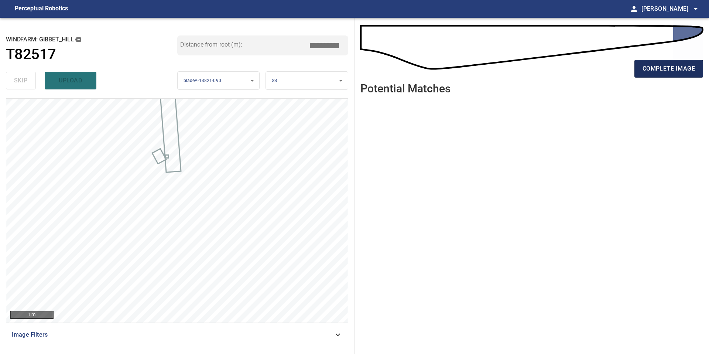
click at [664, 68] on span "complete image" at bounding box center [668, 69] width 52 height 10
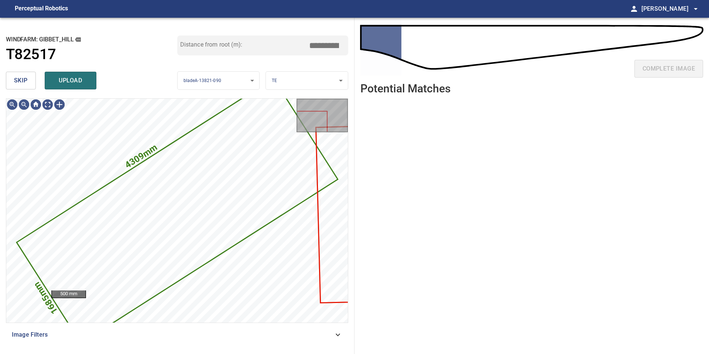
click at [33, 81] on button "skip" at bounding box center [21, 81] width 30 height 18
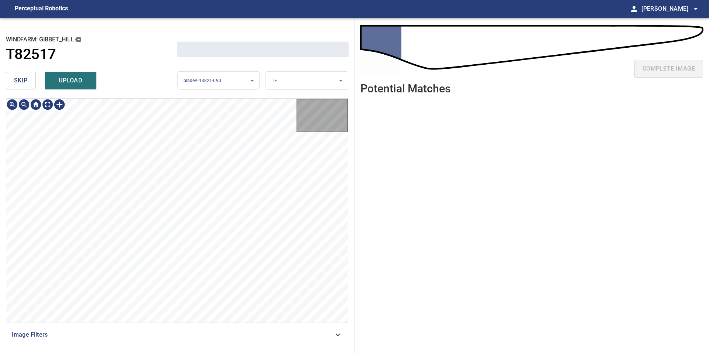
click at [33, 81] on button "skip" at bounding box center [21, 81] width 30 height 18
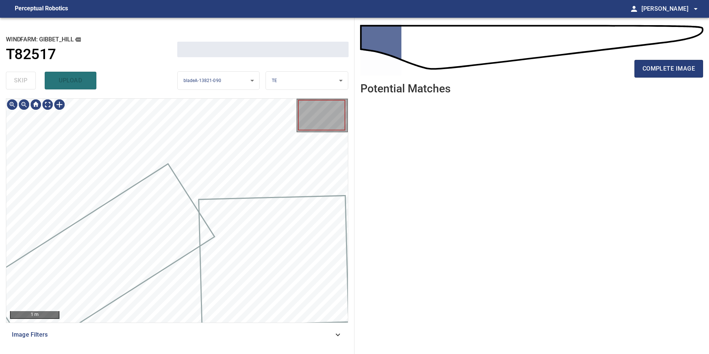
click at [33, 81] on div "skip upload" at bounding box center [91, 81] width 171 height 24
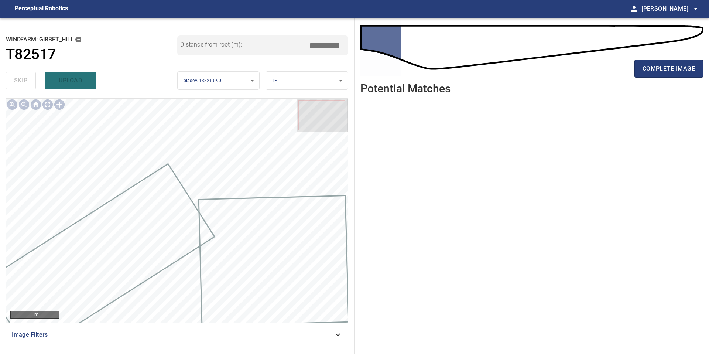
click at [647, 78] on div "complete image" at bounding box center [531, 72] width 343 height 30
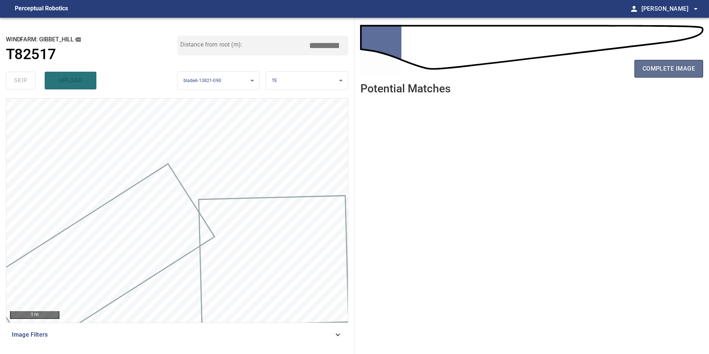
click at [647, 69] on span "complete image" at bounding box center [668, 69] width 52 height 10
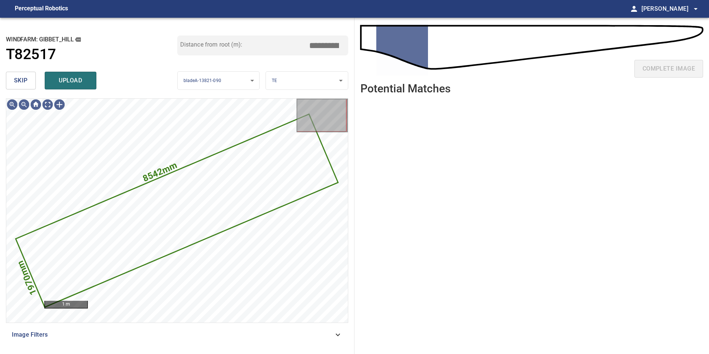
click at [34, 81] on button "skip" at bounding box center [21, 81] width 30 height 18
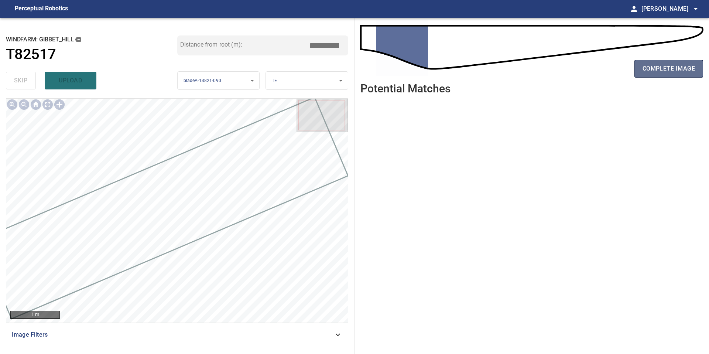
click at [680, 69] on span "complete image" at bounding box center [668, 69] width 52 height 10
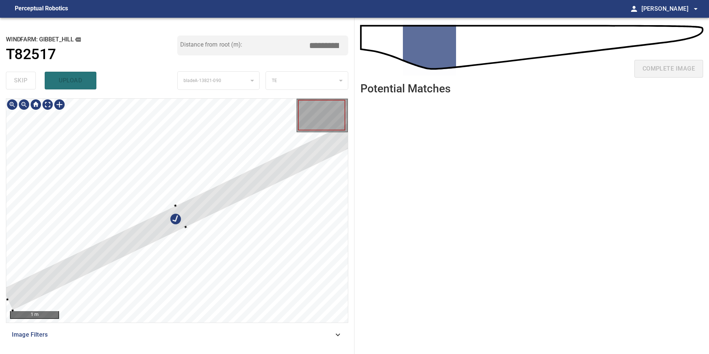
click at [173, 208] on div at bounding box center [180, 216] width 357 height 188
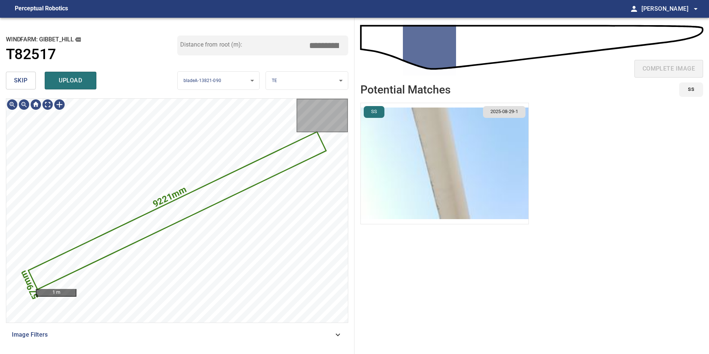
click at [400, 166] on img "button" at bounding box center [445, 163] width 168 height 121
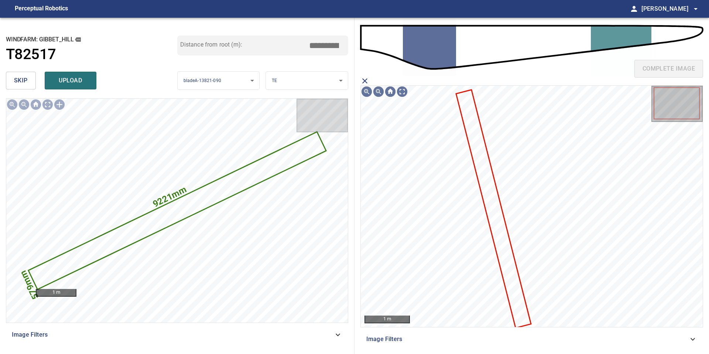
click at [483, 169] on icon at bounding box center [493, 208] width 73 height 237
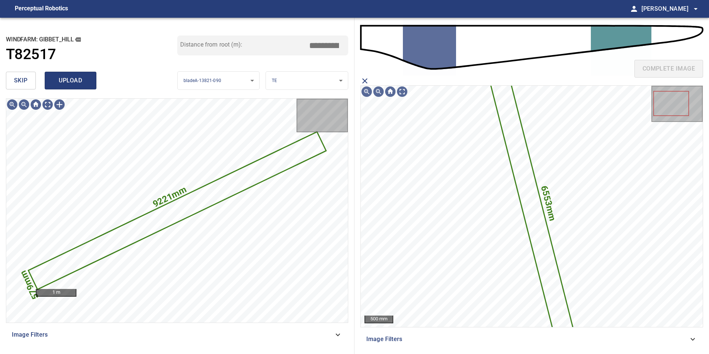
click at [83, 78] on span "upload" at bounding box center [70, 80] width 35 height 10
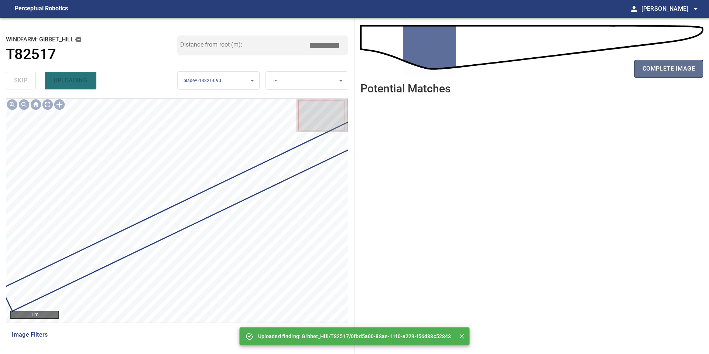
click at [672, 65] on span "complete image" at bounding box center [668, 69] width 52 height 10
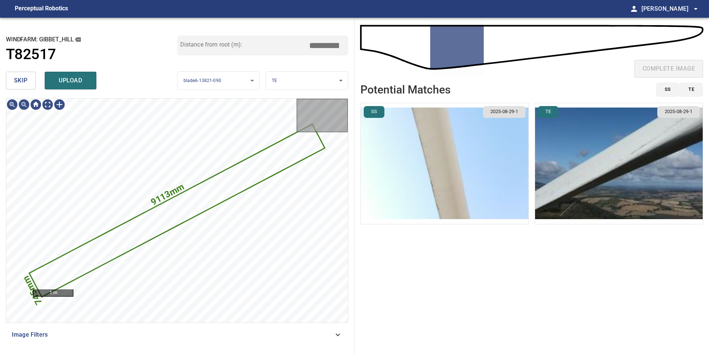
click at [19, 80] on span "skip" at bounding box center [21, 80] width 14 height 10
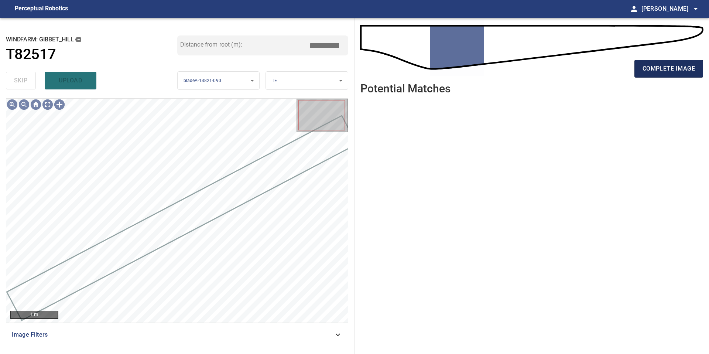
click at [646, 74] on button "complete image" at bounding box center [668, 69] width 69 height 18
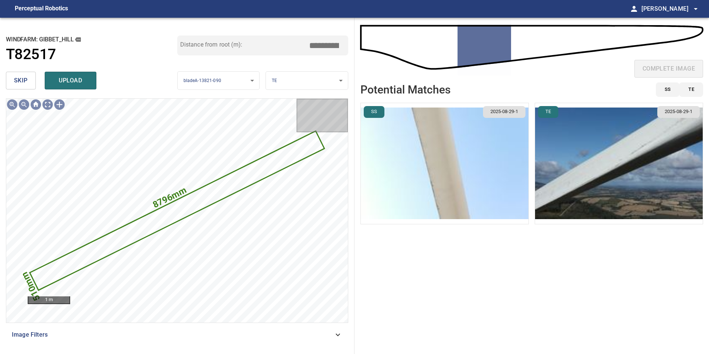
click at [554, 172] on img "button" at bounding box center [619, 163] width 168 height 121
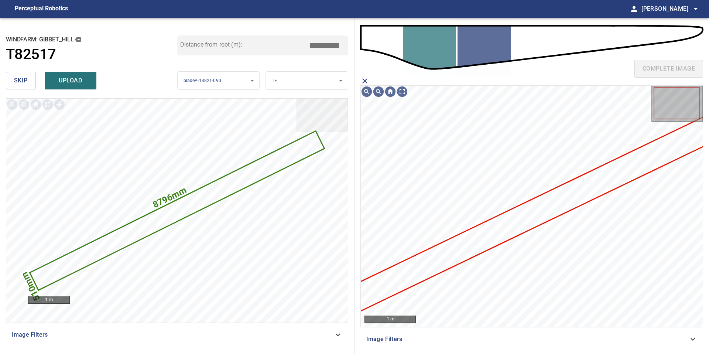
click at [524, 216] on icon at bounding box center [536, 212] width 378 height 199
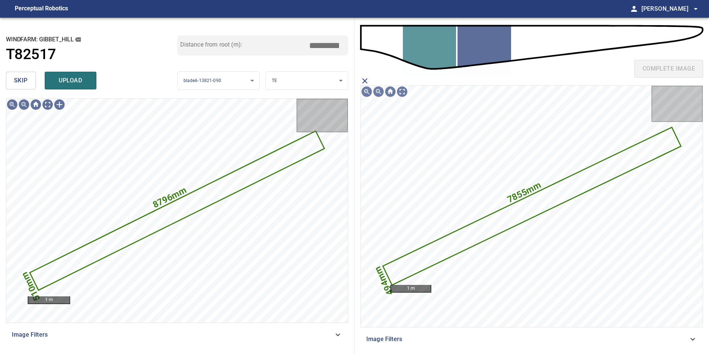
click at [65, 71] on div "skip upload" at bounding box center [91, 81] width 171 height 24
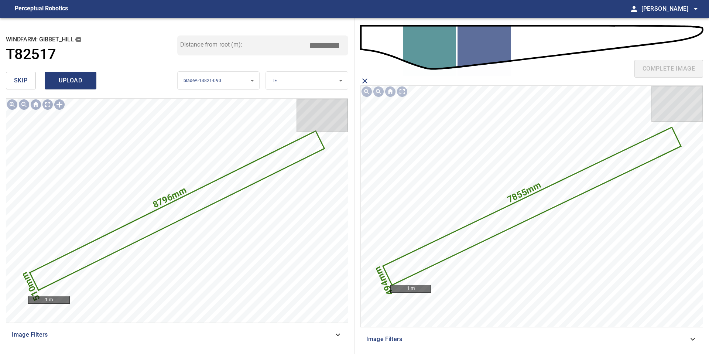
click at [69, 77] on span "upload" at bounding box center [70, 80] width 35 height 10
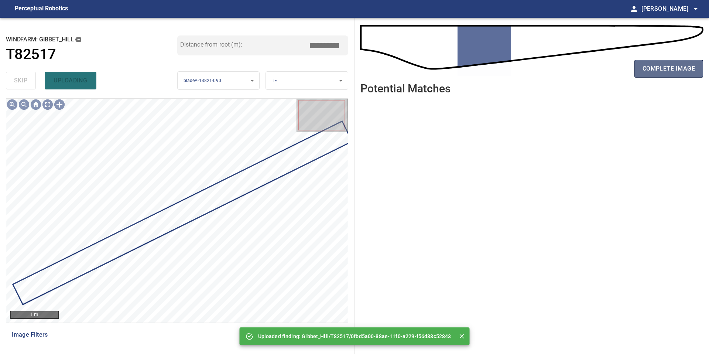
click at [654, 61] on button "complete image" at bounding box center [668, 69] width 69 height 18
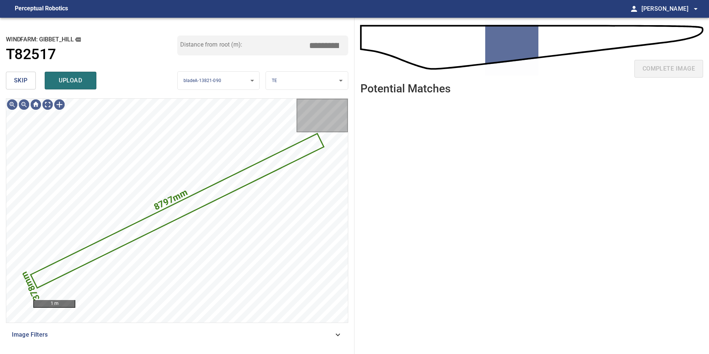
click at [22, 80] on span "skip" at bounding box center [21, 80] width 14 height 10
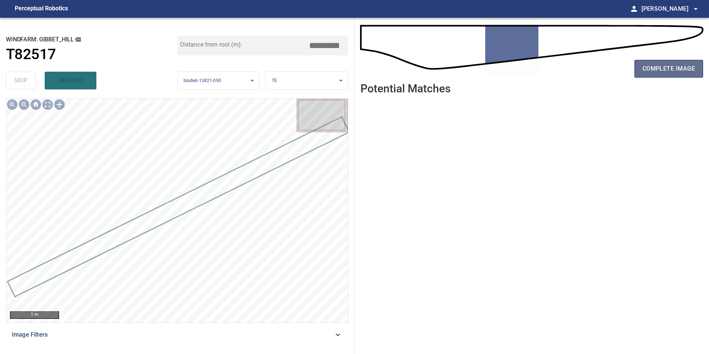
click at [673, 75] on button "complete image" at bounding box center [668, 69] width 69 height 18
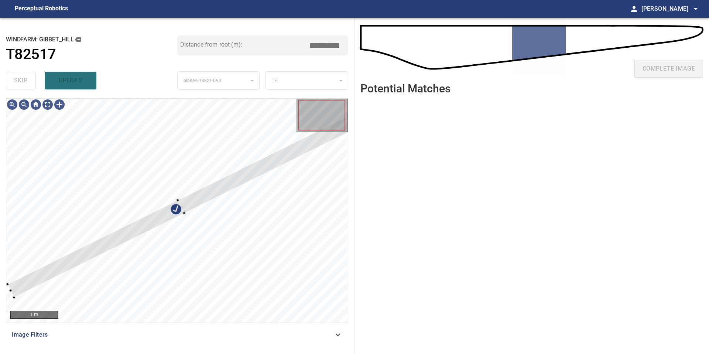
click at [361, 131] on div "**********" at bounding box center [354, 186] width 709 height 336
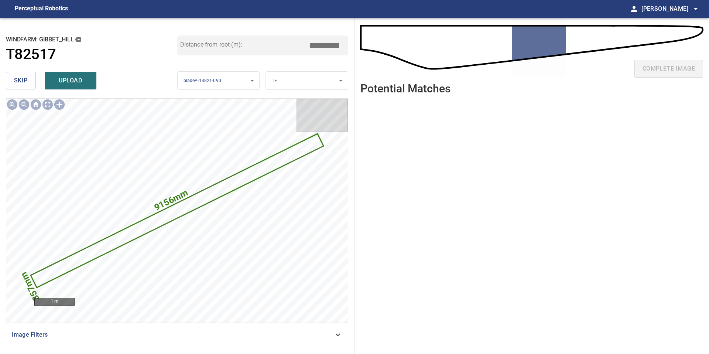
drag, startPoint x: 328, startPoint y: 46, endPoint x: 318, endPoint y: 46, distance: 10.3
click at [318, 46] on input "*****" at bounding box center [326, 45] width 37 height 14
drag, startPoint x: 327, startPoint y: 45, endPoint x: 298, endPoint y: 44, distance: 28.8
click at [312, 44] on input "****" at bounding box center [326, 45] width 37 height 14
drag, startPoint x: 325, startPoint y: 45, endPoint x: 278, endPoint y: 45, distance: 46.9
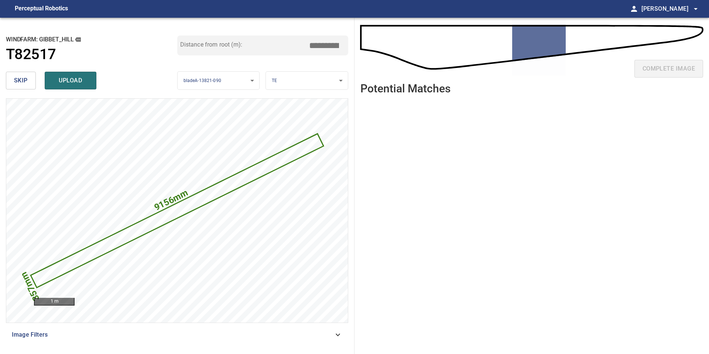
click at [288, 45] on div "Distance from root (m): *****" at bounding box center [262, 45] width 171 height 20
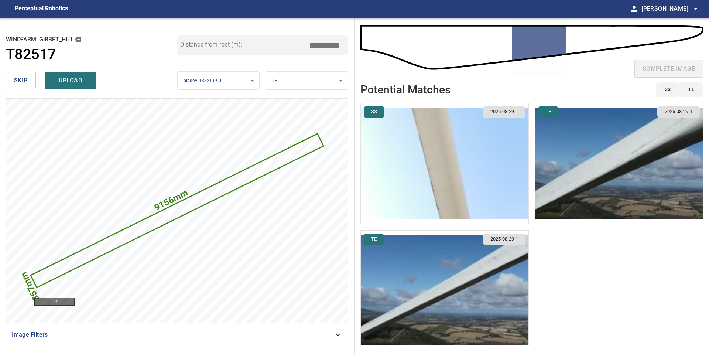
type input "*****"
click at [484, 177] on img "button" at bounding box center [445, 163] width 168 height 121
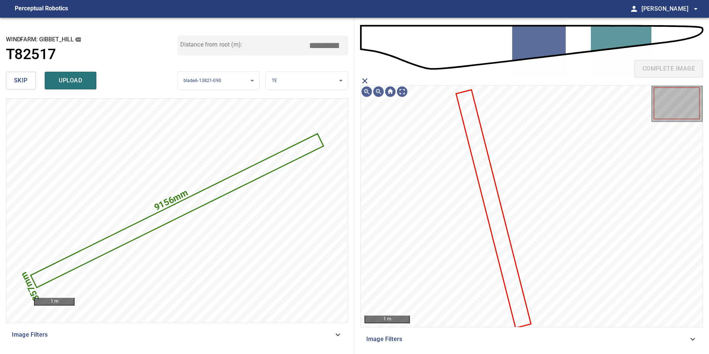
click at [485, 177] on icon at bounding box center [493, 208] width 73 height 237
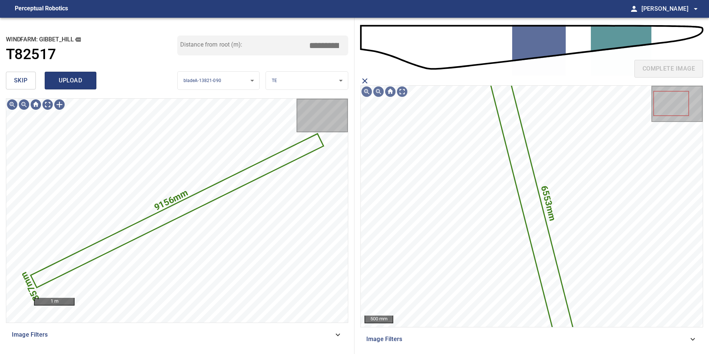
click at [86, 85] on span "upload" at bounding box center [70, 80] width 35 height 10
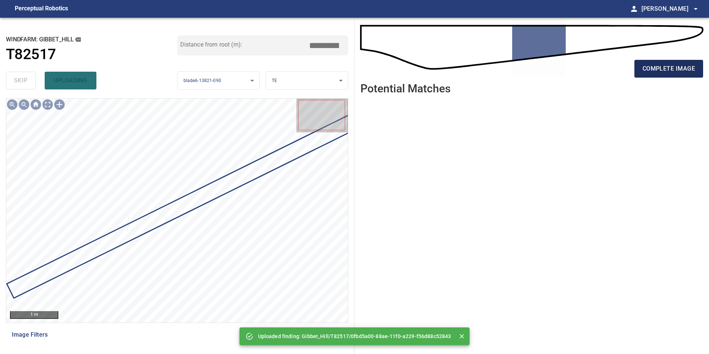
click at [676, 64] on span "complete image" at bounding box center [668, 69] width 52 height 10
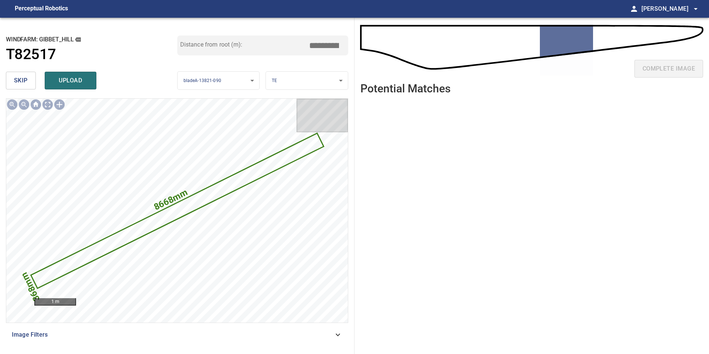
drag, startPoint x: 328, startPoint y: 46, endPoint x: 244, endPoint y: 46, distance: 83.1
click at [249, 46] on div "Distance from root (m): *****" at bounding box center [262, 45] width 171 height 20
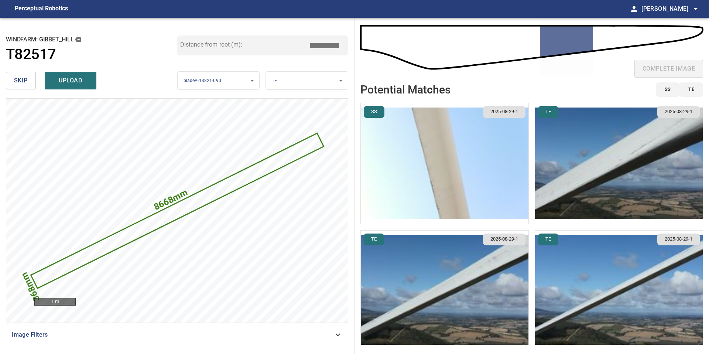
type input "*****"
click at [504, 192] on img "button" at bounding box center [445, 163] width 168 height 121
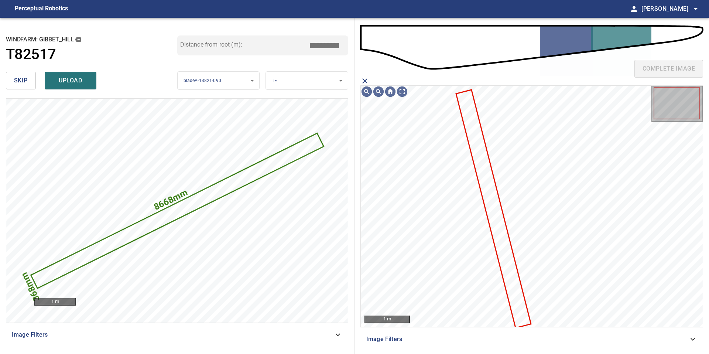
click at [496, 190] on icon at bounding box center [493, 208] width 73 height 237
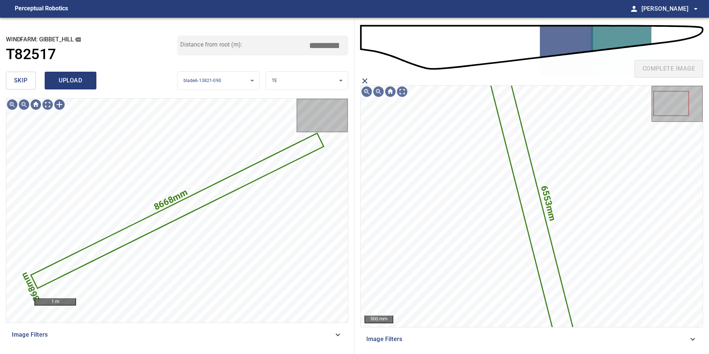
click at [84, 74] on button "upload" at bounding box center [71, 81] width 52 height 18
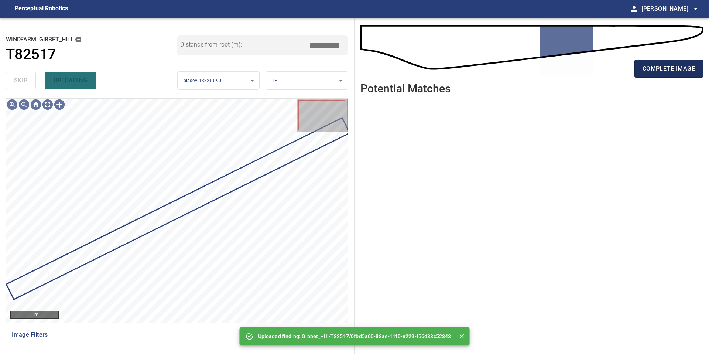
click at [648, 71] on span "complete image" at bounding box center [668, 69] width 52 height 10
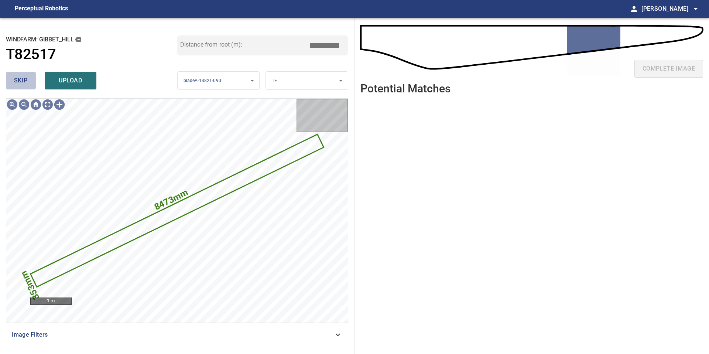
click at [24, 74] on button "skip" at bounding box center [21, 81] width 30 height 18
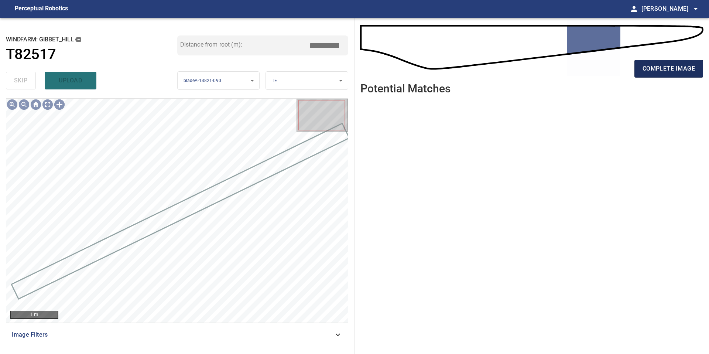
click at [643, 68] on span "complete image" at bounding box center [668, 69] width 52 height 10
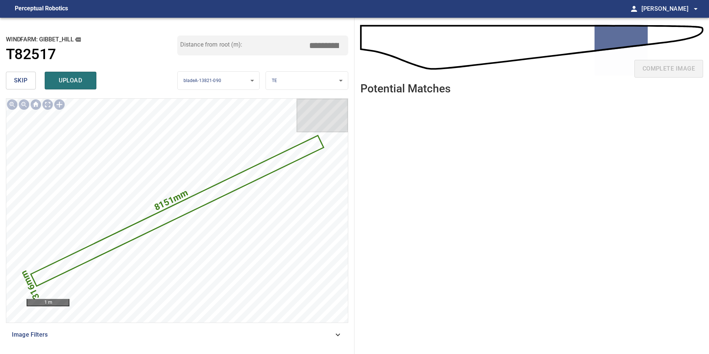
drag, startPoint x: 326, startPoint y: 45, endPoint x: 243, endPoint y: 47, distance: 82.4
click at [250, 47] on div "Distance from root (m): *****" at bounding box center [262, 45] width 171 height 20
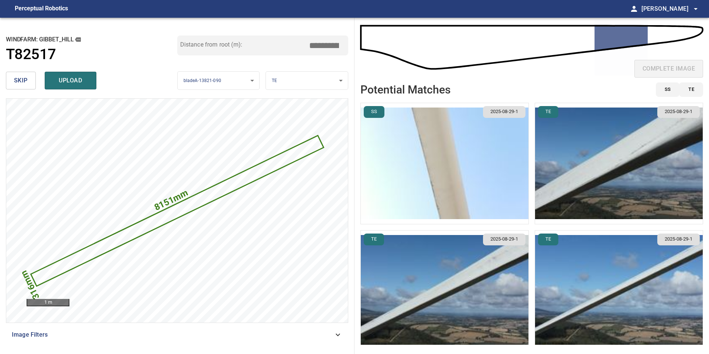
type input "*****"
click at [497, 159] on img "button" at bounding box center [445, 163] width 168 height 121
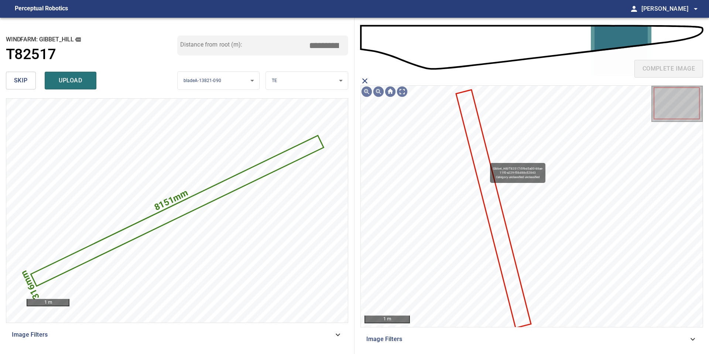
click at [486, 159] on icon at bounding box center [493, 208] width 73 height 237
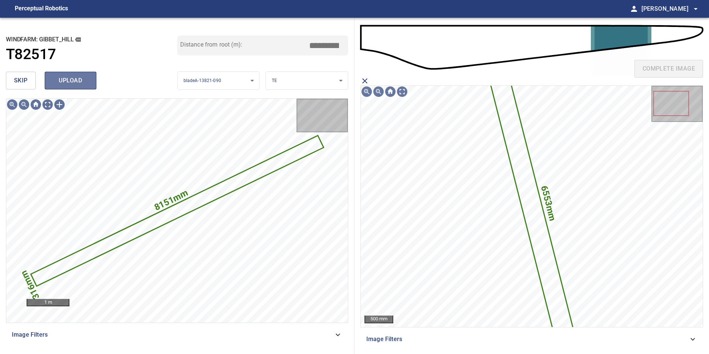
click at [83, 79] on span "upload" at bounding box center [70, 80] width 35 height 10
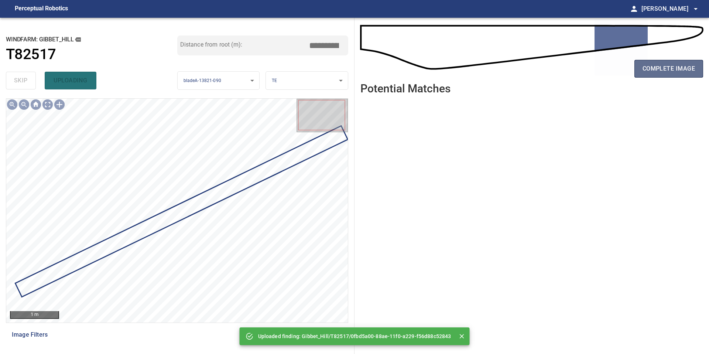
click at [654, 73] on span "complete image" at bounding box center [668, 69] width 52 height 10
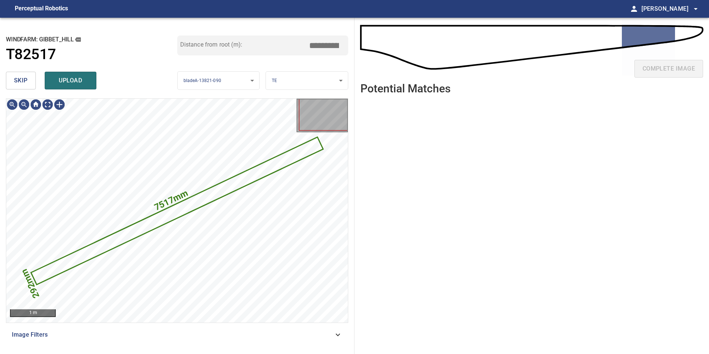
click at [31, 83] on button "skip" at bounding box center [21, 81] width 30 height 18
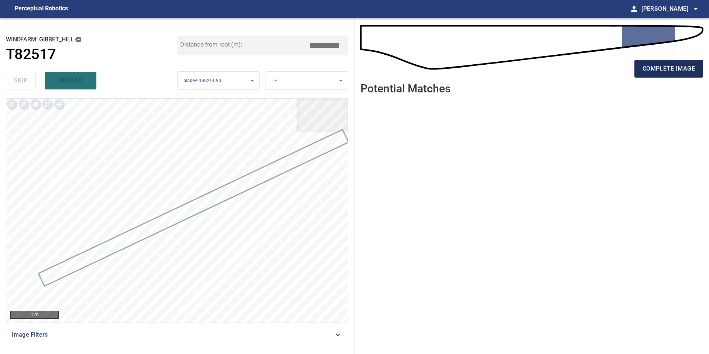
click at [673, 69] on span "complete image" at bounding box center [668, 69] width 52 height 10
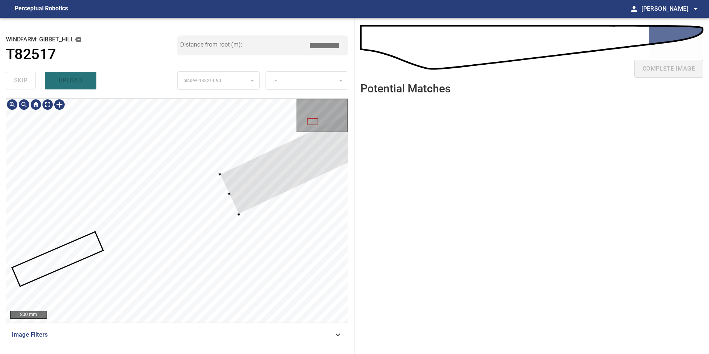
click at [29, 103] on div at bounding box center [24, 105] width 12 height 12
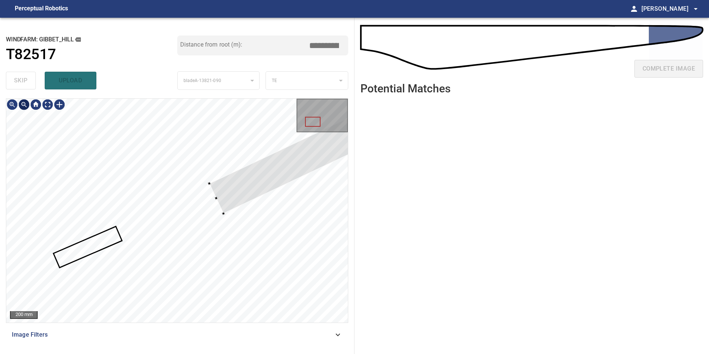
click at [26, 106] on div at bounding box center [24, 105] width 12 height 12
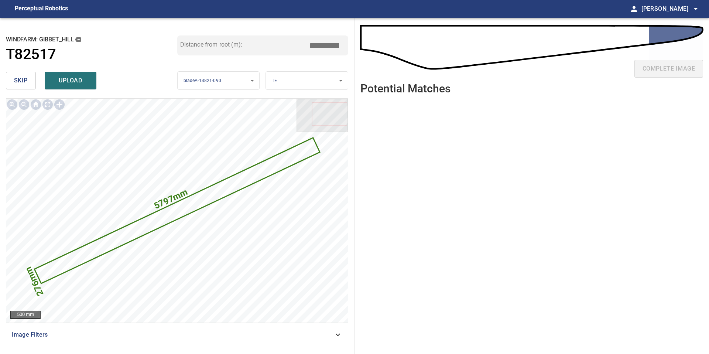
drag, startPoint x: 326, startPoint y: 45, endPoint x: 288, endPoint y: 45, distance: 37.7
click at [288, 45] on div "Distance from root (m): *****" at bounding box center [262, 45] width 171 height 20
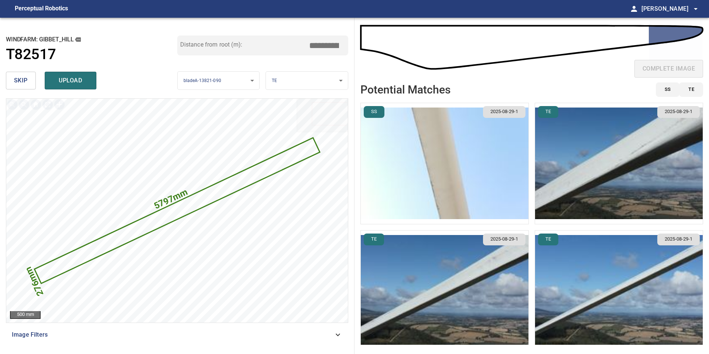
type input "*****"
click at [471, 158] on img "button" at bounding box center [445, 163] width 168 height 121
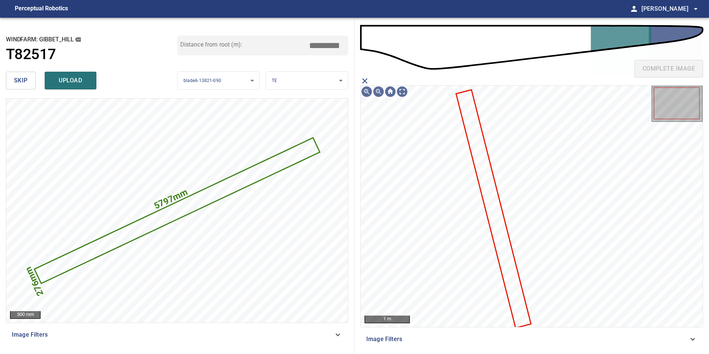
click at [476, 167] on icon at bounding box center [493, 208] width 73 height 237
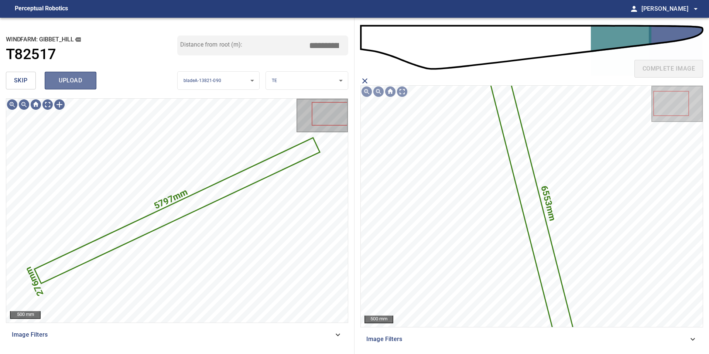
click at [75, 77] on span "upload" at bounding box center [70, 80] width 35 height 10
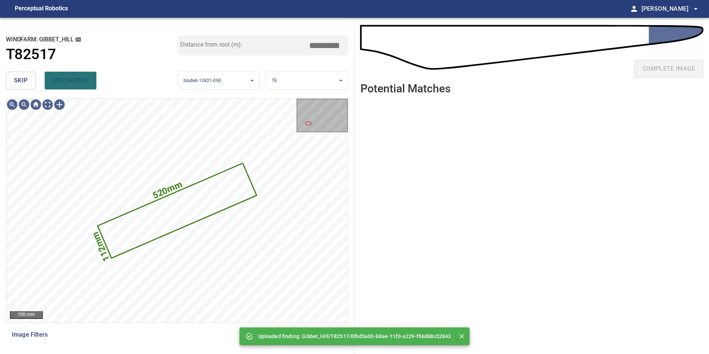
click at [19, 79] on span "skip" at bounding box center [21, 80] width 14 height 10
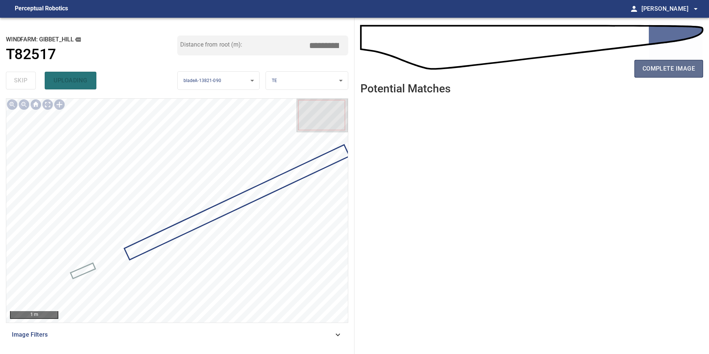
click at [665, 71] on span "complete image" at bounding box center [668, 69] width 52 height 10
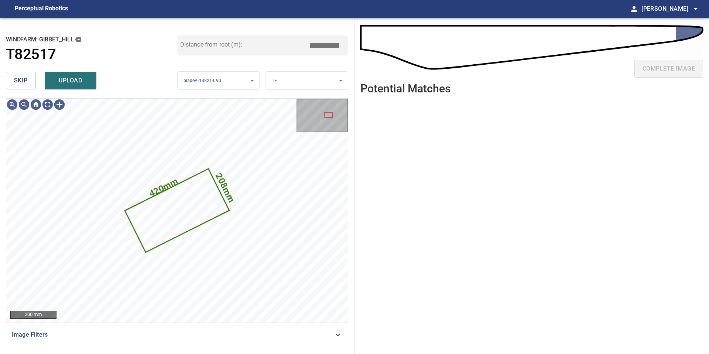
click at [9, 84] on button "skip" at bounding box center [21, 81] width 30 height 18
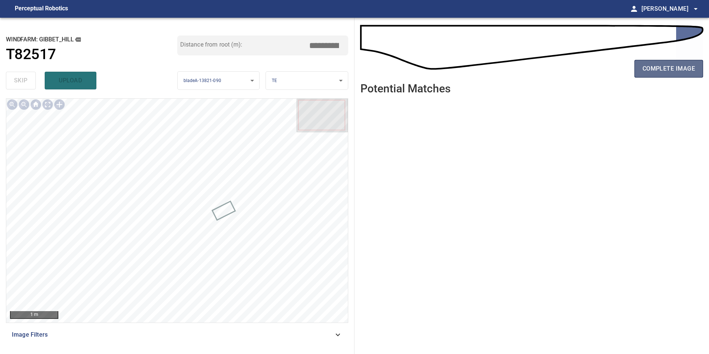
click at [678, 69] on span "complete image" at bounding box center [668, 69] width 52 height 10
